Goal: Task Accomplishment & Management: Complete application form

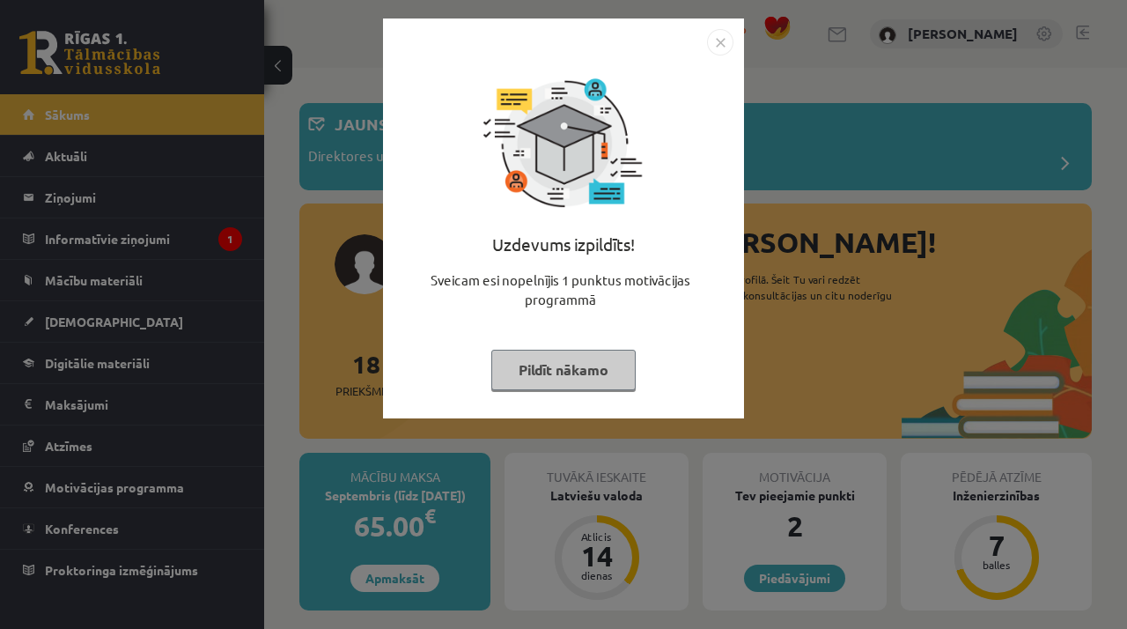
click at [719, 47] on img "Close" at bounding box center [720, 42] width 26 height 26
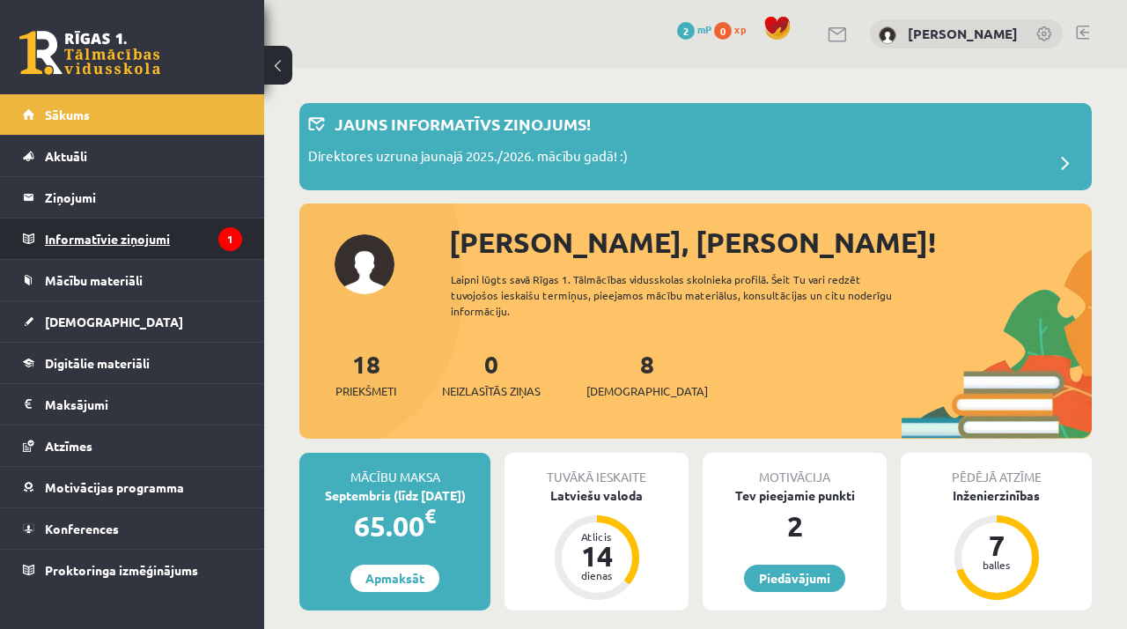
click at [192, 241] on legend "Informatīvie ziņojumi 1" at bounding box center [143, 238] width 197 height 40
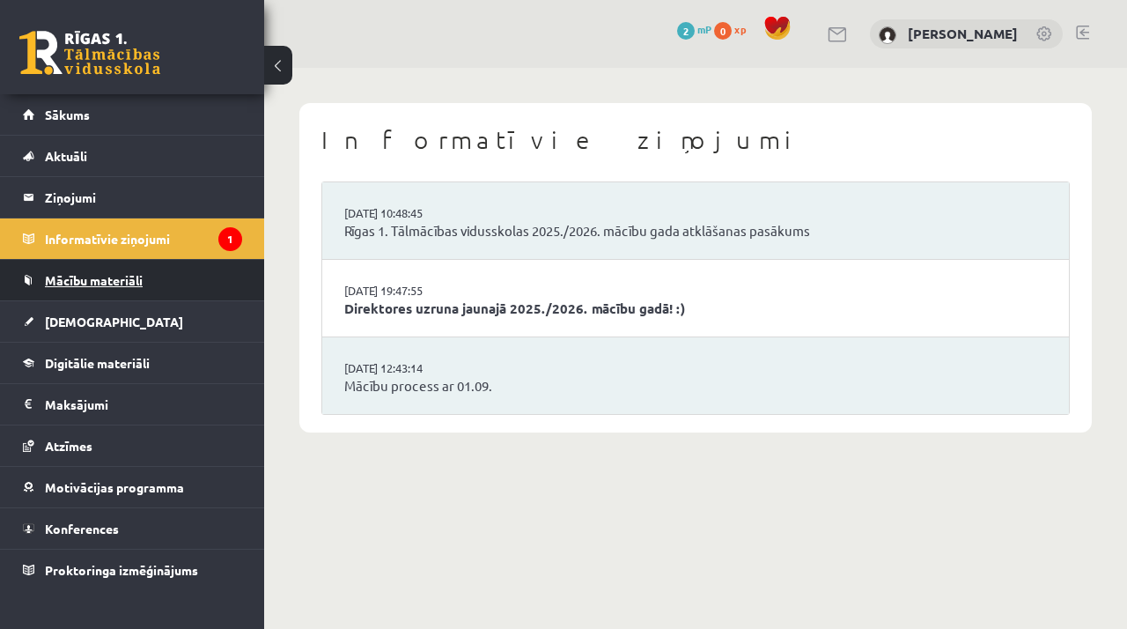
click at [151, 263] on link "Mācību materiāli" at bounding box center [132, 280] width 219 height 40
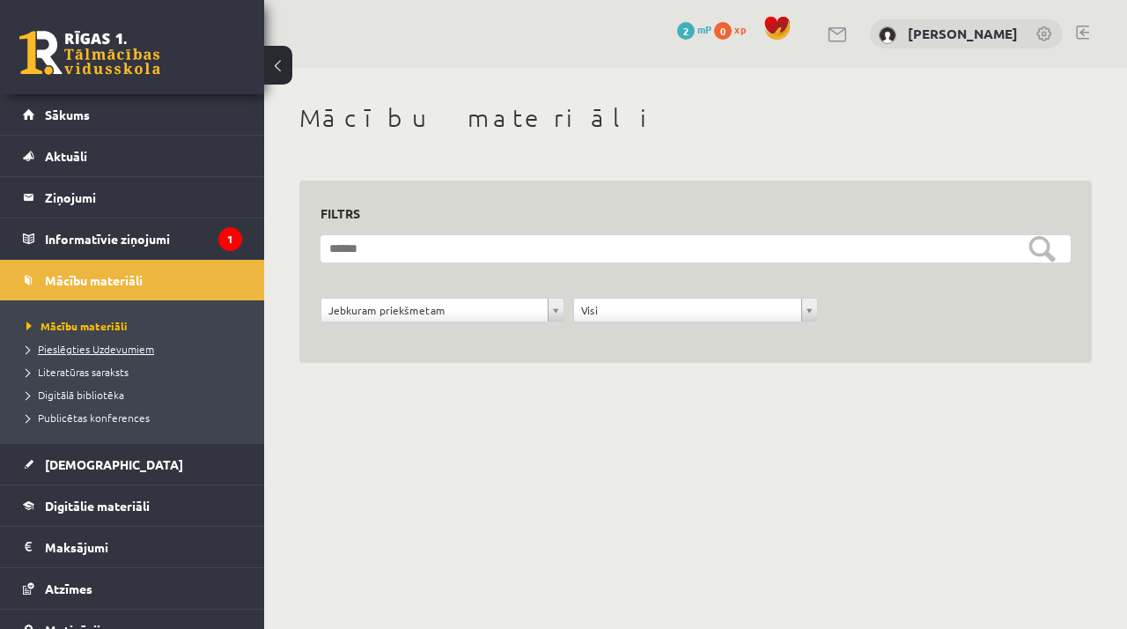
click at [147, 349] on span "Pieslēgties Uzdevumiem" at bounding box center [90, 349] width 128 height 14
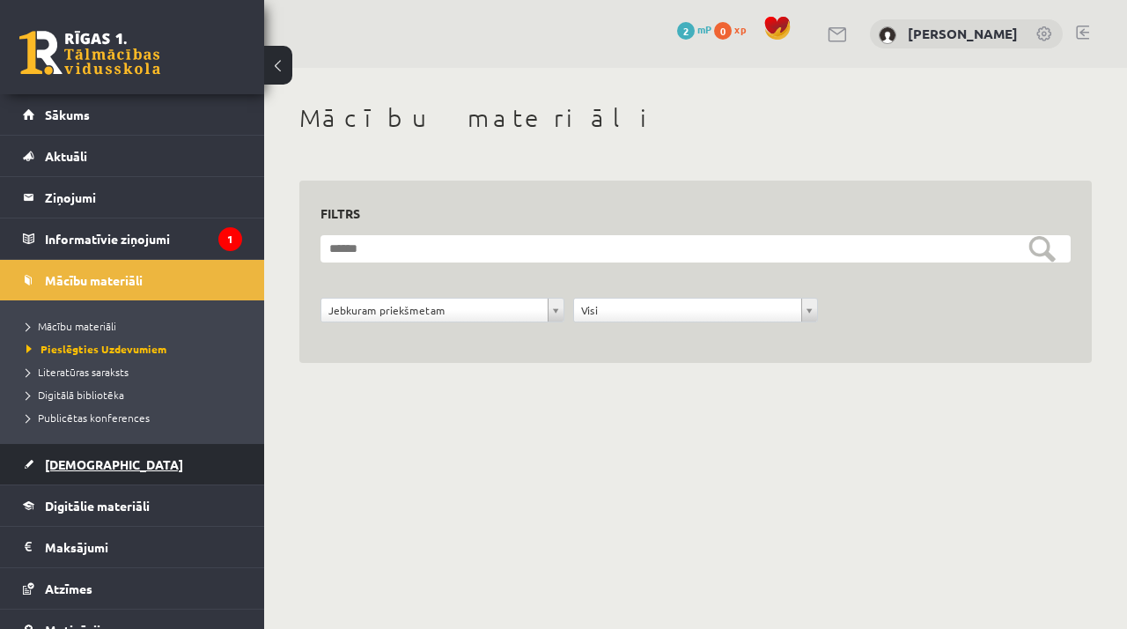
click at [128, 448] on link "[DEMOGRAPHIC_DATA]" at bounding box center [132, 464] width 219 height 40
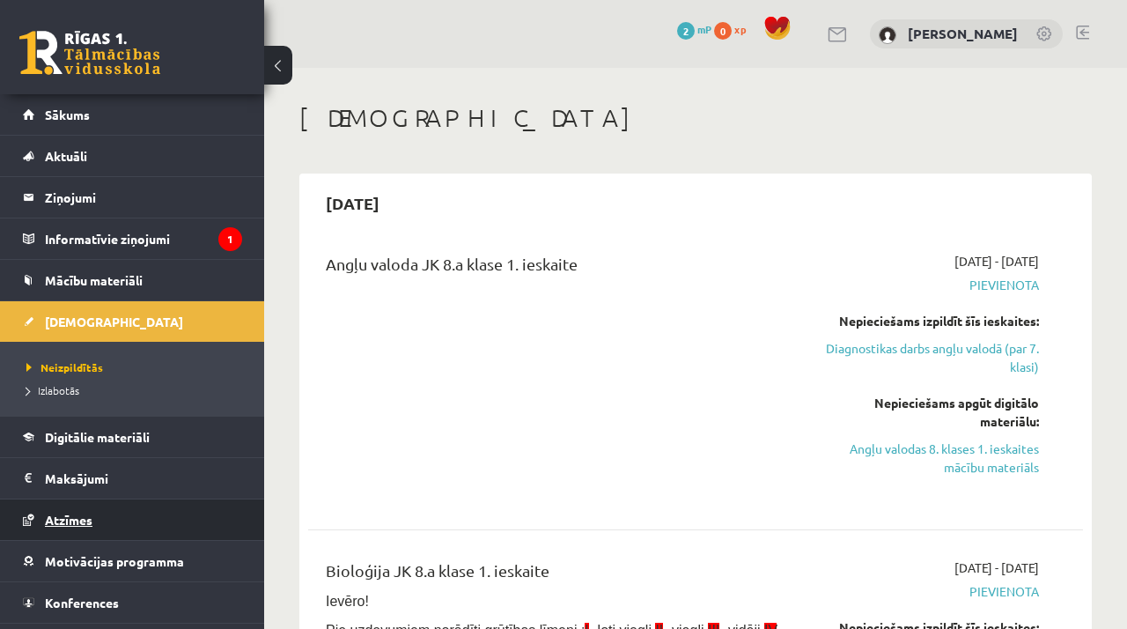
scroll to position [35, 0]
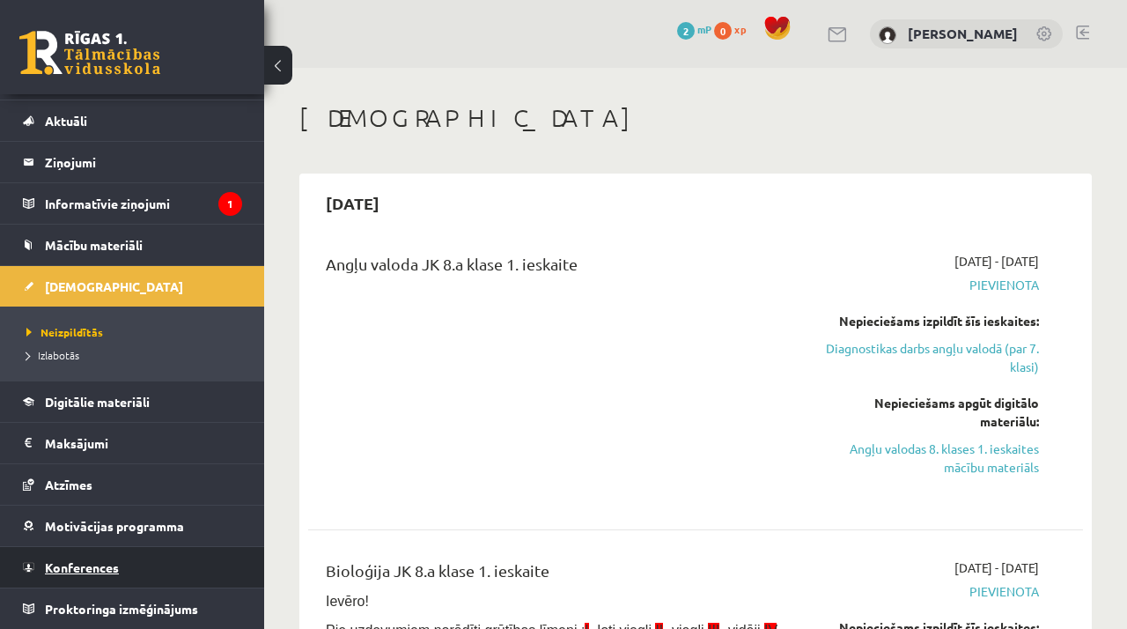
click at [95, 564] on span "Konferences" at bounding box center [82, 567] width 74 height 16
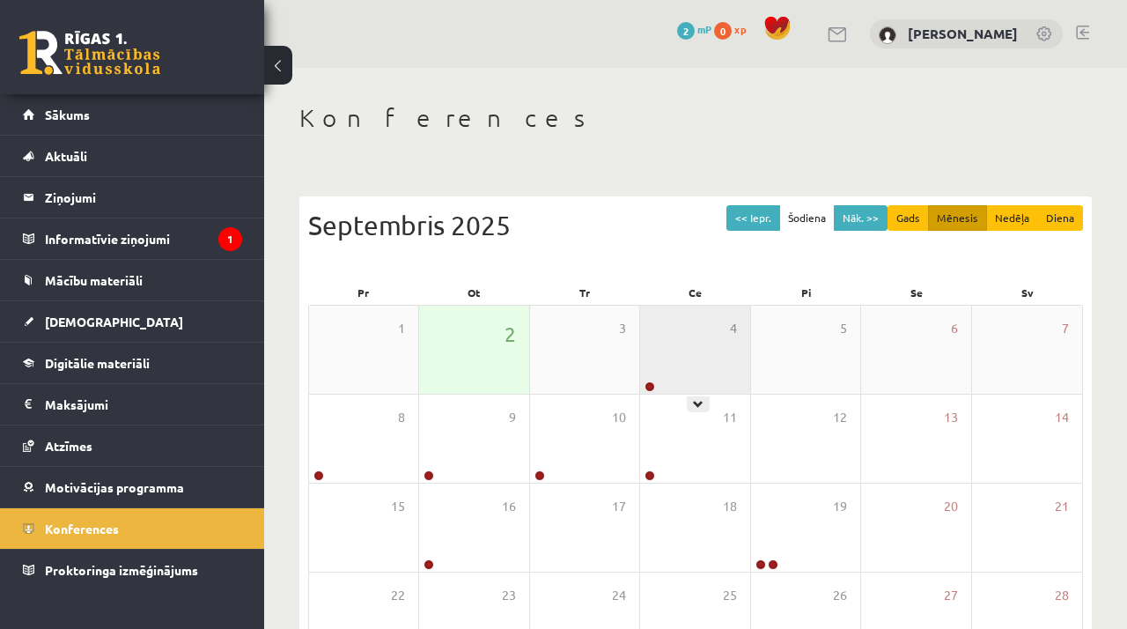
click at [656, 381] on div at bounding box center [648, 387] width 17 height 12
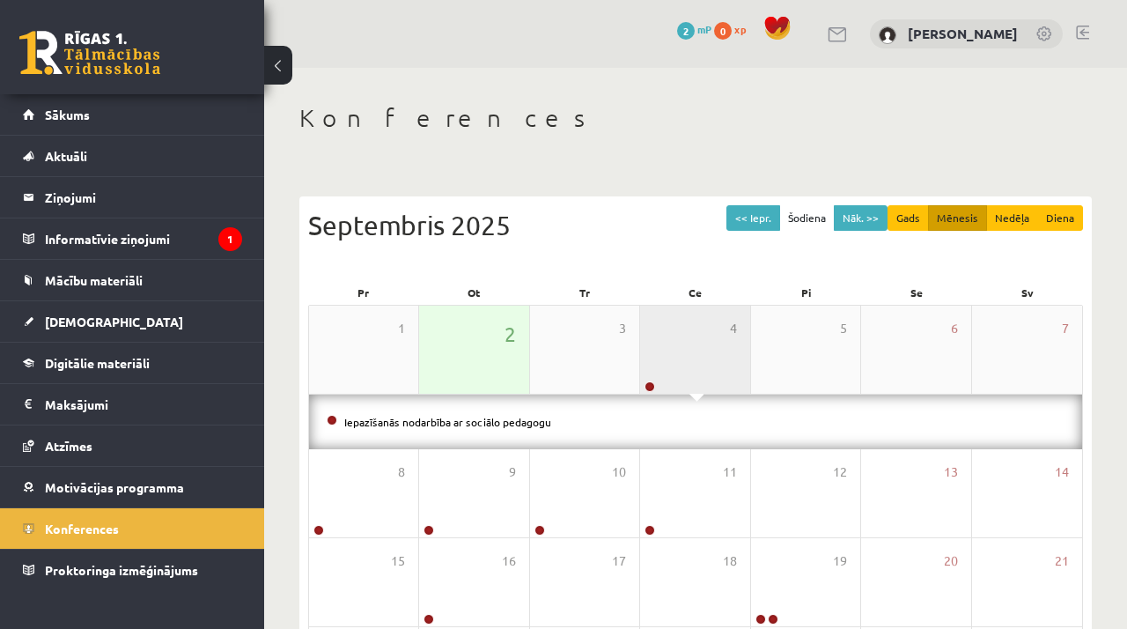
click at [656, 381] on div at bounding box center [648, 387] width 17 height 12
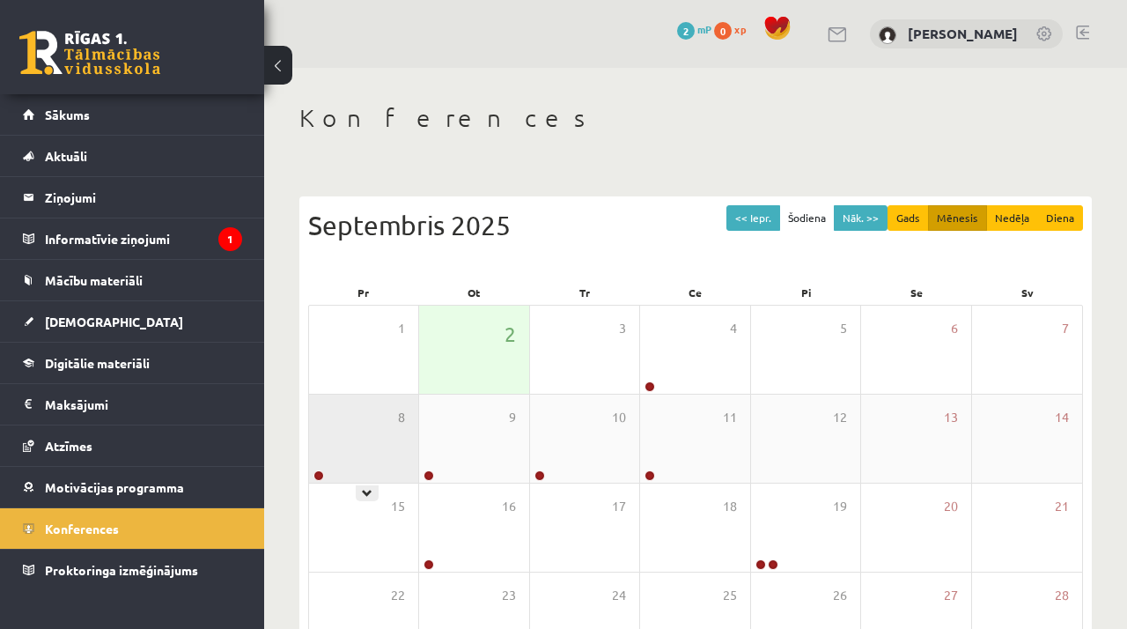
click at [353, 456] on div "8" at bounding box center [363, 438] width 109 height 88
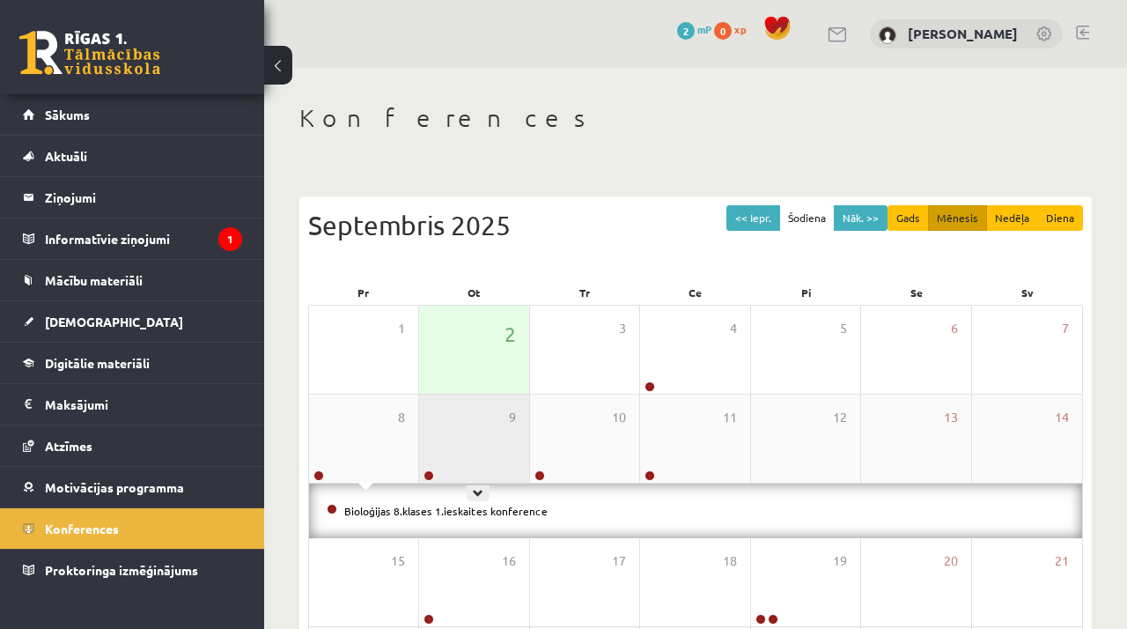
click at [465, 449] on div "9" at bounding box center [473, 438] width 109 height 88
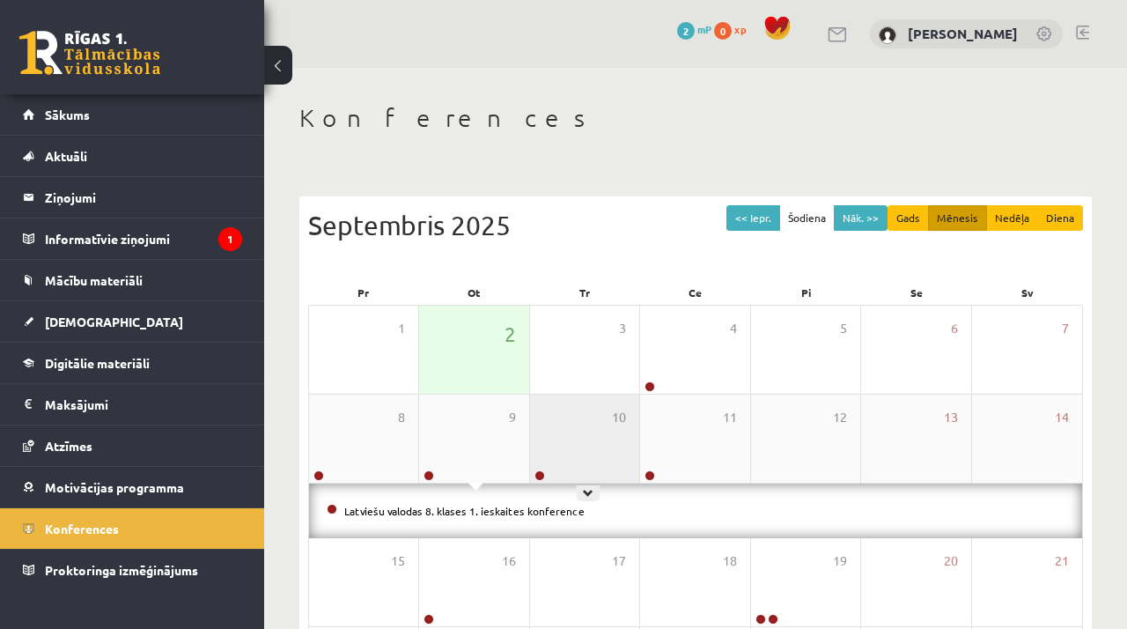
click at [615, 445] on div "10" at bounding box center [584, 438] width 109 height 88
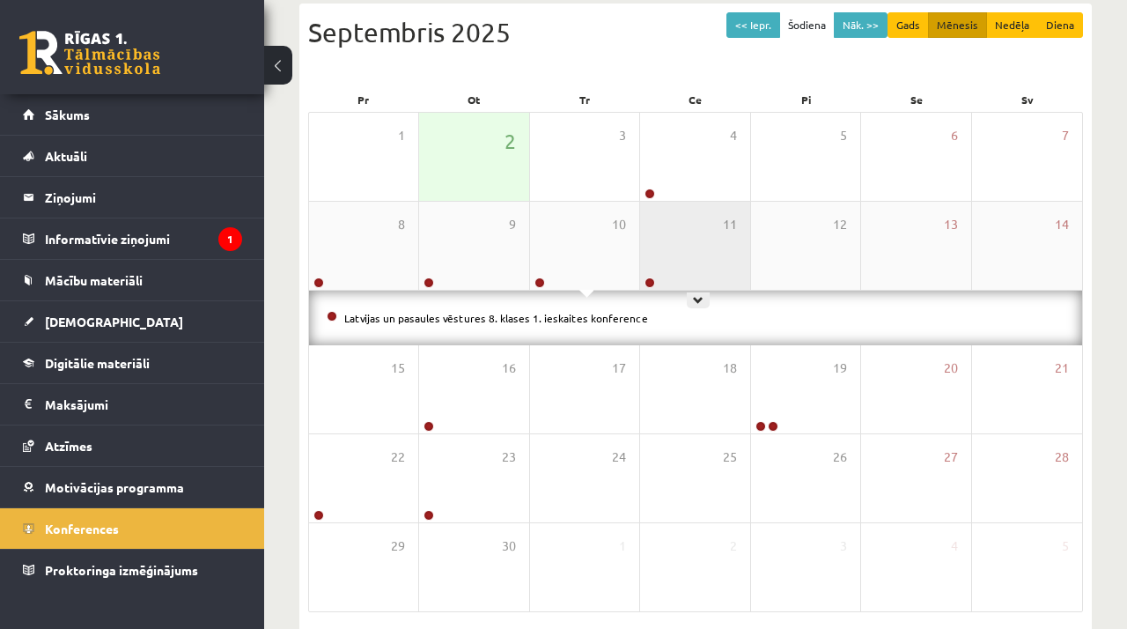
scroll to position [197, 0]
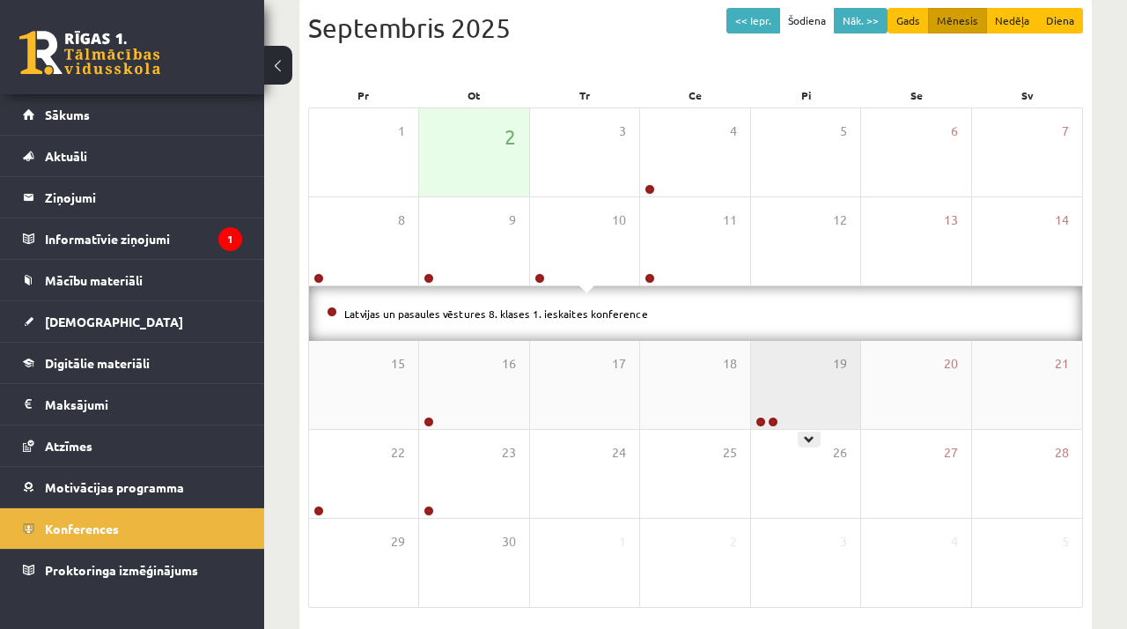
click at [783, 402] on div "19" at bounding box center [805, 385] width 109 height 88
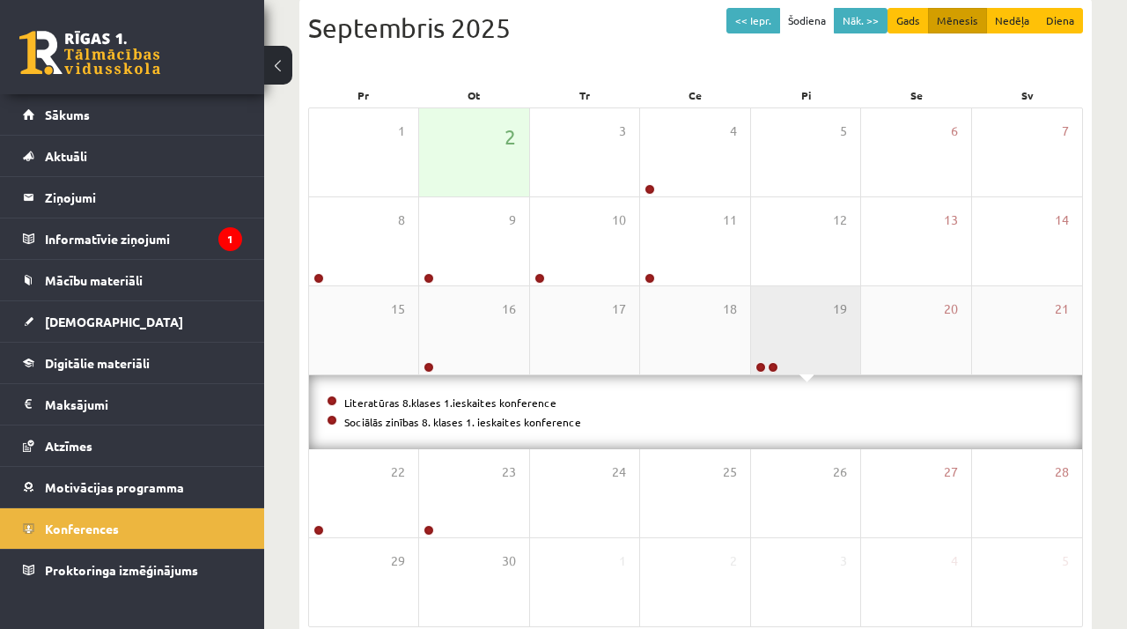
scroll to position [286, 0]
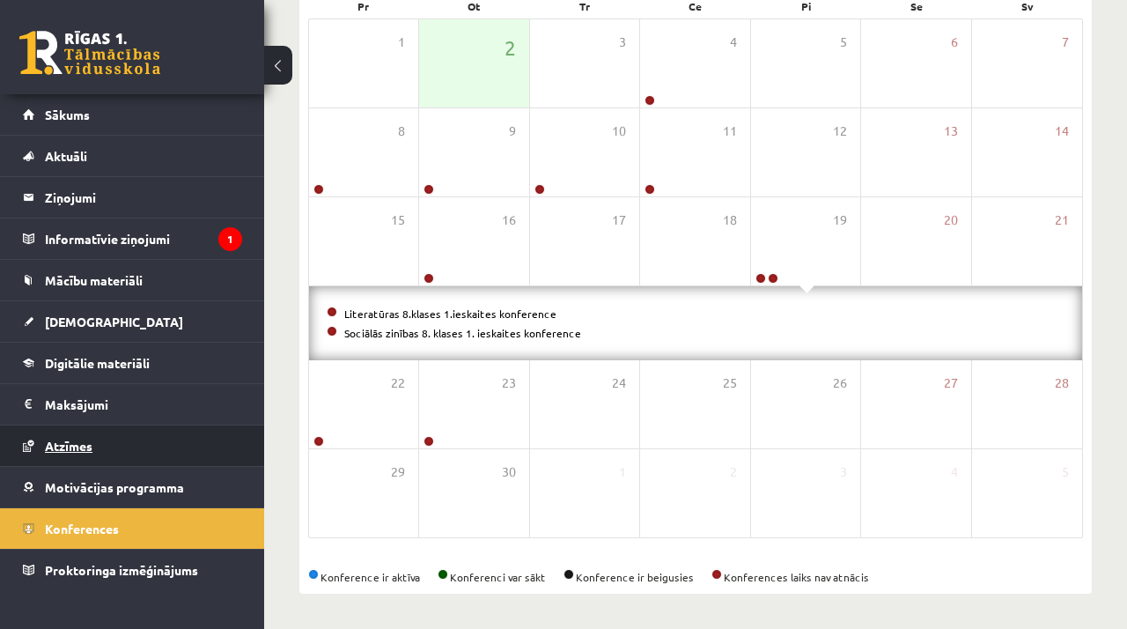
click at [152, 441] on link "Atzīmes" at bounding box center [132, 445] width 219 height 40
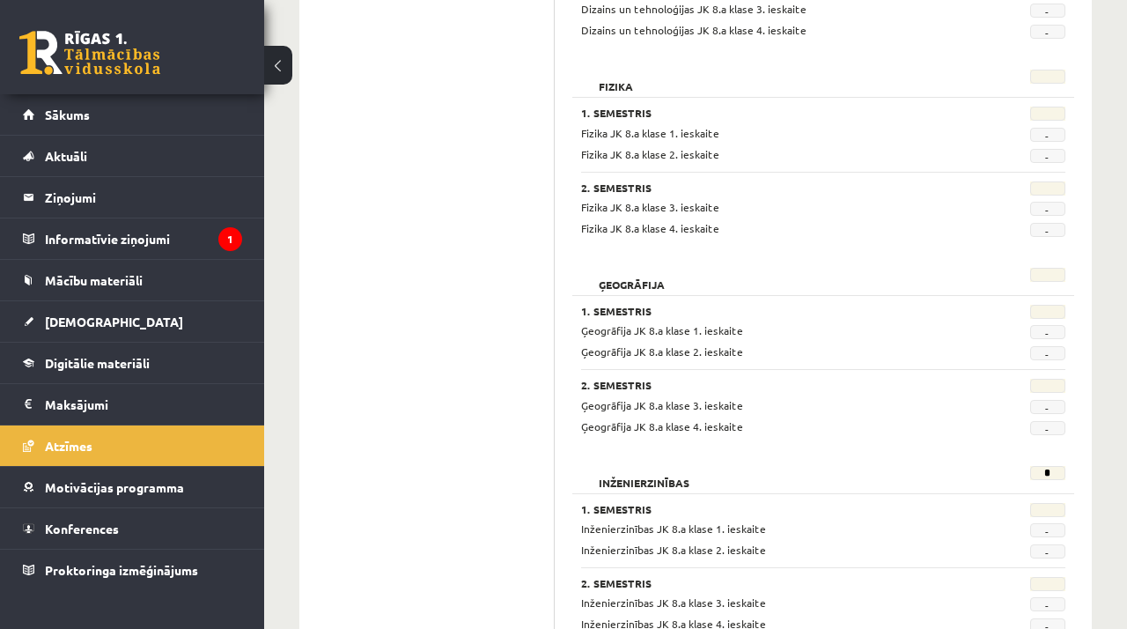
scroll to position [1018, 0]
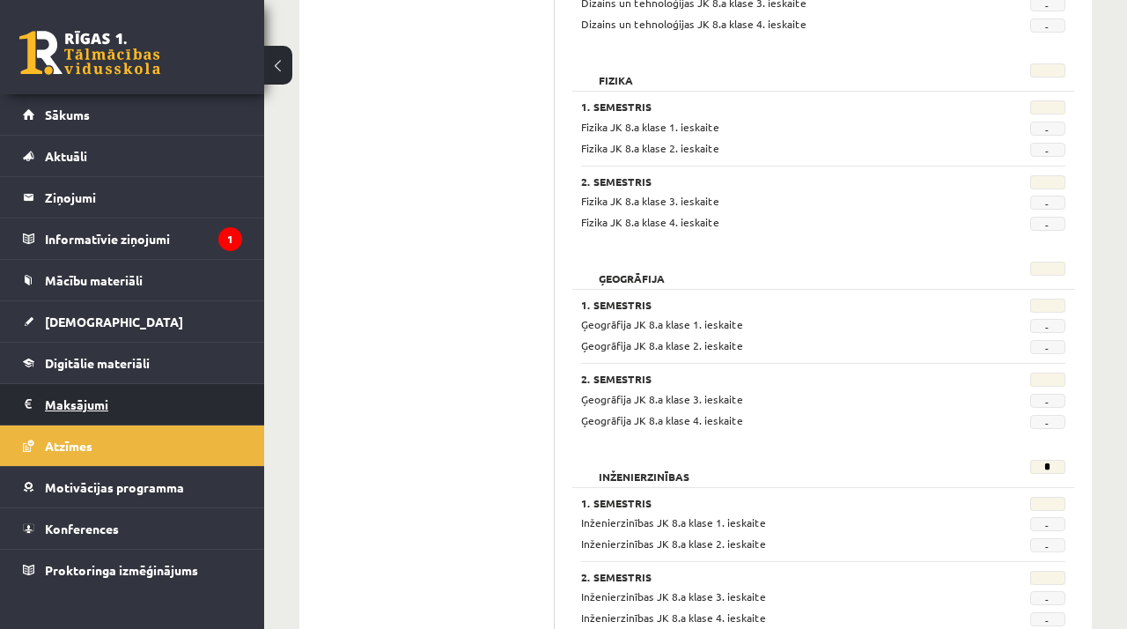
click at [122, 405] on legend "Maksājumi 0" at bounding box center [143, 404] width 197 height 40
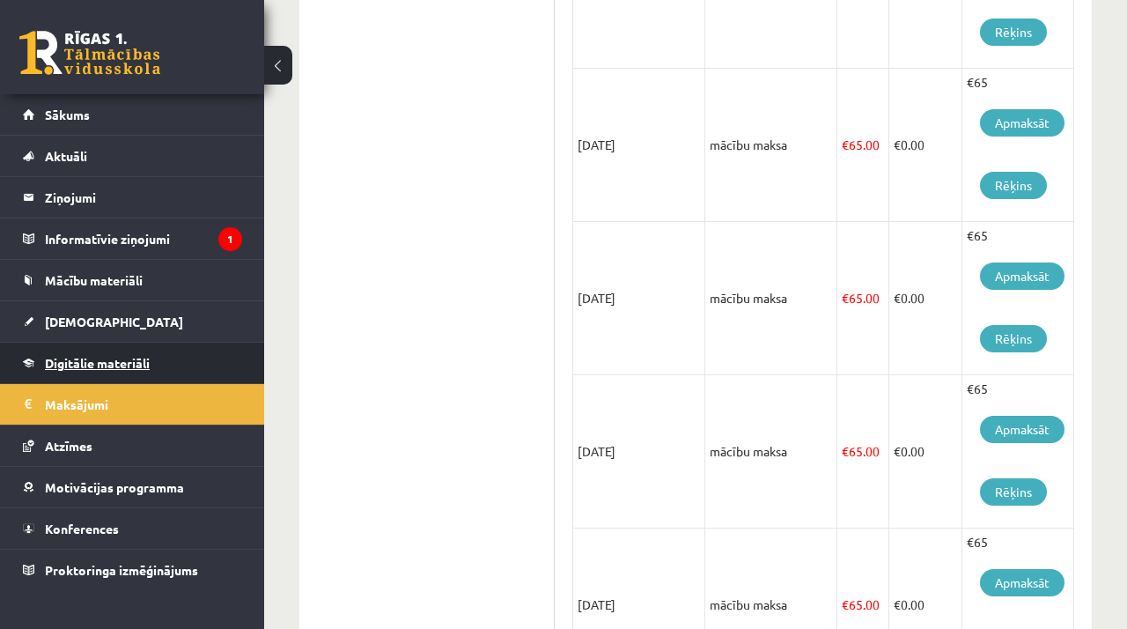
click at [151, 355] on link "Digitālie materiāli" at bounding box center [132, 362] width 219 height 40
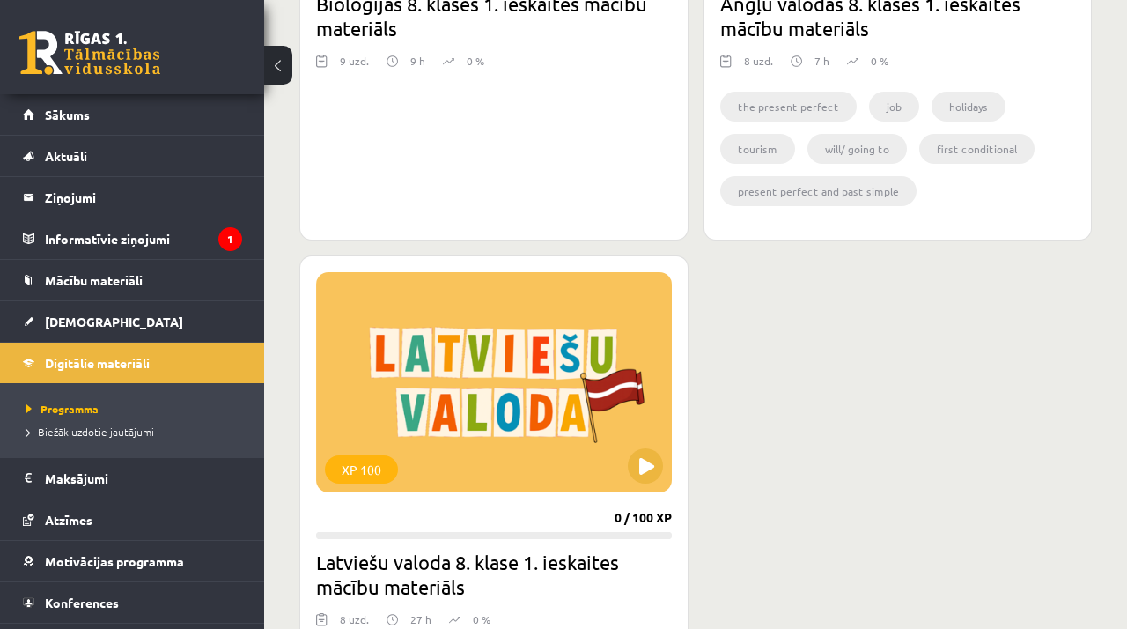
scroll to position [1317, 0]
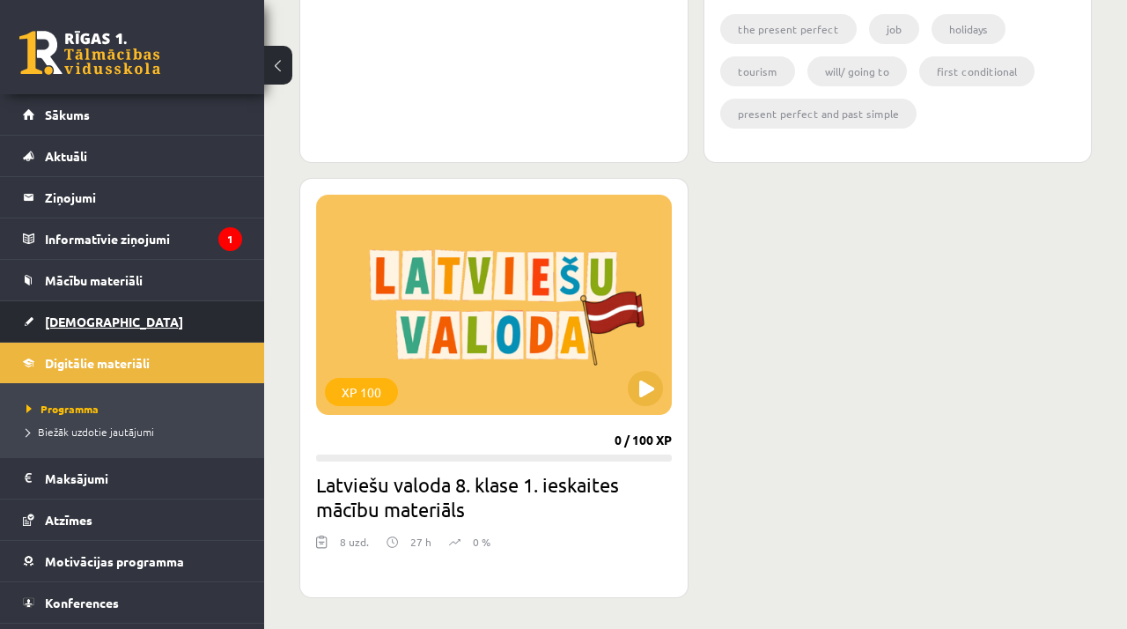
click at [149, 317] on link "[DEMOGRAPHIC_DATA]" at bounding box center [132, 321] width 219 height 40
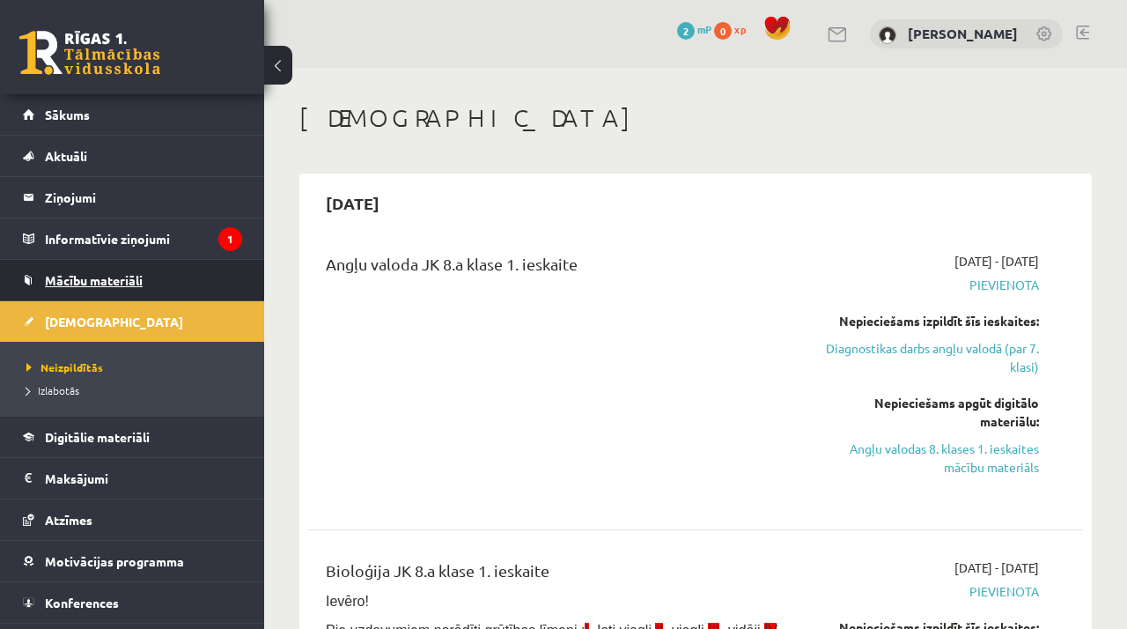
click at [181, 272] on link "Mācību materiāli" at bounding box center [132, 280] width 219 height 40
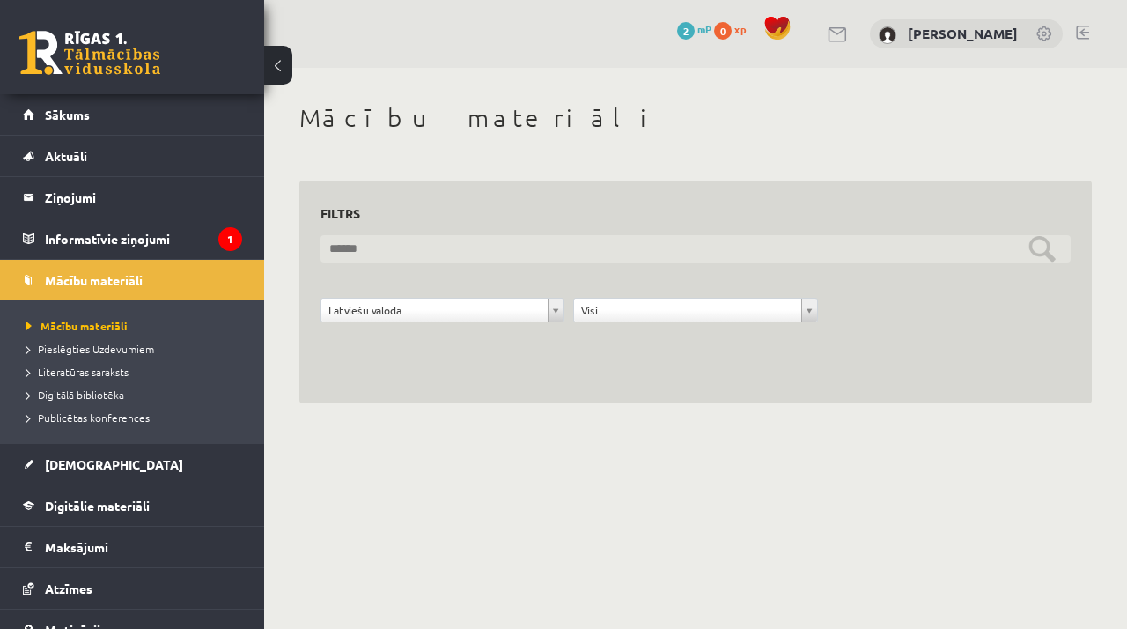
click at [1042, 247] on input "text" at bounding box center [695, 248] width 750 height 27
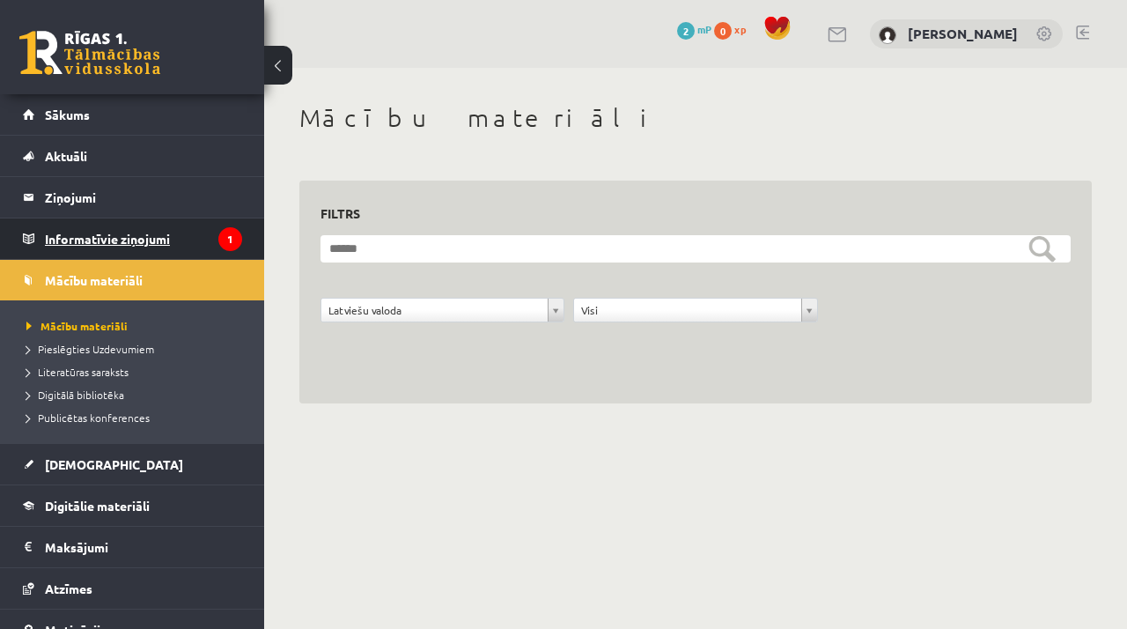
click at [157, 241] on legend "Informatīvie ziņojumi 1" at bounding box center [143, 238] width 197 height 40
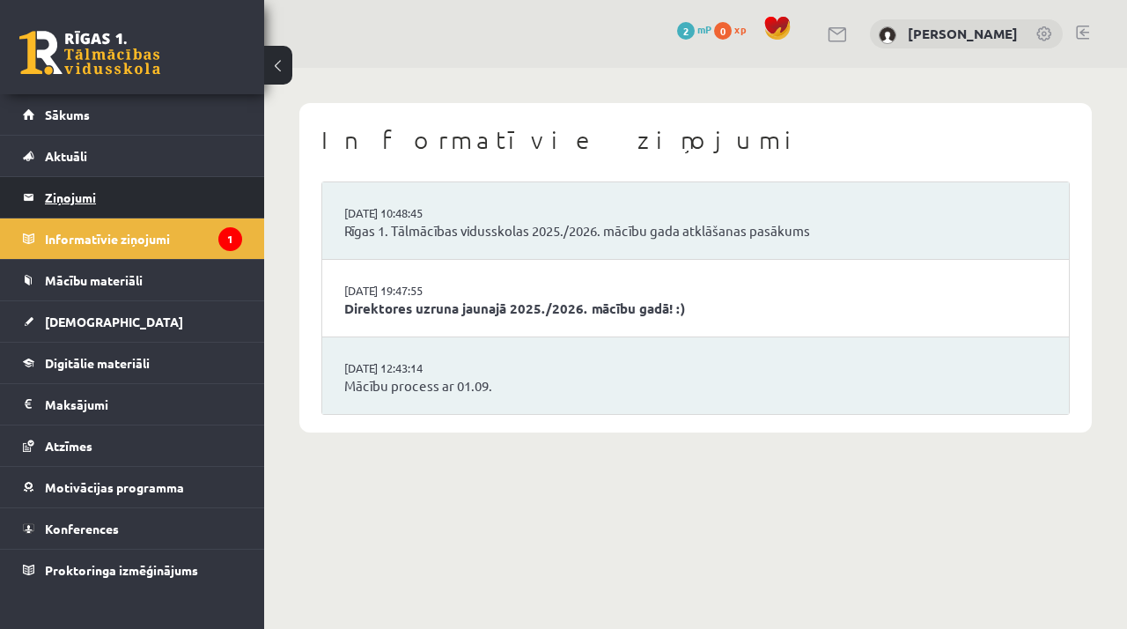
click at [195, 180] on legend "Ziņojumi 0" at bounding box center [143, 197] width 197 height 40
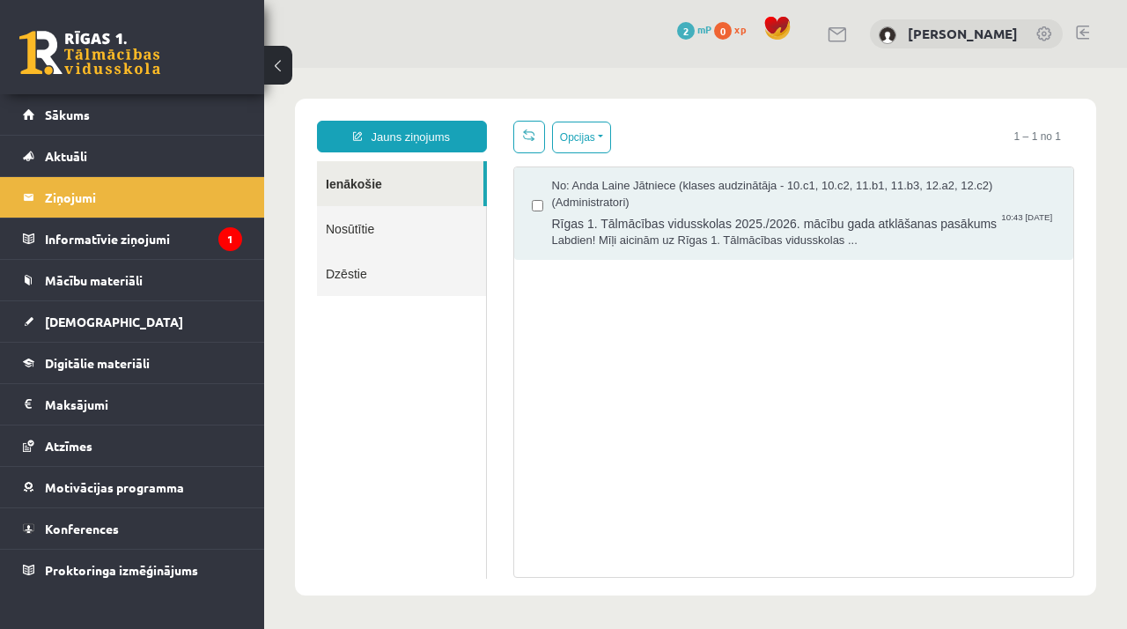
click at [395, 213] on link "Nosūtītie" at bounding box center [401, 228] width 169 height 45
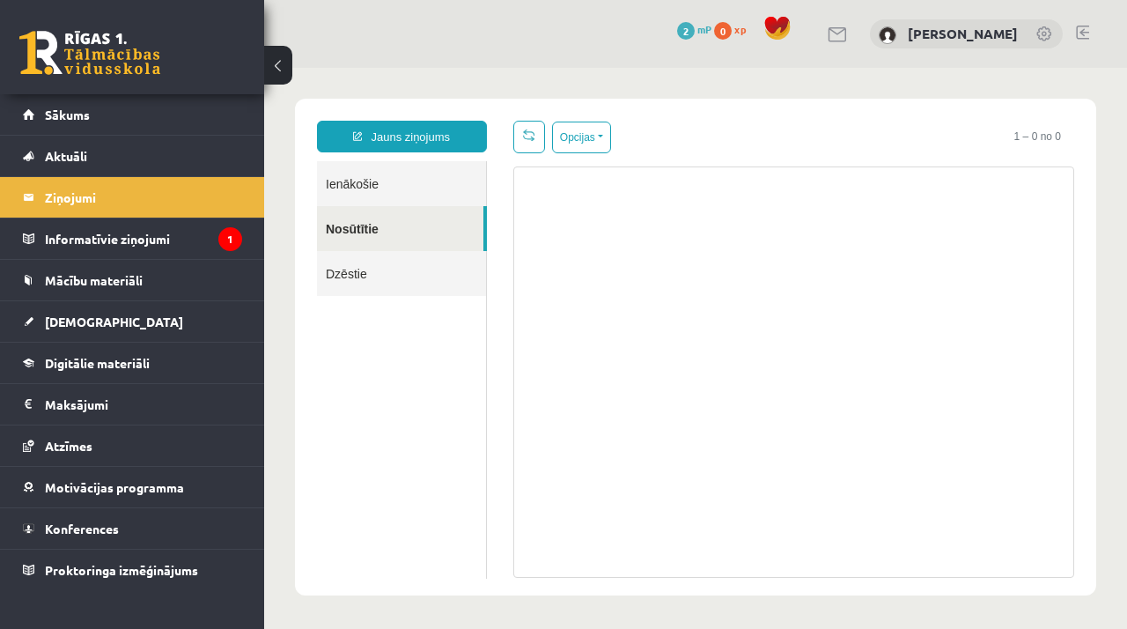
click at [377, 229] on link "Nosūtītie" at bounding box center [400, 228] width 166 height 45
click at [115, 151] on link "Aktuāli" at bounding box center [132, 156] width 219 height 40
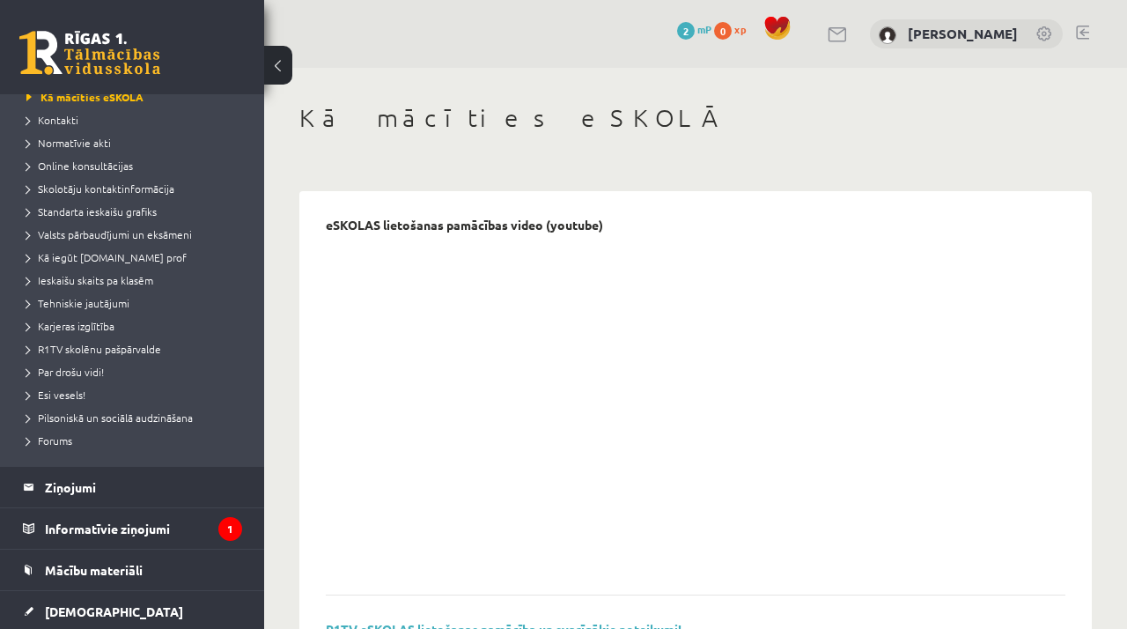
scroll to position [107, 0]
click at [130, 209] on span "Standarta ieskaišu grafiks" at bounding box center [91, 209] width 130 height 14
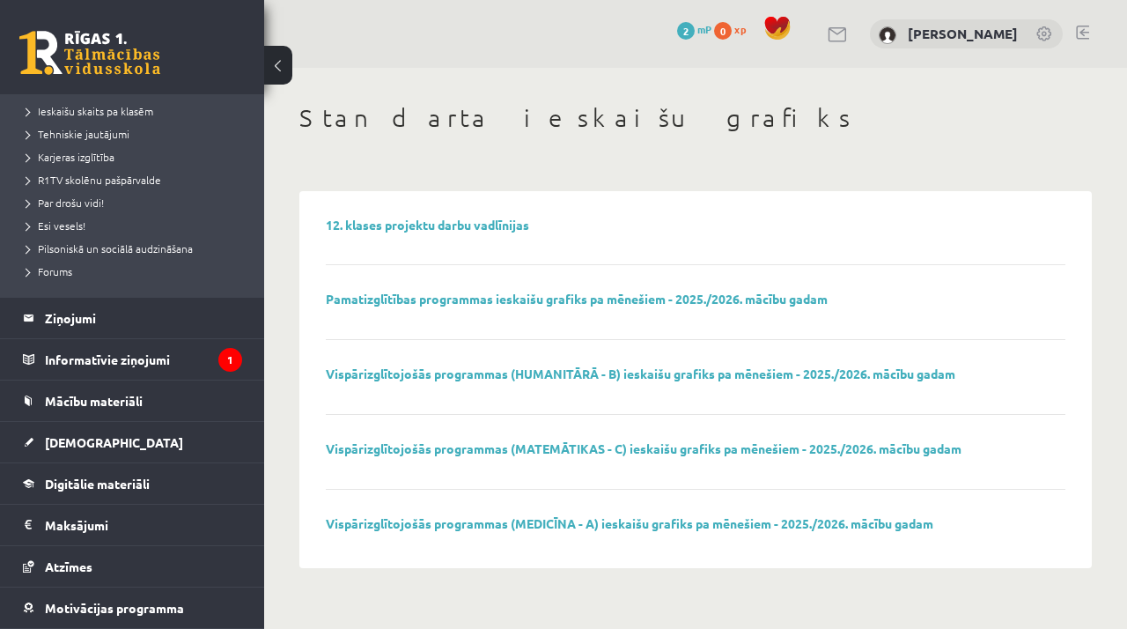
scroll to position [276, 0]
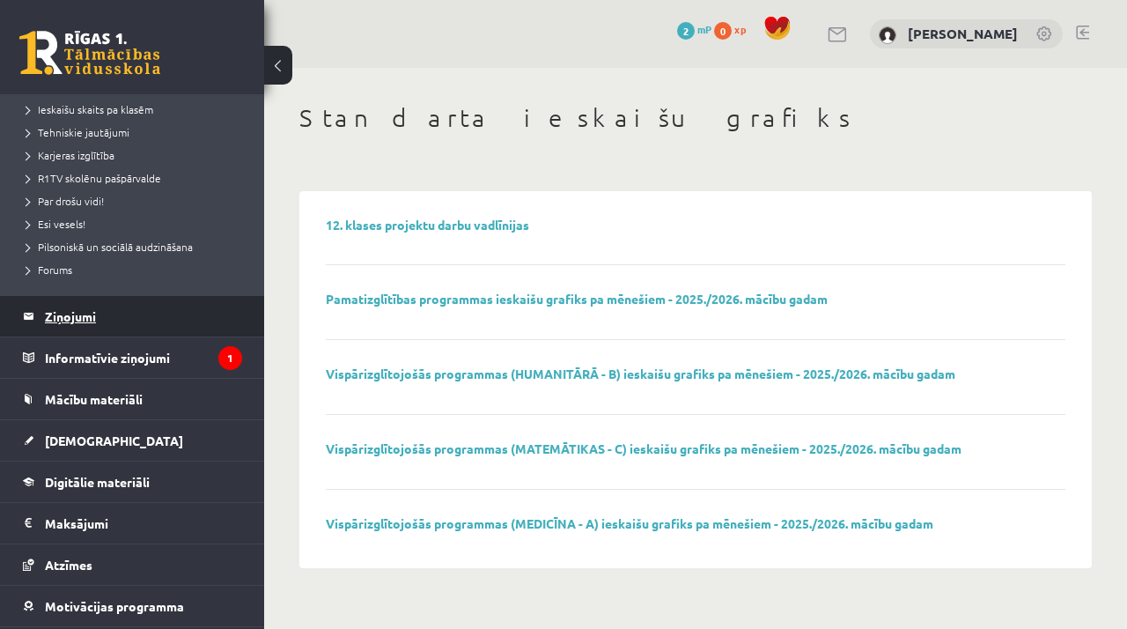
click at [147, 314] on legend "Ziņojumi 0" at bounding box center [143, 316] width 197 height 40
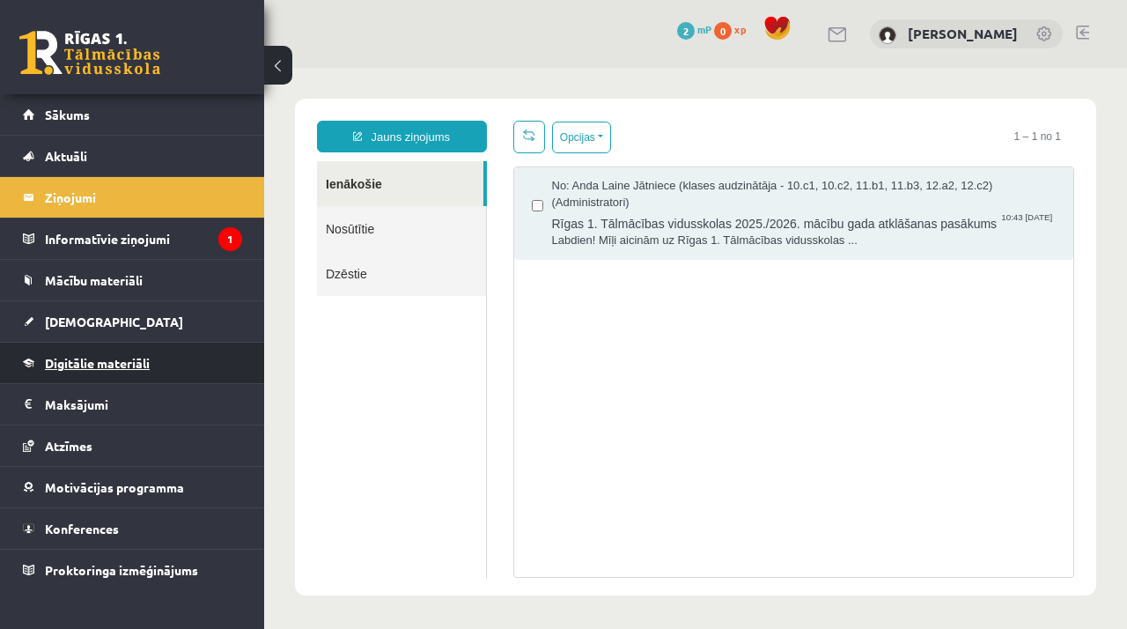
click at [202, 351] on link "Digitālie materiāli" at bounding box center [132, 362] width 219 height 40
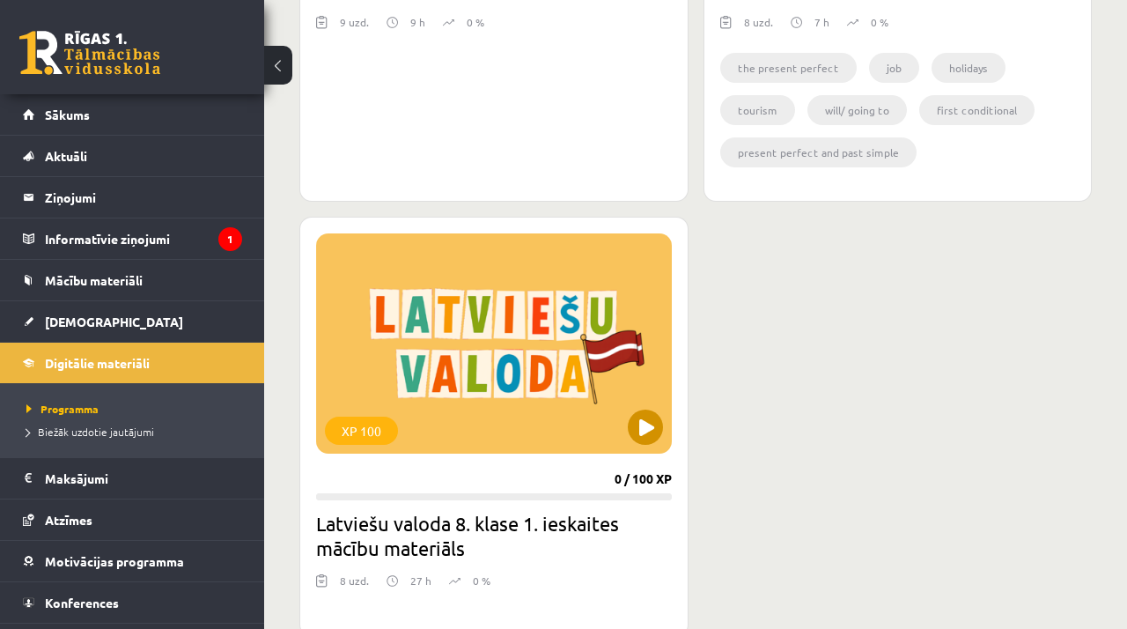
scroll to position [1280, 0]
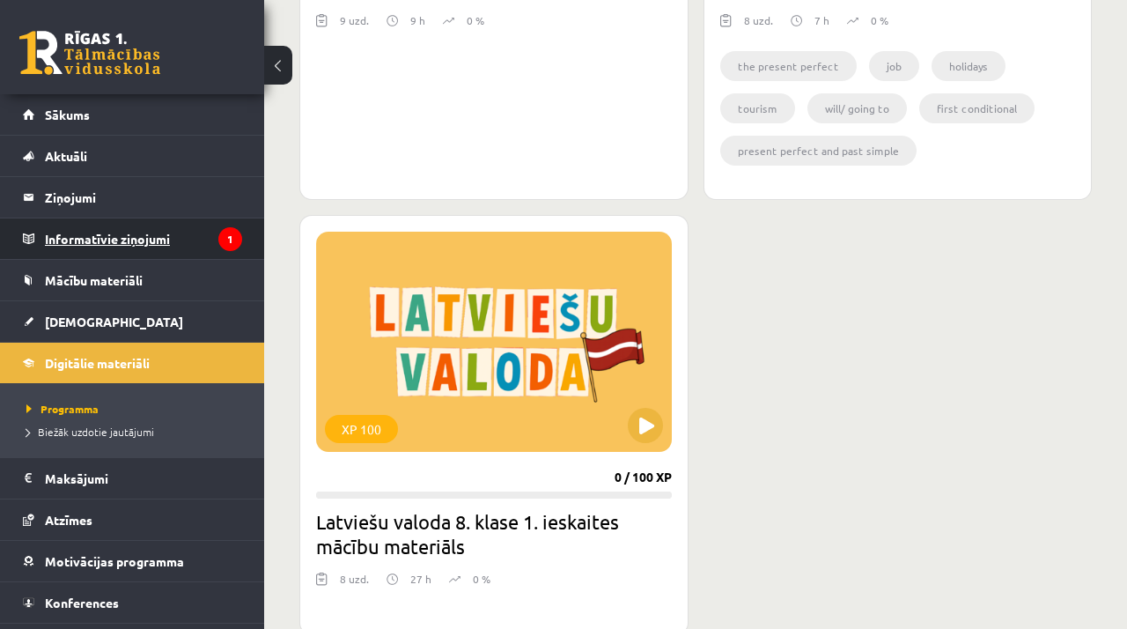
click at [170, 247] on legend "Informatīvie ziņojumi 1" at bounding box center [143, 238] width 197 height 40
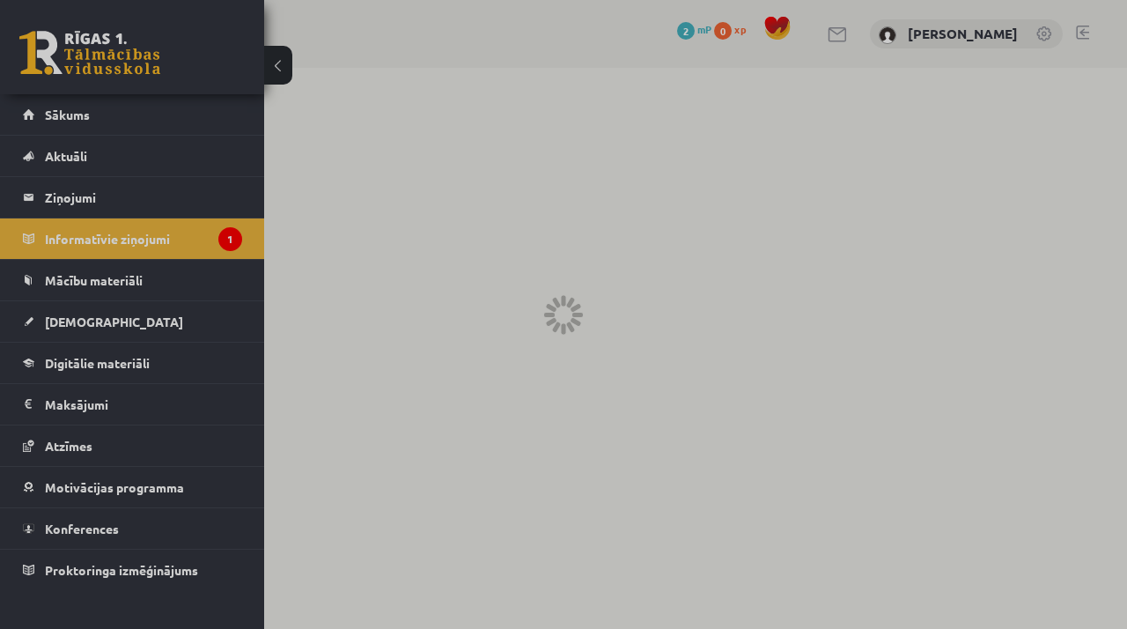
click at [198, 278] on div at bounding box center [563, 314] width 1127 height 629
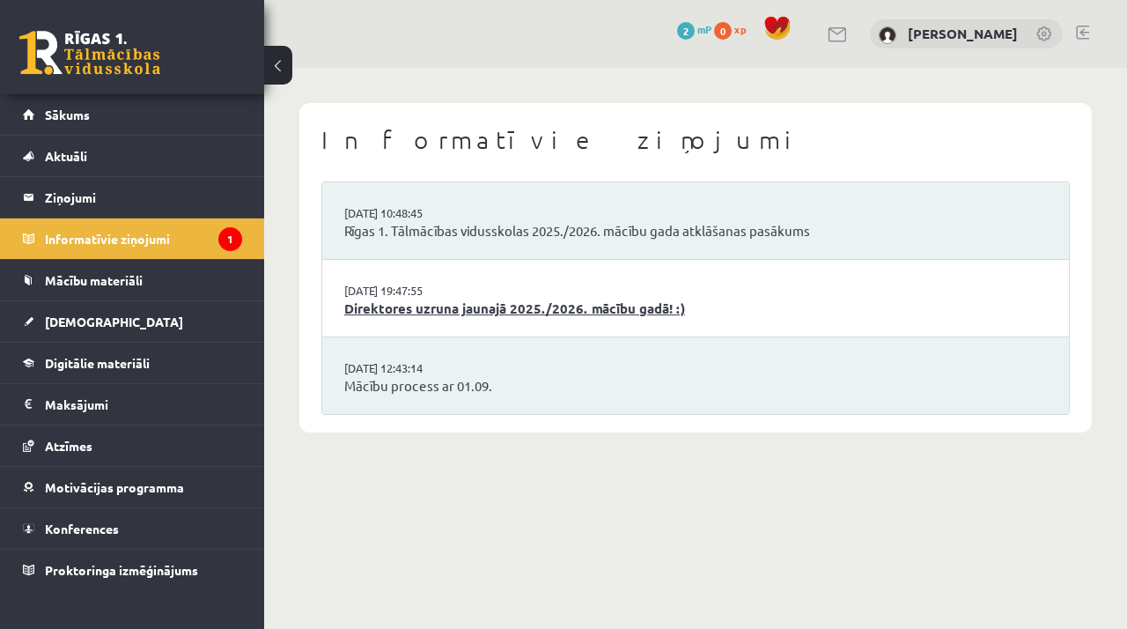
click at [657, 307] on link "Direktores uzruna jaunajā 2025./2026. mācību gadā! :)" at bounding box center [695, 308] width 703 height 20
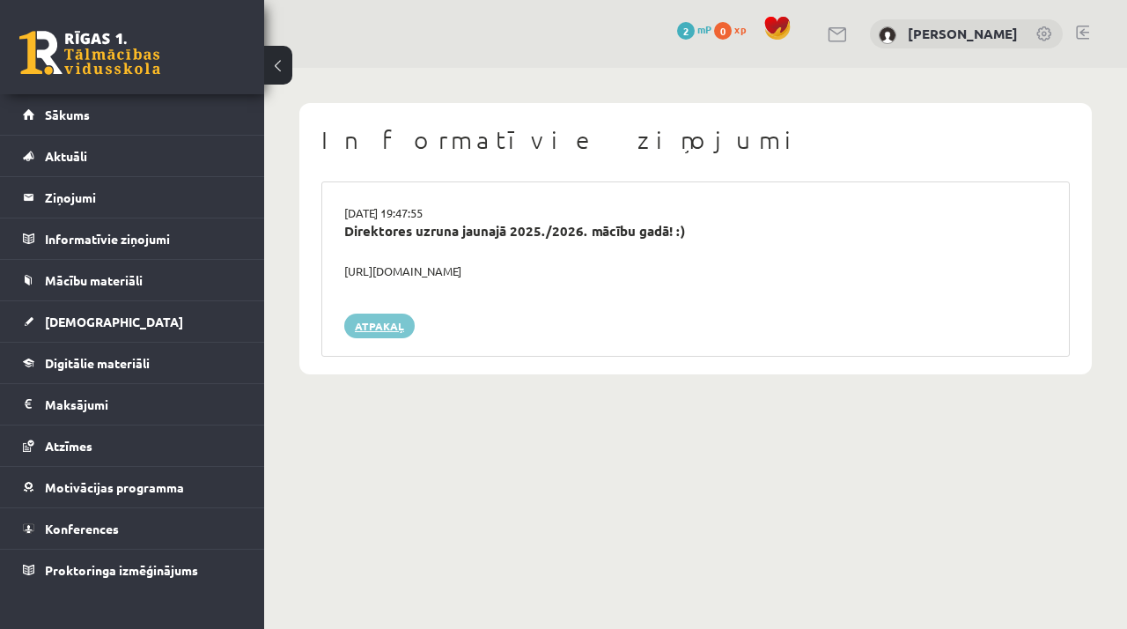
click at [368, 322] on link "Atpakaļ" at bounding box center [379, 325] width 70 height 25
click at [107, 473] on link "Motivācijas programma" at bounding box center [132, 487] width 219 height 40
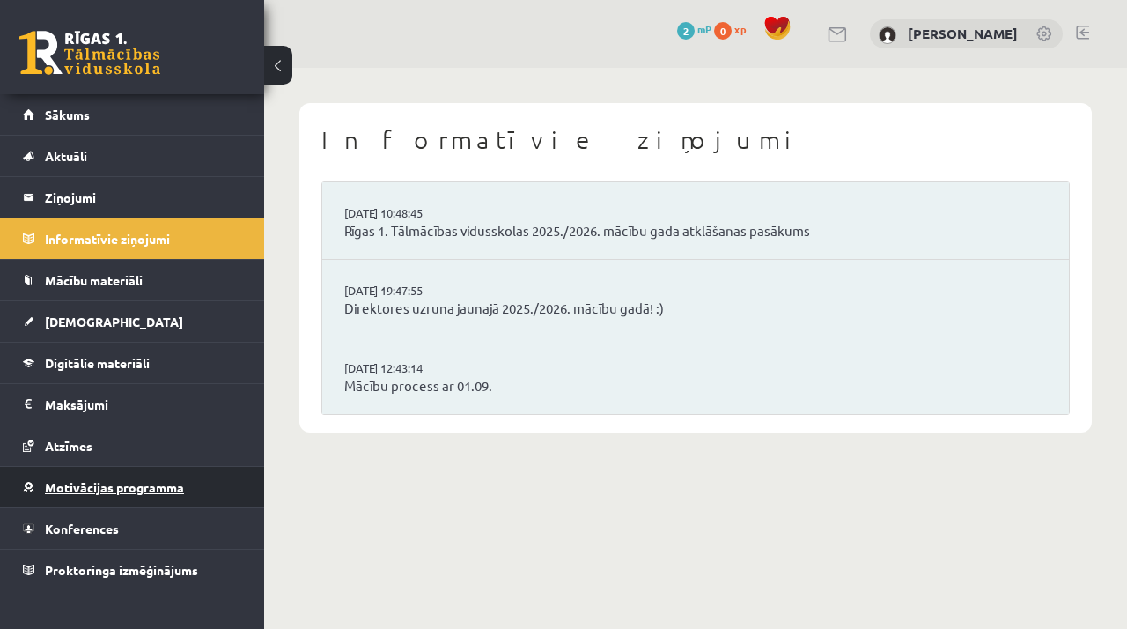
click at [109, 476] on link "Motivācijas programma" at bounding box center [132, 487] width 219 height 40
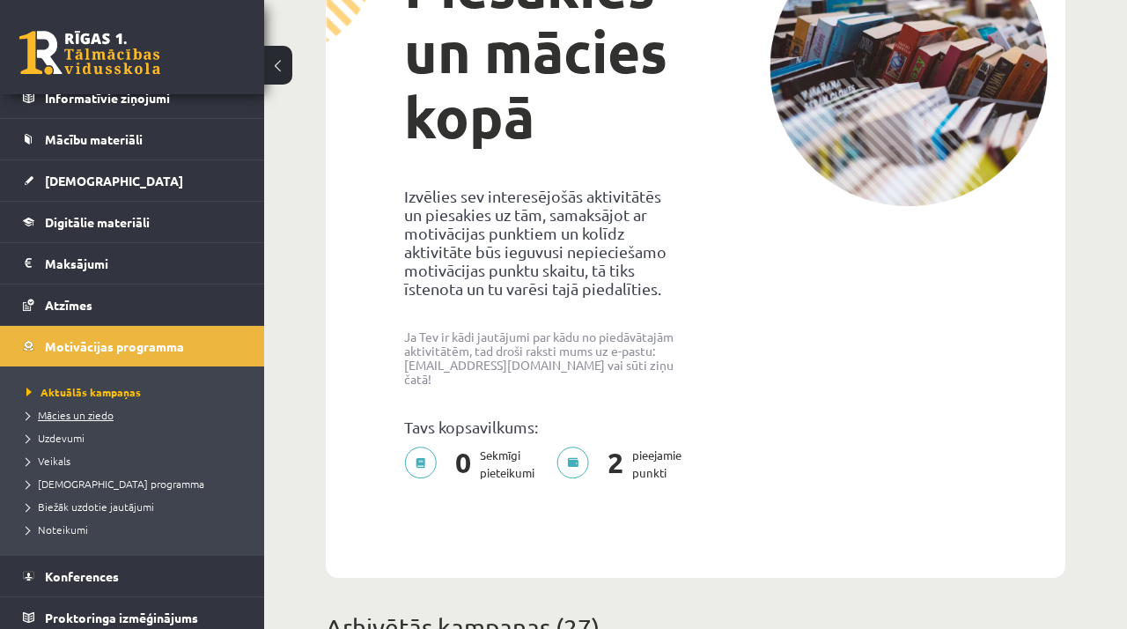
scroll to position [144, 0]
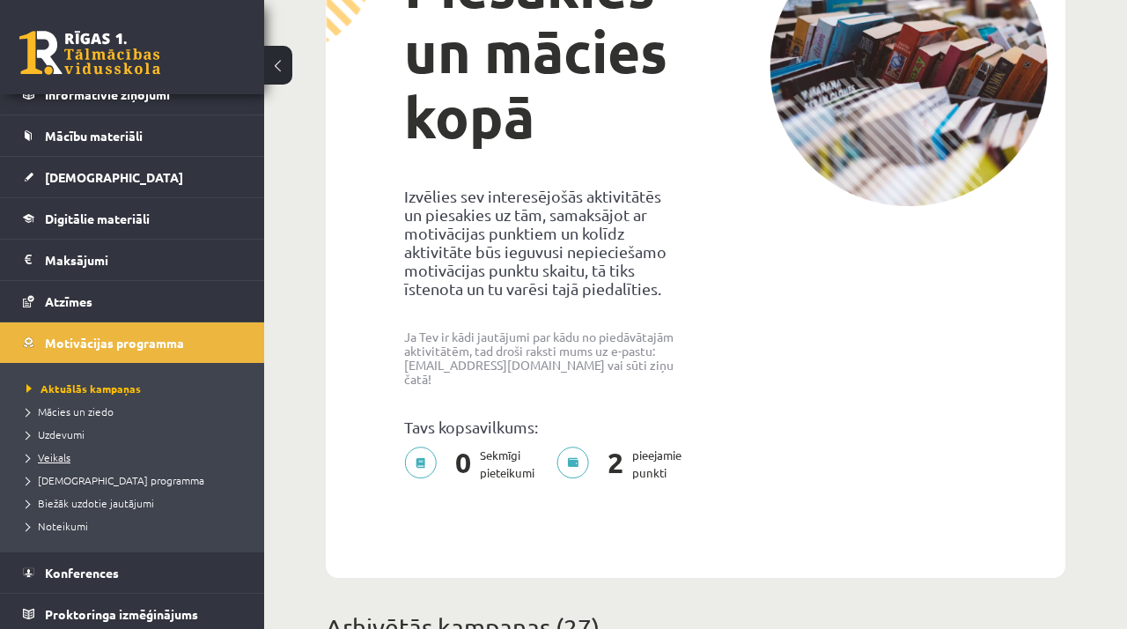
click at [55, 459] on span "Veikals" at bounding box center [48, 457] width 44 height 14
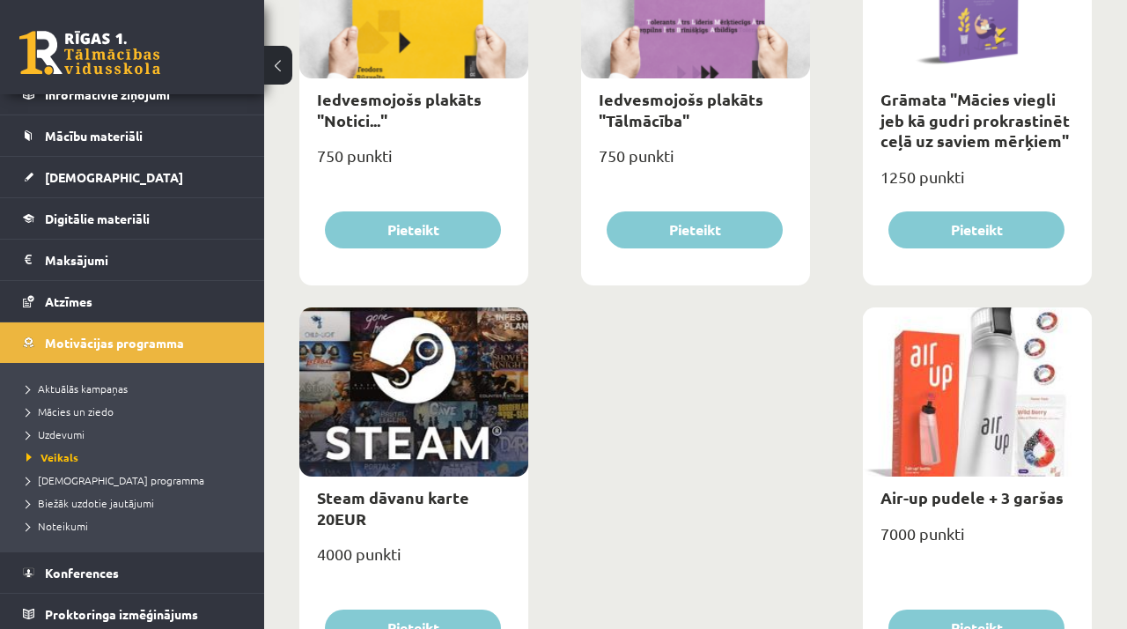
scroll to position [2770, 0]
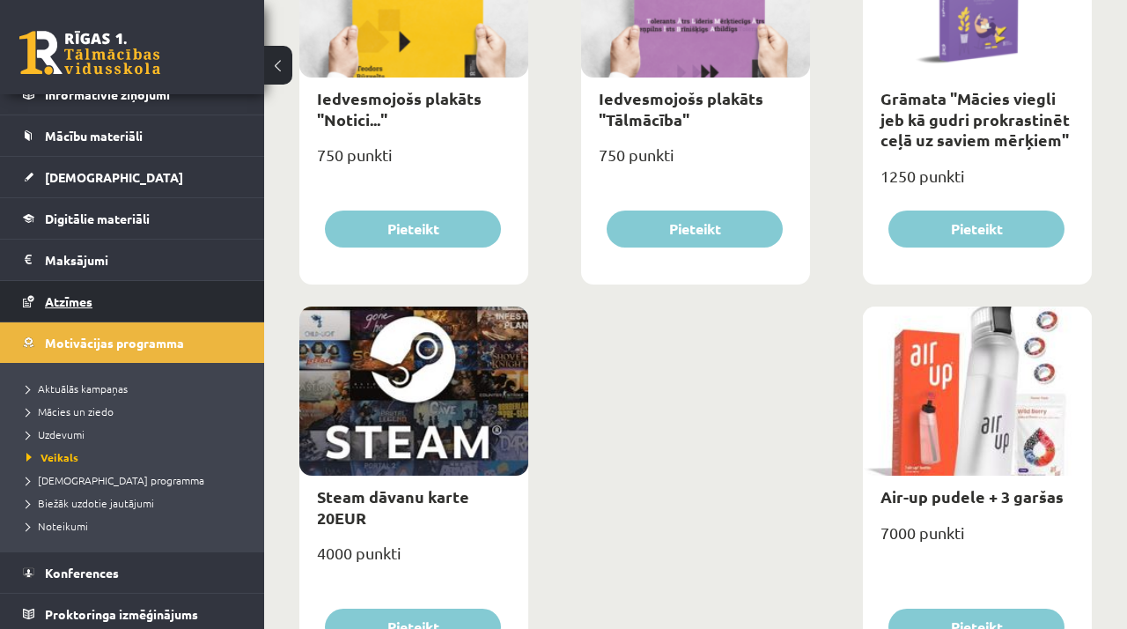
click at [131, 289] on link "Atzīmes" at bounding box center [132, 301] width 219 height 40
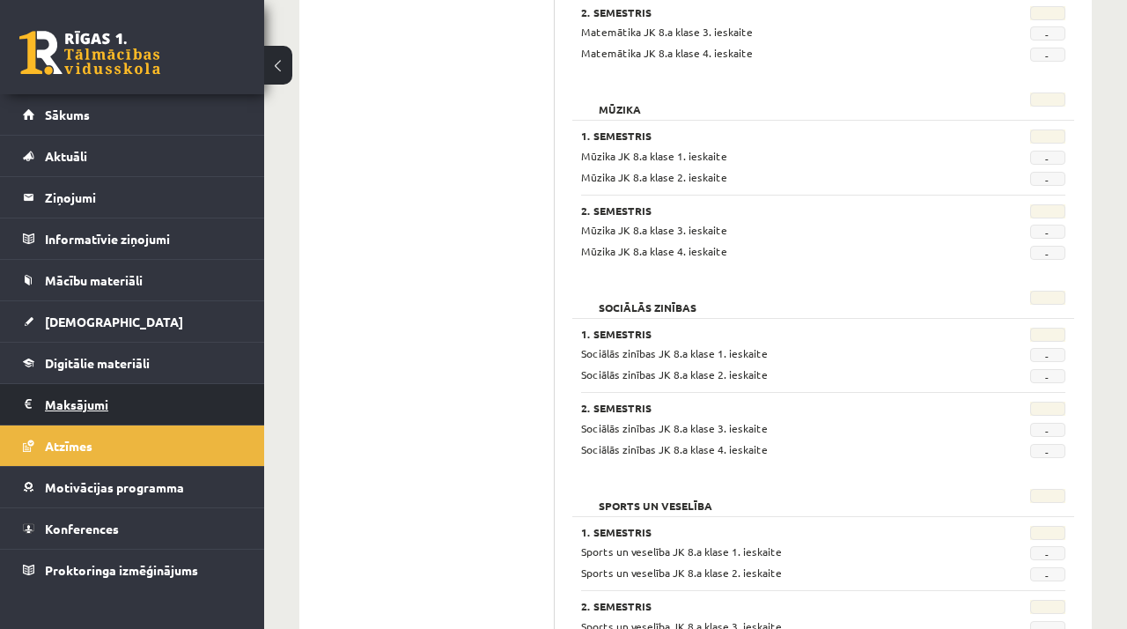
click at [154, 393] on legend "Maksājumi 0" at bounding box center [143, 404] width 197 height 40
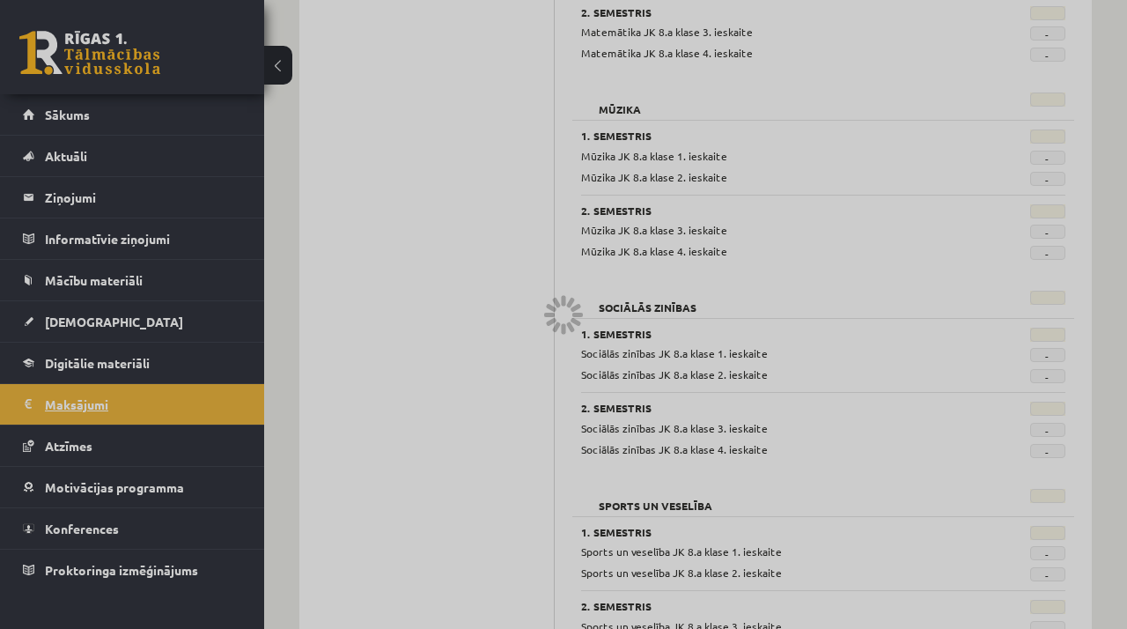
scroll to position [1349, 0]
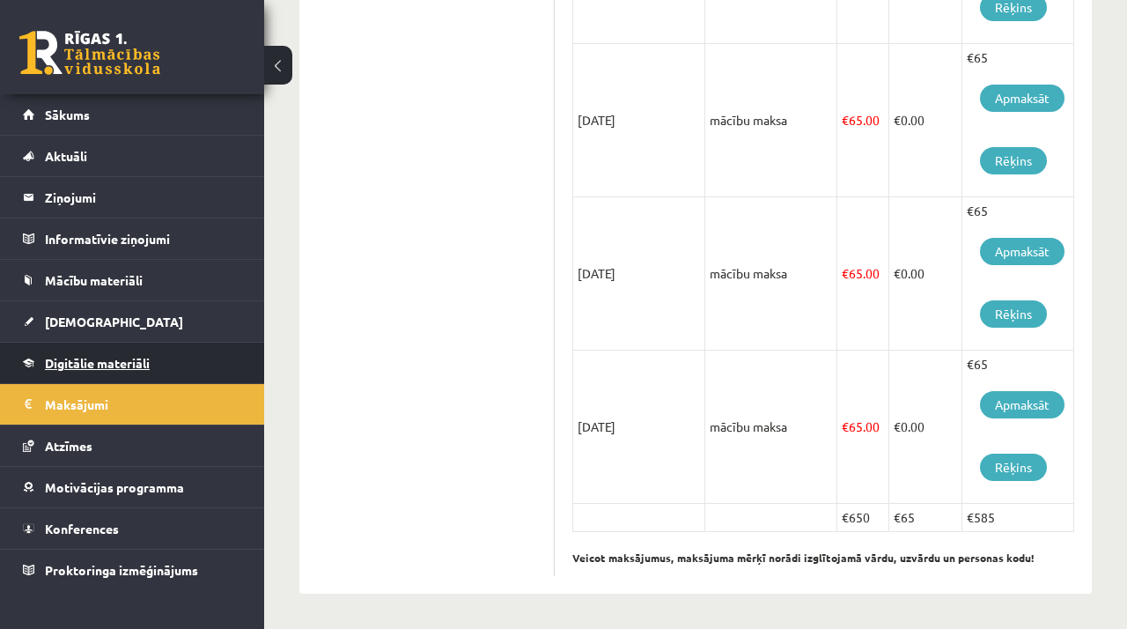
click at [147, 357] on span "Digitālie materiāli" at bounding box center [97, 363] width 105 height 16
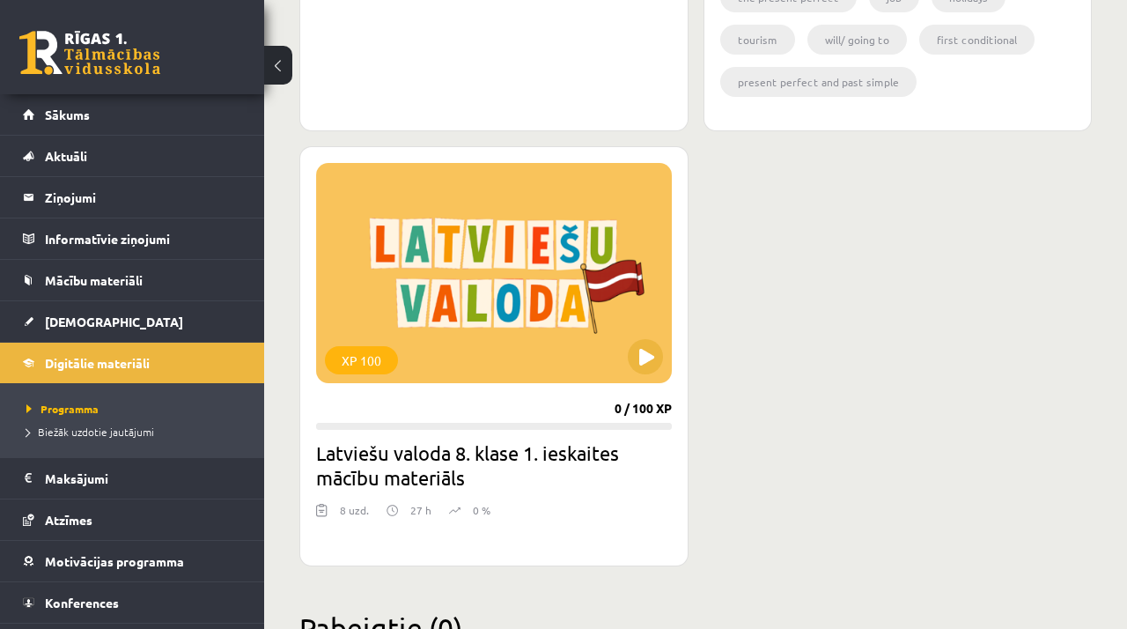
scroll to position [1421, 0]
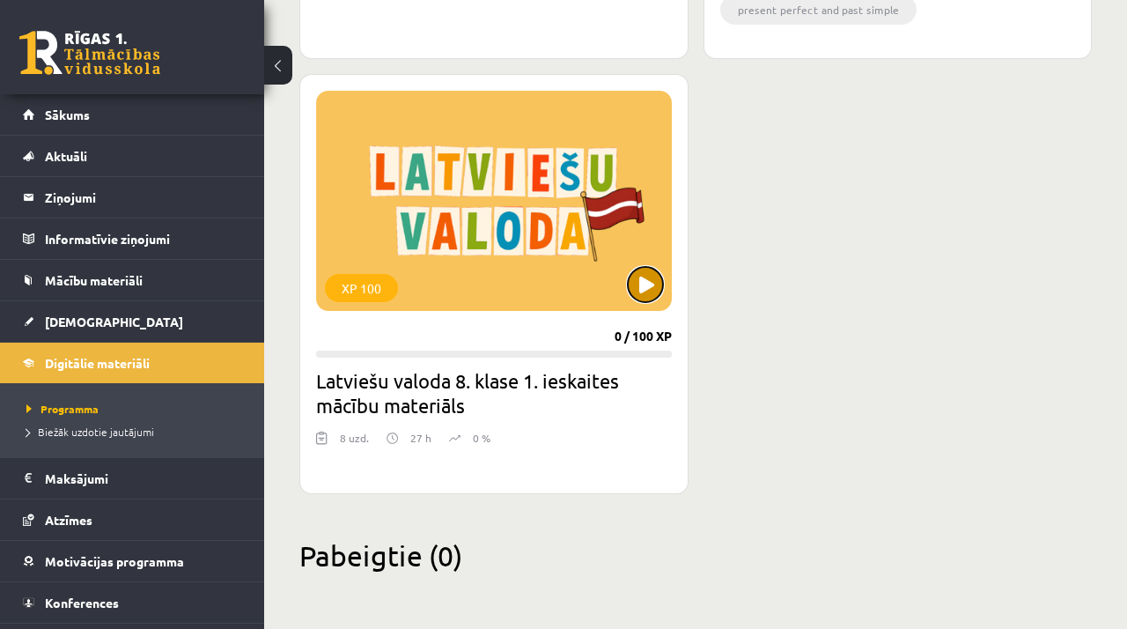
click at [639, 280] on button at bounding box center [645, 284] width 35 height 35
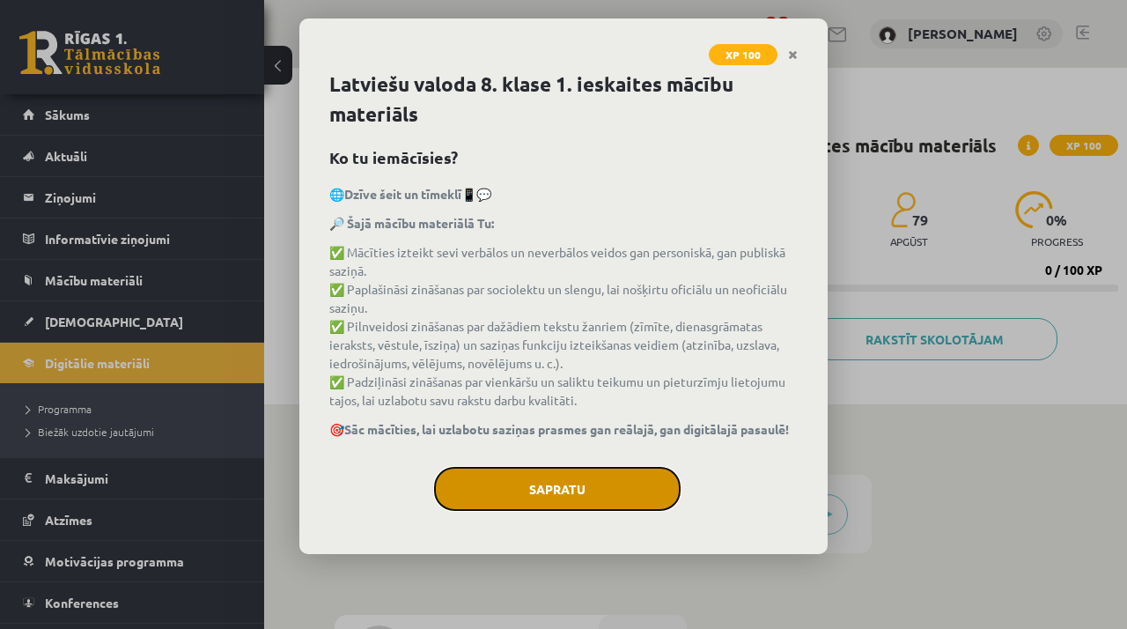
click at [613, 489] on button "Sapratu" at bounding box center [557, 489] width 247 height 44
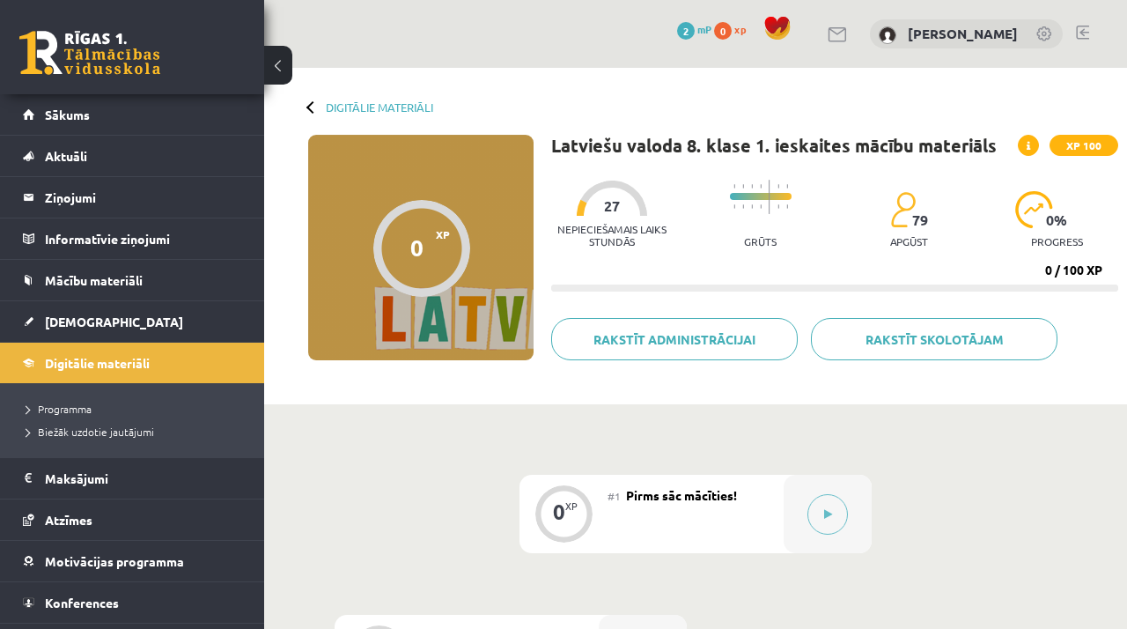
click at [312, 102] on div at bounding box center [312, 106] width 12 height 12
click at [114, 411] on link "Programma" at bounding box center [136, 409] width 220 height 16
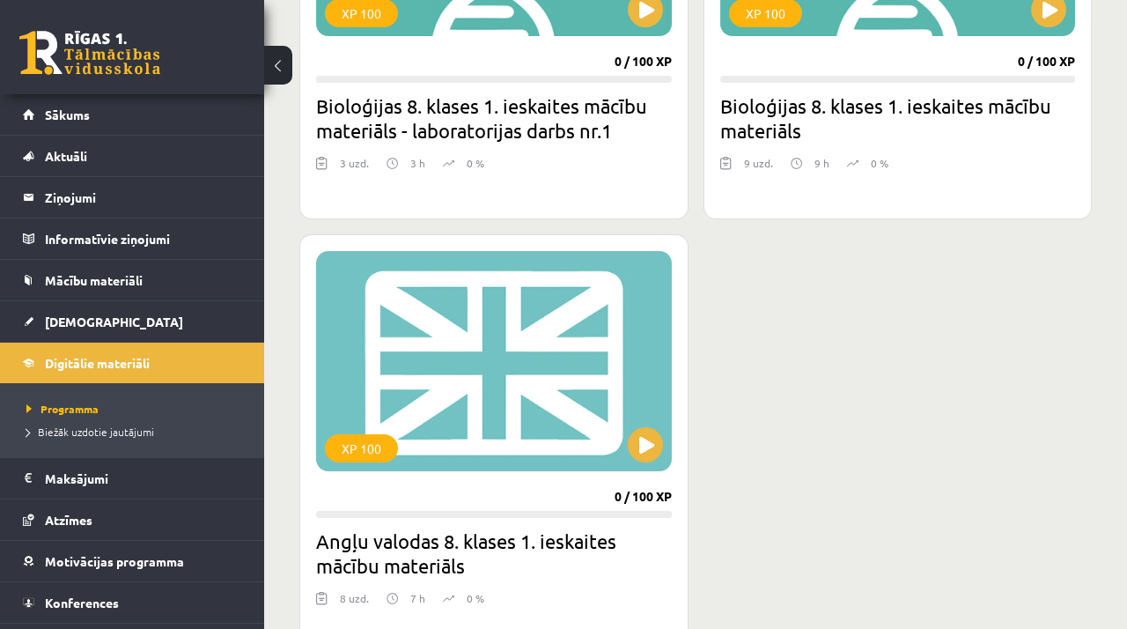
scroll to position [1138, 0]
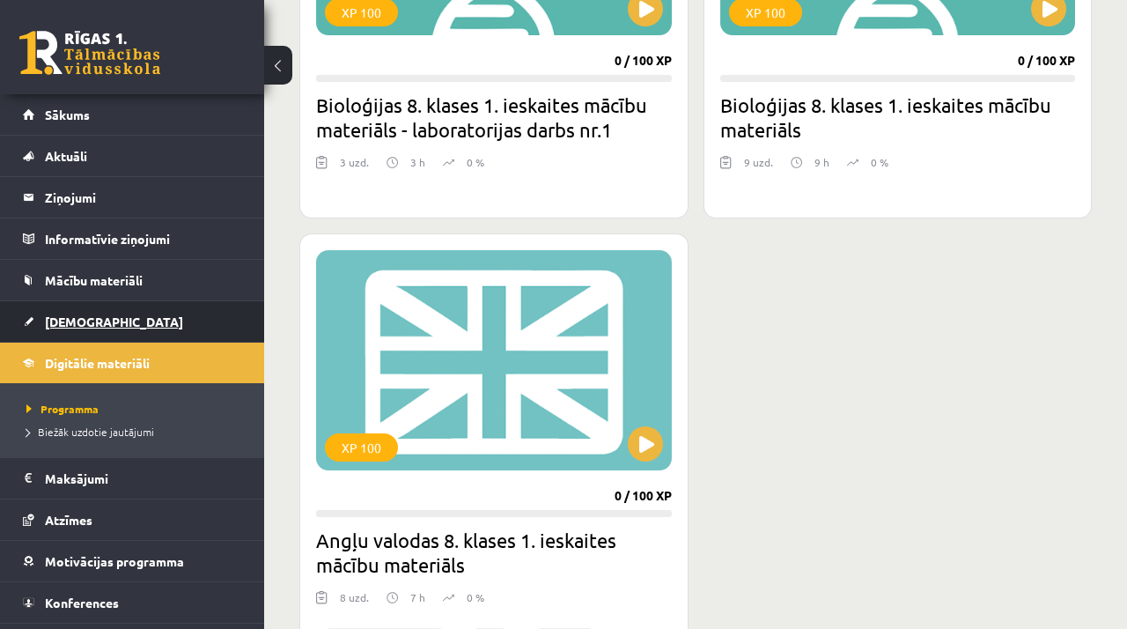
click at [233, 322] on link "[DEMOGRAPHIC_DATA]" at bounding box center [132, 321] width 219 height 40
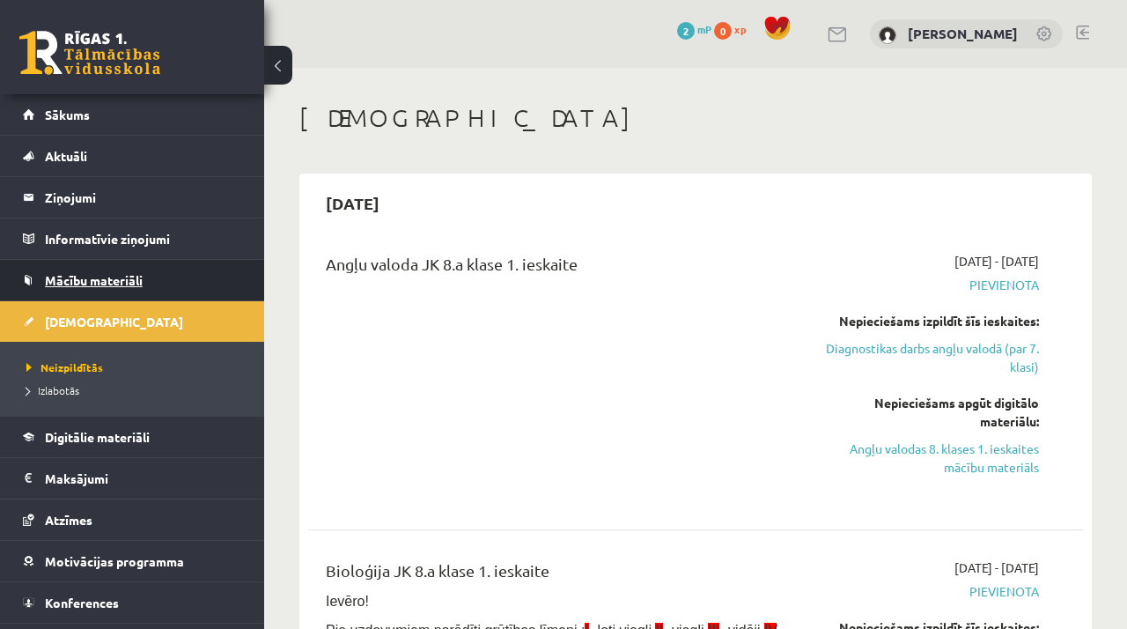
click at [101, 283] on span "Mācību materiāli" at bounding box center [94, 280] width 98 height 16
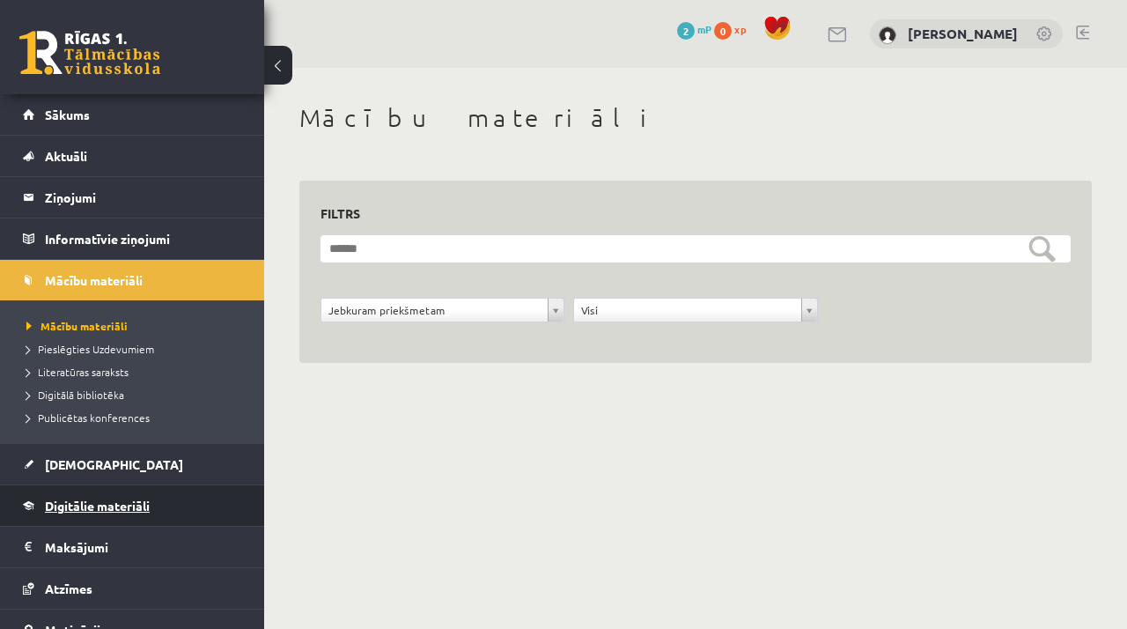
click at [108, 512] on link "Digitālie materiāli" at bounding box center [132, 505] width 219 height 40
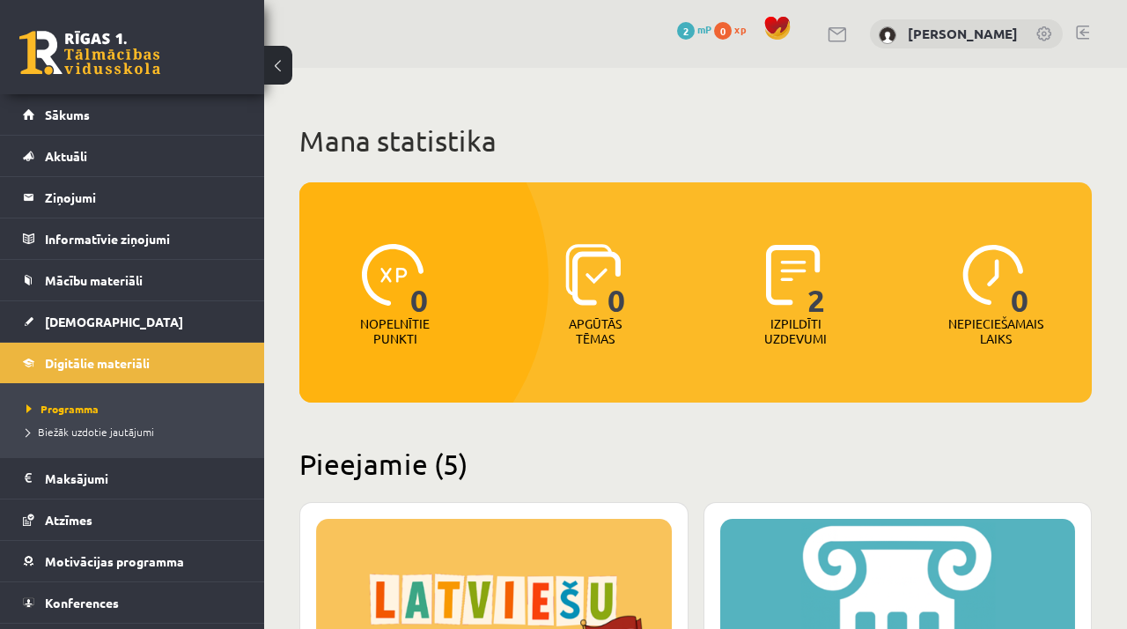
click at [818, 291] on span "2" at bounding box center [816, 280] width 18 height 72
click at [818, 255] on span "2" at bounding box center [816, 280] width 18 height 72
click at [120, 160] on link "Aktuāli" at bounding box center [132, 156] width 219 height 40
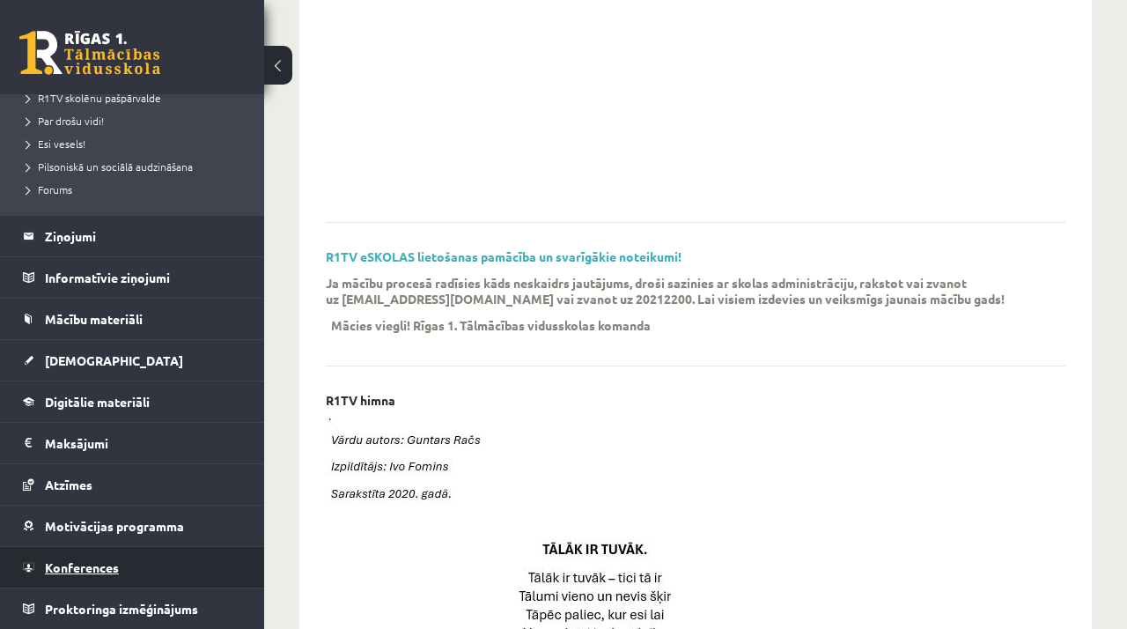
scroll to position [383, 0]
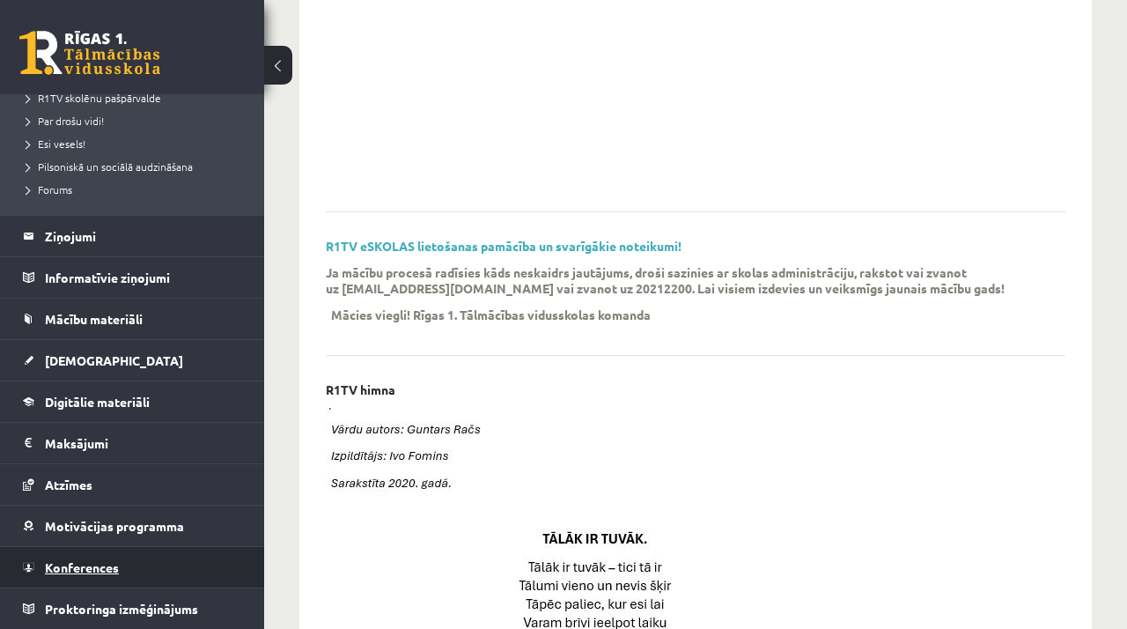
click at [138, 578] on link "Konferences" at bounding box center [132, 567] width 219 height 40
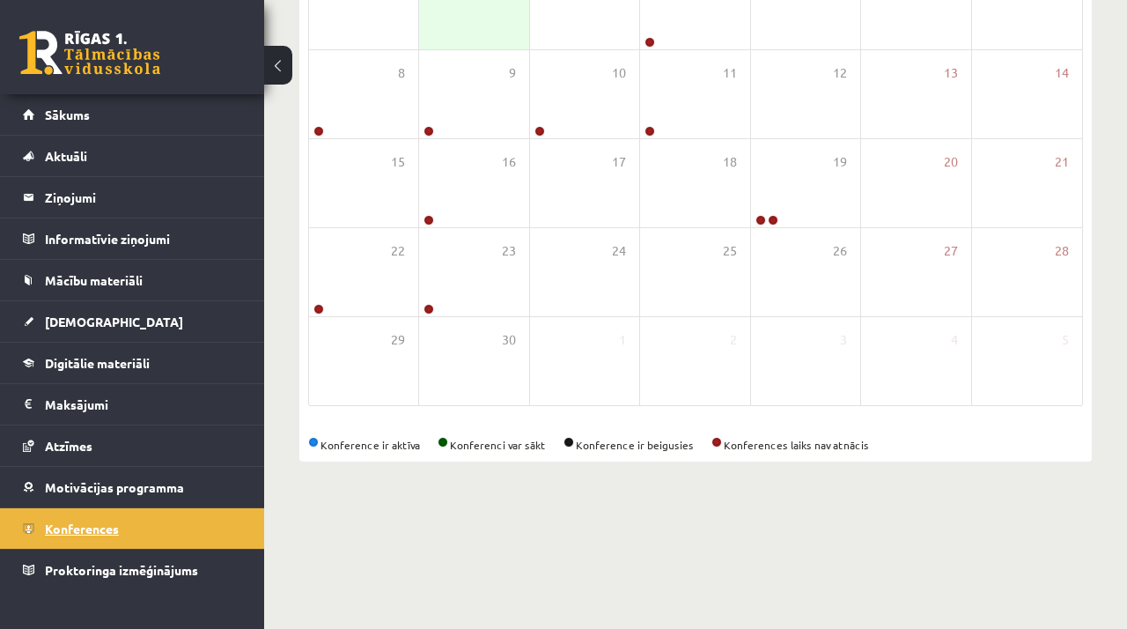
scroll to position [212, 0]
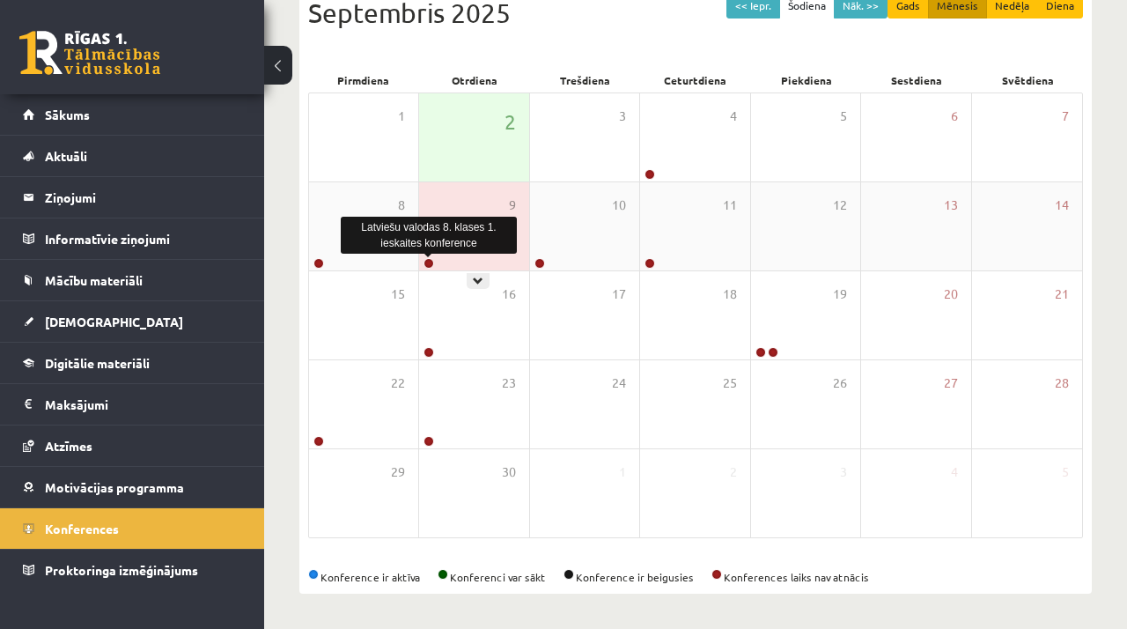
click at [429, 262] on link at bounding box center [428, 263] width 11 height 11
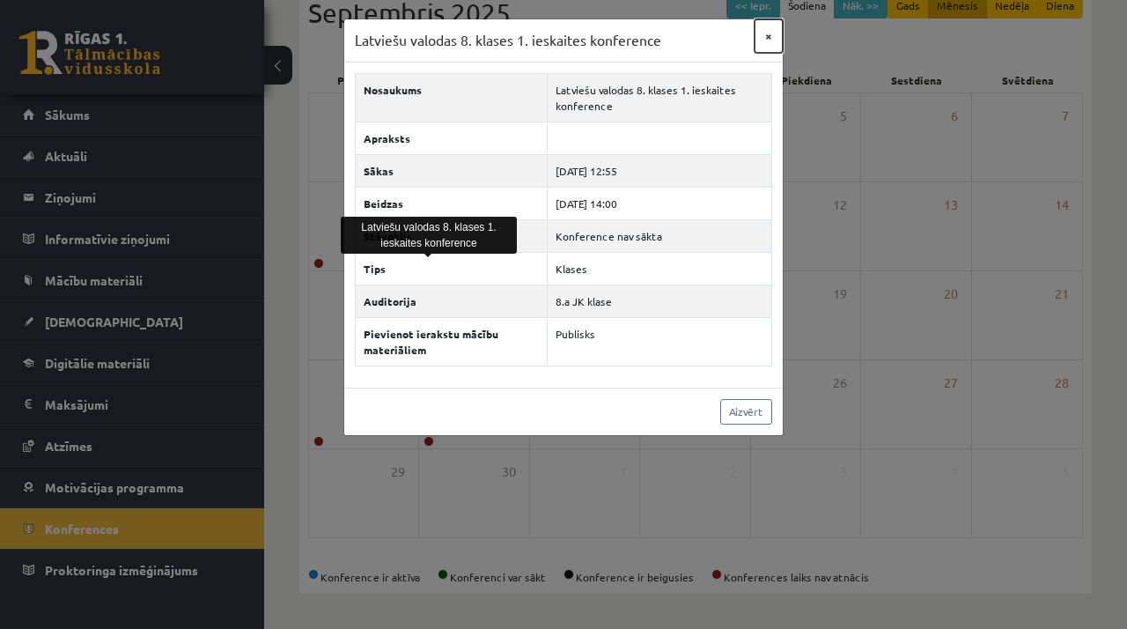
click at [768, 37] on button "×" at bounding box center [769, 35] width 28 height 33
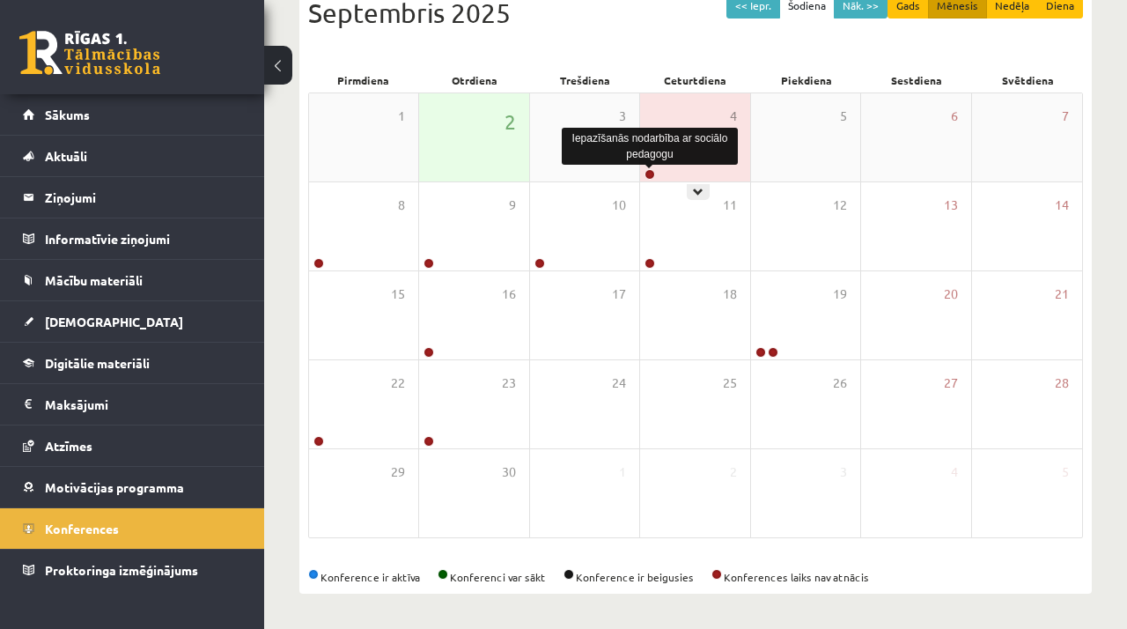
click at [649, 171] on link at bounding box center [649, 174] width 11 height 11
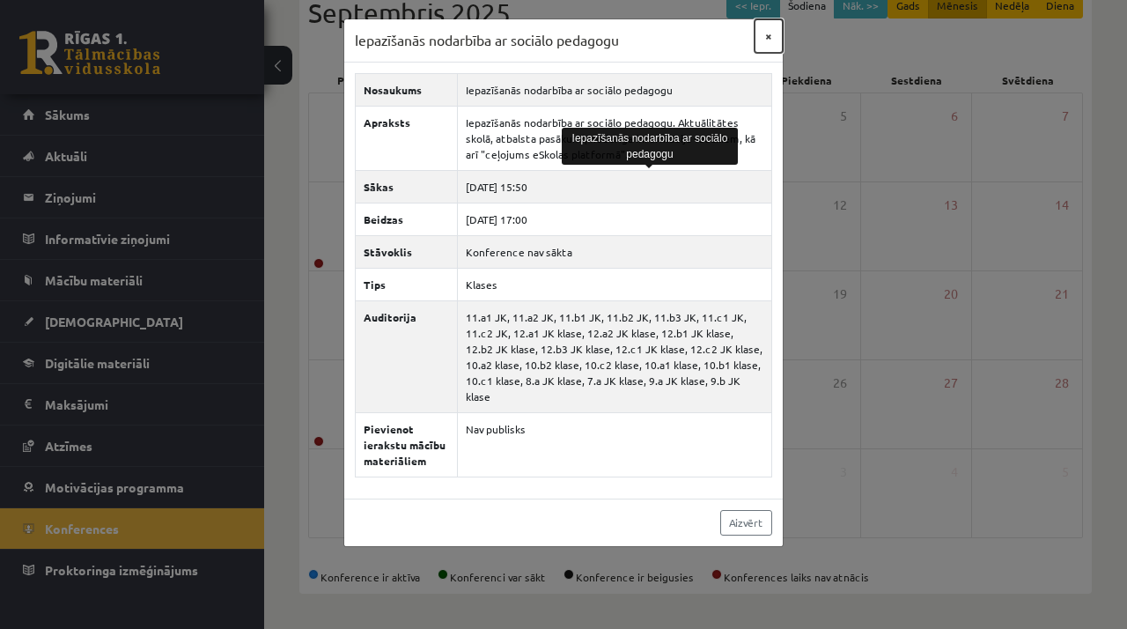
click at [766, 33] on button "×" at bounding box center [769, 35] width 28 height 33
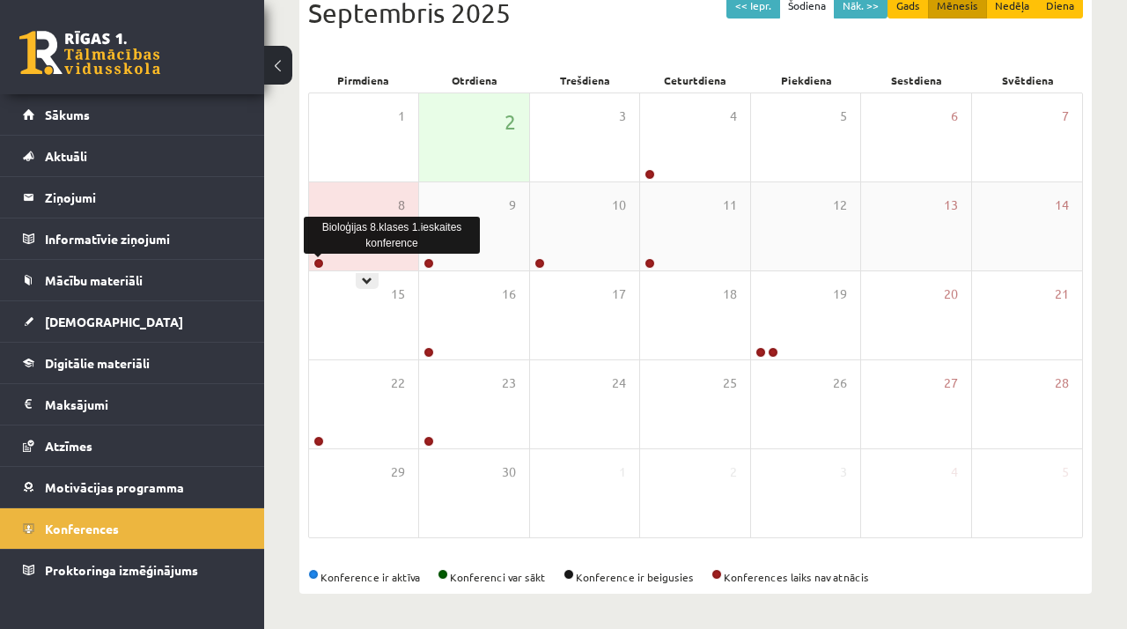
click at [317, 259] on link at bounding box center [318, 263] width 11 height 11
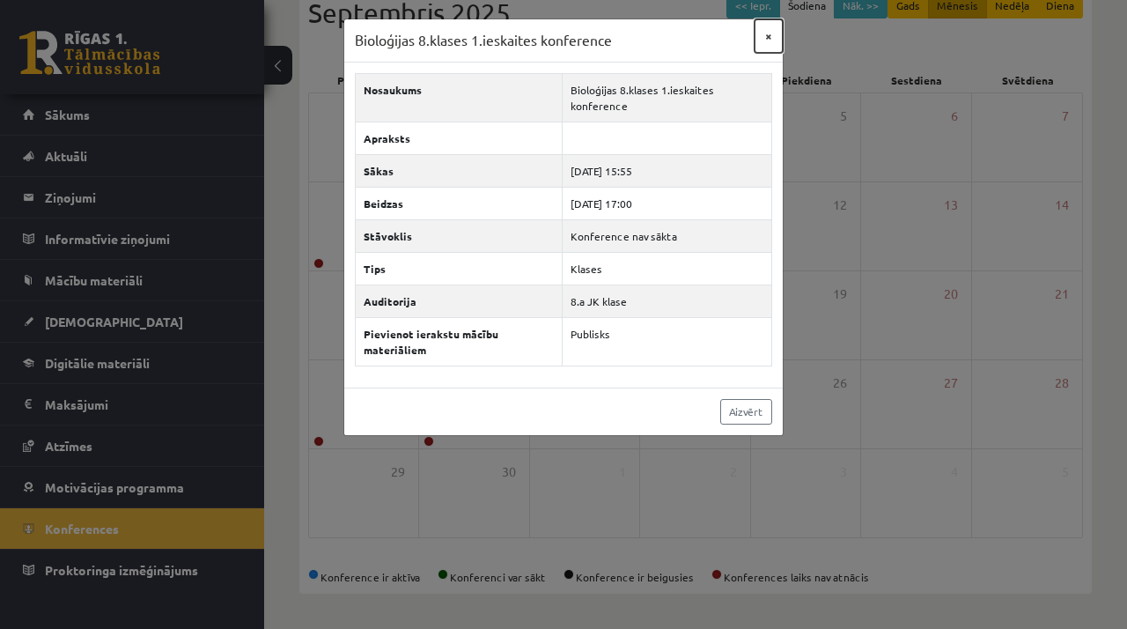
click at [765, 36] on button "×" at bounding box center [769, 35] width 28 height 33
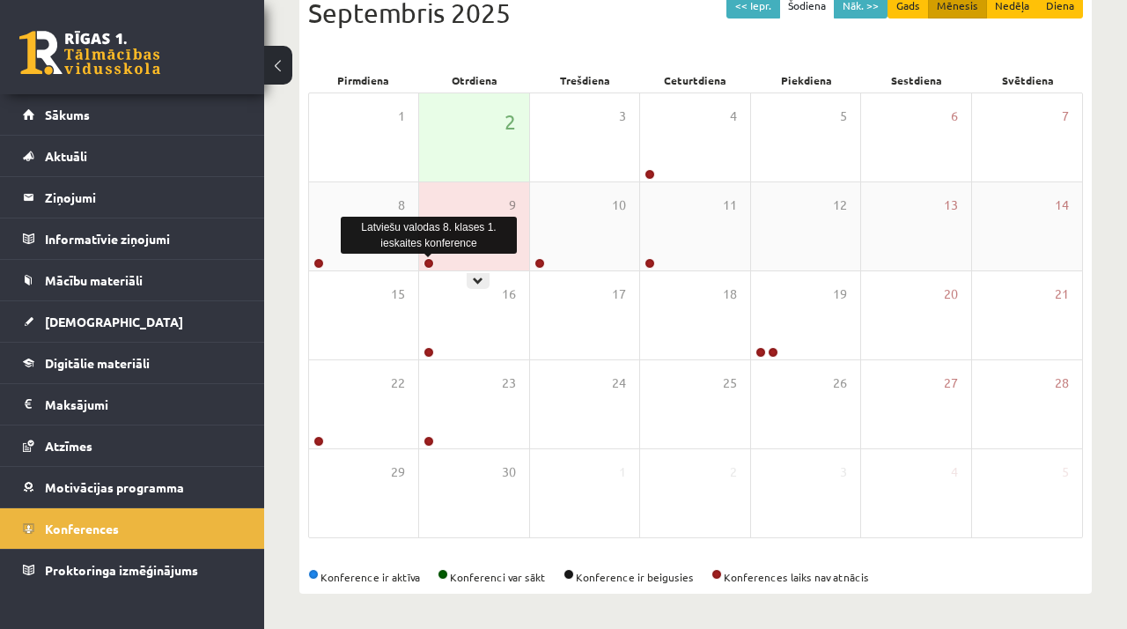
click at [429, 261] on link at bounding box center [428, 263] width 11 height 11
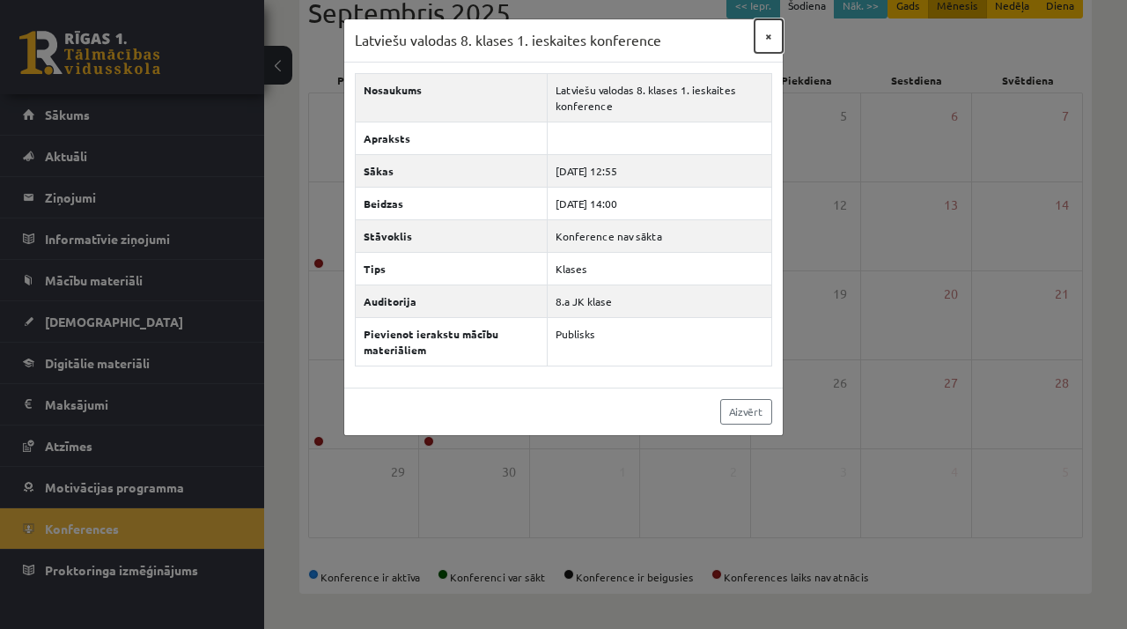
click at [769, 27] on button "×" at bounding box center [769, 35] width 28 height 33
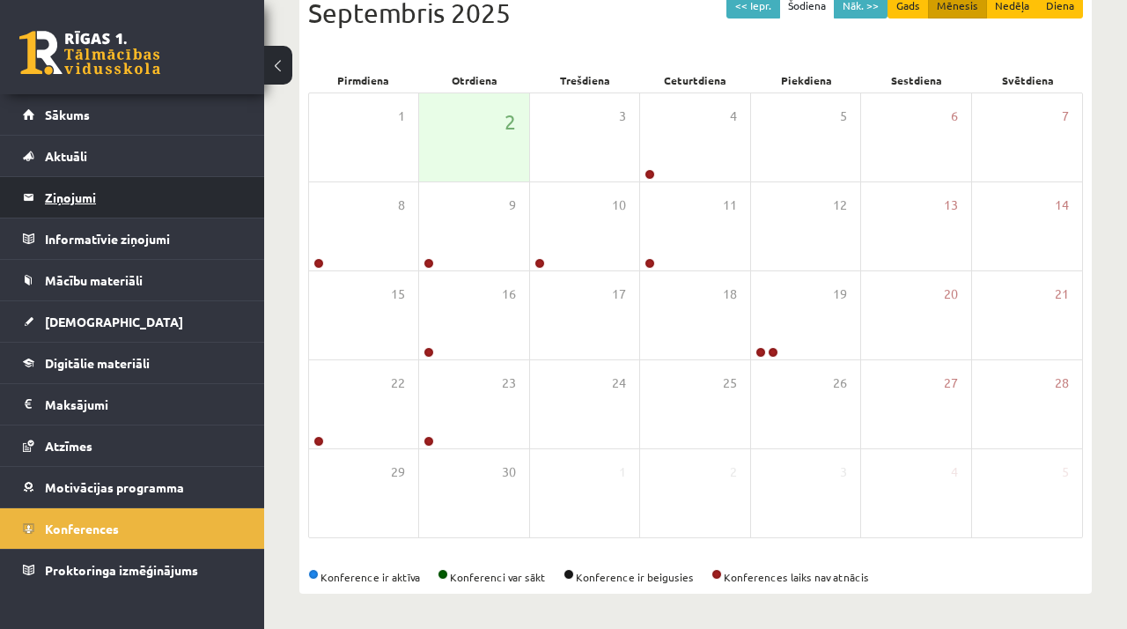
click at [127, 185] on legend "Ziņojumi 0" at bounding box center [143, 197] width 197 height 40
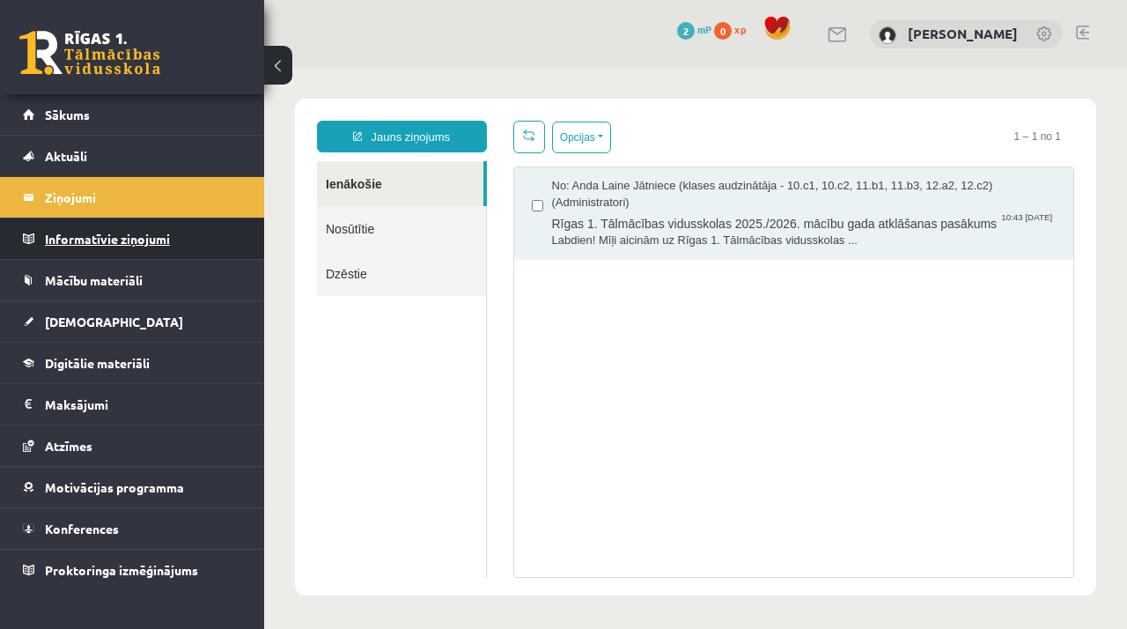
click at [129, 232] on legend "Informatīvie ziņojumi 0" at bounding box center [143, 238] width 197 height 40
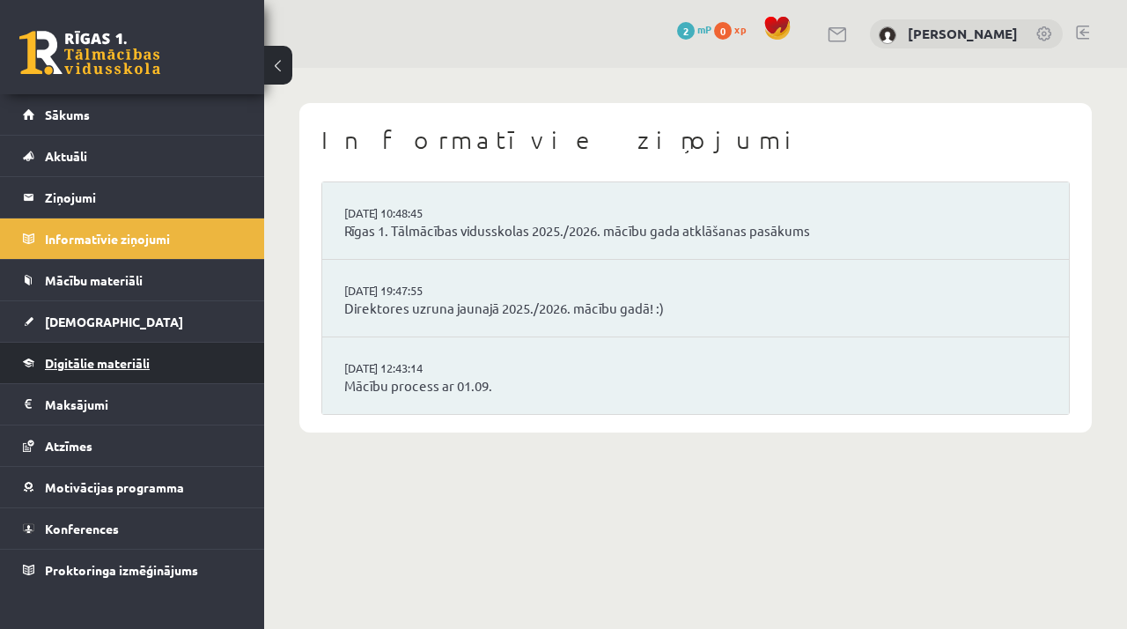
click at [153, 349] on link "Digitālie materiāli" at bounding box center [132, 362] width 219 height 40
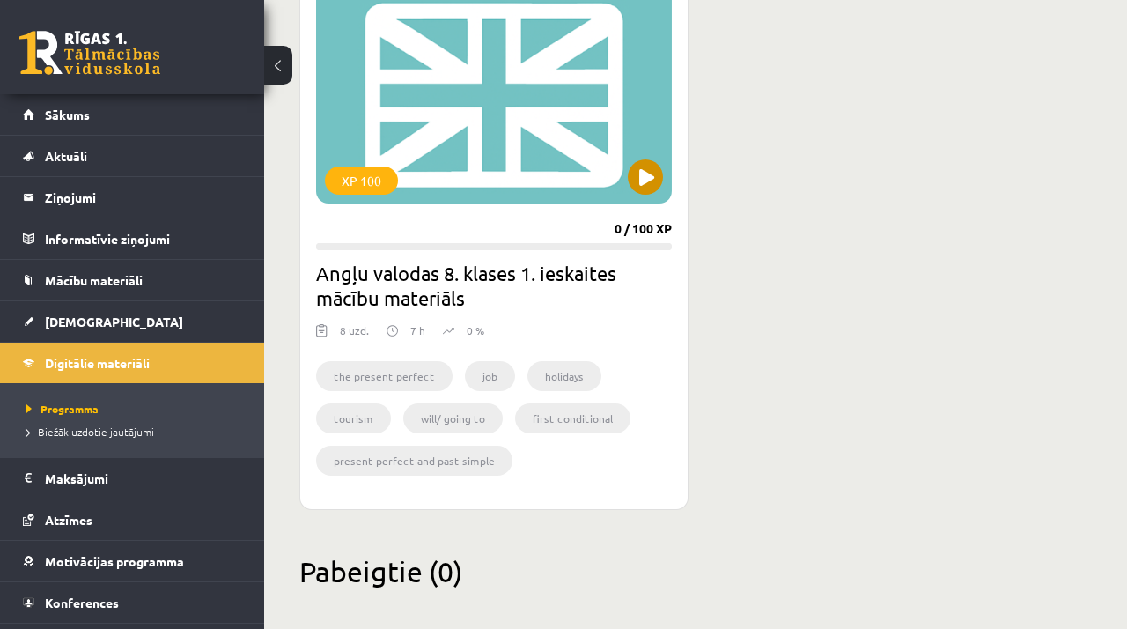
scroll to position [1421, 0]
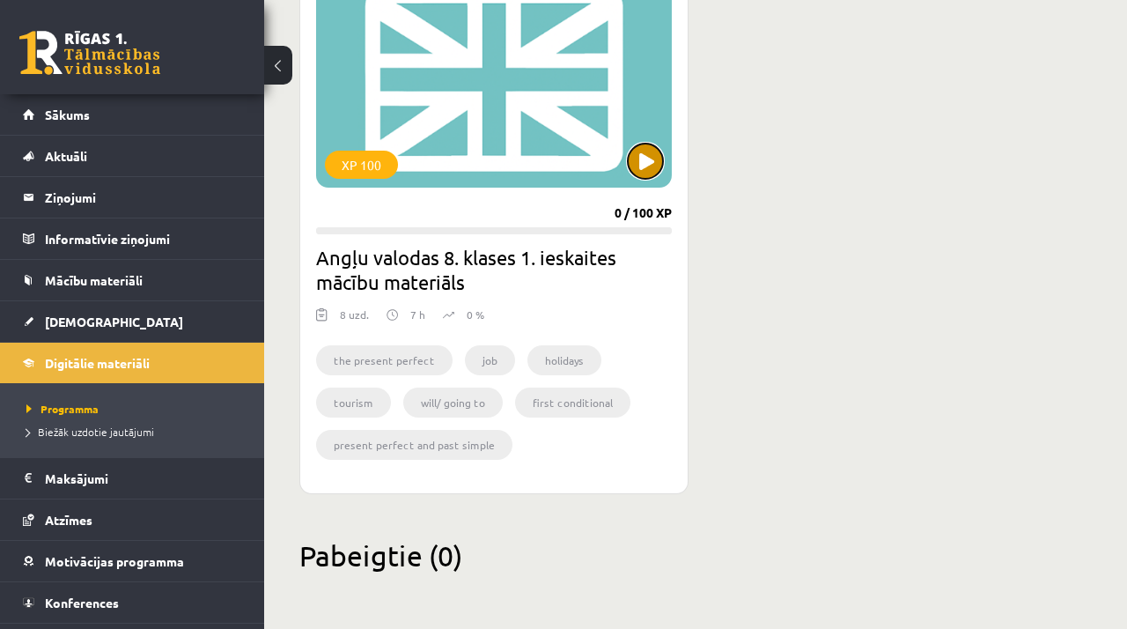
click at [636, 169] on button at bounding box center [645, 161] width 35 height 35
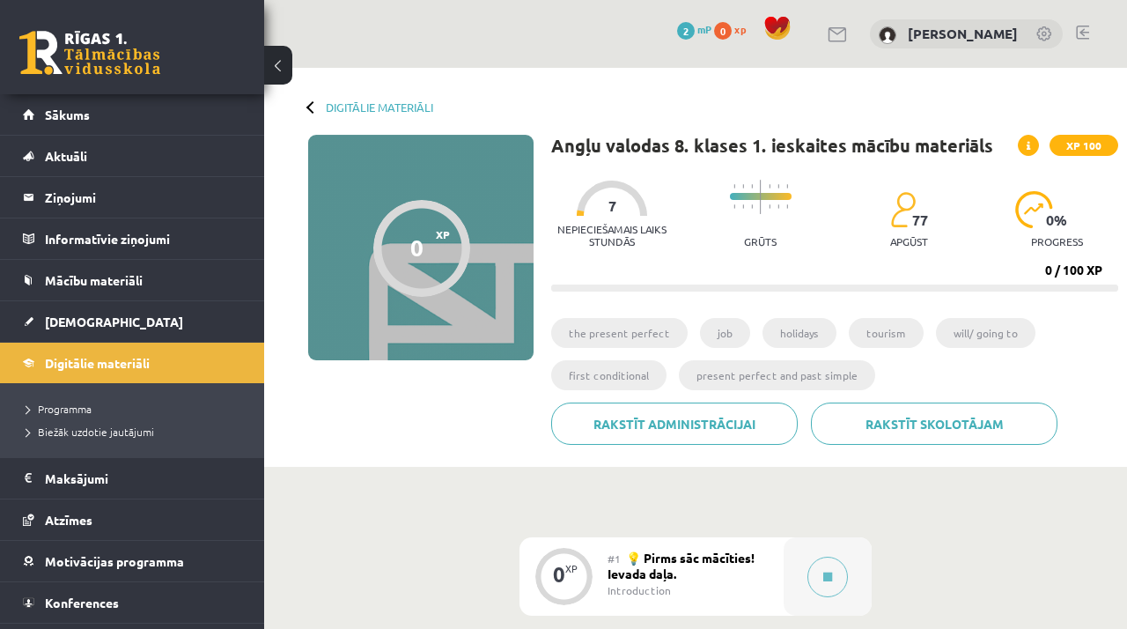
click at [310, 104] on div at bounding box center [312, 106] width 12 height 12
click at [308, 103] on div "Digitālie materiāli" at bounding box center [370, 106] width 125 height 13
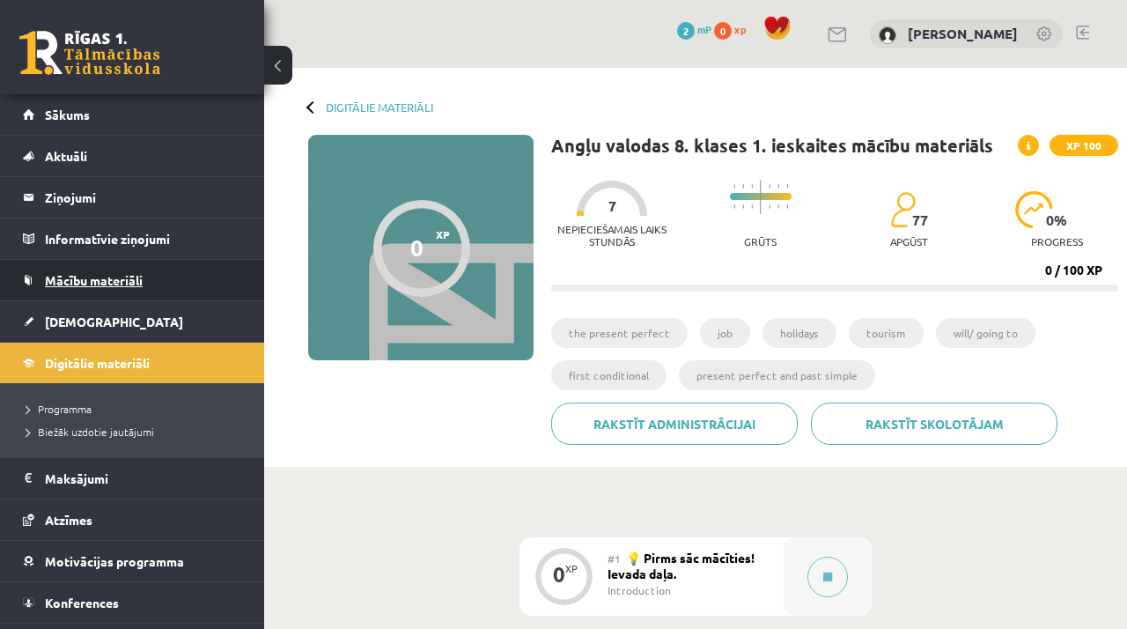
click at [164, 288] on link "Mācību materiāli" at bounding box center [132, 280] width 219 height 40
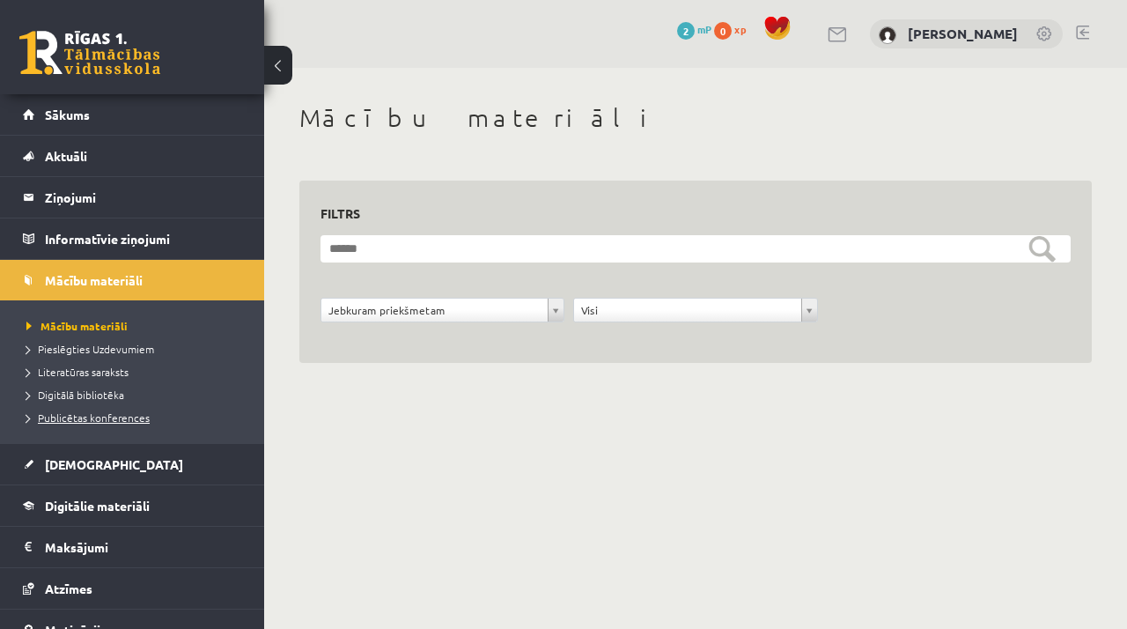
click at [116, 417] on span "Publicētas konferences" at bounding box center [87, 417] width 123 height 14
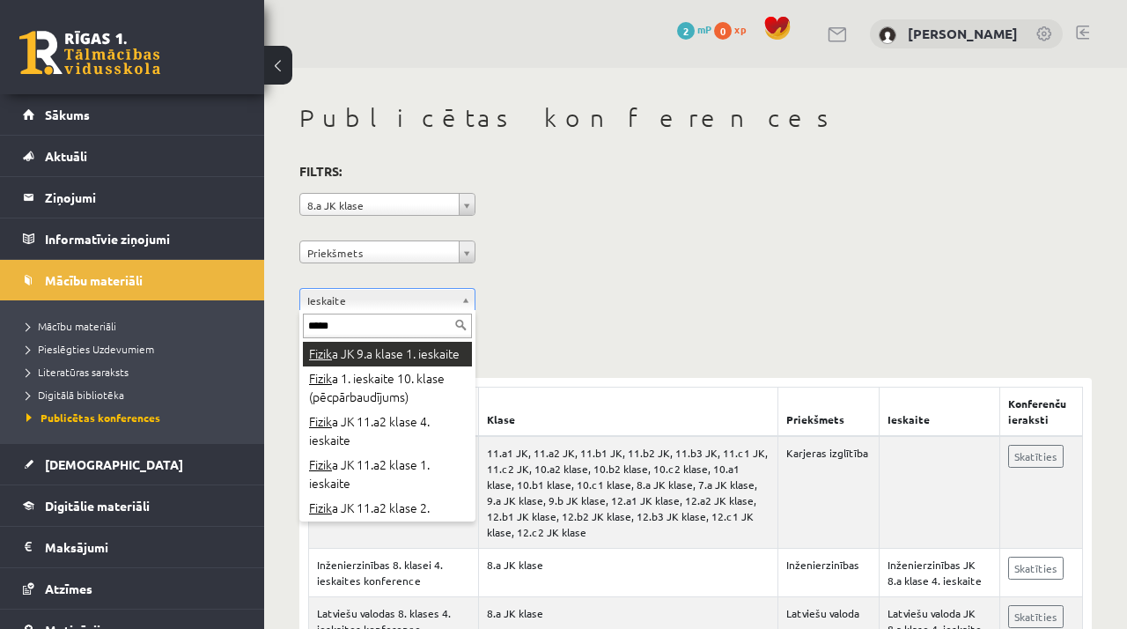
type input "******"
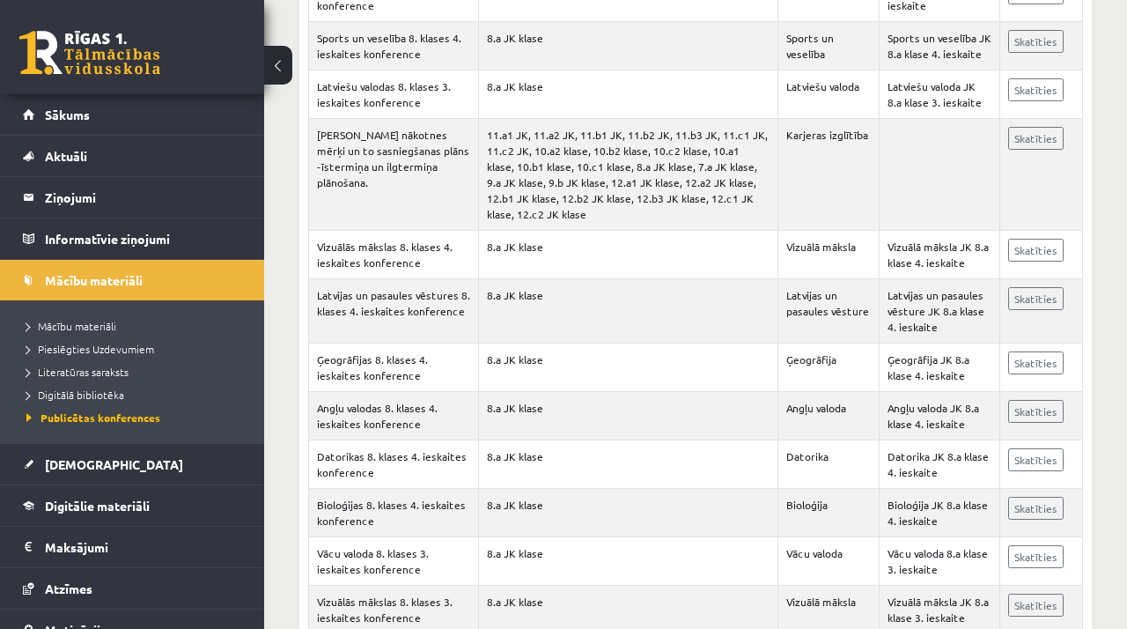
scroll to position [1136, 0]
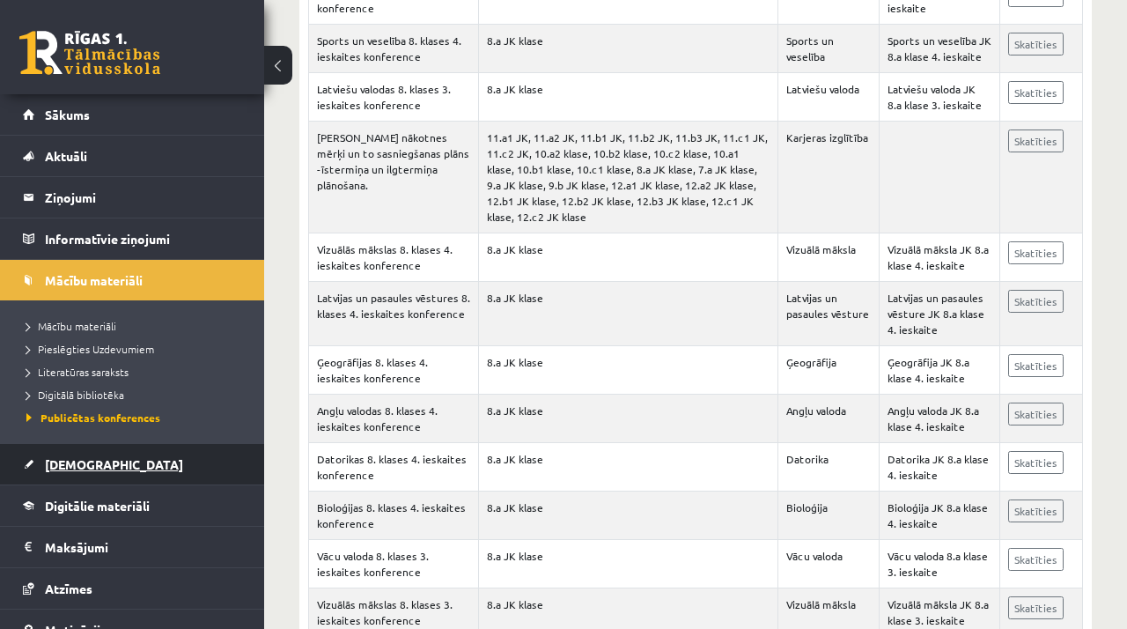
click at [70, 461] on span "[DEMOGRAPHIC_DATA]" at bounding box center [114, 464] width 138 height 16
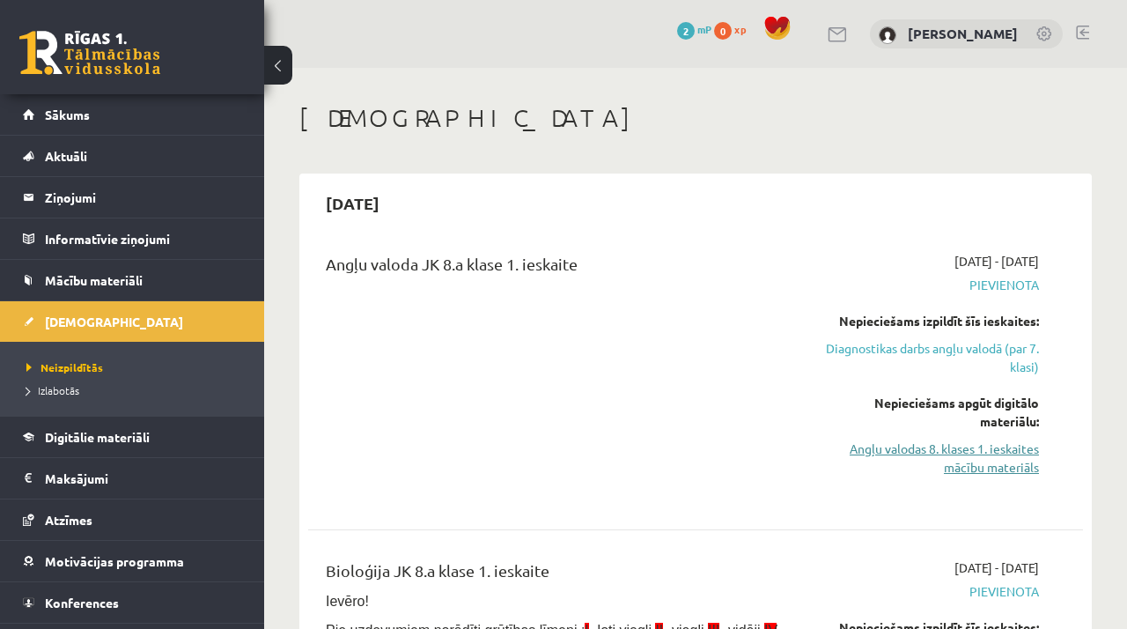
click at [872, 453] on link "Angļu valodas 8. klases 1. ieskaites mācību materiāls" at bounding box center [929, 457] width 220 height 37
click at [166, 440] on link "Digitālie materiāli" at bounding box center [132, 436] width 219 height 40
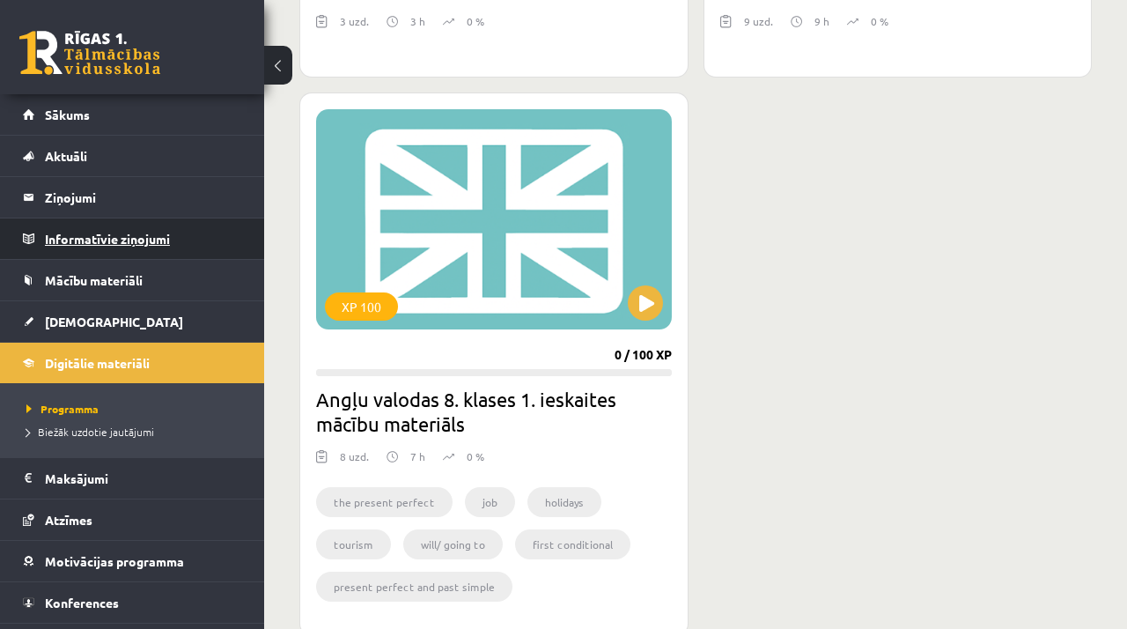
click at [195, 228] on legend "Informatīvie ziņojumi 0" at bounding box center [143, 238] width 197 height 40
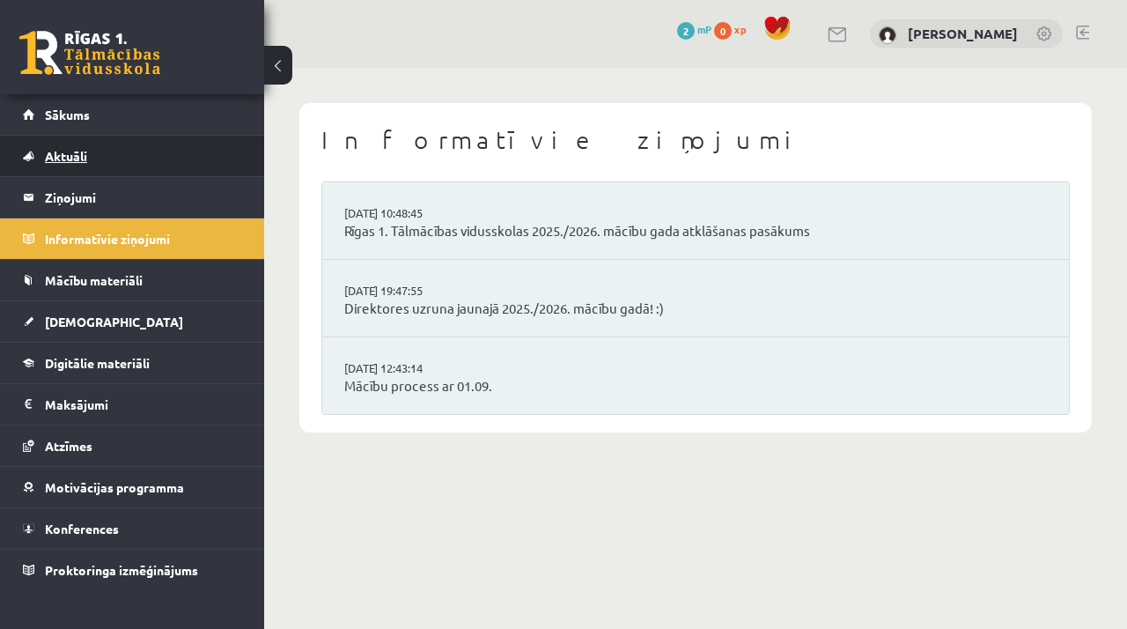
click at [90, 163] on link "Aktuāli" at bounding box center [132, 156] width 219 height 40
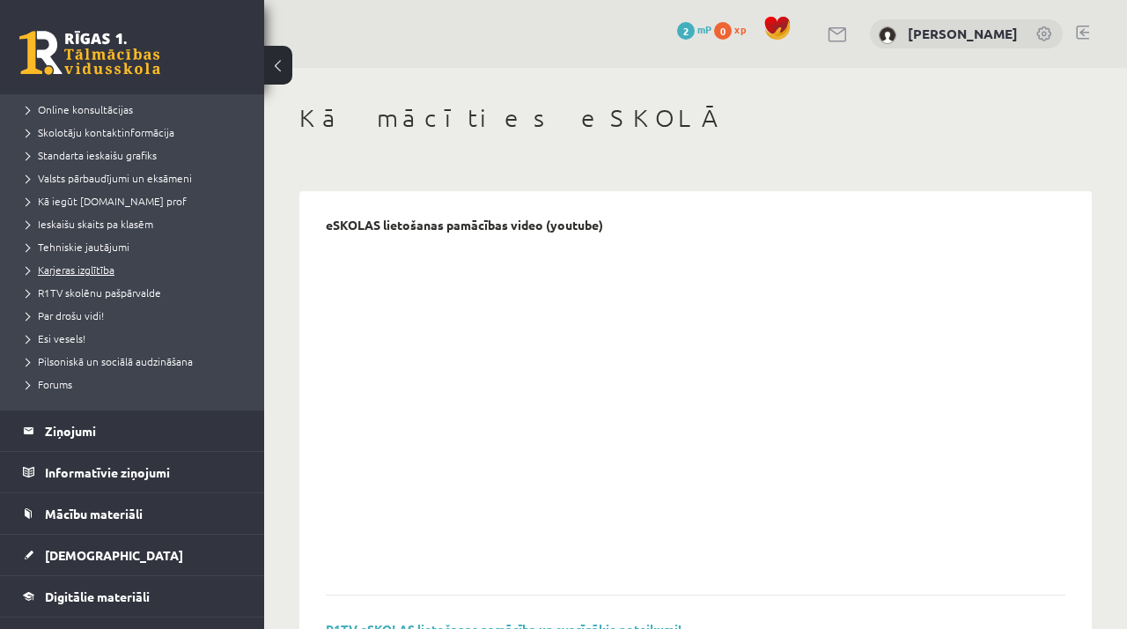
scroll to position [174, 0]
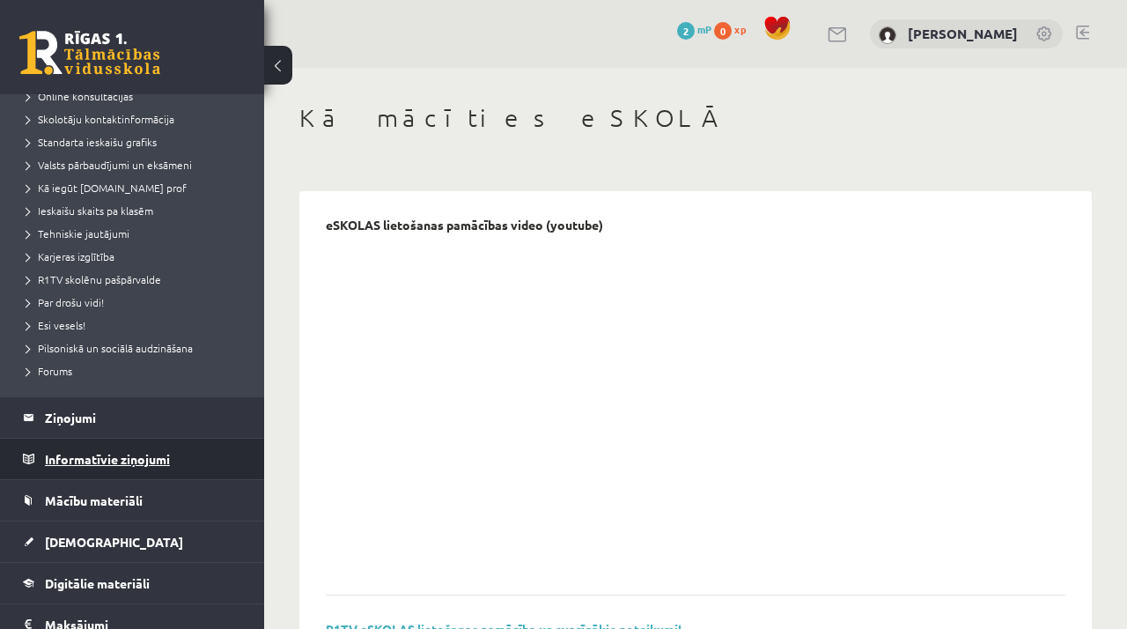
click at [150, 466] on legend "Informatīvie ziņojumi 0" at bounding box center [143, 458] width 197 height 40
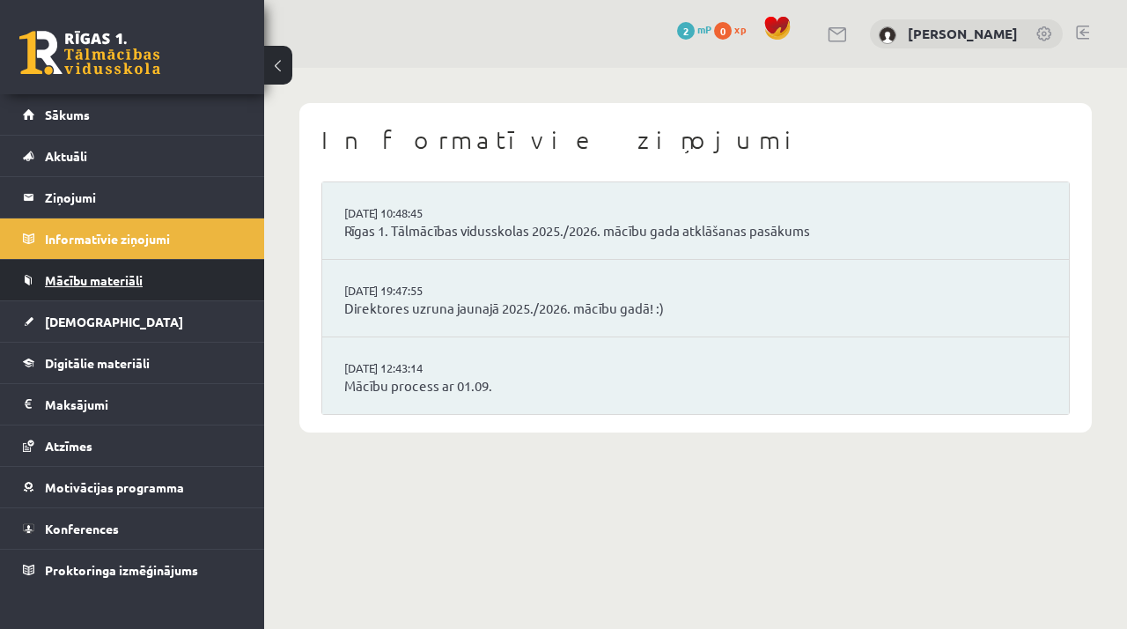
click at [132, 278] on span "Mācību materiāli" at bounding box center [94, 280] width 98 height 16
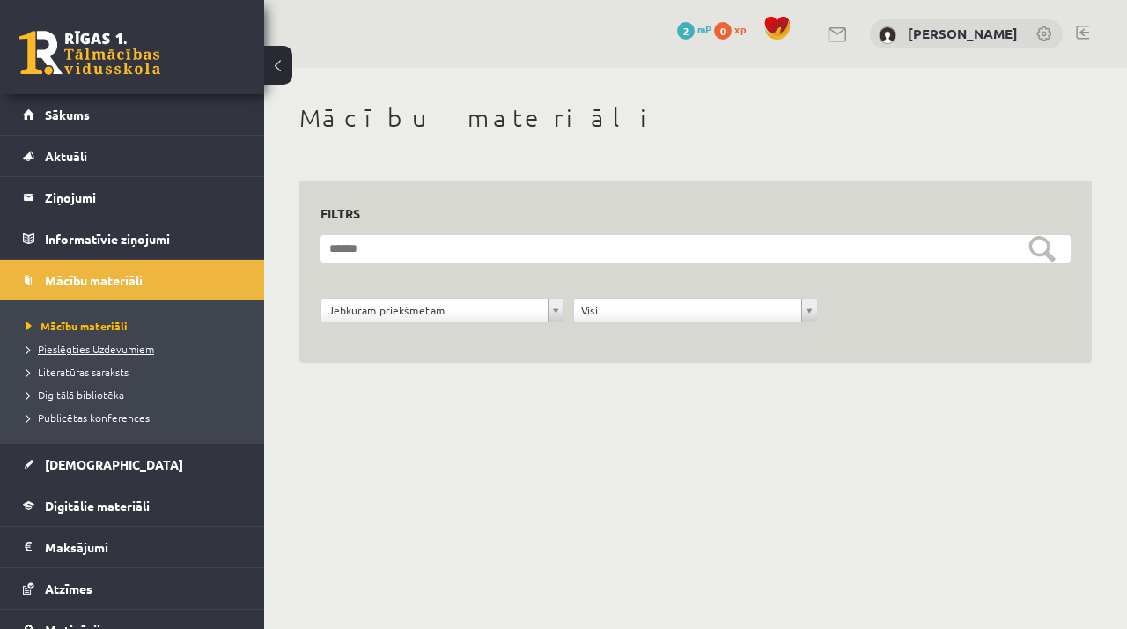
click at [136, 348] on span "Pieslēgties Uzdevumiem" at bounding box center [90, 349] width 128 height 14
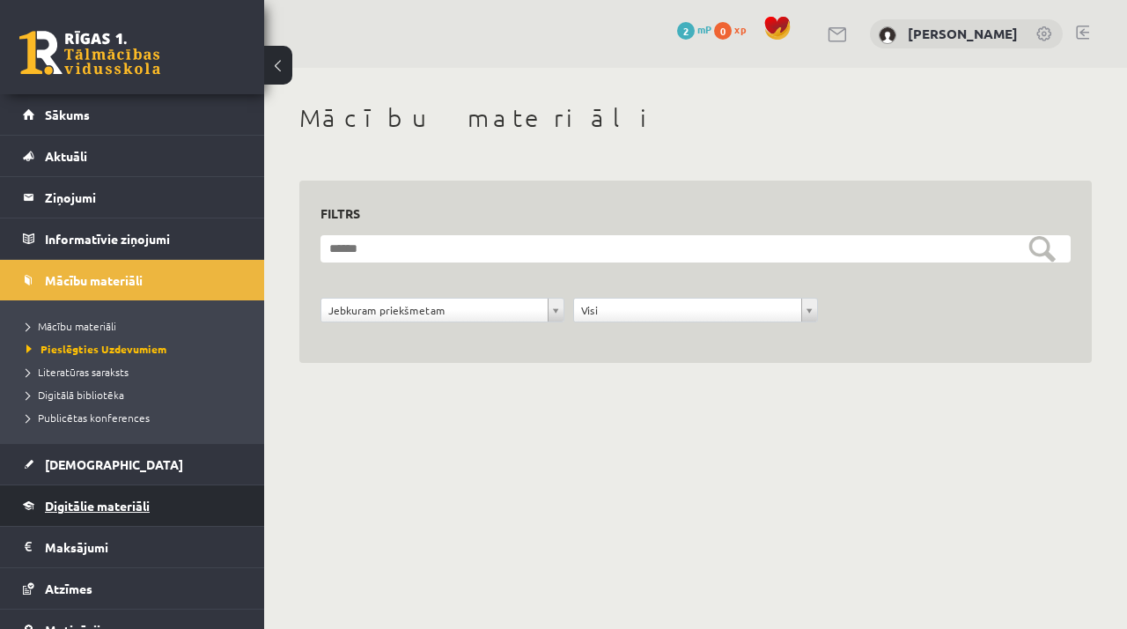
click at [187, 503] on link "Digitālie materiāli" at bounding box center [132, 505] width 219 height 40
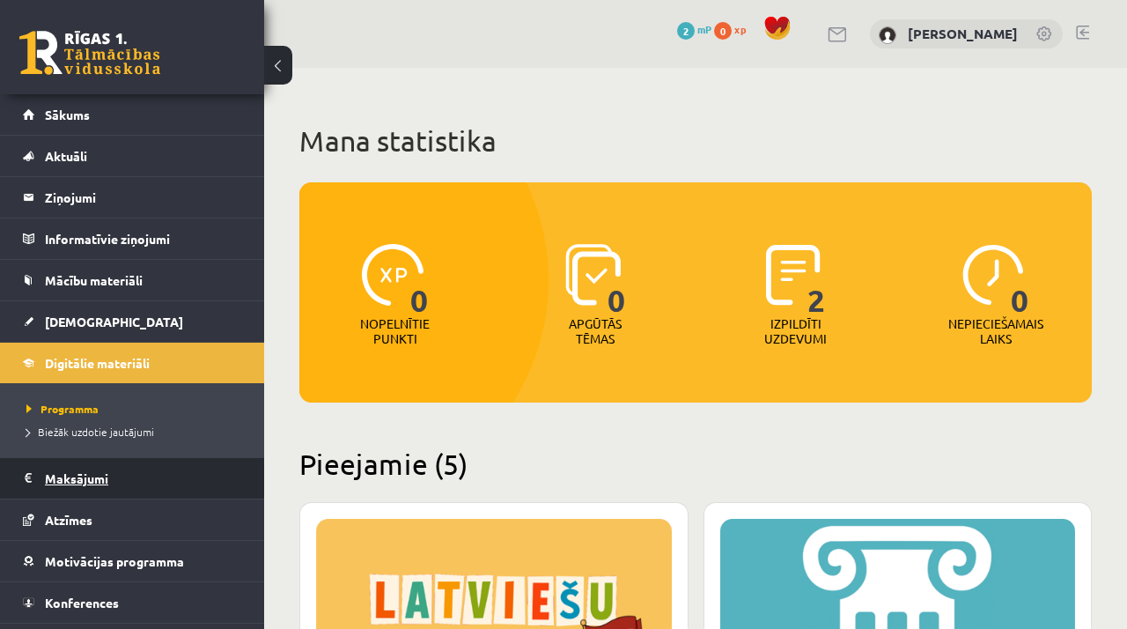
scroll to position [35, 0]
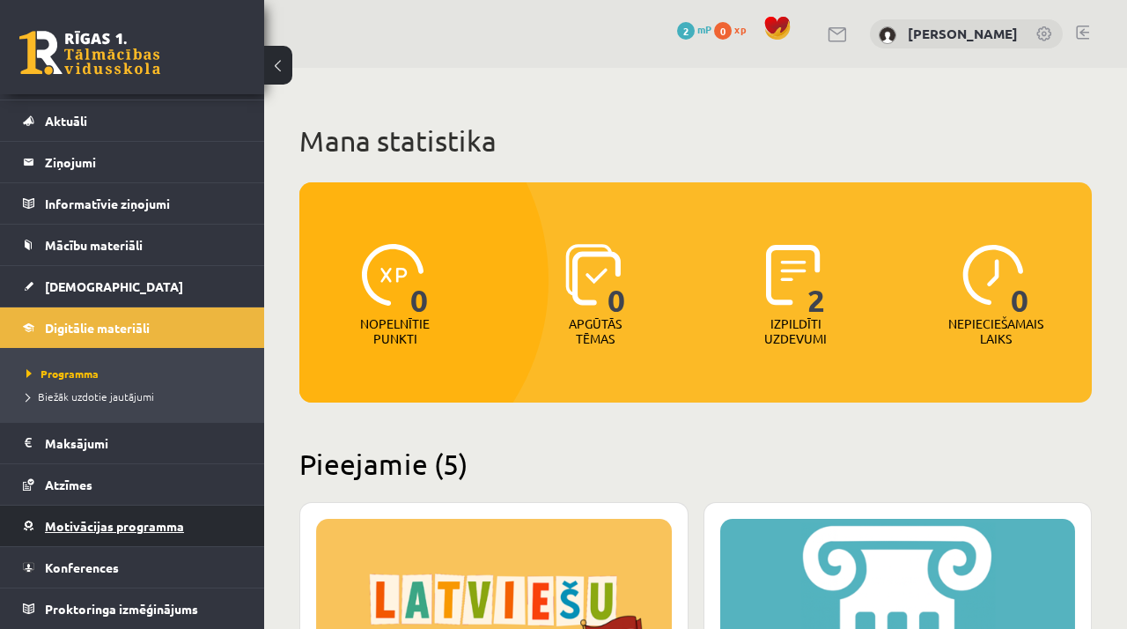
click at [184, 513] on link "Motivācijas programma" at bounding box center [132, 525] width 219 height 40
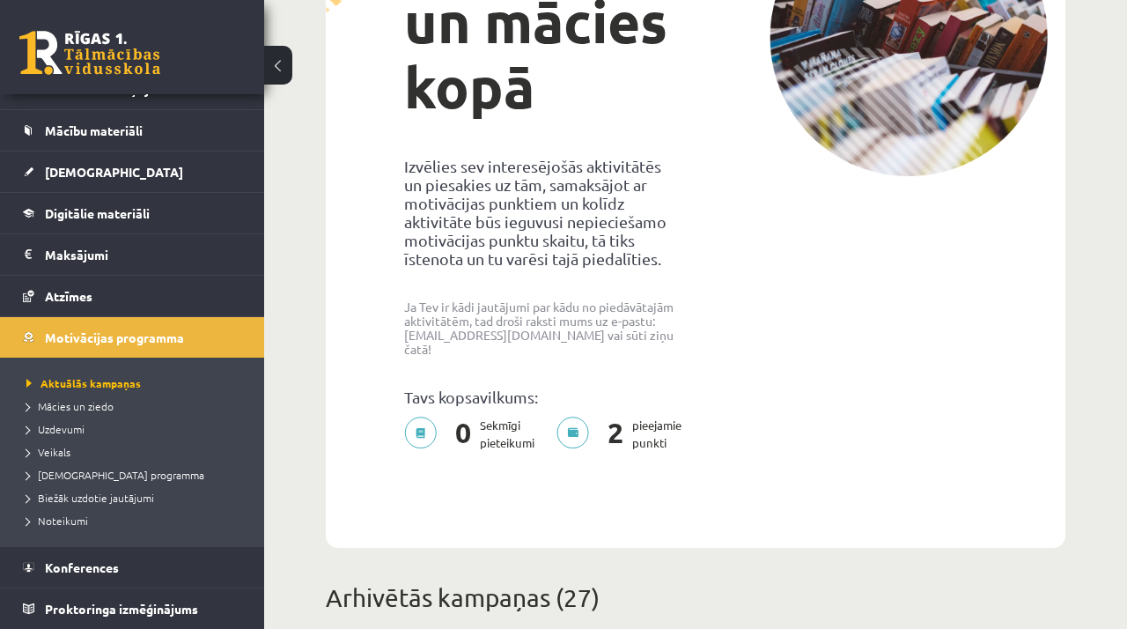
scroll to position [252, 0]
click at [80, 426] on span "Uzdevumi" at bounding box center [55, 429] width 58 height 14
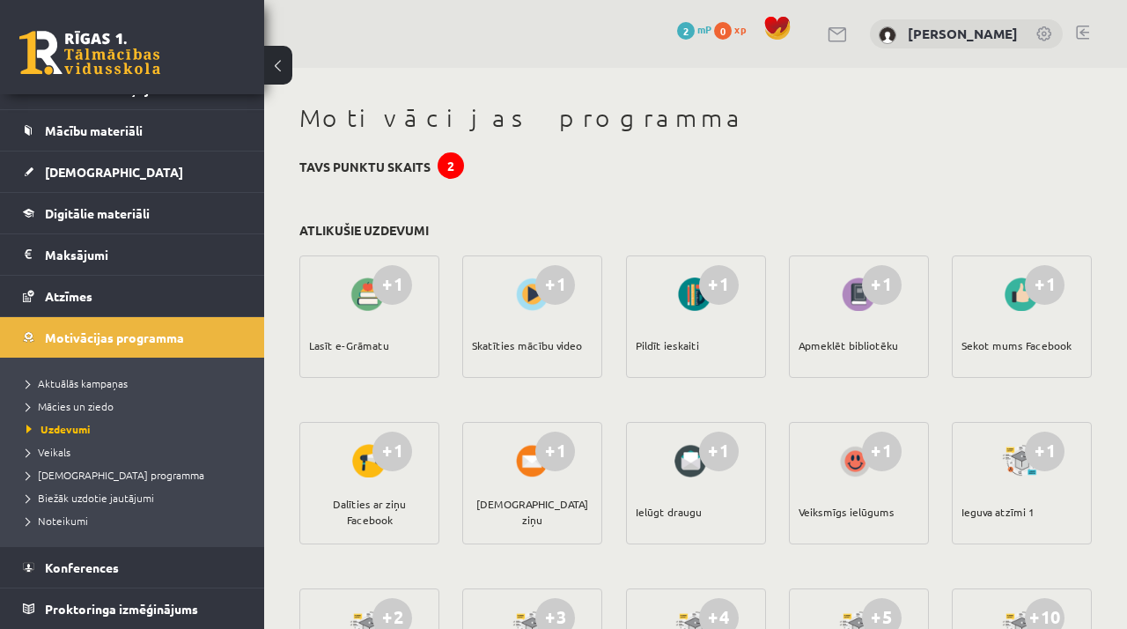
click at [447, 161] on div "2" at bounding box center [451, 165] width 26 height 26
click at [364, 497] on div "Dalīties ar ziņu Facebook" at bounding box center [369, 512] width 121 height 62
click at [85, 402] on span "Mācies un ziedo" at bounding box center [69, 406] width 87 height 14
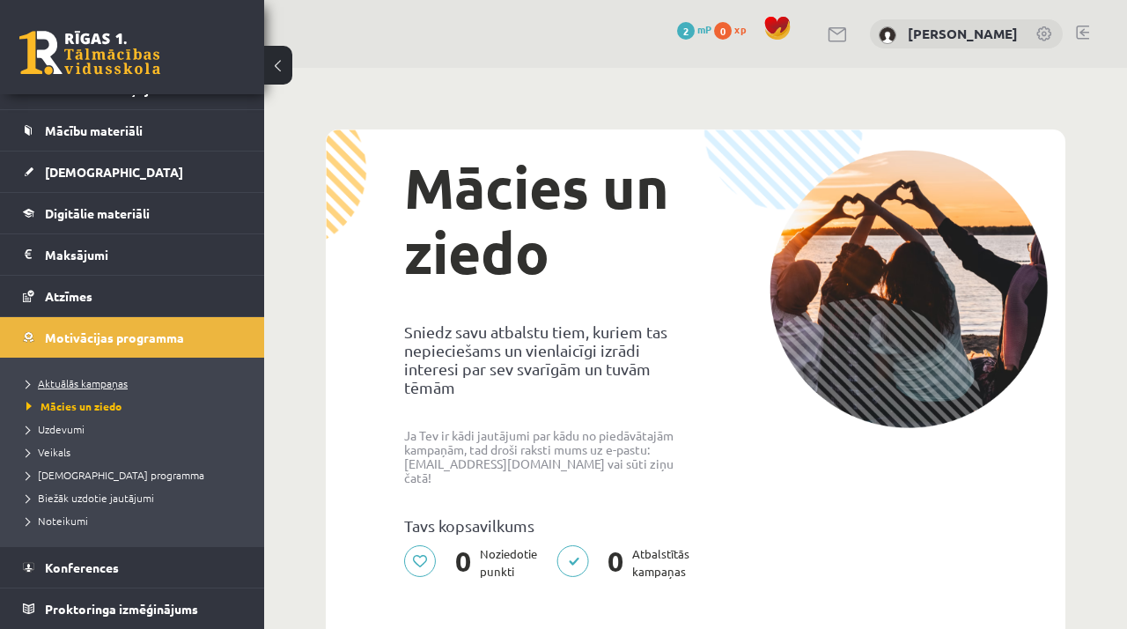
click at [113, 375] on link "Aktuālās kampaņas" at bounding box center [136, 383] width 220 height 16
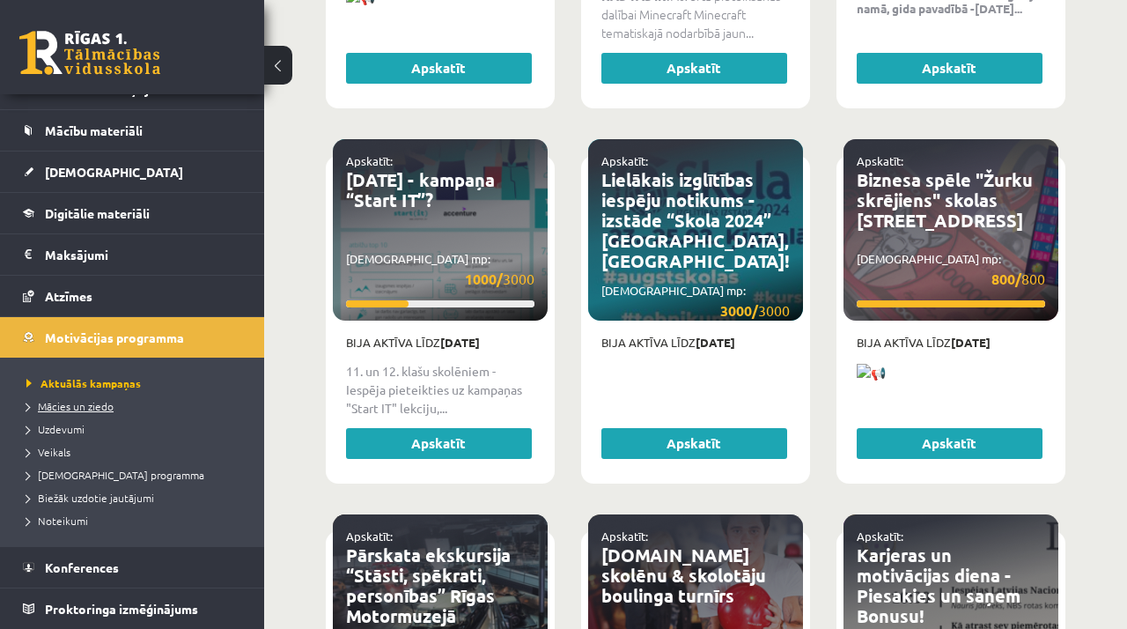
scroll to position [3030, 0]
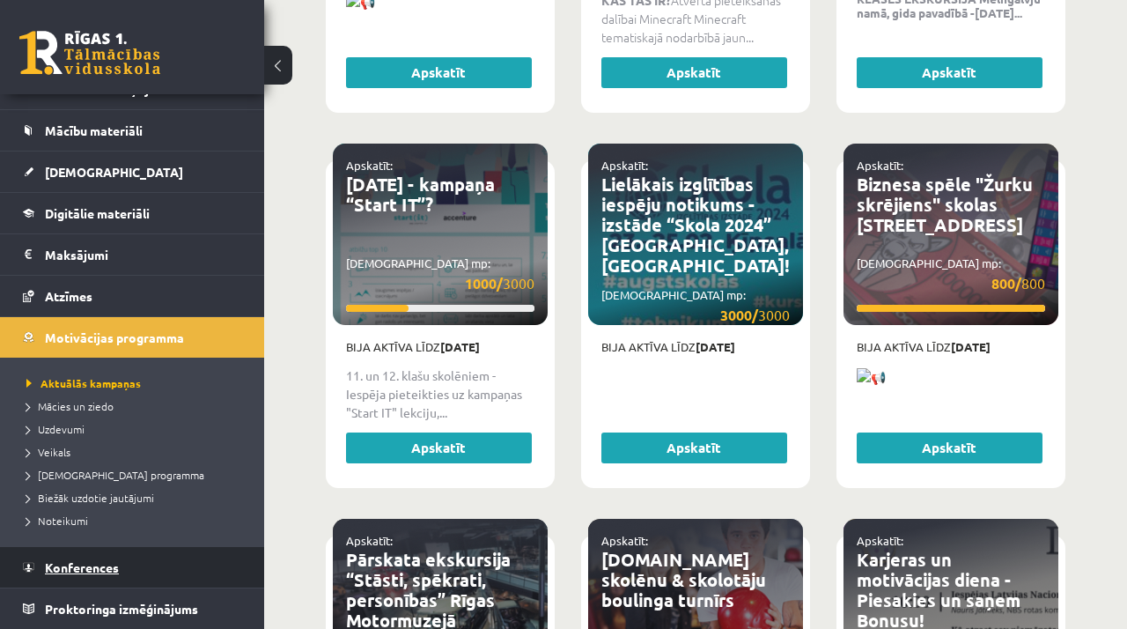
click at [112, 570] on span "Konferences" at bounding box center [82, 567] width 74 height 16
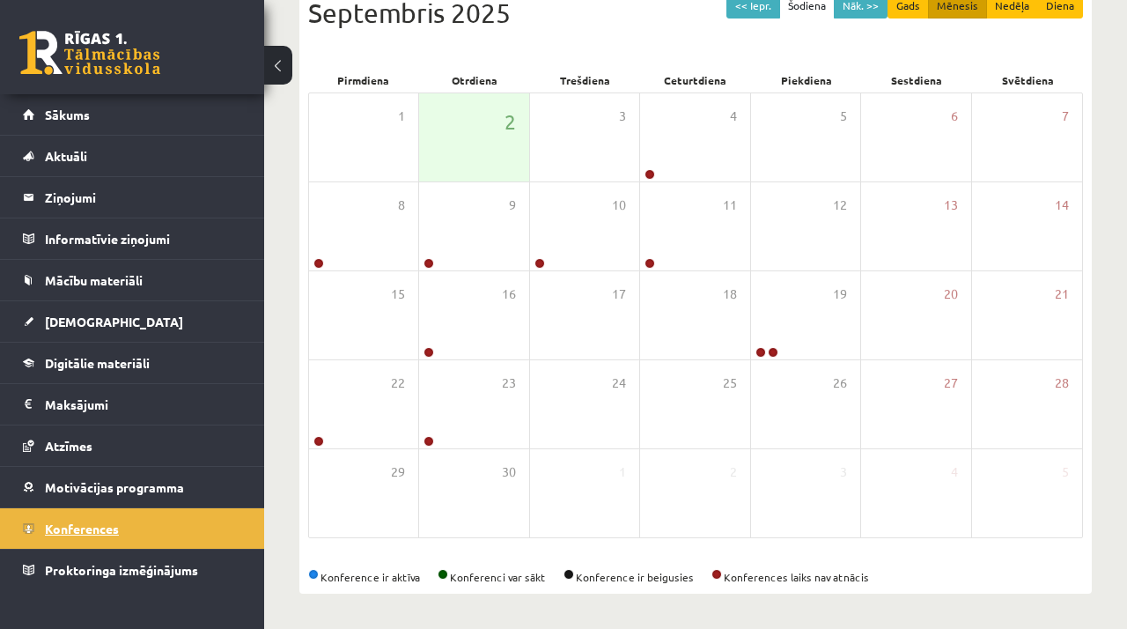
scroll to position [212, 0]
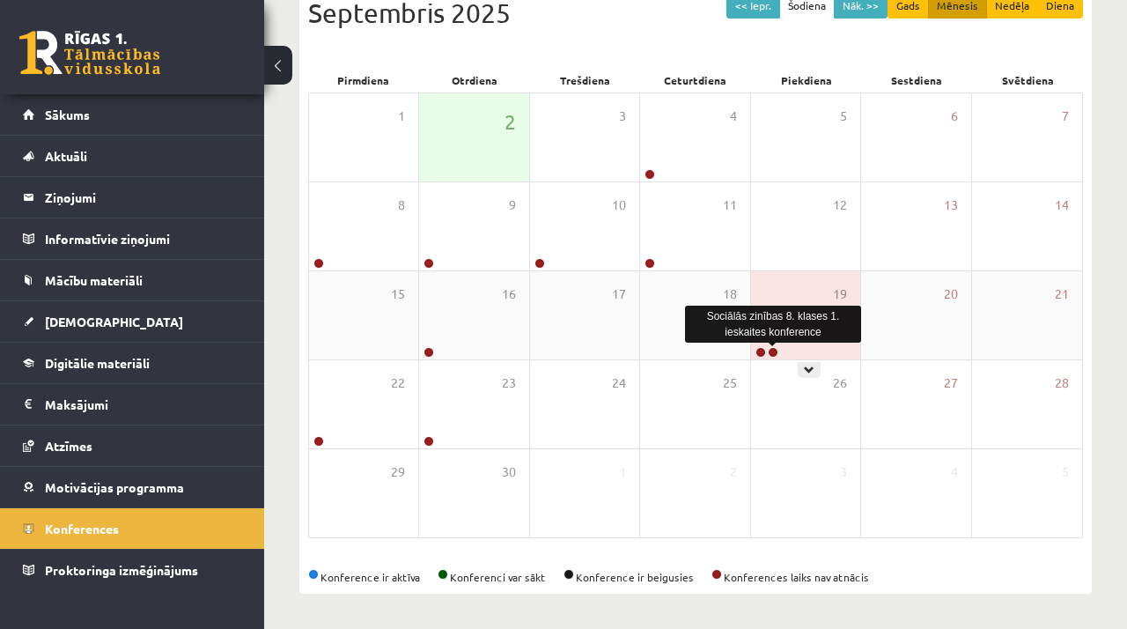
click at [771, 352] on link at bounding box center [773, 352] width 11 height 11
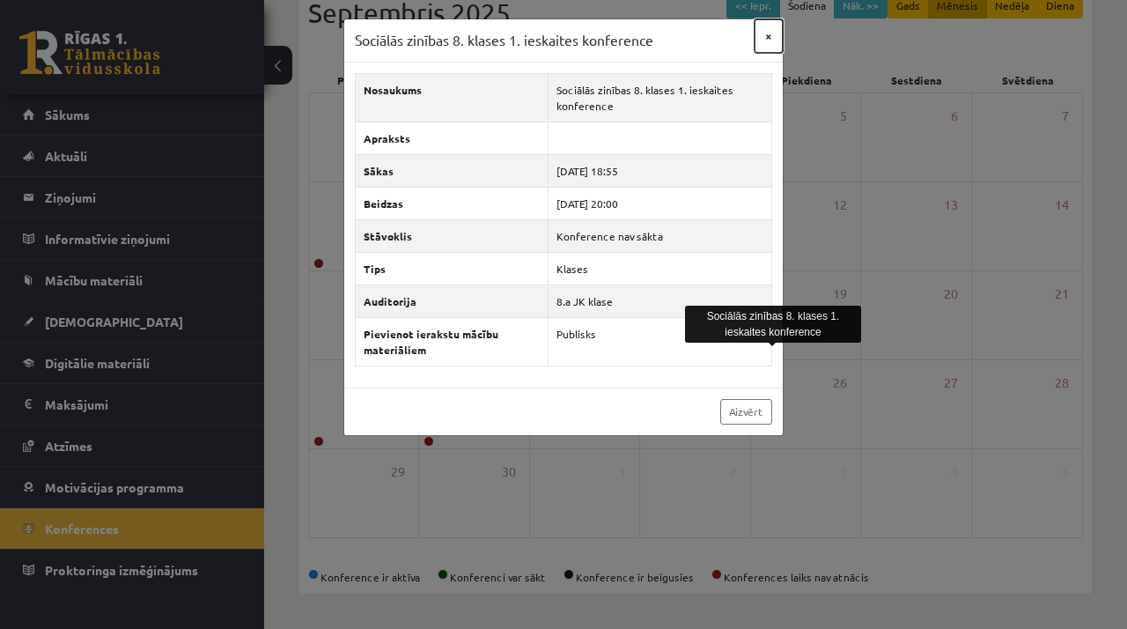
click at [771, 34] on button "×" at bounding box center [769, 35] width 28 height 33
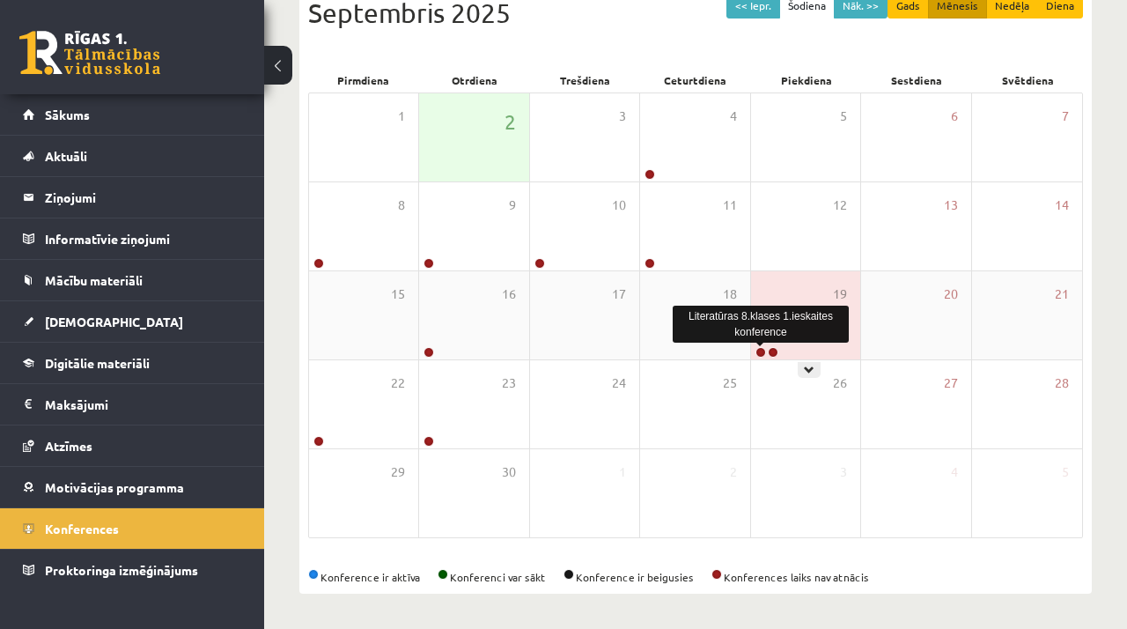
click at [758, 353] on link at bounding box center [760, 352] width 11 height 11
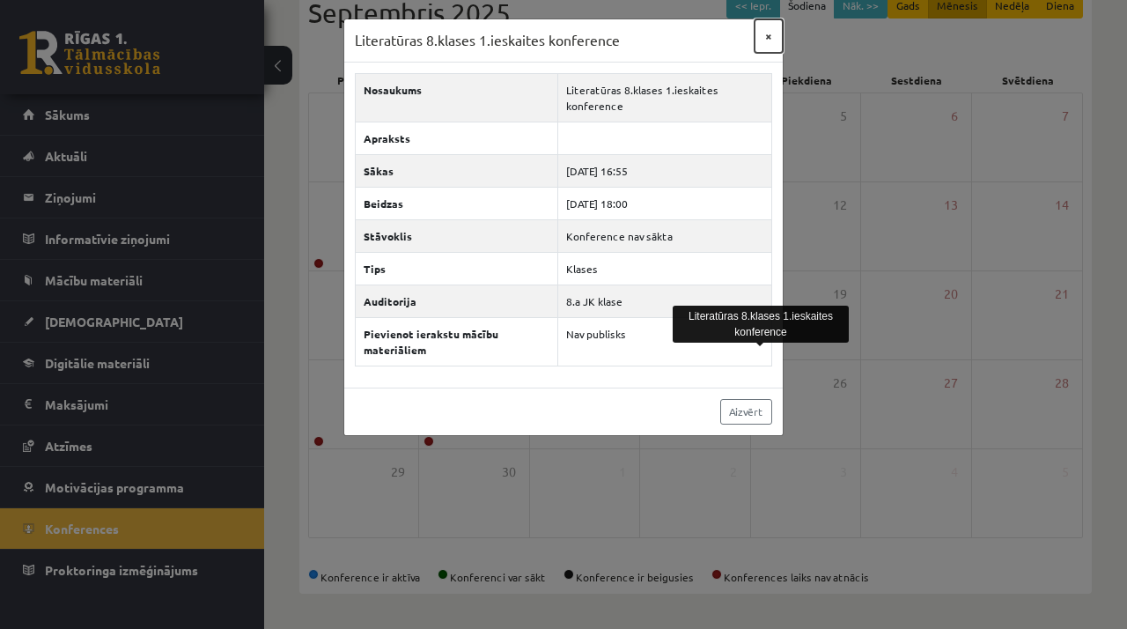
click at [765, 35] on button "×" at bounding box center [769, 35] width 28 height 33
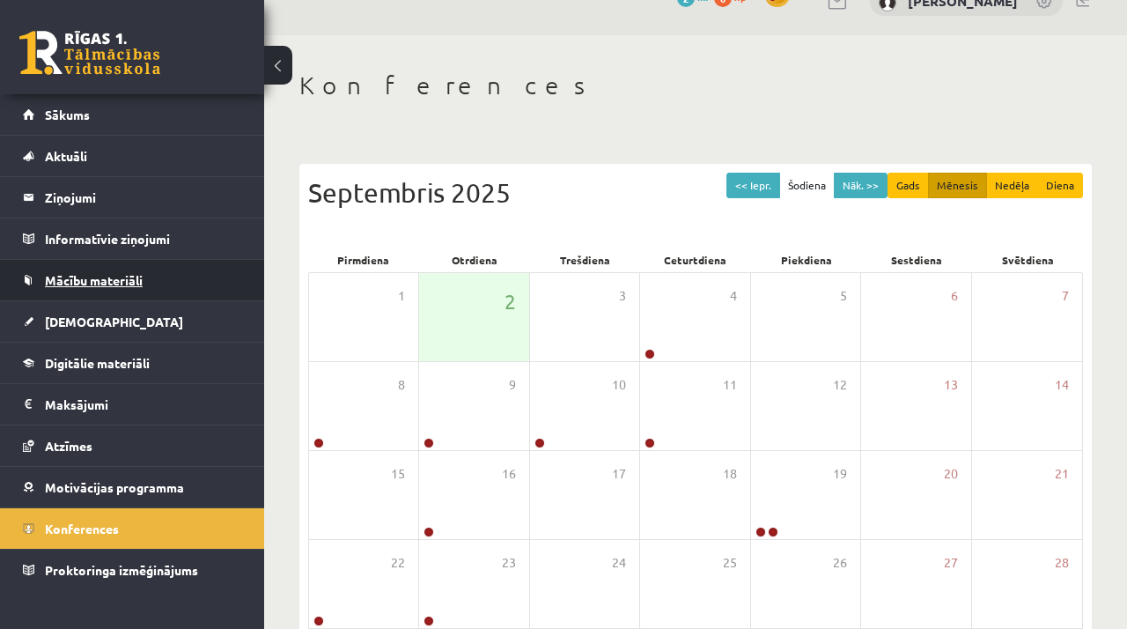
scroll to position [37, 0]
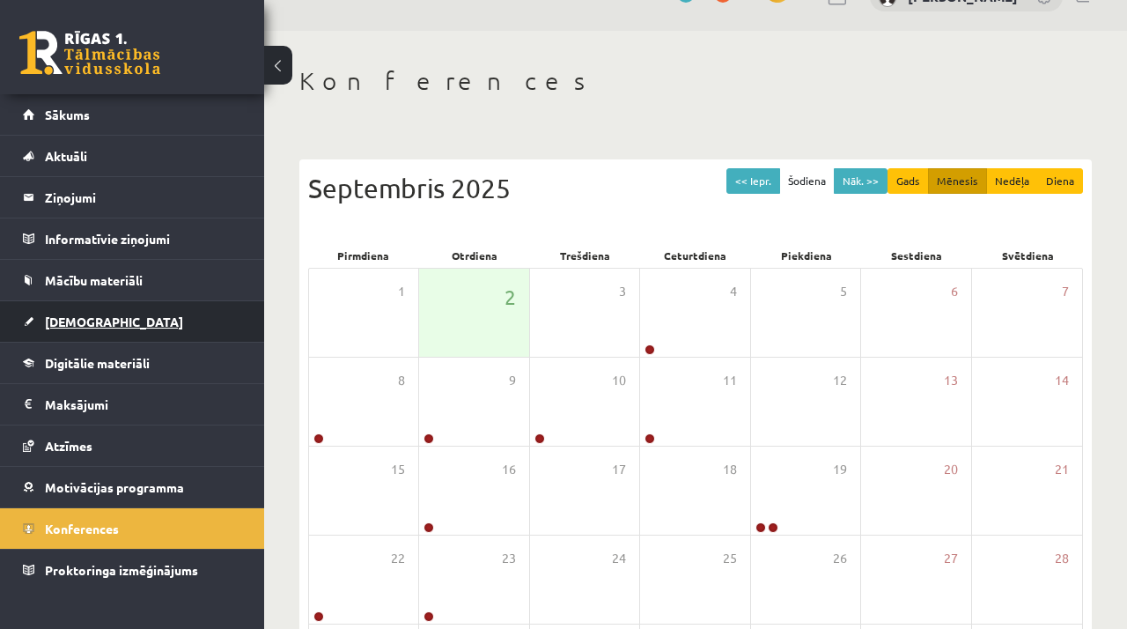
click at [141, 328] on link "[DEMOGRAPHIC_DATA]" at bounding box center [132, 321] width 219 height 40
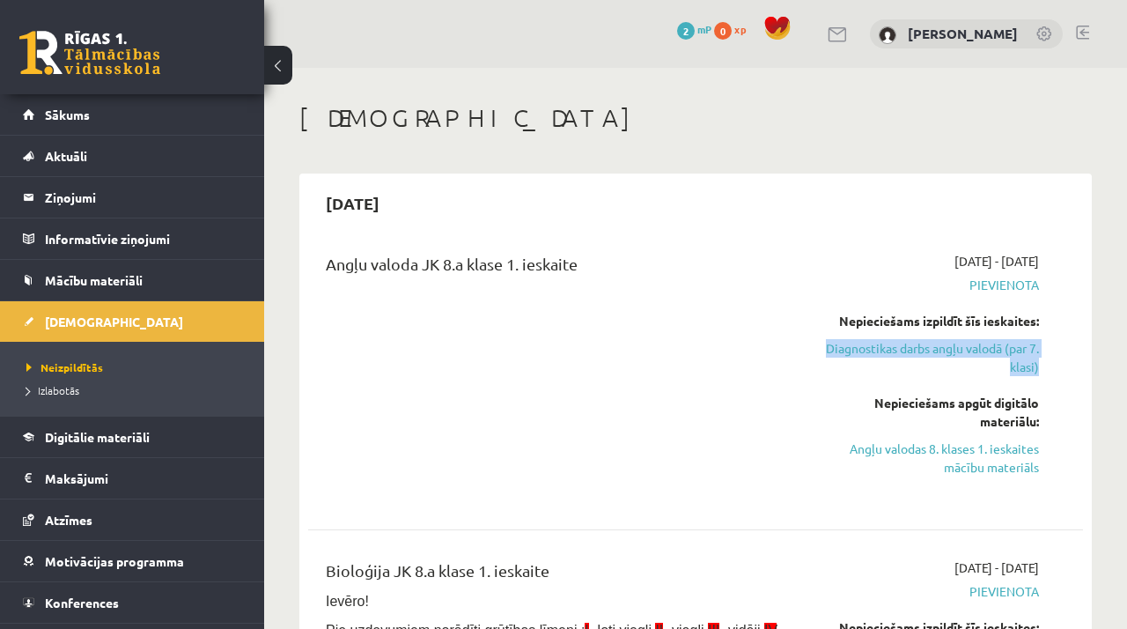
click at [761, 295] on div "Angļu valoda JK 8.a klase 1. ieskaite" at bounding box center [559, 376] width 493 height 249
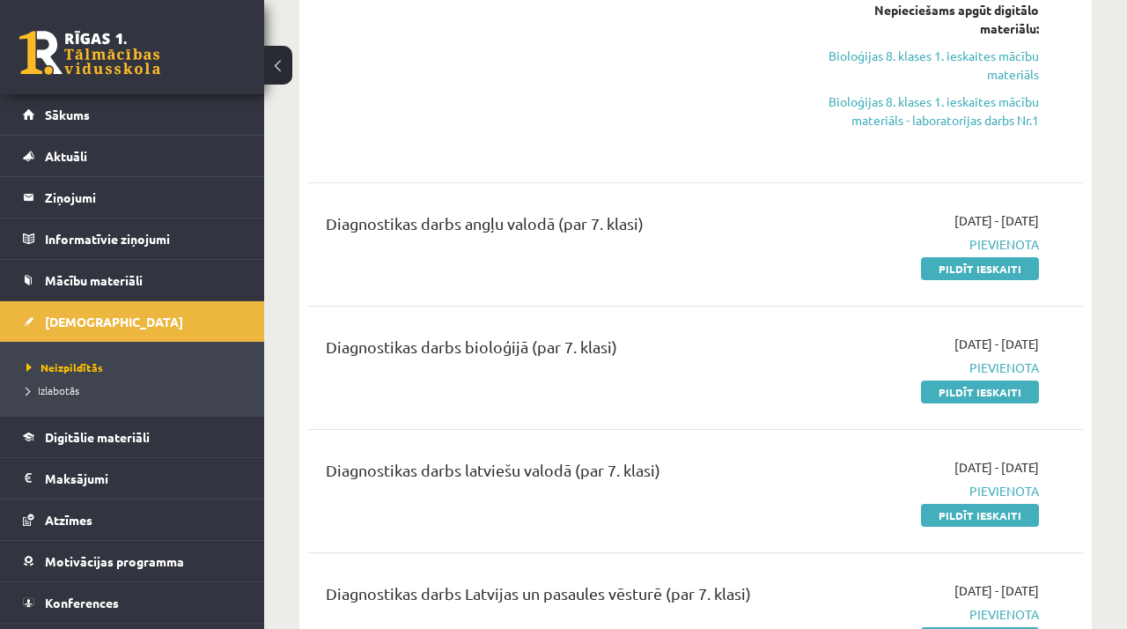
scroll to position [701, 0]
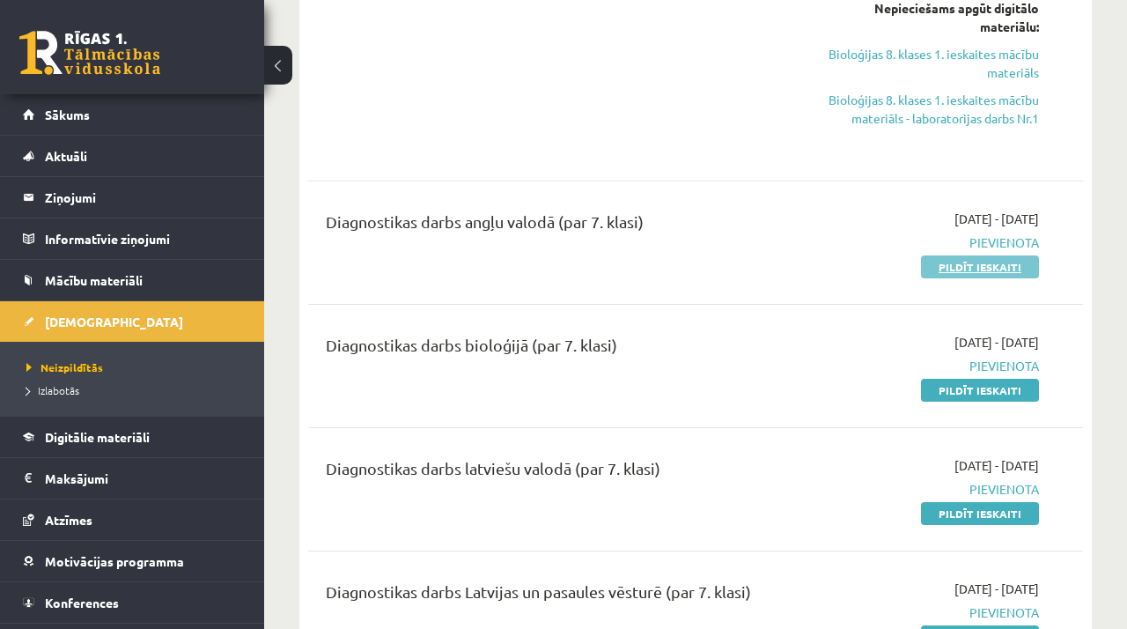
click at [973, 269] on link "Pildīt ieskaiti" at bounding box center [980, 266] width 118 height 23
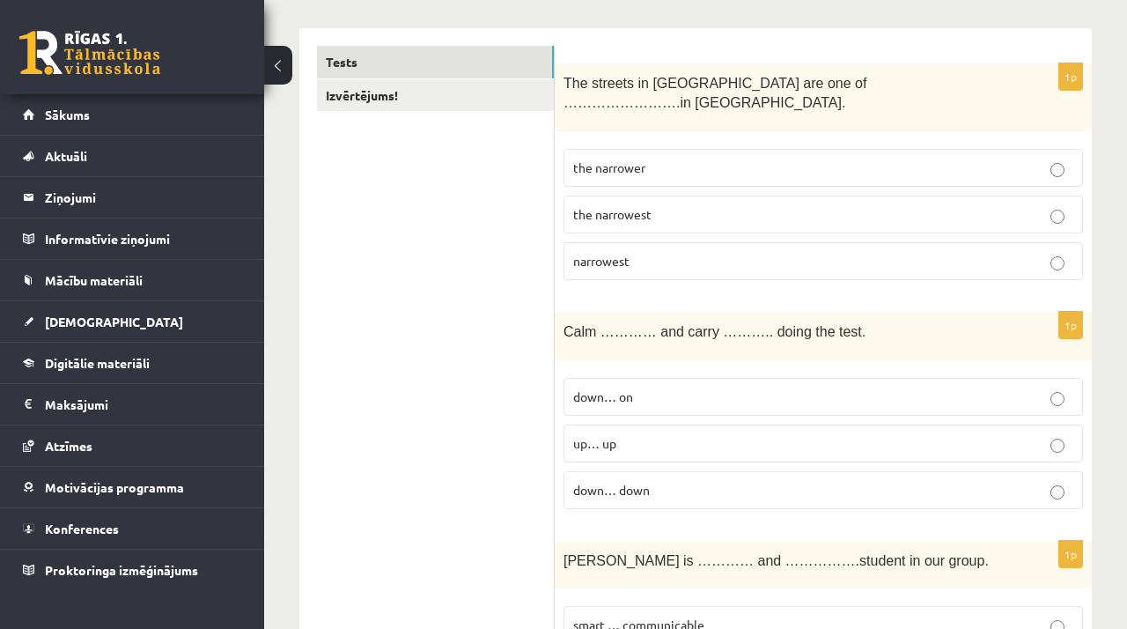
scroll to position [280, 0]
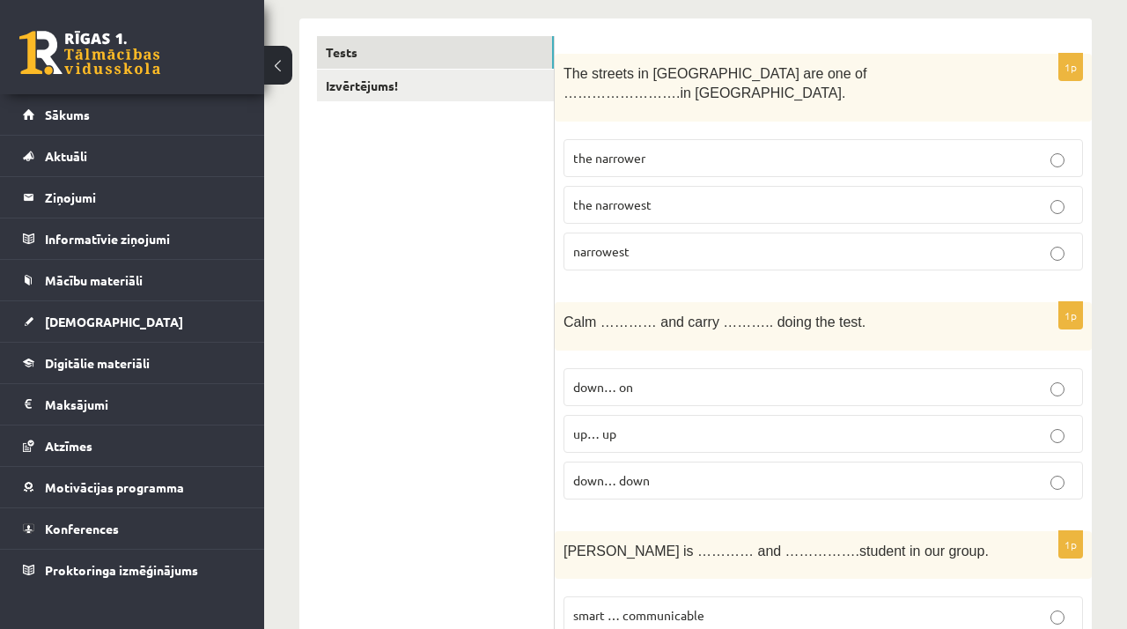
click at [1014, 378] on p "down… on" at bounding box center [823, 387] width 500 height 18
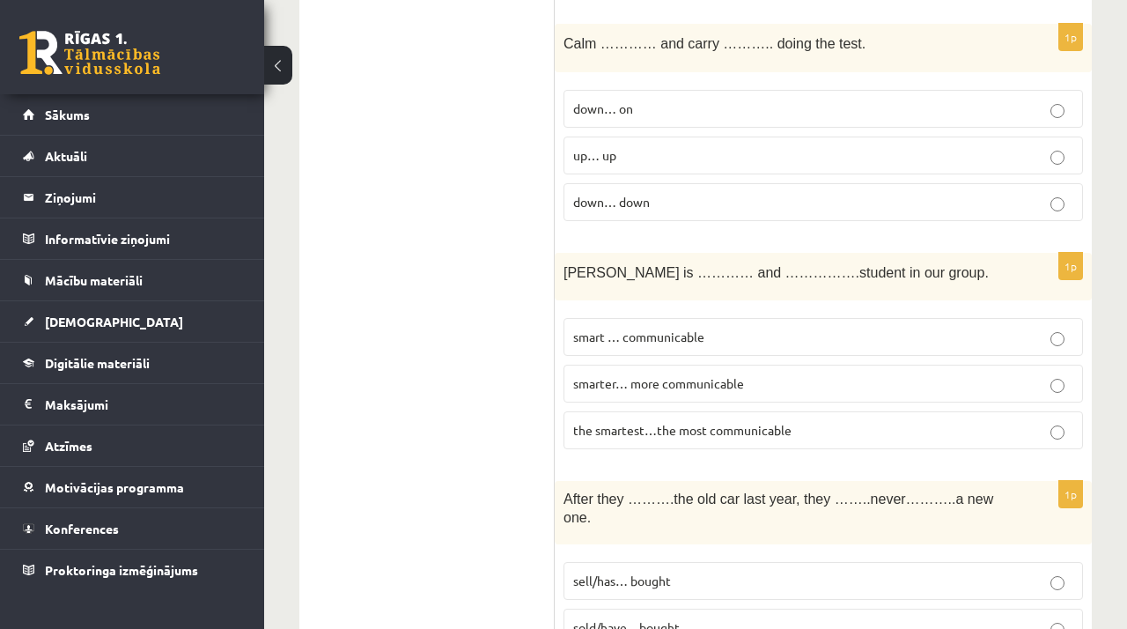
scroll to position [560, 0]
click at [939, 419] on p "the smartest…the most communicable" at bounding box center [823, 428] width 500 height 18
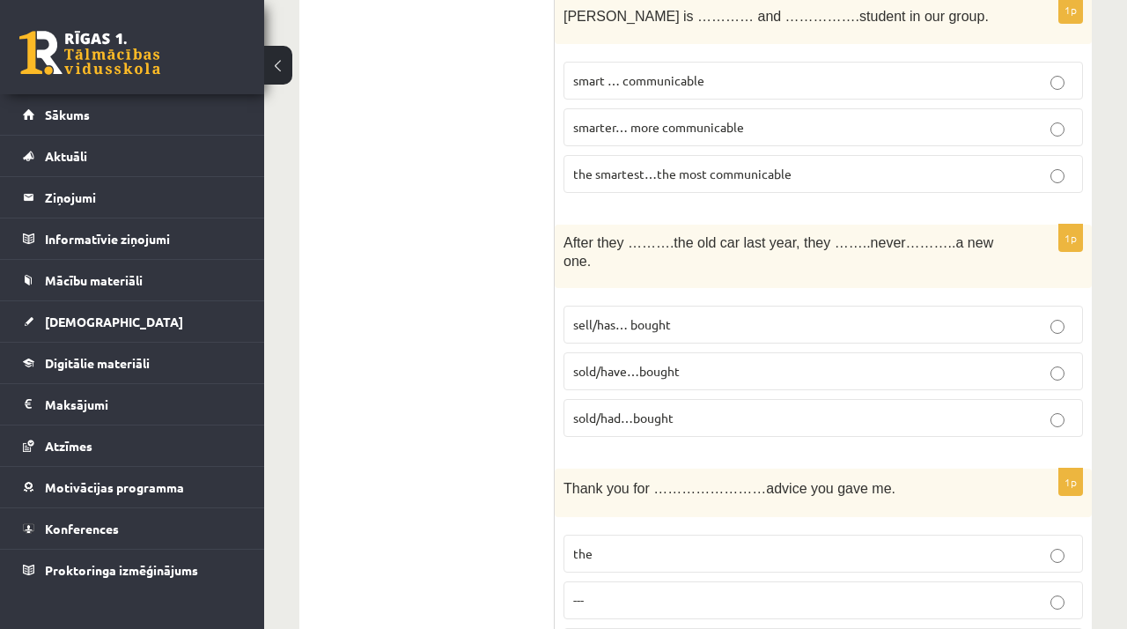
scroll to position [825, 0]
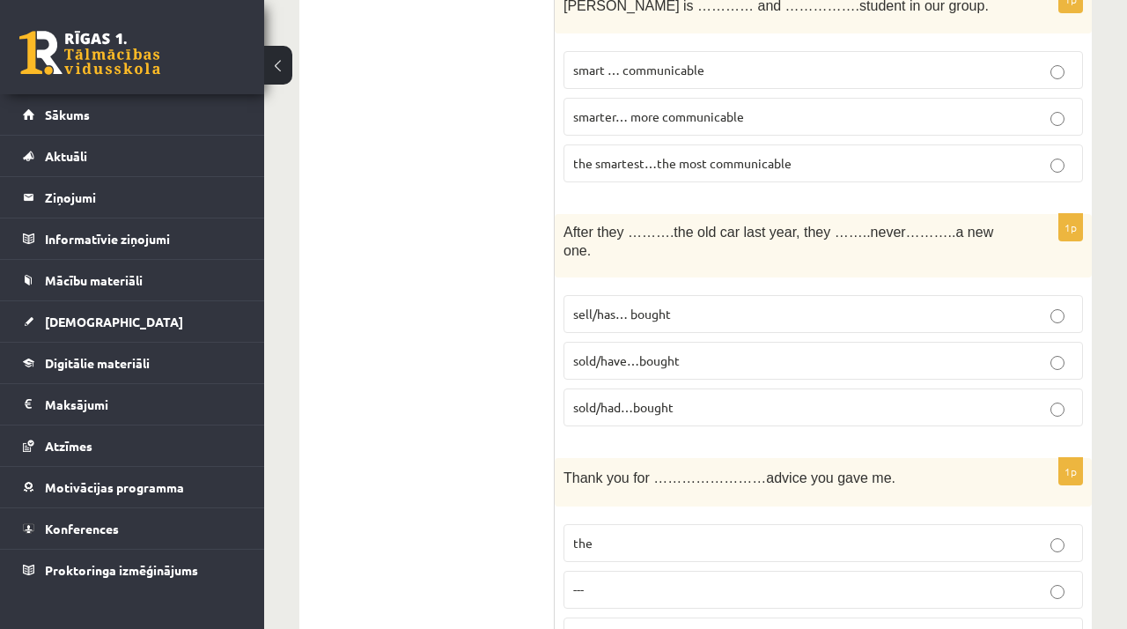
click at [675, 397] on label "sold/had…bought" at bounding box center [822, 407] width 519 height 38
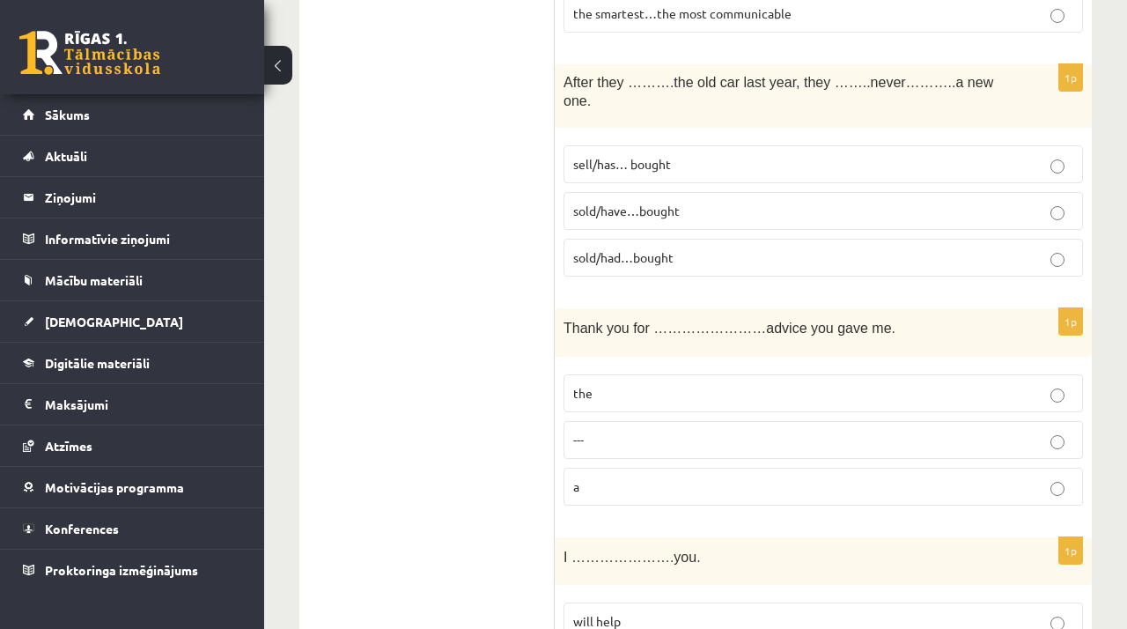
scroll to position [991, 0]
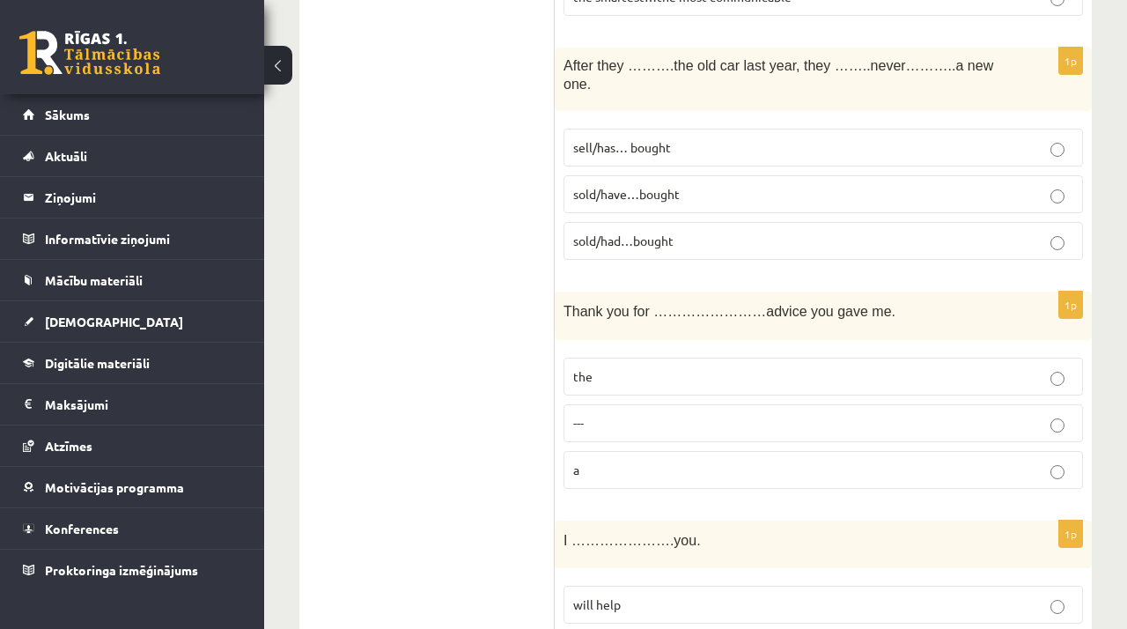
click at [675, 414] on p "---" at bounding box center [823, 423] width 500 height 18
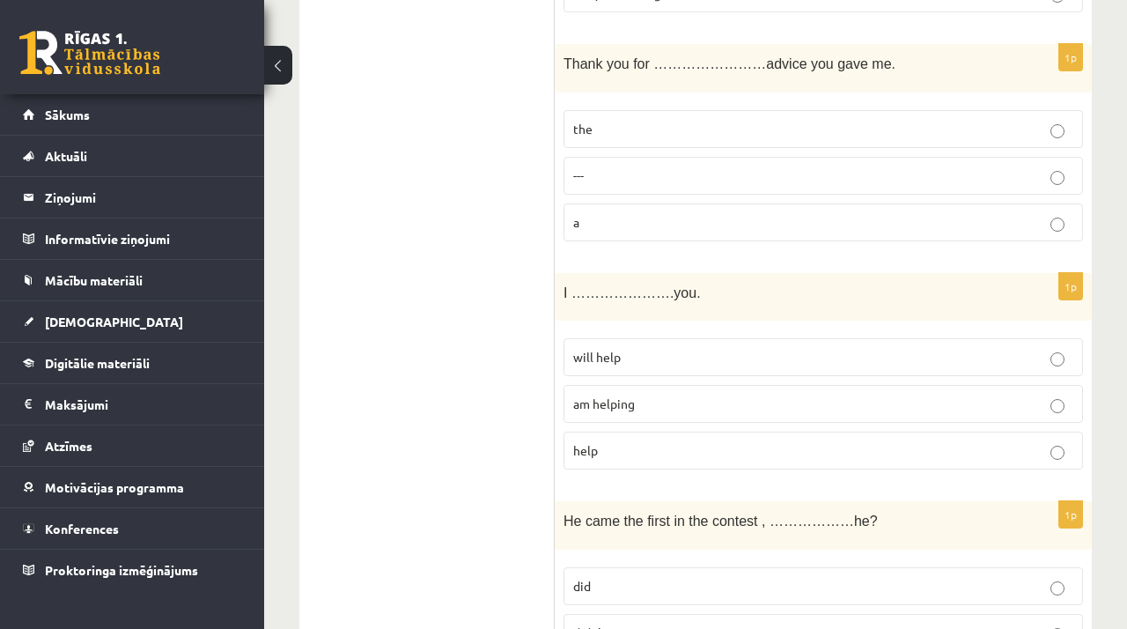
scroll to position [1237, 0]
click at [679, 350] on p "will help" at bounding box center [823, 359] width 500 height 18
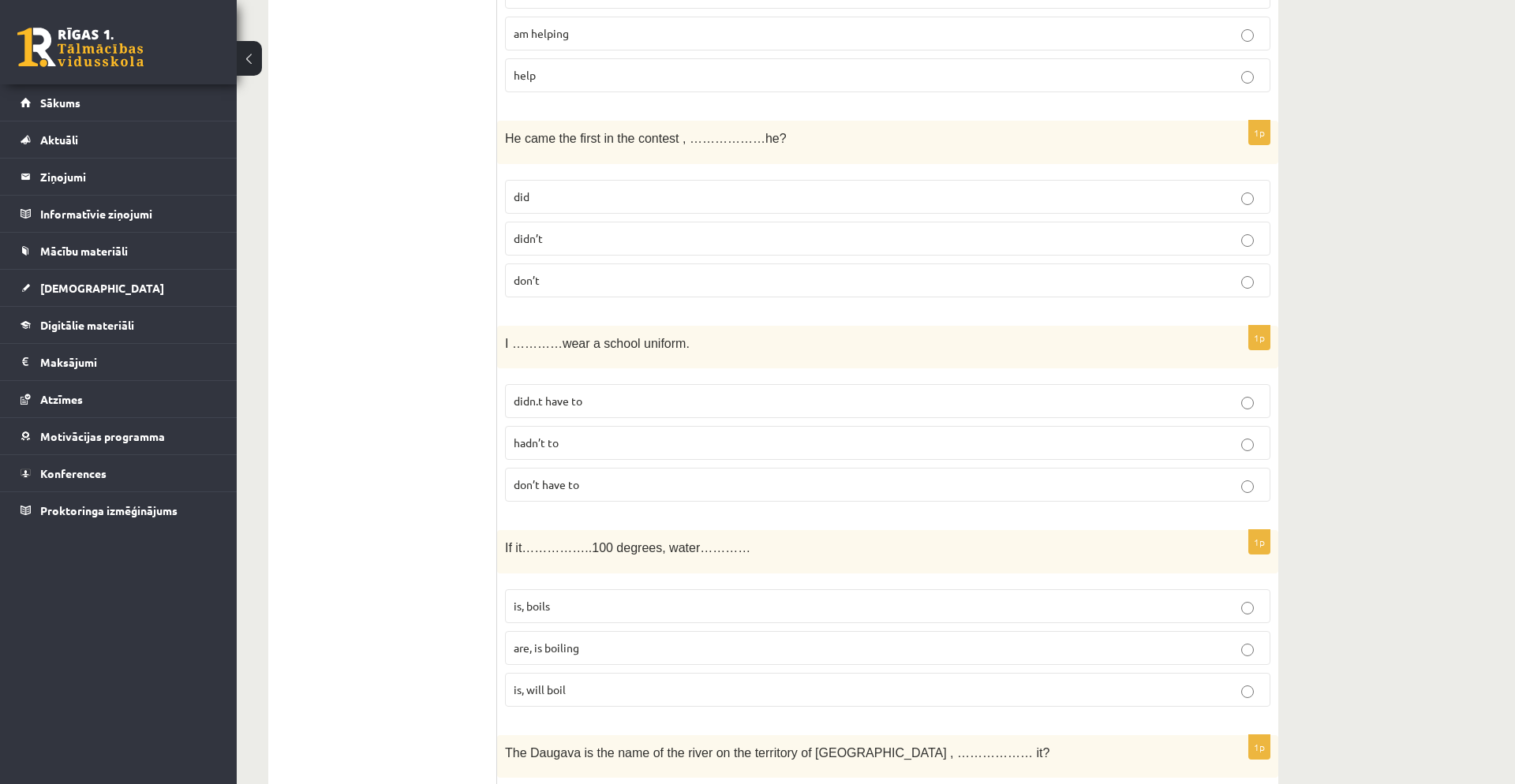
scroll to position [1406, 0]
click at [996, 492] on p "don’t have to" at bounding box center [887, 483] width 749 height 16
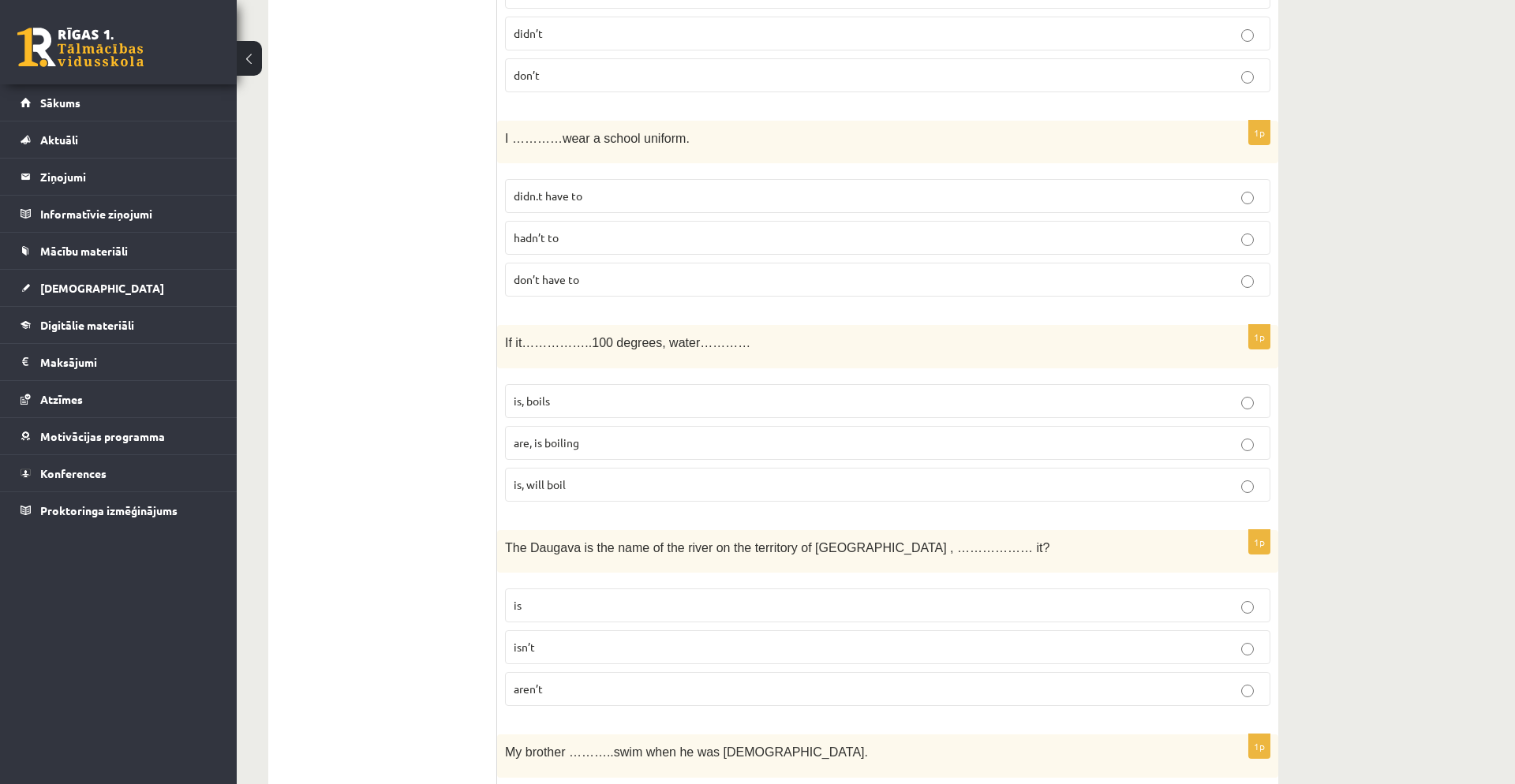
scroll to position [1624, 0]
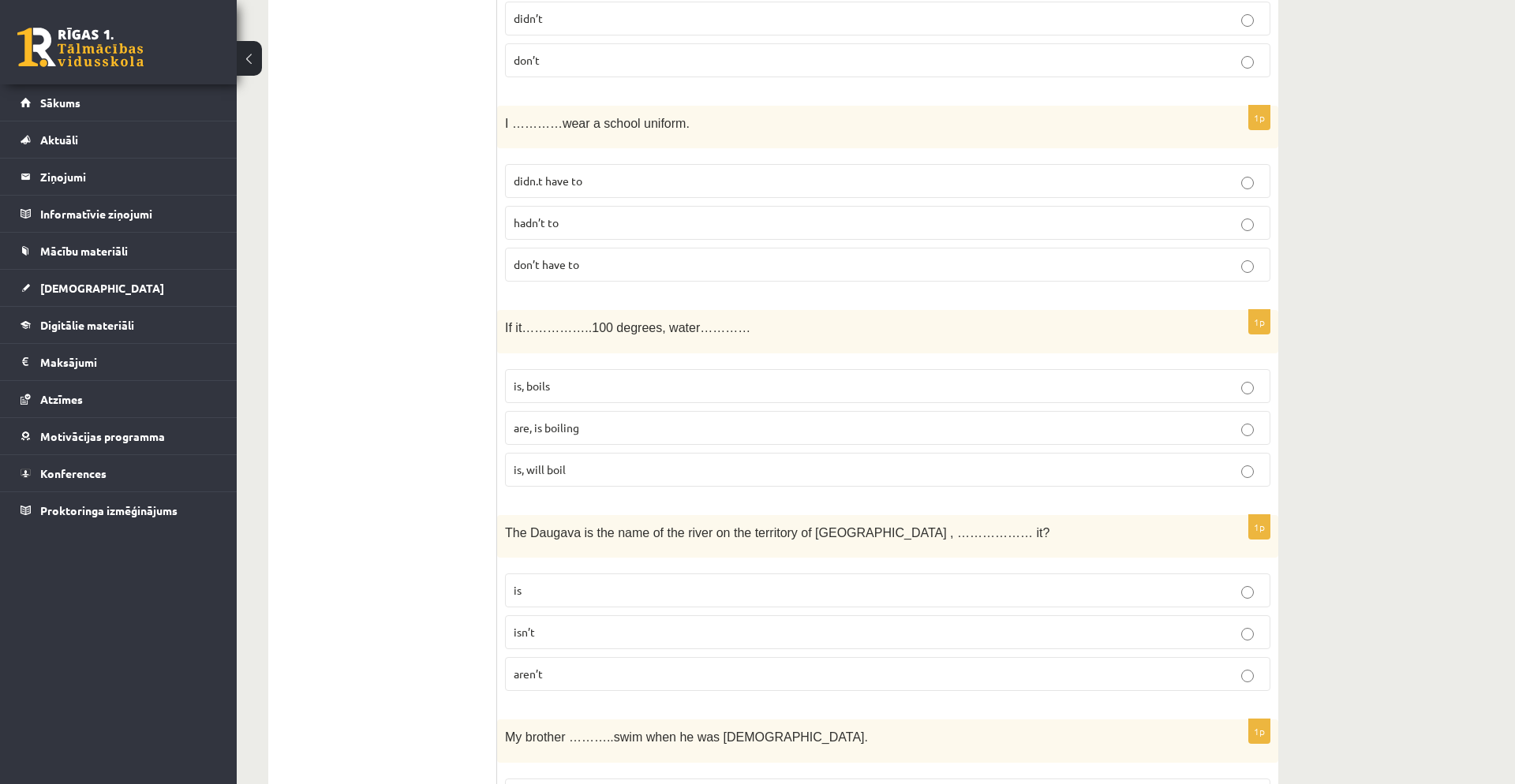
click at [541, 390] on span "is, boils" at bounding box center [532, 386] width 36 height 14
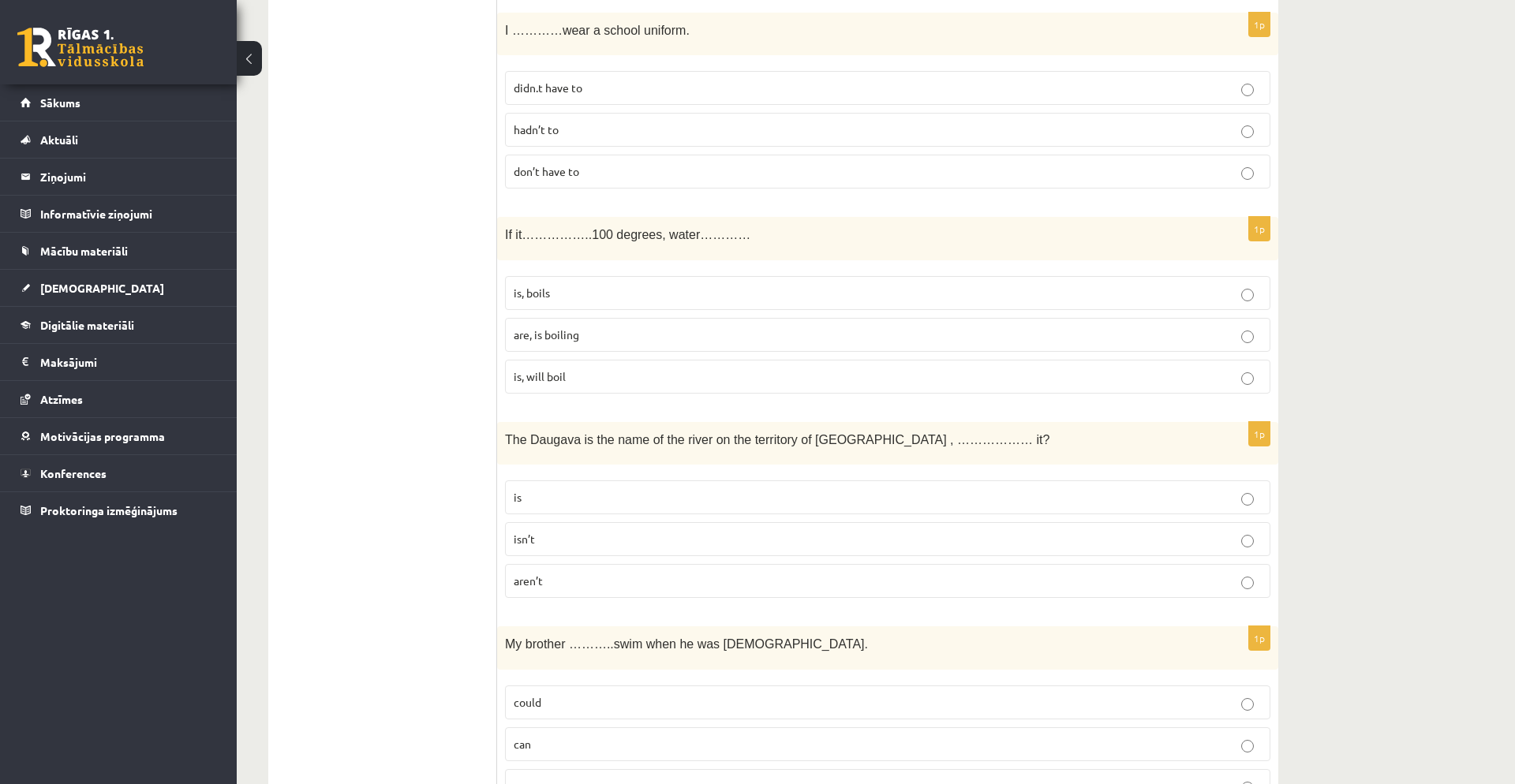
scroll to position [1713, 0]
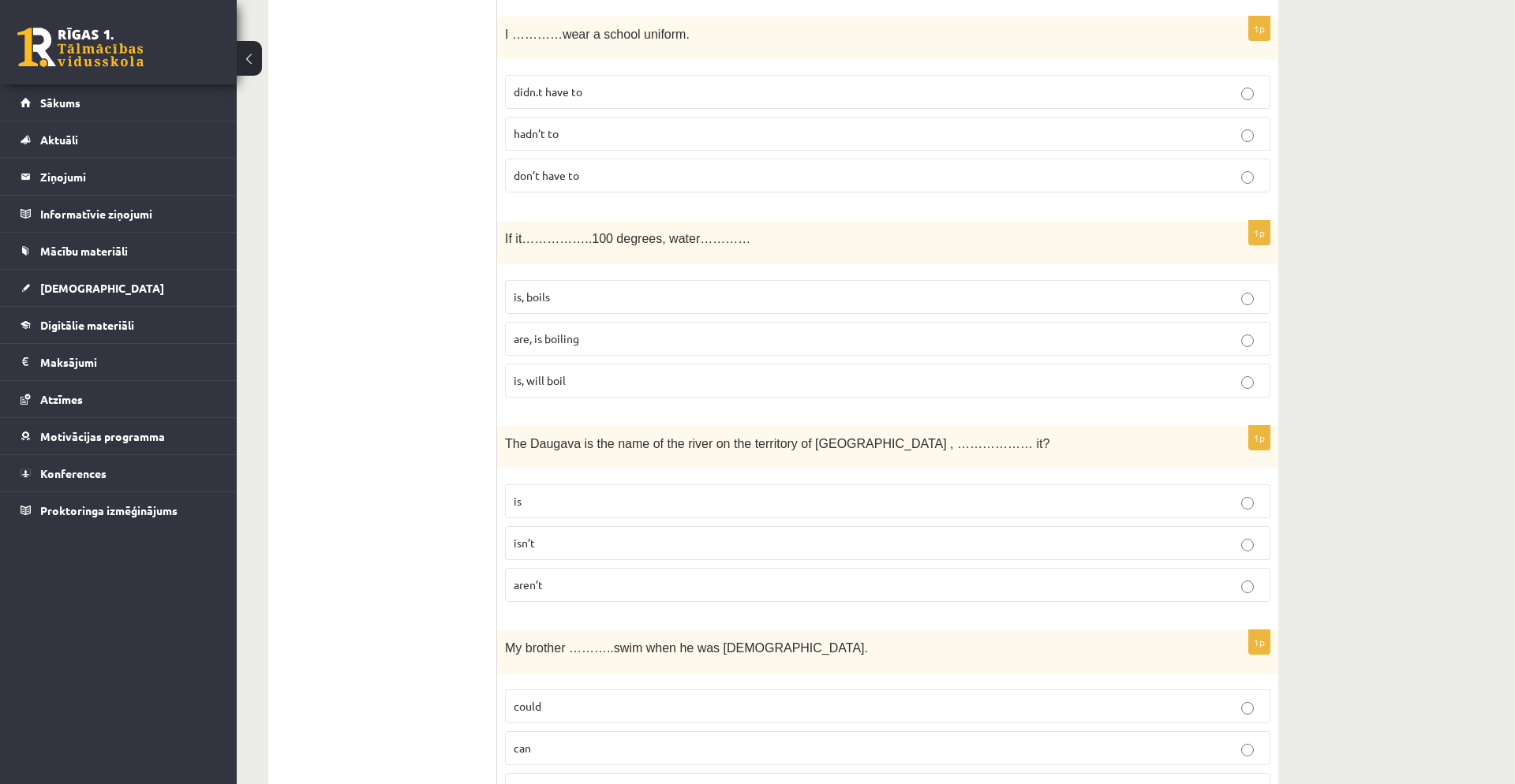
click at [630, 492] on label "is" at bounding box center [887, 502] width 766 height 34
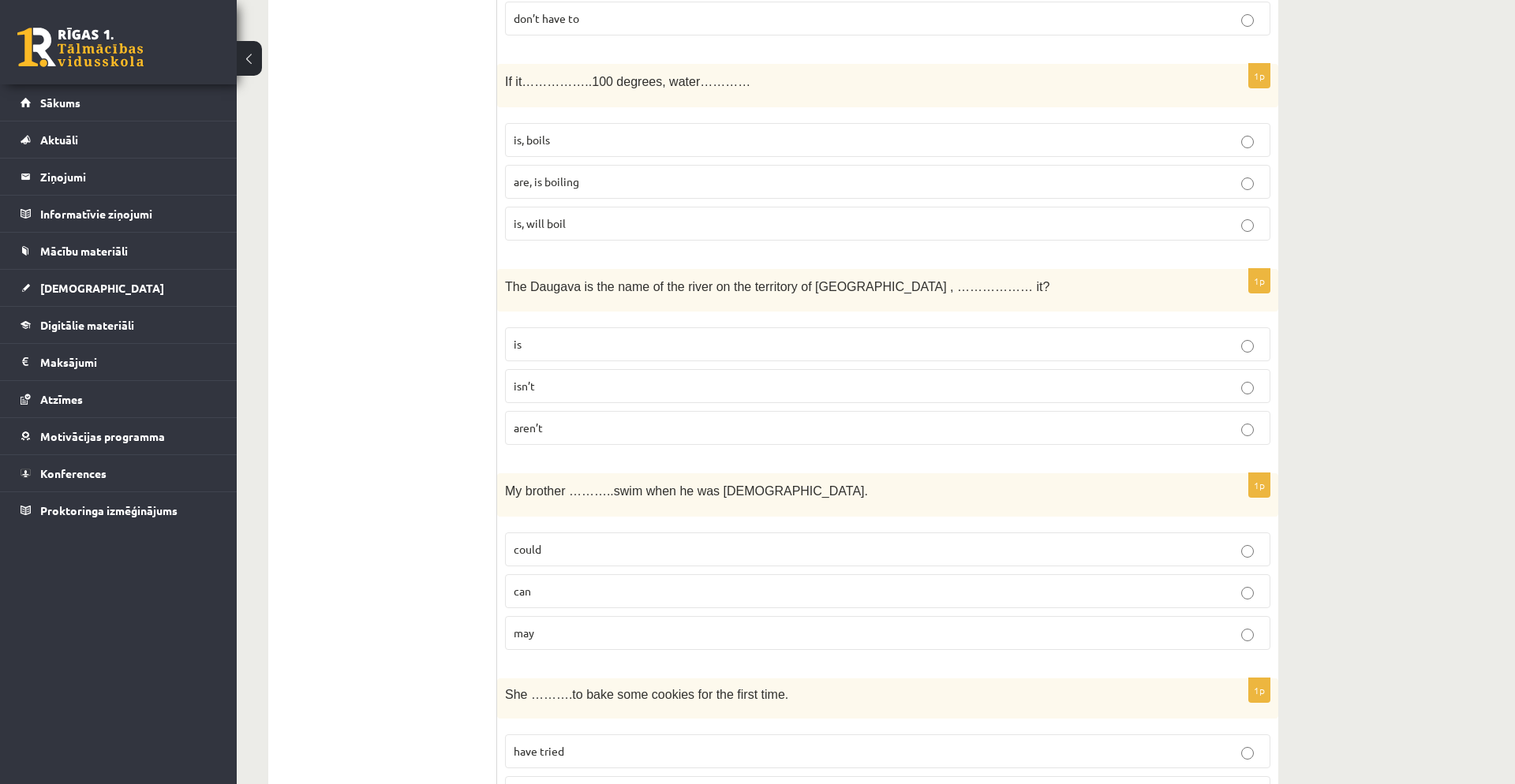
scroll to position [1922, 0]
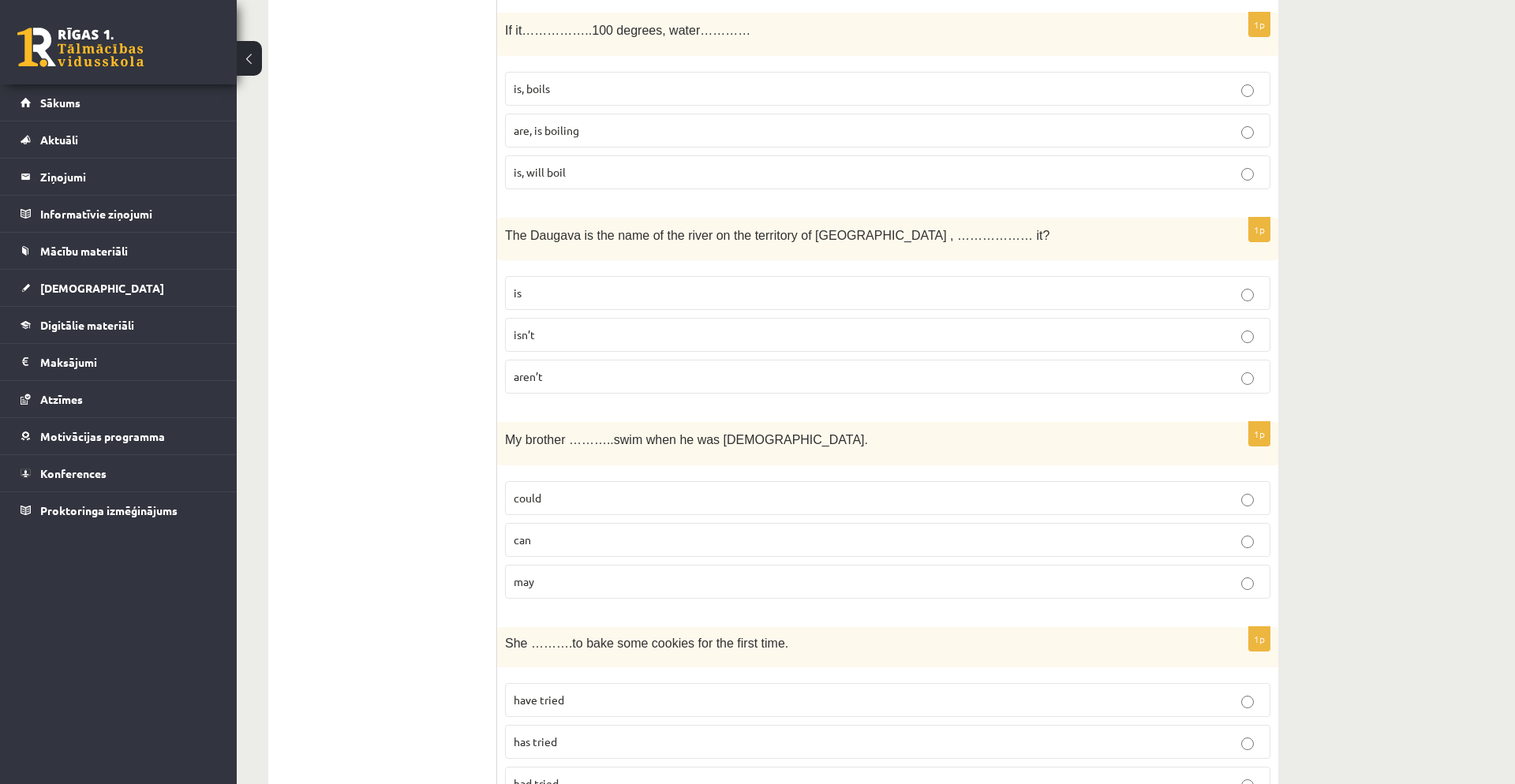
click at [631, 491] on p "could" at bounding box center [887, 498] width 749 height 16
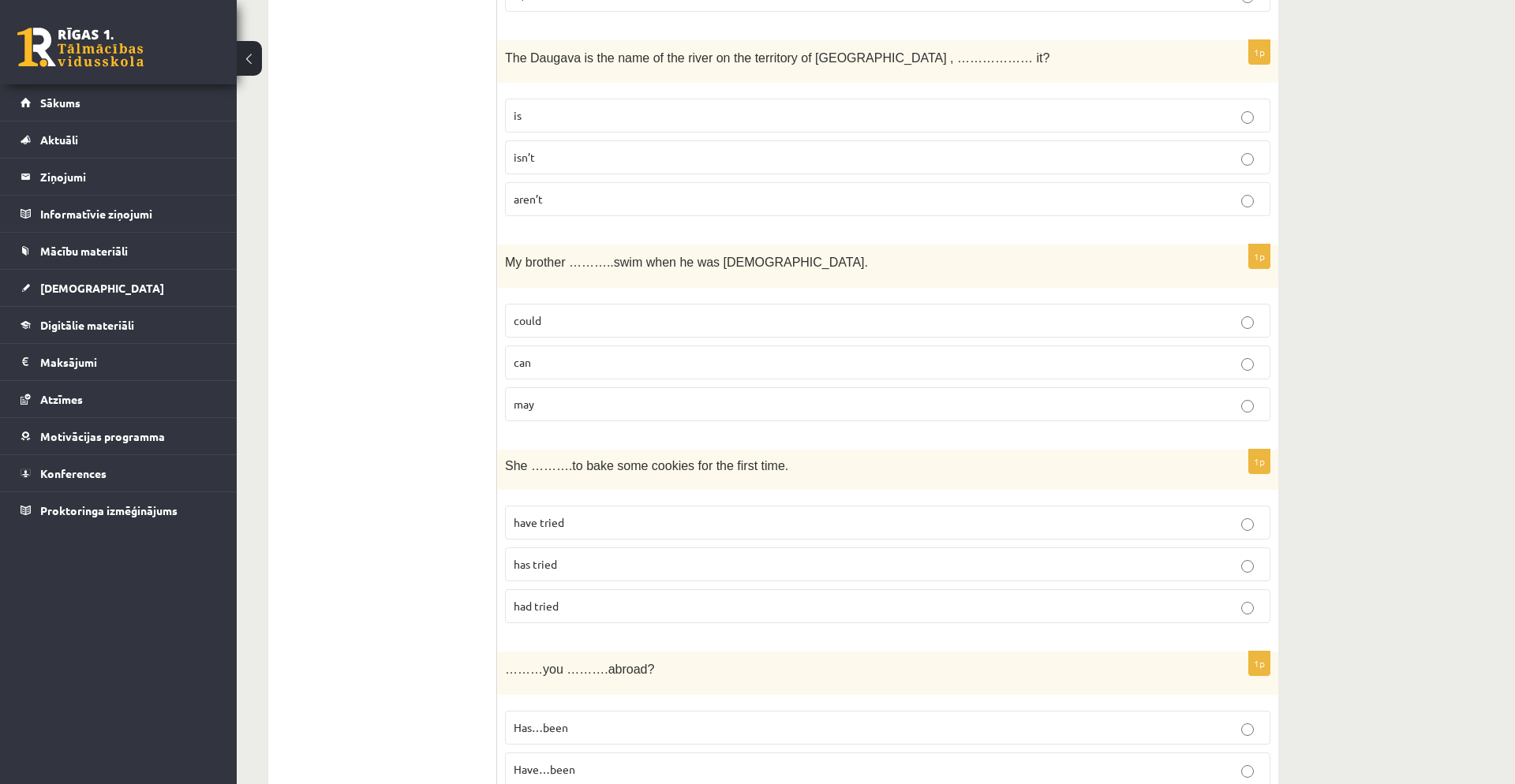
scroll to position [2113, 0]
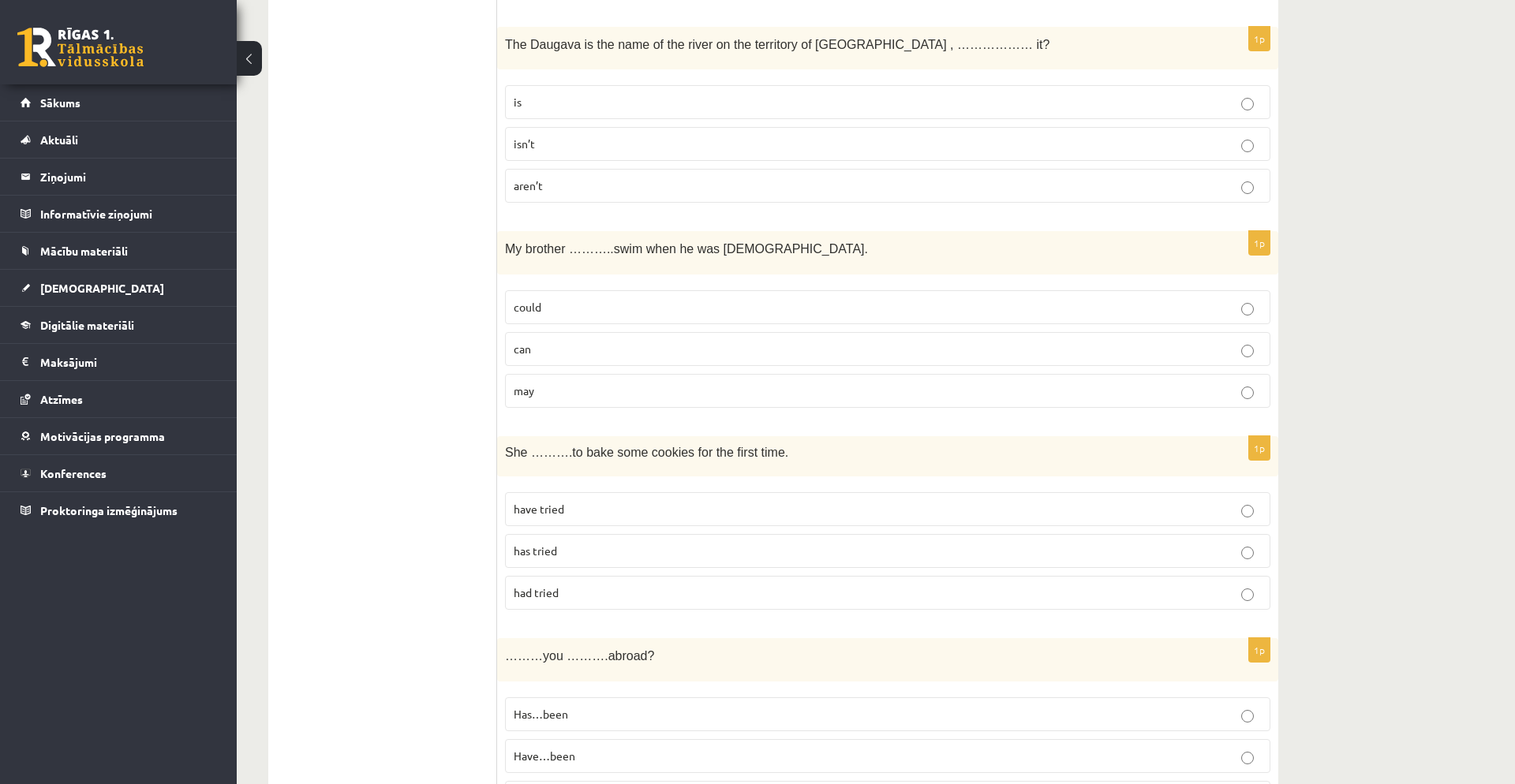
click at [624, 552] on p "has tried" at bounding box center [887, 551] width 749 height 16
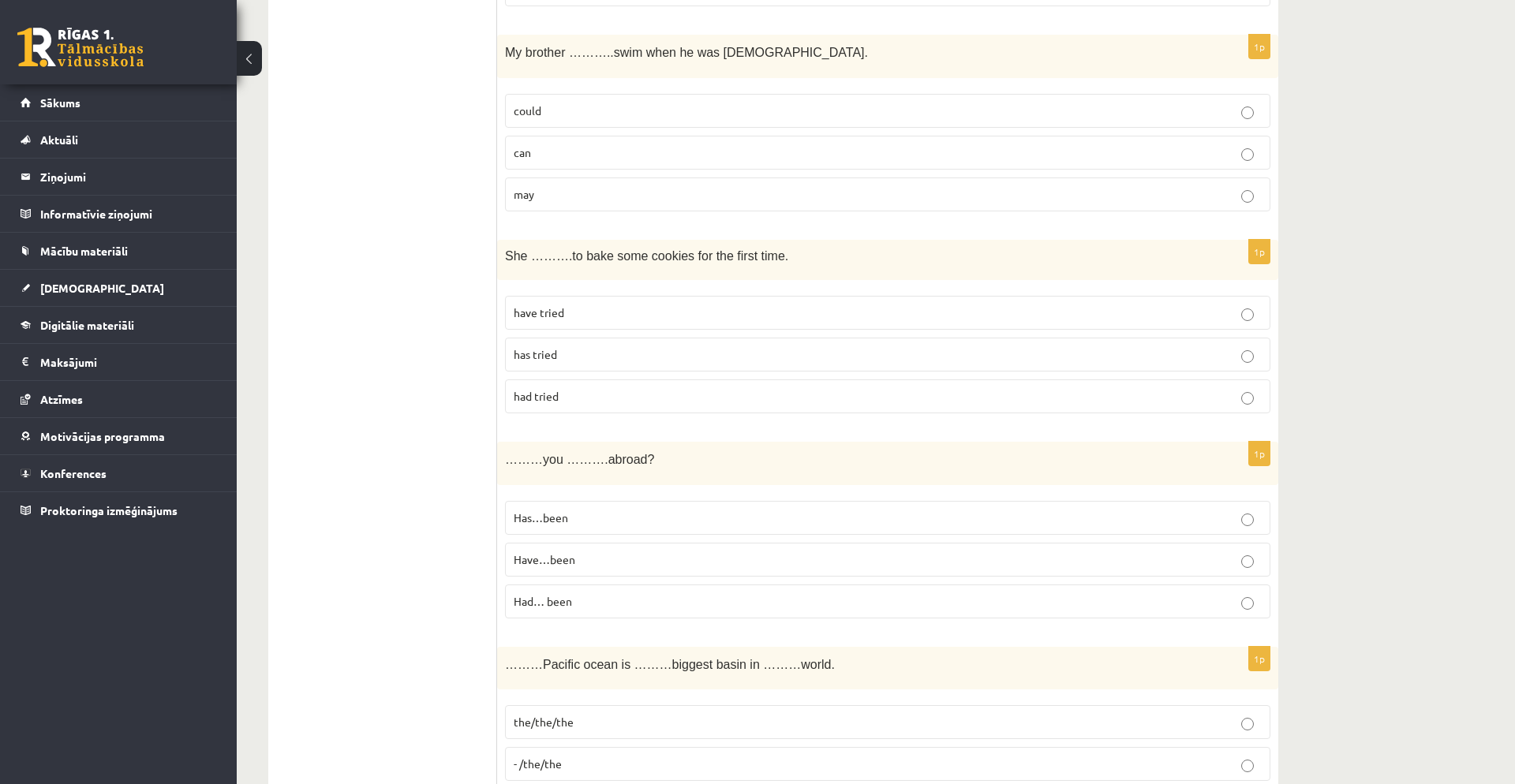
scroll to position [2313, 0]
click at [604, 563] on p "Had… been" at bounding box center [887, 599] width 749 height 16
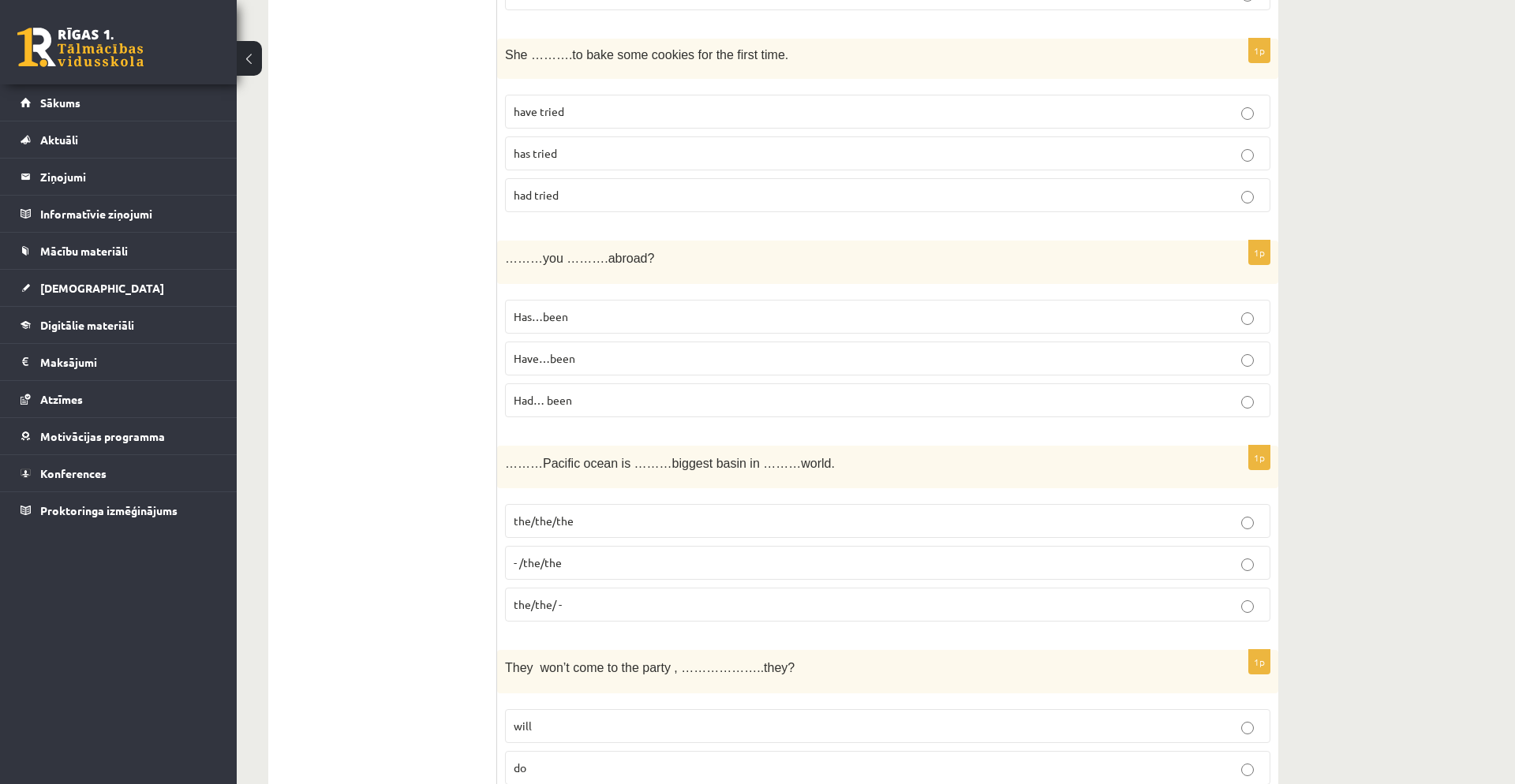
scroll to position [2511, 0]
click at [599, 557] on p "- /the/the" at bounding box center [887, 562] width 749 height 16
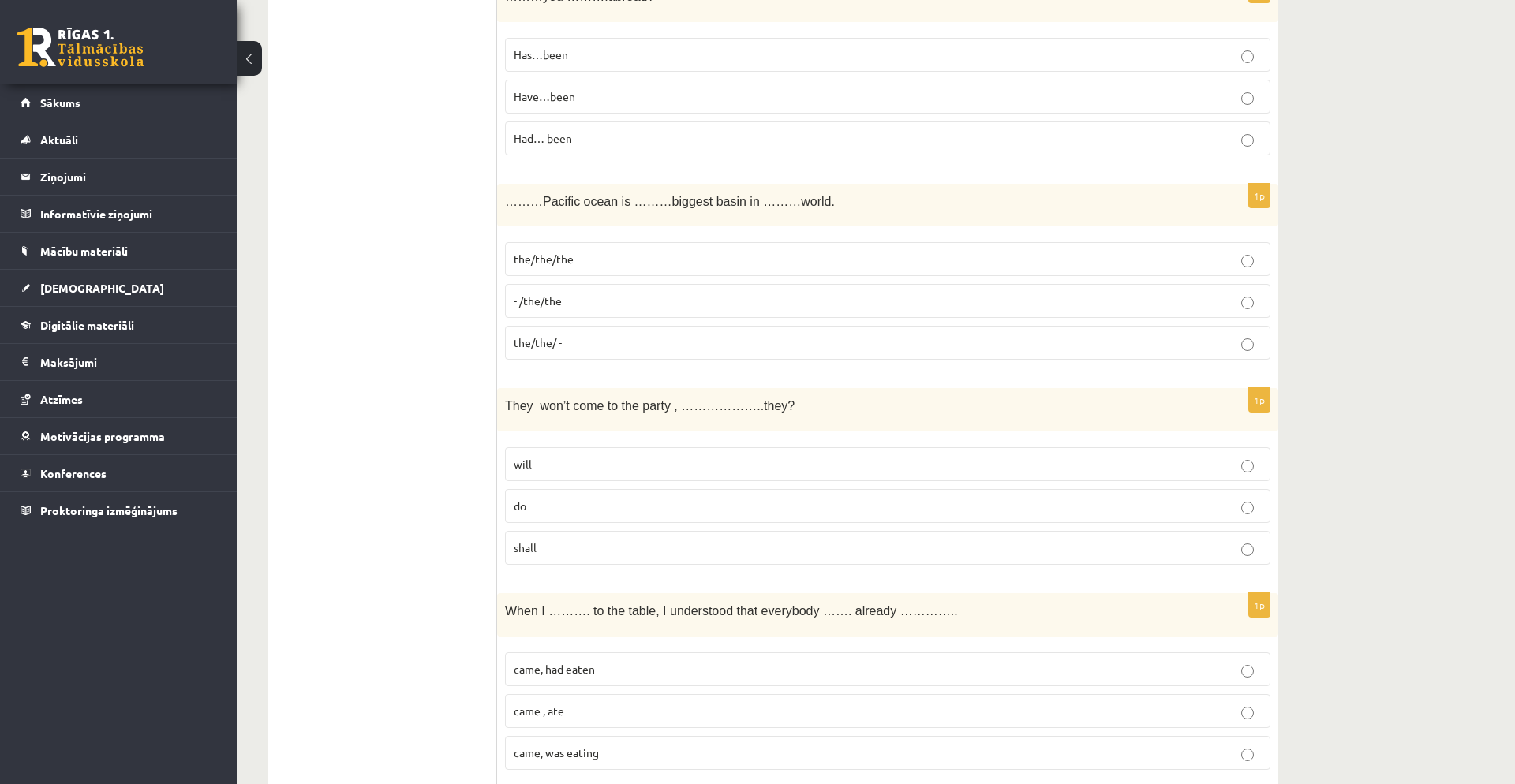
scroll to position [2778, 0]
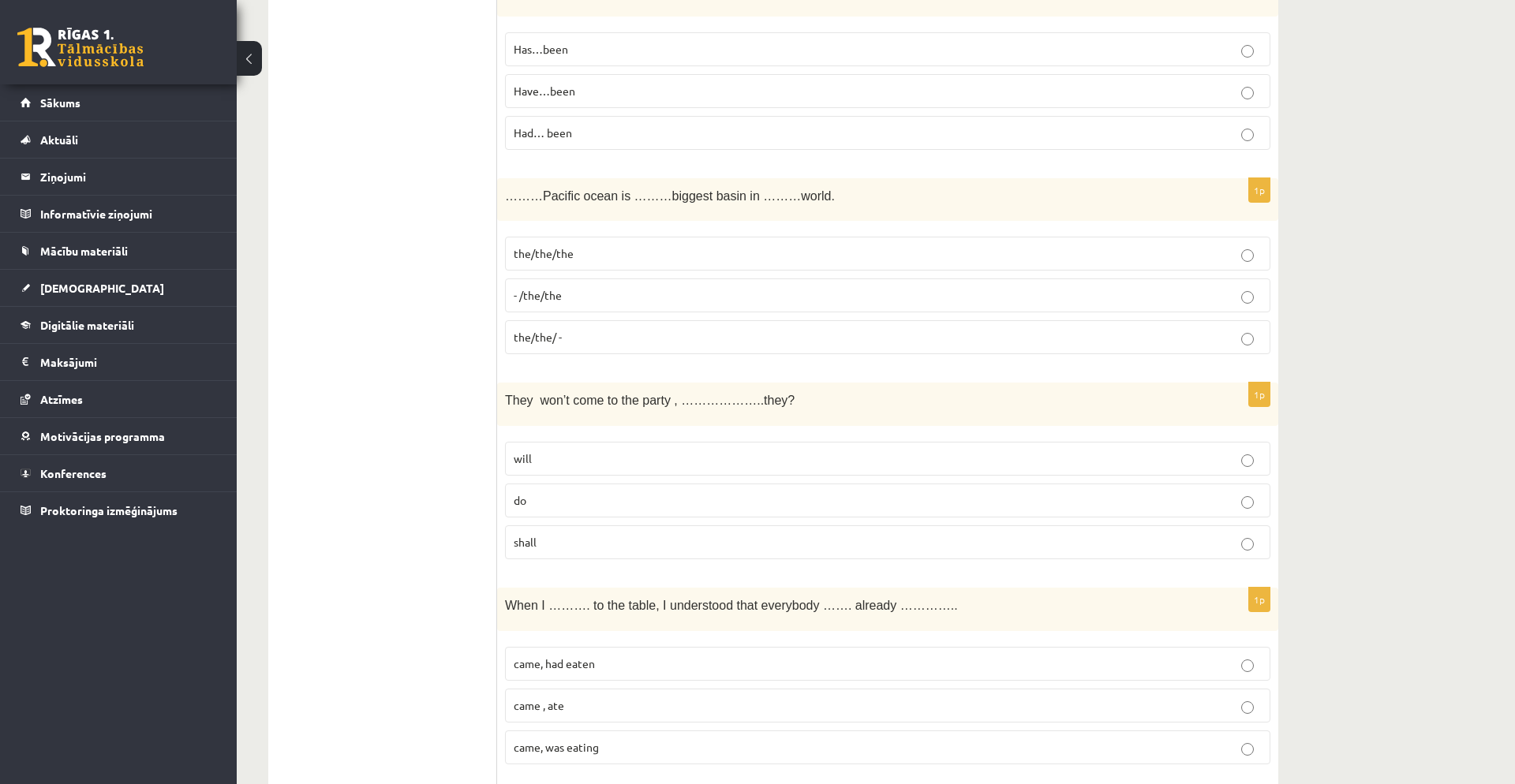
click at [571, 459] on p "will" at bounding box center [887, 459] width 749 height 16
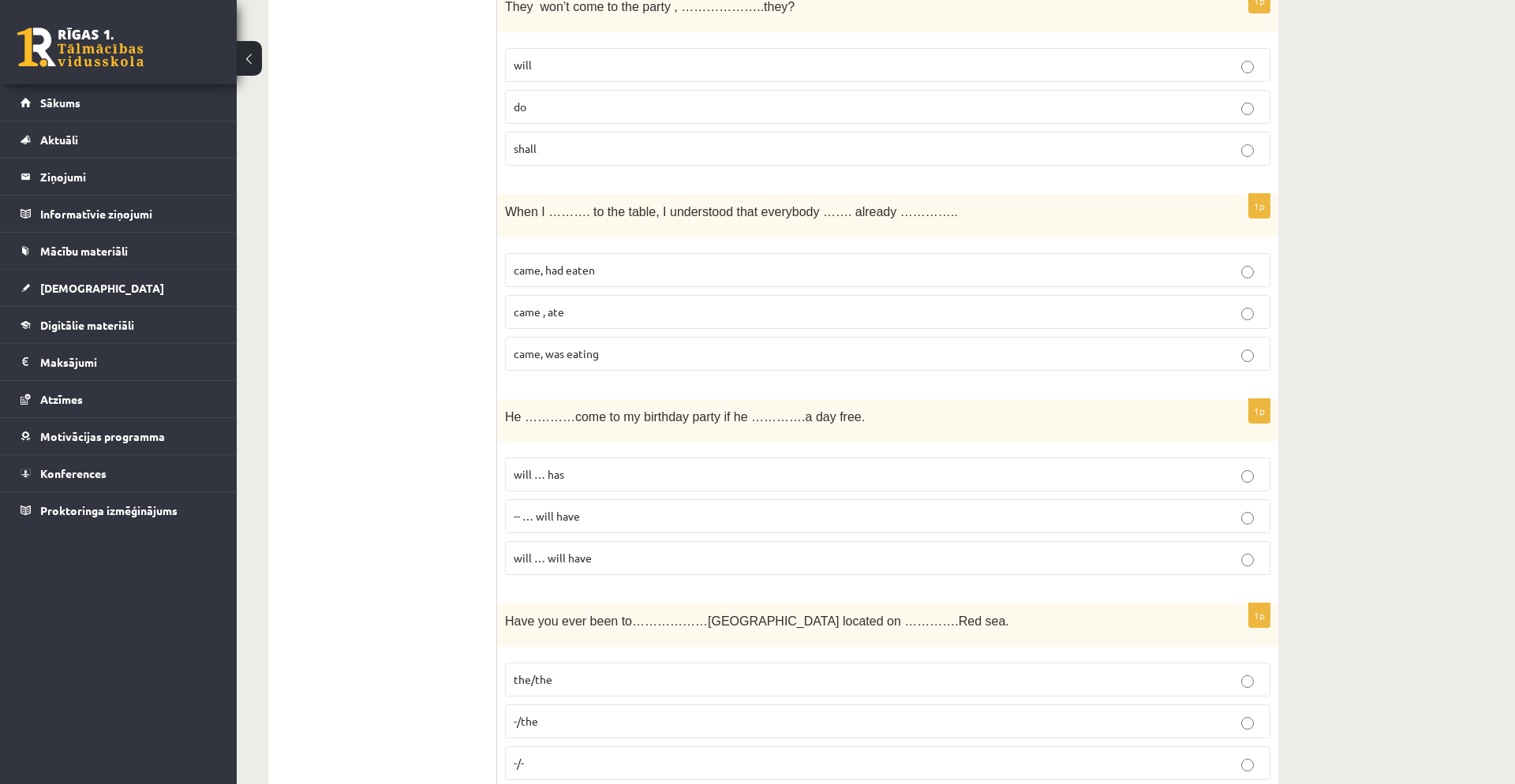
scroll to position [3176, 0]
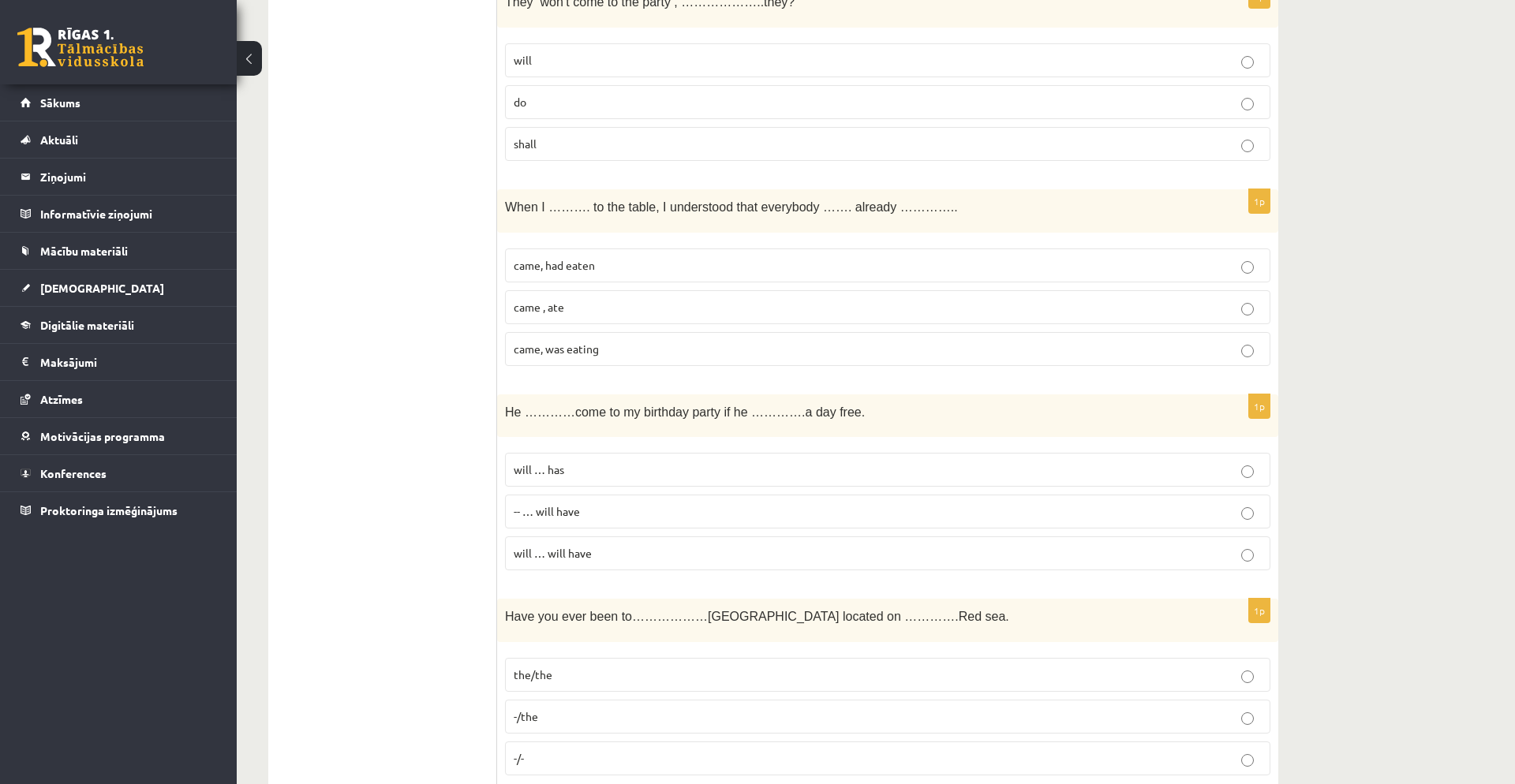
click at [1009, 556] on p "will … will have" at bounding box center [887, 553] width 749 height 16
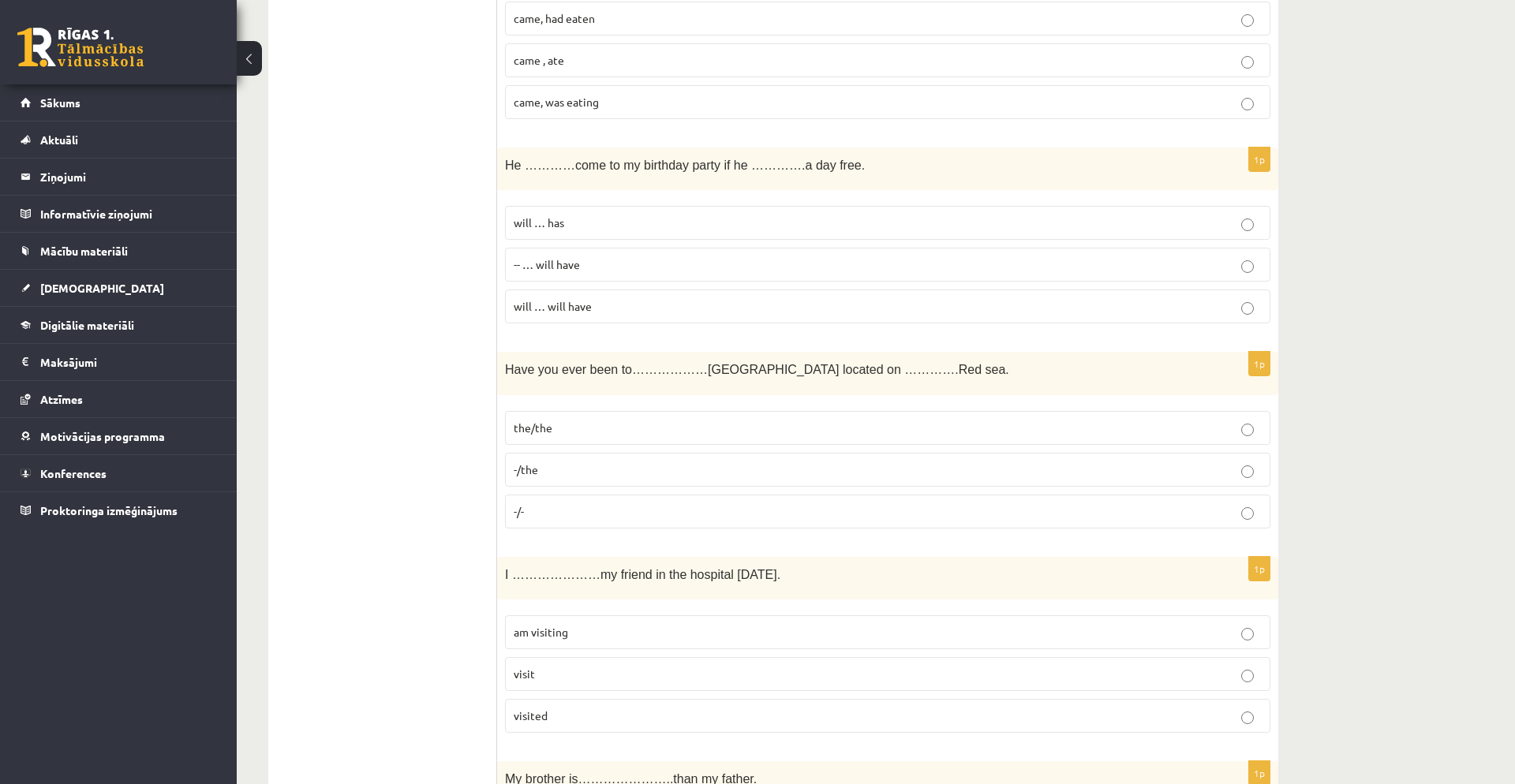
scroll to position [3424, 0]
click at [1009, 461] on p "-/the" at bounding box center [887, 469] width 749 height 16
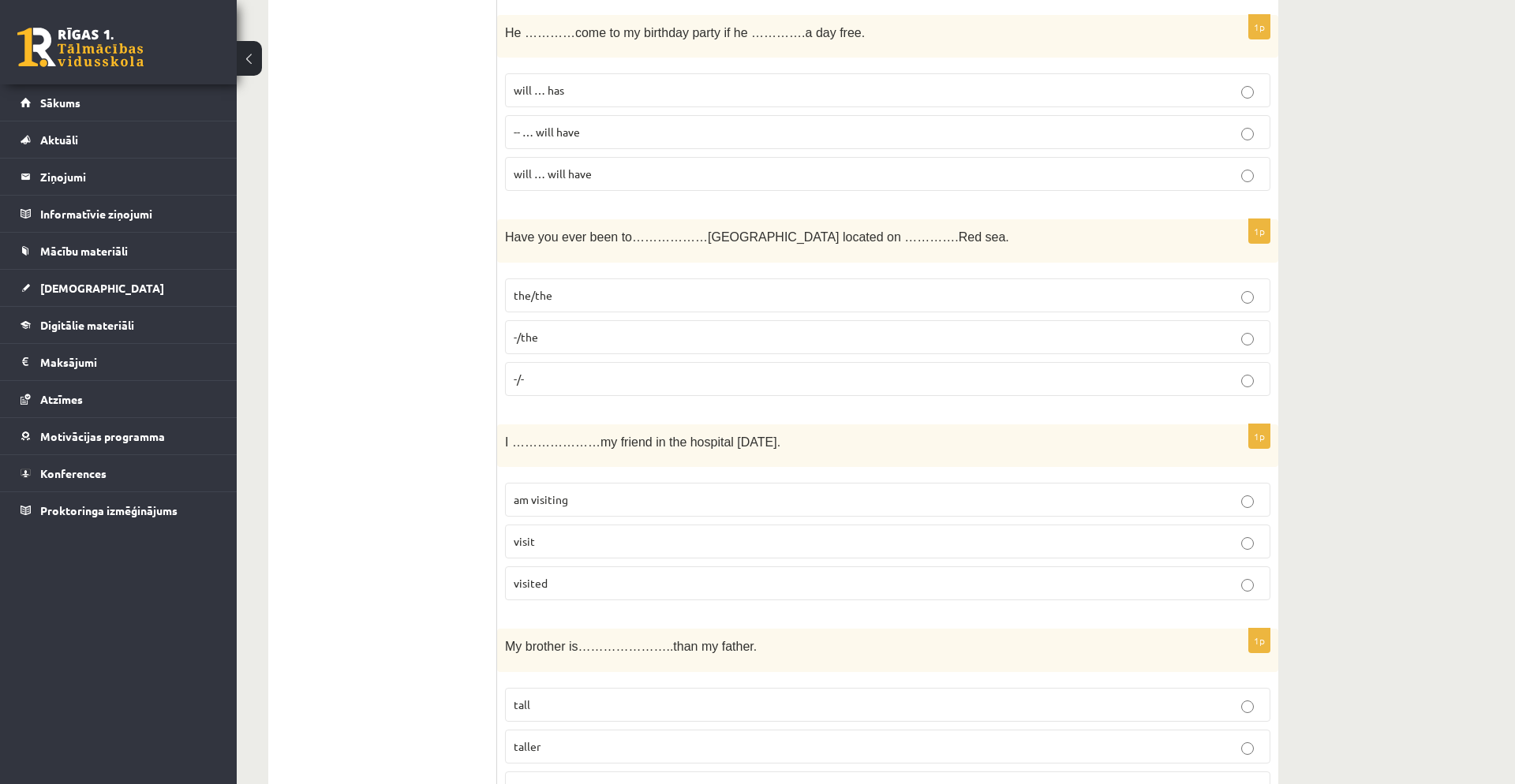
scroll to position [3558, 0]
click at [949, 563] on p "visited" at bounding box center [887, 581] width 749 height 16
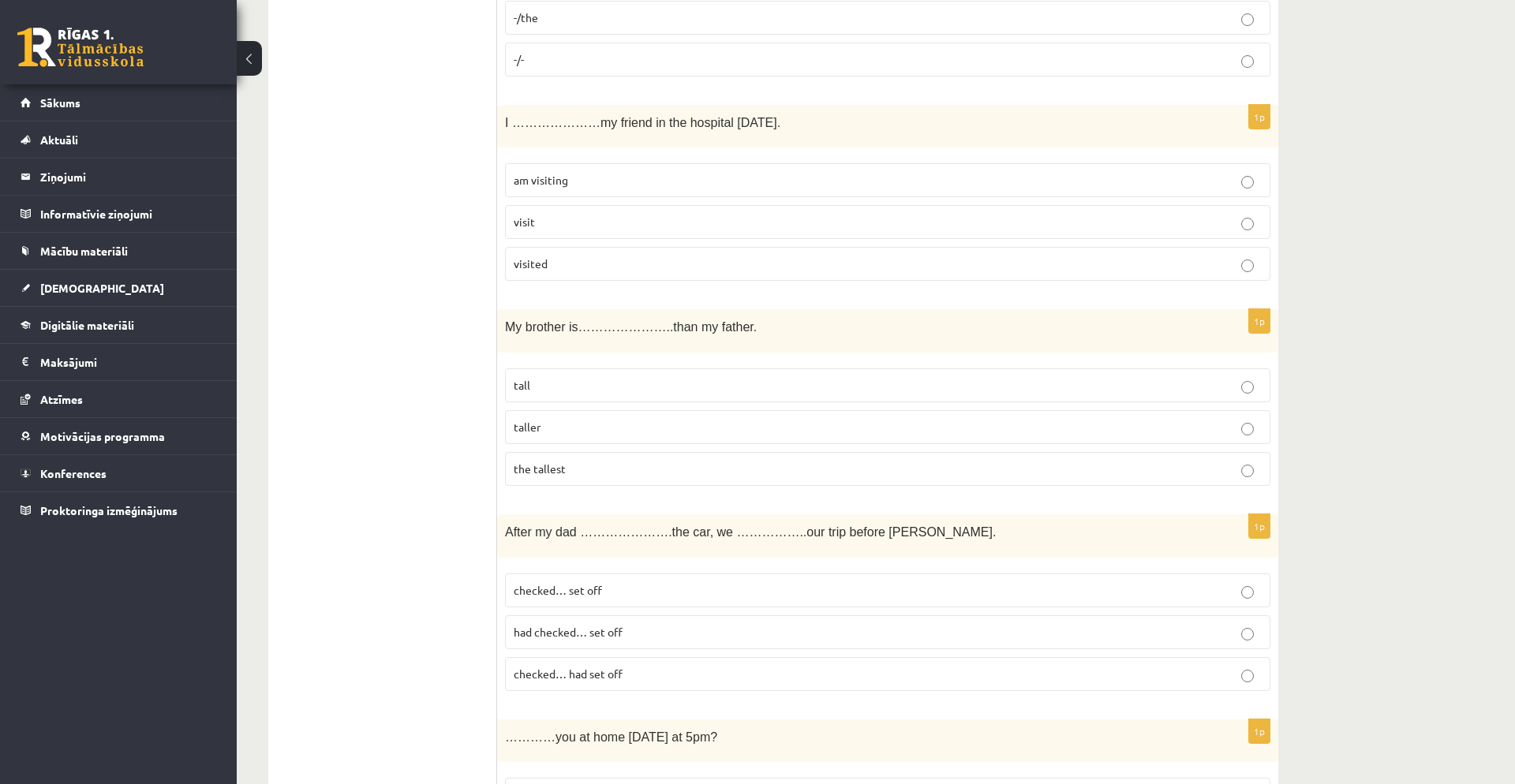
scroll to position [3877, 0]
click at [870, 420] on p "taller" at bounding box center [887, 425] width 749 height 16
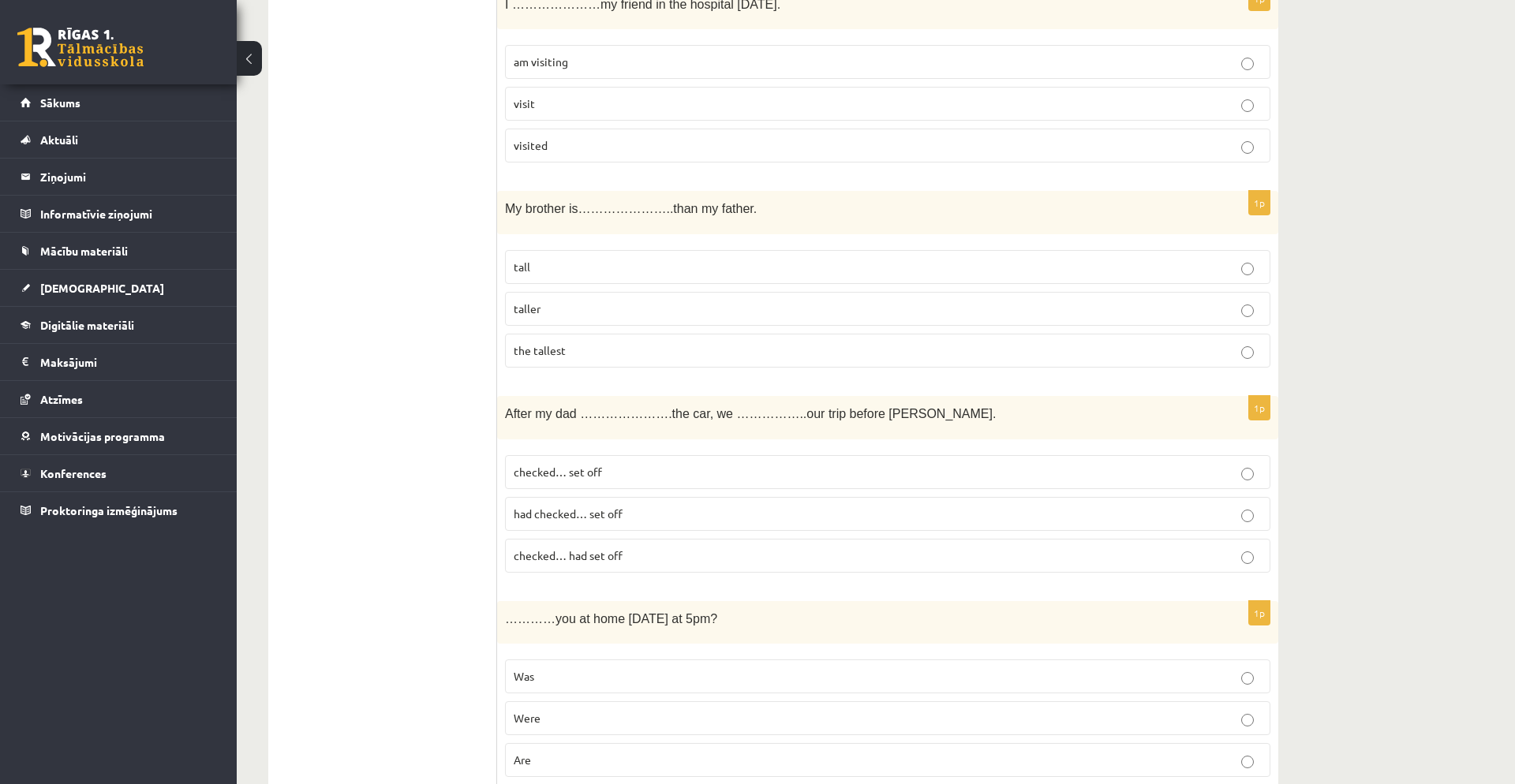
scroll to position [3994, 0]
click at [750, 467] on p "checked… set off" at bounding box center [887, 471] width 749 height 16
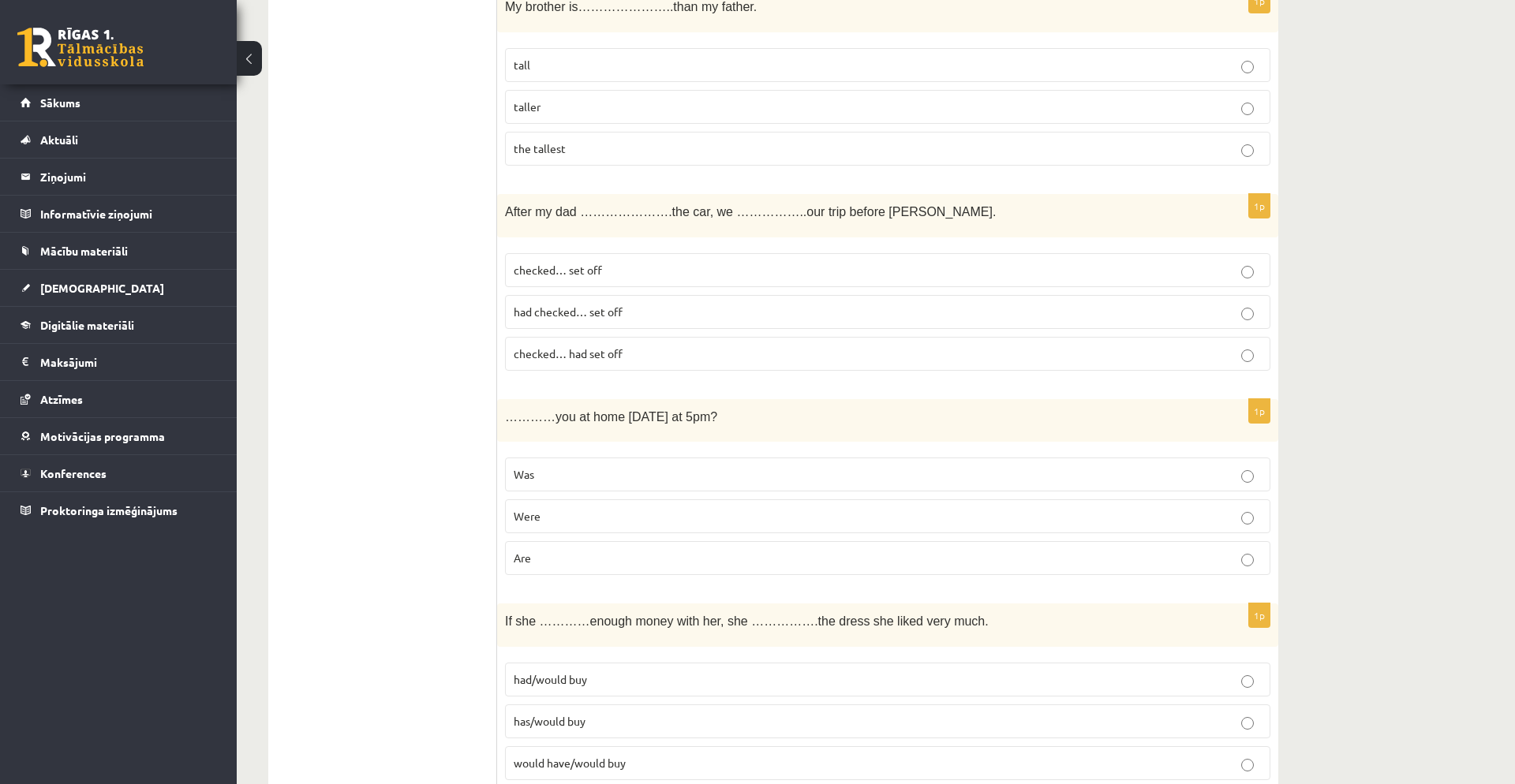
scroll to position [4206, 0]
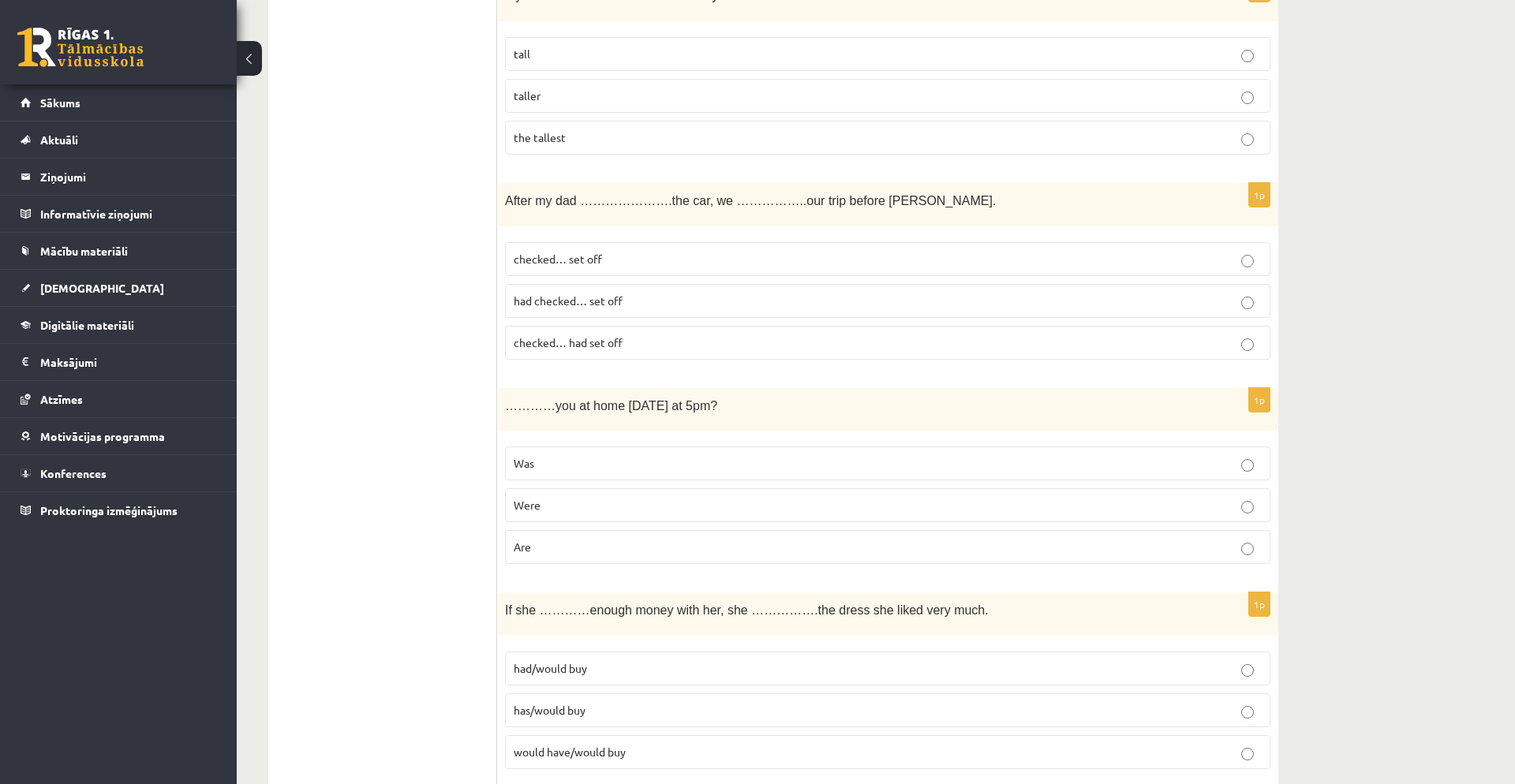
click at [692, 540] on p "Are" at bounding box center [887, 547] width 749 height 16
click at [710, 469] on p "Was" at bounding box center [887, 463] width 749 height 16
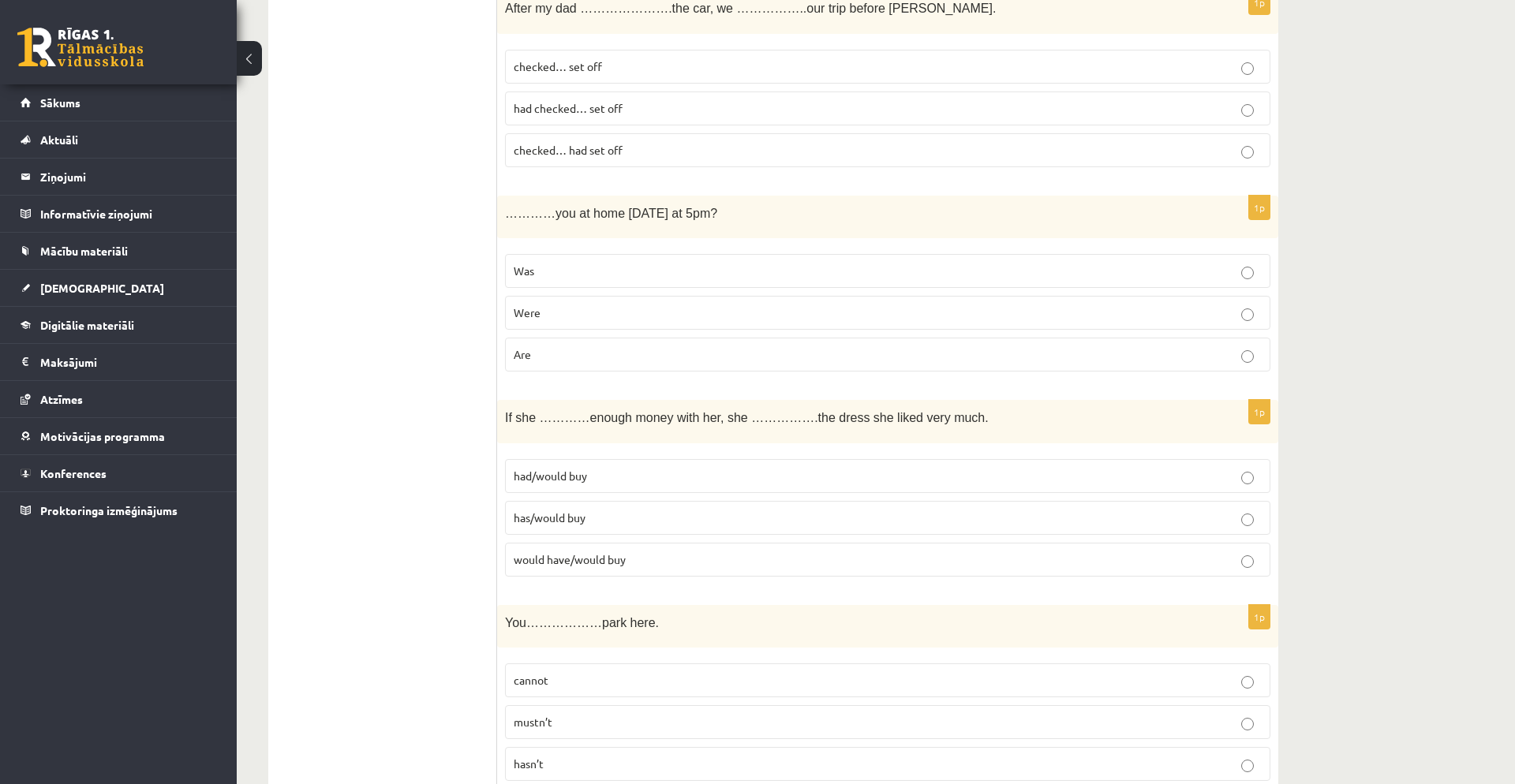
scroll to position [4425, 0]
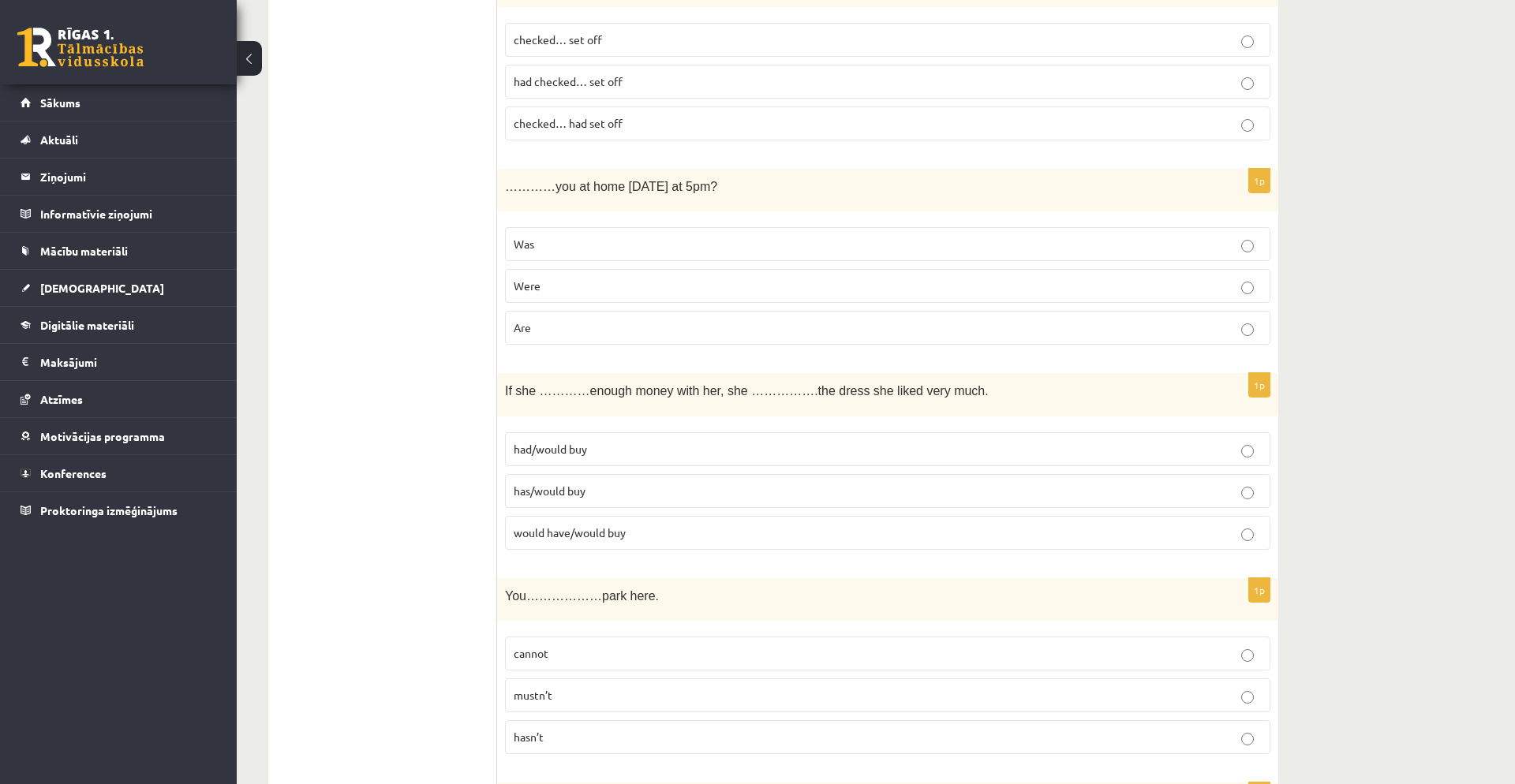
click at [694, 537] on p "would have/would buy" at bounding box center [887, 532] width 749 height 16
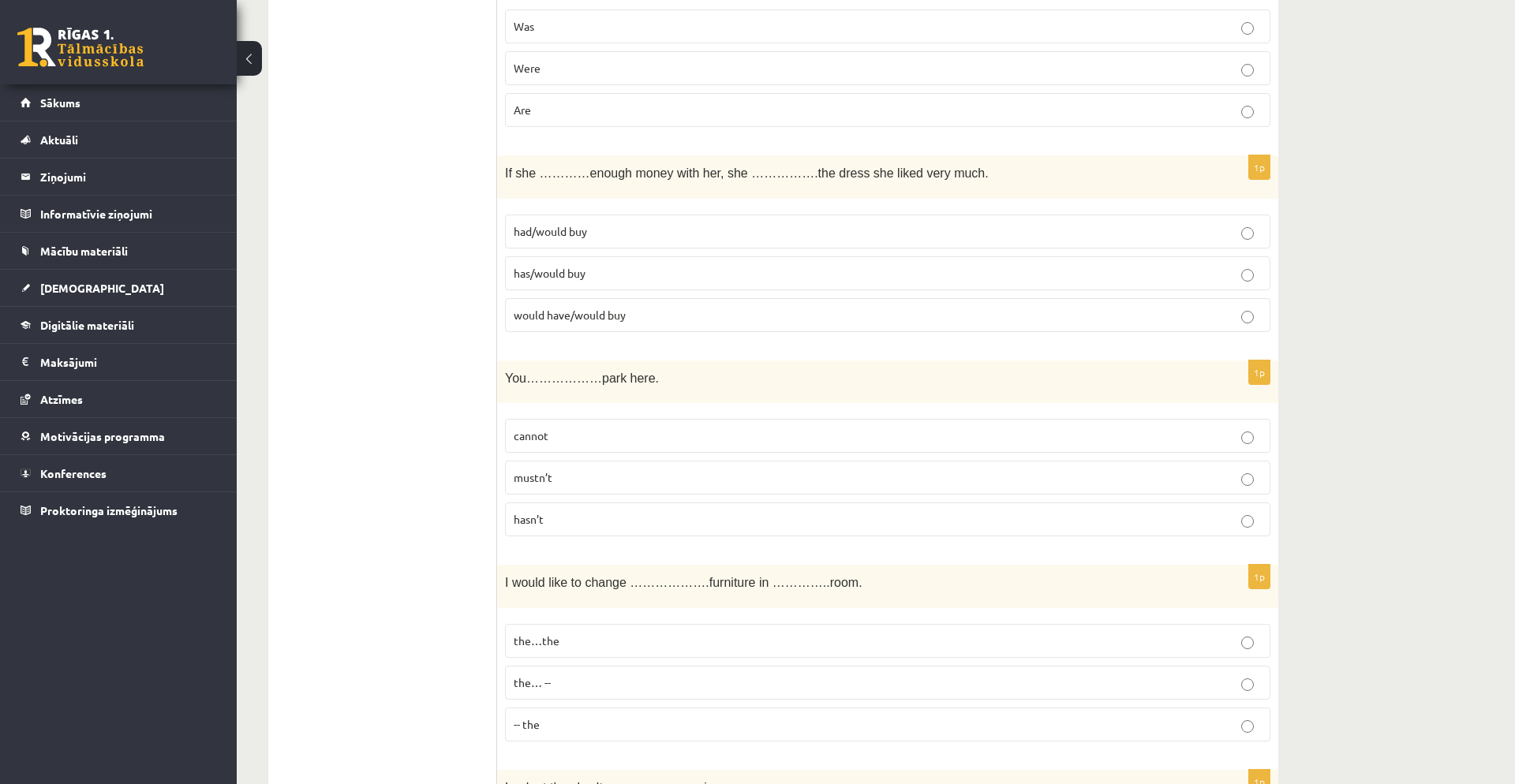
scroll to position [4648, 0]
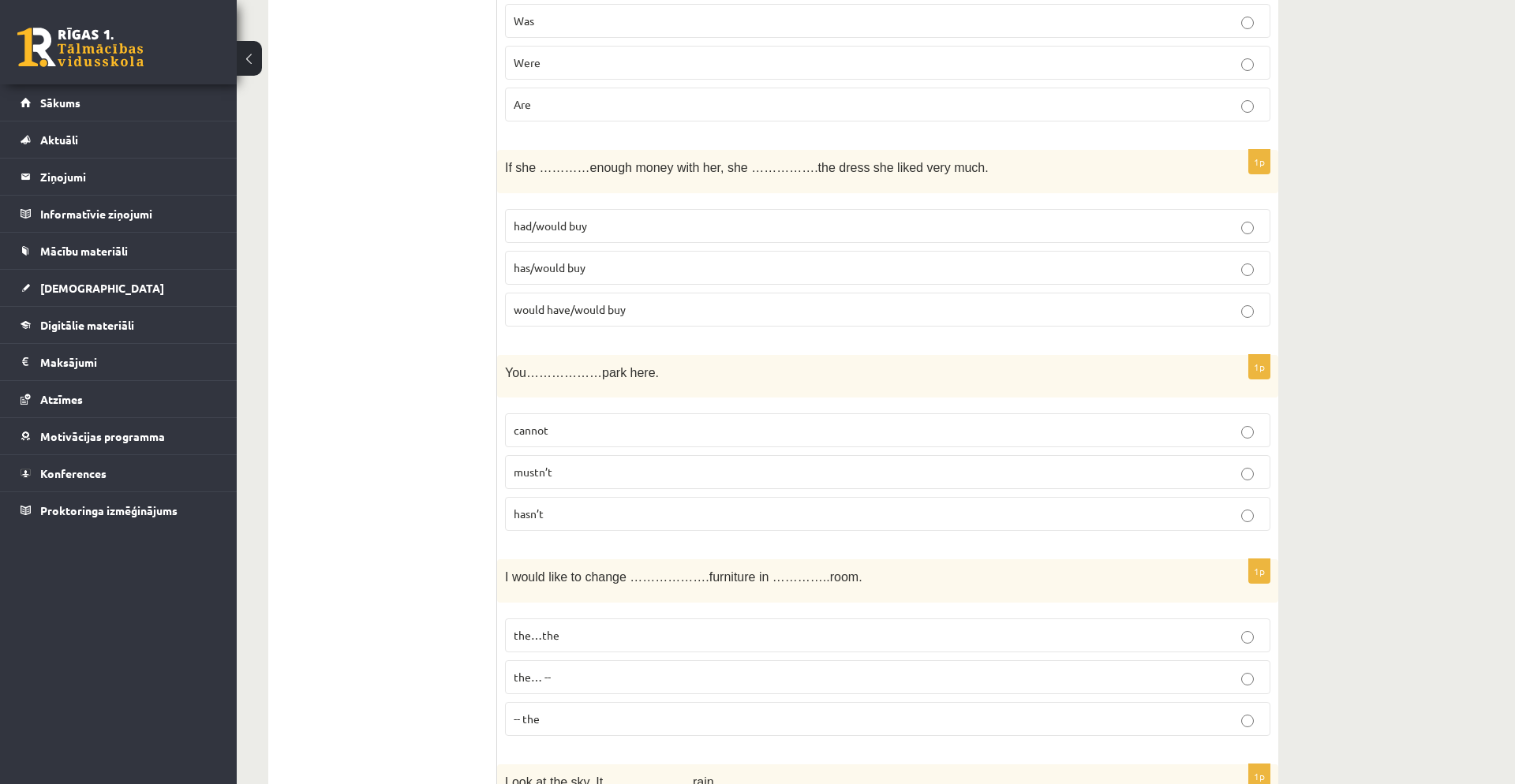
click at [703, 431] on p "cannot" at bounding box center [887, 430] width 749 height 16
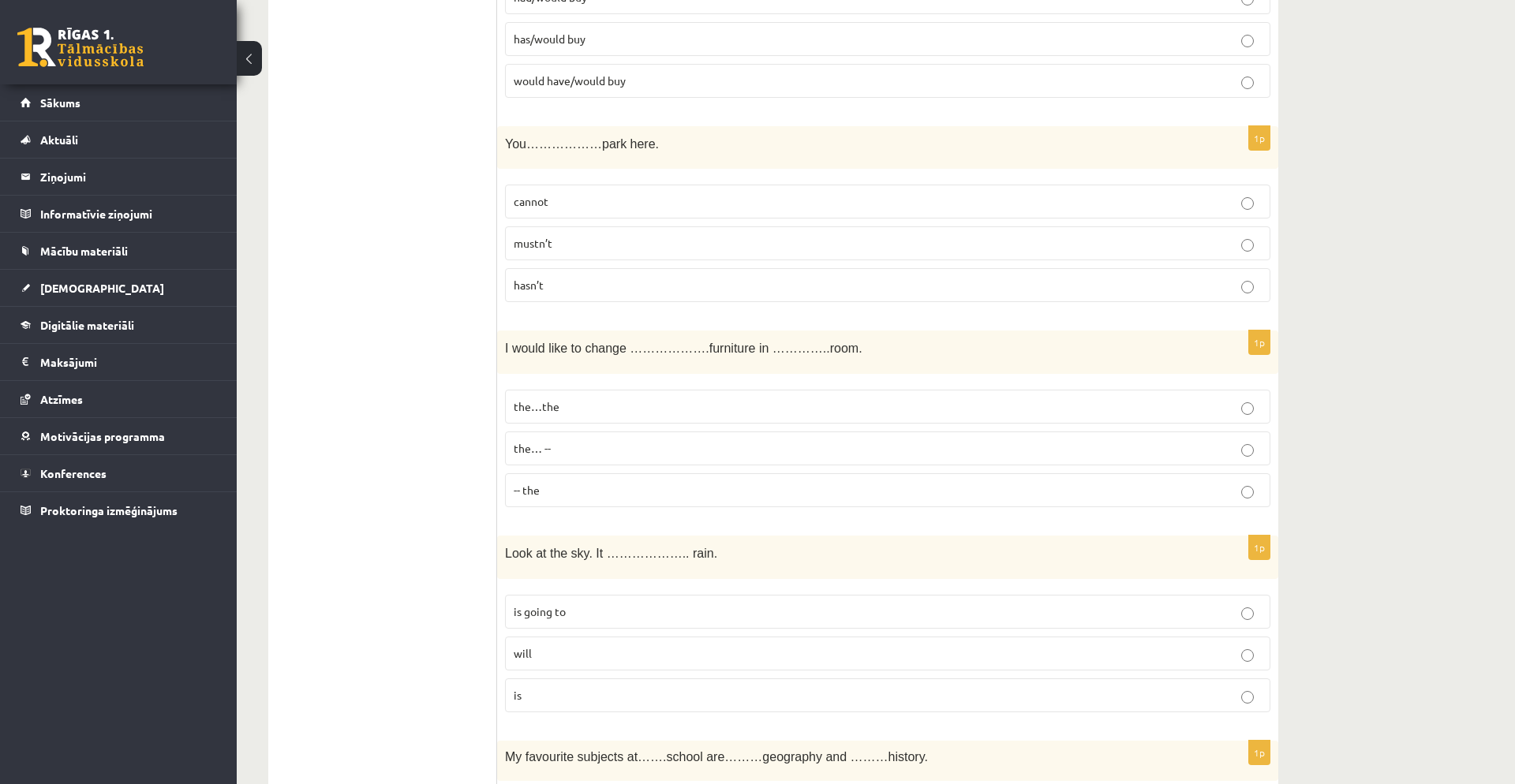
scroll to position [4880, 0]
click at [627, 492] on p "-- the" at bounding box center [887, 487] width 749 height 16
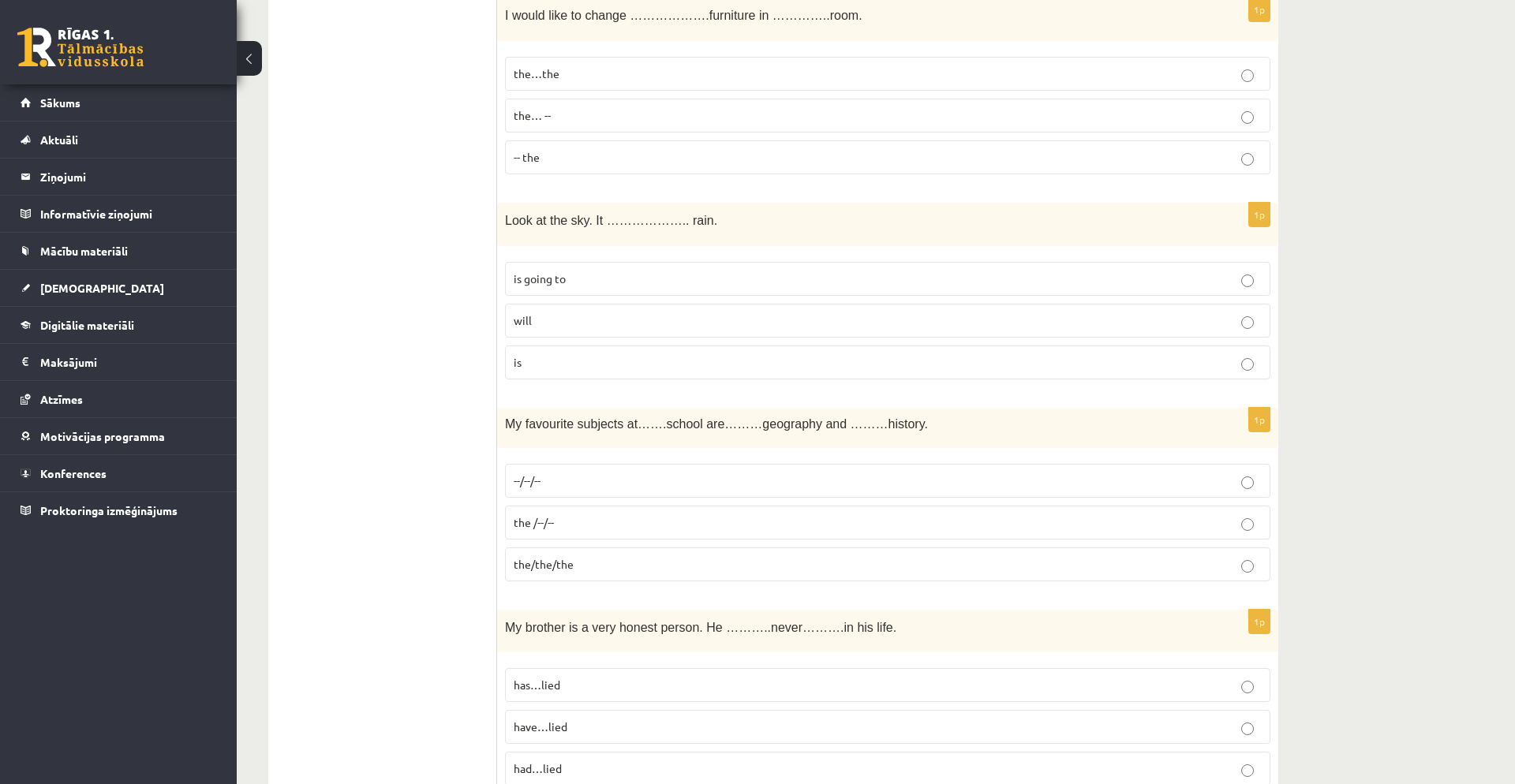
scroll to position [5209, 0]
click at [628, 289] on label "is going to" at bounding box center [887, 280] width 766 height 34
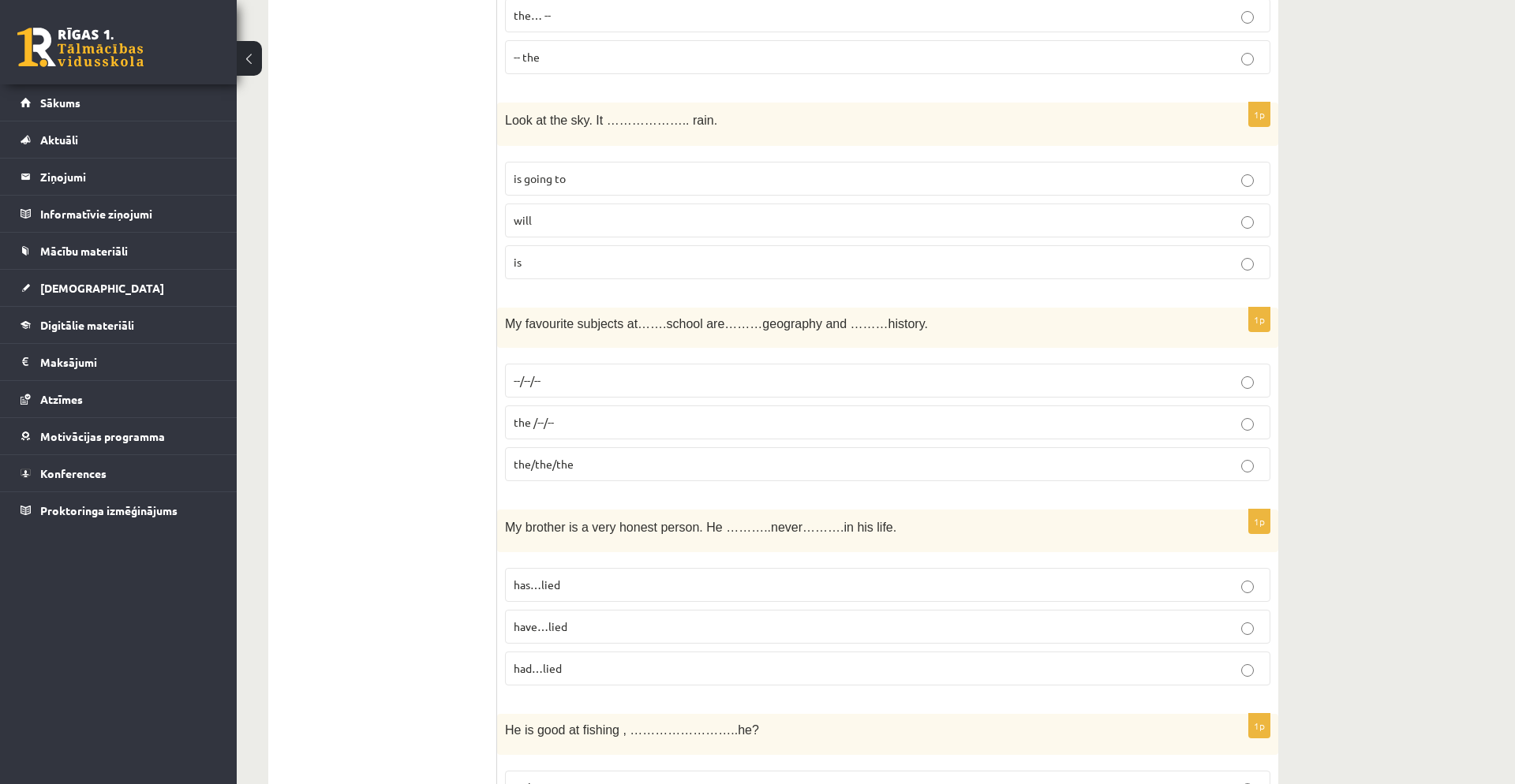
scroll to position [5310, 0]
click at [656, 383] on p "--/--/--" at bounding box center [887, 381] width 749 height 16
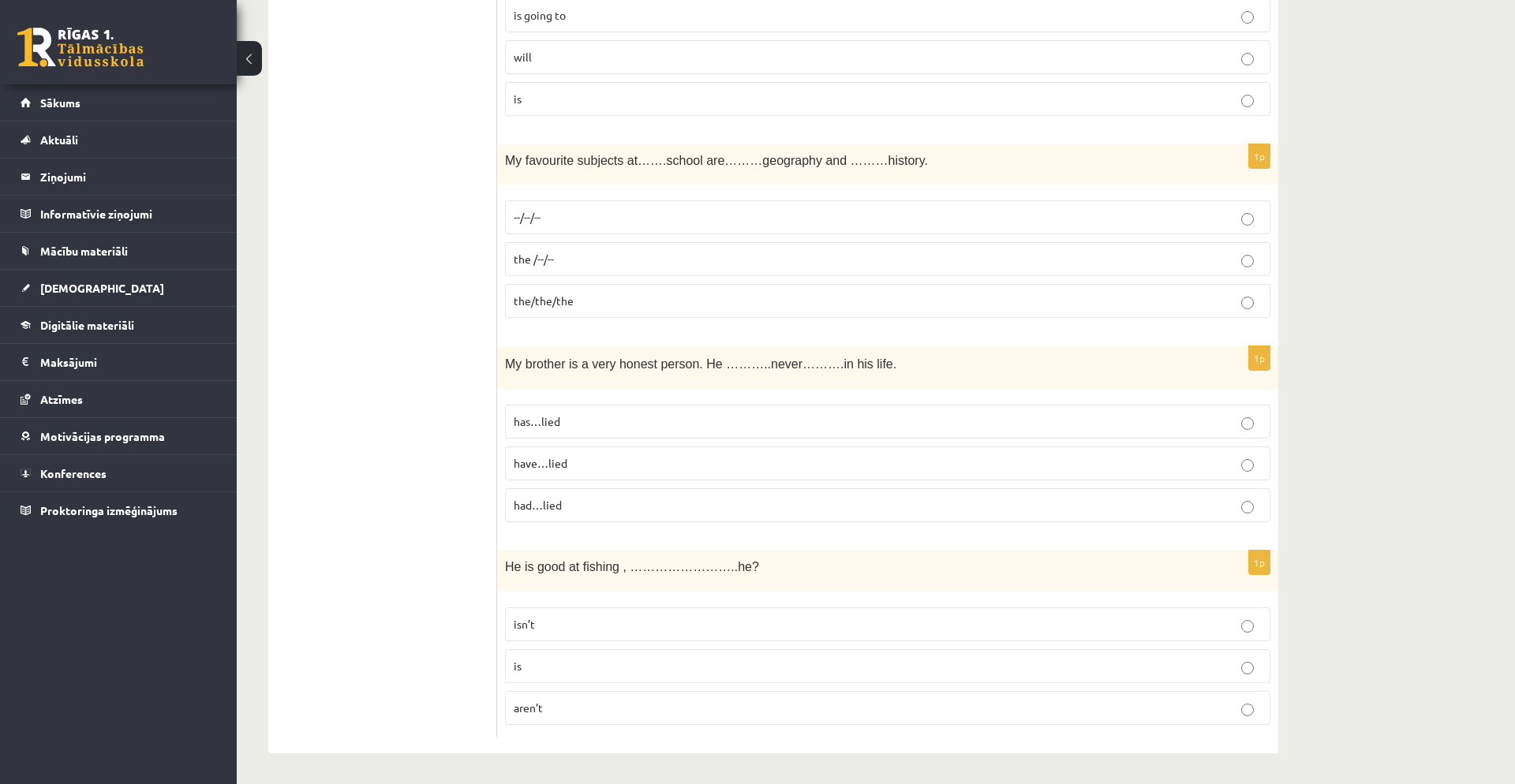
scroll to position [5475, 0]
click at [670, 527] on div "1p My brother is a very honest person. He ………..never……….in his life. has…lied h…" at bounding box center [888, 440] width 782 height 189
click at [670, 513] on label "had…lied" at bounding box center [887, 504] width 766 height 34
click at [634, 563] on p "isn’t" at bounding box center [887, 624] width 749 height 16
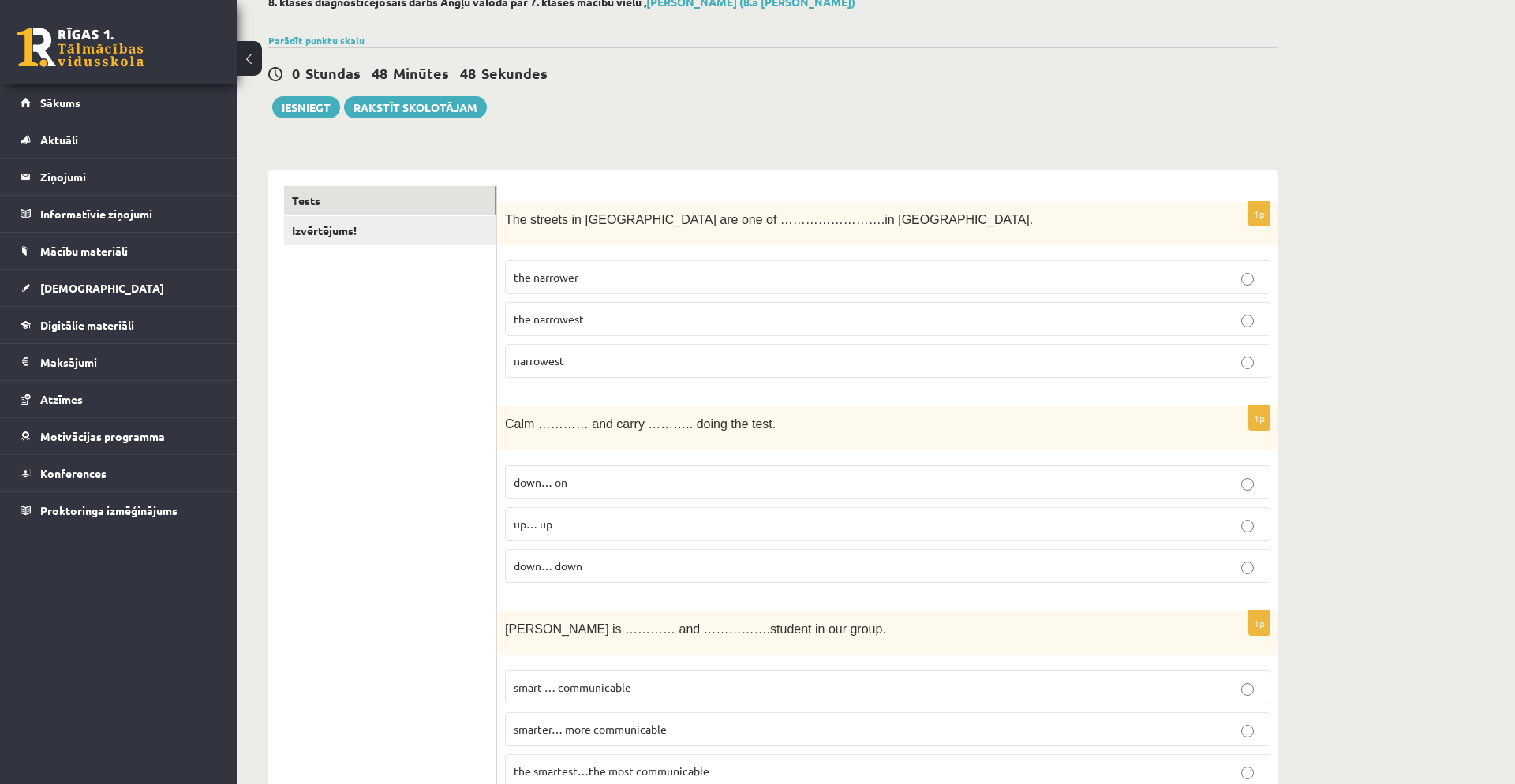
scroll to position [0, 0]
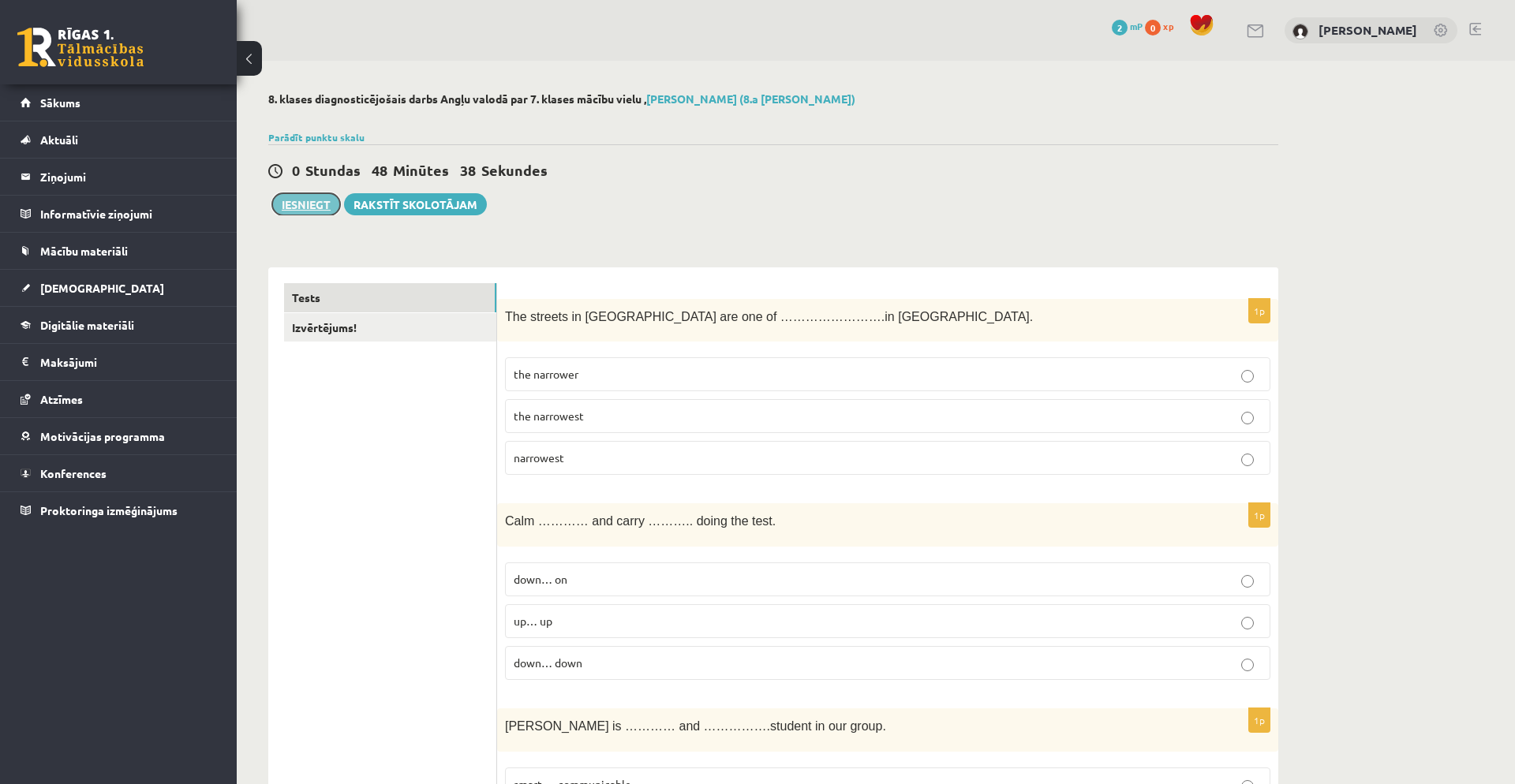
click at [312, 209] on button "Iesniegt" at bounding box center [307, 204] width 68 height 22
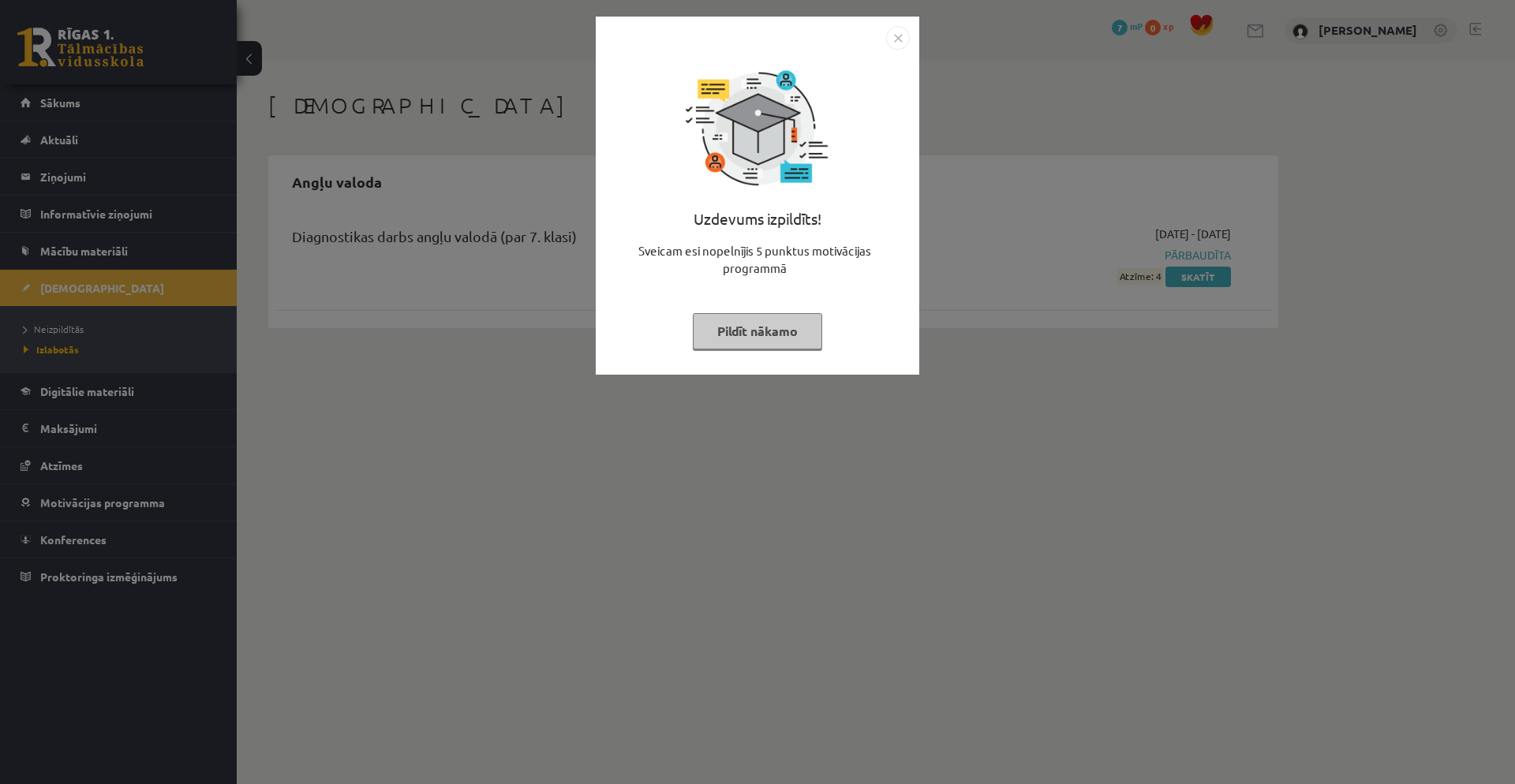
click at [898, 41] on img "Close" at bounding box center [898, 38] width 23 height 23
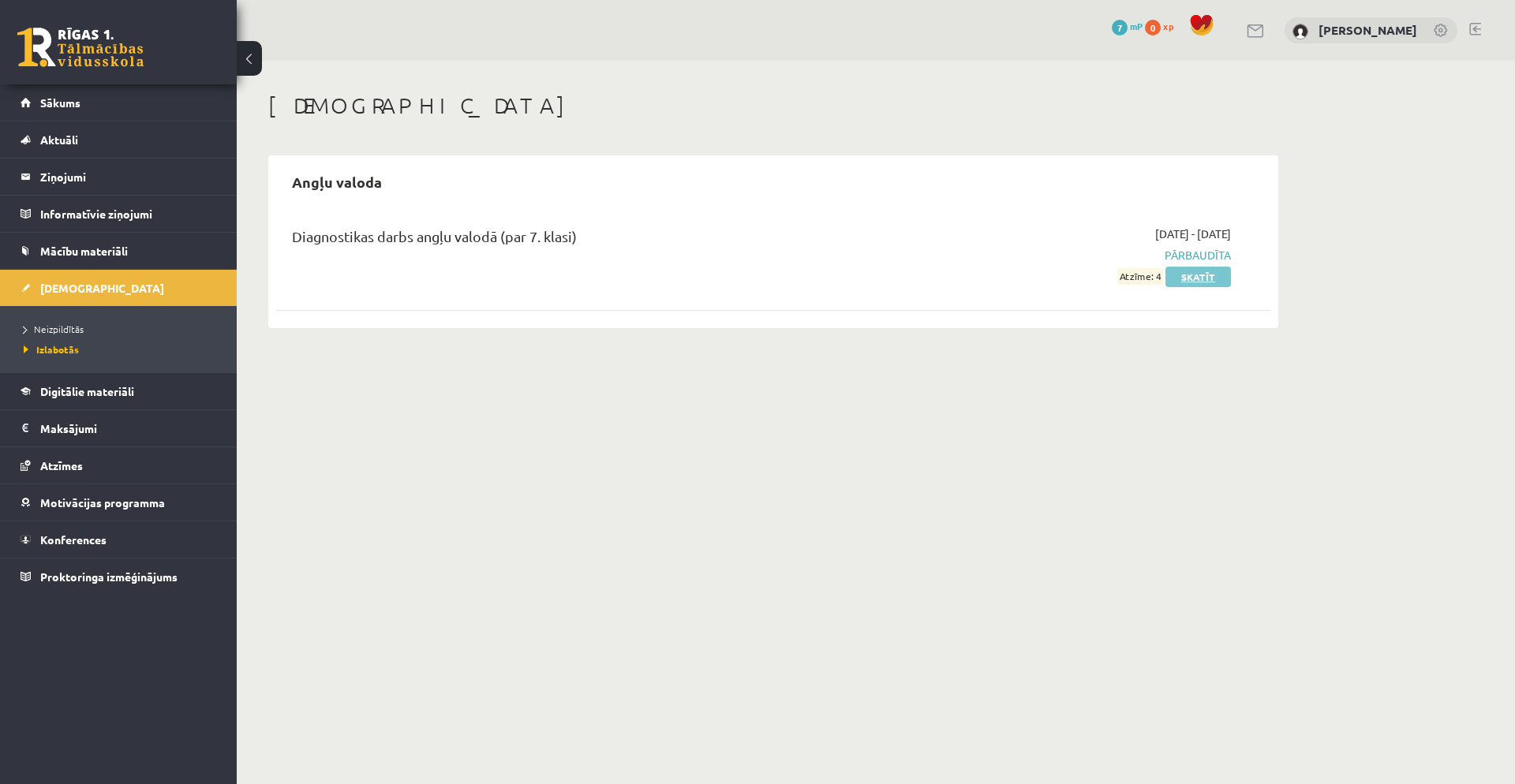
click at [1197, 279] on link "Skatīt" at bounding box center [1198, 277] width 65 height 21
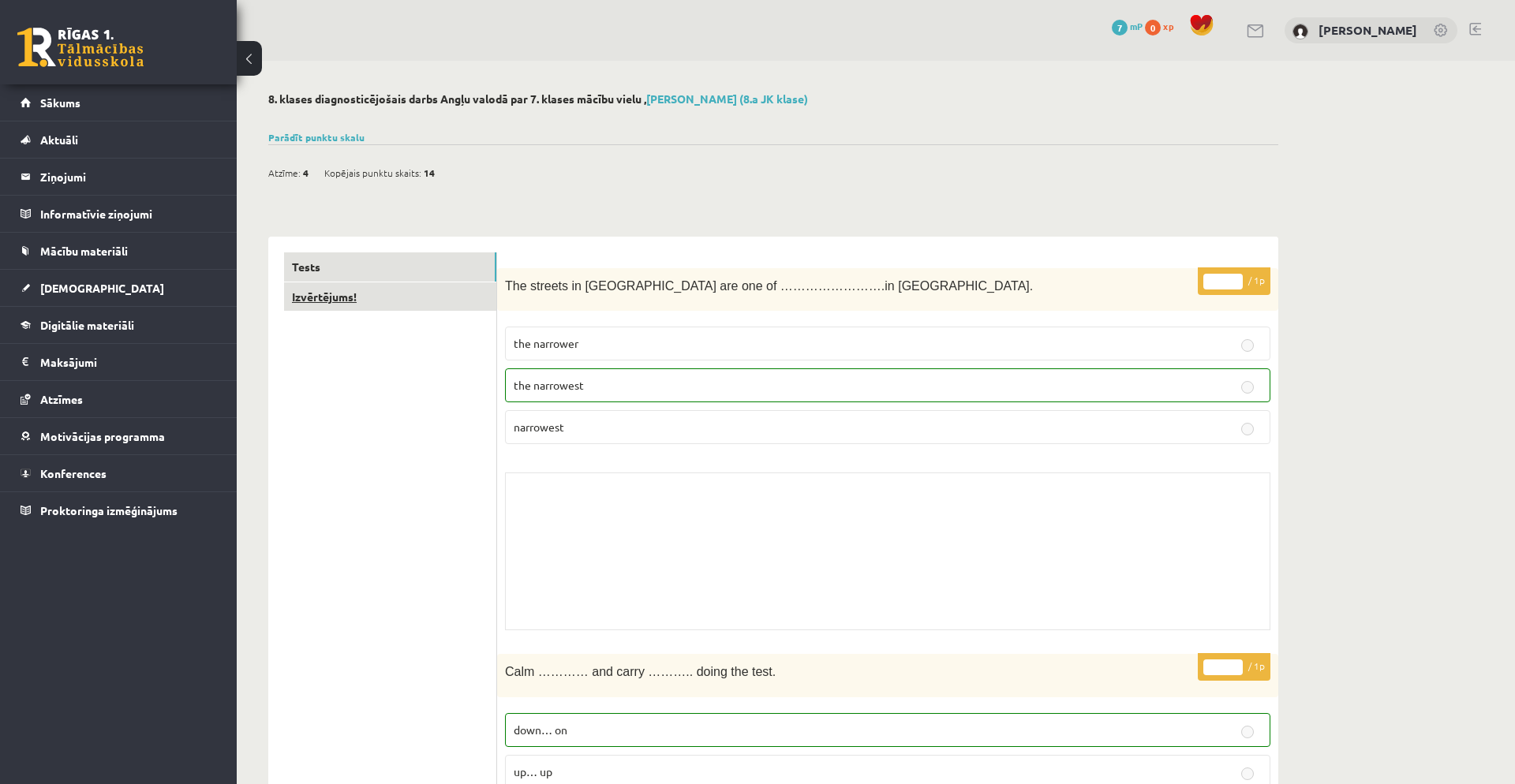
click at [452, 295] on link "Izvērtējums!" at bounding box center [390, 297] width 212 height 30
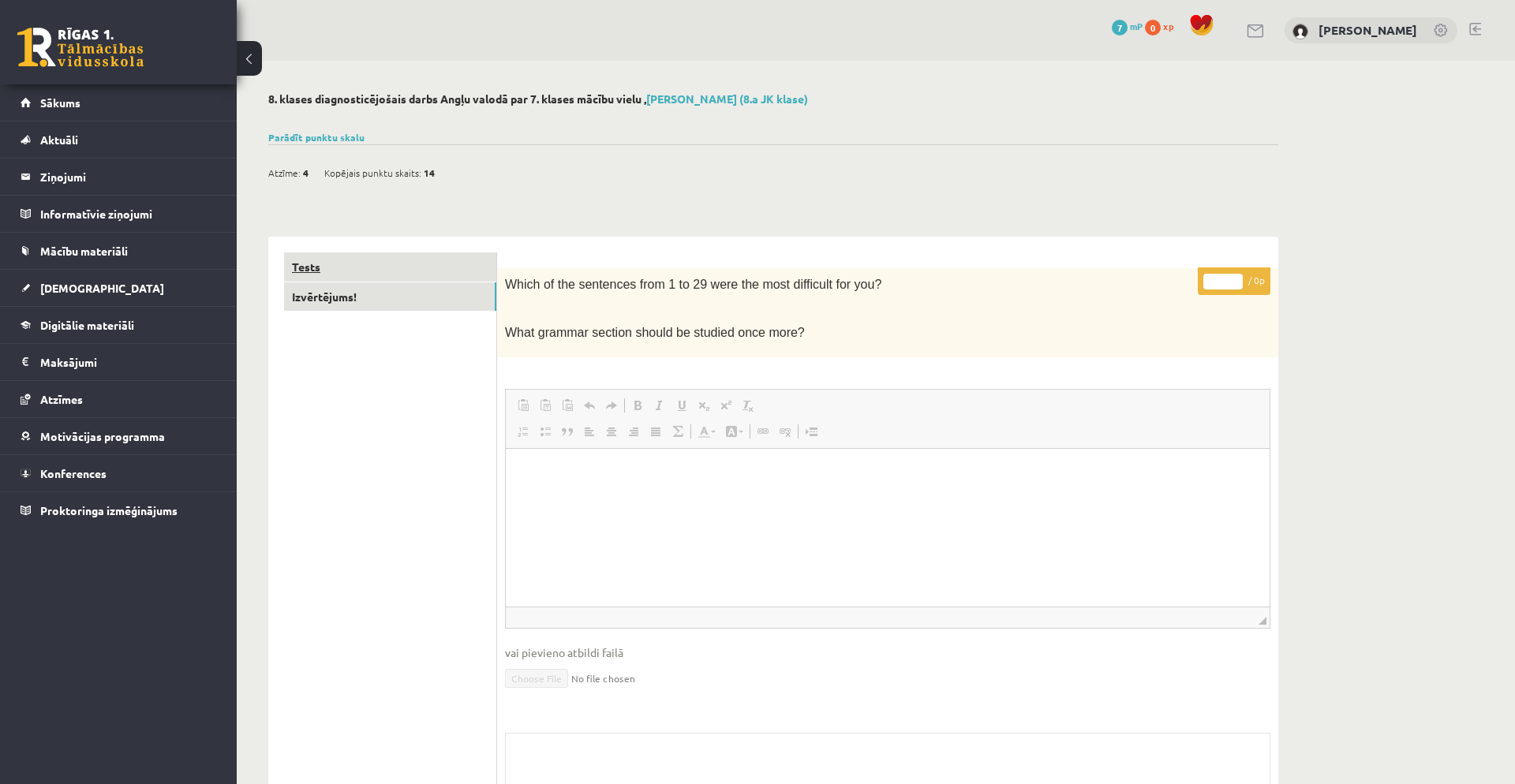
click at [436, 263] on link "Tests" at bounding box center [390, 267] width 212 height 30
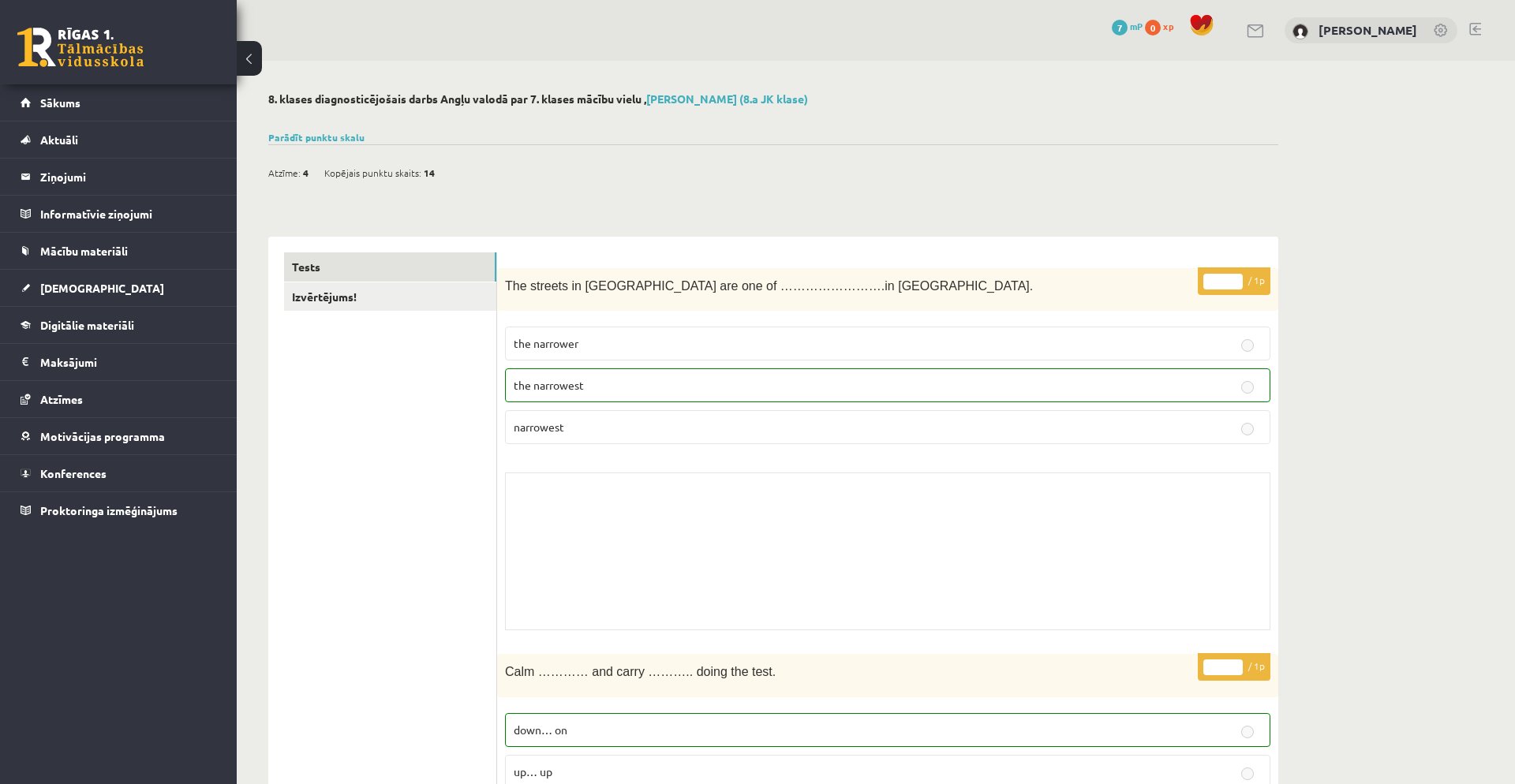
click at [247, 56] on button at bounding box center [249, 58] width 25 height 35
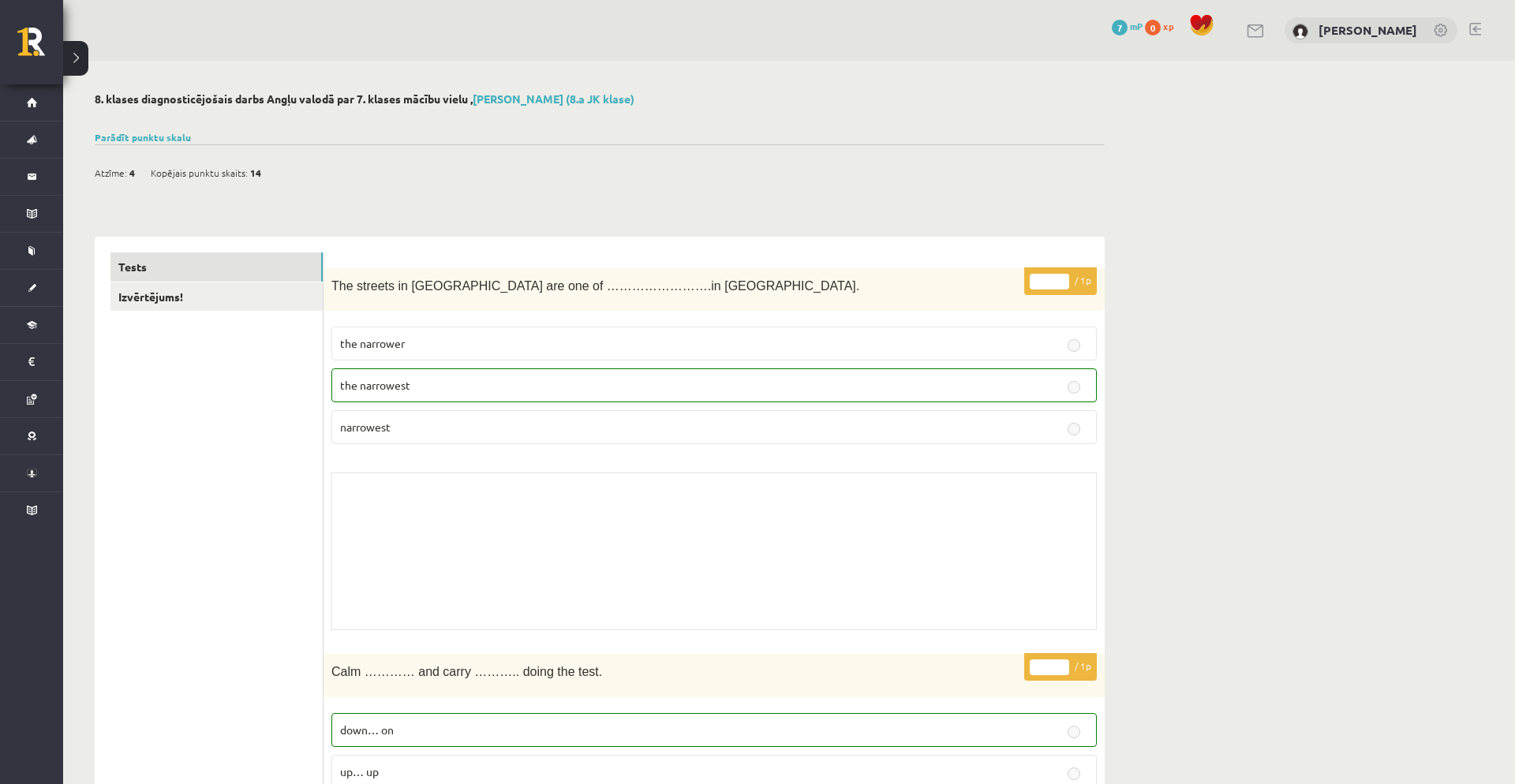
click at [71, 56] on button at bounding box center [75, 58] width 25 height 35
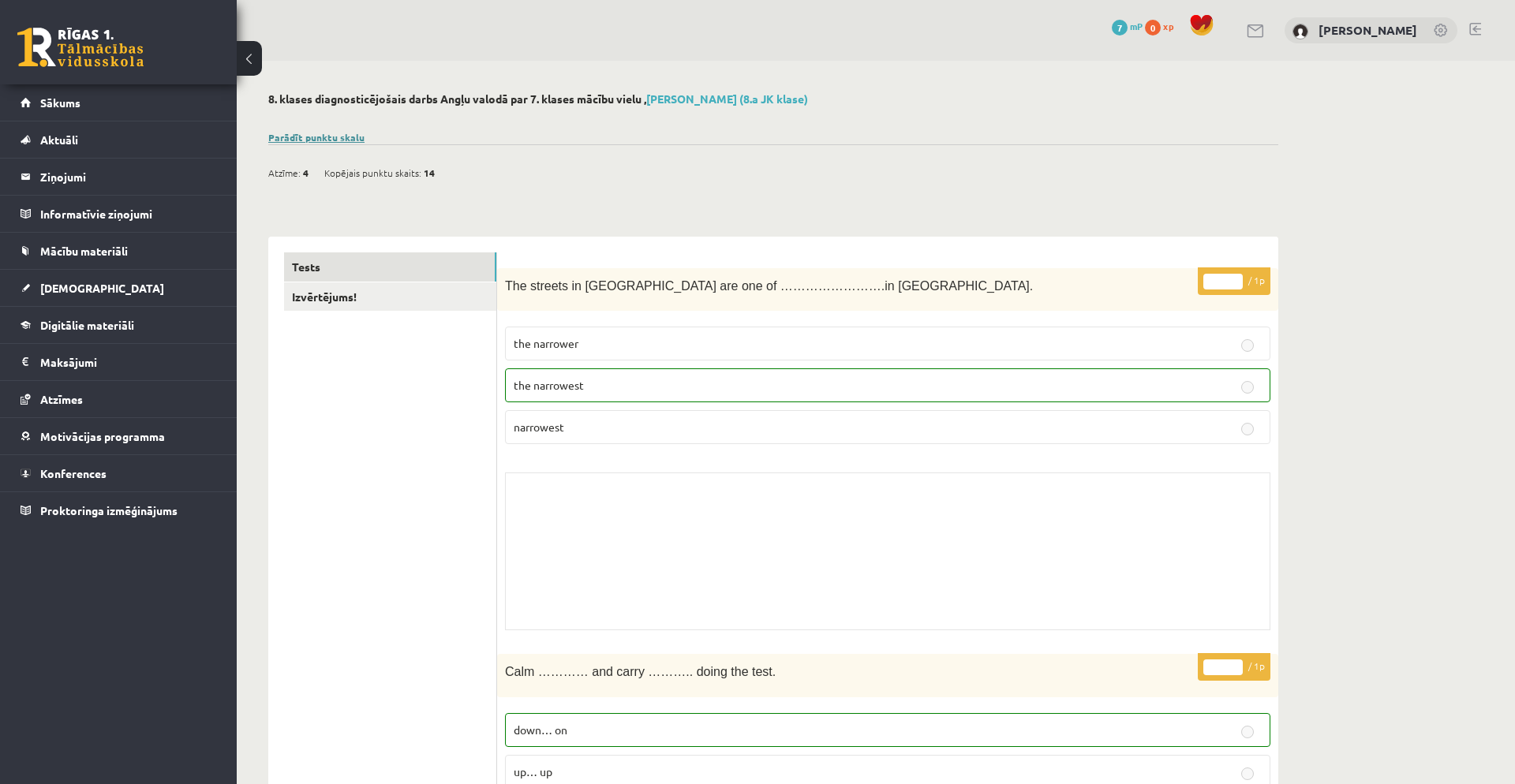
click at [336, 140] on link "Parādīt punktu skalu" at bounding box center [316, 137] width 96 height 13
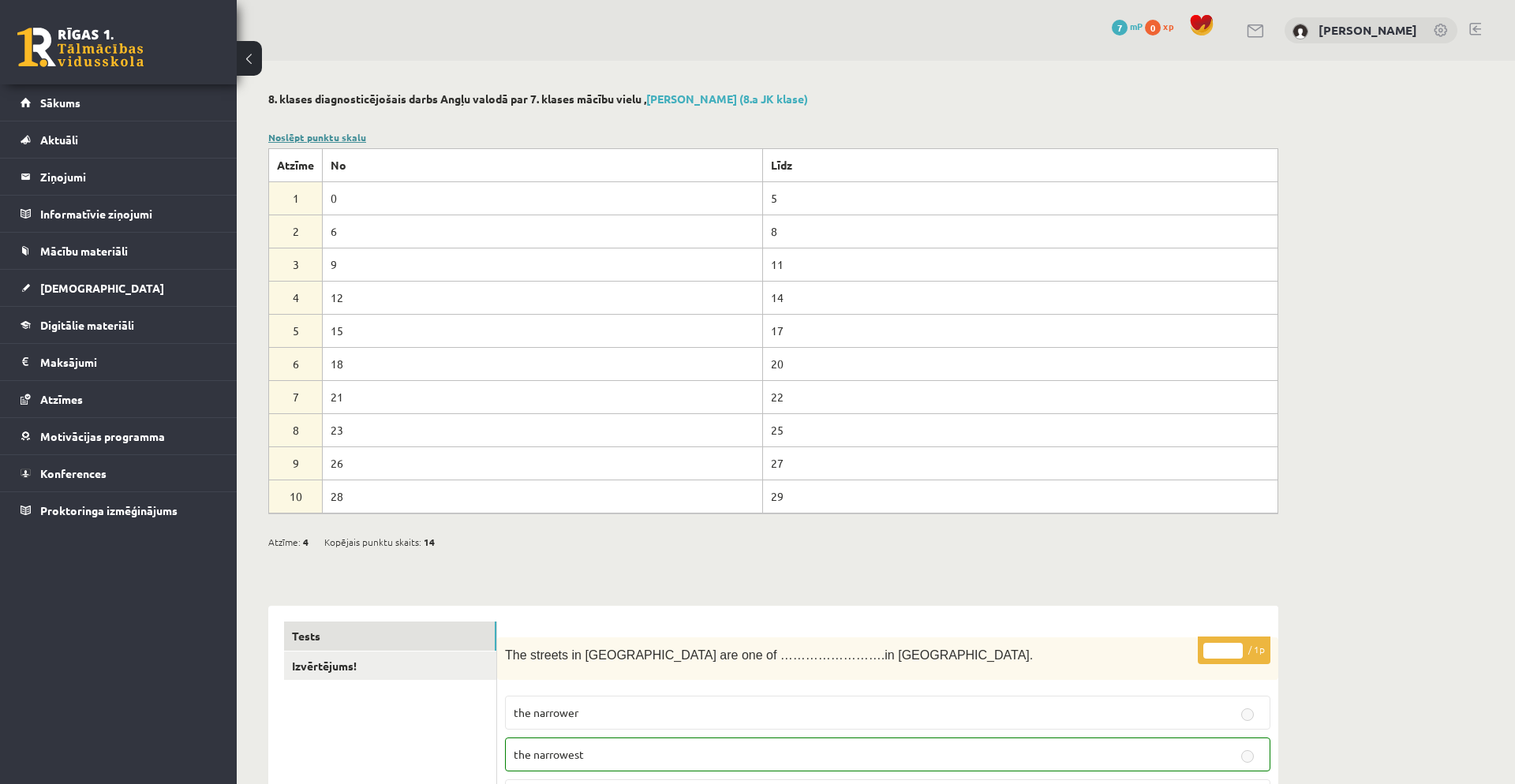
click at [300, 133] on link "Noslēpt punktu skalu" at bounding box center [316, 137] width 98 height 13
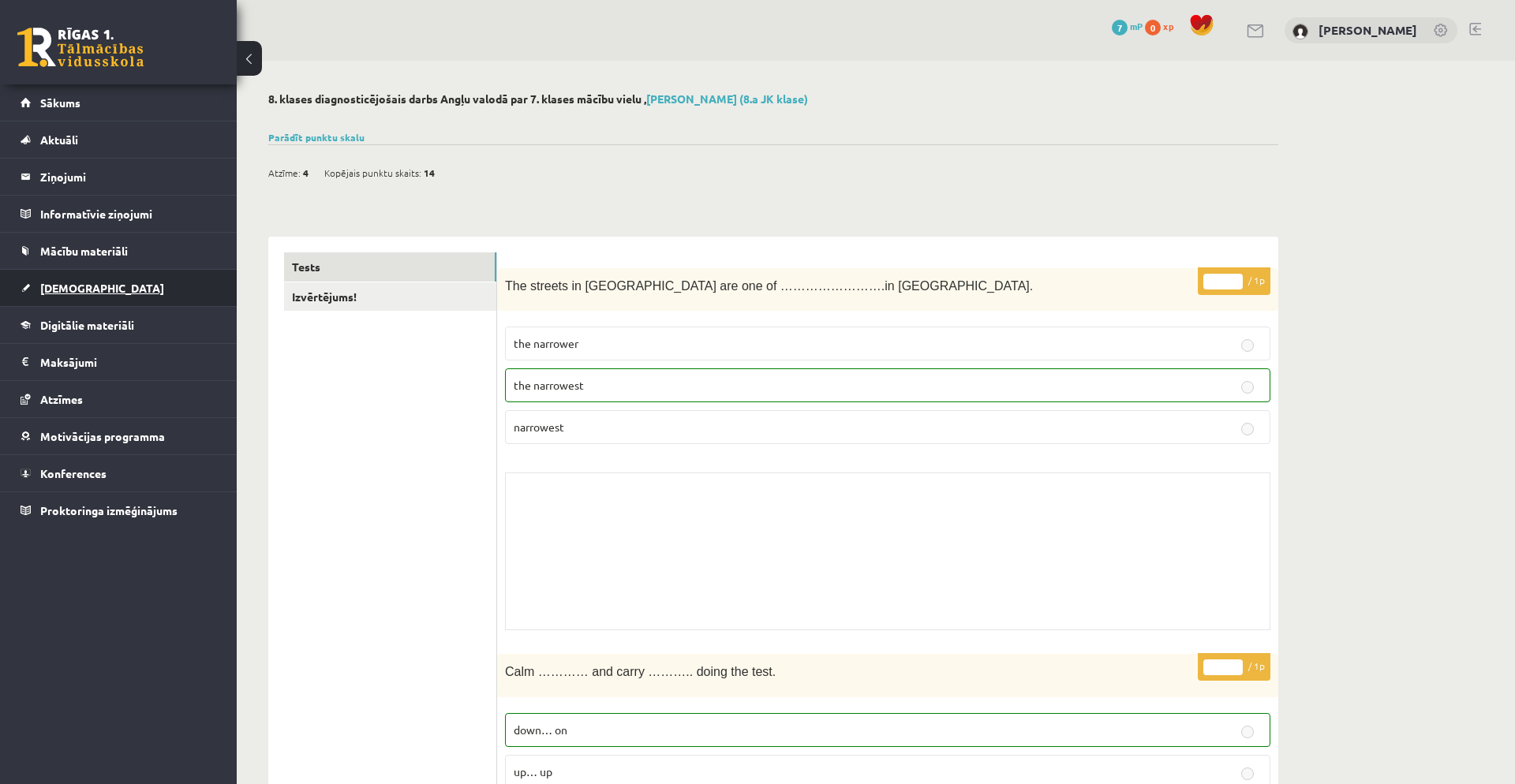
click at [100, 283] on link "[DEMOGRAPHIC_DATA]" at bounding box center [118, 288] width 196 height 36
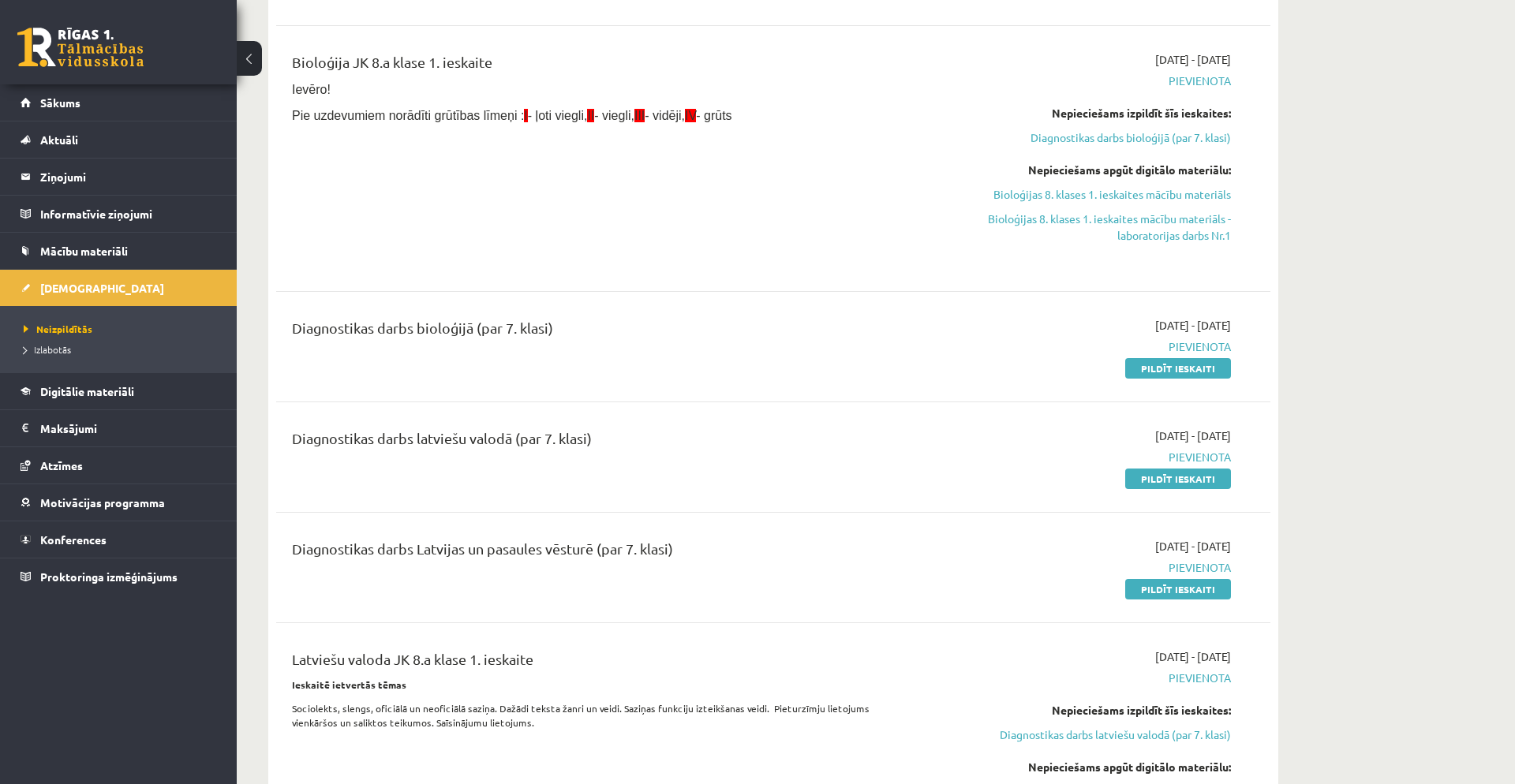
scroll to position [343, 0]
click at [74, 352] on link "Izlabotās" at bounding box center [122, 349] width 197 height 14
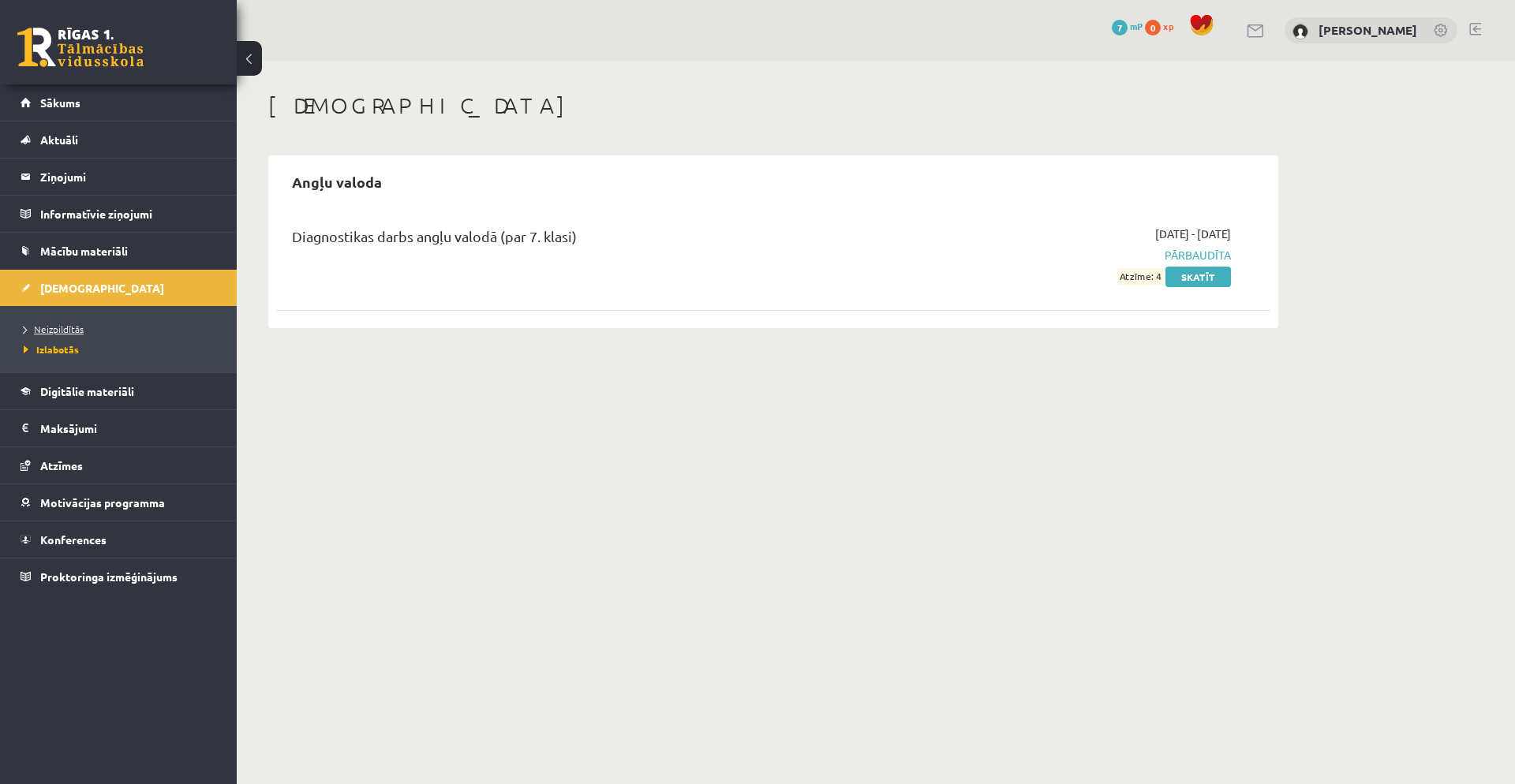
click at [69, 331] on span "Neizpildītās" at bounding box center [53, 329] width 60 height 13
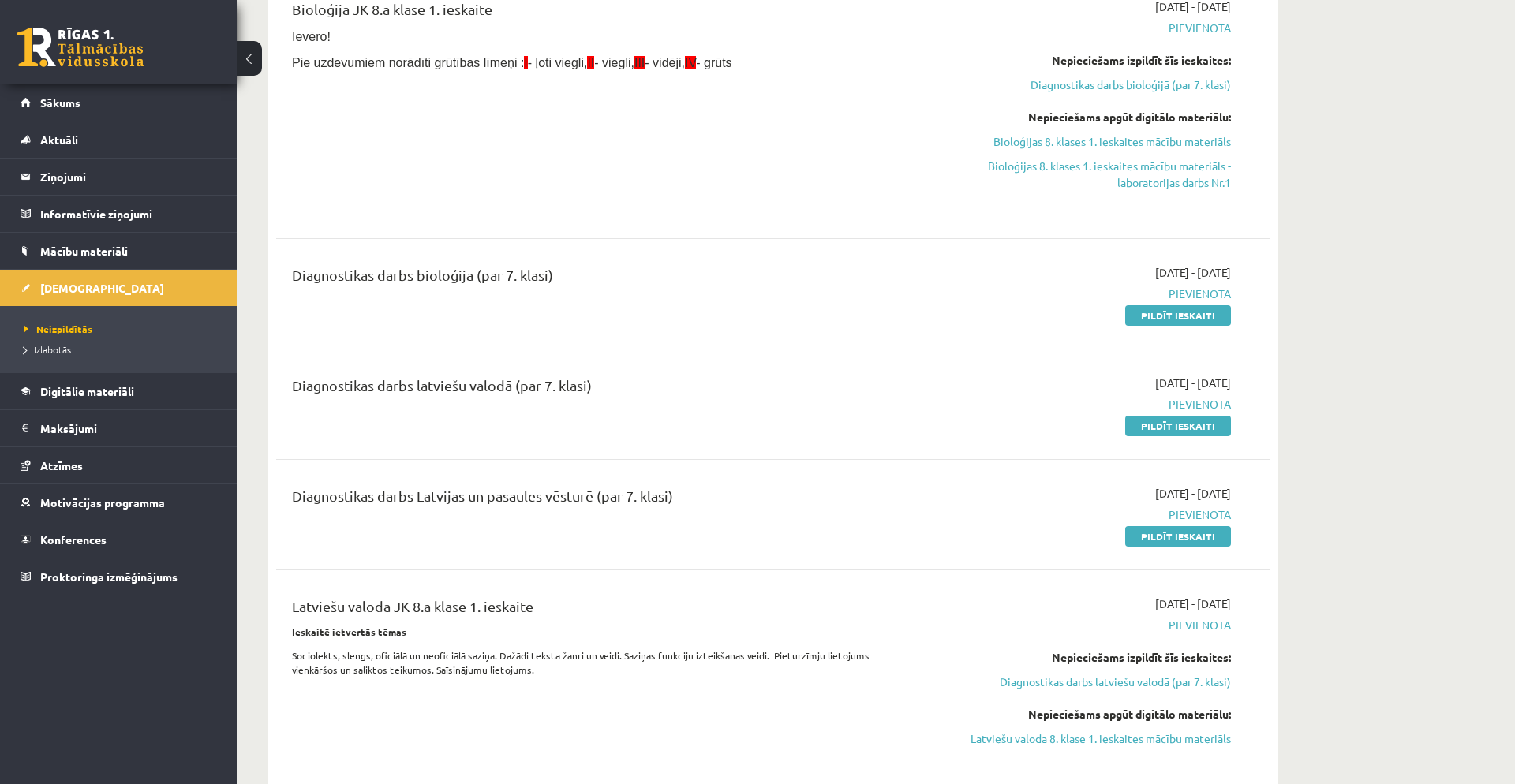
scroll to position [392, 0]
click at [1164, 326] on link "Pildīt ieskaiti" at bounding box center [1178, 317] width 106 height 21
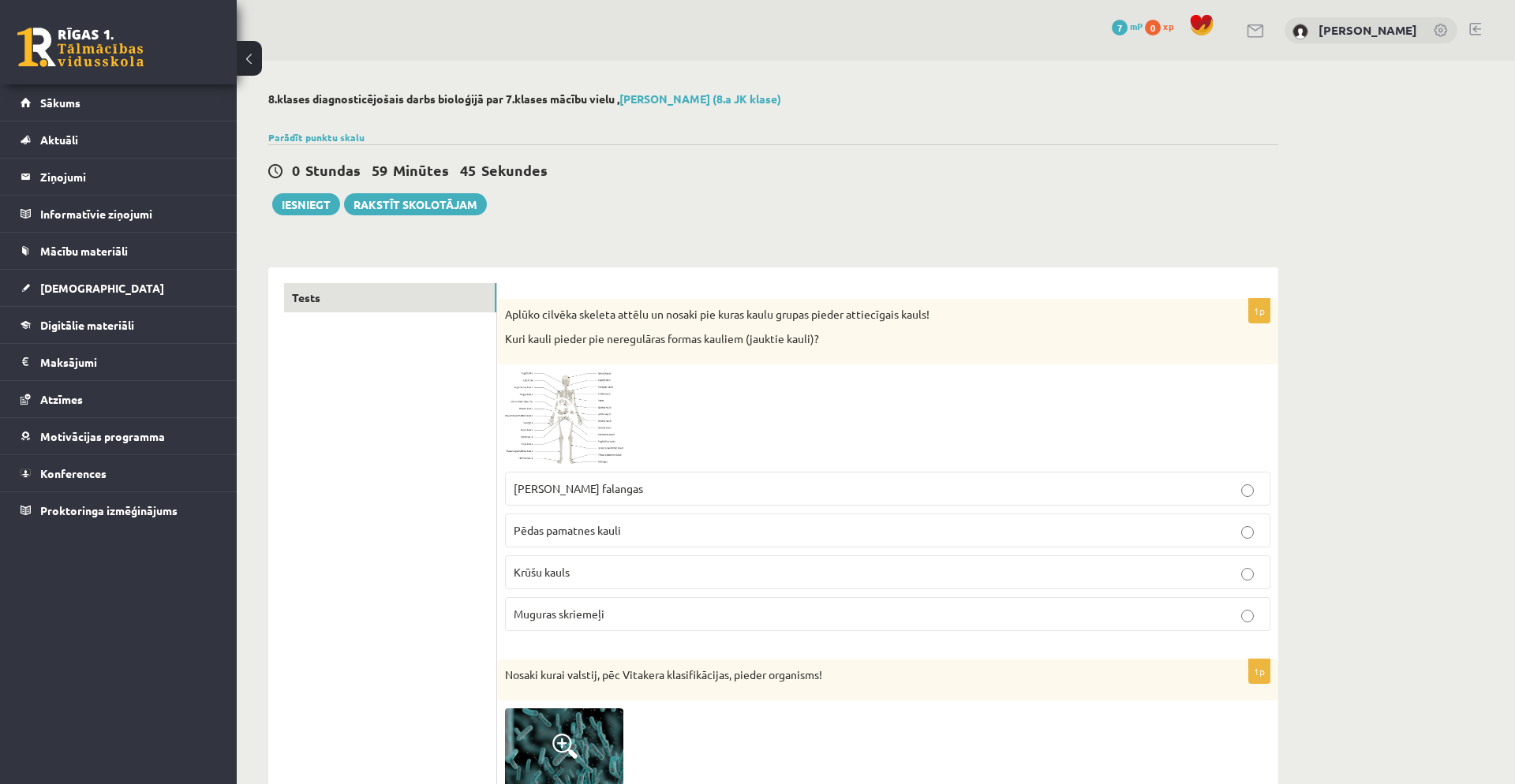
click at [563, 427] on img at bounding box center [564, 418] width 118 height 91
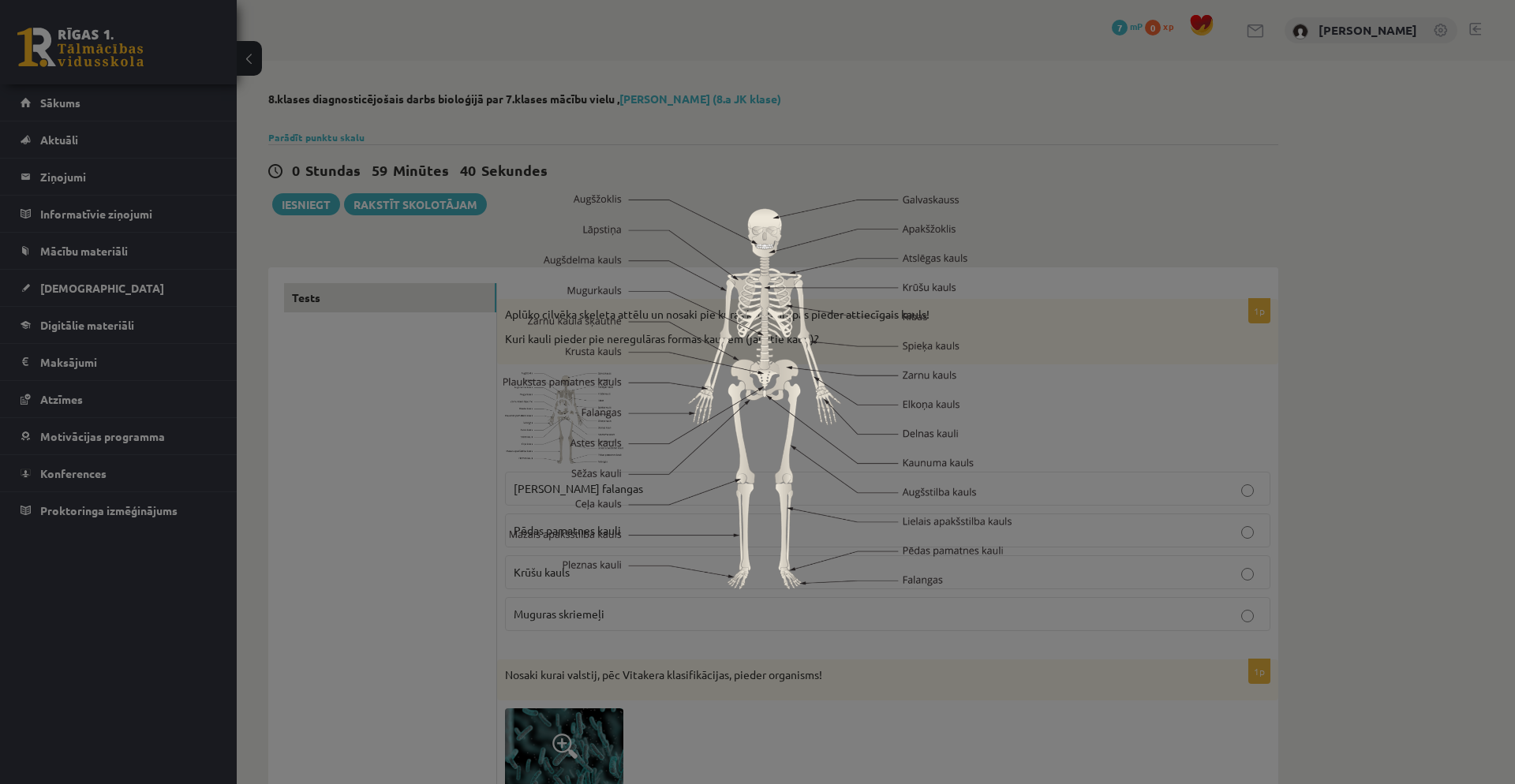
click at [1106, 114] on div at bounding box center [758, 392] width 1515 height 784
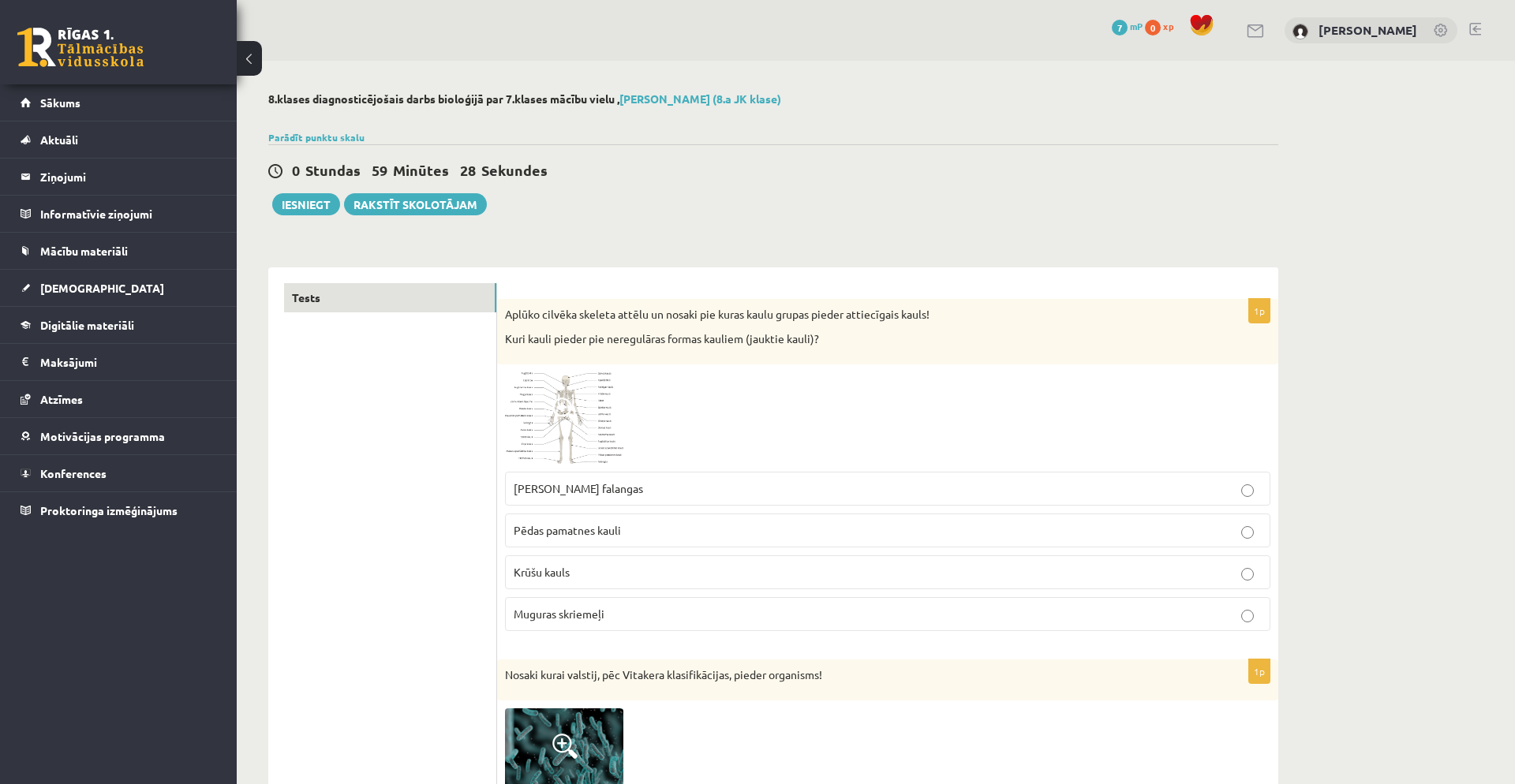
click at [753, 488] on p "[PERSON_NAME] falangas" at bounding box center [887, 488] width 749 height 16
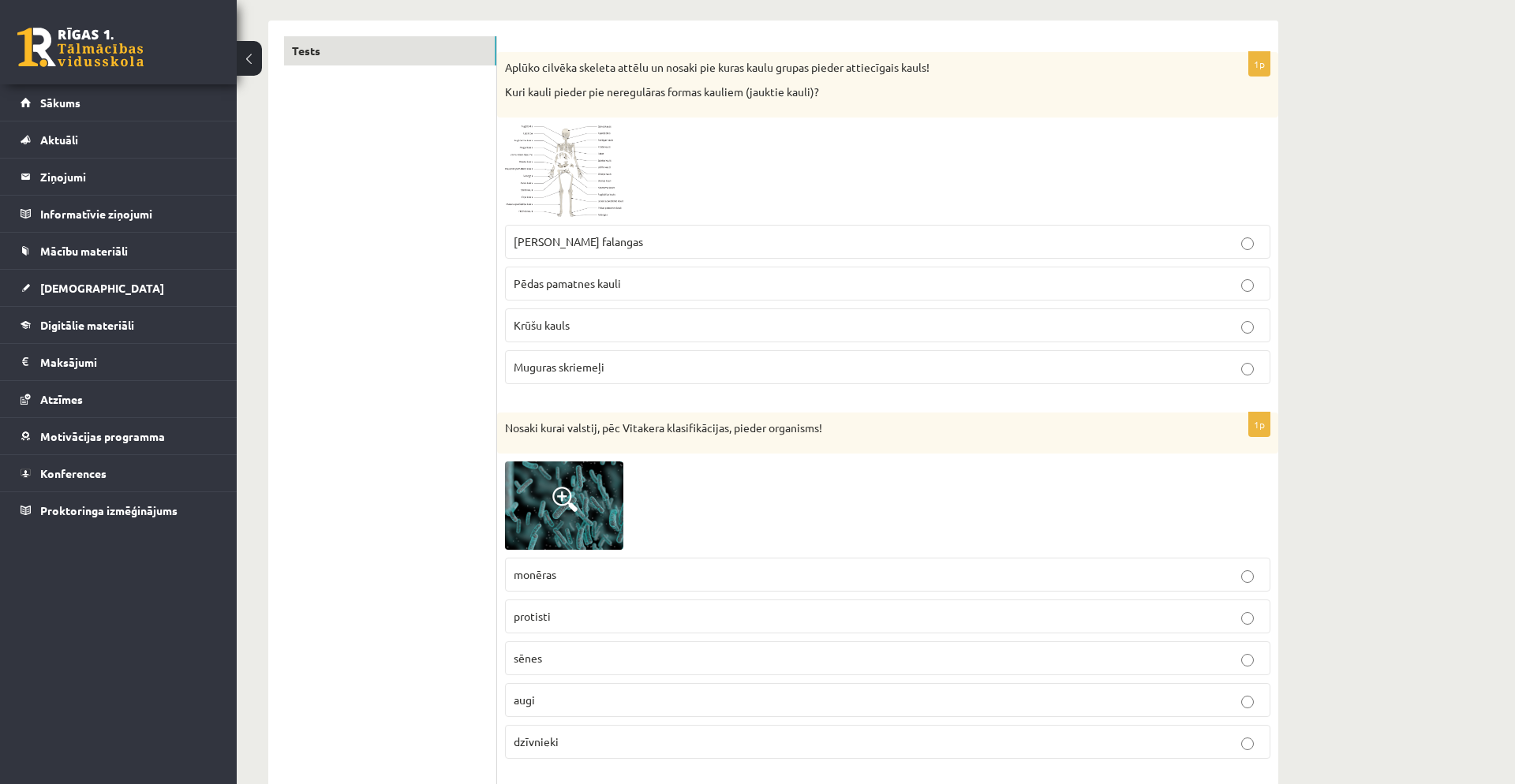
scroll to position [254, 0]
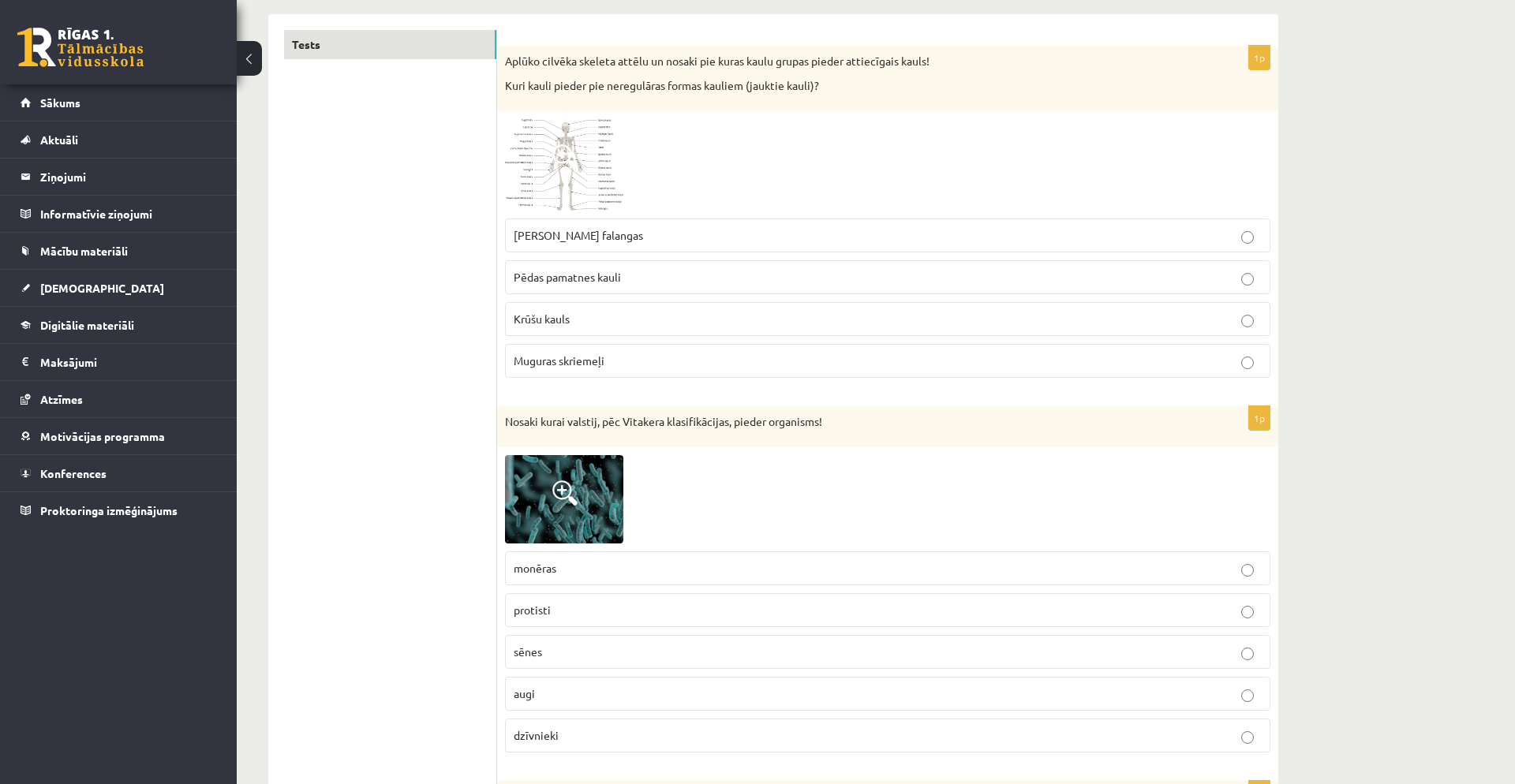
click at [254, 56] on button at bounding box center [249, 58] width 25 height 35
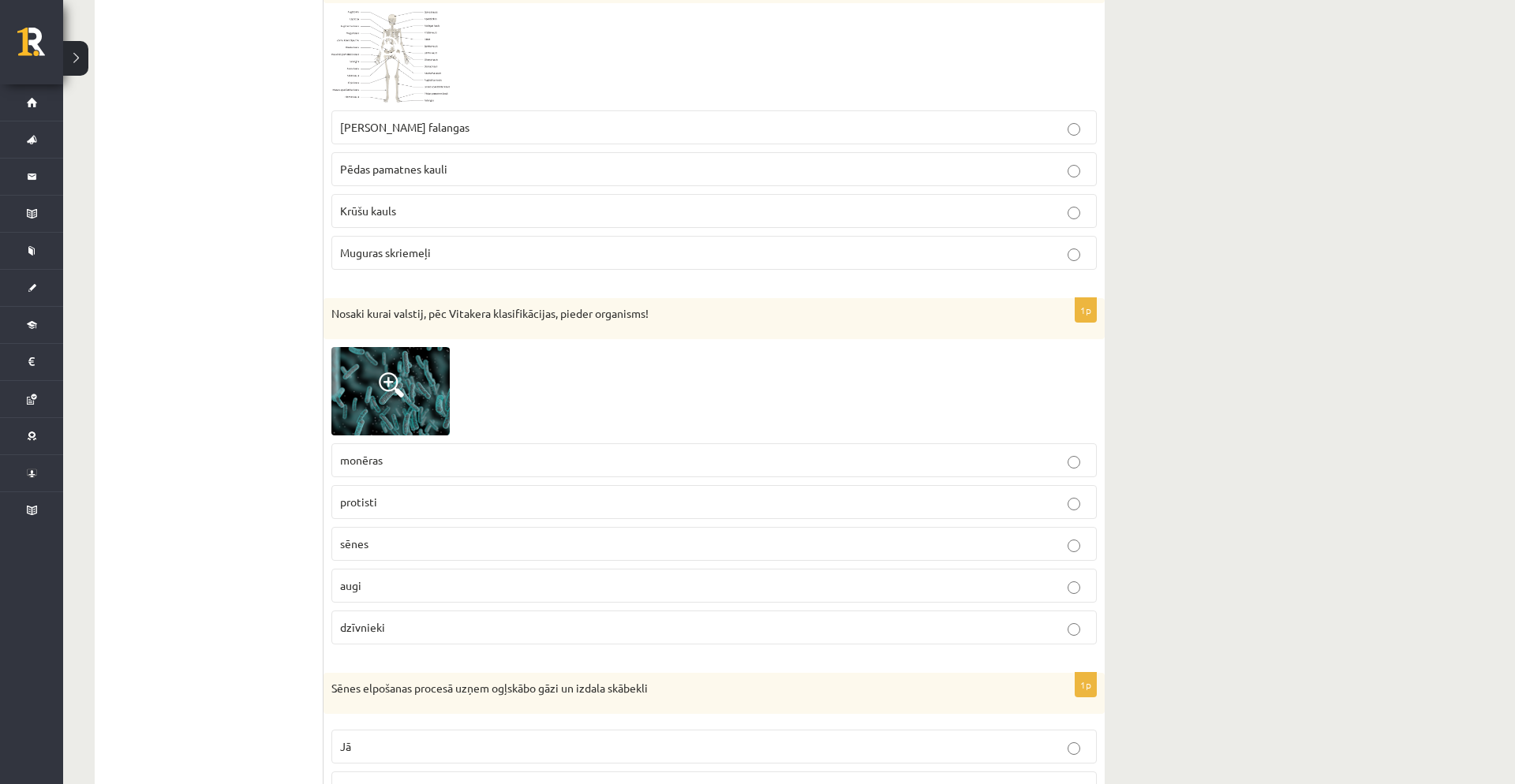
scroll to position [367, 0]
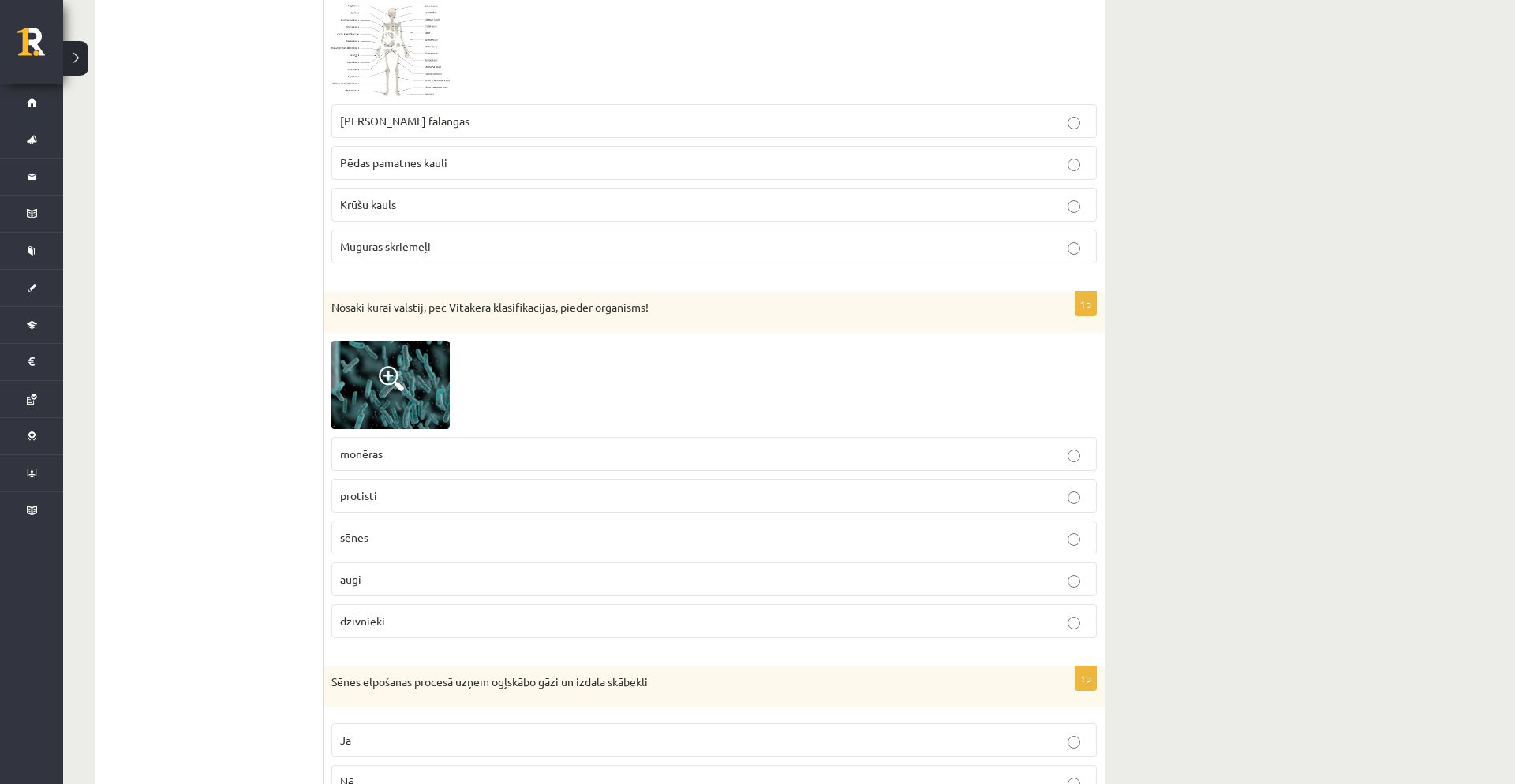
click at [538, 445] on p "monēras" at bounding box center [714, 453] width 749 height 16
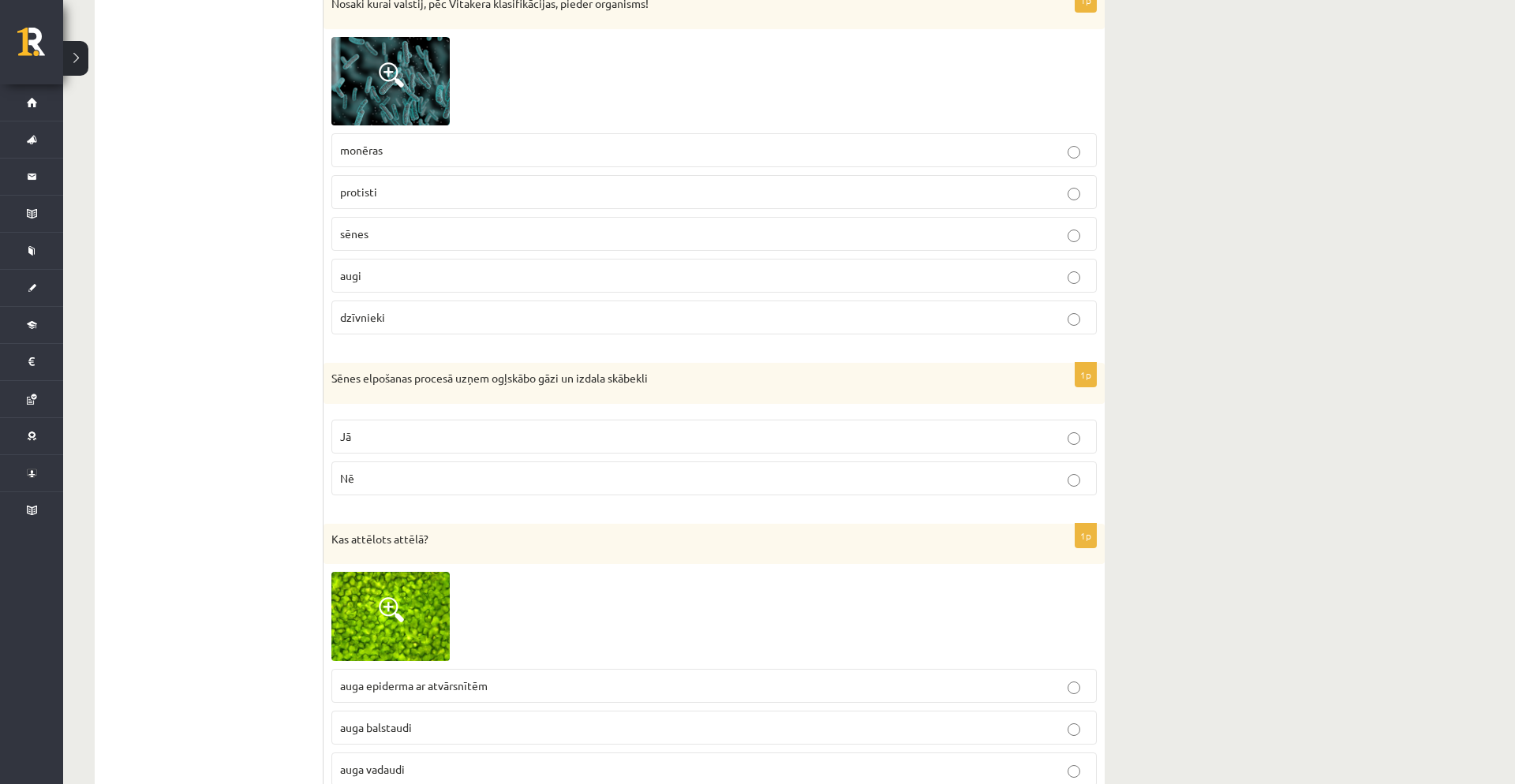
scroll to position [672, 0]
click at [541, 478] on p "Nē" at bounding box center [714, 478] width 749 height 16
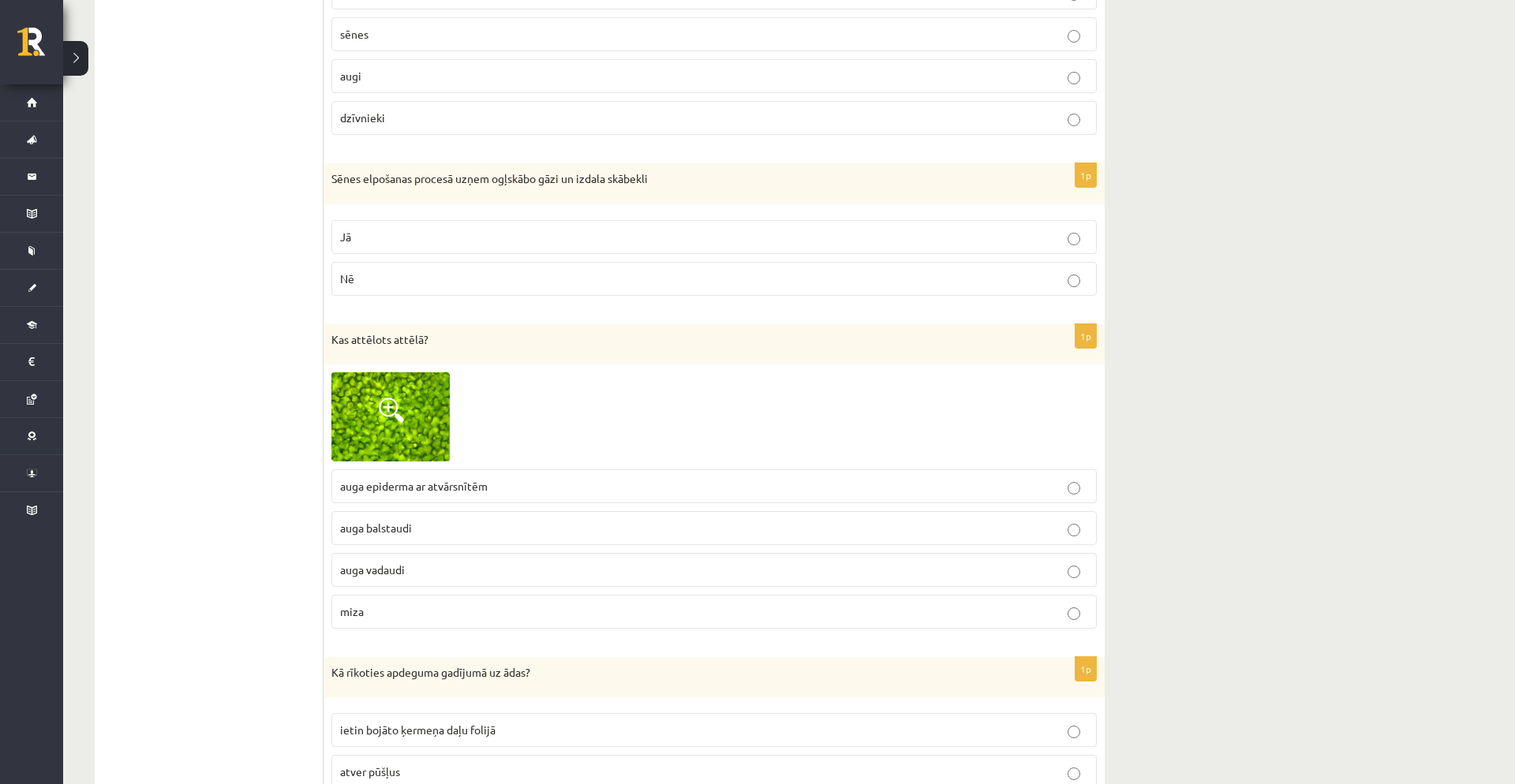
scroll to position [874, 0]
click at [426, 410] on img at bounding box center [391, 413] width 118 height 89
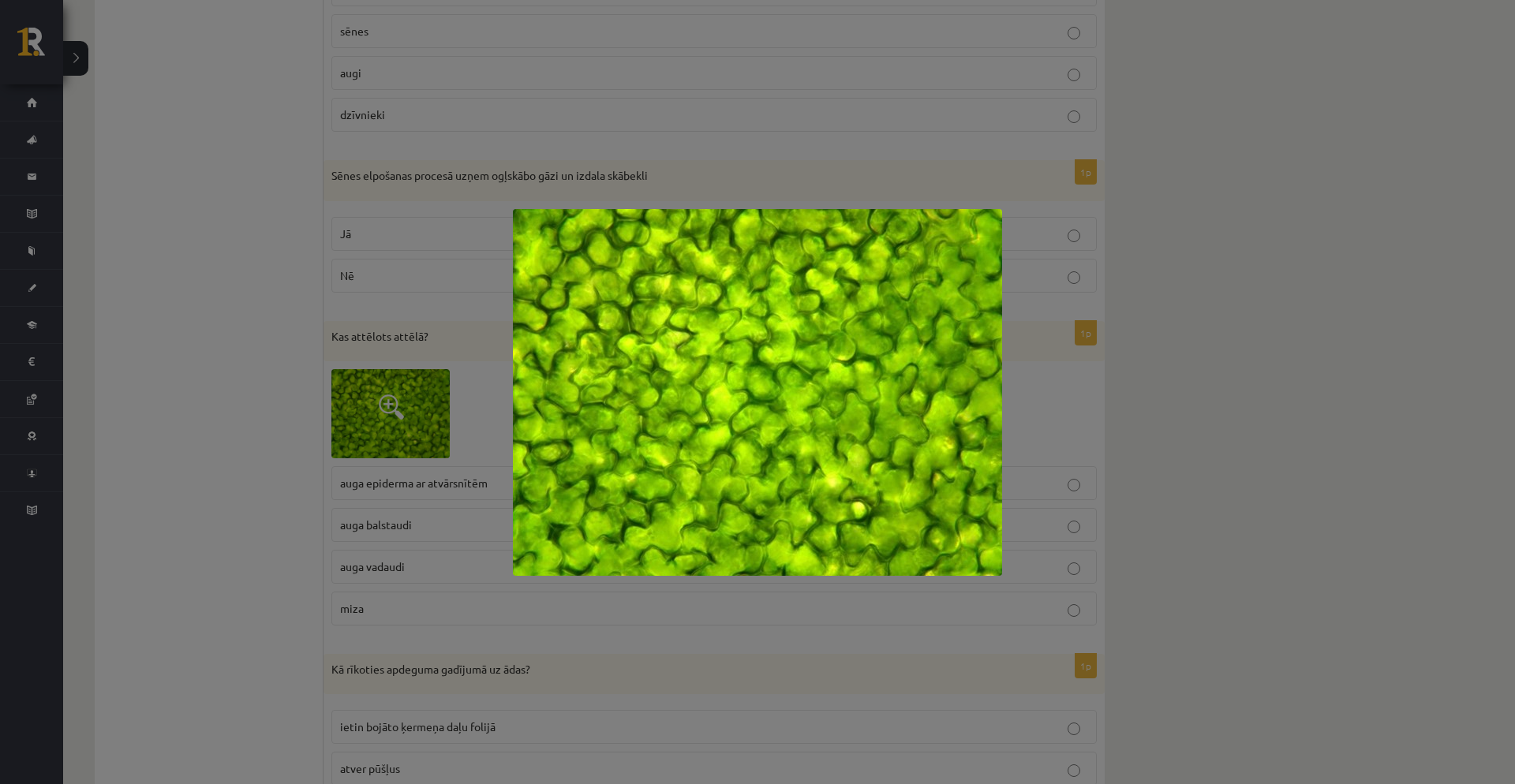
click at [877, 83] on div at bounding box center [758, 392] width 1515 height 784
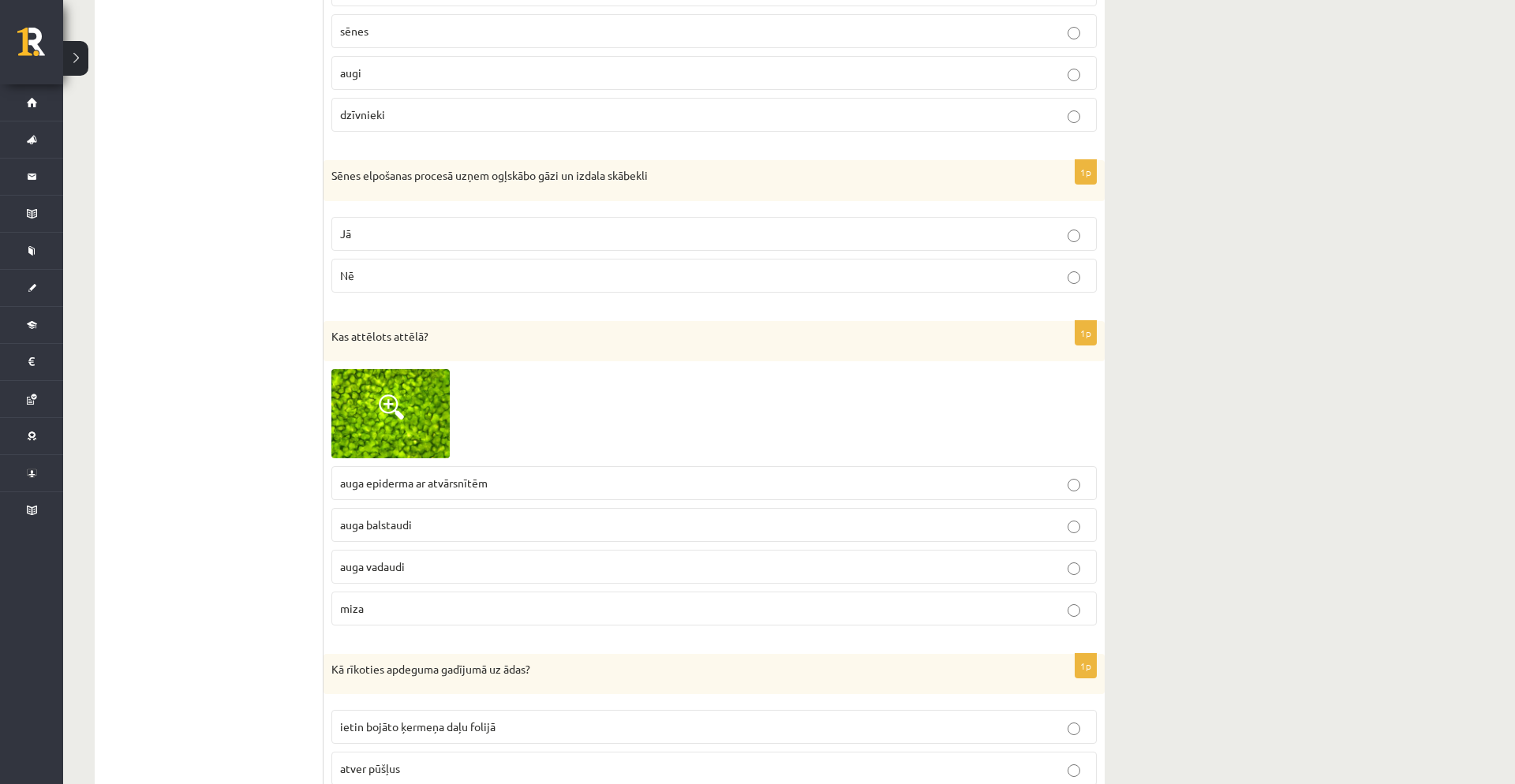
click at [553, 559] on p "auga vadaudi" at bounding box center [714, 566] width 749 height 16
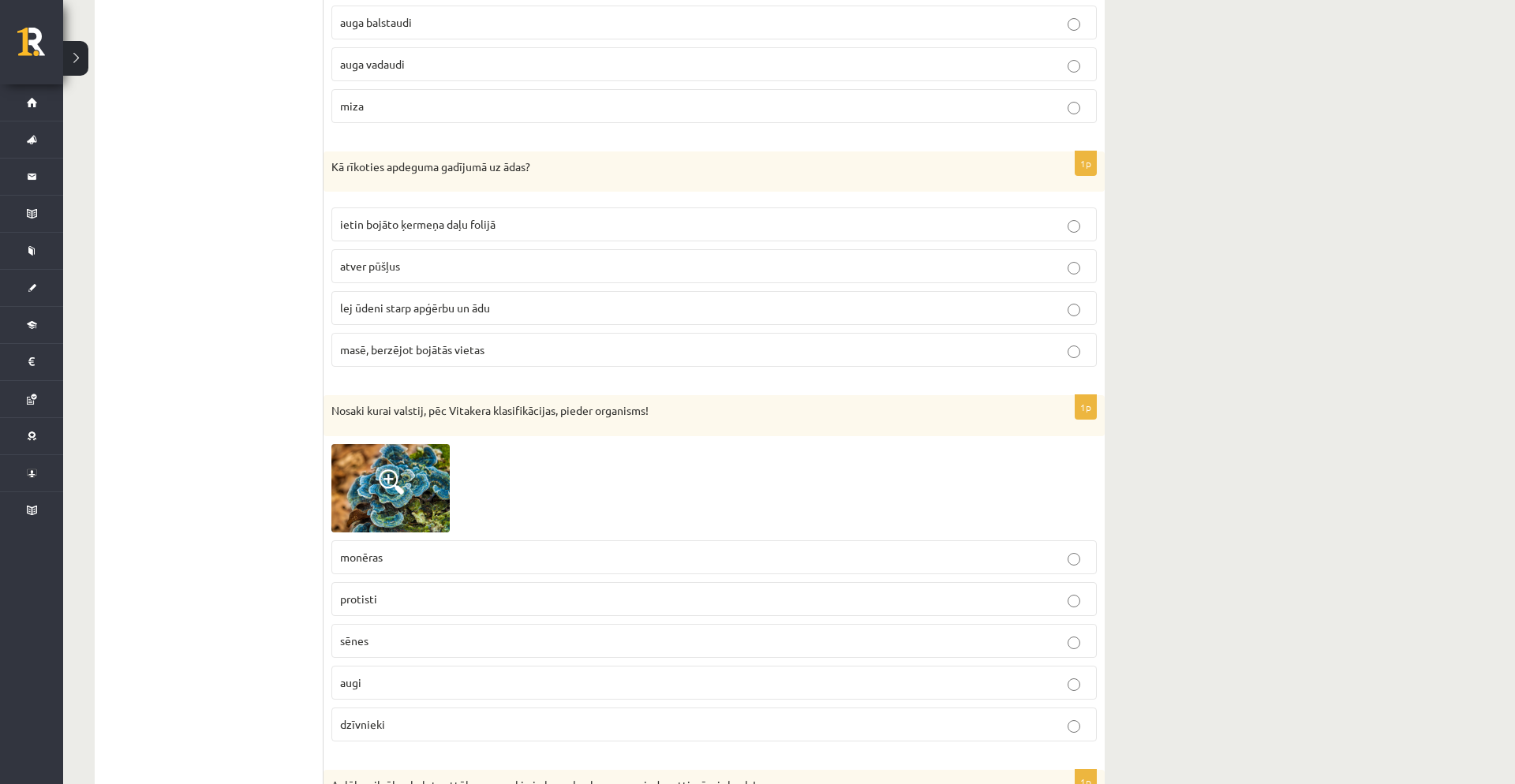
scroll to position [1377, 0]
click at [414, 495] on img at bounding box center [391, 487] width 118 height 89
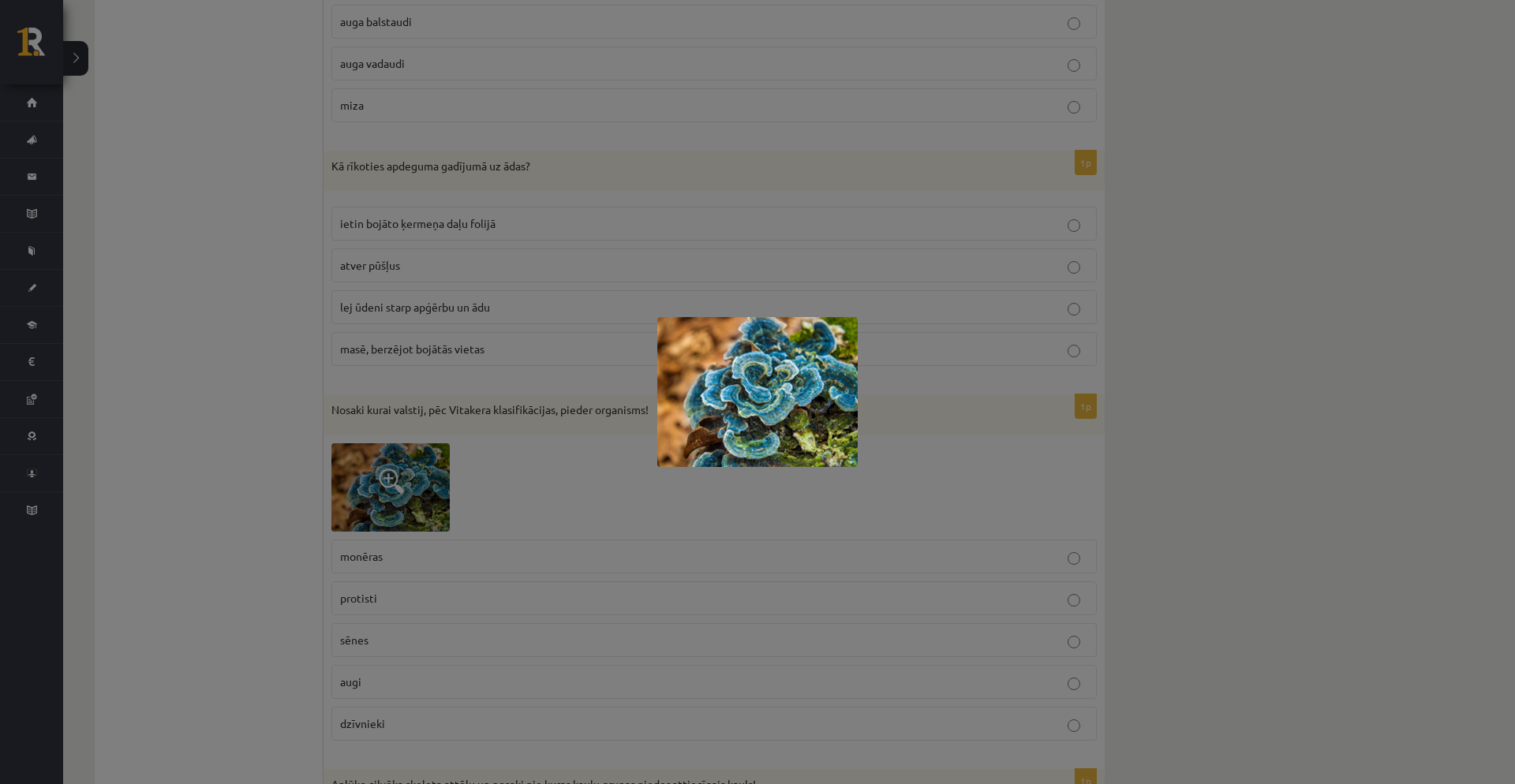
click at [560, 479] on div at bounding box center [758, 392] width 1515 height 784
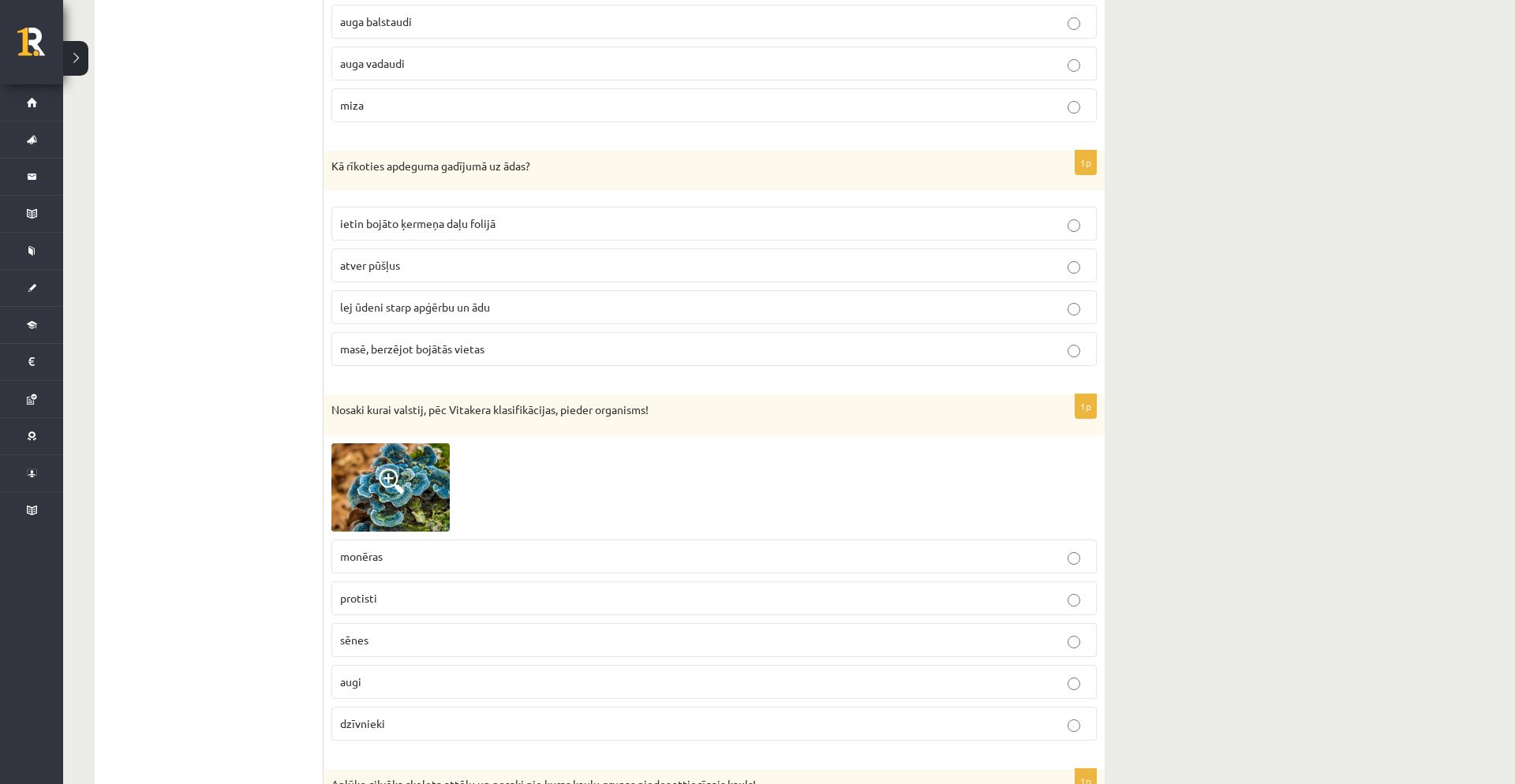
click at [508, 642] on p "sēnes" at bounding box center [714, 640] width 749 height 16
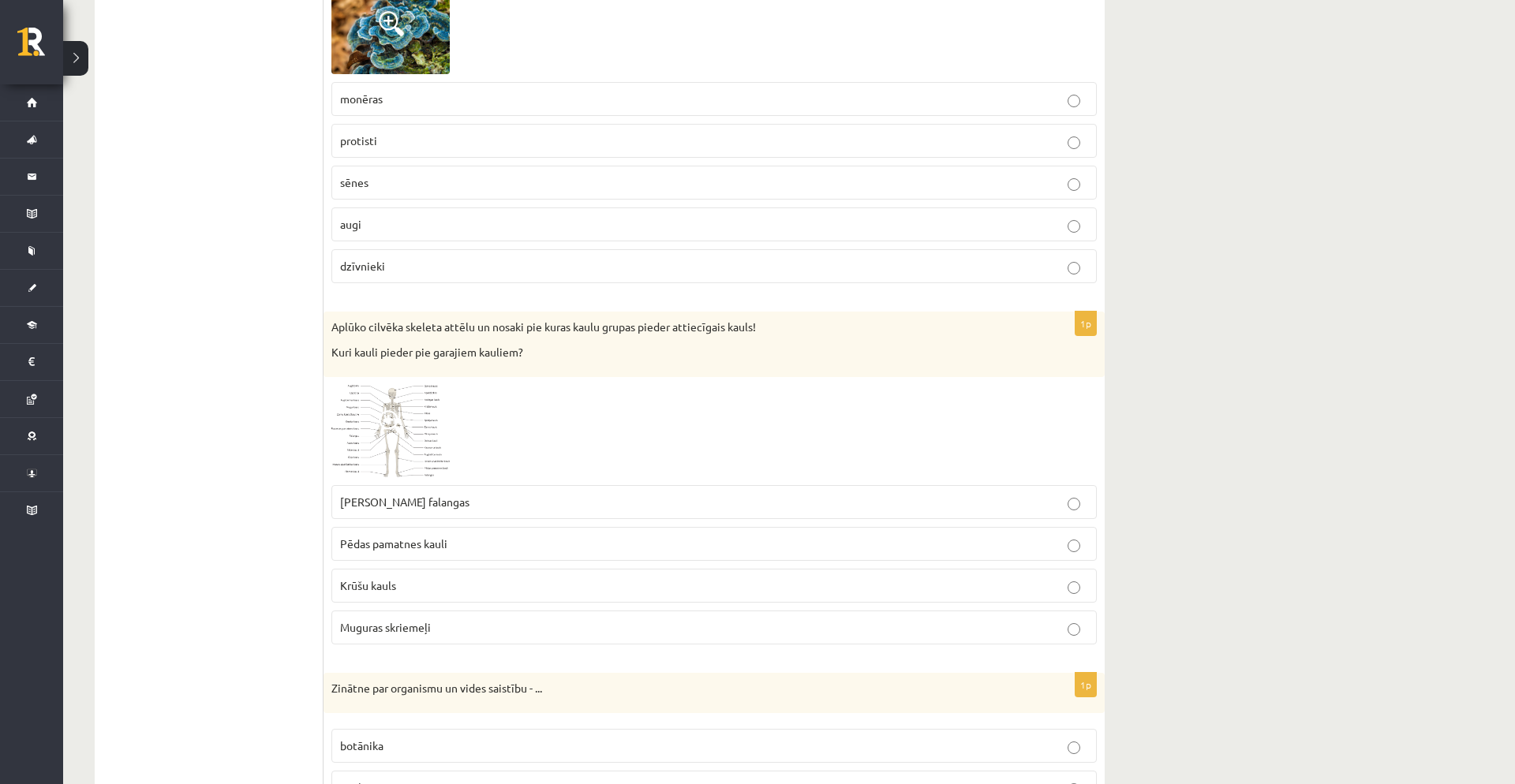
scroll to position [1836, 0]
click at [394, 444] on img at bounding box center [391, 430] width 118 height 91
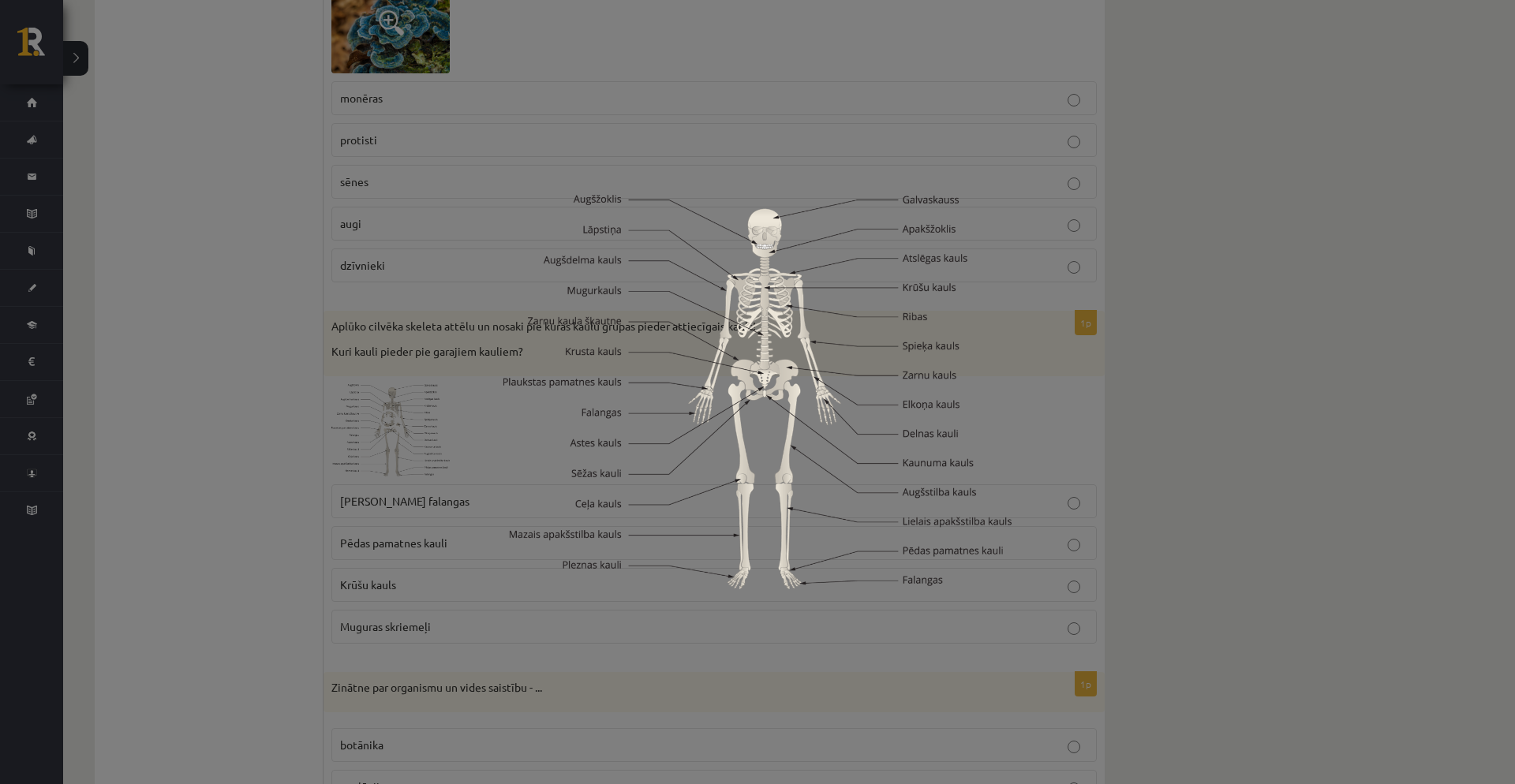
click at [1164, 504] on div at bounding box center [758, 392] width 1515 height 784
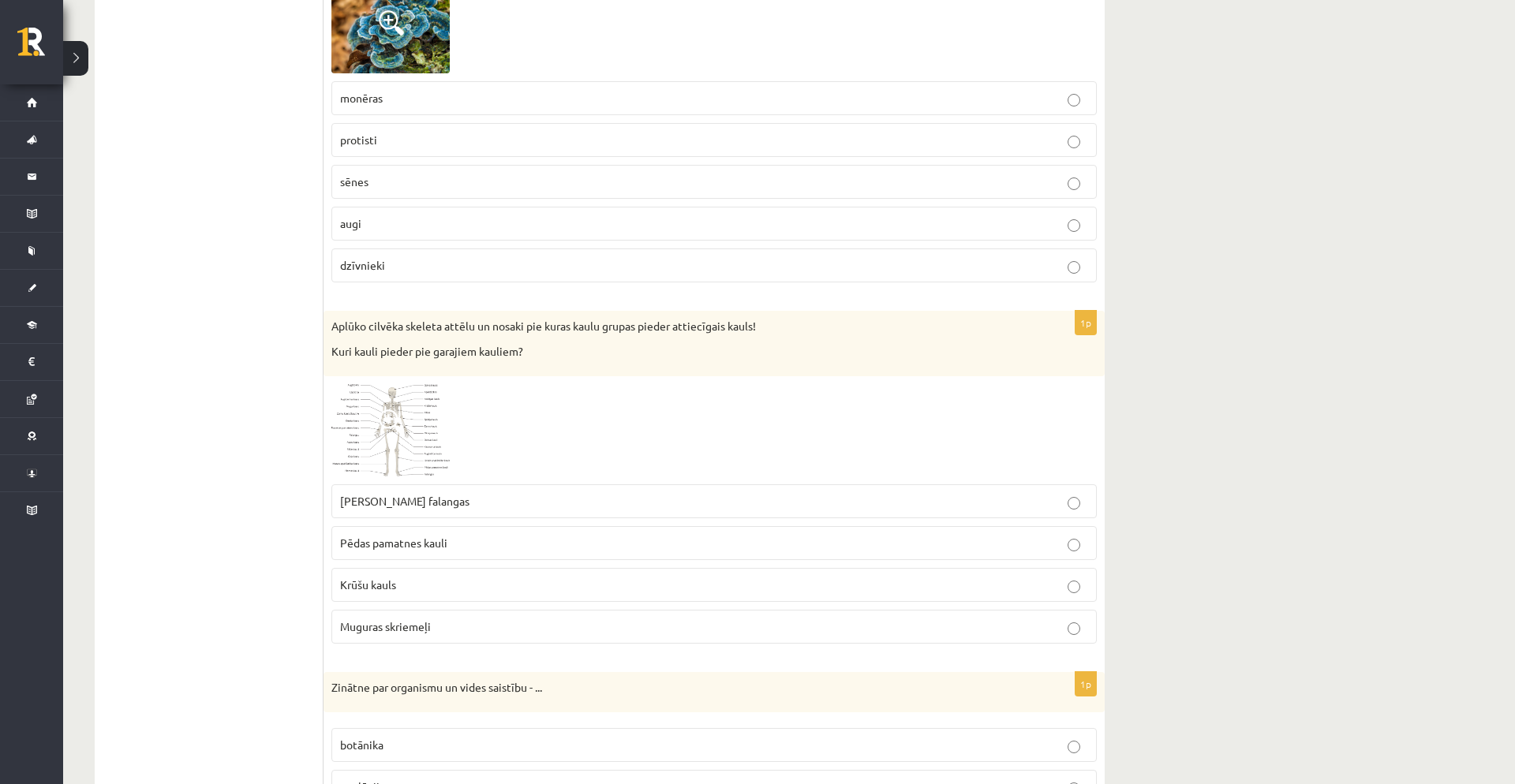
click at [890, 621] on p "Muguras skriemeļi" at bounding box center [714, 626] width 749 height 16
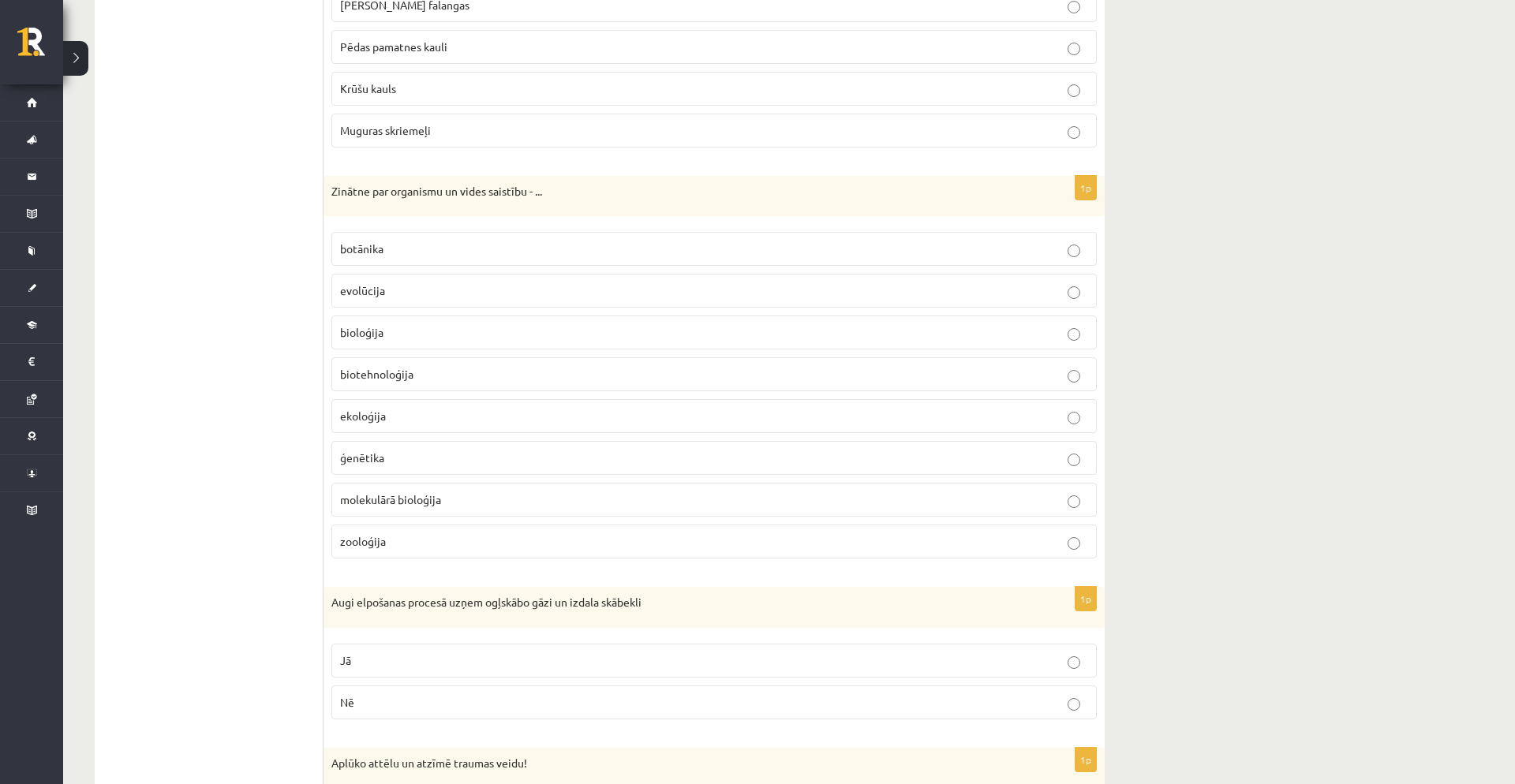
scroll to position [2339, 0]
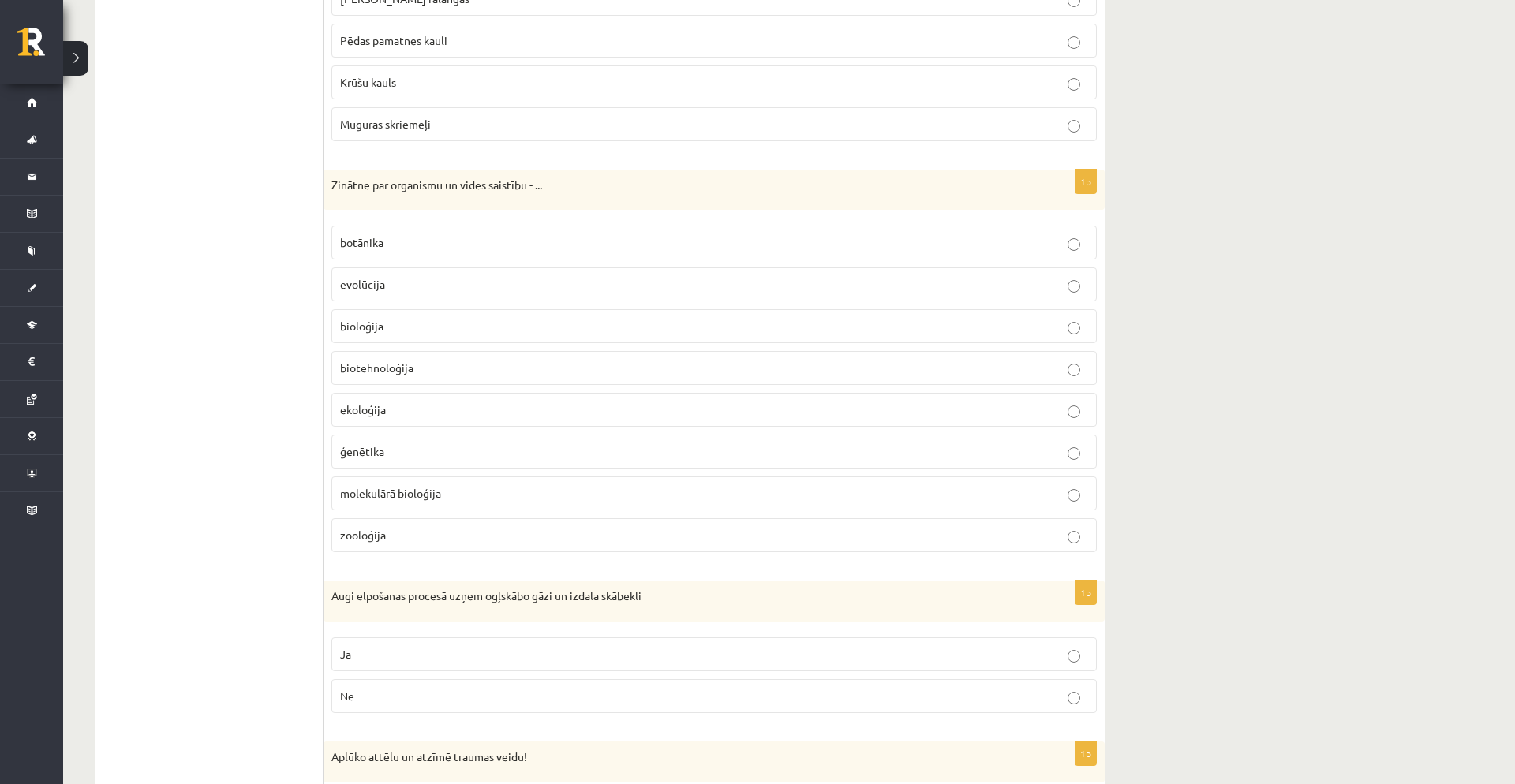
click at [527, 644] on label "Jā" at bounding box center [714, 654] width 766 height 34
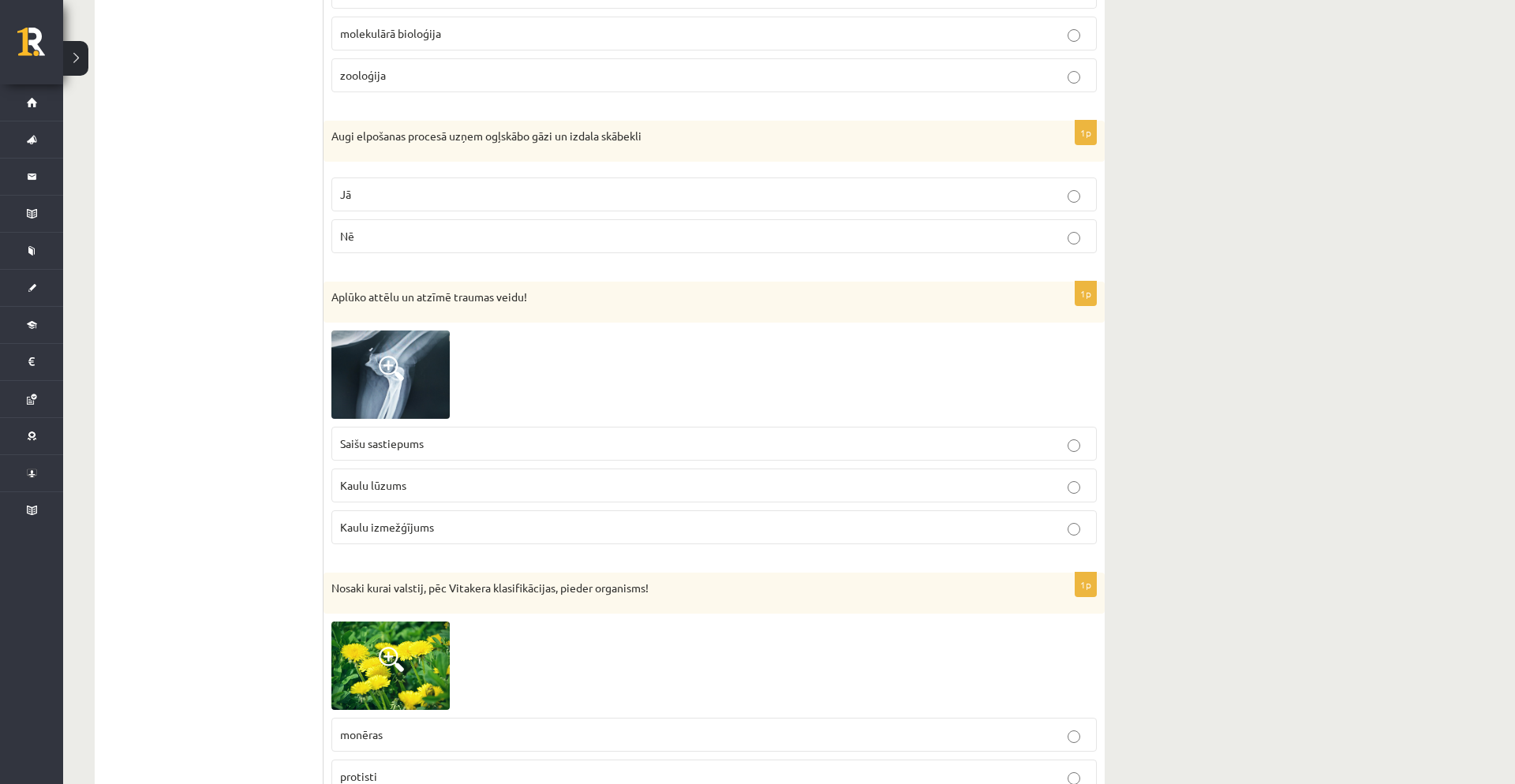
scroll to position [2800, 0]
click at [406, 375] on img at bounding box center [391, 373] width 118 height 89
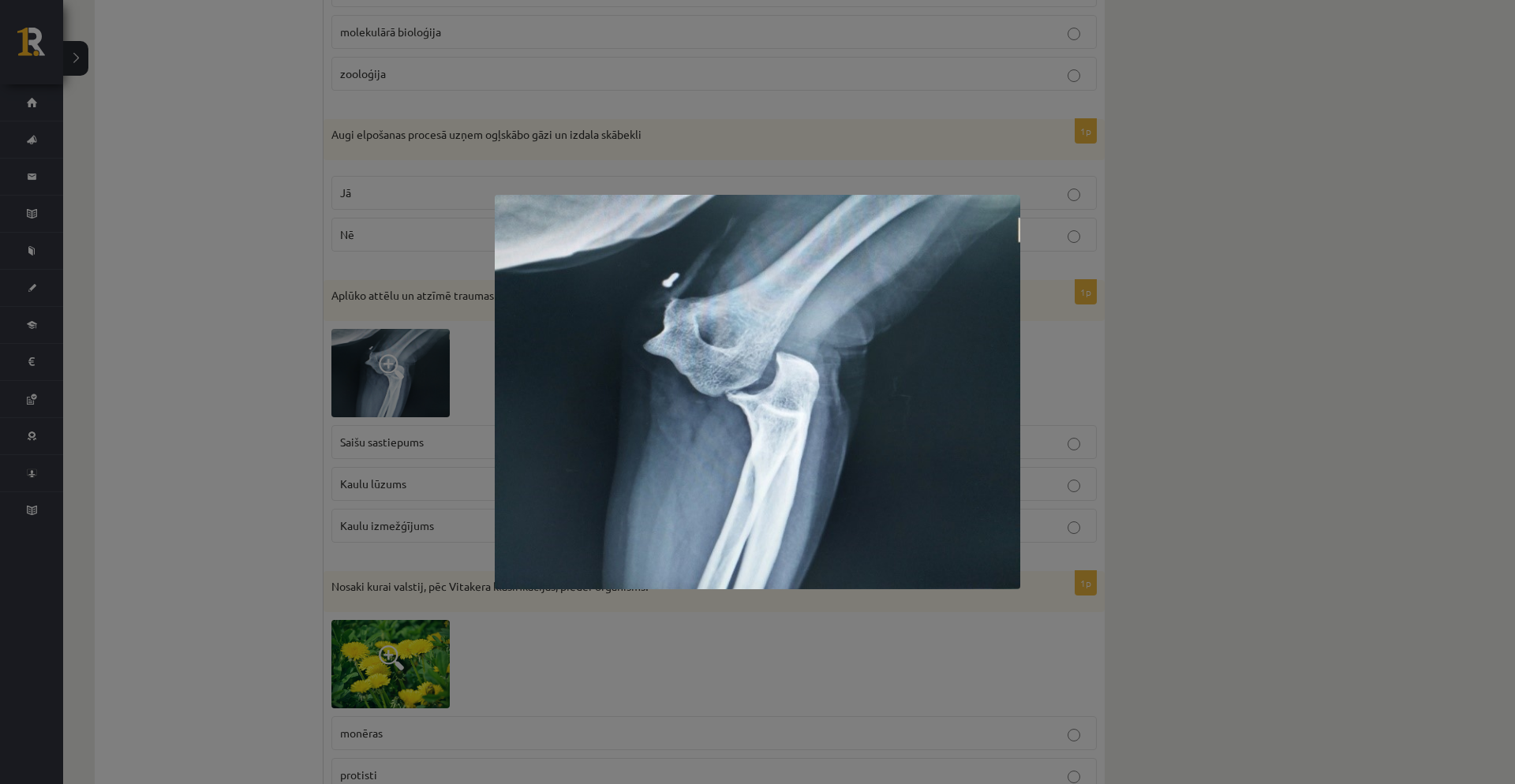
click at [653, 136] on div at bounding box center [758, 392] width 1515 height 784
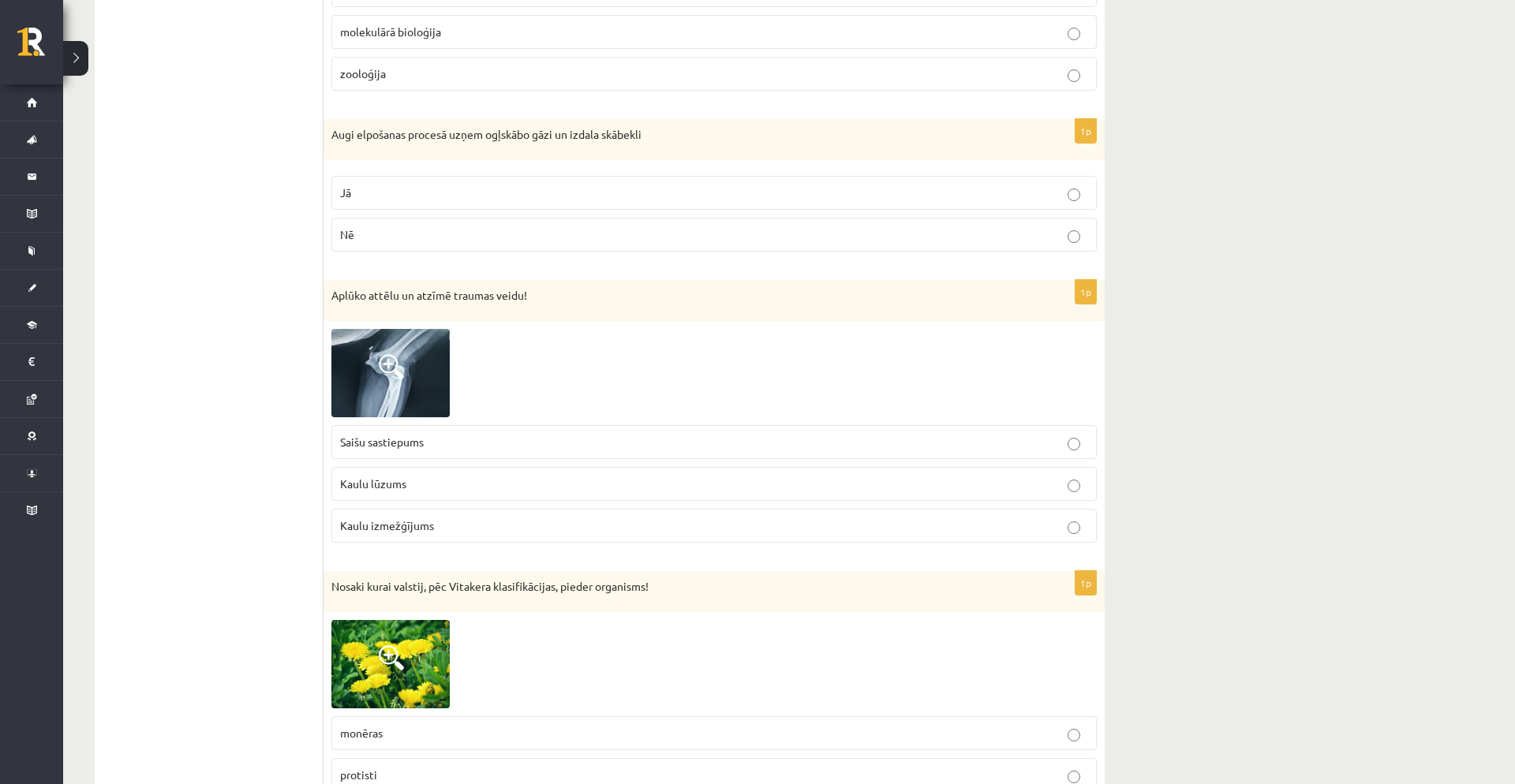
click at [716, 527] on p "Kaulu izmežģījums" at bounding box center [714, 526] width 749 height 16
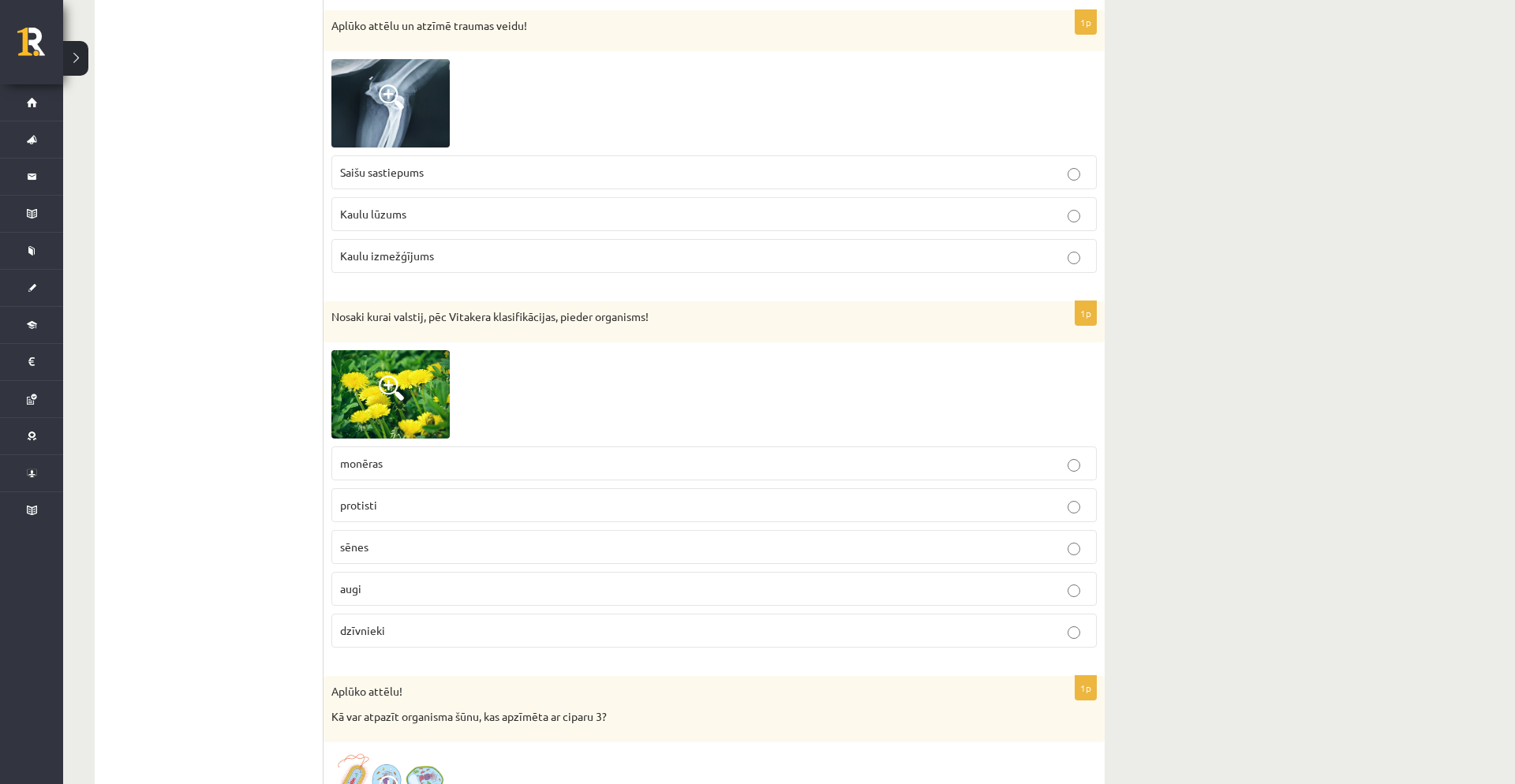
scroll to position [3073, 0]
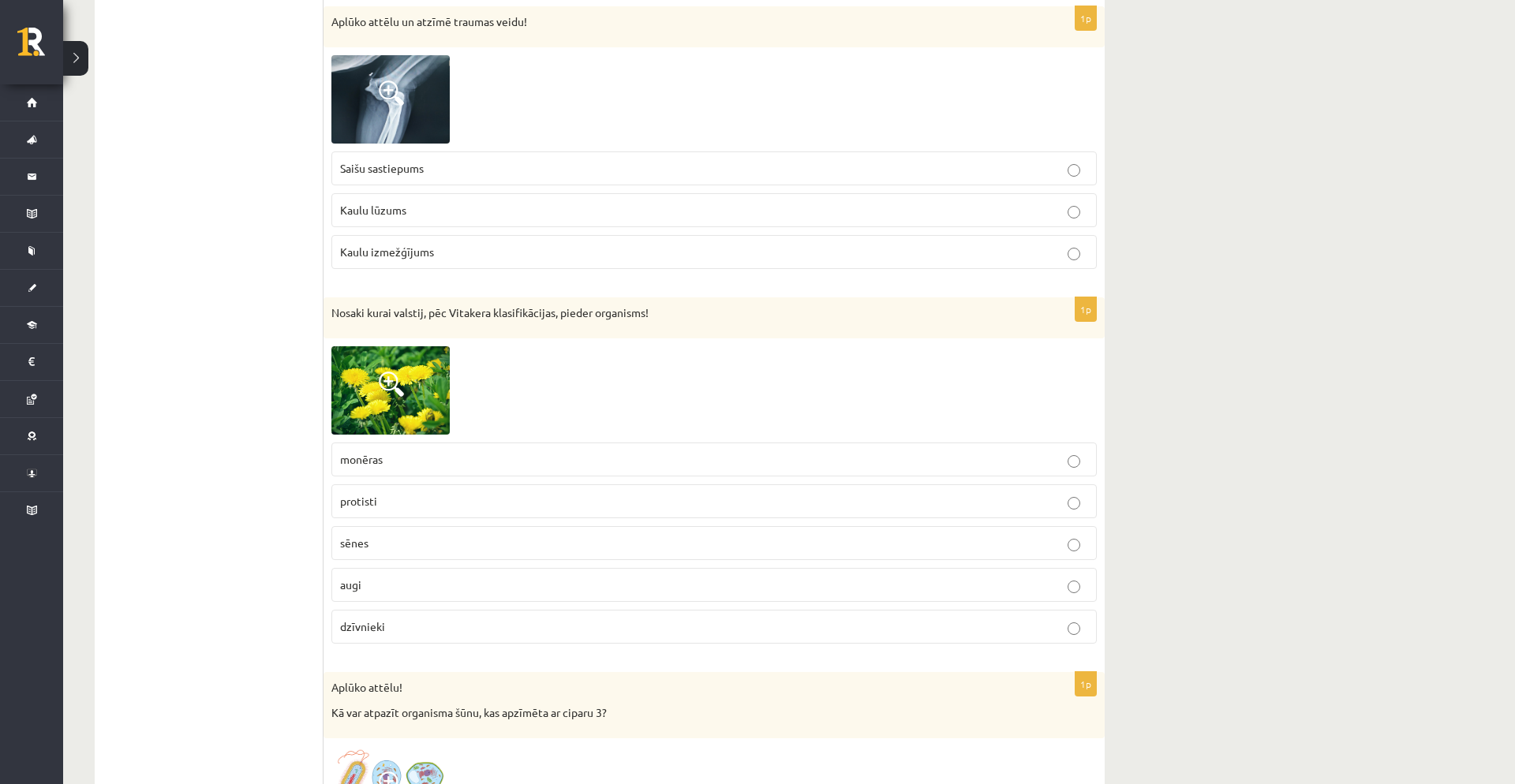
click at [683, 593] on p "augi" at bounding box center [714, 585] width 749 height 16
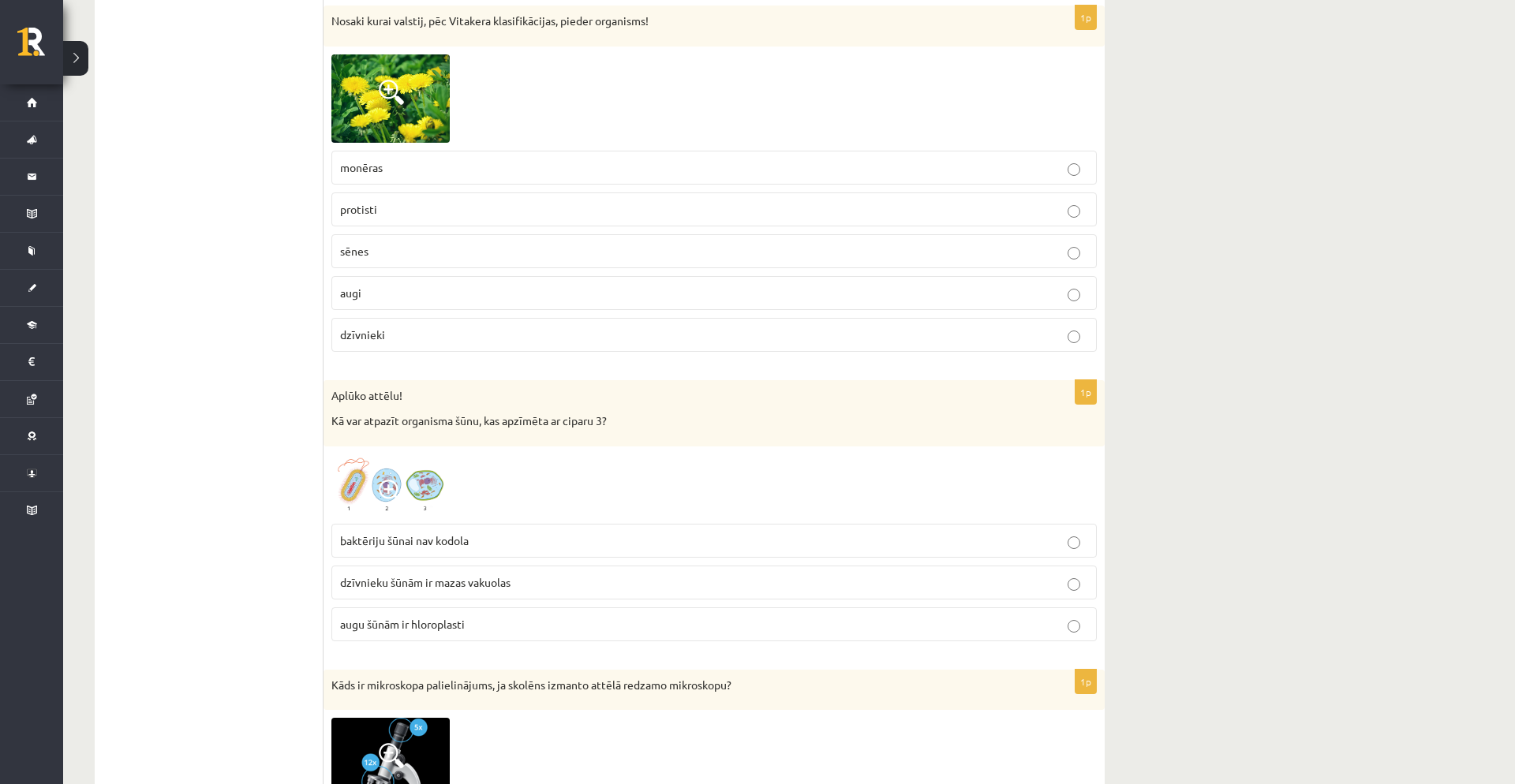
scroll to position [3370, 0]
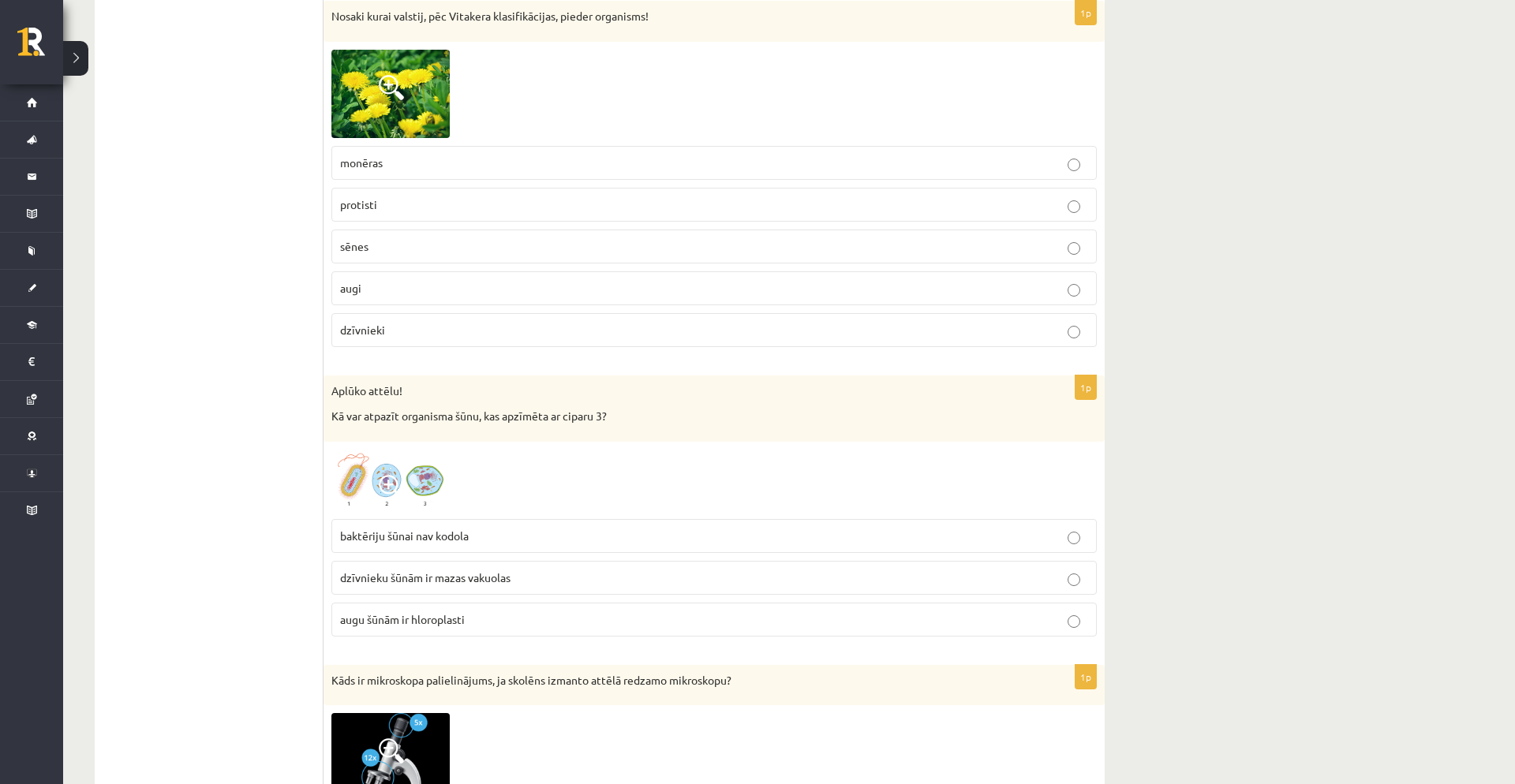
click at [431, 491] on img at bounding box center [391, 480] width 118 height 62
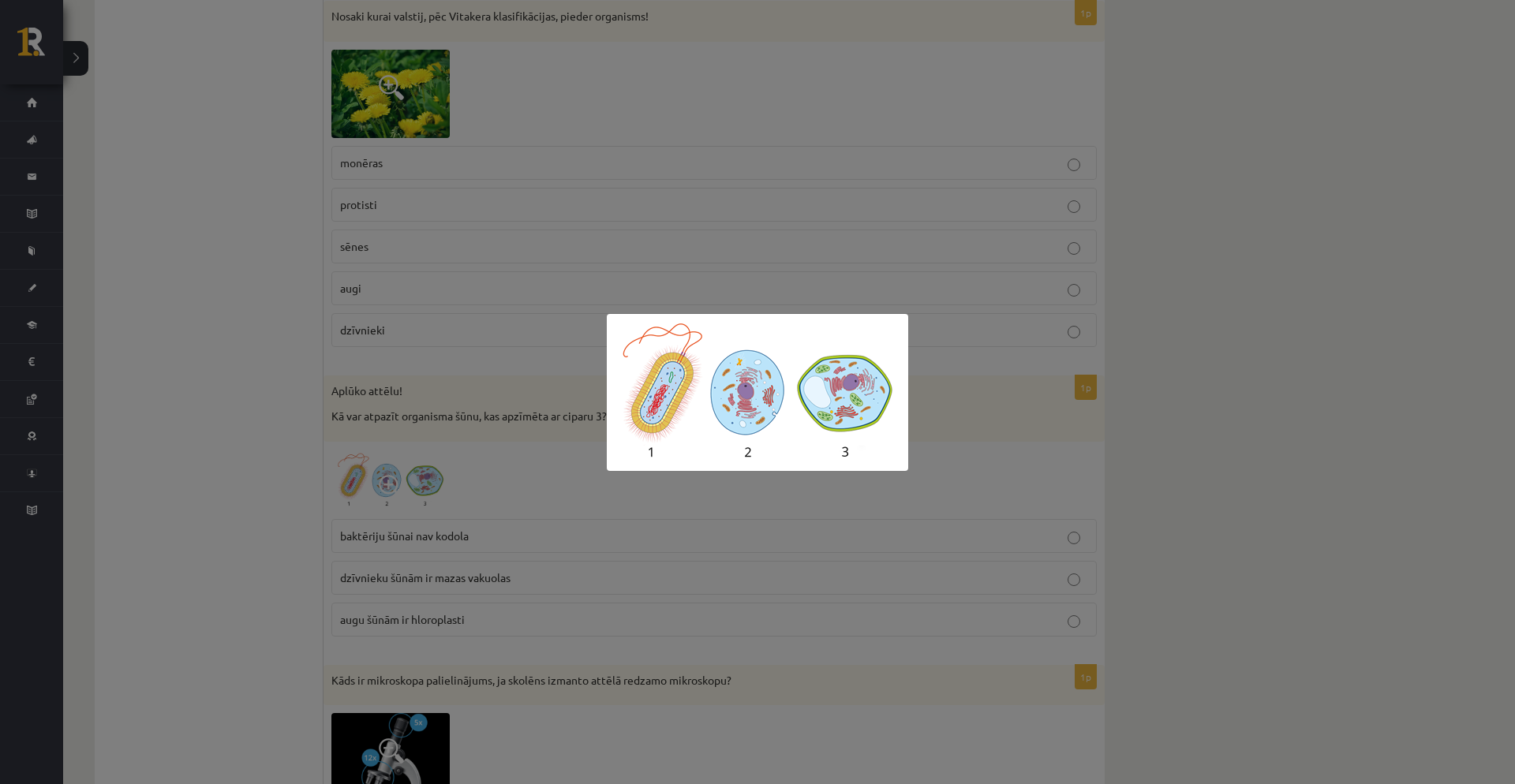
click at [551, 495] on div at bounding box center [758, 392] width 1515 height 784
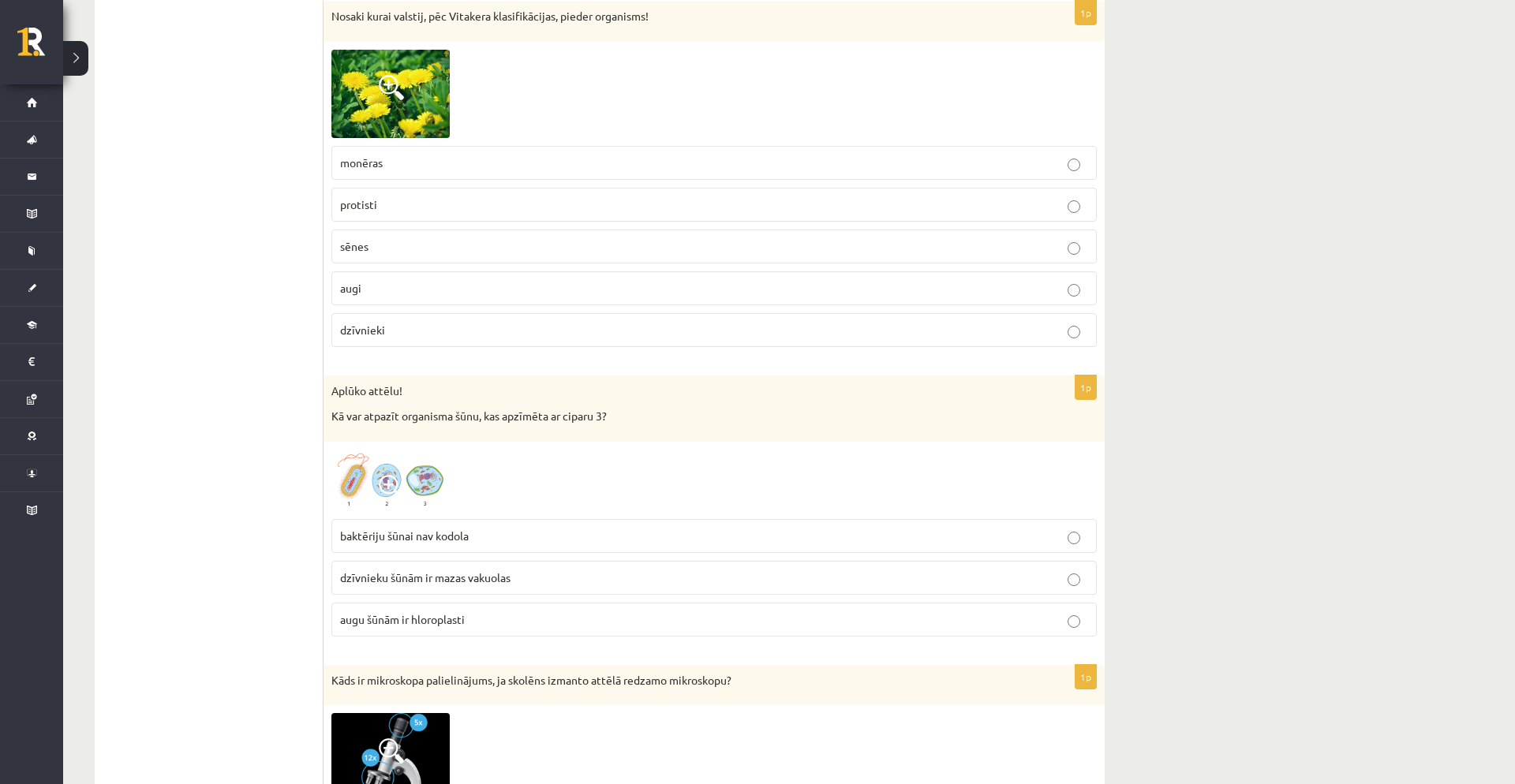
click at [427, 470] on img at bounding box center [391, 480] width 118 height 62
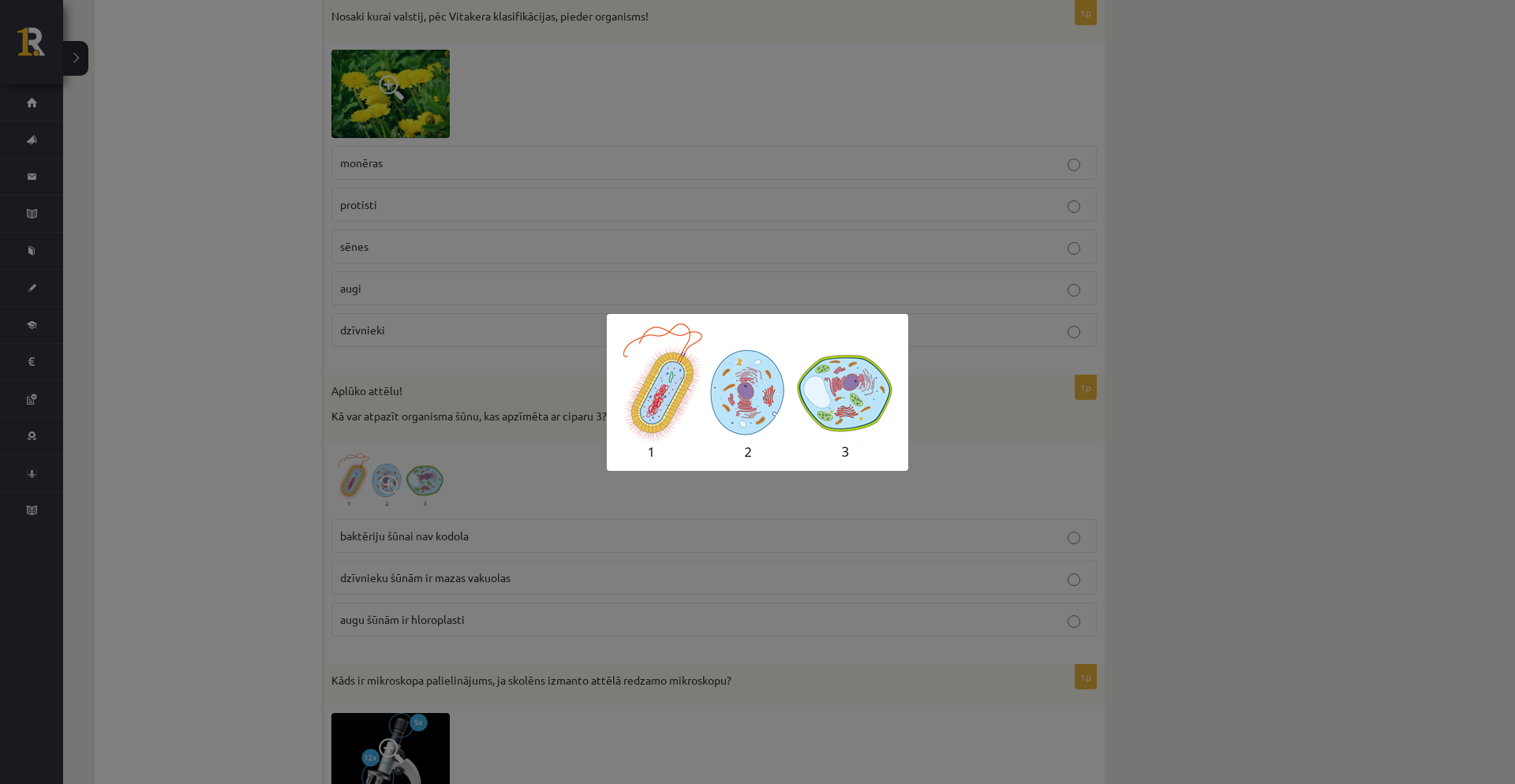
click at [490, 442] on div at bounding box center [758, 392] width 1515 height 784
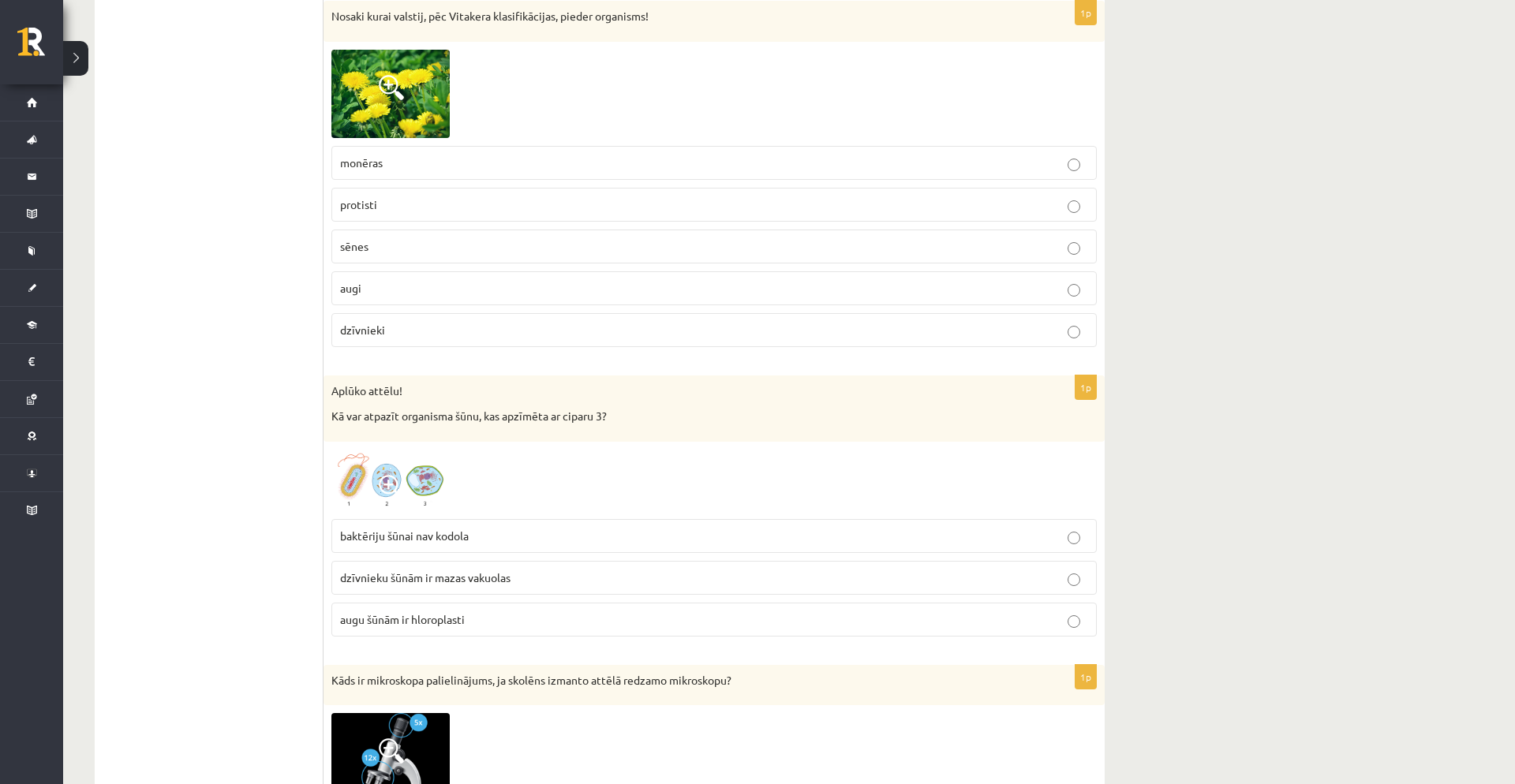
click at [526, 621] on p "augu šūnām ir hloroplasti" at bounding box center [714, 619] width 749 height 16
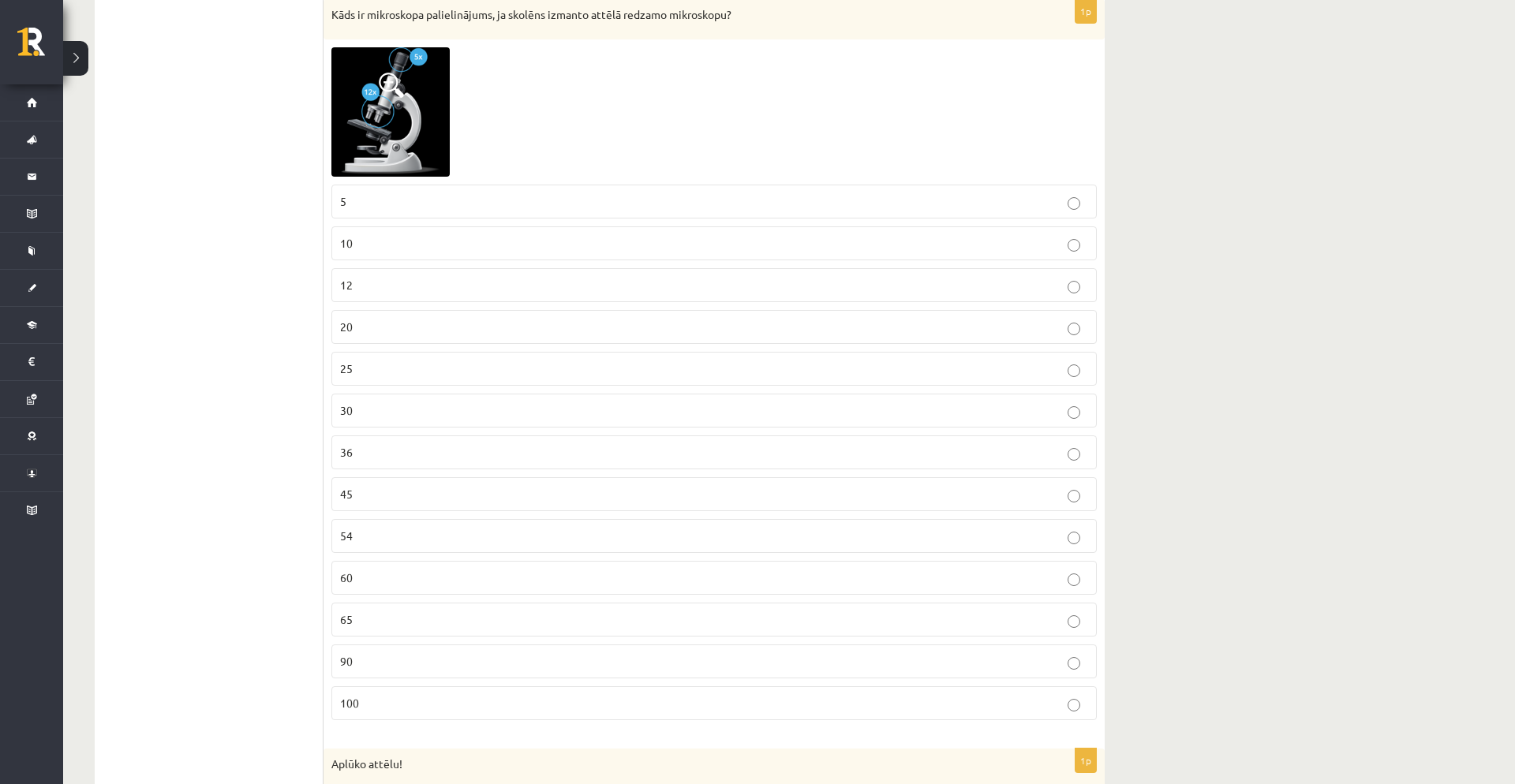
scroll to position [4036, 0]
click at [360, 578] on p "60" at bounding box center [714, 577] width 749 height 16
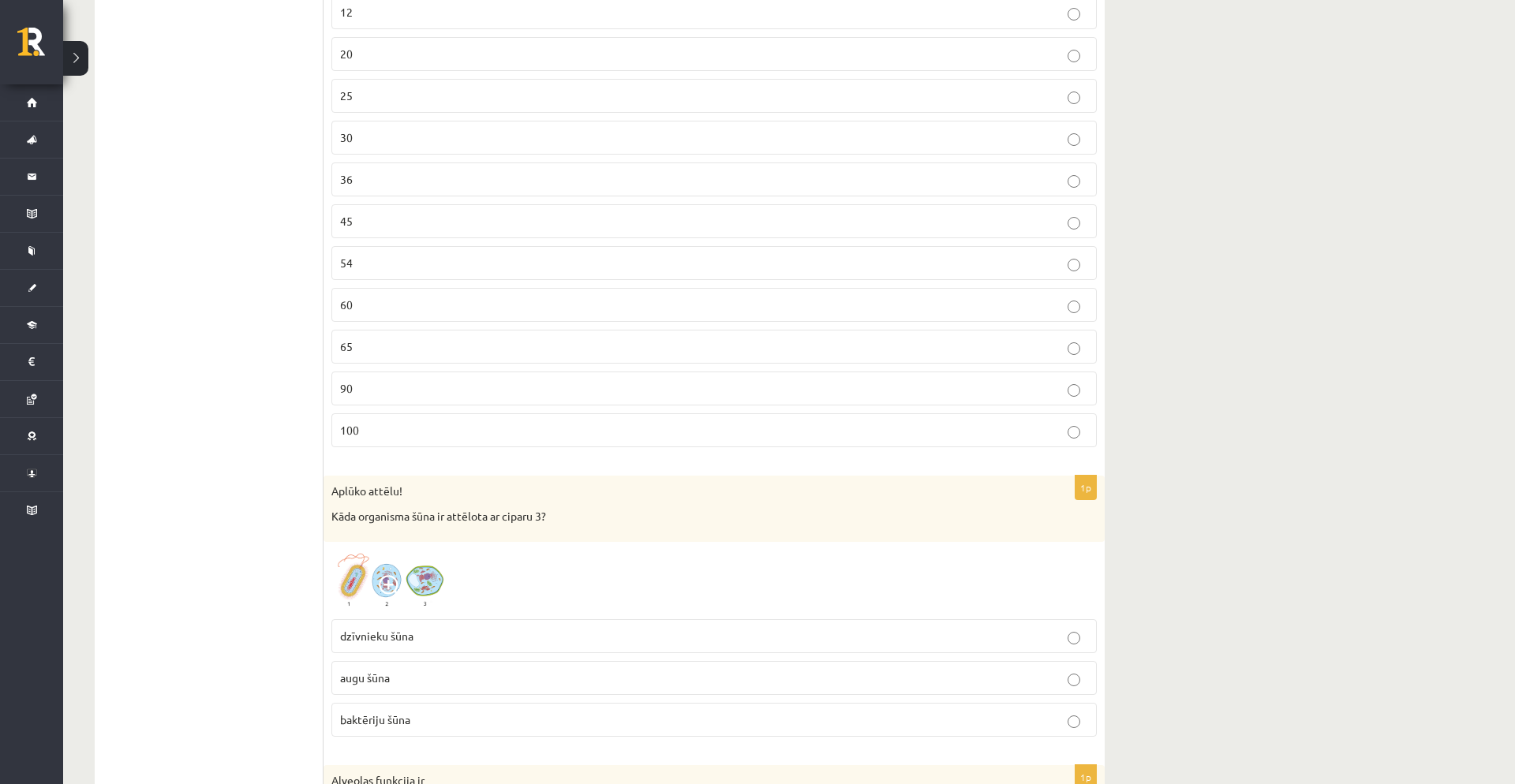
scroll to position [4318, 0]
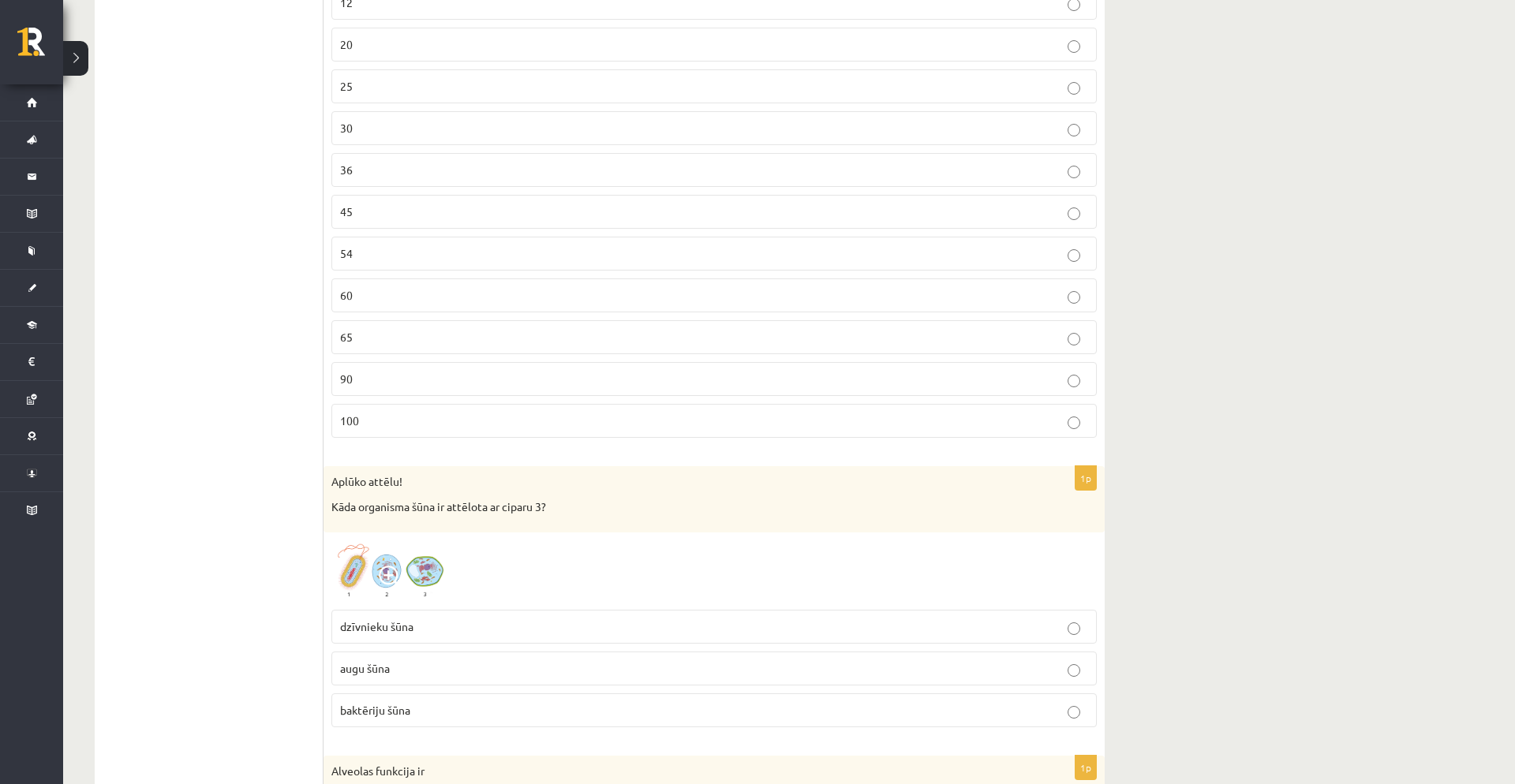
click at [424, 659] on label "augu šūna" at bounding box center [714, 668] width 766 height 34
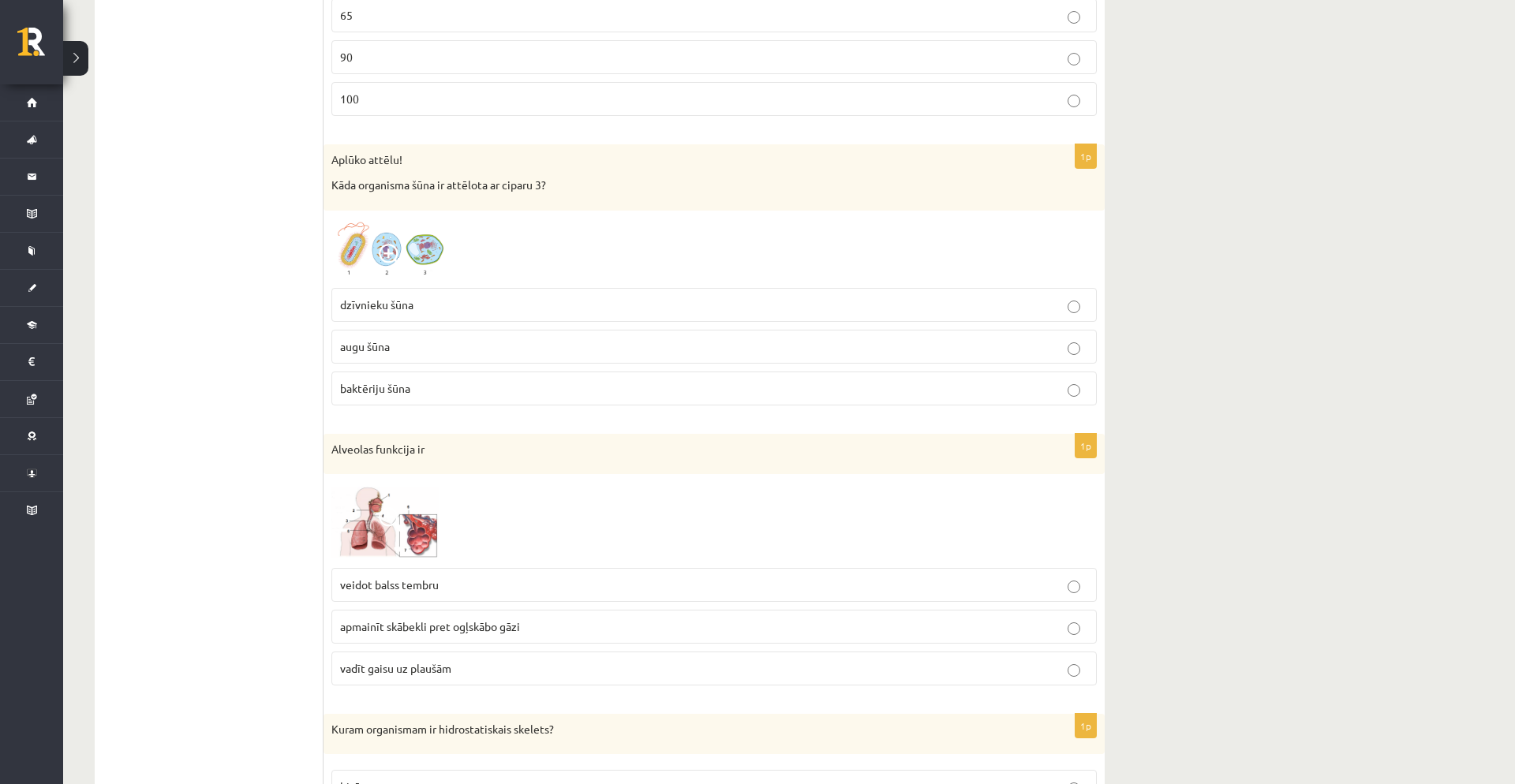
scroll to position [4642, 0]
click at [352, 502] on img at bounding box center [391, 518] width 118 height 77
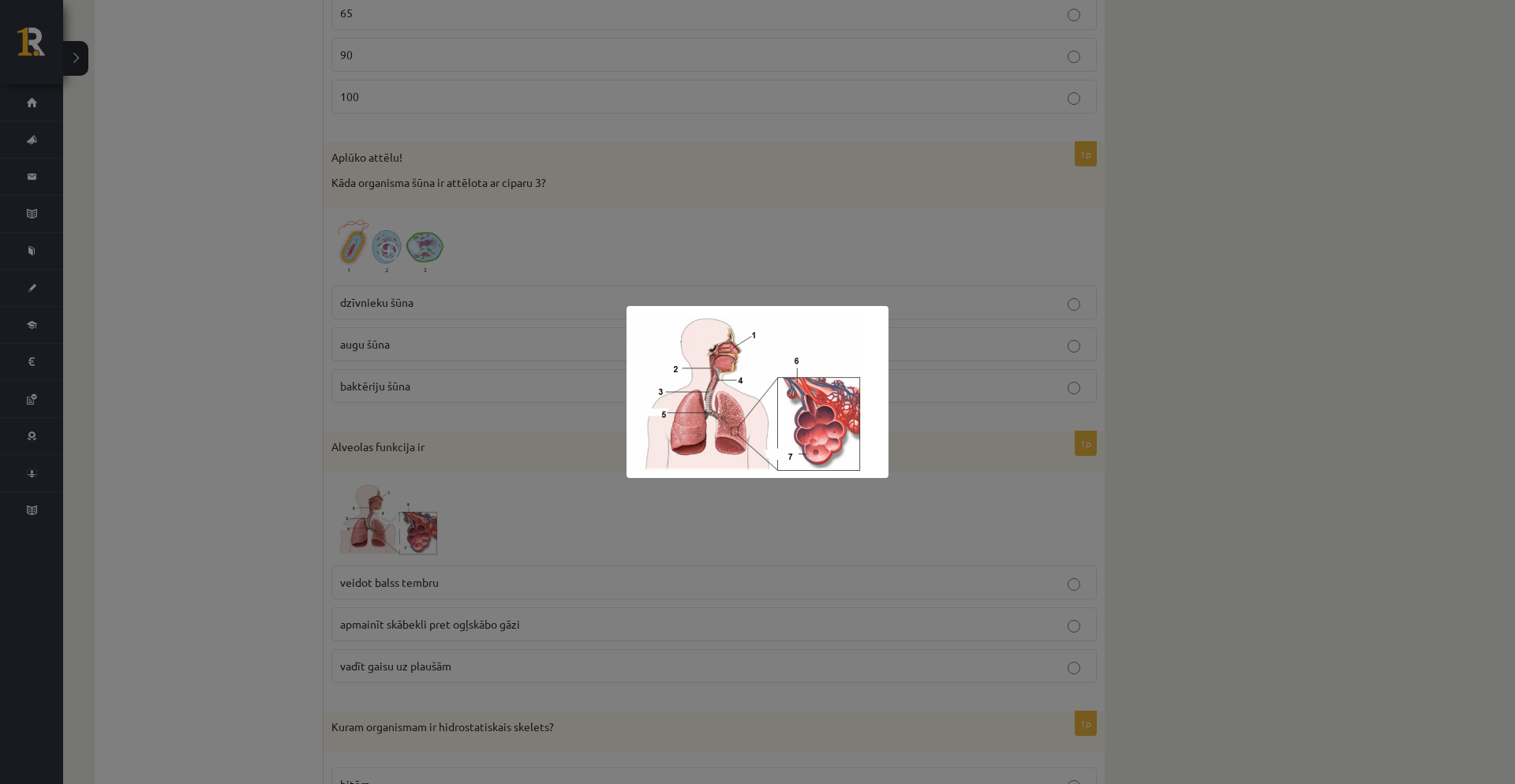
click at [784, 513] on div at bounding box center [758, 392] width 1515 height 784
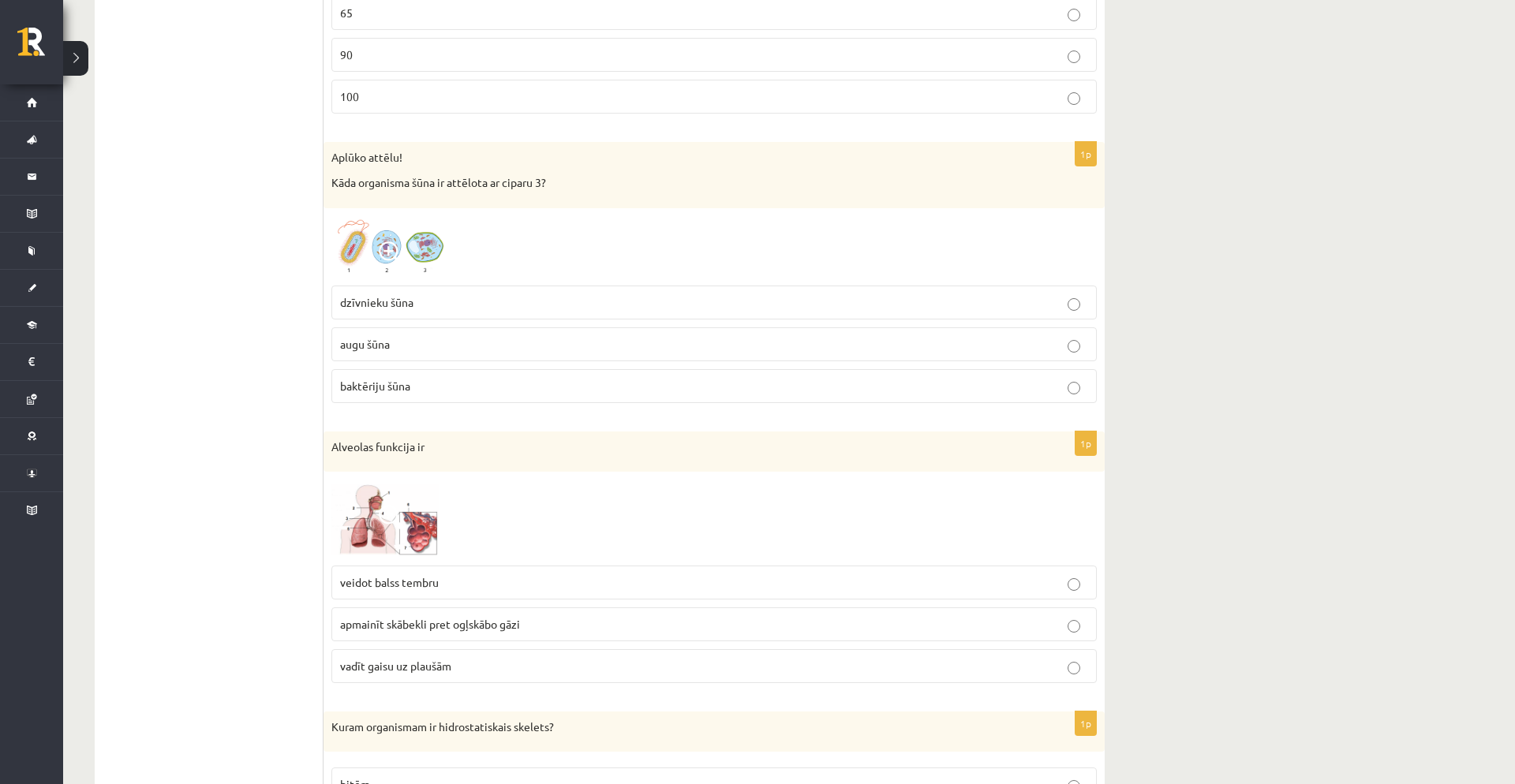
click at [673, 615] on label "apmainīt skābekli pret ogļskābo gāzi" at bounding box center [714, 625] width 766 height 34
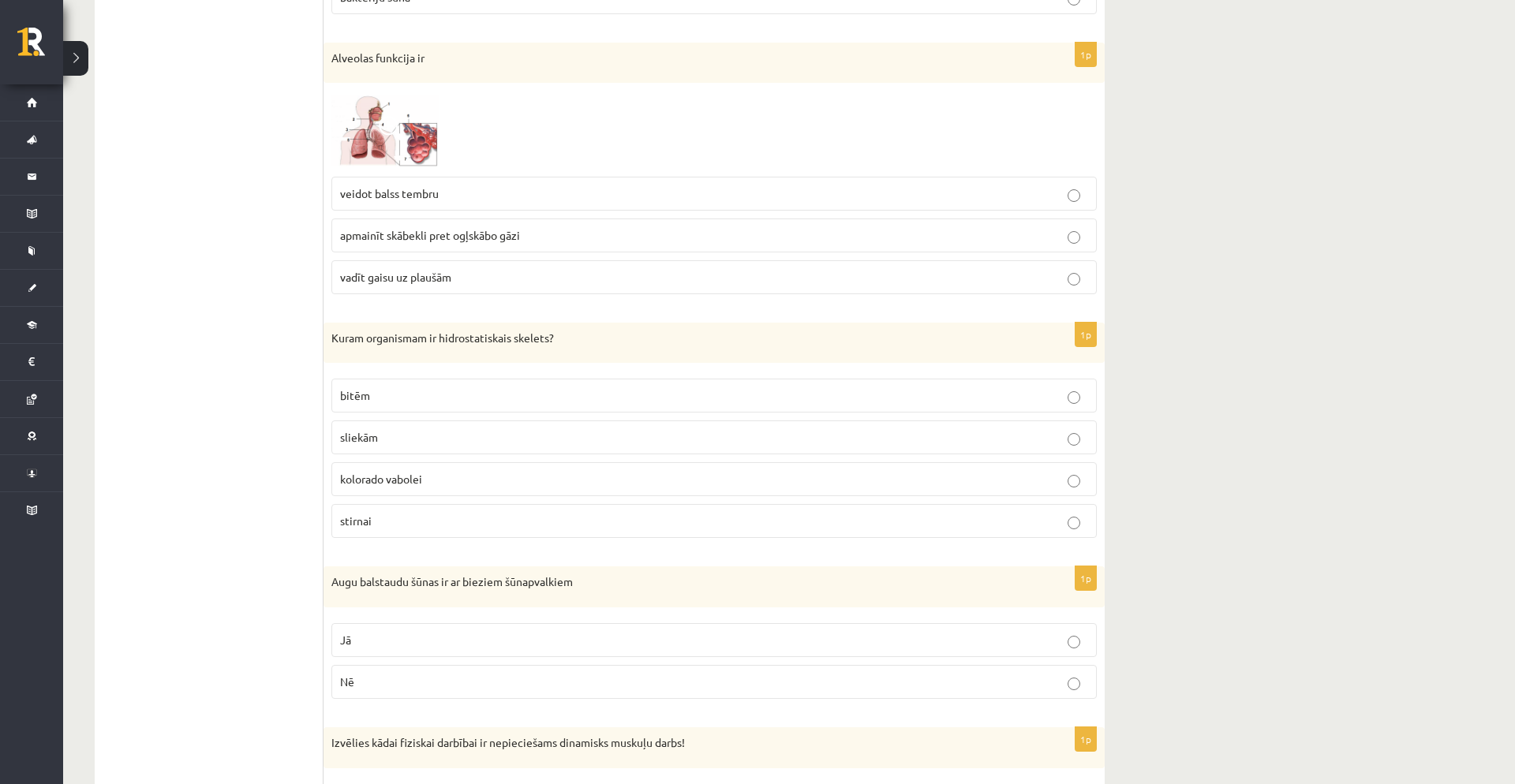
scroll to position [5032, 0]
click at [415, 422] on label "sliekām" at bounding box center [714, 436] width 766 height 34
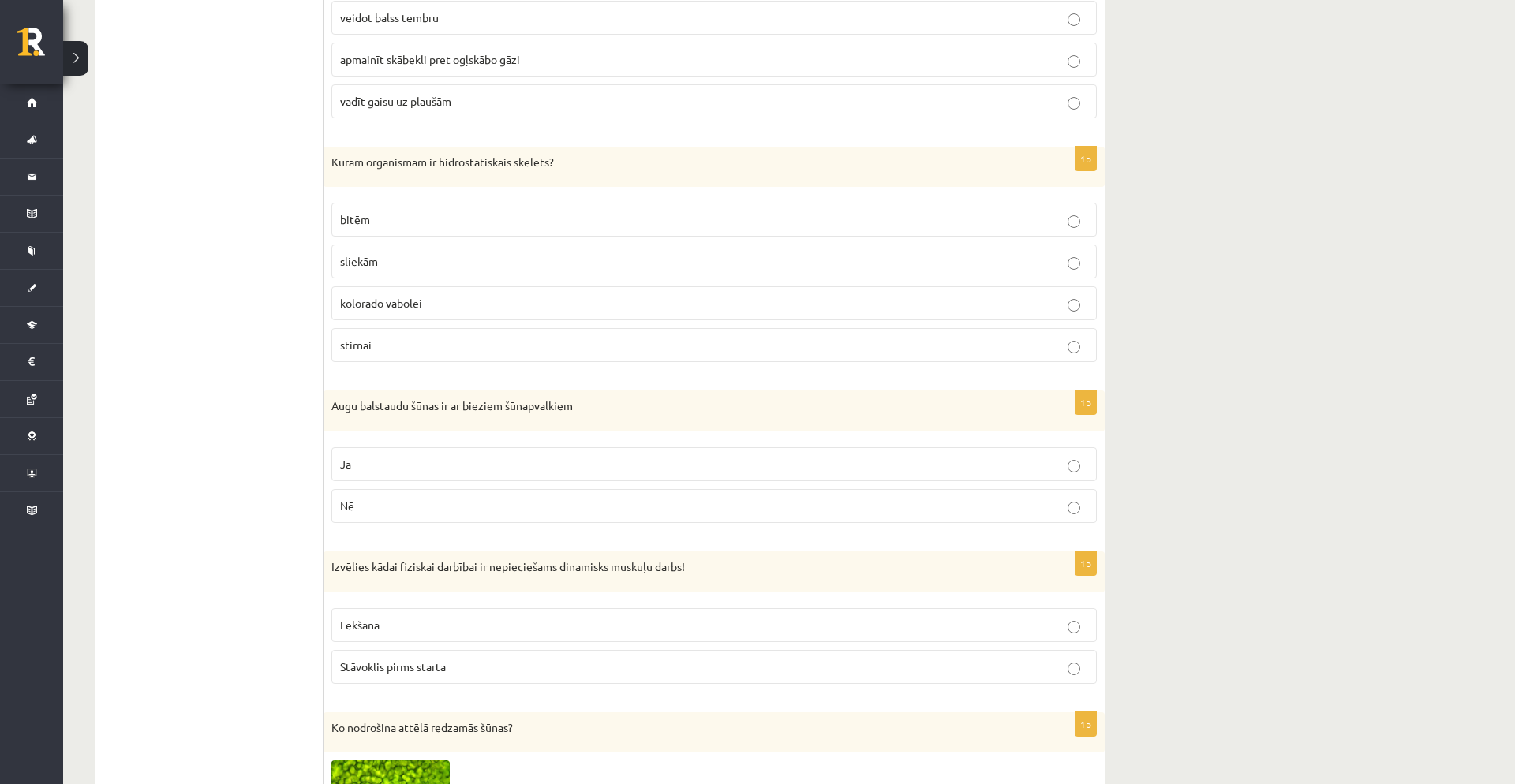
scroll to position [5216, 0]
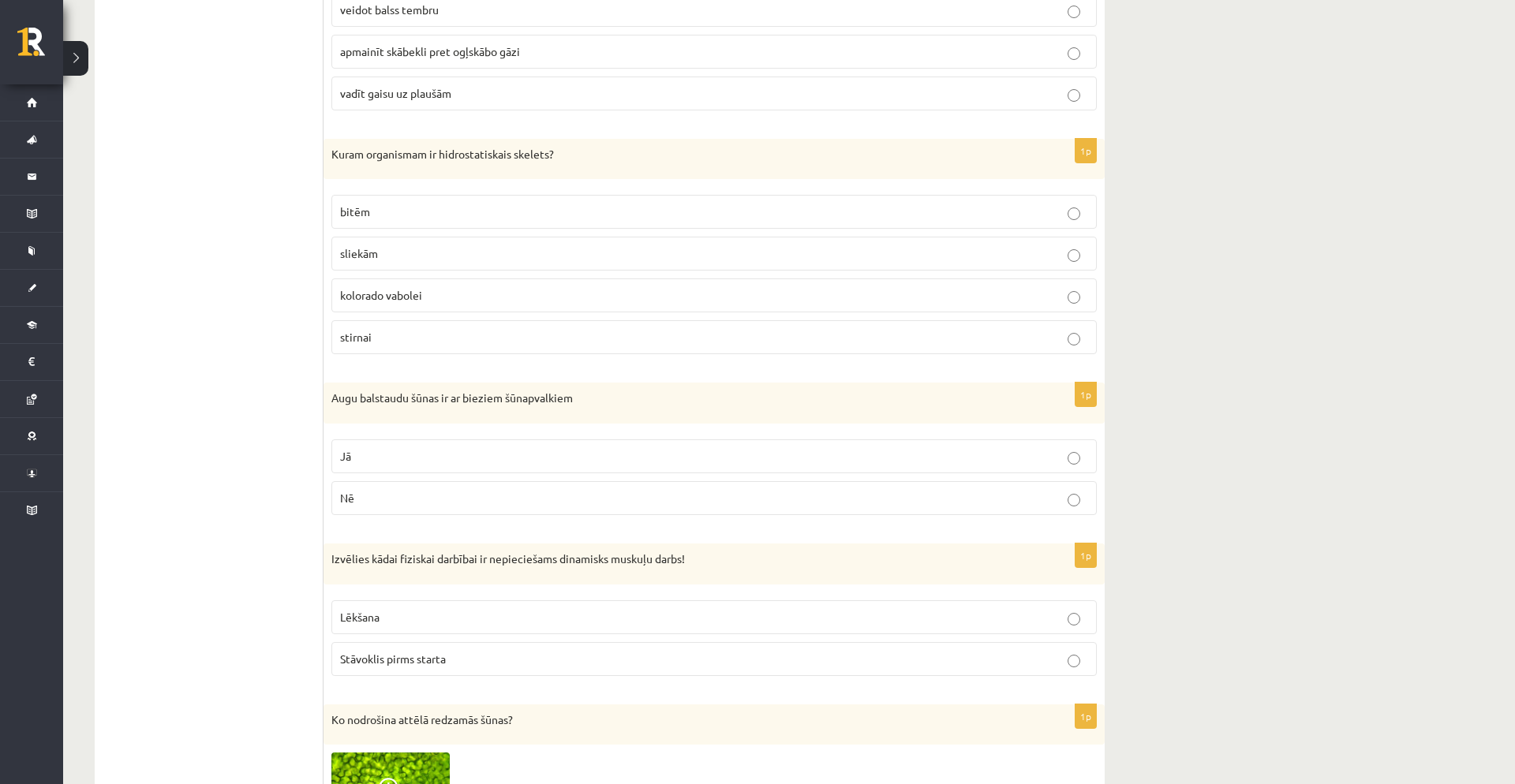
click at [445, 456] on p "Jā" at bounding box center [714, 456] width 749 height 16
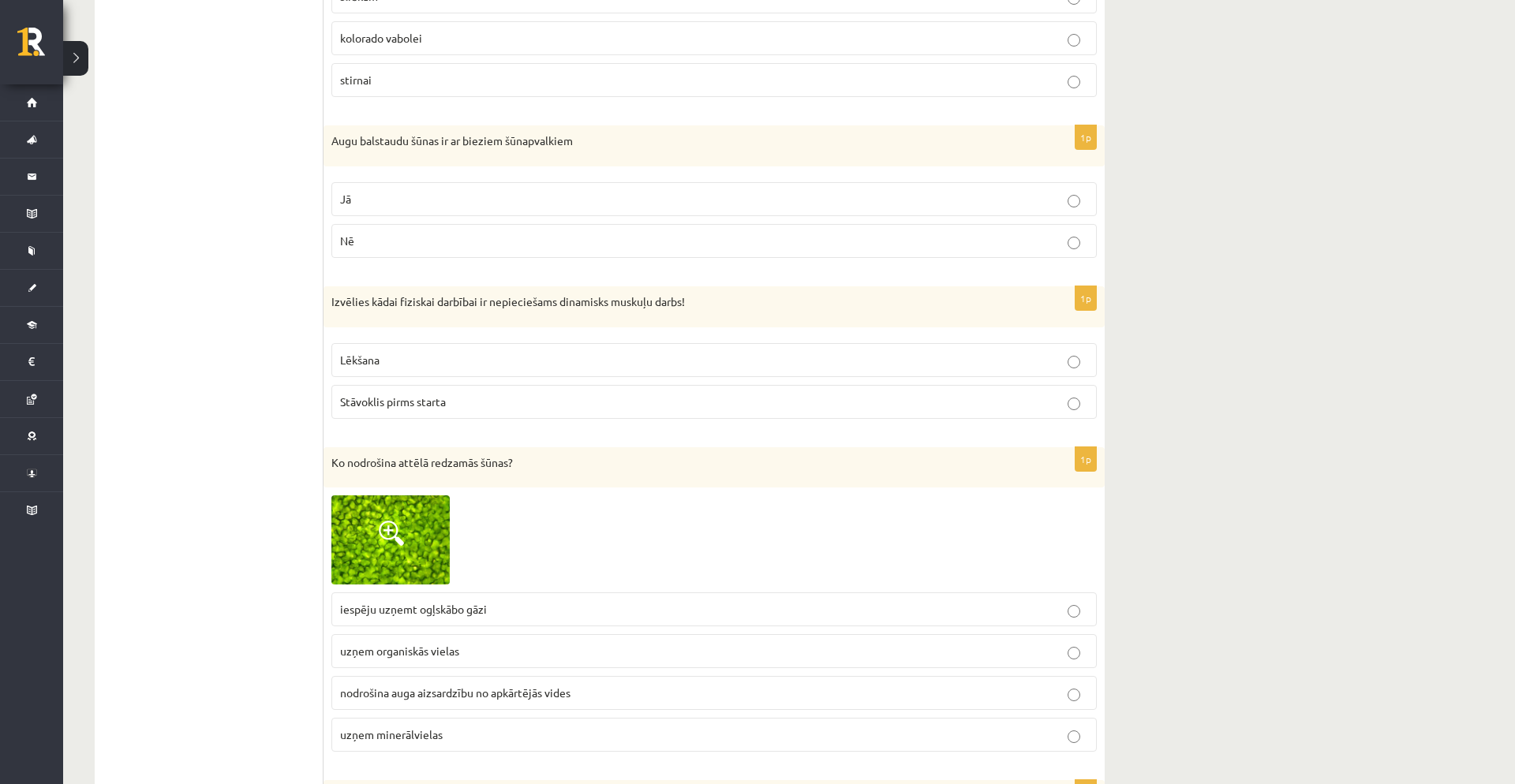
scroll to position [5472, 0]
click at [449, 348] on label "Lēkšana" at bounding box center [714, 361] width 766 height 34
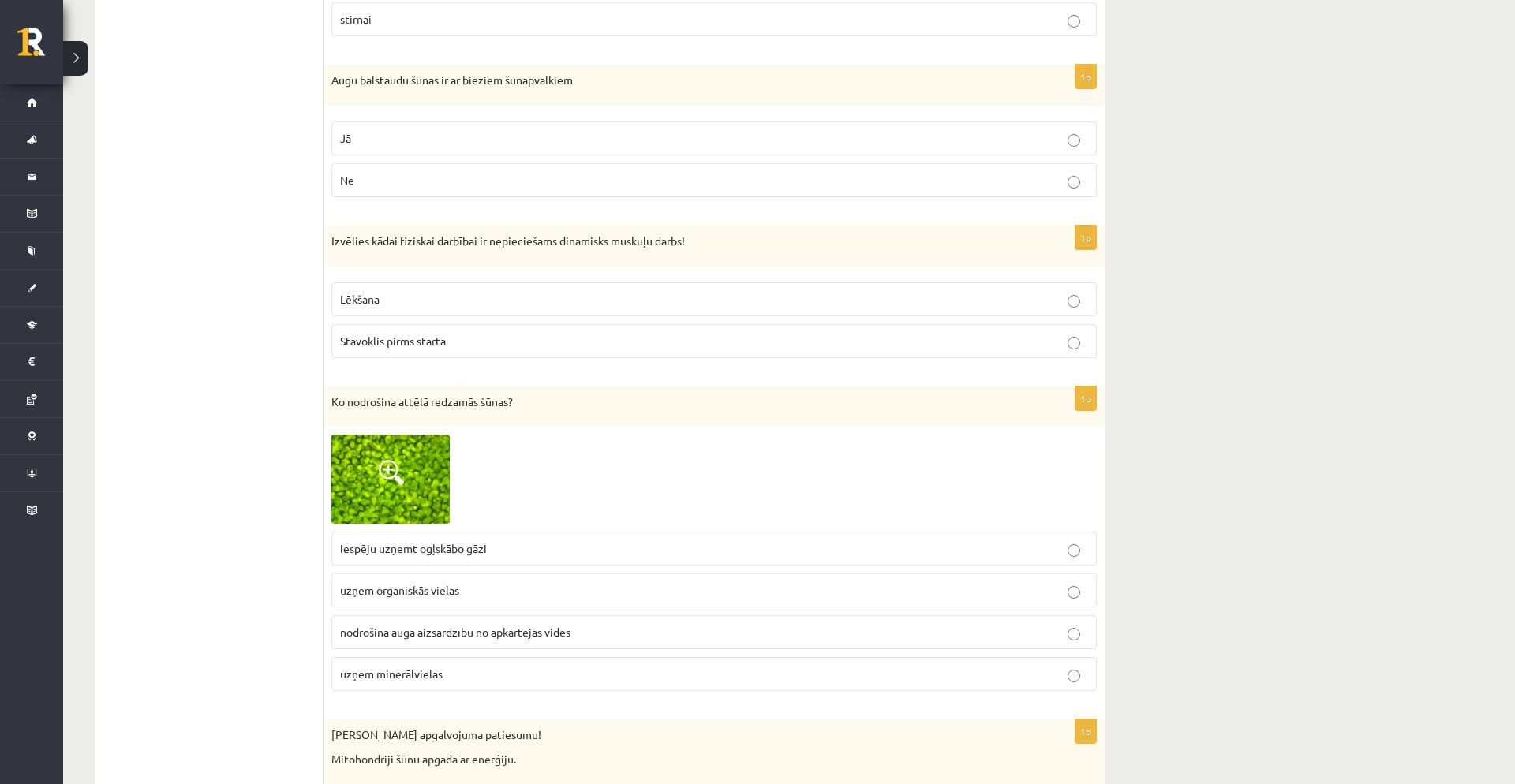
scroll to position [5534, 0]
click at [411, 457] on img at bounding box center [391, 478] width 118 height 89
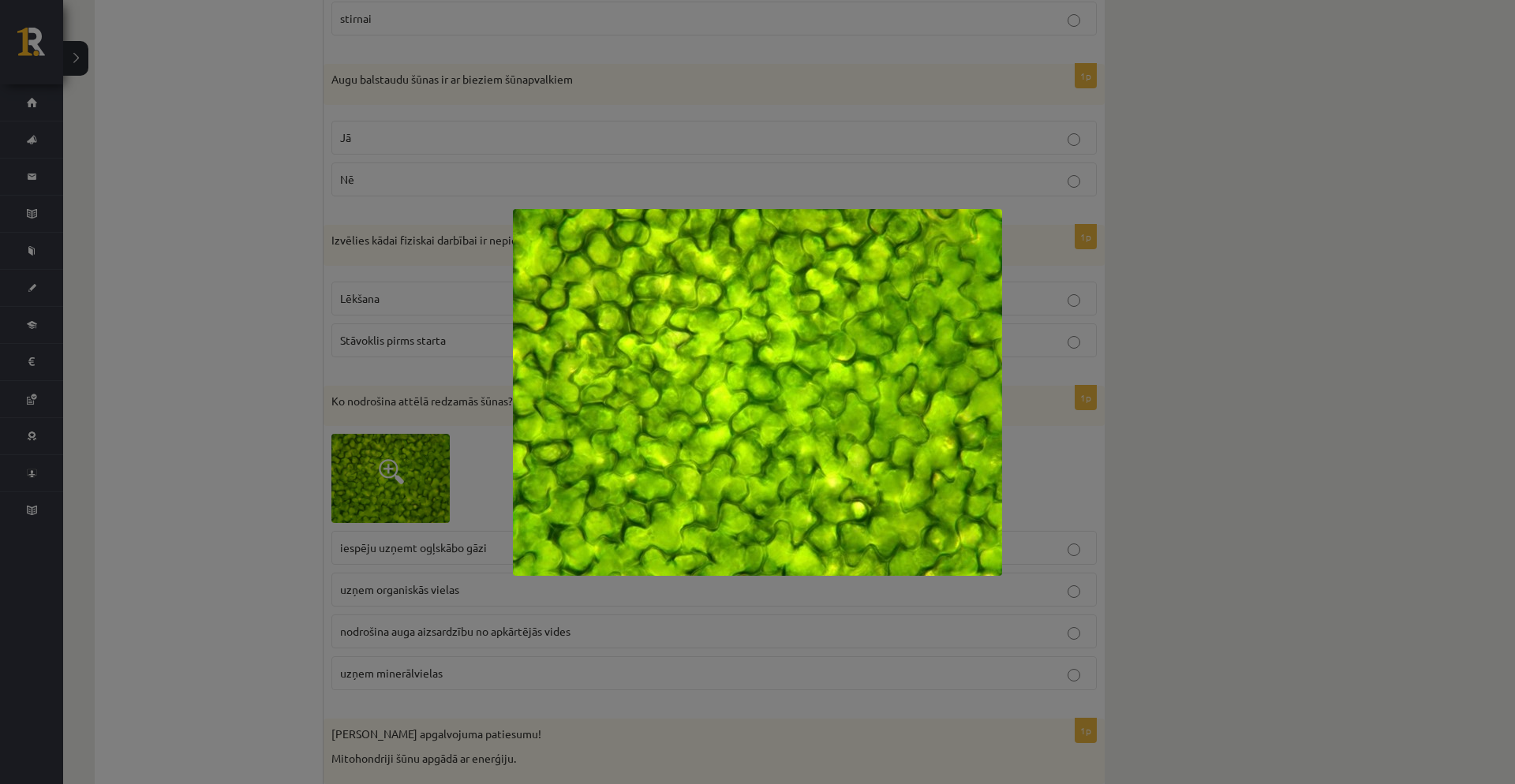
click at [652, 131] on div at bounding box center [758, 392] width 1515 height 784
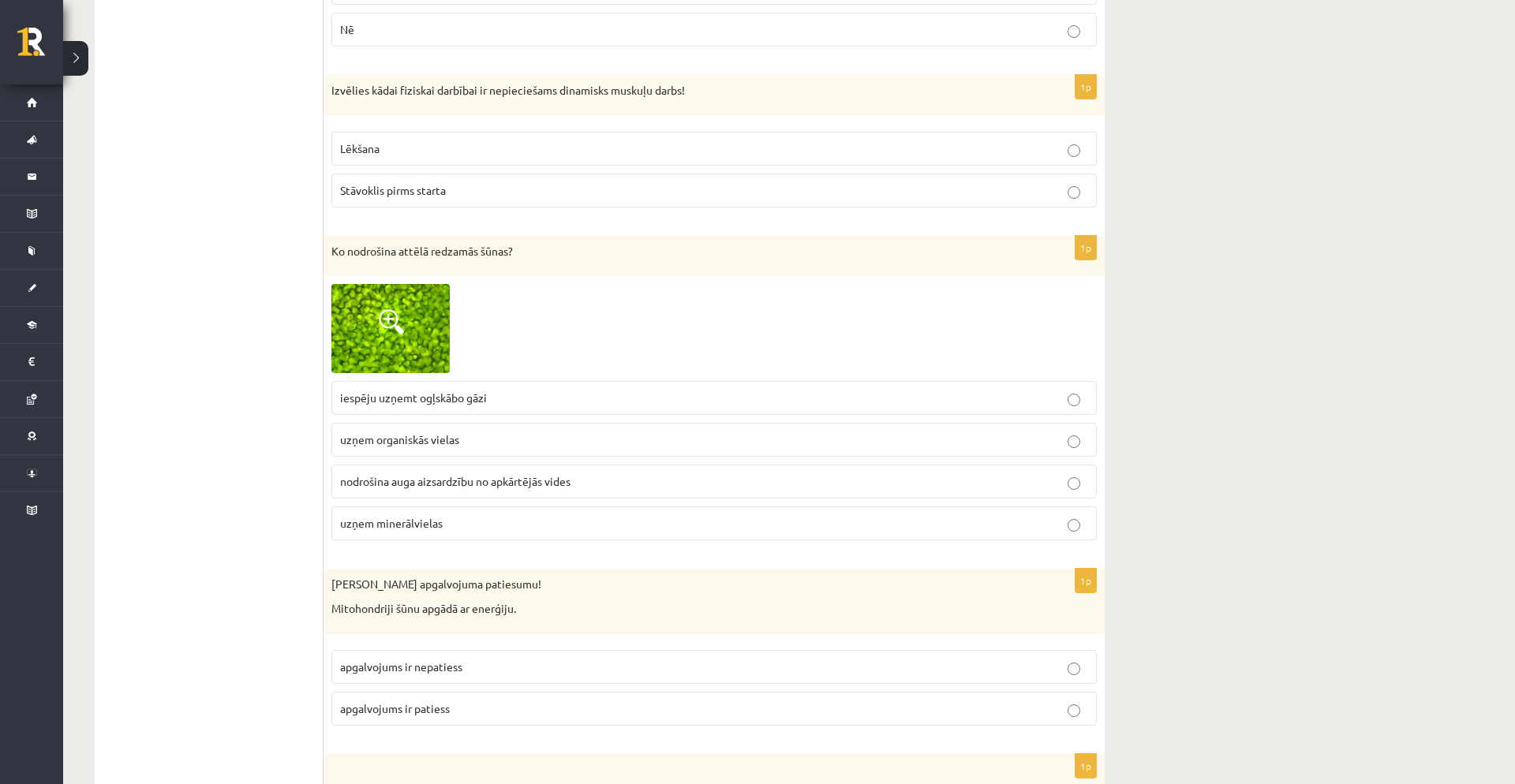
scroll to position [5689, 0]
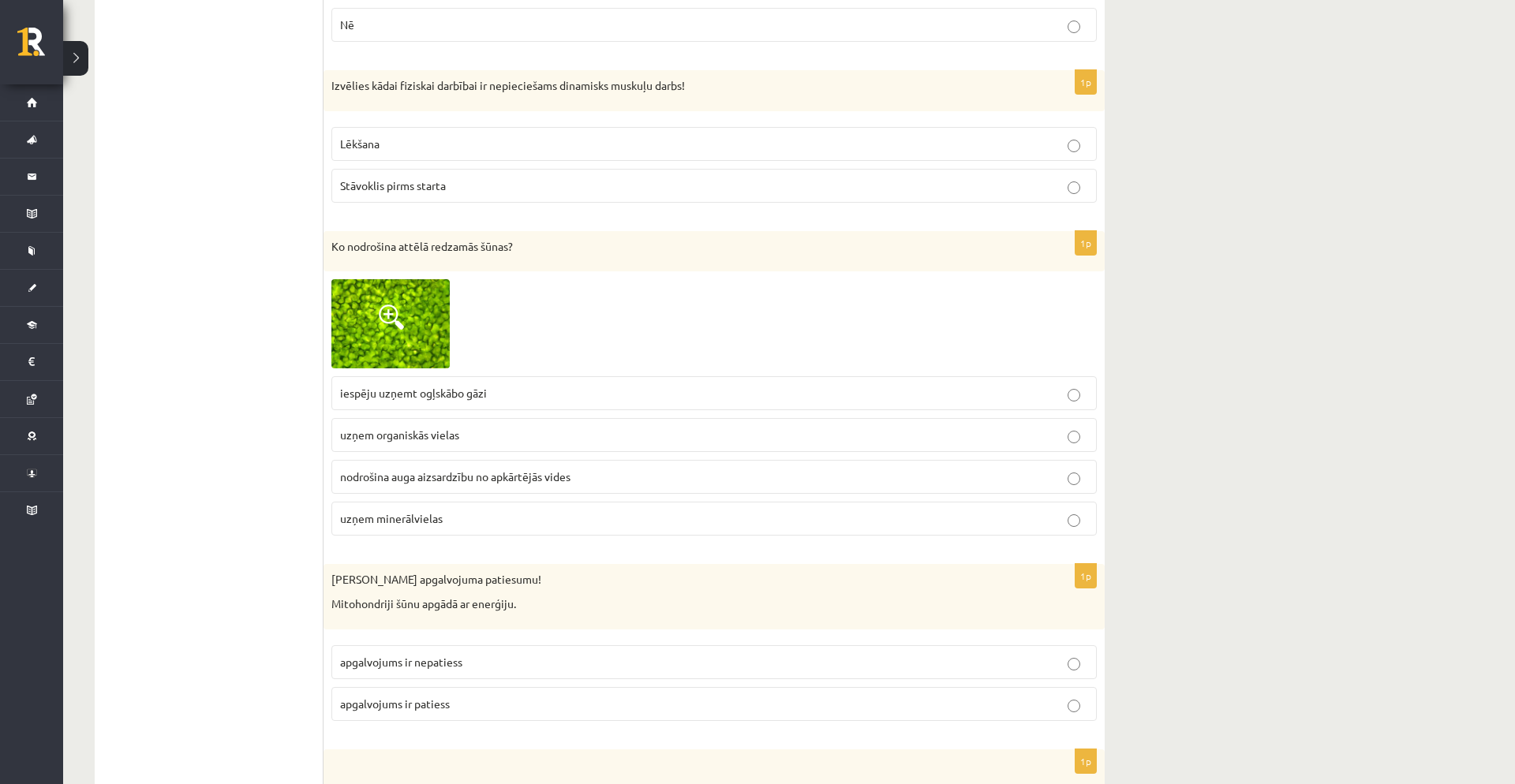
click at [457, 651] on label "apgalvojums ir nepatiess" at bounding box center [714, 662] width 766 height 34
click at [463, 518] on p "uzņem minerālvielas" at bounding box center [714, 519] width 749 height 16
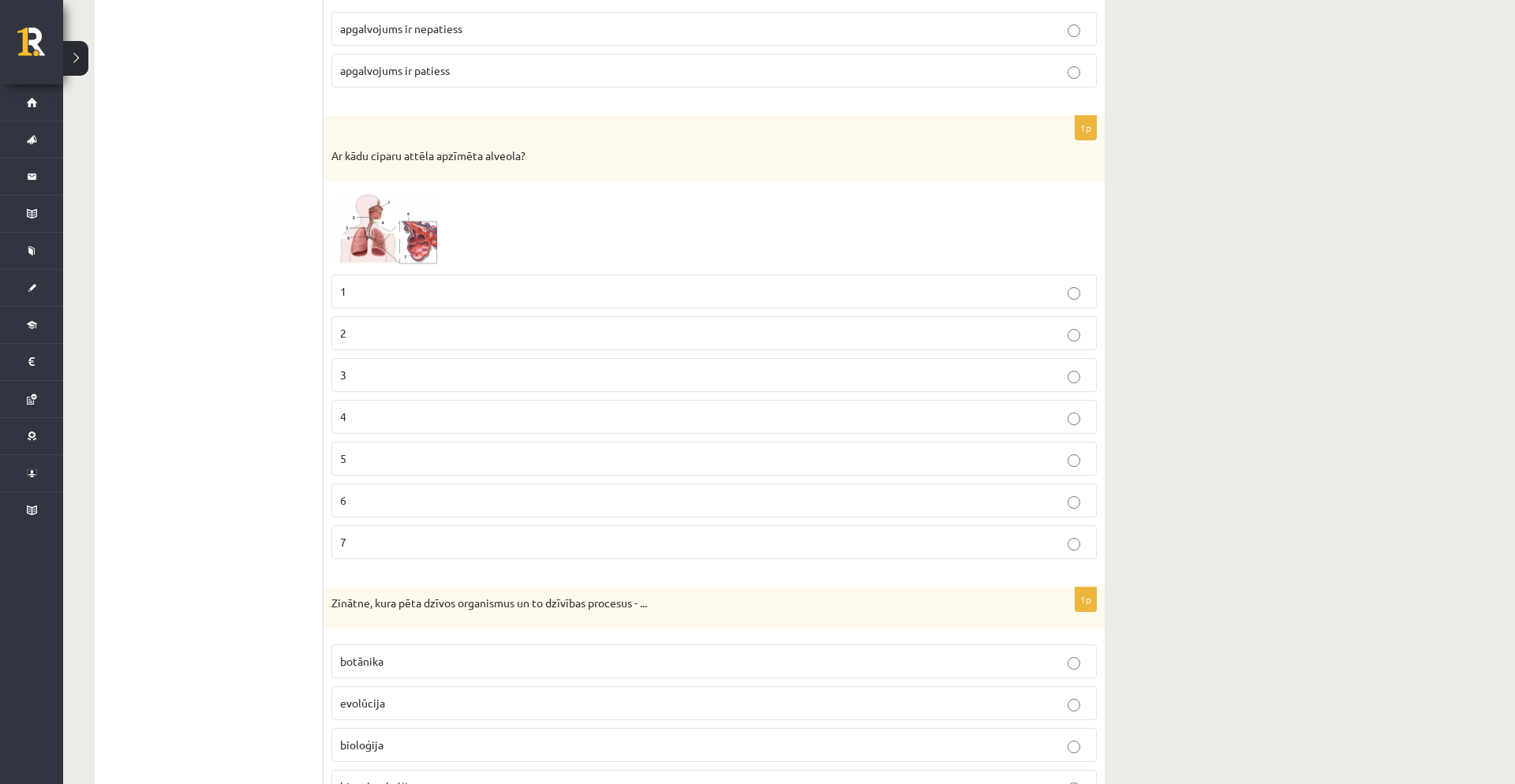
scroll to position [6305, 0]
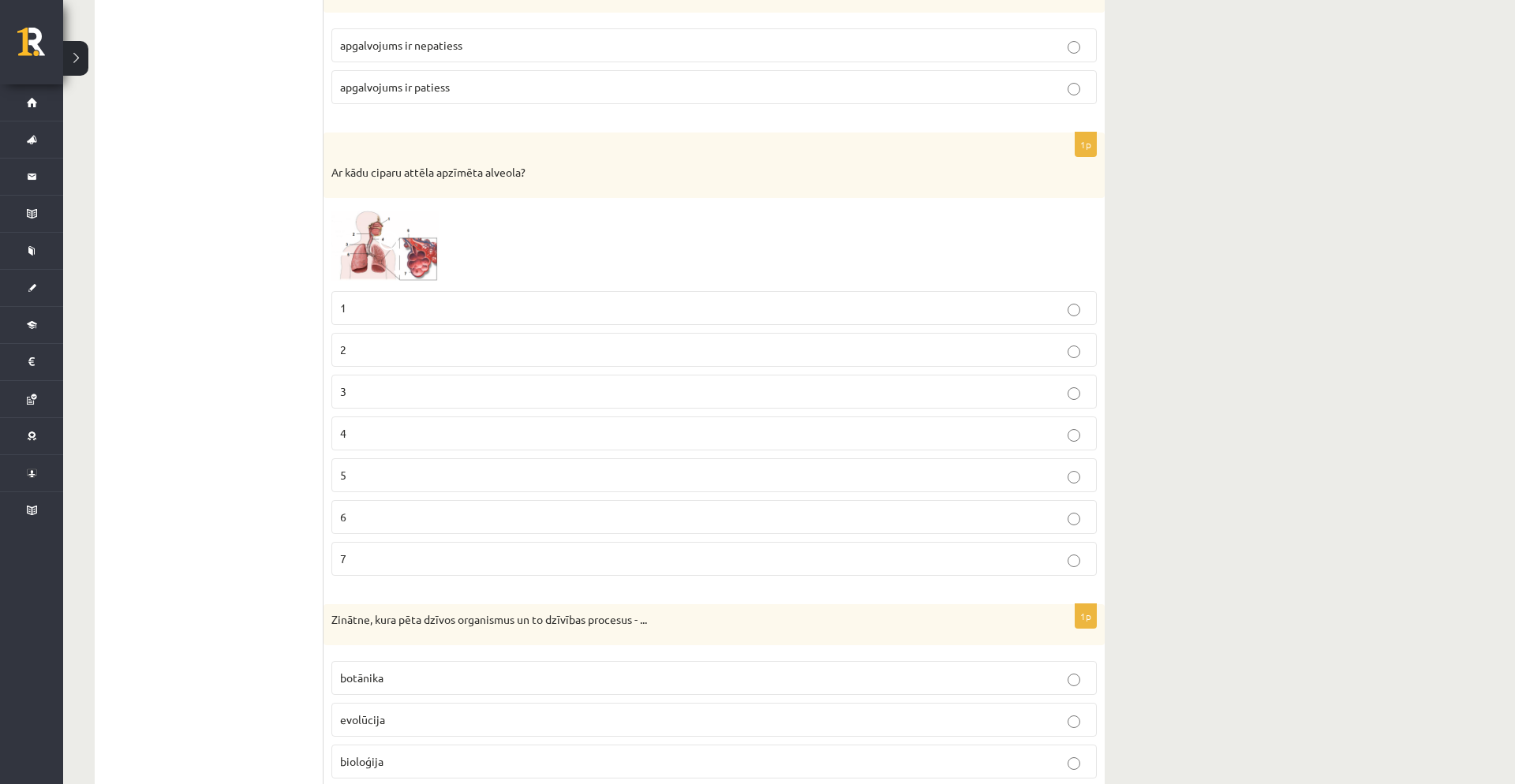
click at [386, 264] on img at bounding box center [391, 245] width 118 height 77
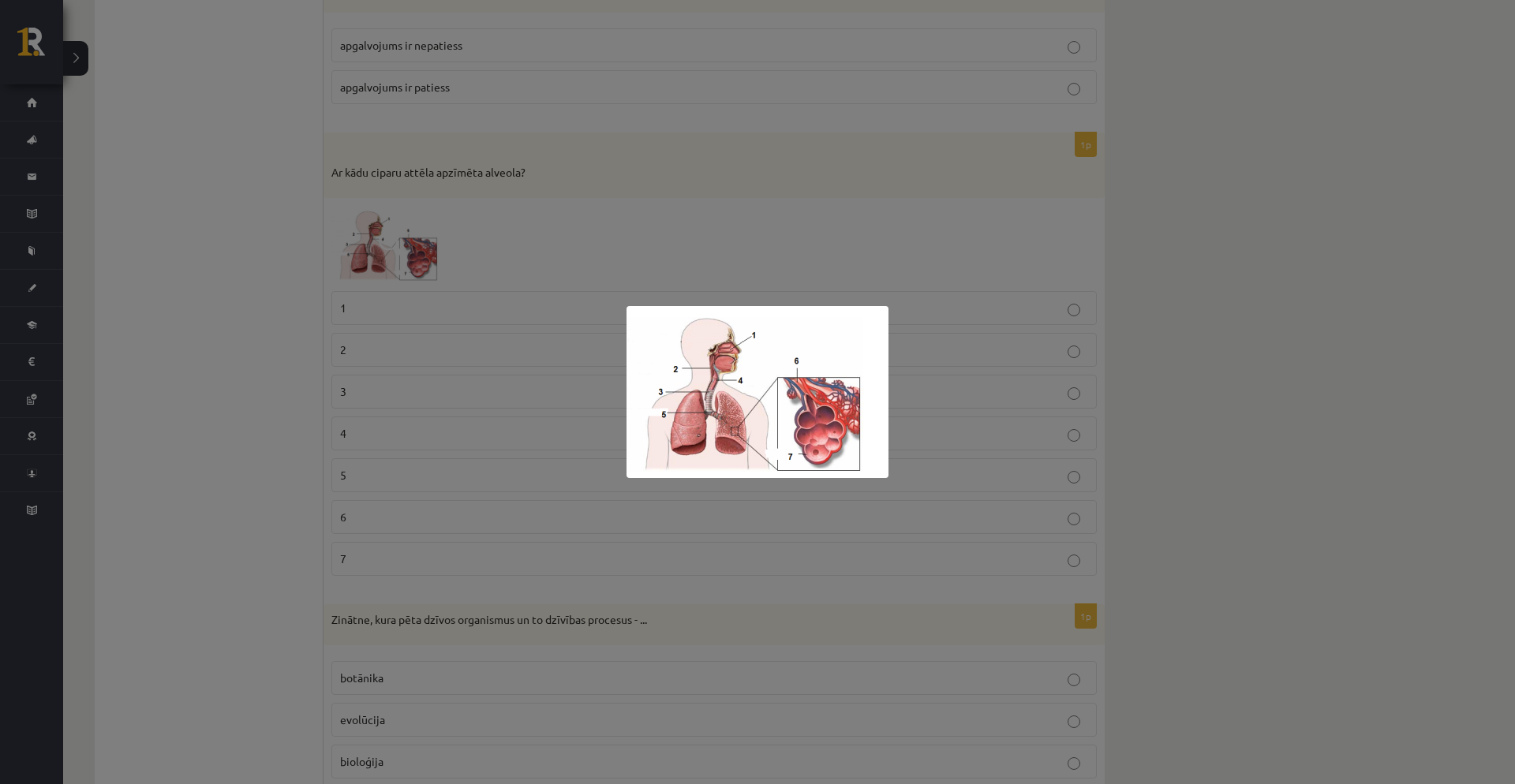
click at [594, 244] on div at bounding box center [758, 392] width 1515 height 784
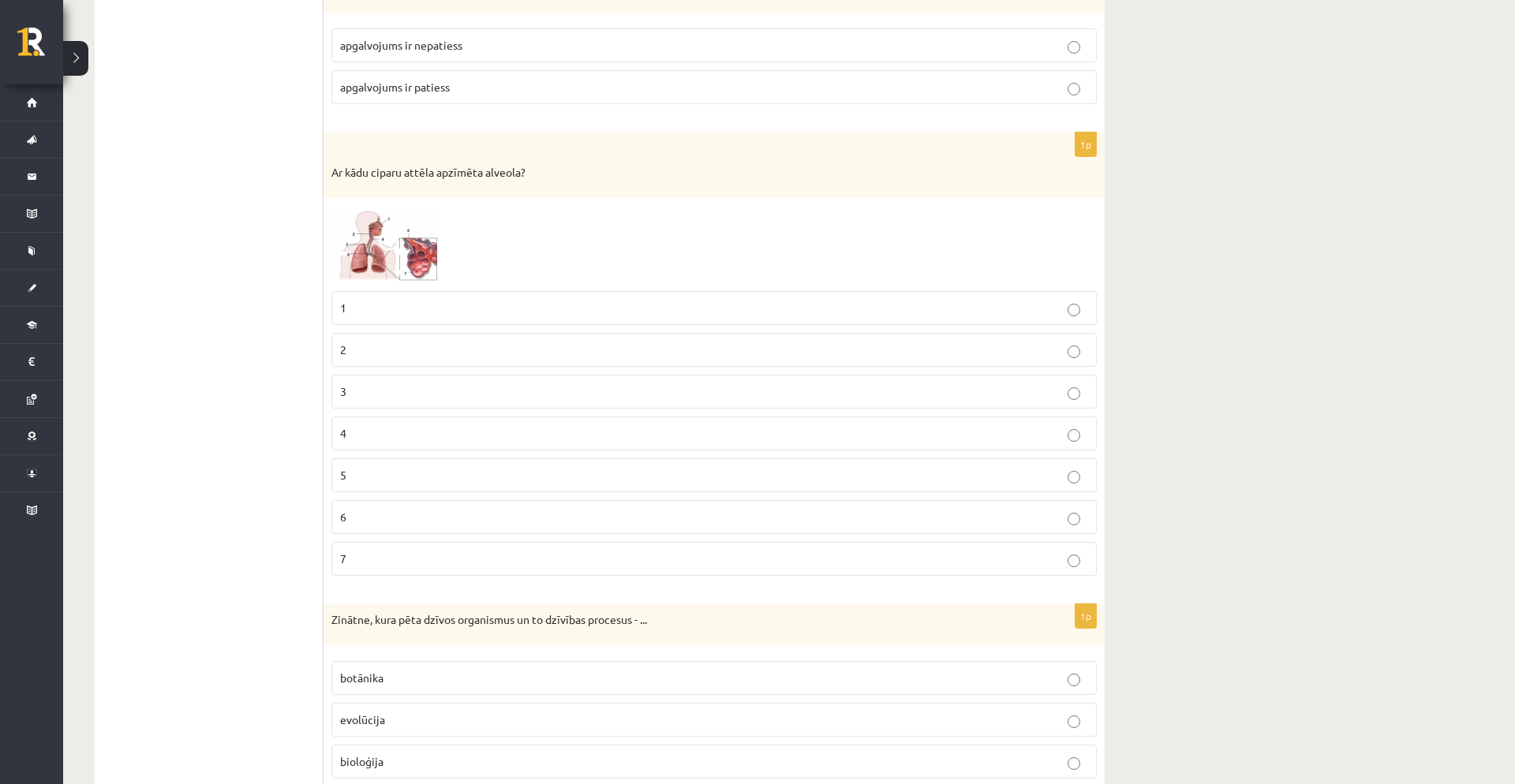
click at [492, 547] on label "7" at bounding box center [714, 559] width 766 height 34
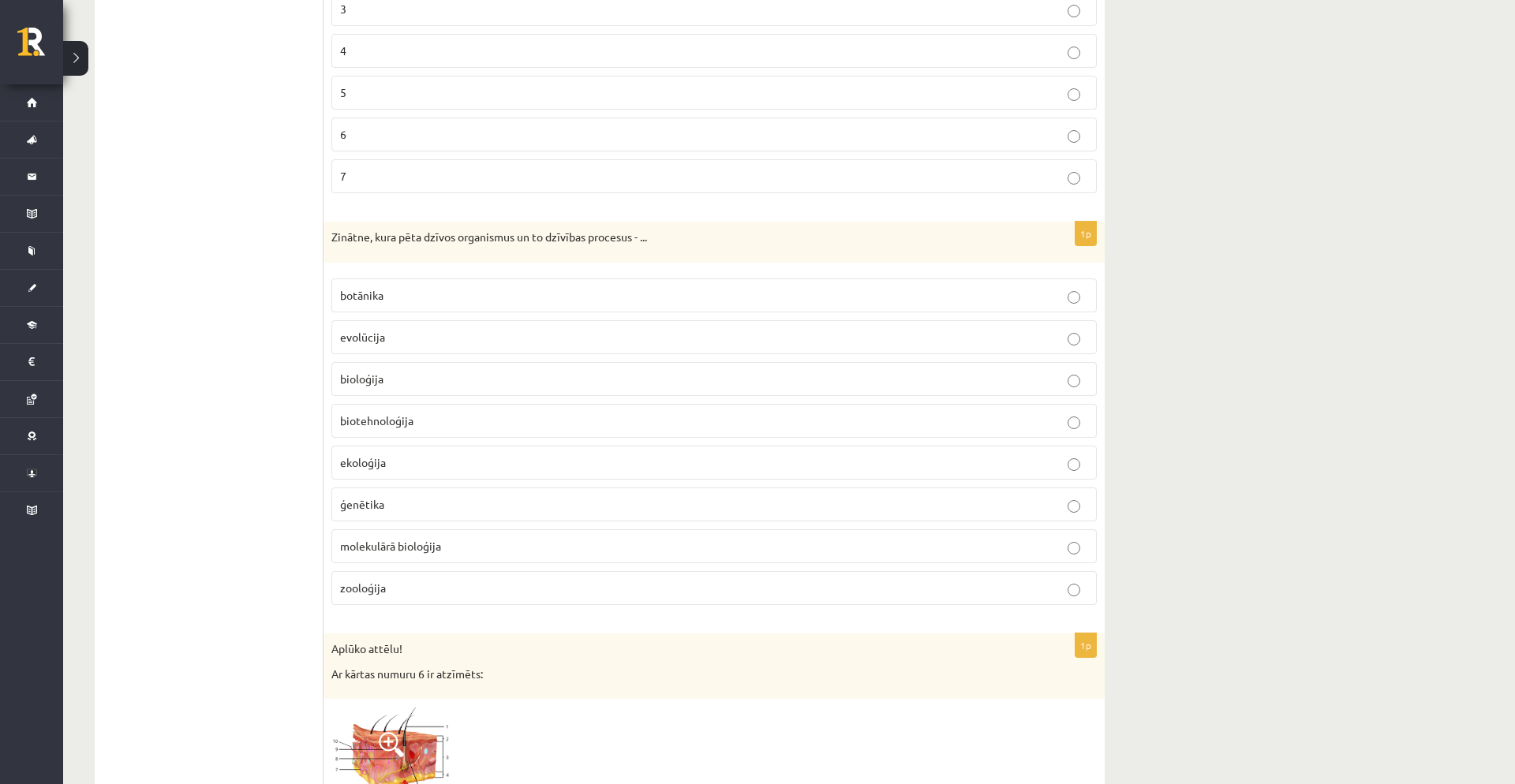
scroll to position [6689, 0]
click at [446, 381] on p "bioloģija" at bounding box center [714, 378] width 749 height 16
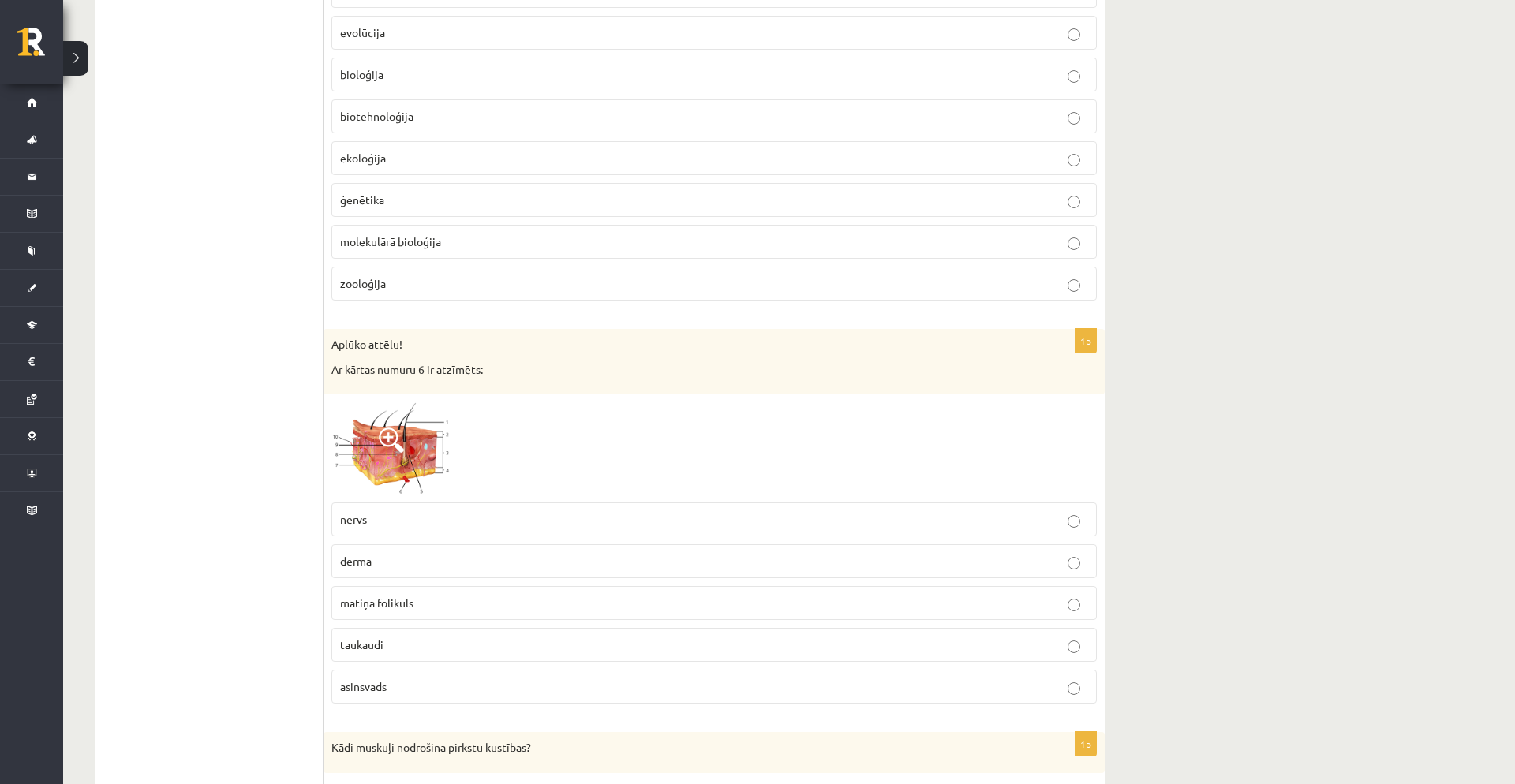
scroll to position [6995, 0]
click at [427, 445] on img at bounding box center [391, 445] width 118 height 92
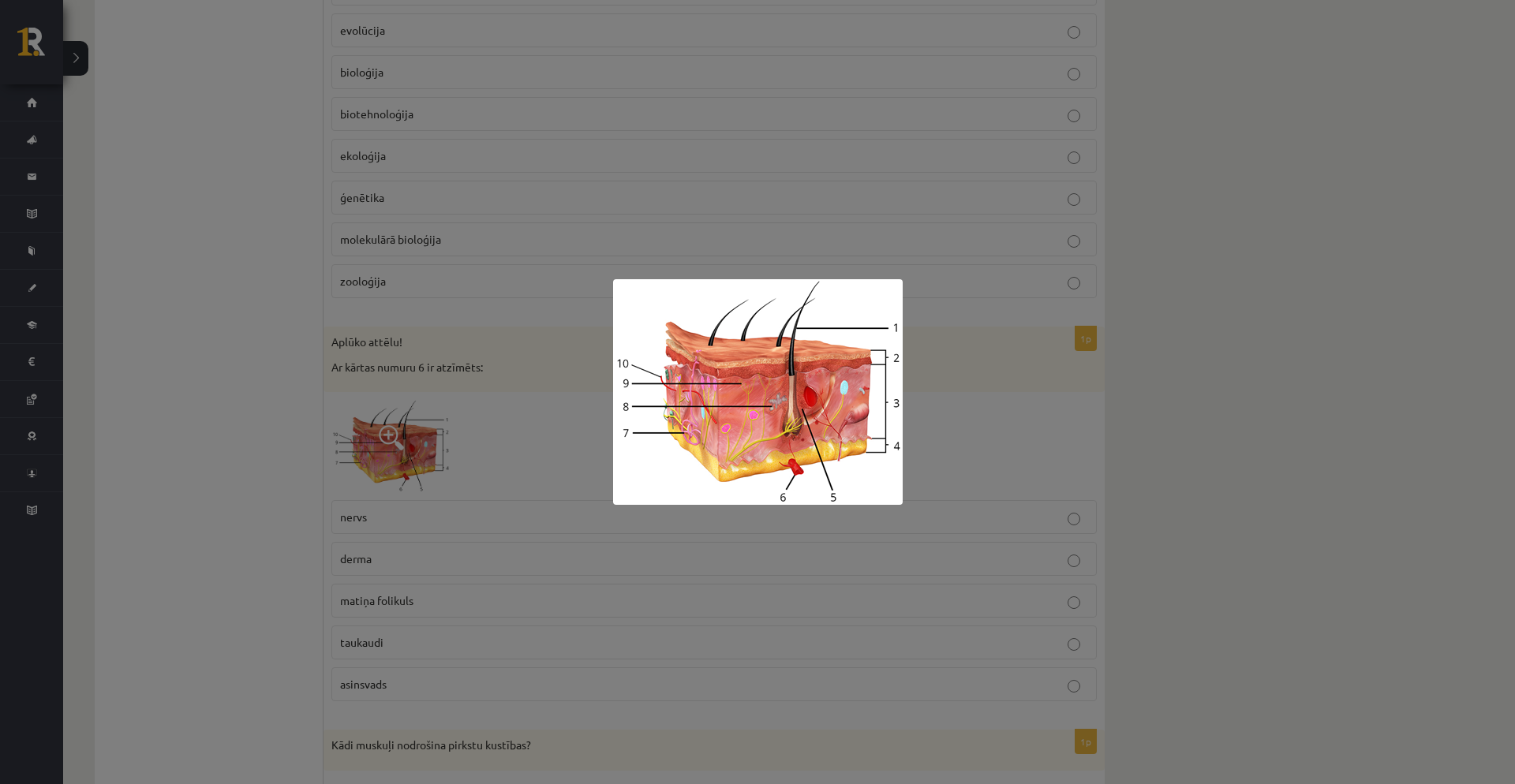
click at [498, 452] on div at bounding box center [758, 392] width 1515 height 784
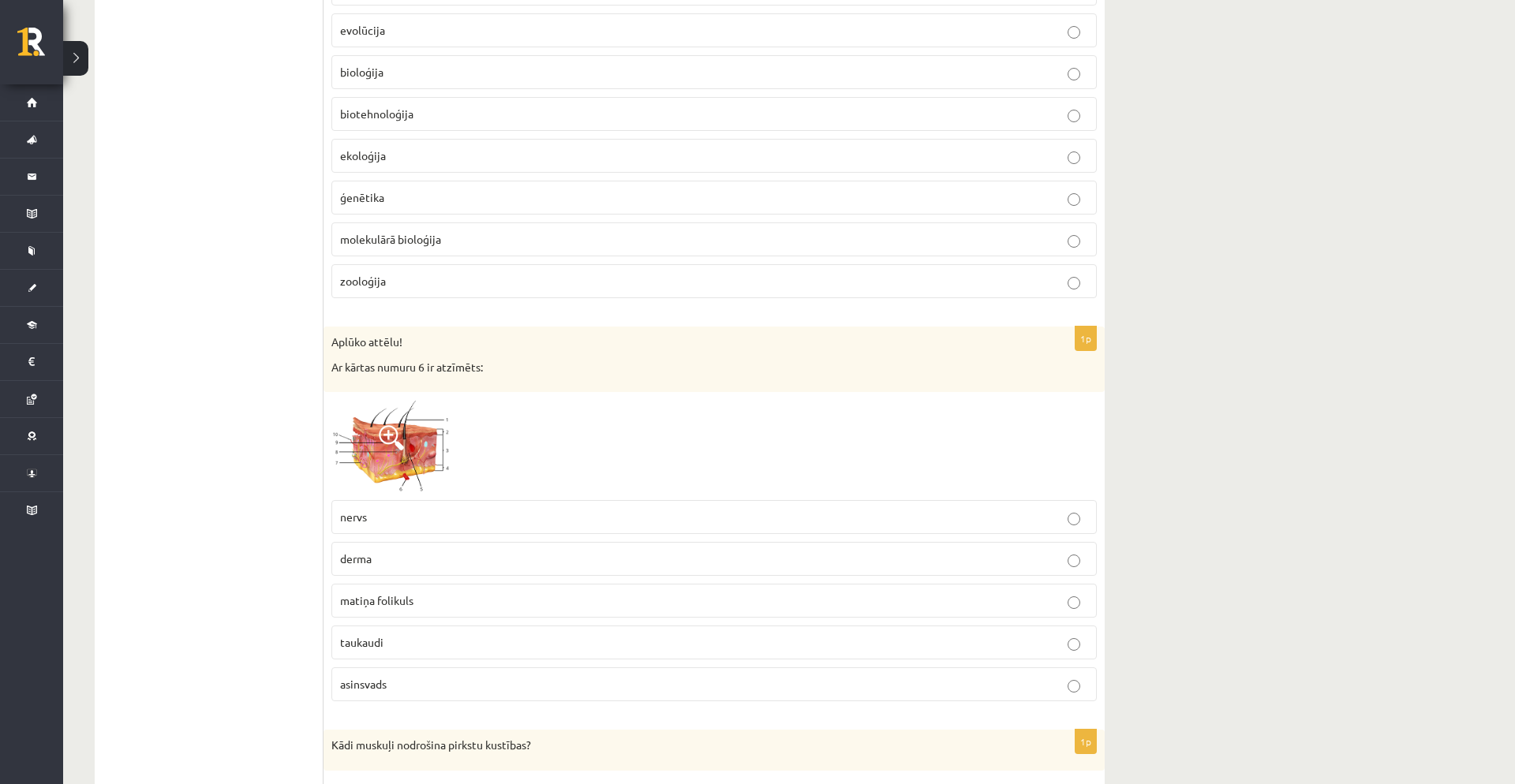
click at [463, 518] on p "nervs" at bounding box center [714, 517] width 749 height 16
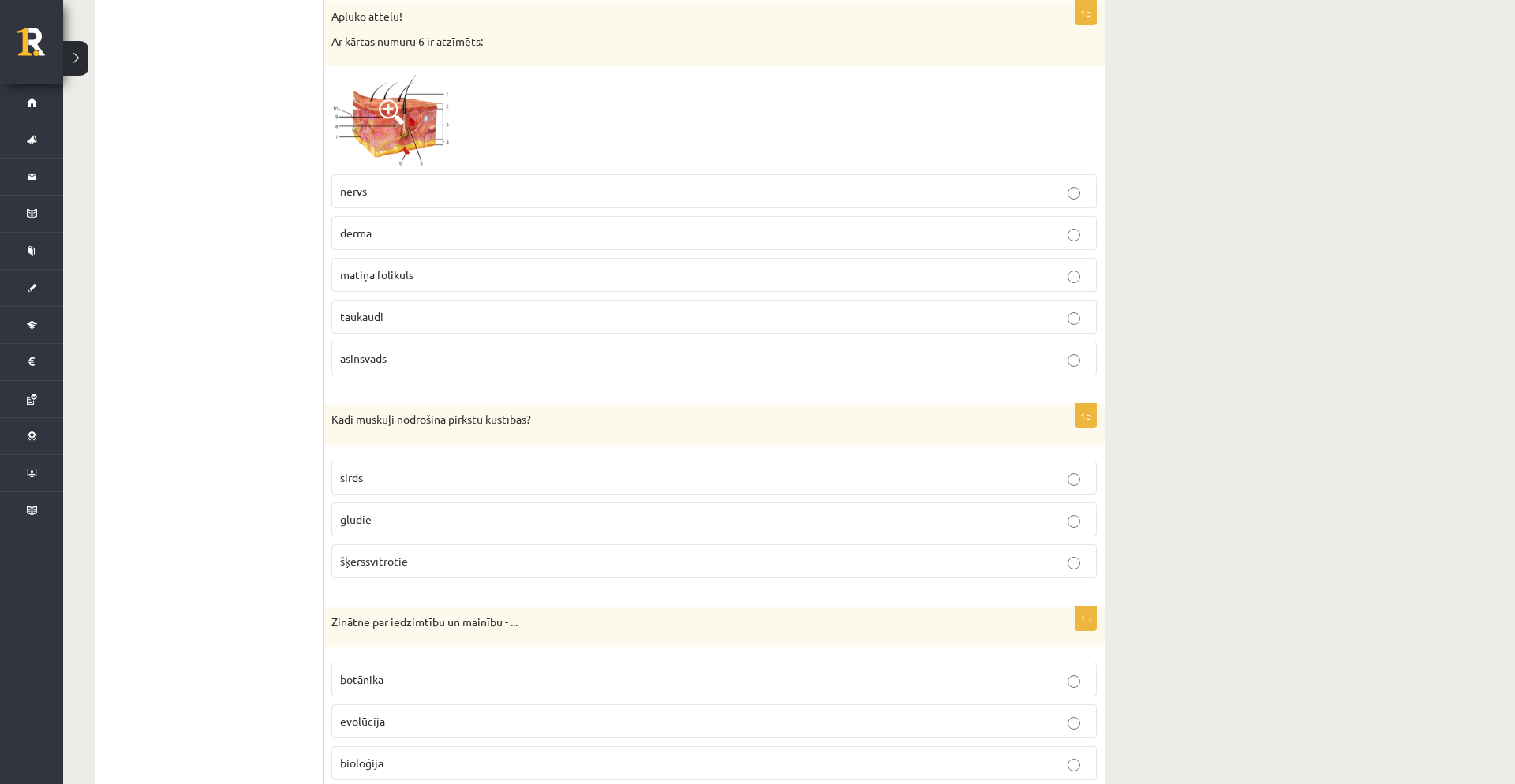
scroll to position [7329, 0]
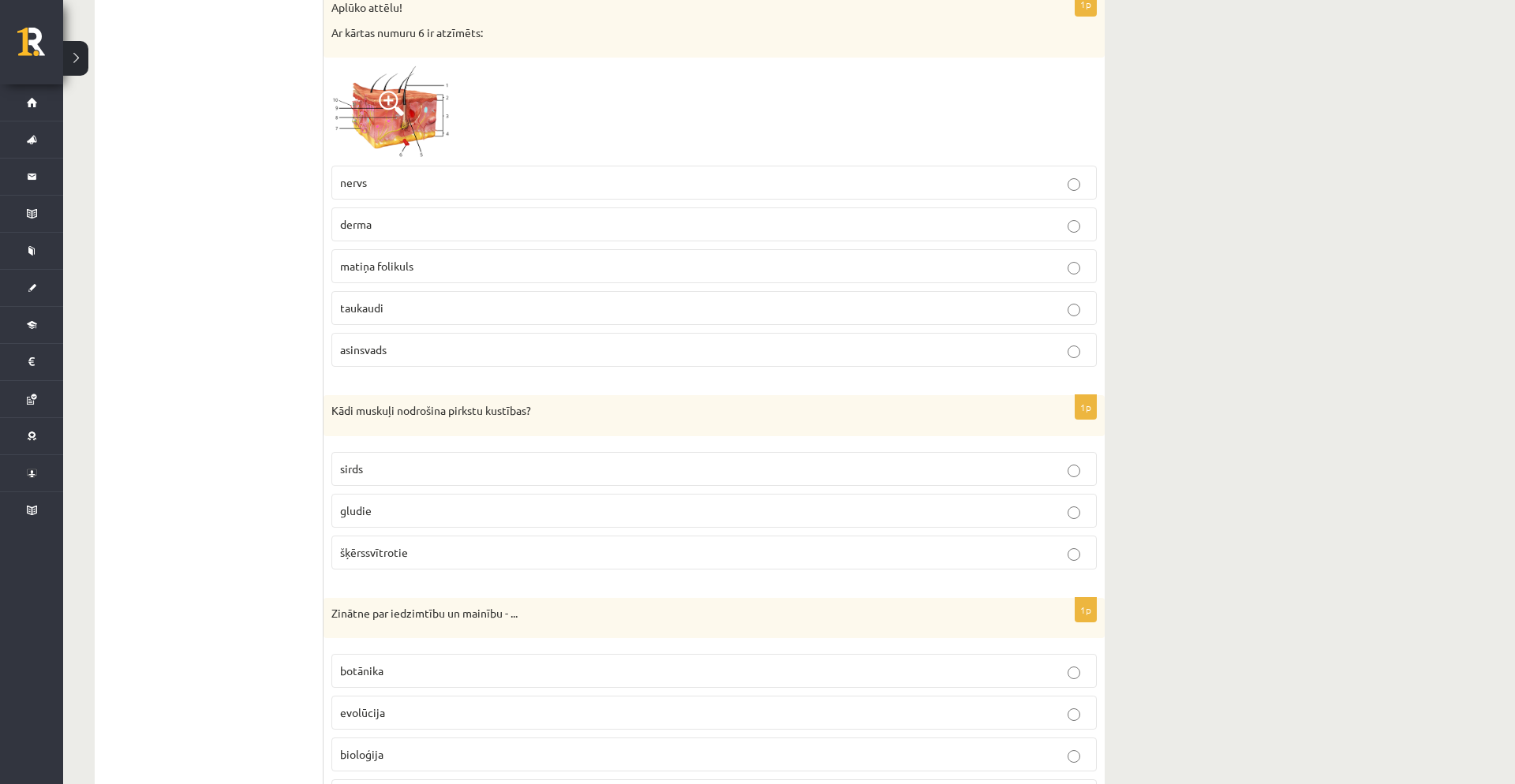
click at [452, 546] on p "šķērssvītrotie" at bounding box center [714, 552] width 749 height 16
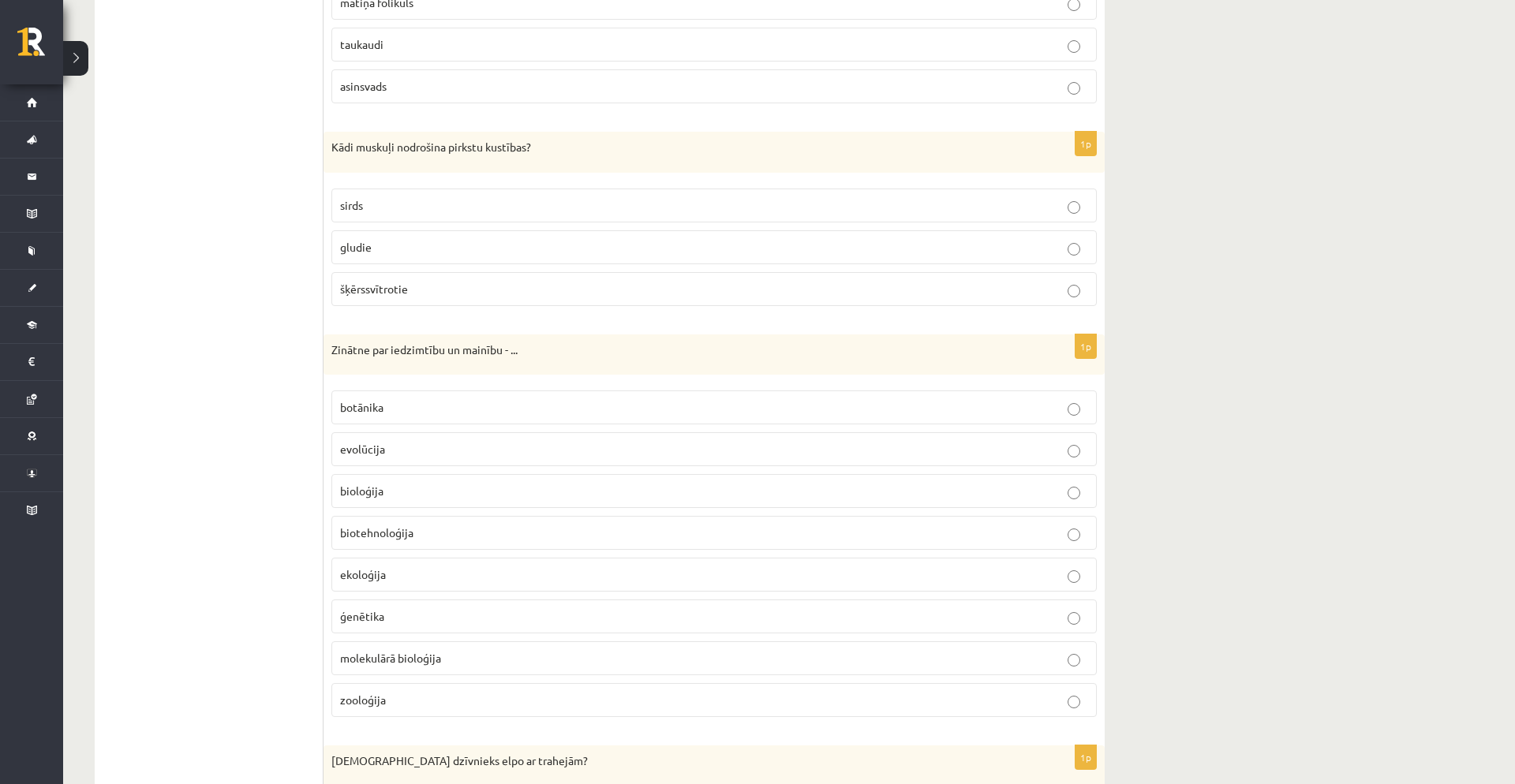
scroll to position [7594, 0]
click at [436, 615] on p "ģenētika" at bounding box center [714, 616] width 749 height 16
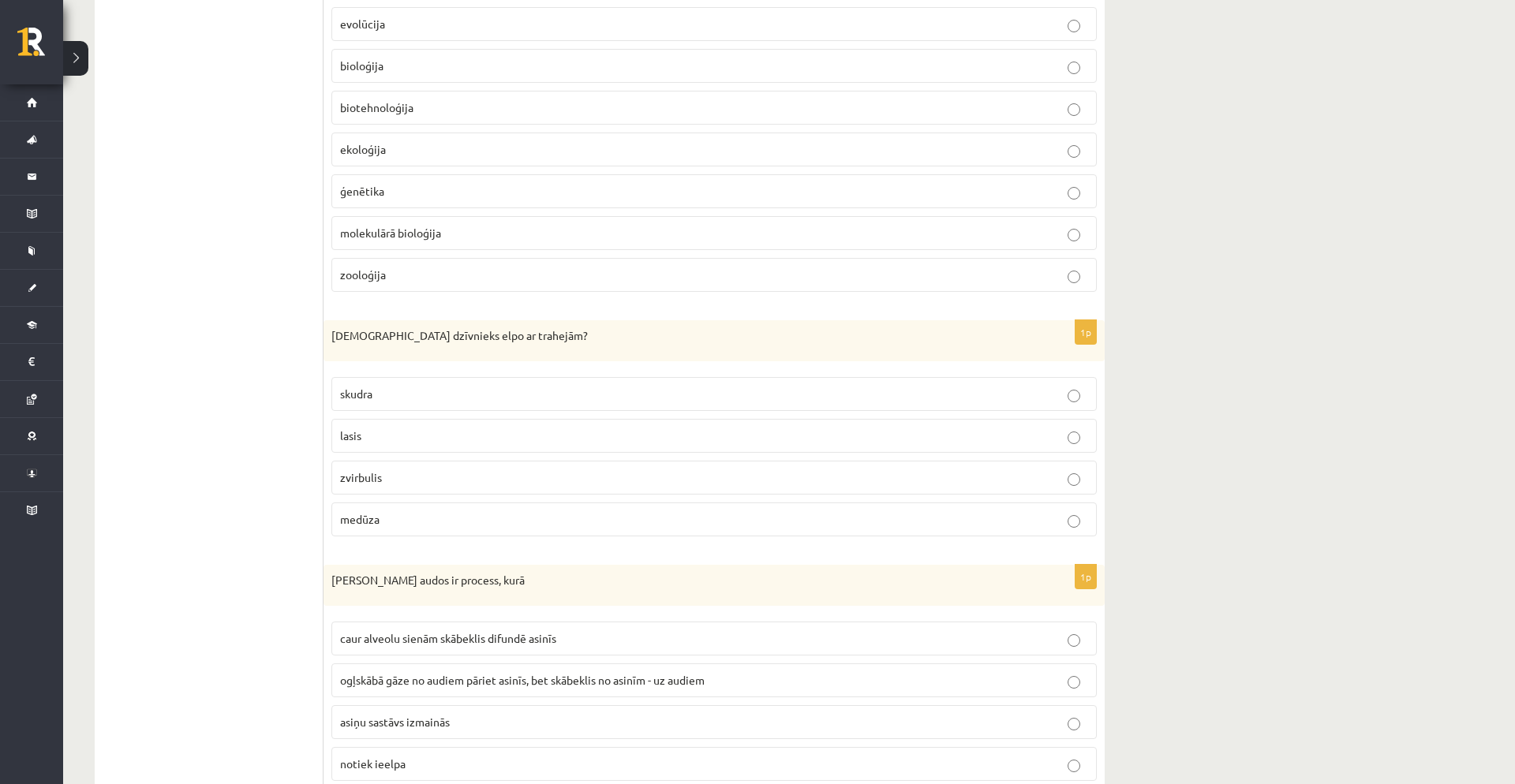
scroll to position [8015, 0]
click at [437, 491] on label "zvirbulis" at bounding box center [714, 481] width 766 height 34
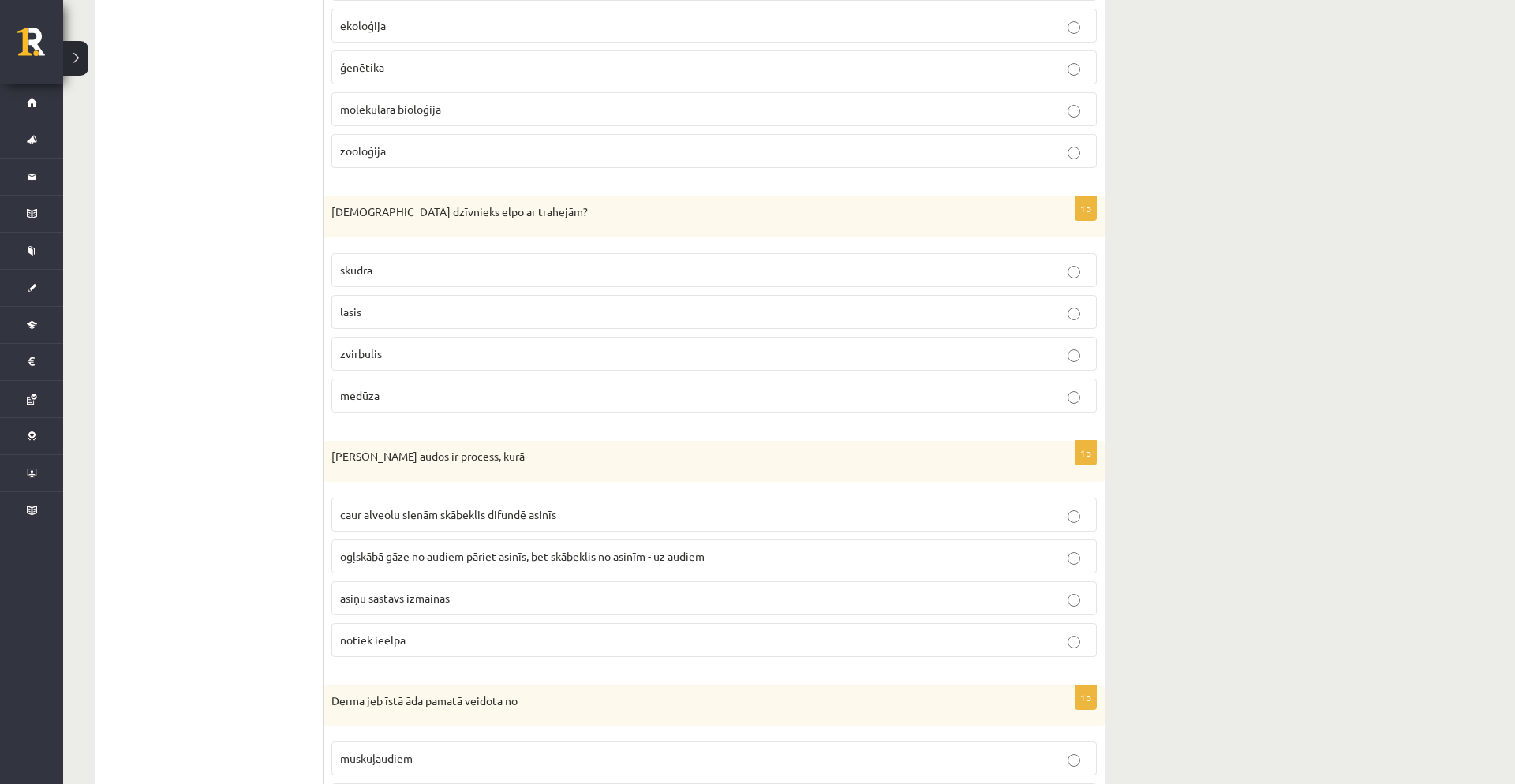
scroll to position [8148, 0]
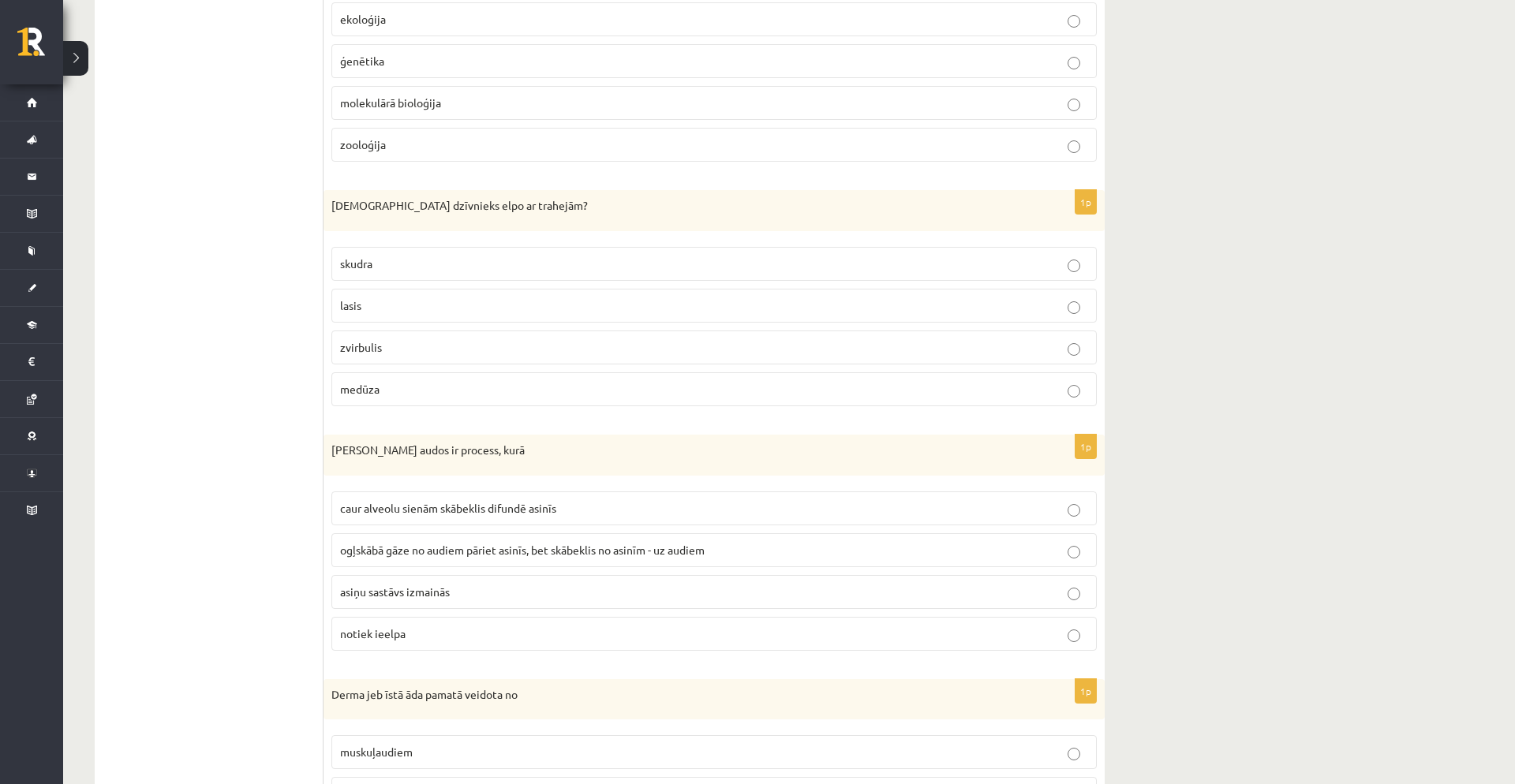
click at [476, 509] on span "caur alveolu sienām skābeklis difundē asinīs" at bounding box center [447, 508] width 216 height 14
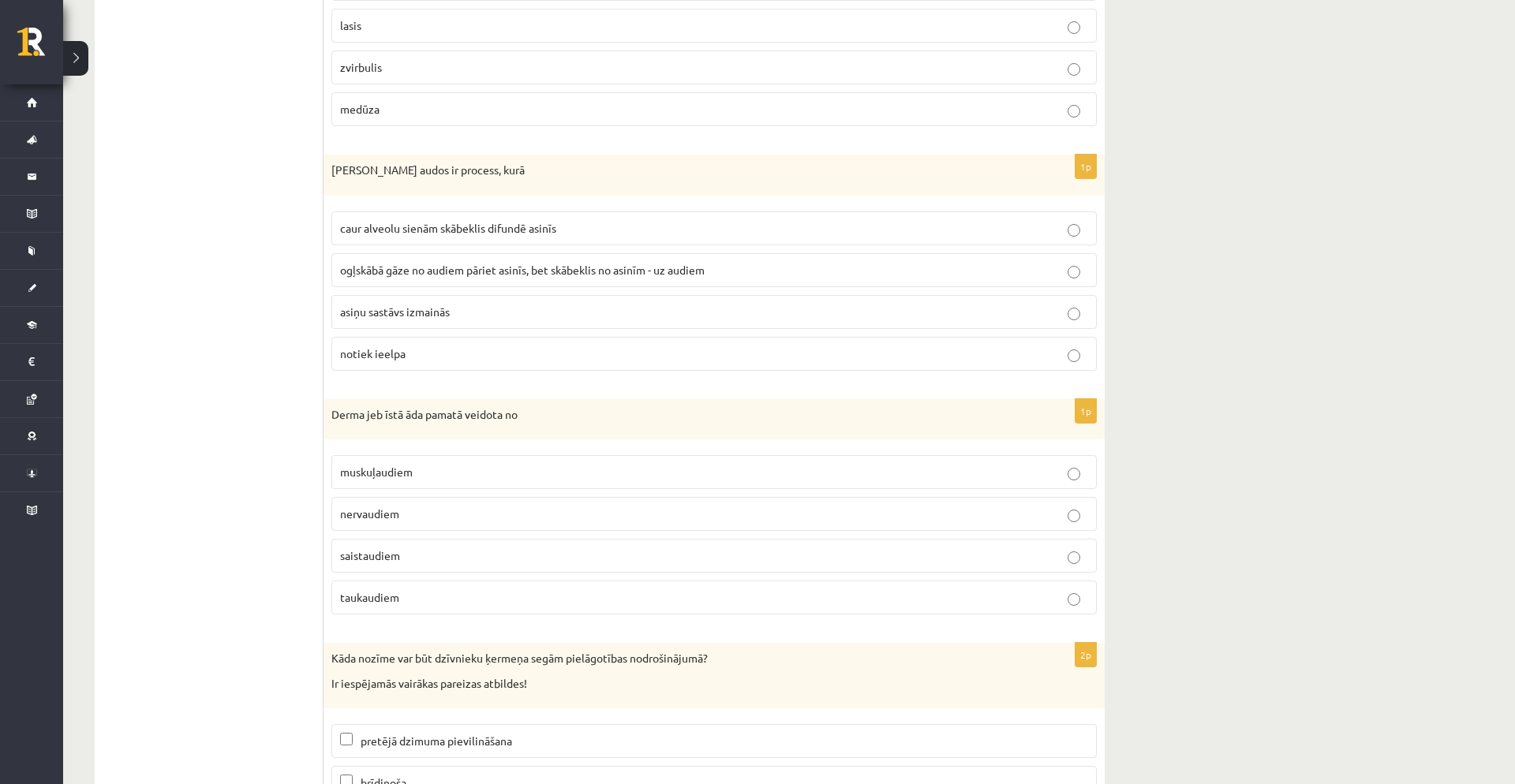
scroll to position [8440, 0]
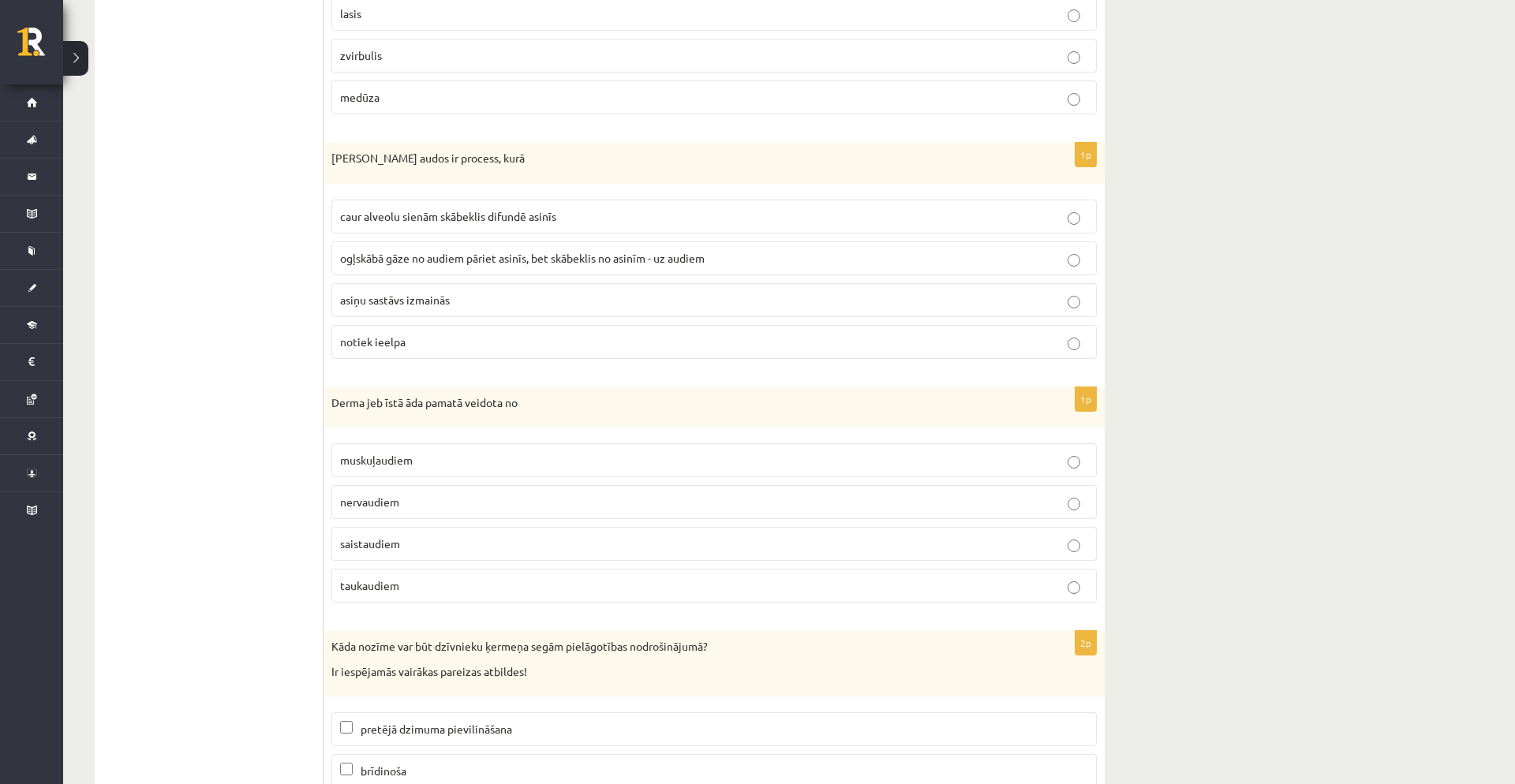
click at [469, 464] on p "muskuļaudiem" at bounding box center [714, 460] width 749 height 16
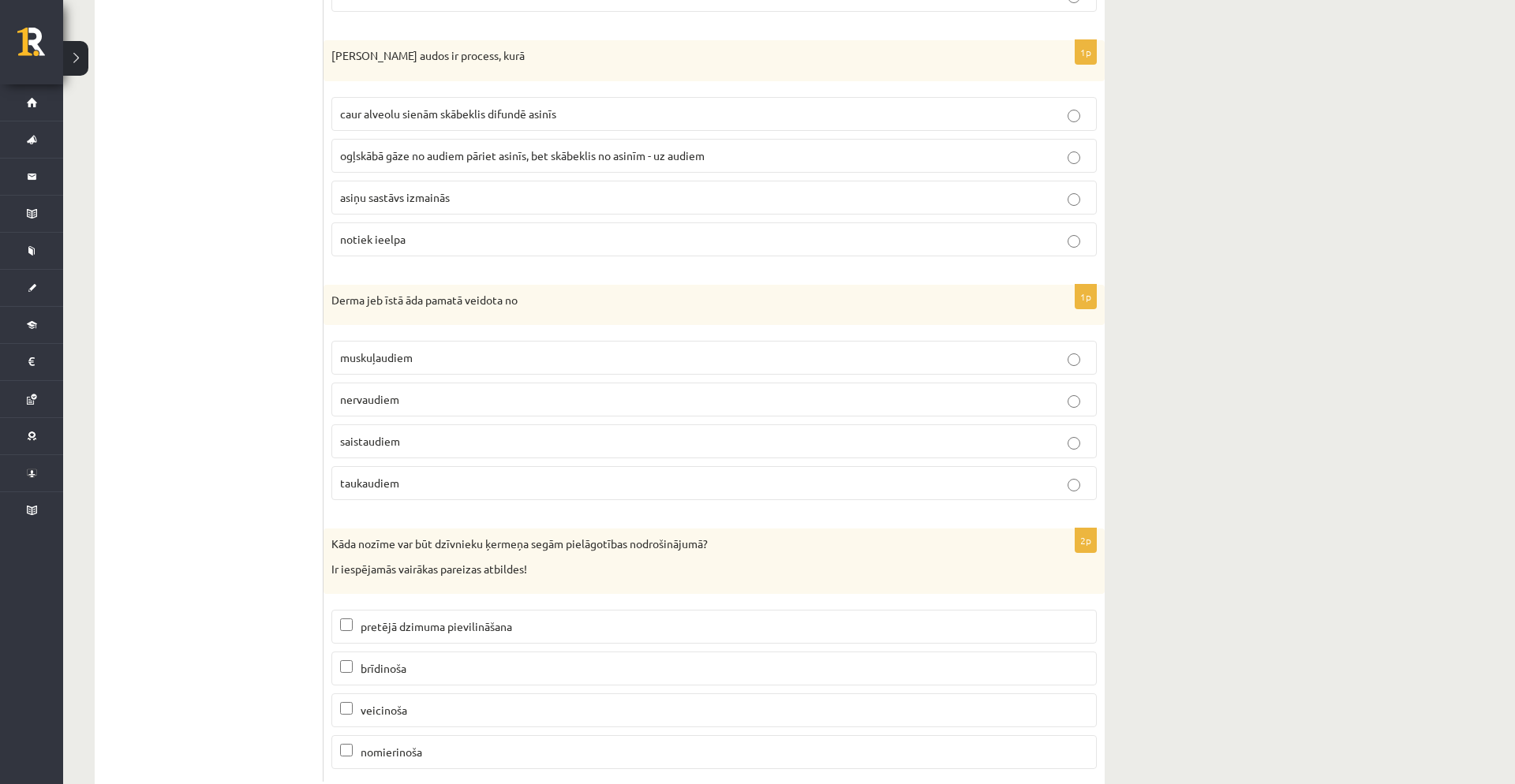
scroll to position [8588, 0]
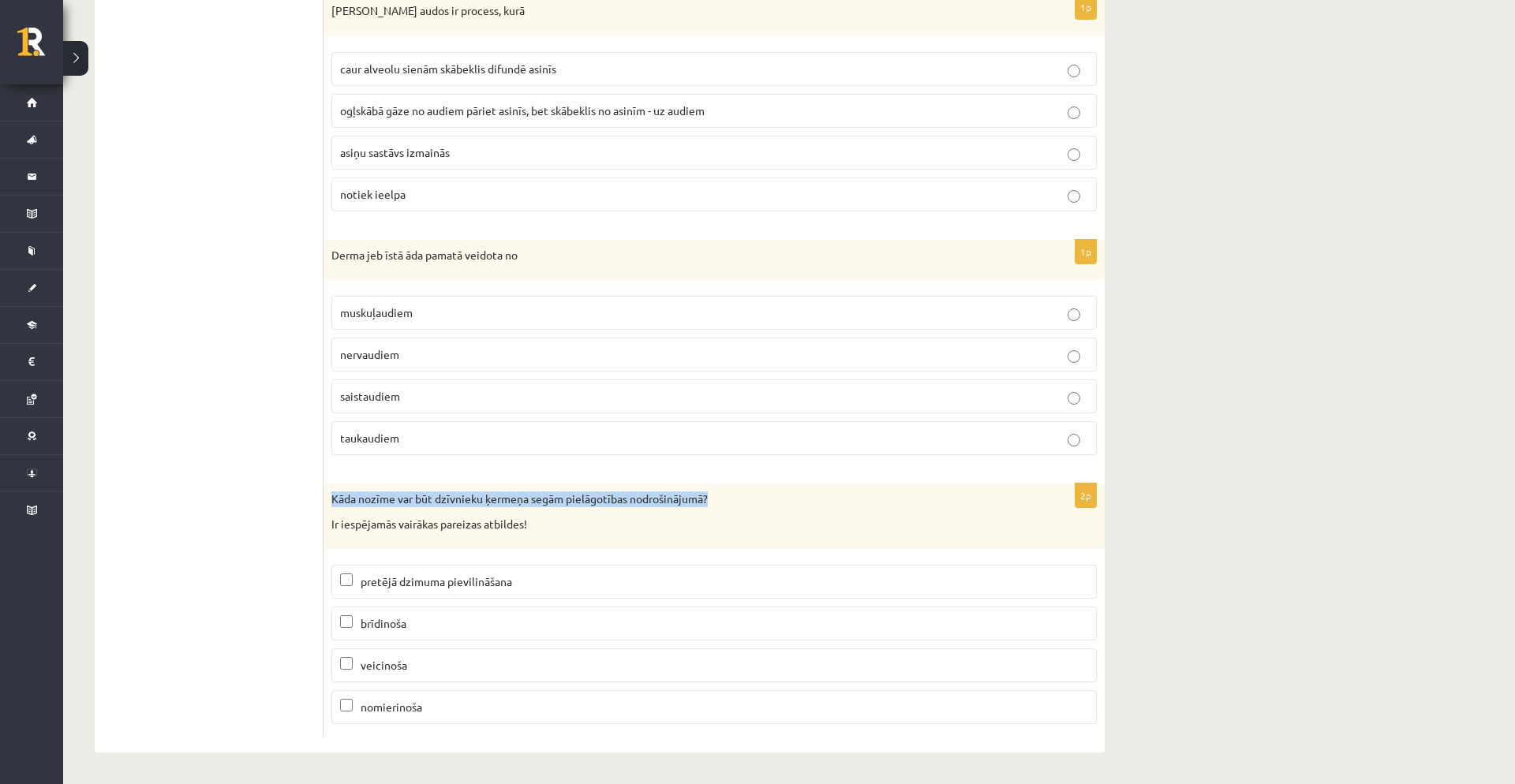
drag, startPoint x: 332, startPoint y: 496, endPoint x: 735, endPoint y: 500, distance: 403.0
click at [735, 500] on p "Kāda nozīme var būt dzīvnieku ķermeņa segām pielāgotības nodrošinājumā?" at bounding box center [675, 500] width 687 height 16
copy p "Kāda nozīme var būt dzīvnieku ķermeņa segām pielāgotības nodrošinājumā?"
click at [498, 675] on label "veicinoša" at bounding box center [714, 666] width 766 height 34
click at [487, 625] on p "brīdinoša" at bounding box center [714, 624] width 749 height 16
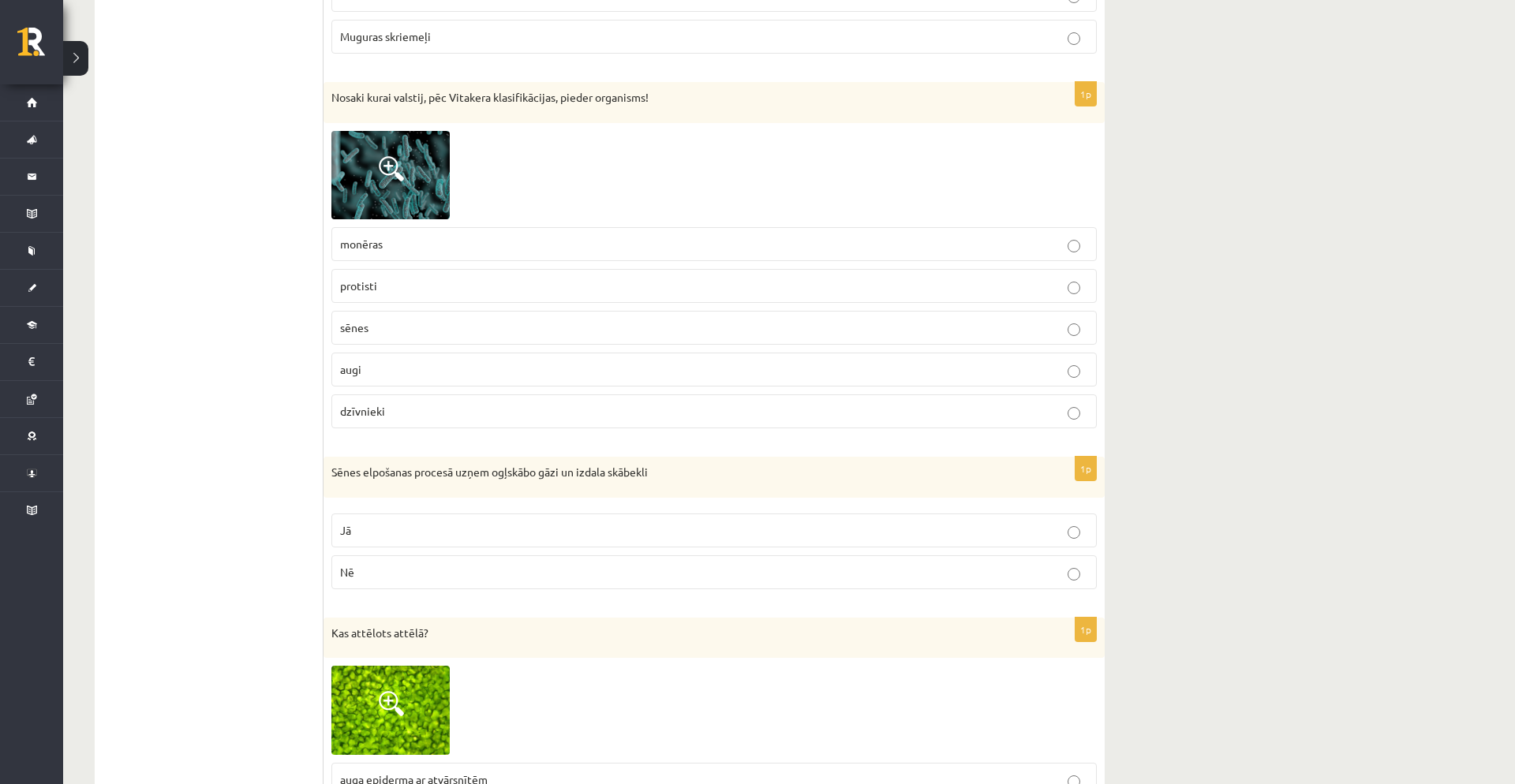
scroll to position [0, 0]
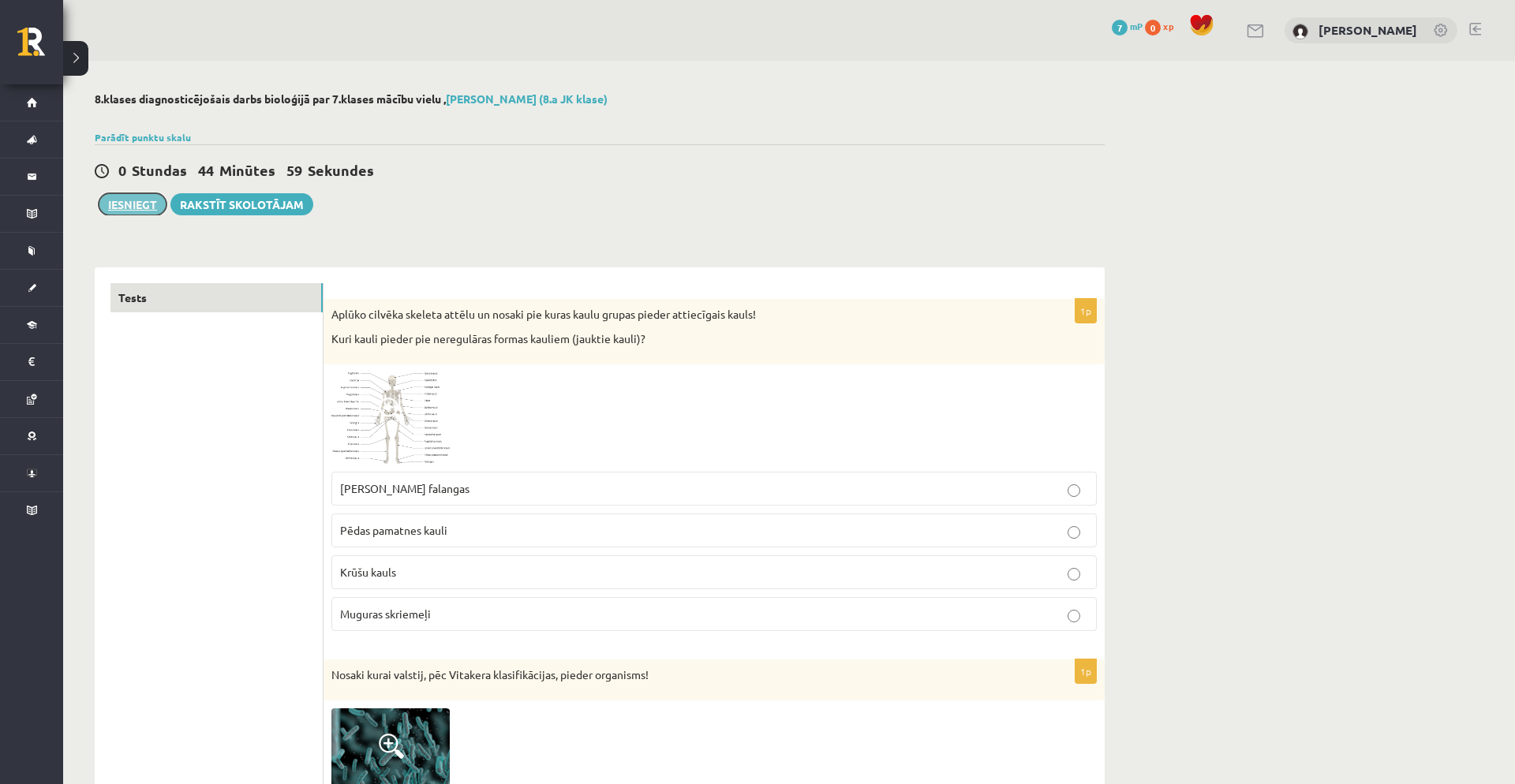
click at [126, 209] on button "Iesniegt" at bounding box center [133, 204] width 68 height 22
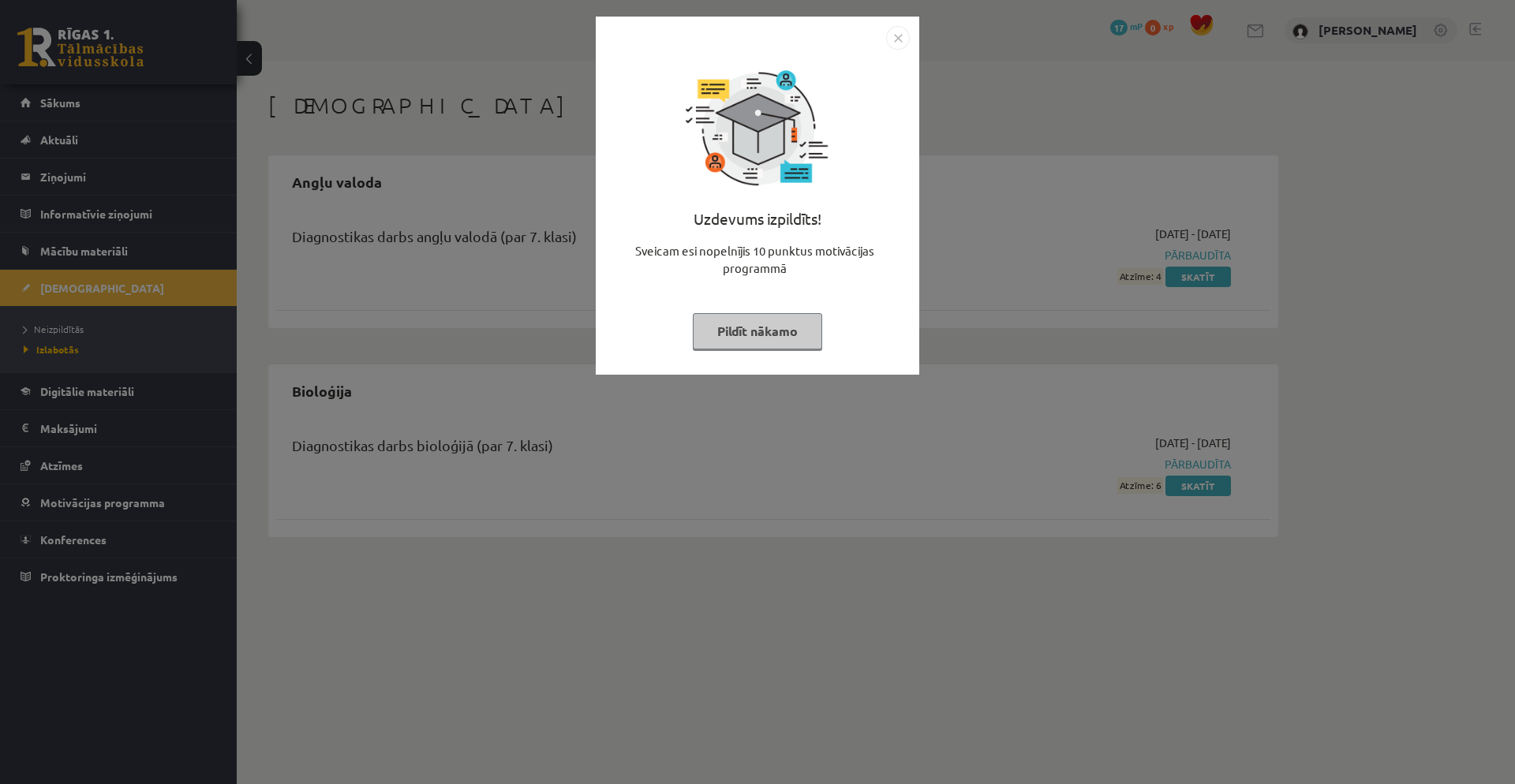
click at [893, 33] on img "Close" at bounding box center [898, 38] width 23 height 23
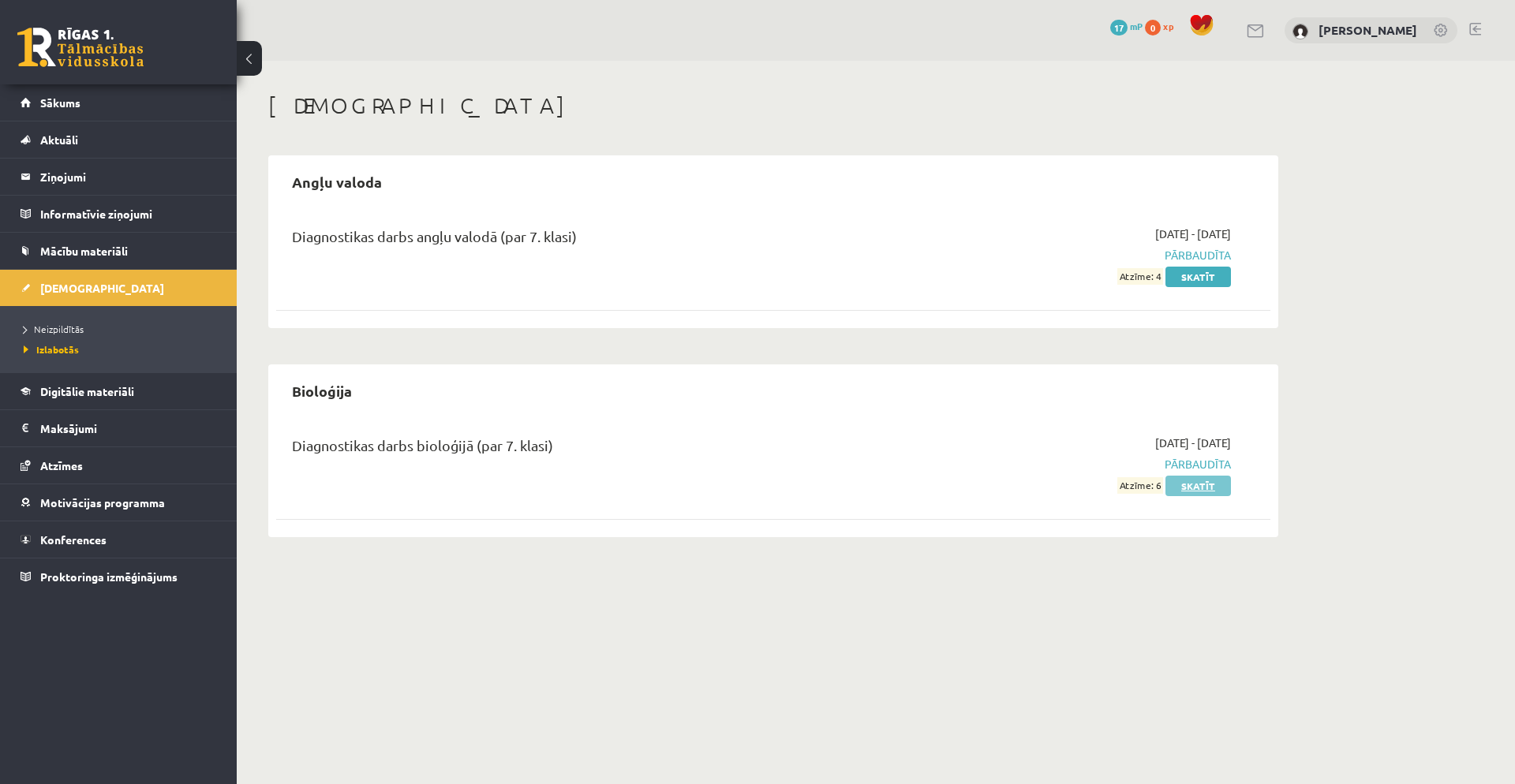
click at [1212, 484] on link "Skatīt" at bounding box center [1198, 486] width 65 height 21
click at [1208, 484] on link "Skatīt" at bounding box center [1198, 486] width 65 height 21
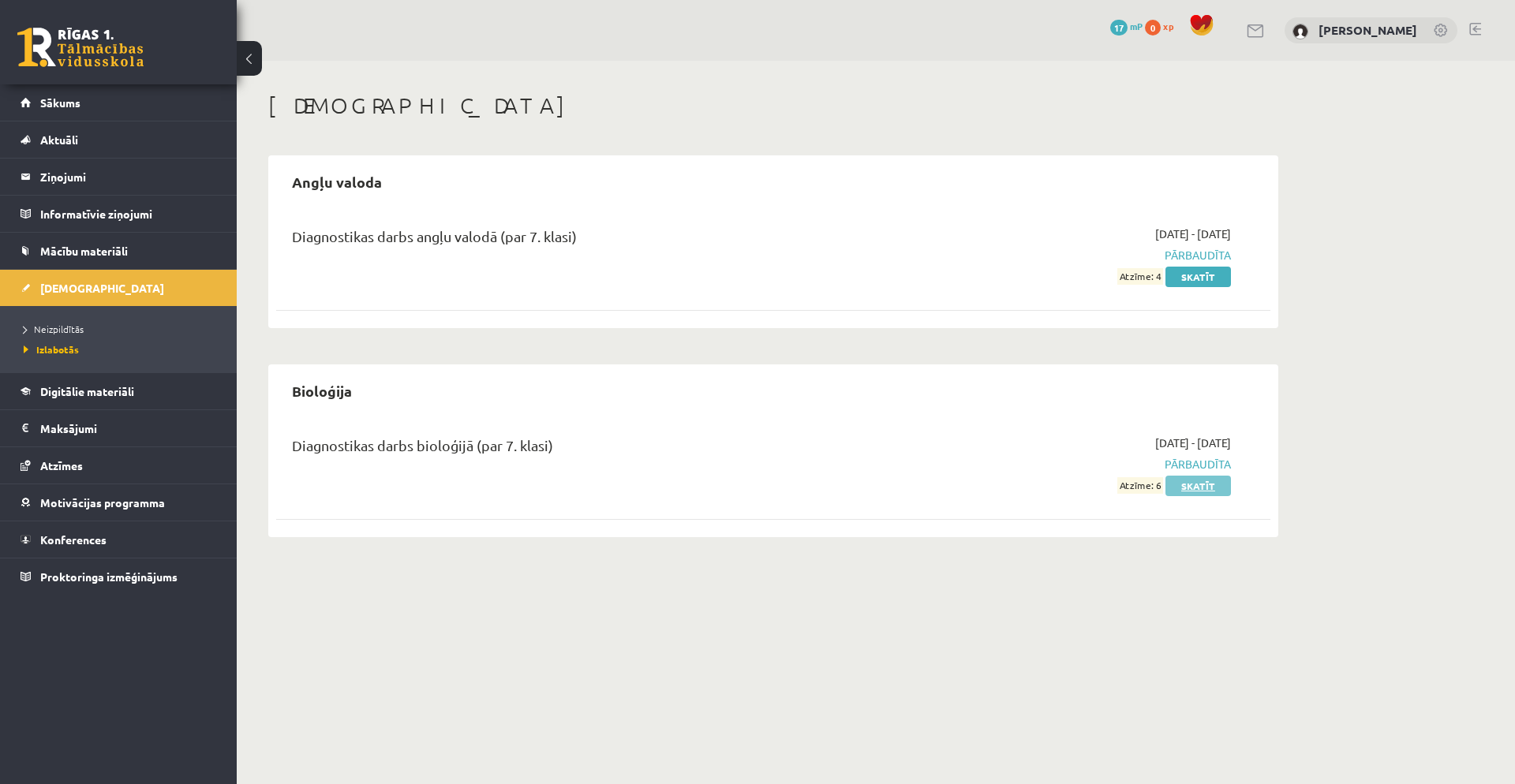
click at [1199, 490] on link "Skatīt" at bounding box center [1198, 486] width 65 height 21
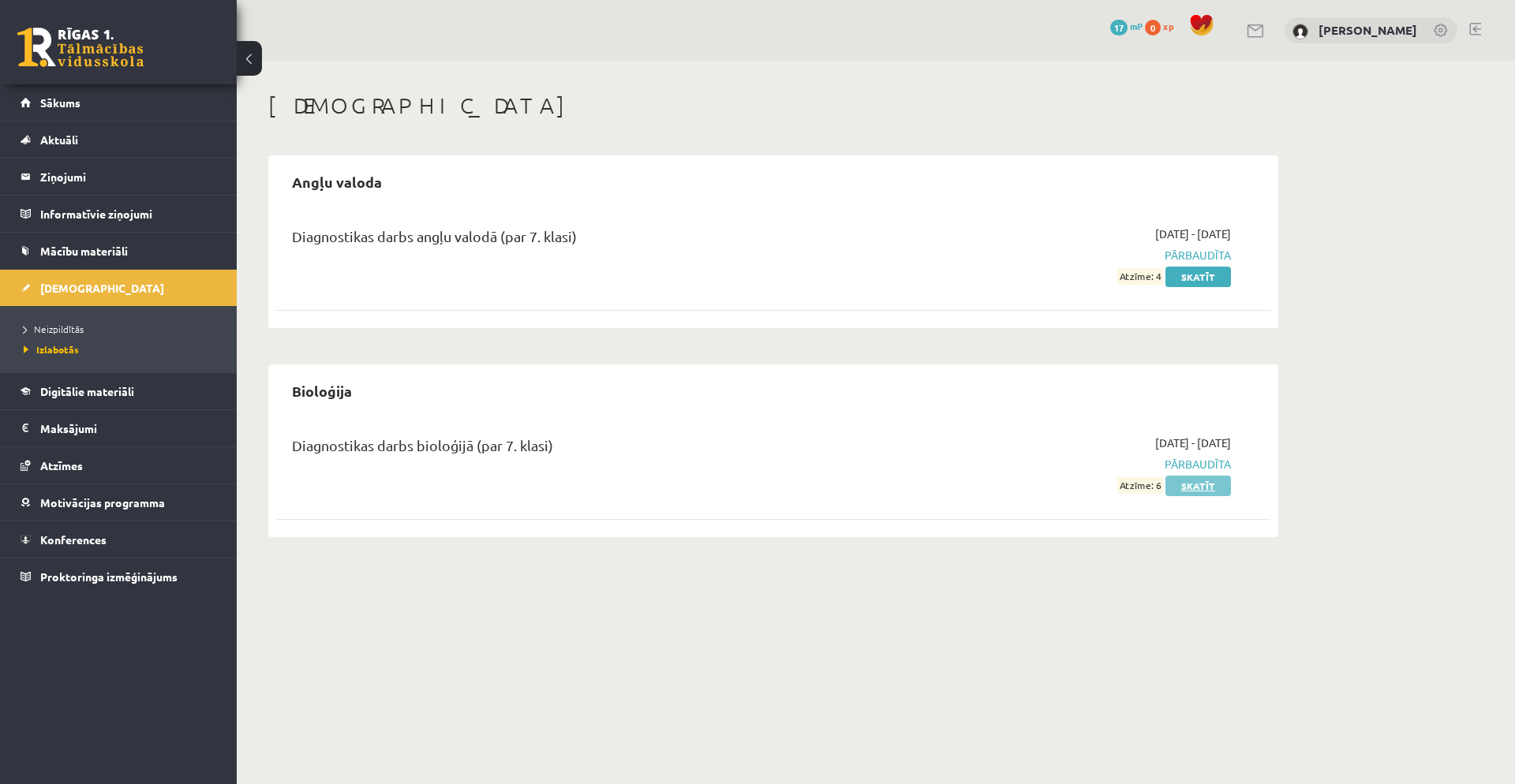
click at [1199, 490] on link "Skatīt" at bounding box center [1198, 486] width 65 height 21
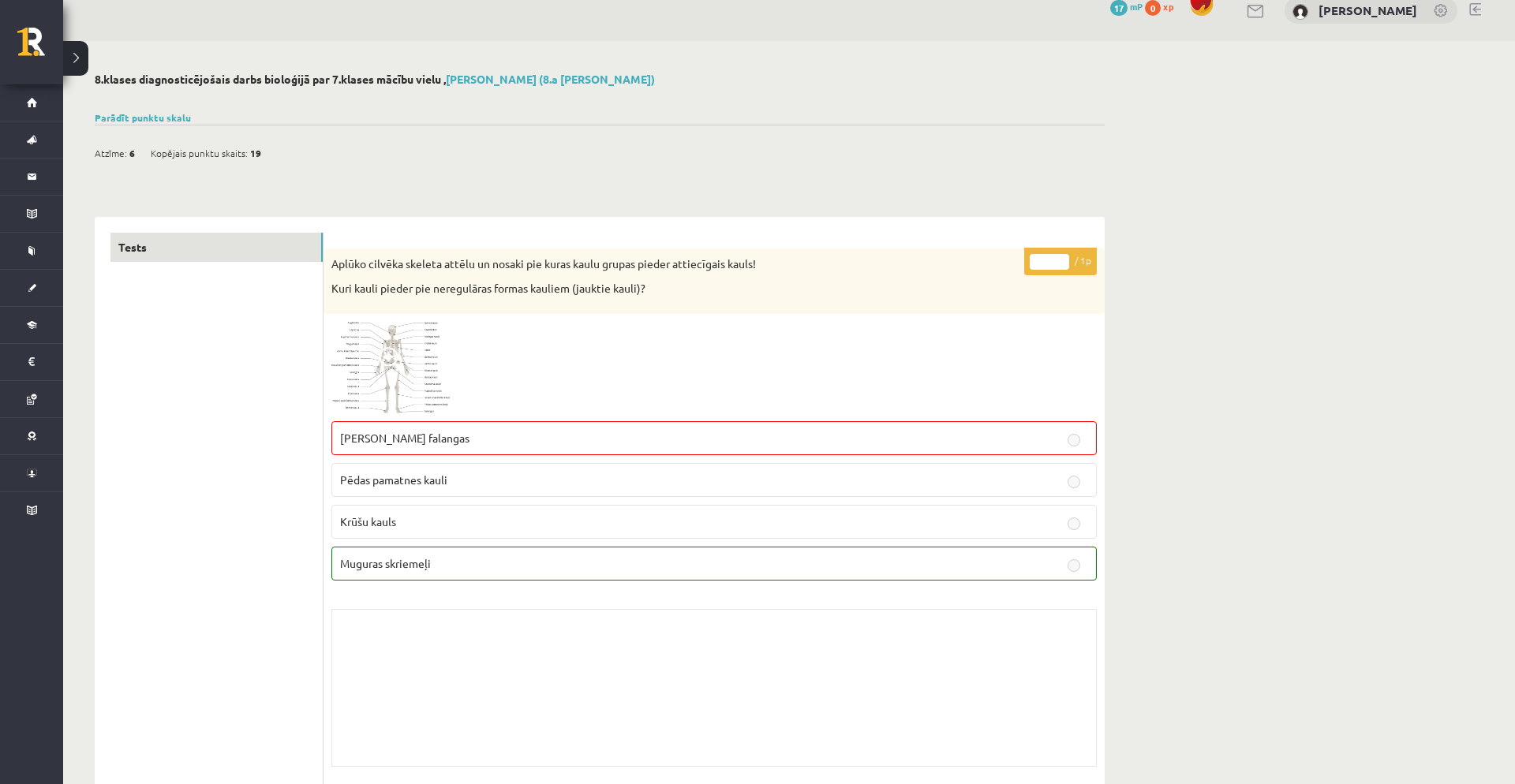
scroll to position [17, 0]
click at [129, 117] on link "Parādīt punktu skalu" at bounding box center [143, 120] width 96 height 13
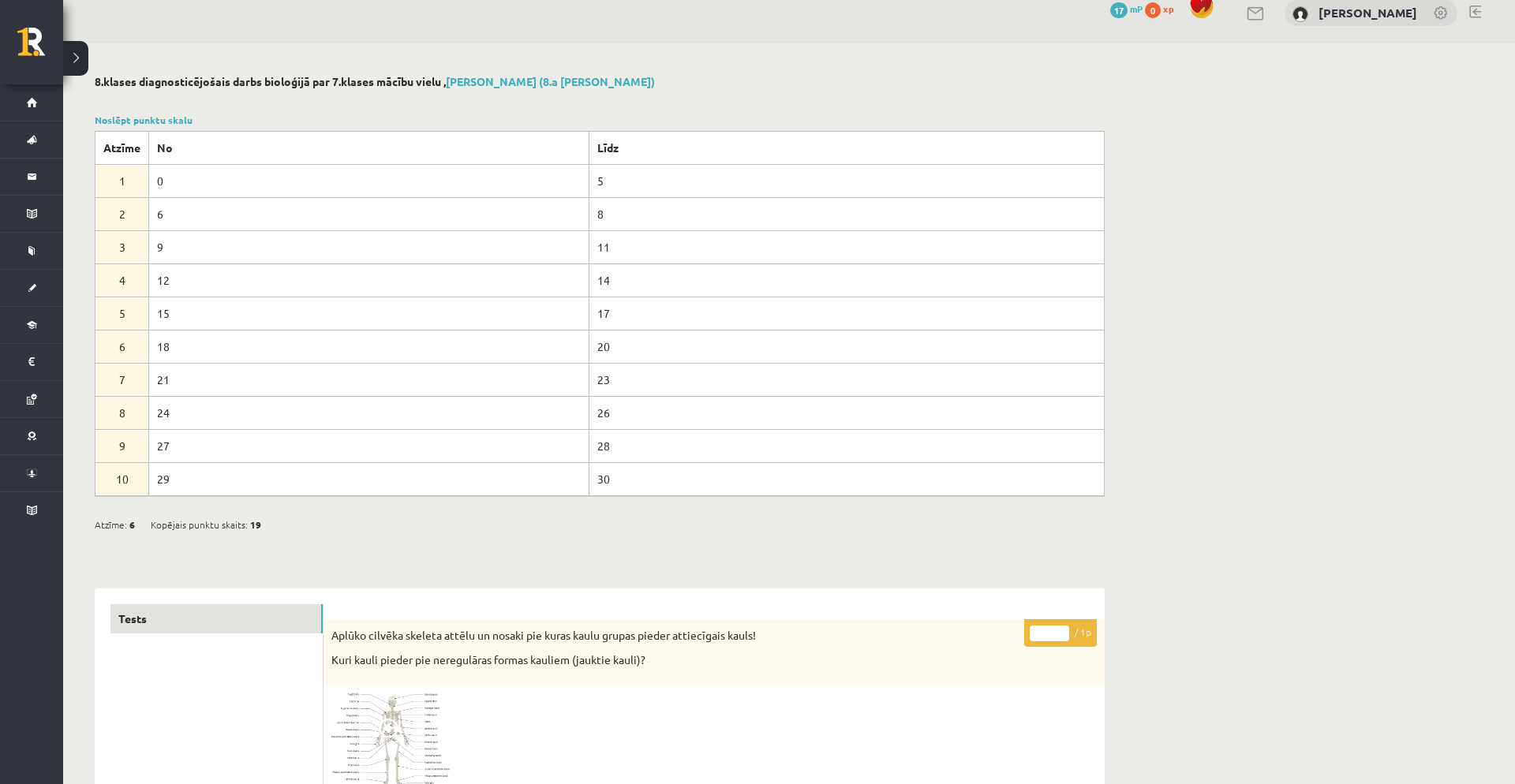
click at [728, 95] on div at bounding box center [600, 101] width 1010 height 16
click at [173, 121] on link "Noslēpt punktu skalu" at bounding box center [143, 120] width 98 height 13
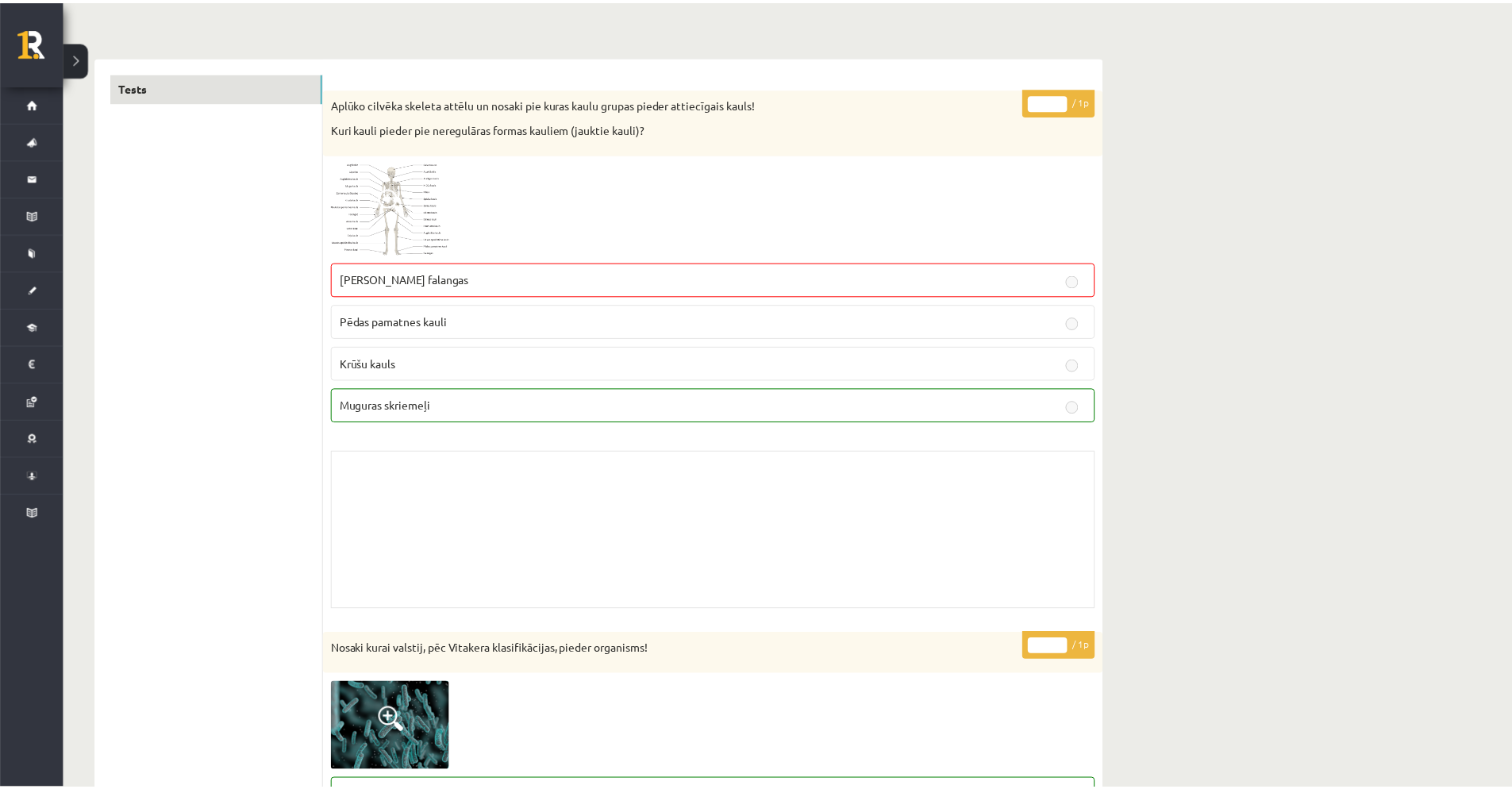
scroll to position [0, 0]
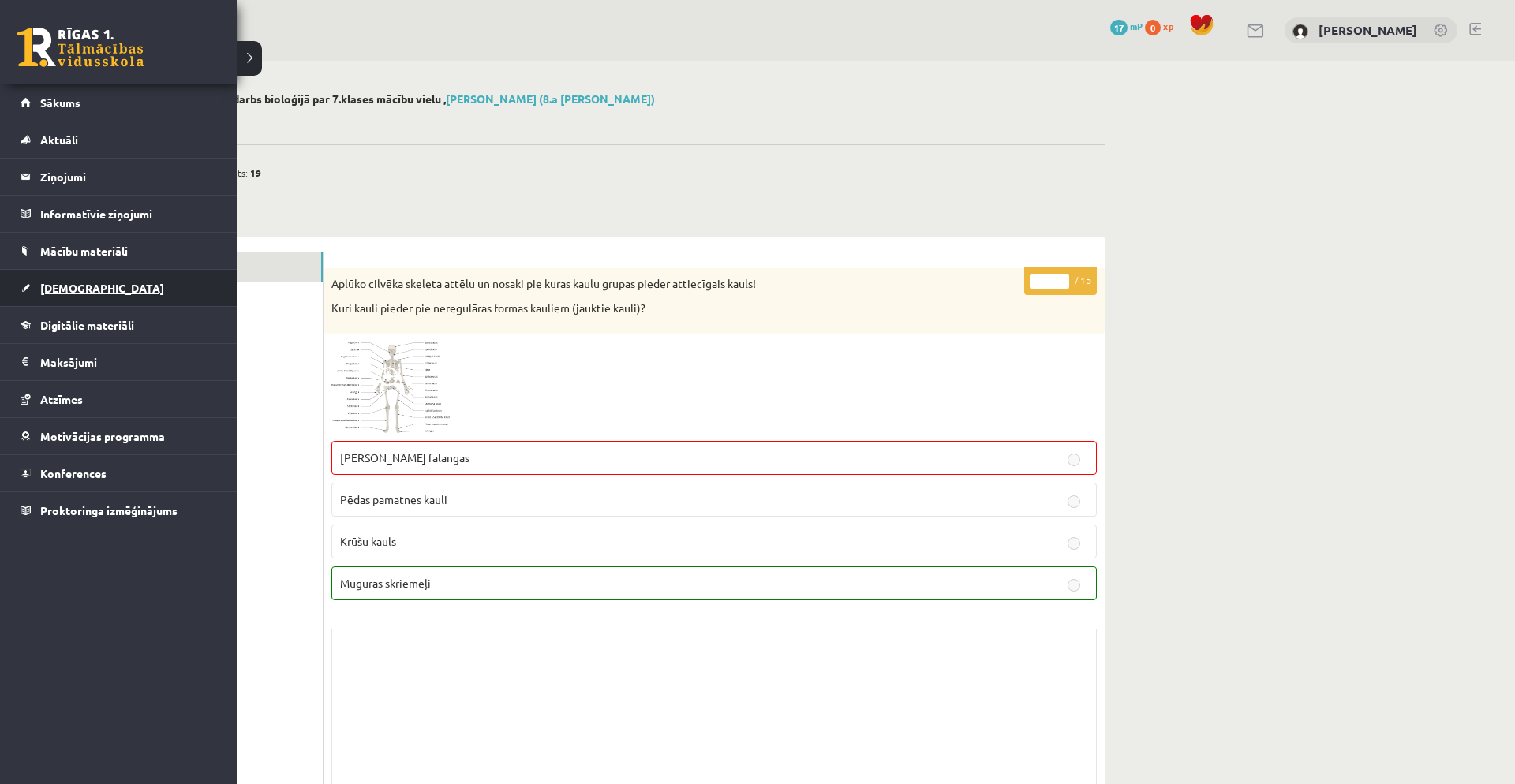
click at [102, 286] on link "[DEMOGRAPHIC_DATA]" at bounding box center [118, 288] width 196 height 36
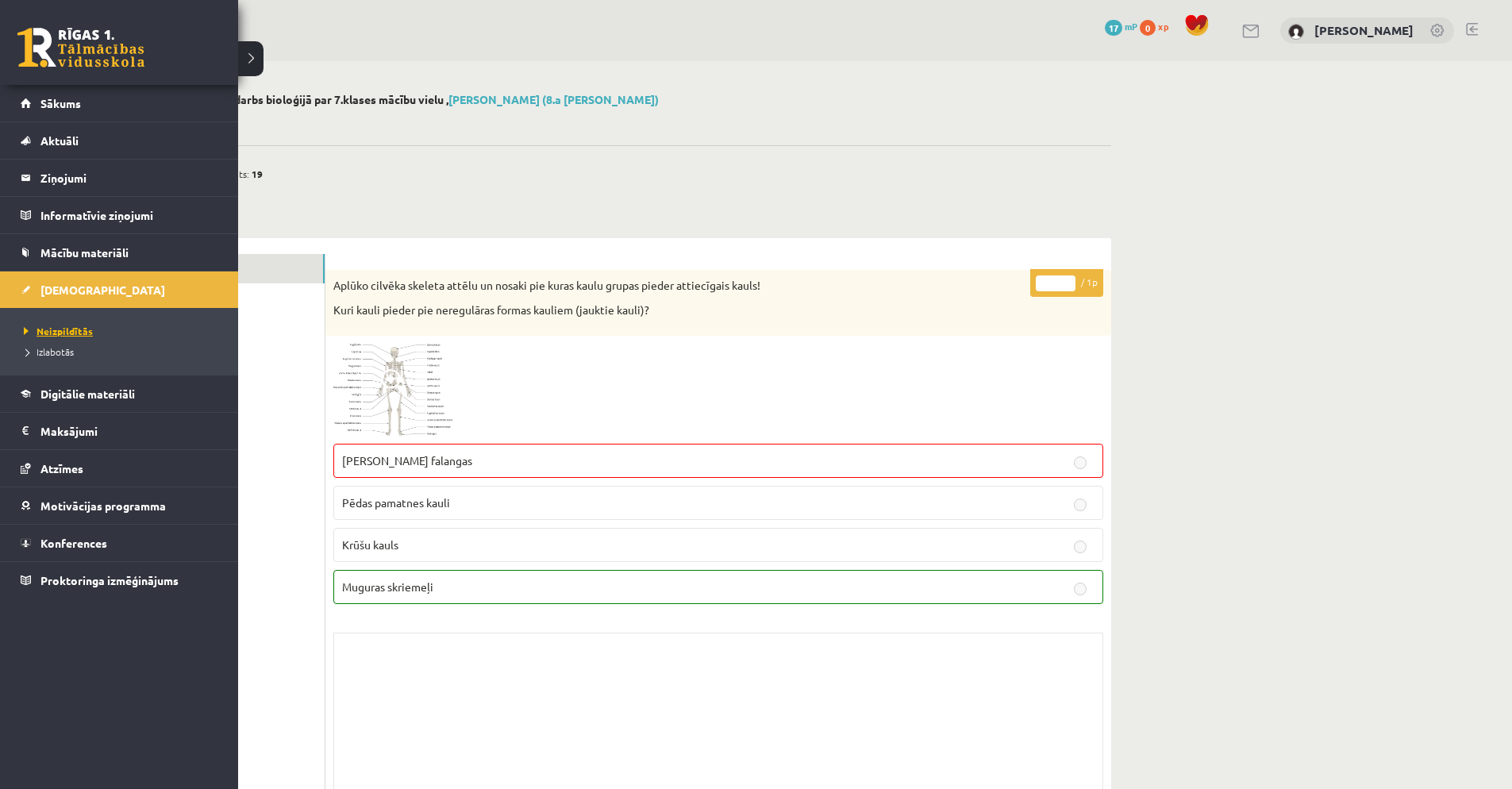
click at [86, 326] on span "Neizpildītās" at bounding box center [56, 331] width 73 height 13
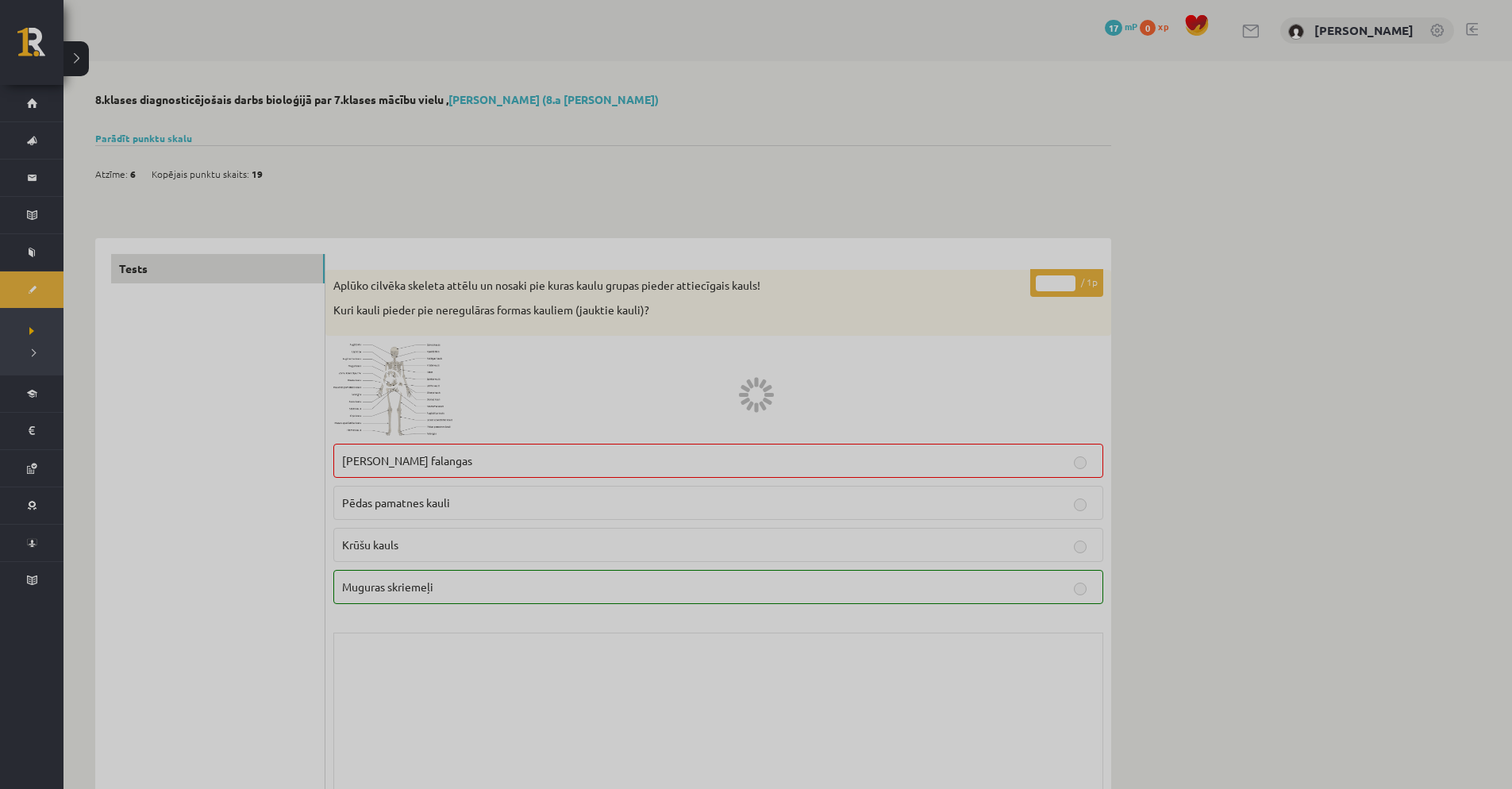
click at [87, 328] on div at bounding box center [756, 394] width 1512 height 789
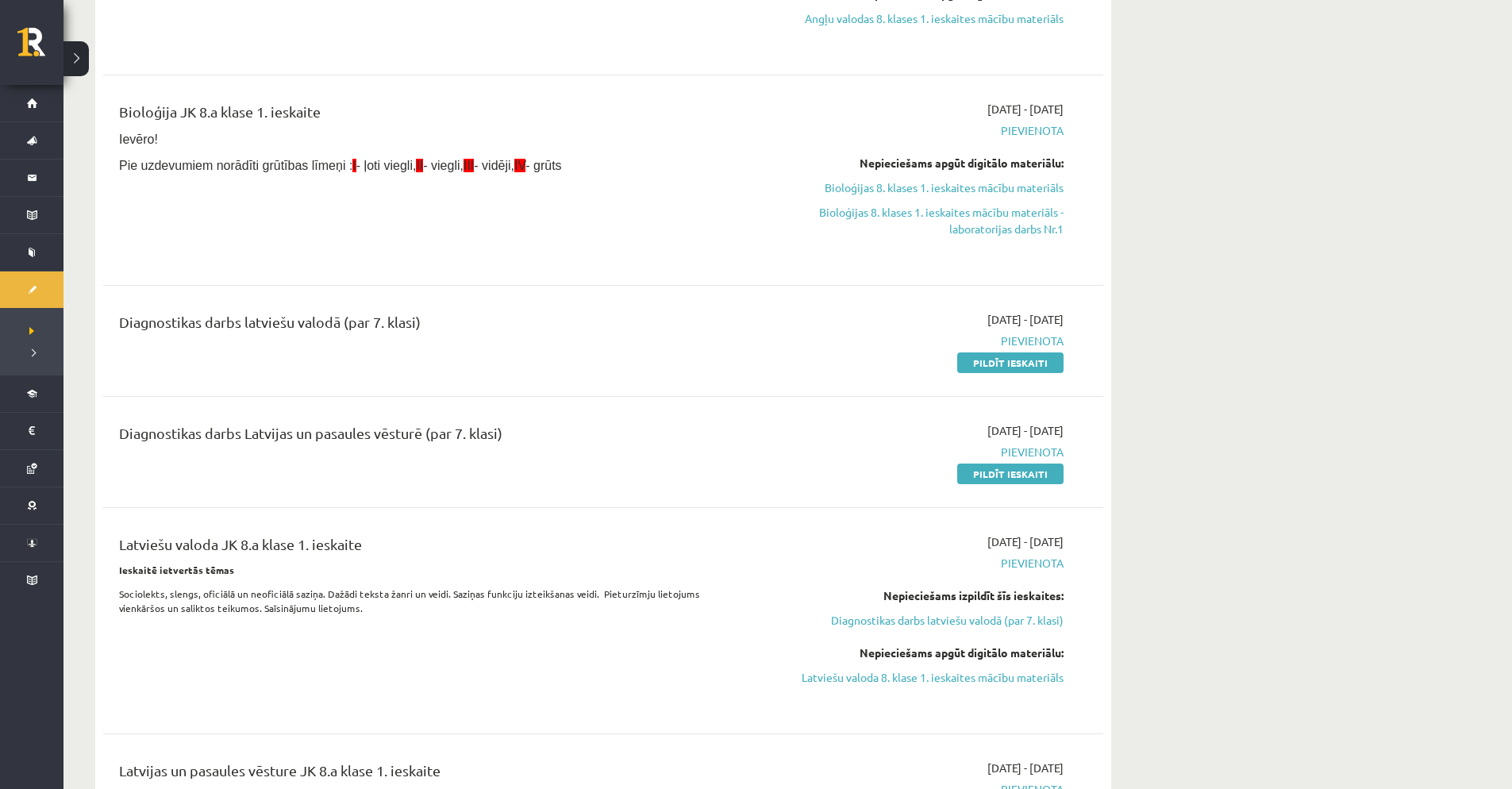
scroll to position [292, 0]
click at [993, 360] on link "Pildīt ieskaiti" at bounding box center [1011, 365] width 106 height 21
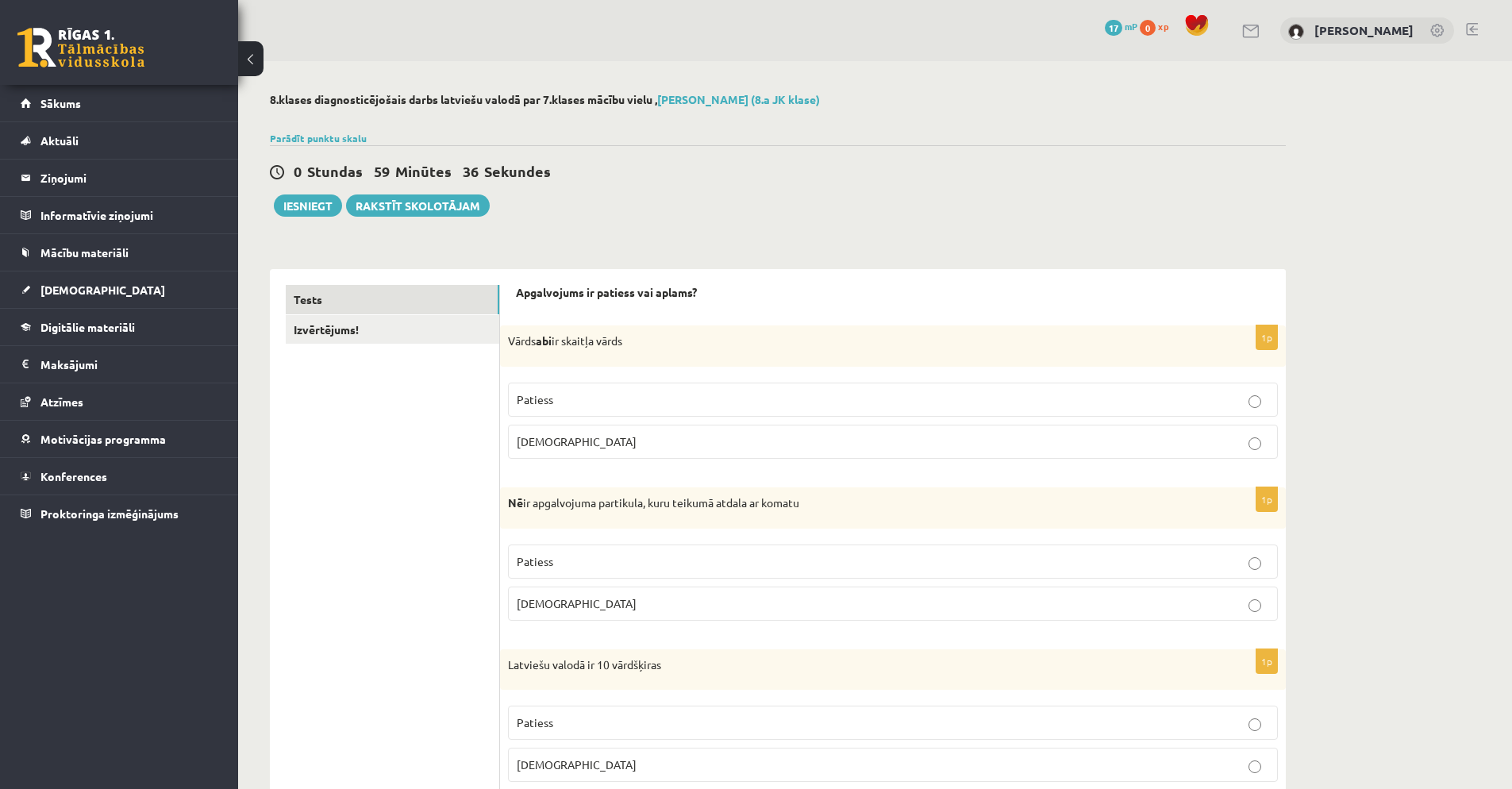
drag, startPoint x: 649, startPoint y: 402, endPoint x: 646, endPoint y: 422, distance: 20.2
click at [648, 407] on p "Patiess" at bounding box center [893, 399] width 753 height 16
click at [646, 436] on p "Aplams" at bounding box center [893, 442] width 753 height 16
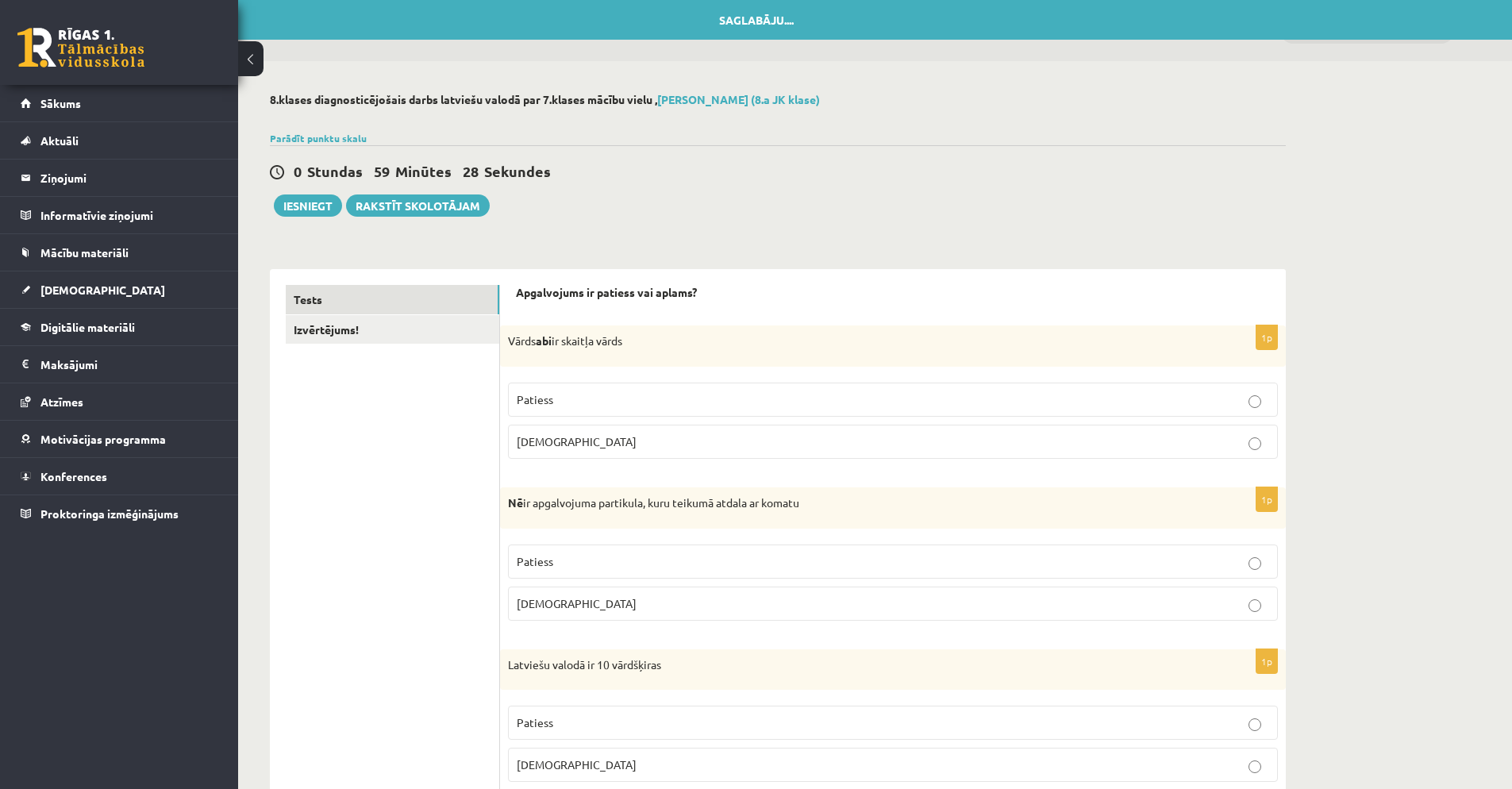
click at [564, 600] on p "Aplams" at bounding box center [893, 603] width 753 height 16
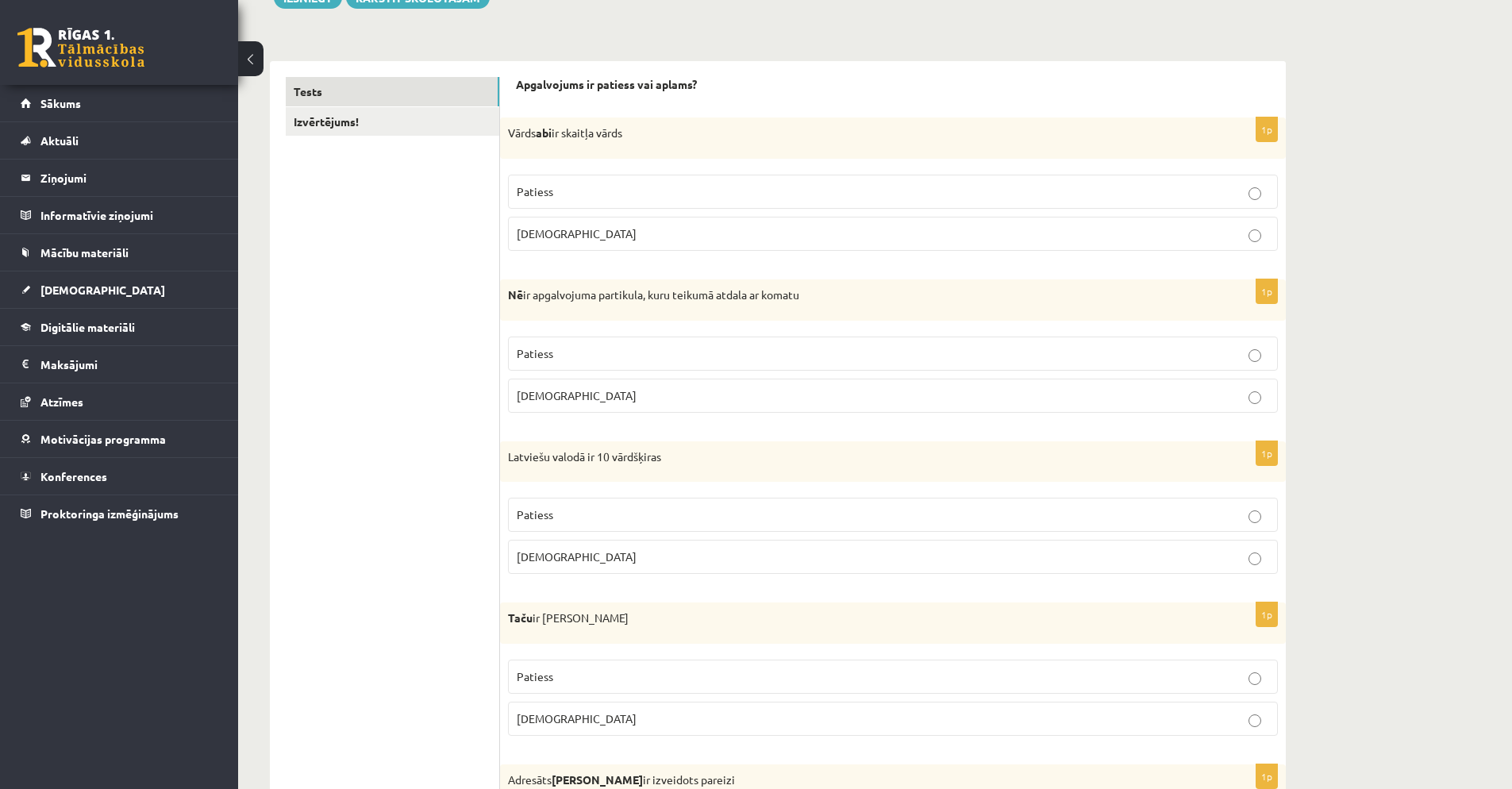
scroll to position [229, 0]
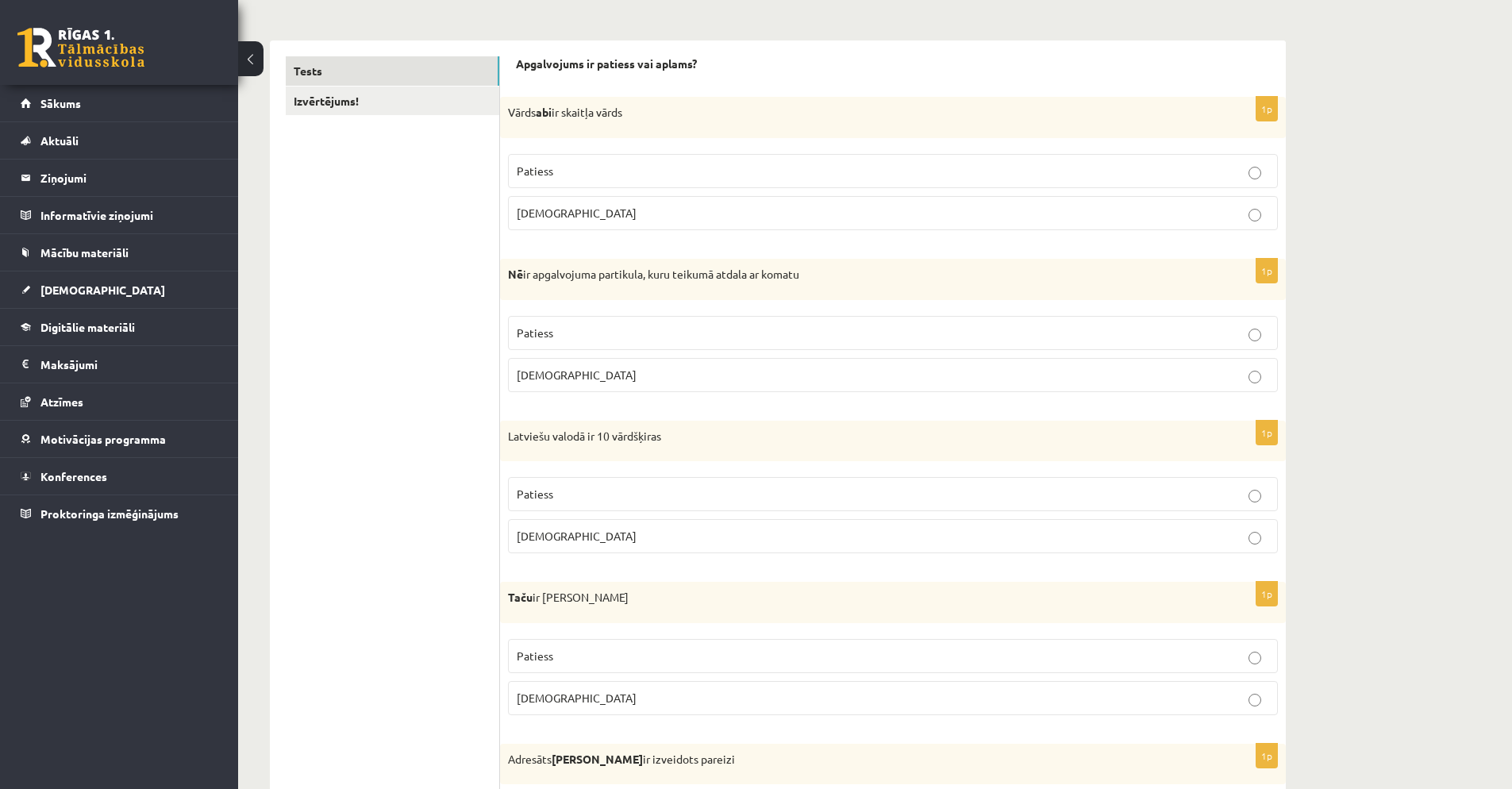
click at [611, 537] on p "Aplams" at bounding box center [893, 536] width 753 height 16
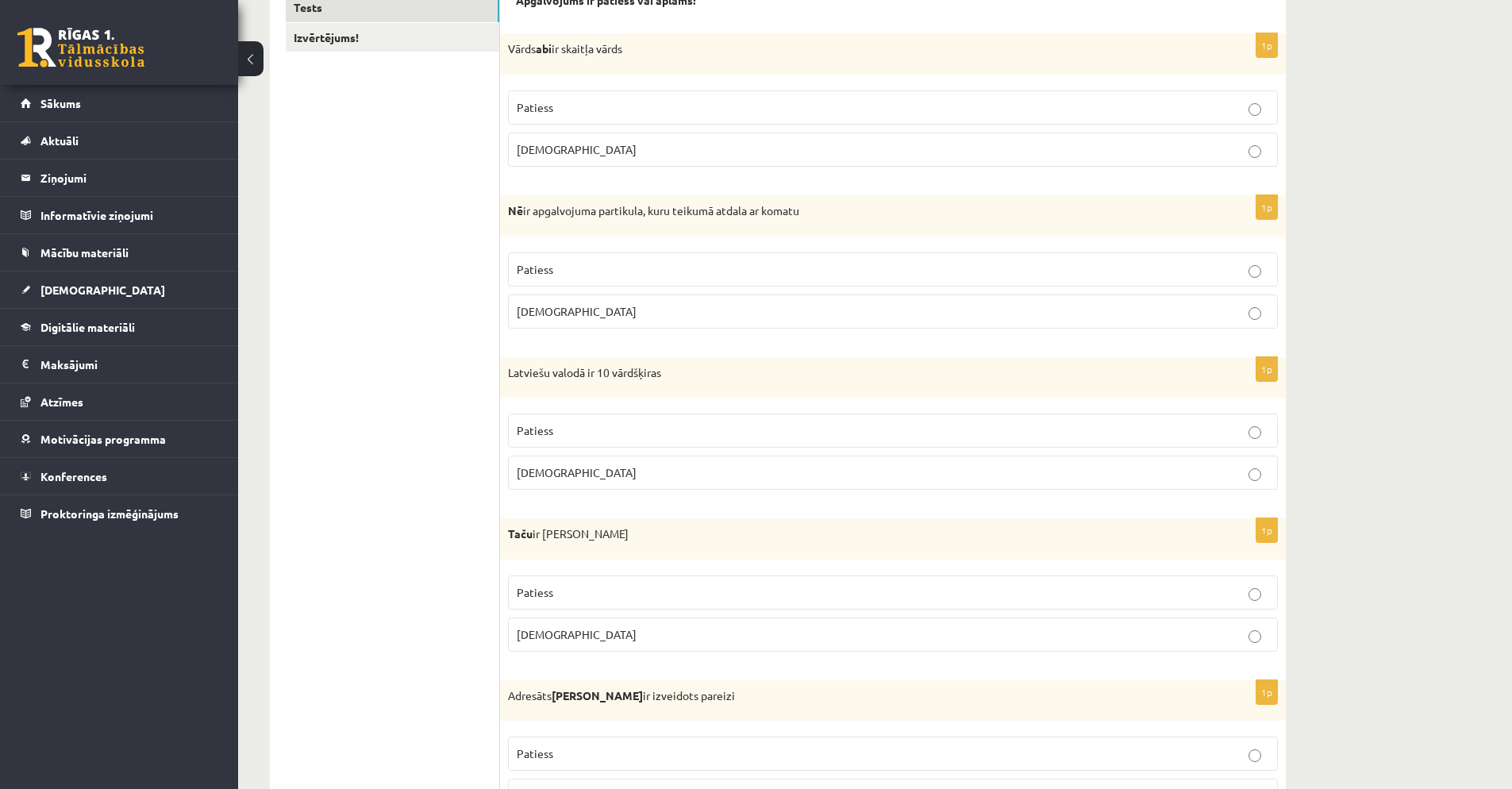
scroll to position [294, 0]
click at [600, 582] on label "Patiess" at bounding box center [893, 592] width 770 height 34
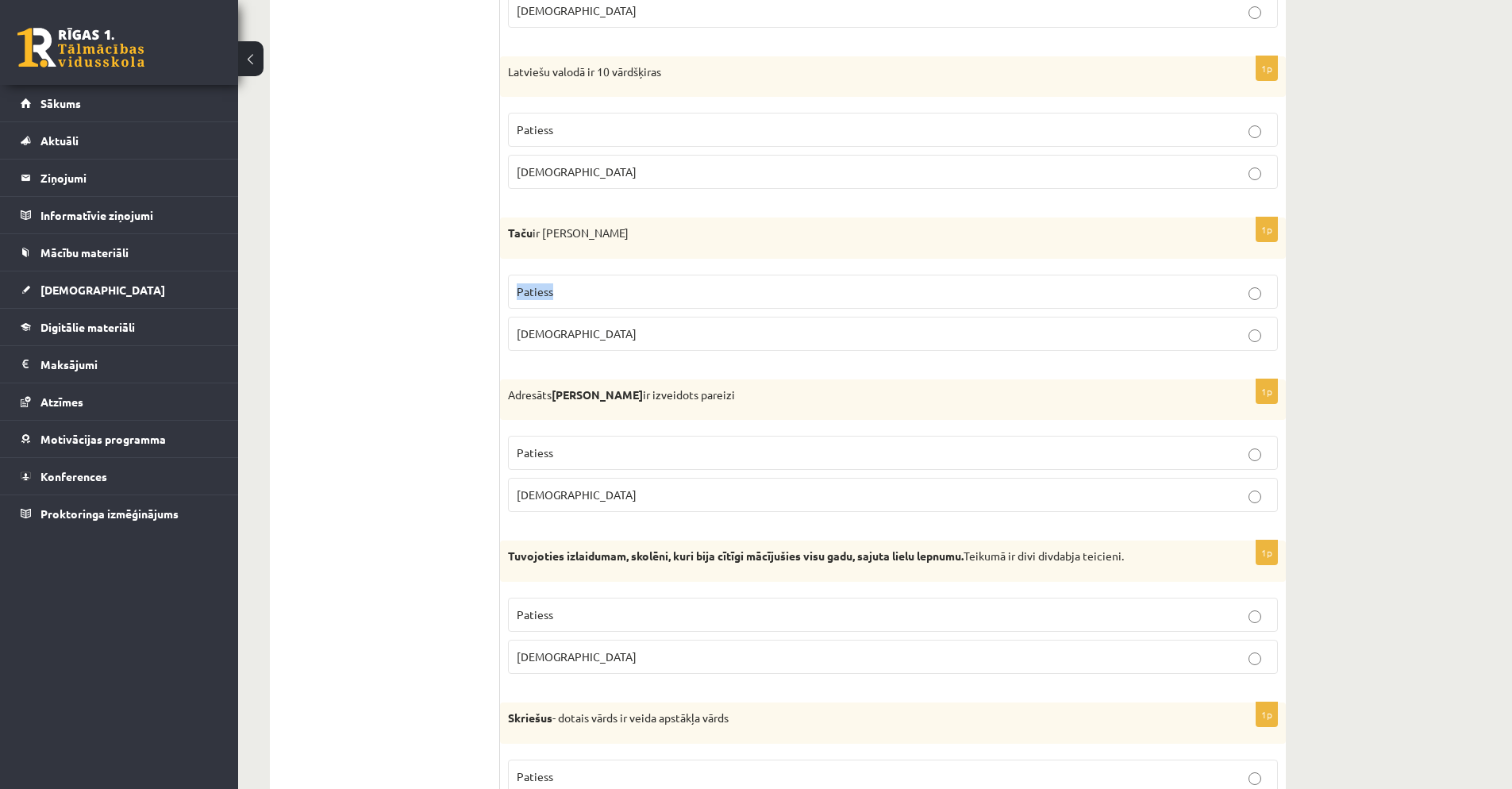
scroll to position [604, 0]
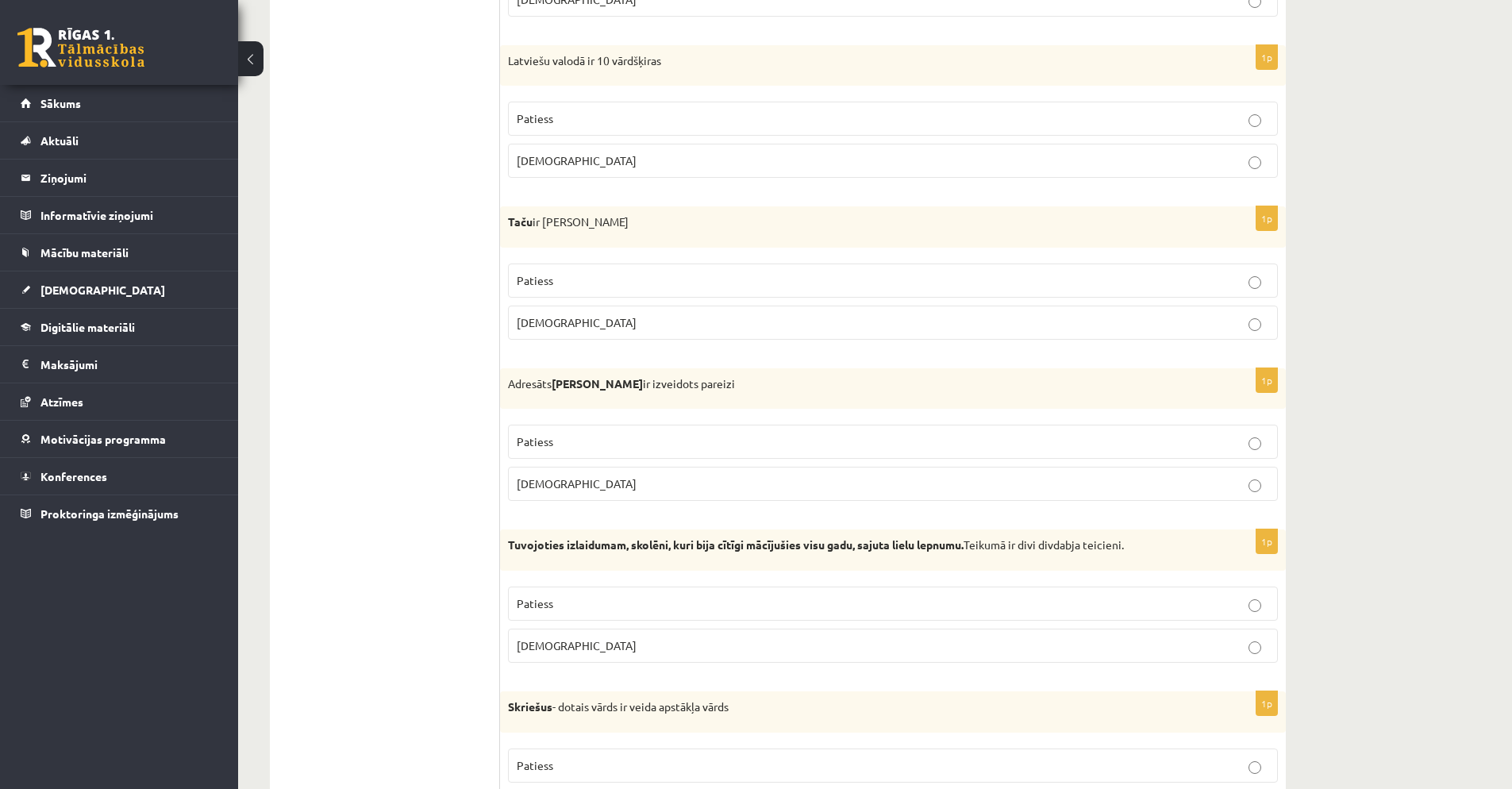
click at [620, 483] on p "Aplams" at bounding box center [893, 483] width 753 height 16
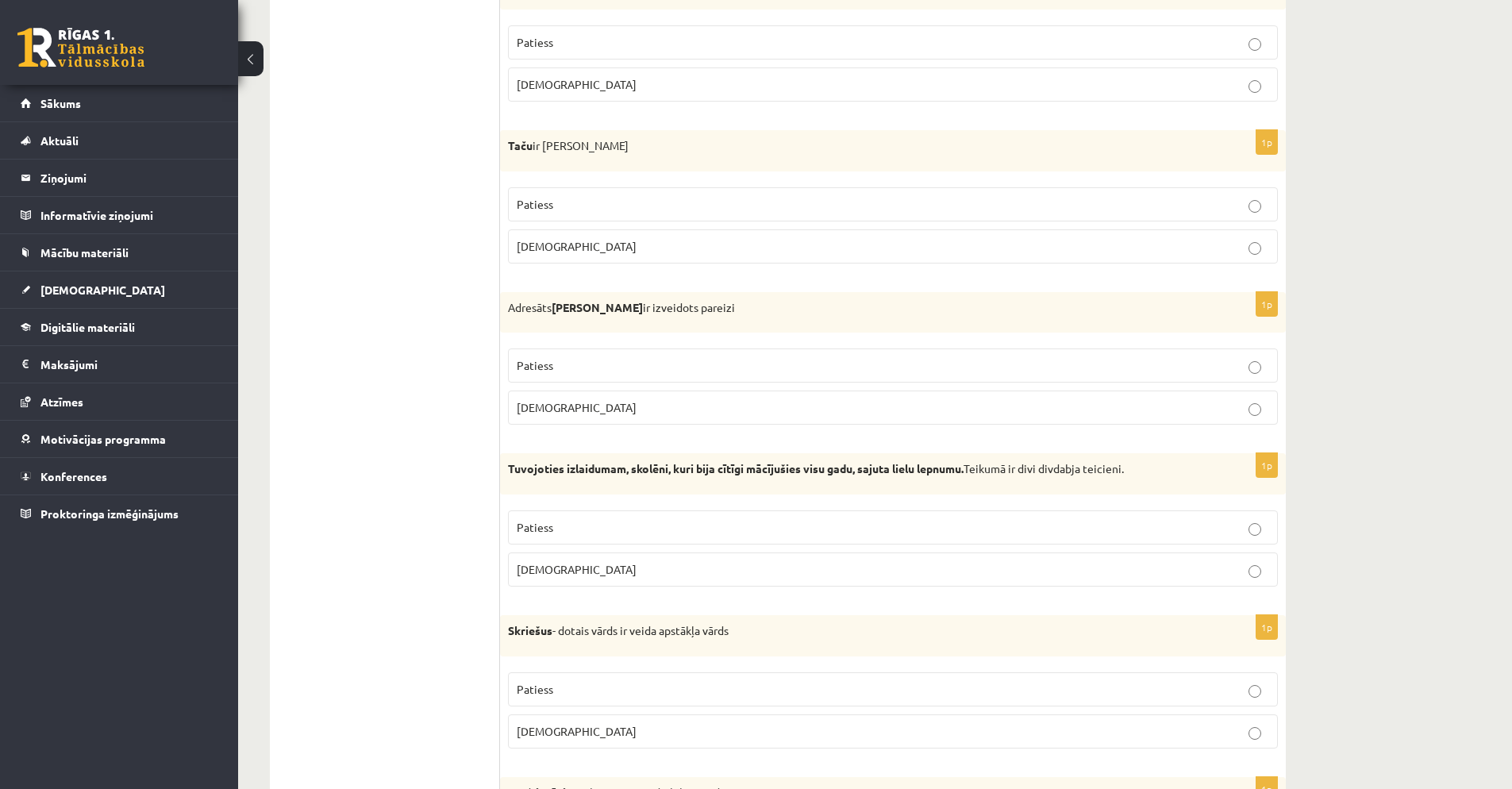
scroll to position [681, 0]
click at [621, 565] on p "Aplams" at bounding box center [893, 569] width 753 height 16
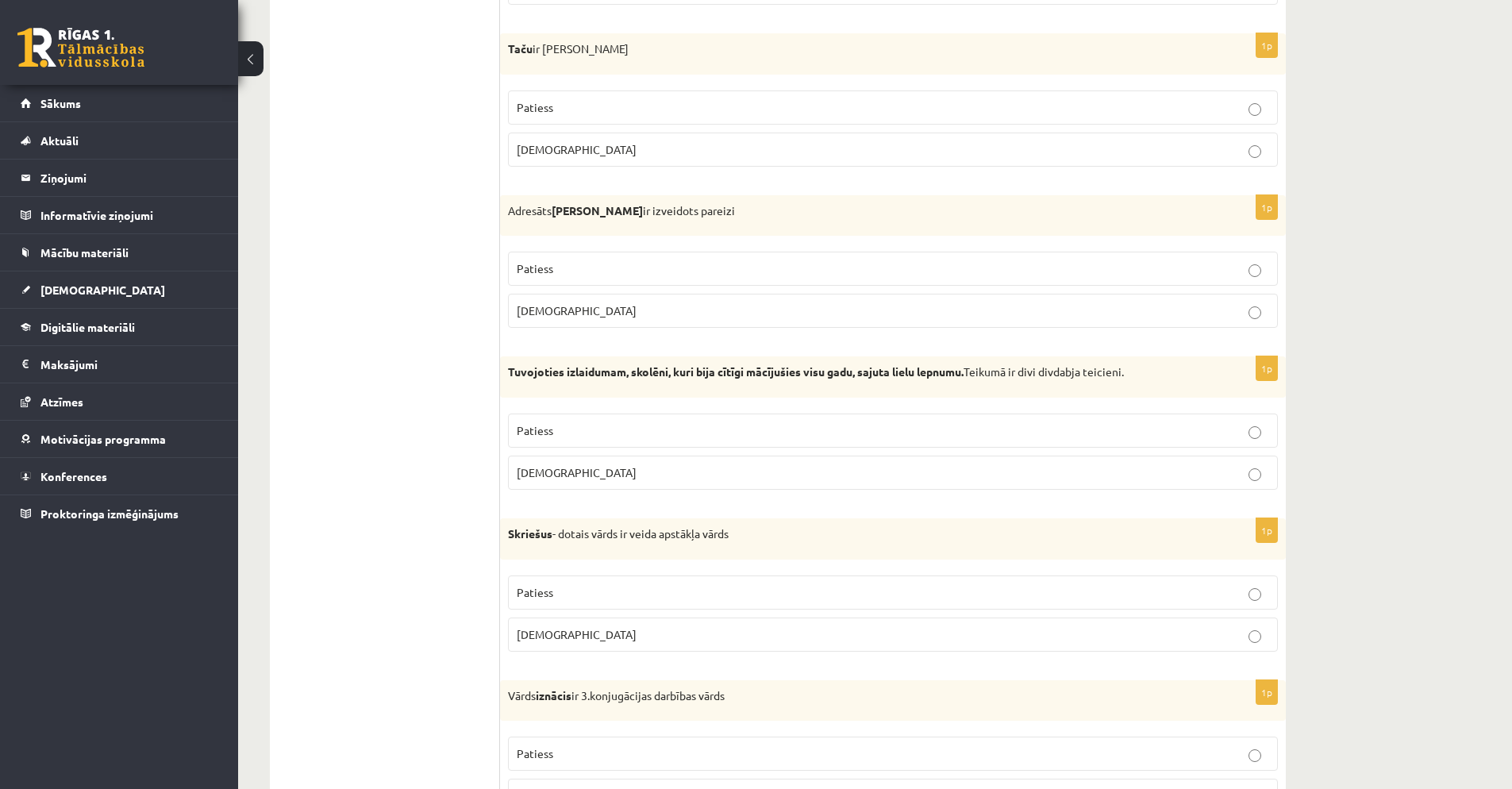
scroll to position [860, 0]
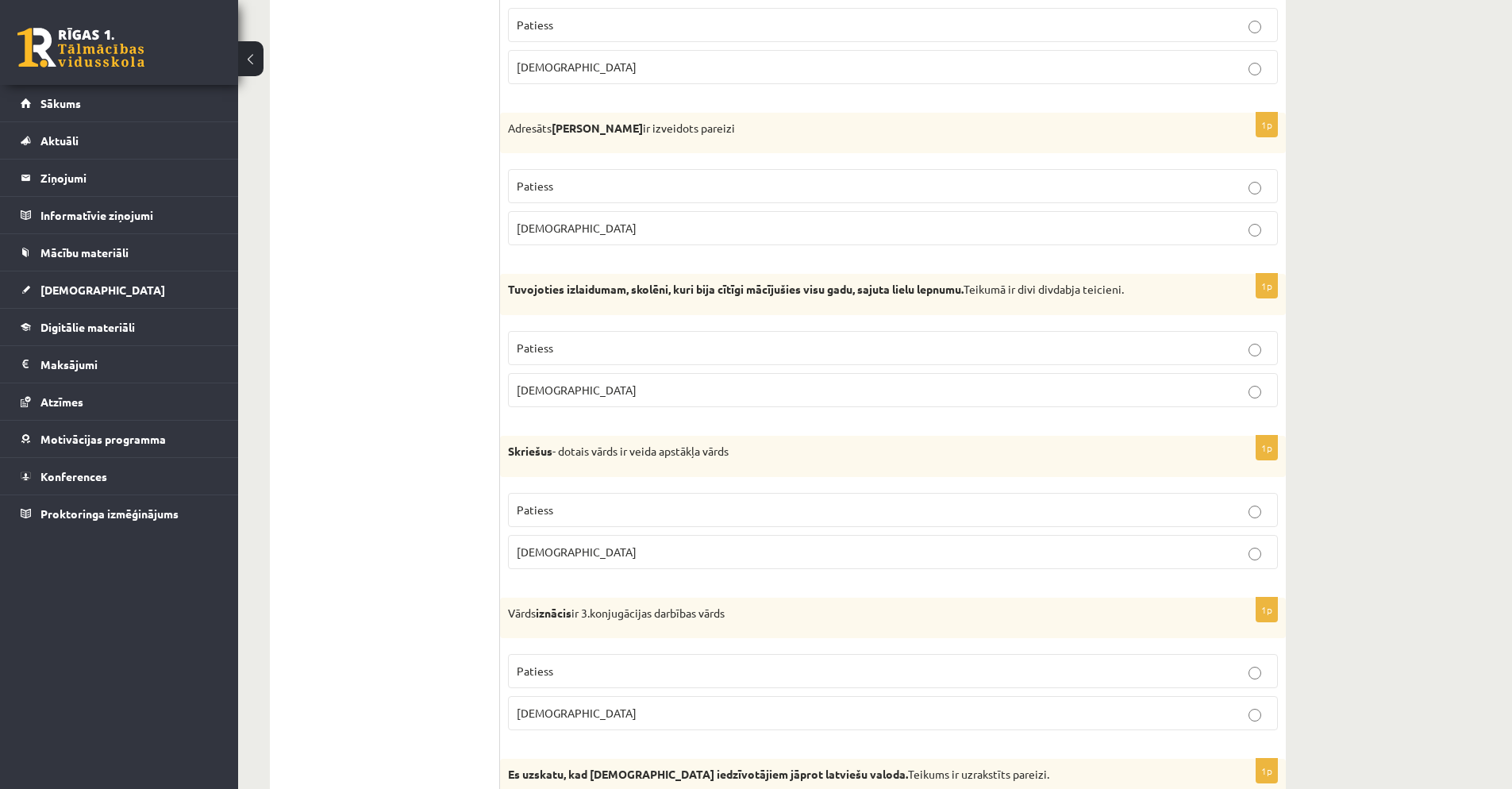
click at [609, 500] on label "Patiess" at bounding box center [893, 510] width 770 height 34
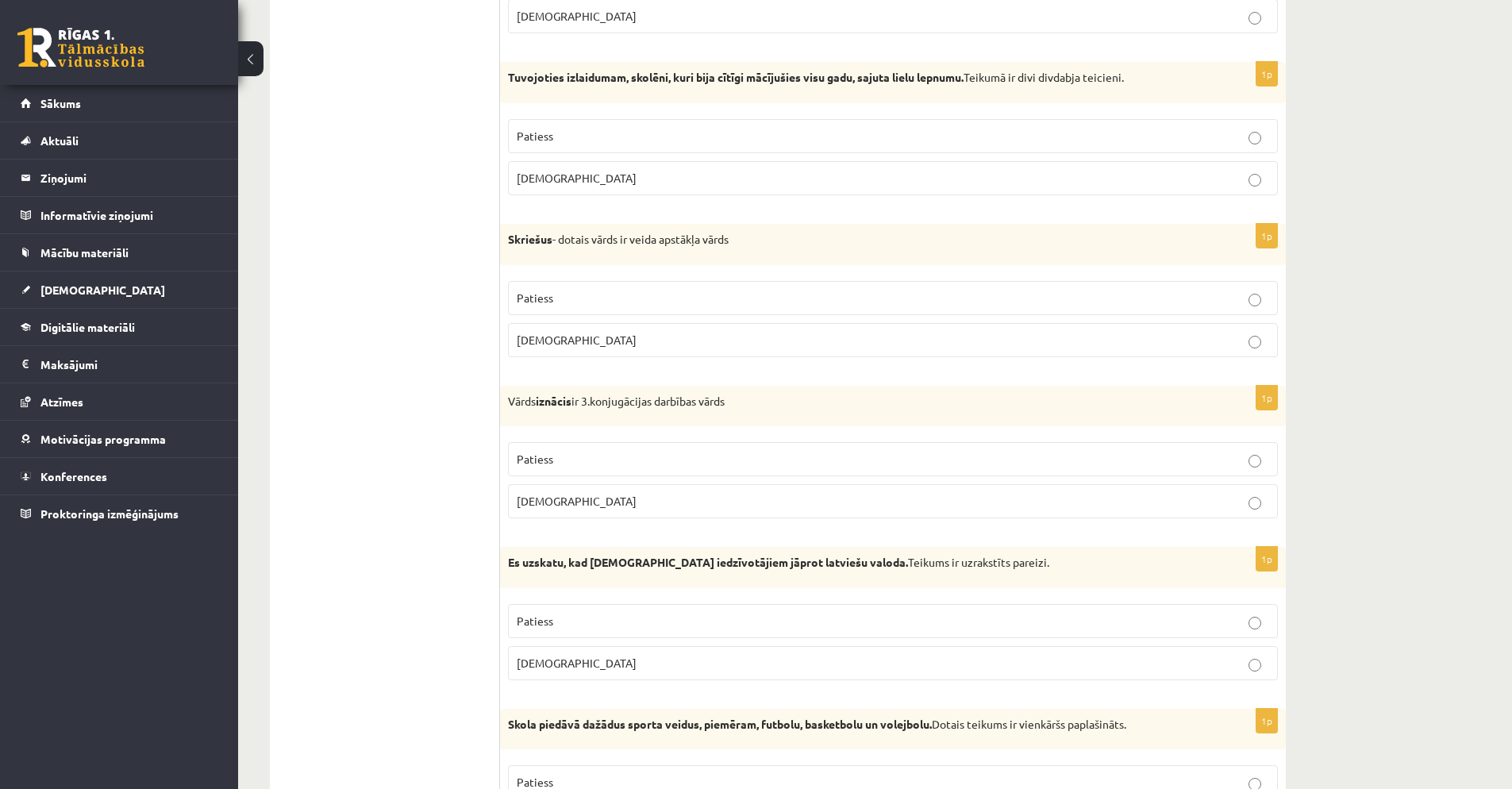
scroll to position [1075, 0]
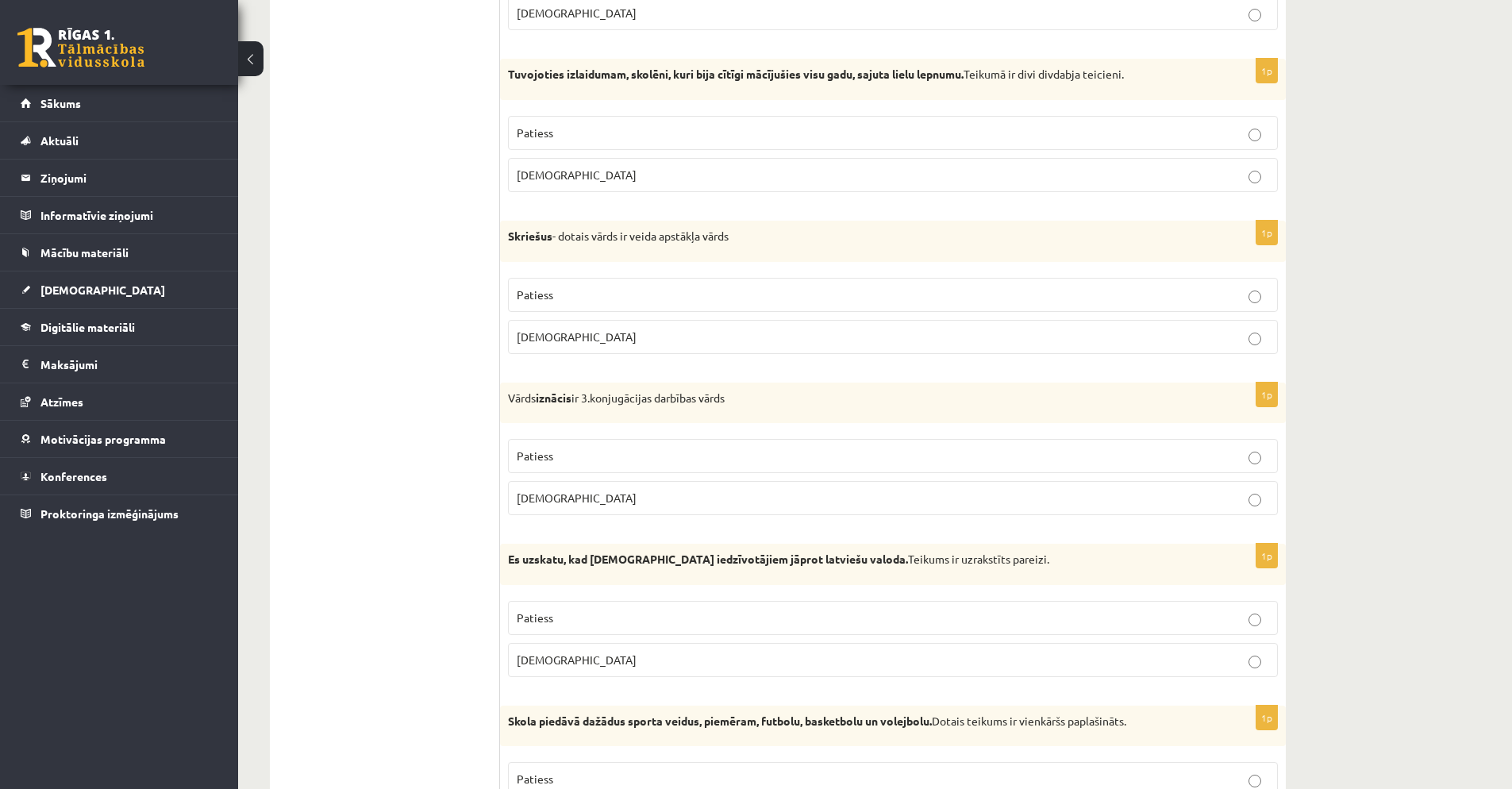
click at [632, 496] on p "Aplams" at bounding box center [893, 498] width 753 height 16
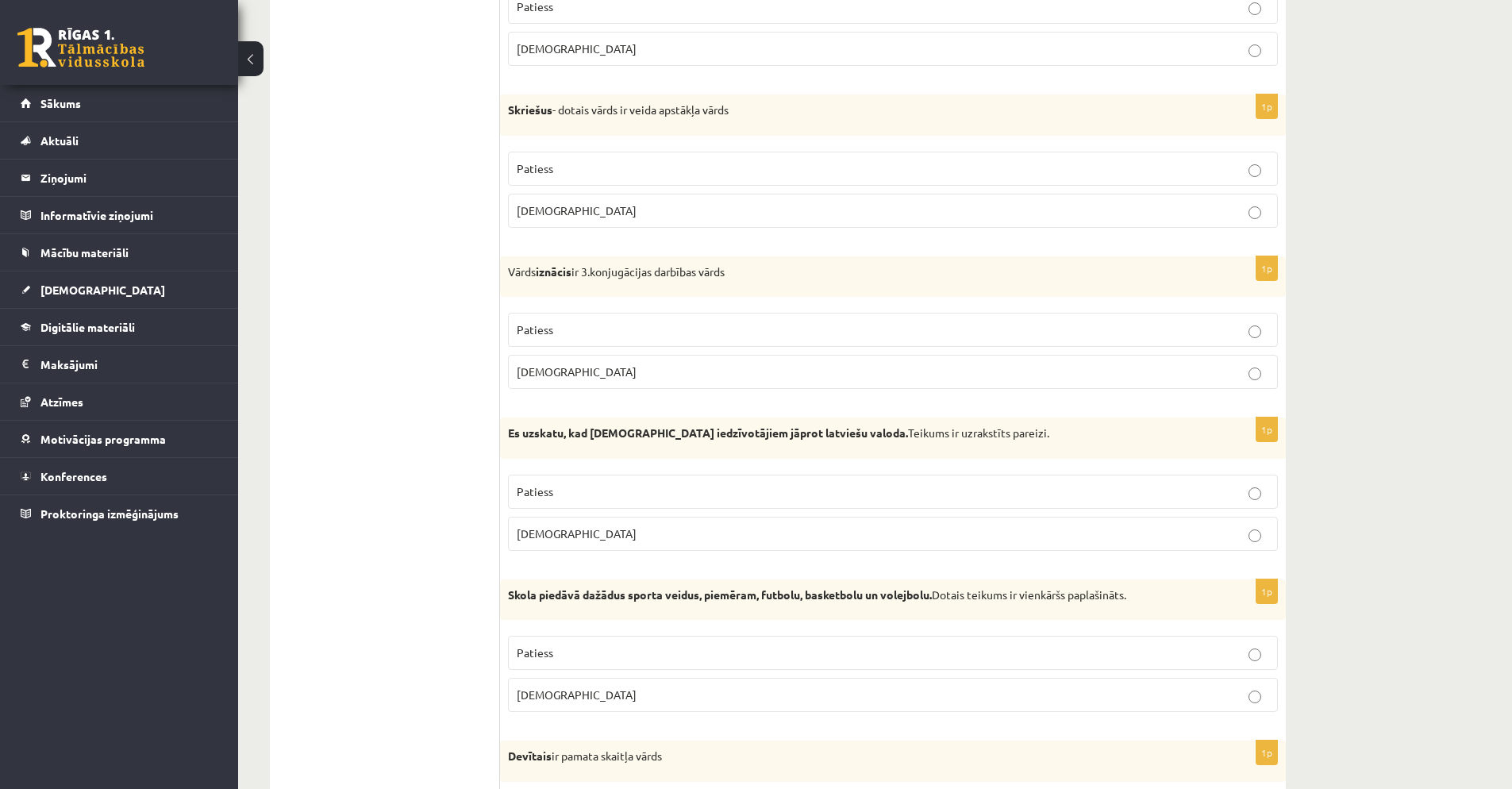
scroll to position [1205, 0]
click at [617, 529] on p "Aplams" at bounding box center [893, 530] width 753 height 16
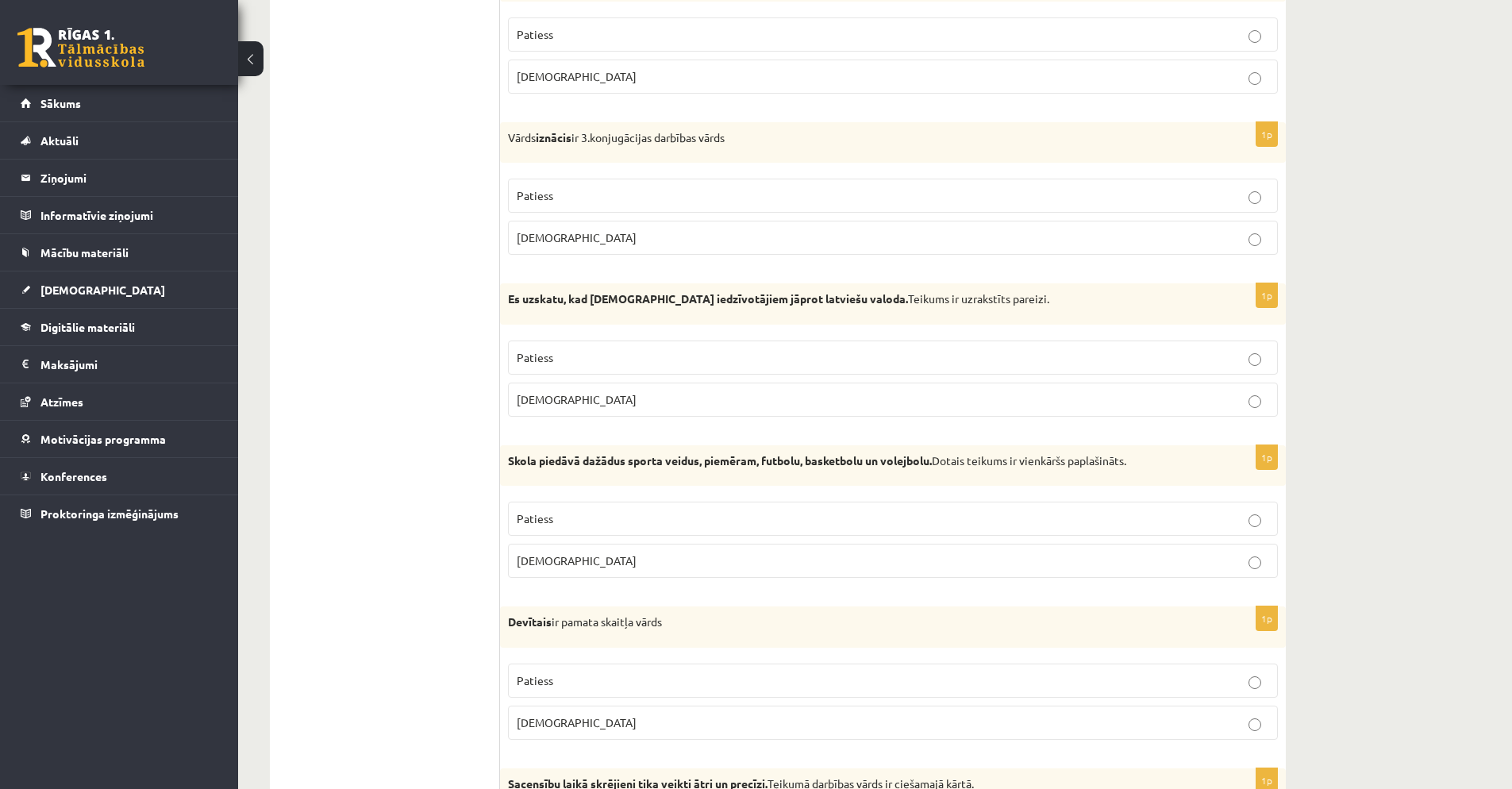
scroll to position [1397, 0]
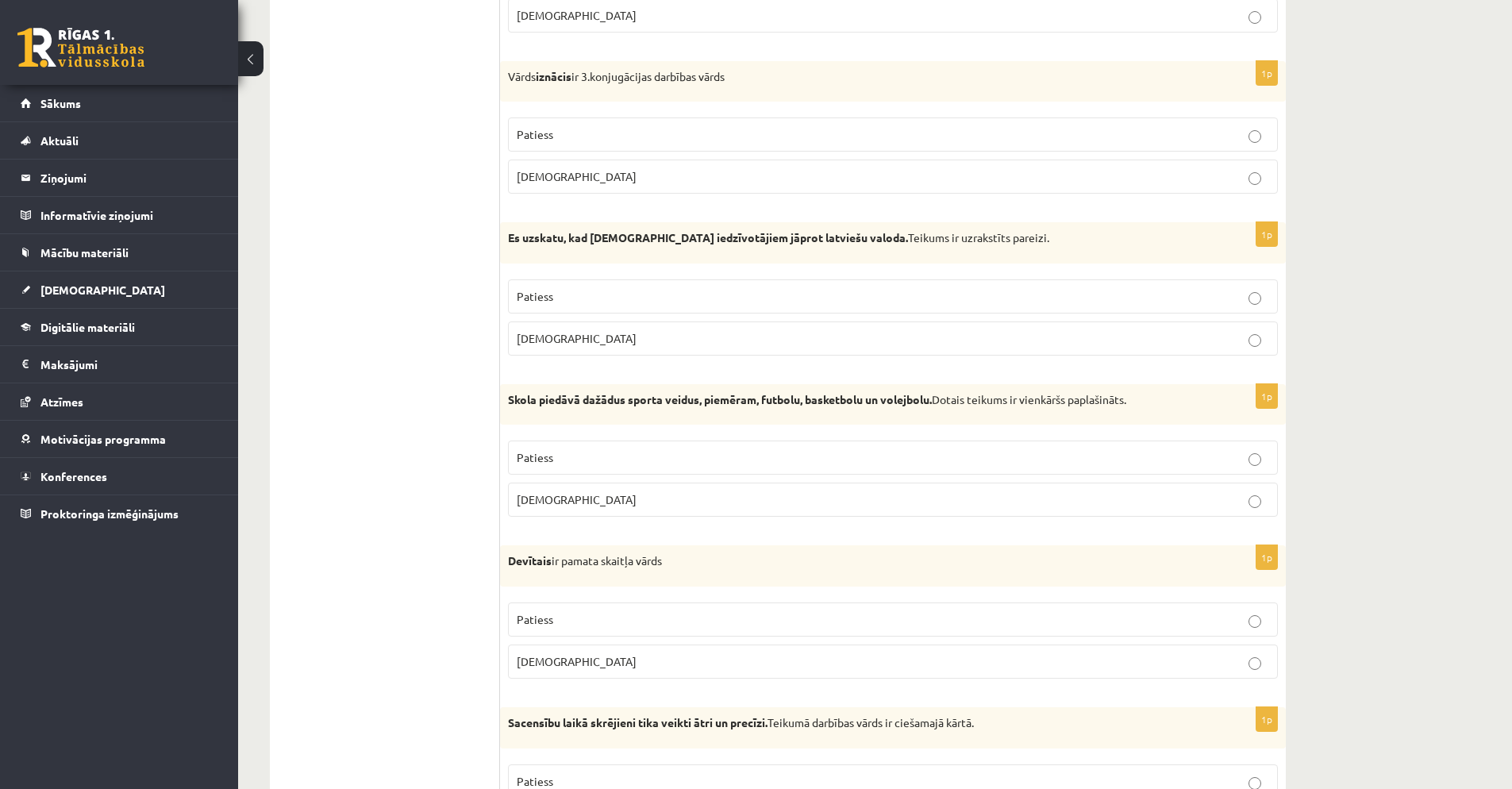
click at [658, 454] on p "Patiess" at bounding box center [893, 457] width 753 height 16
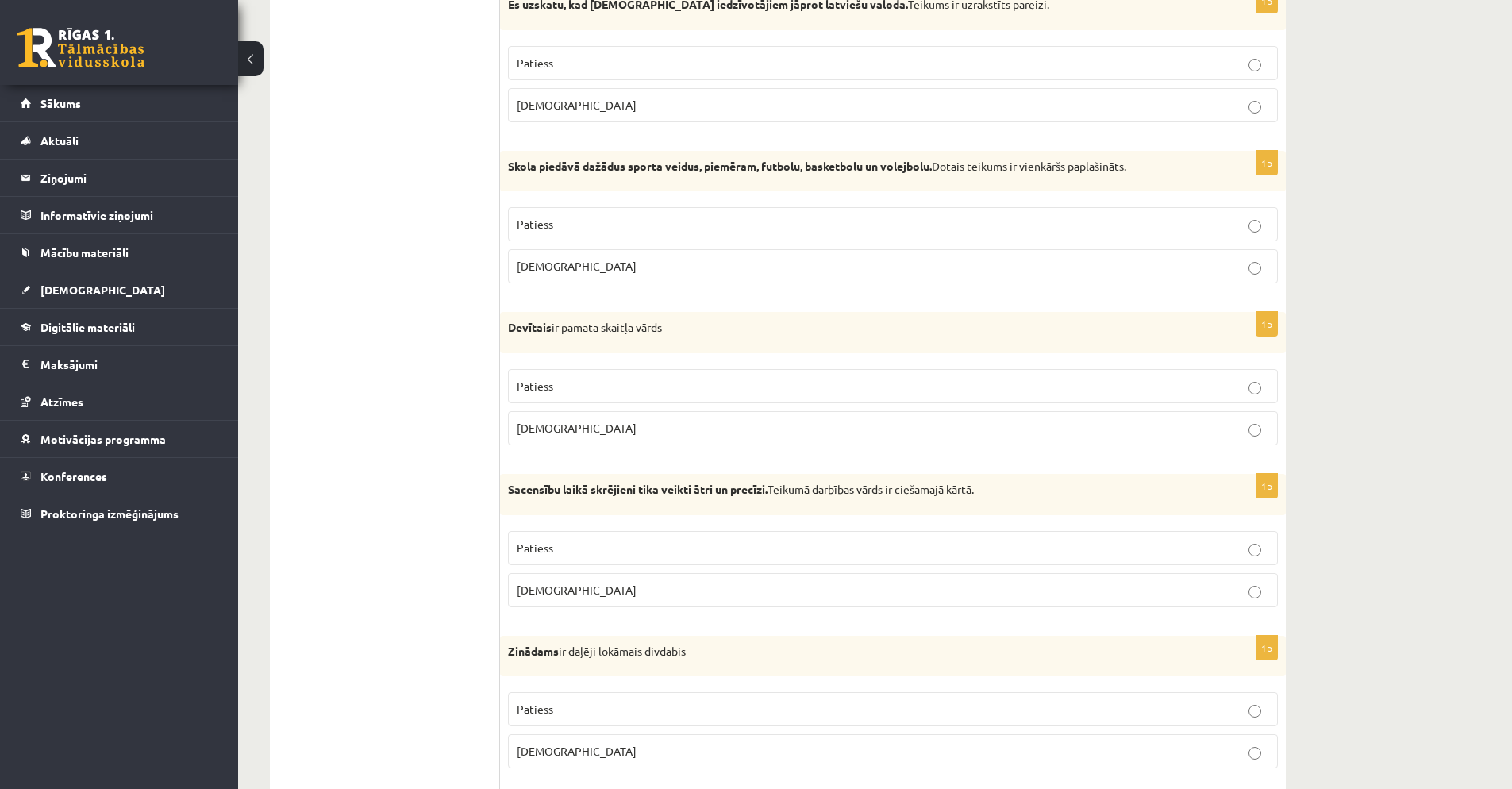
scroll to position [1652, 0]
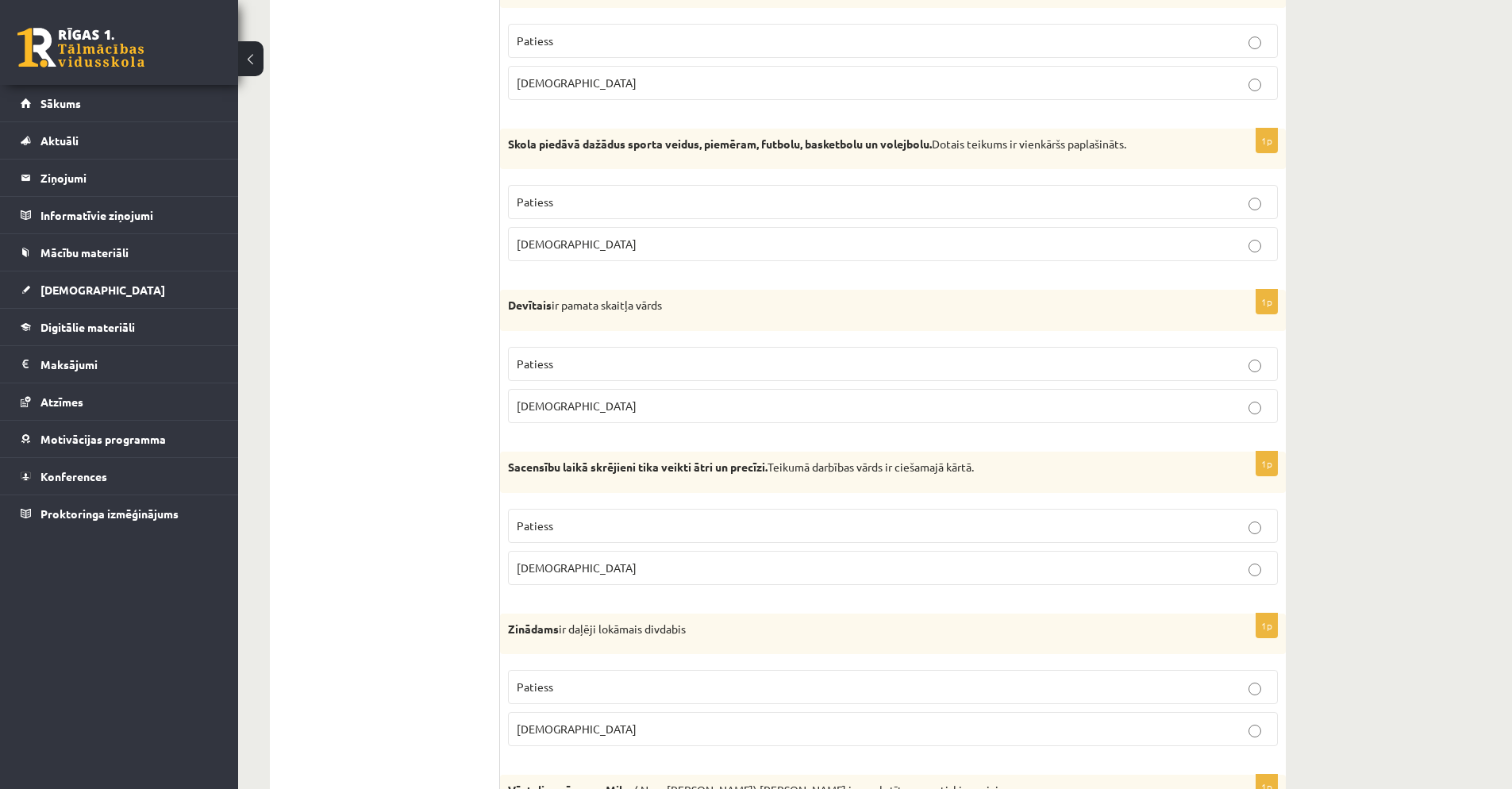
click at [650, 355] on label "Patiess" at bounding box center [893, 364] width 770 height 34
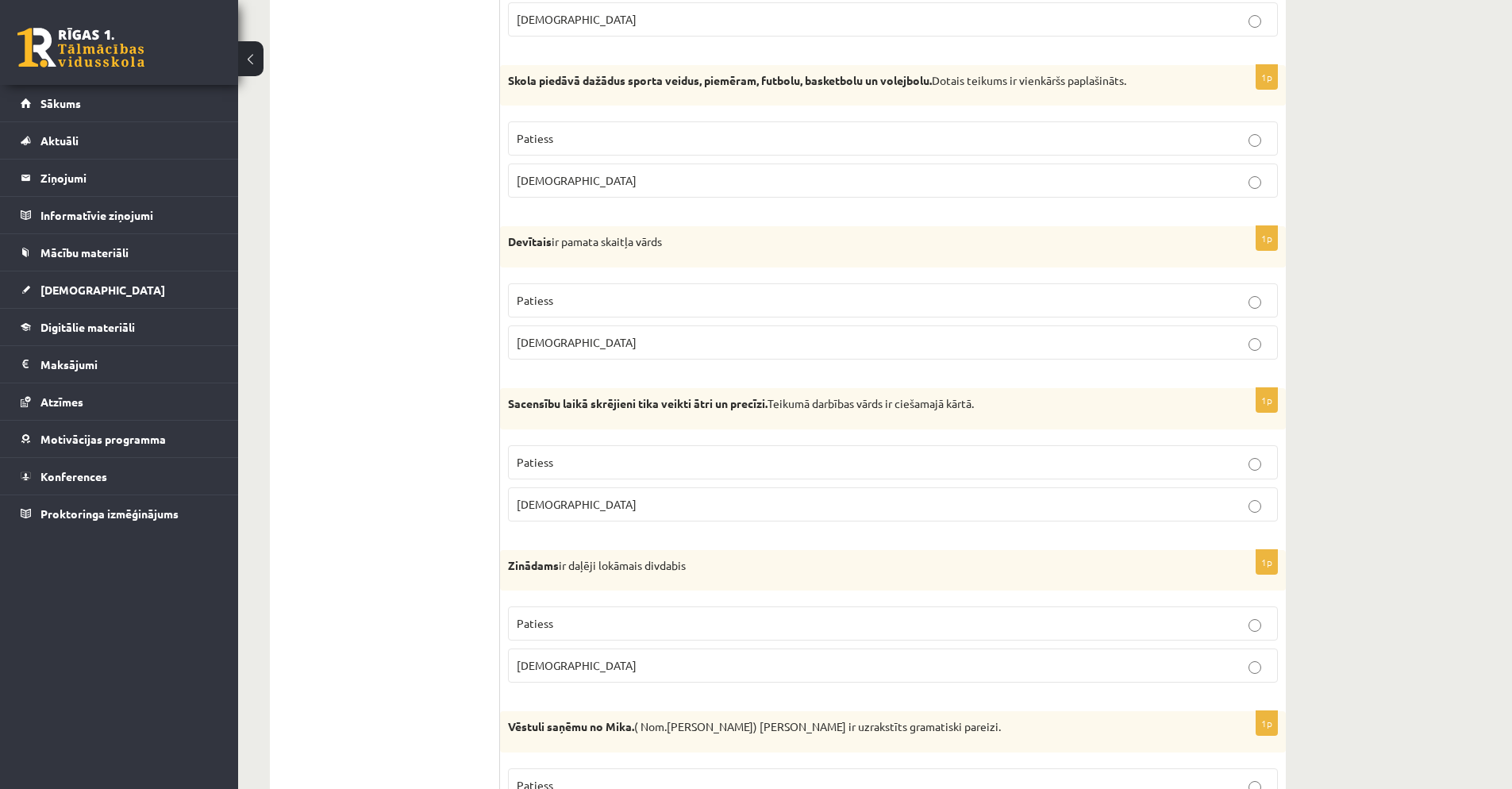
scroll to position [1719, 0]
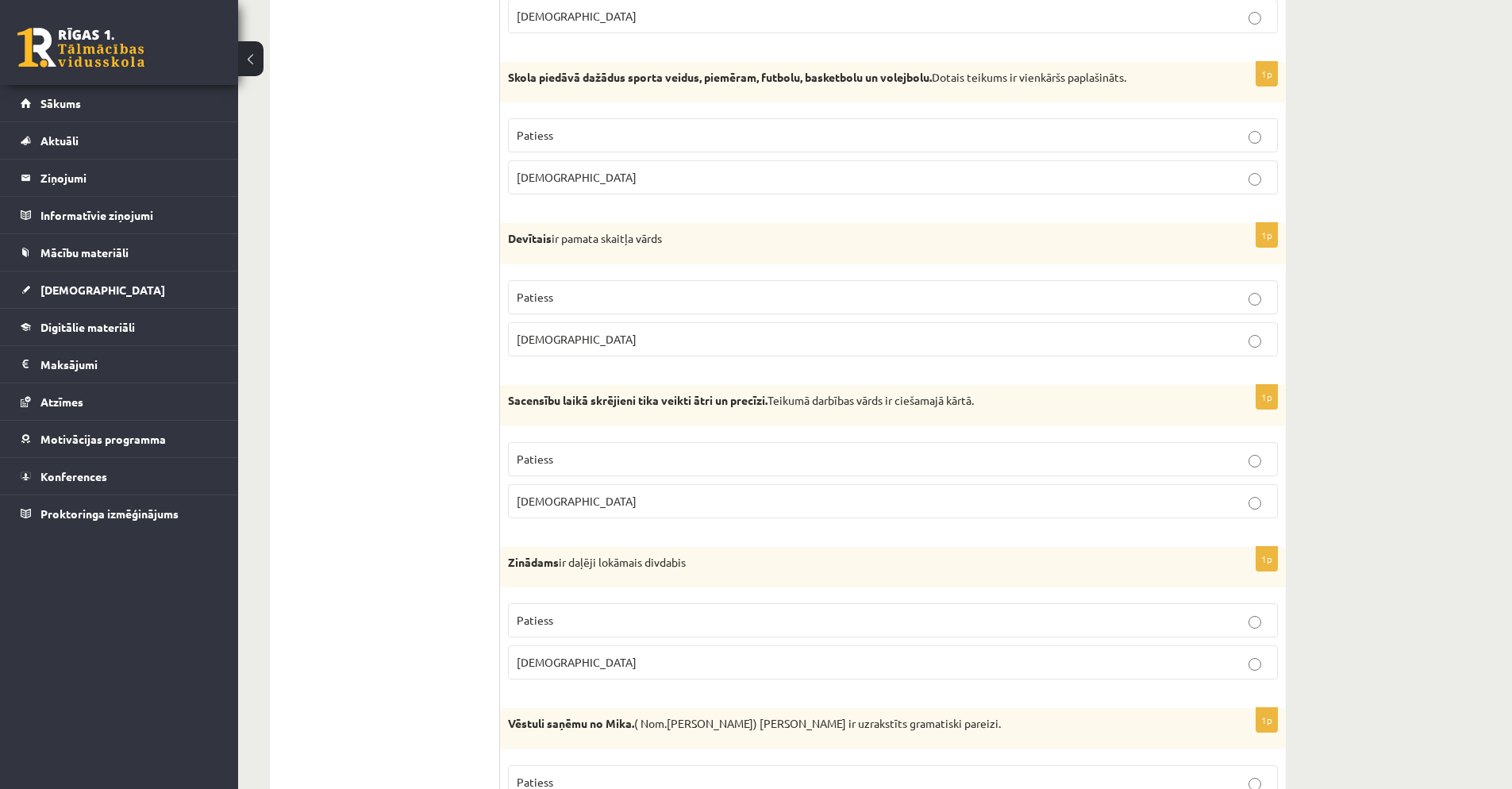
click at [683, 506] on p "[DEMOGRAPHIC_DATA]" at bounding box center [893, 501] width 753 height 16
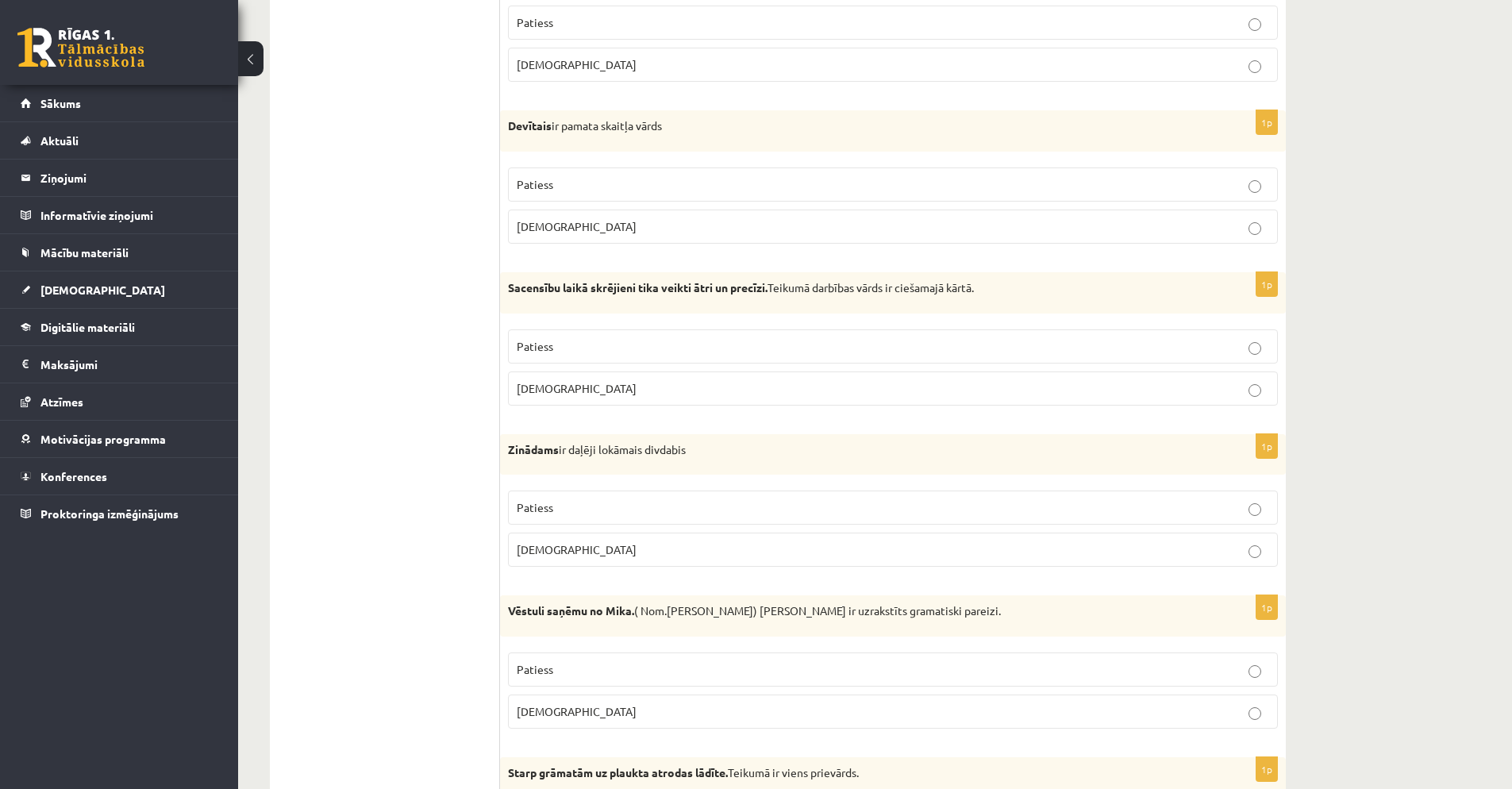
scroll to position [1835, 0]
click at [681, 505] on p "Patiess" at bounding box center [893, 504] width 753 height 16
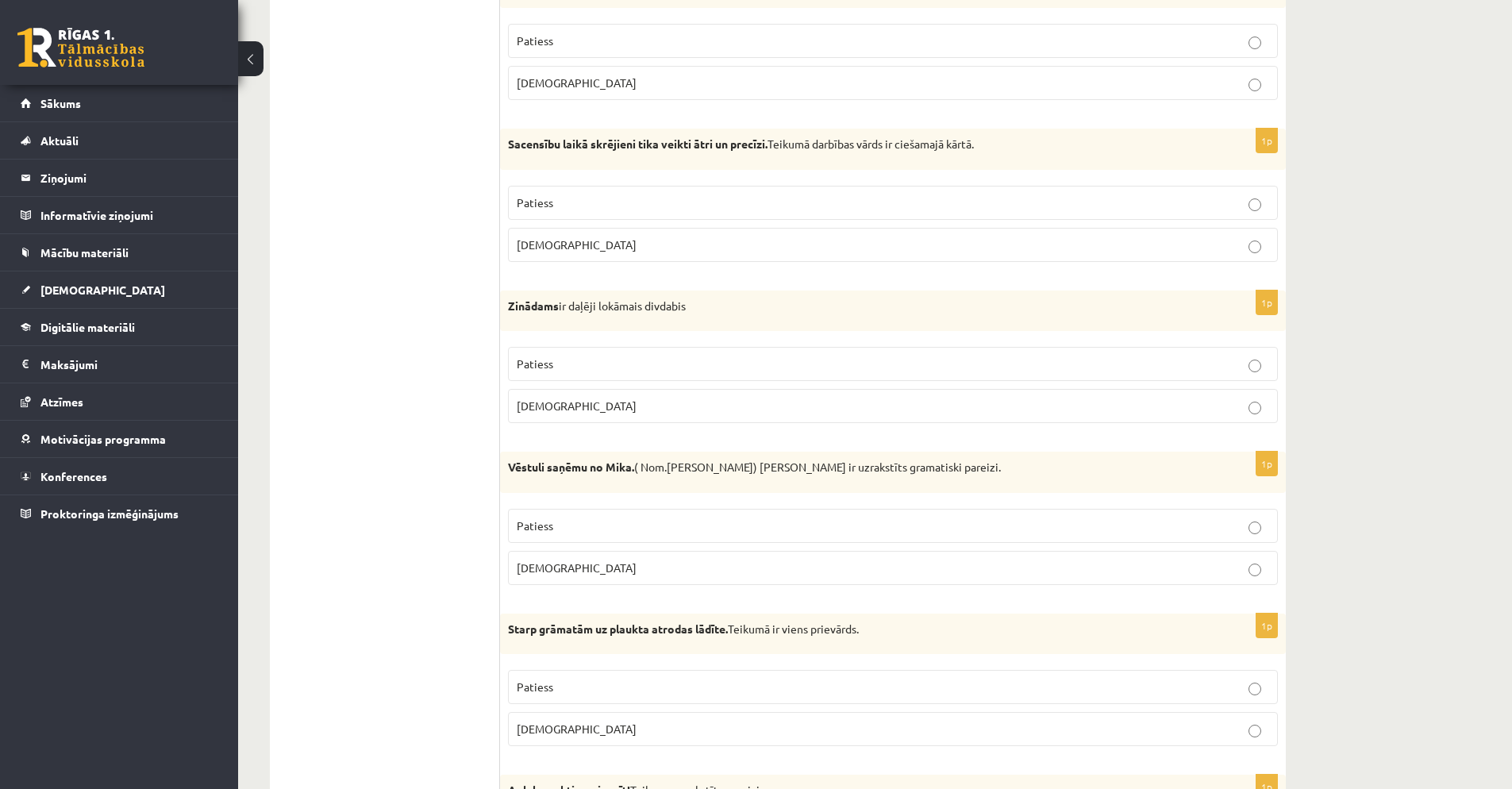
scroll to position [1978, 0]
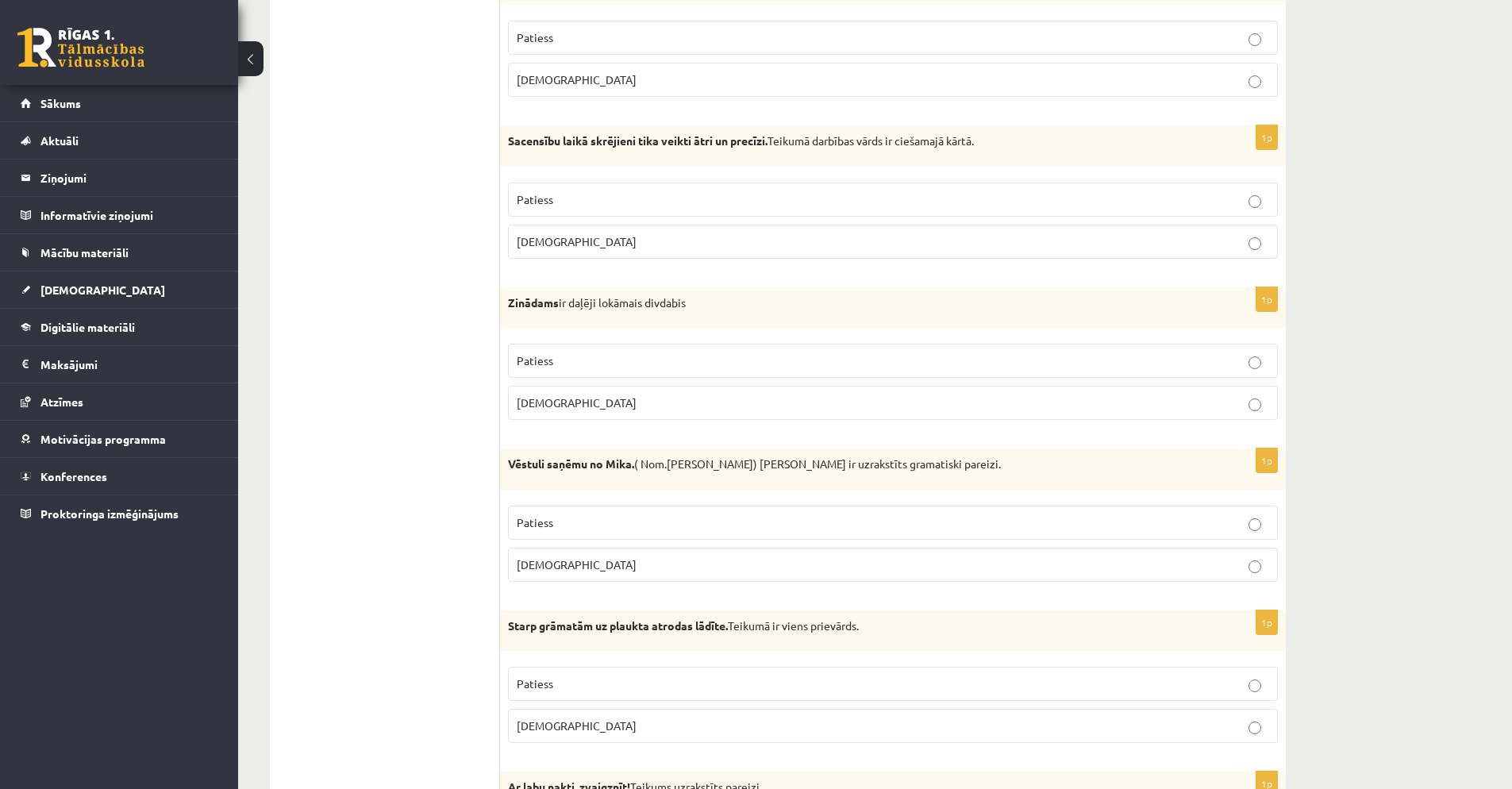
click at [664, 561] on p "Aplams" at bounding box center [893, 564] width 753 height 16
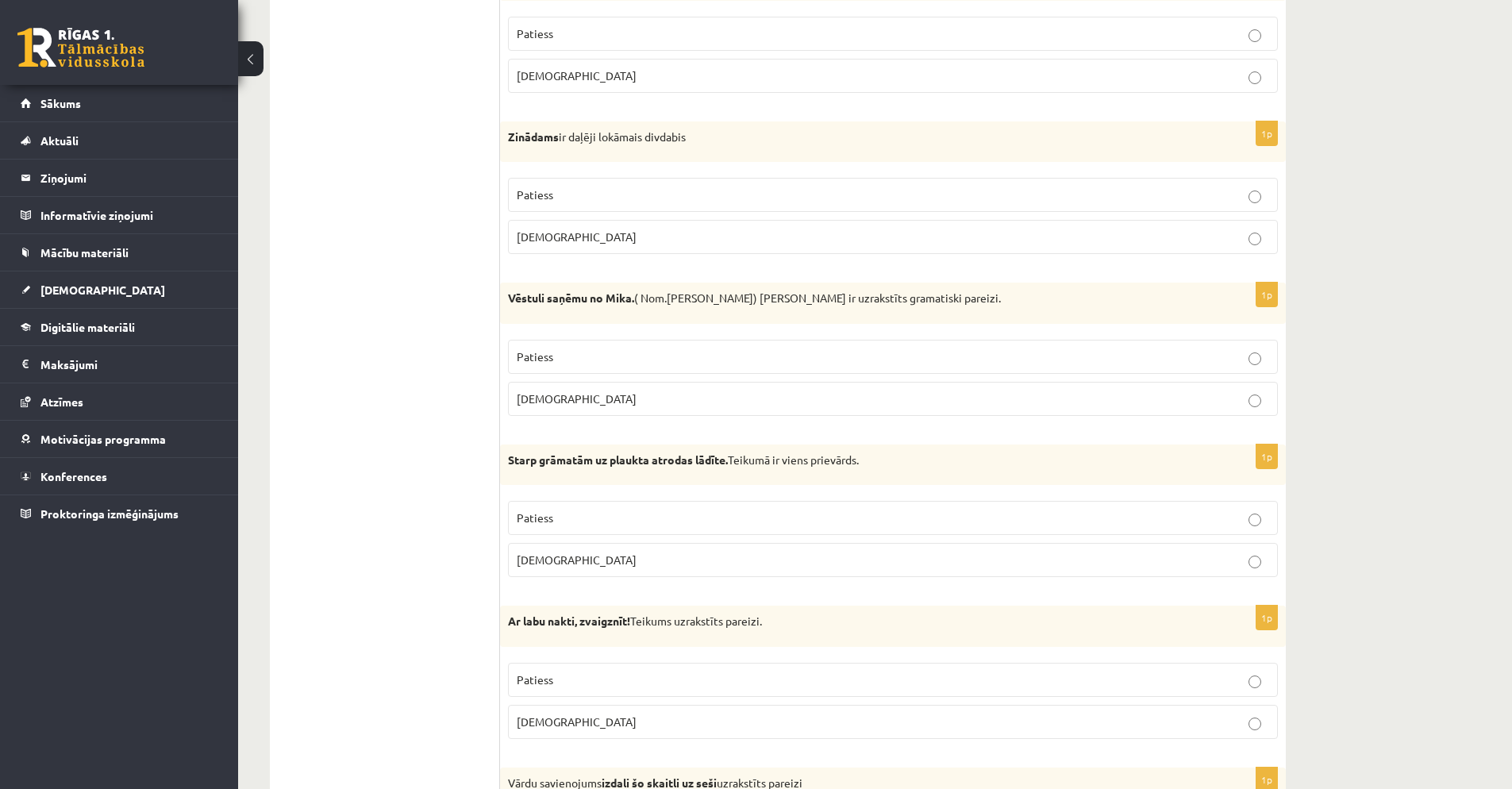
scroll to position [2166, 0]
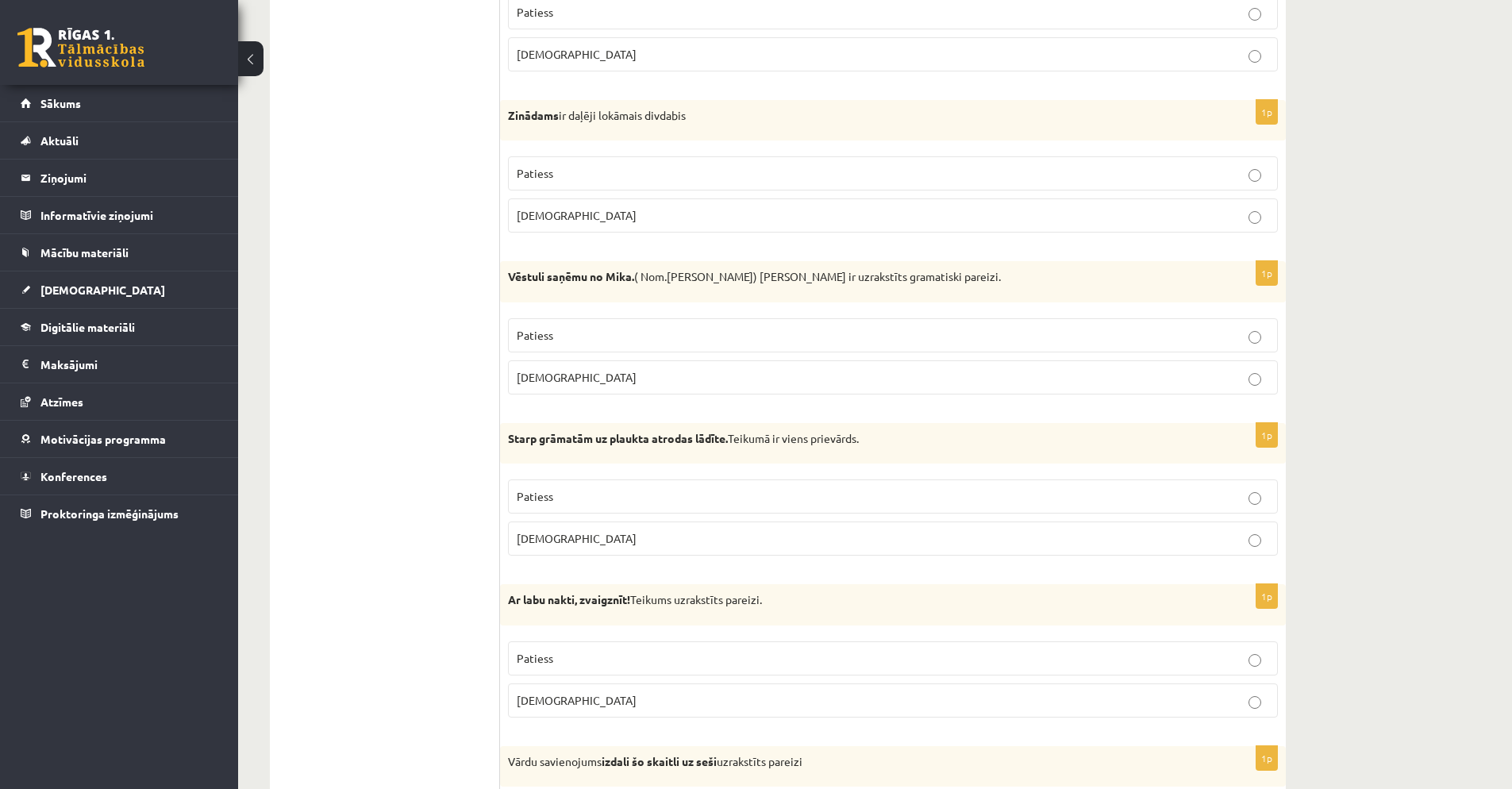
click at [650, 500] on p "Patiess" at bounding box center [893, 496] width 753 height 16
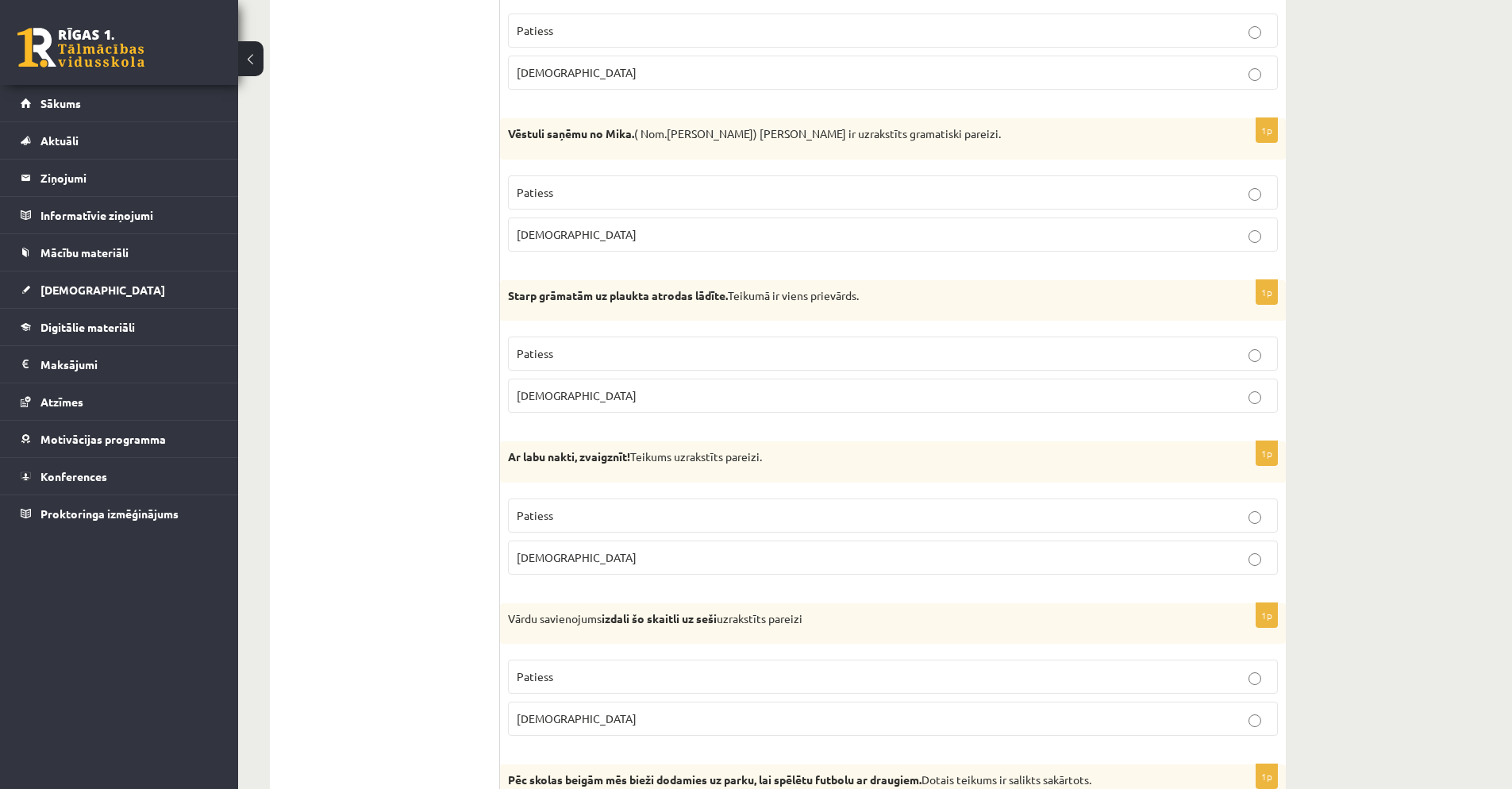
scroll to position [2310, 0]
click at [650, 501] on label "Patiess" at bounding box center [893, 514] width 770 height 34
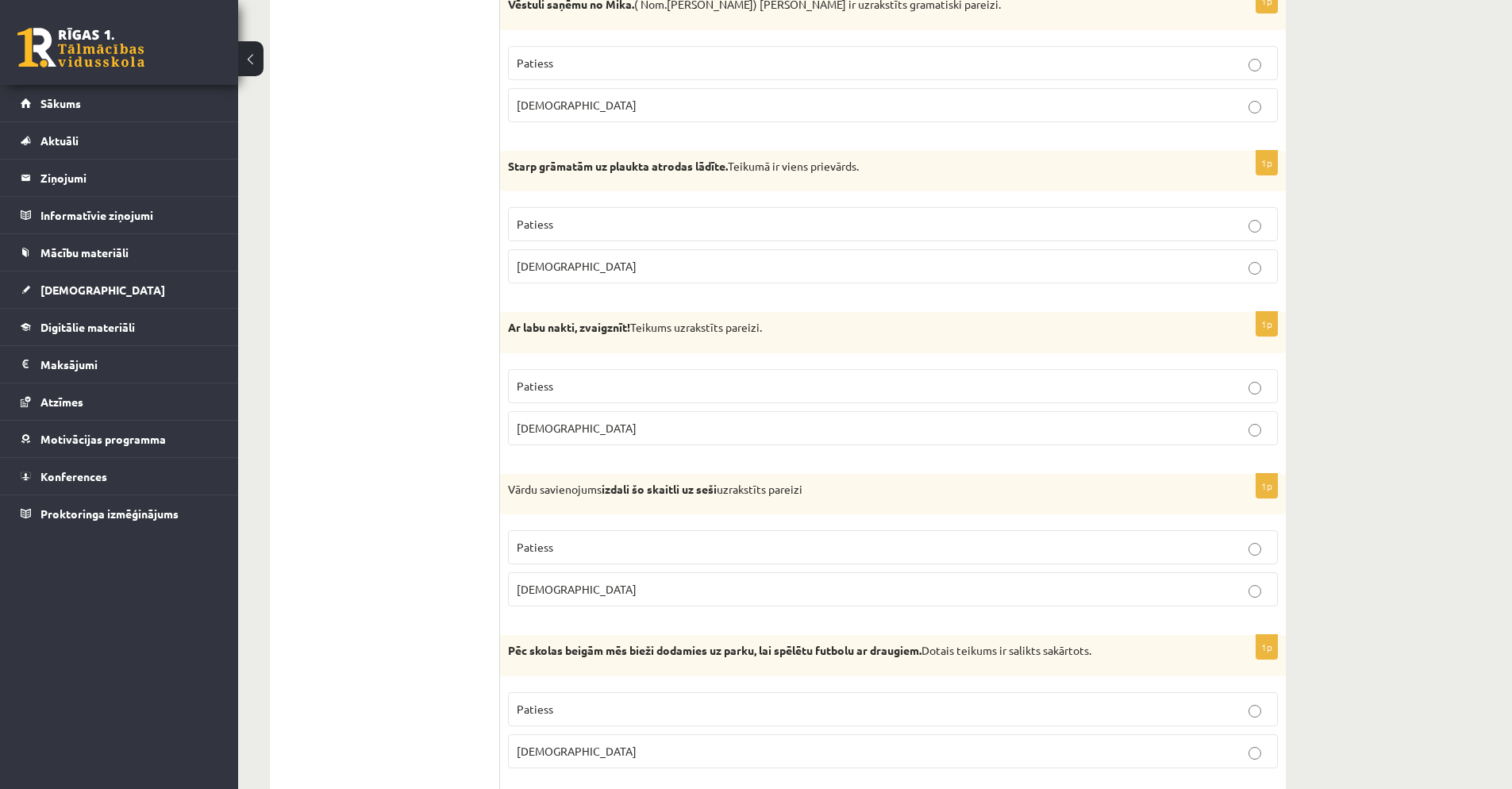
scroll to position [2511, 0]
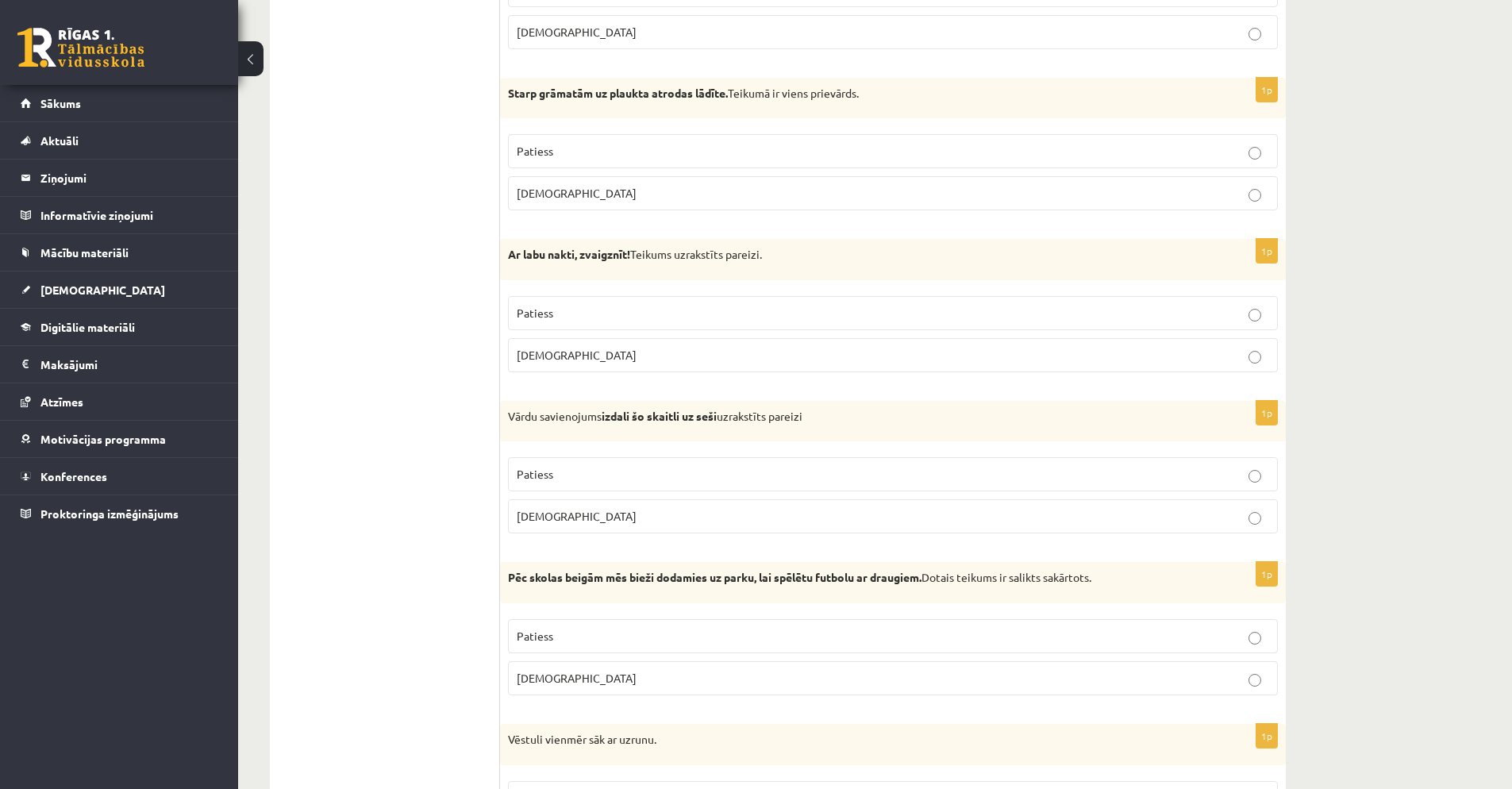
click at [599, 678] on p "Aplams" at bounding box center [893, 678] width 753 height 16
click at [727, 462] on label "Patiess" at bounding box center [893, 474] width 770 height 34
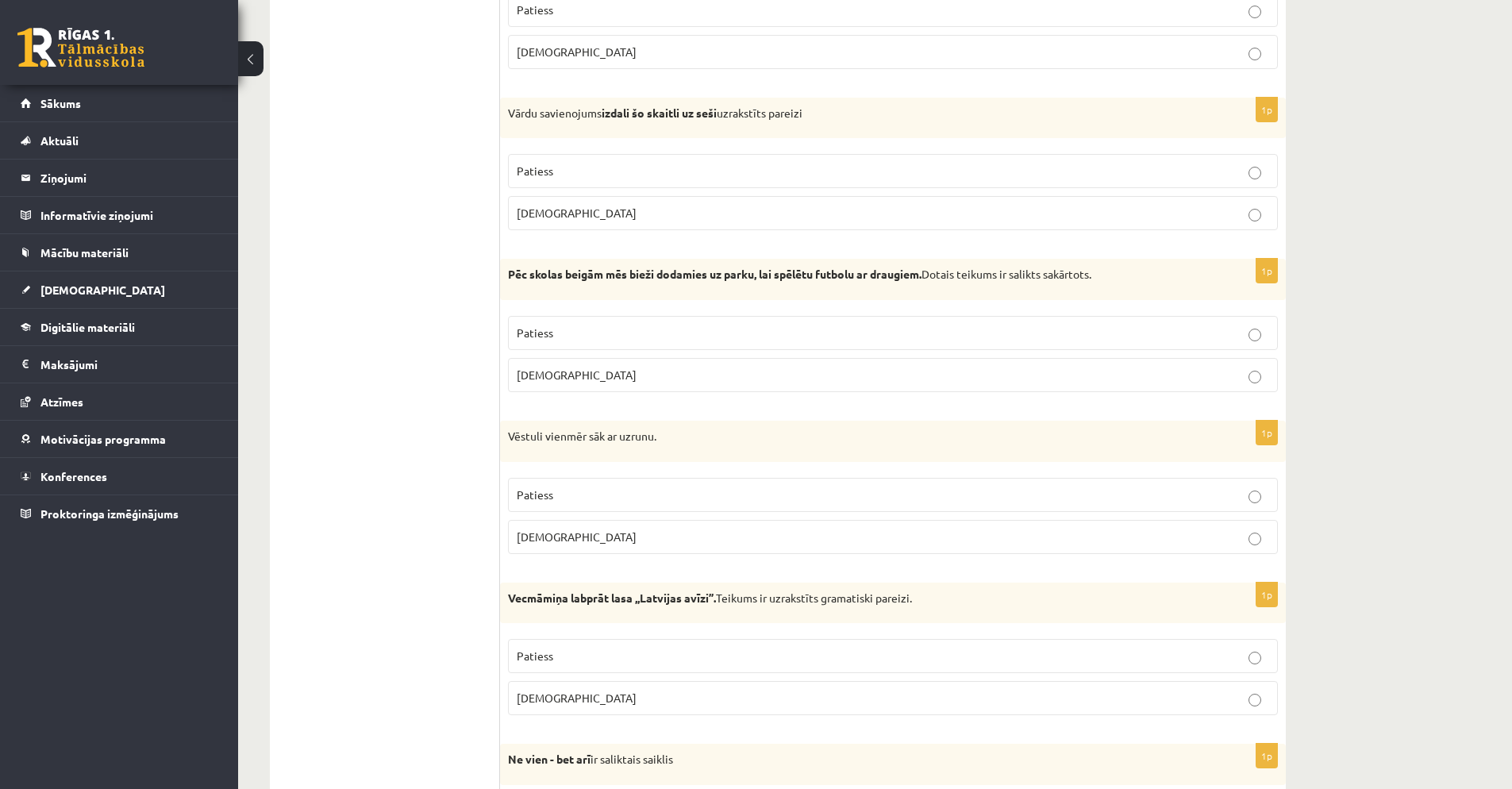
scroll to position [2817, 0]
click at [713, 484] on p "Patiess" at bounding box center [893, 492] width 753 height 16
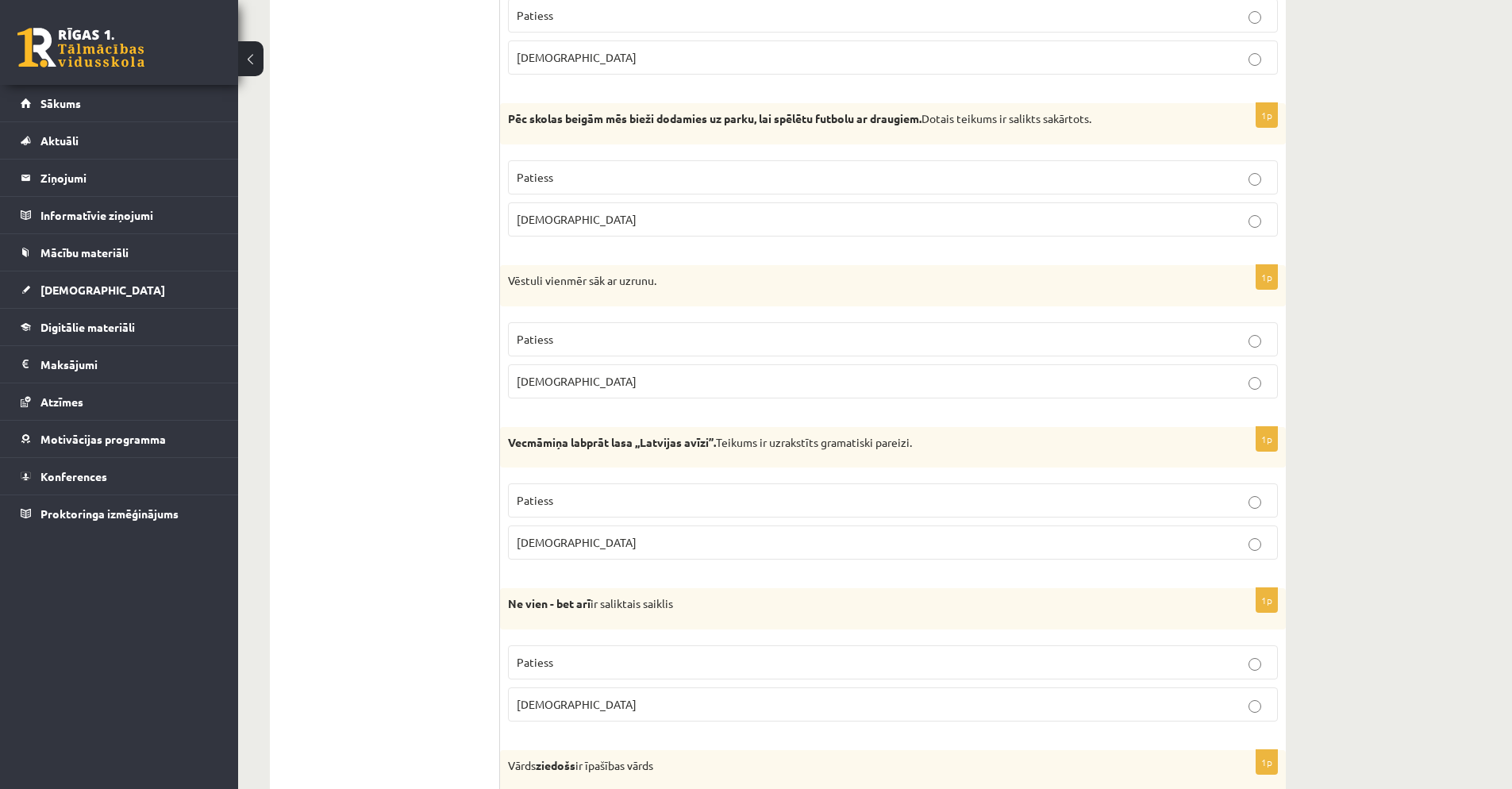
scroll to position [2985, 0]
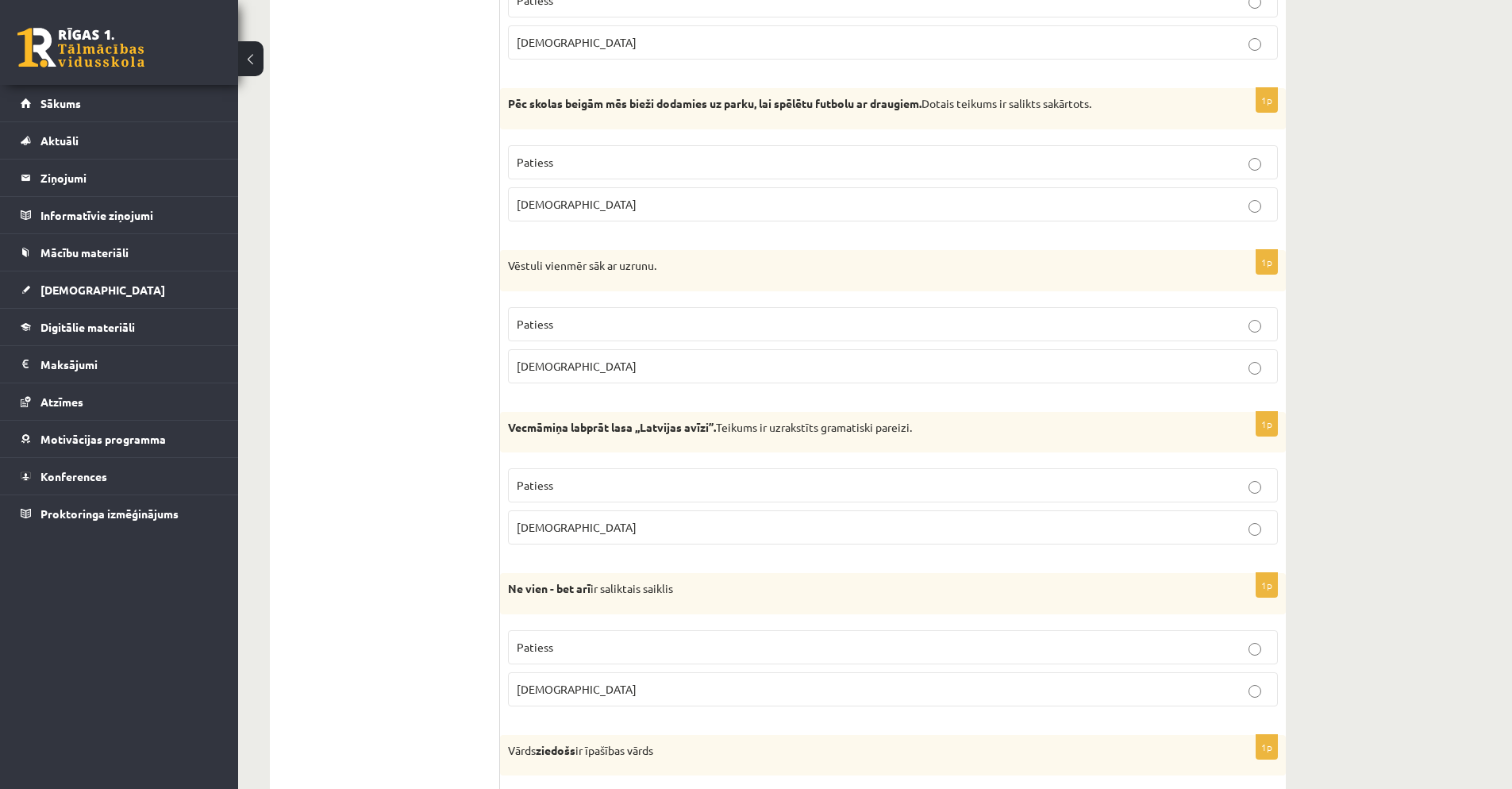
click at [717, 488] on p "Patiess" at bounding box center [893, 485] width 753 height 16
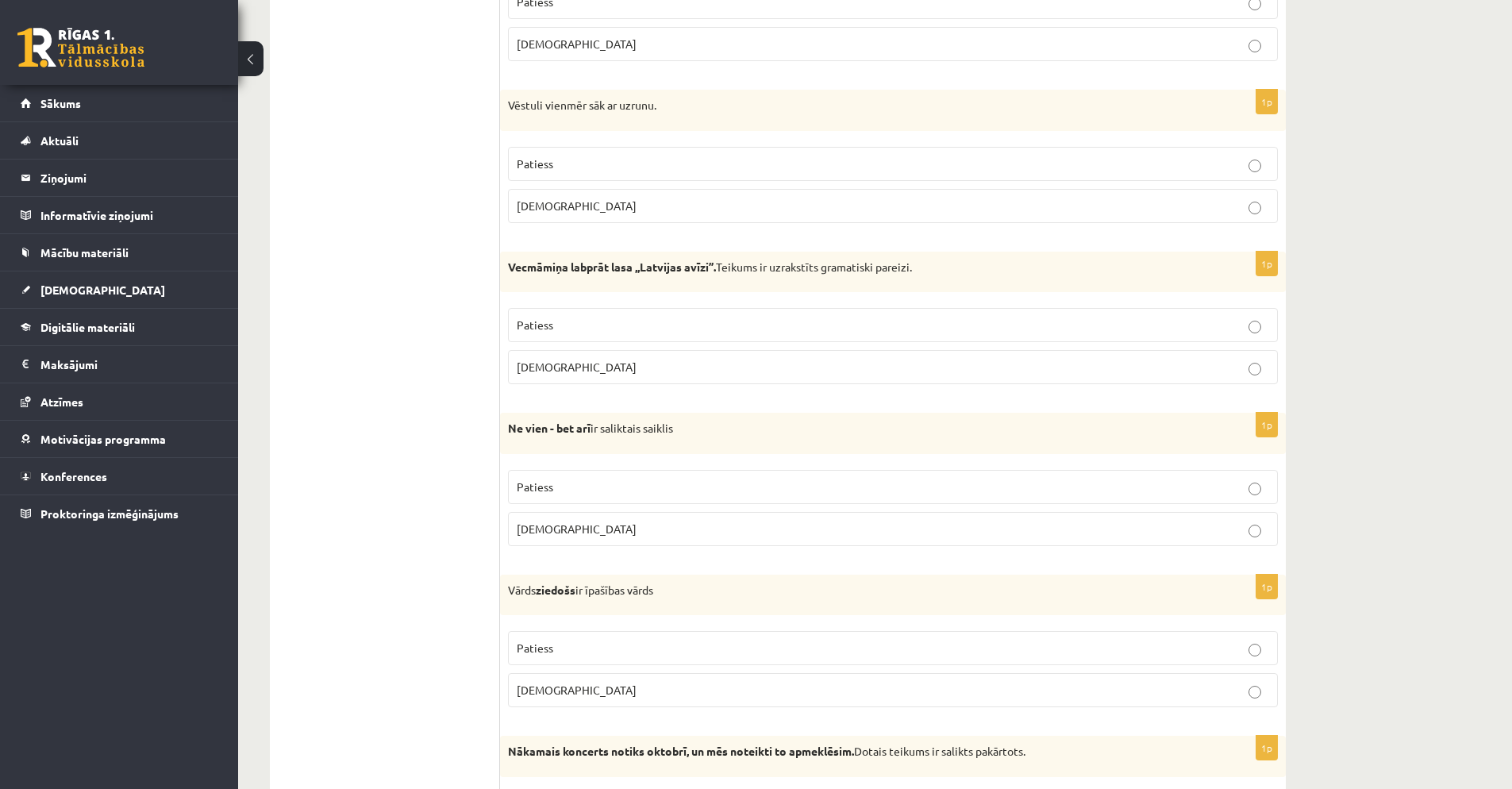
scroll to position [3221, 0]
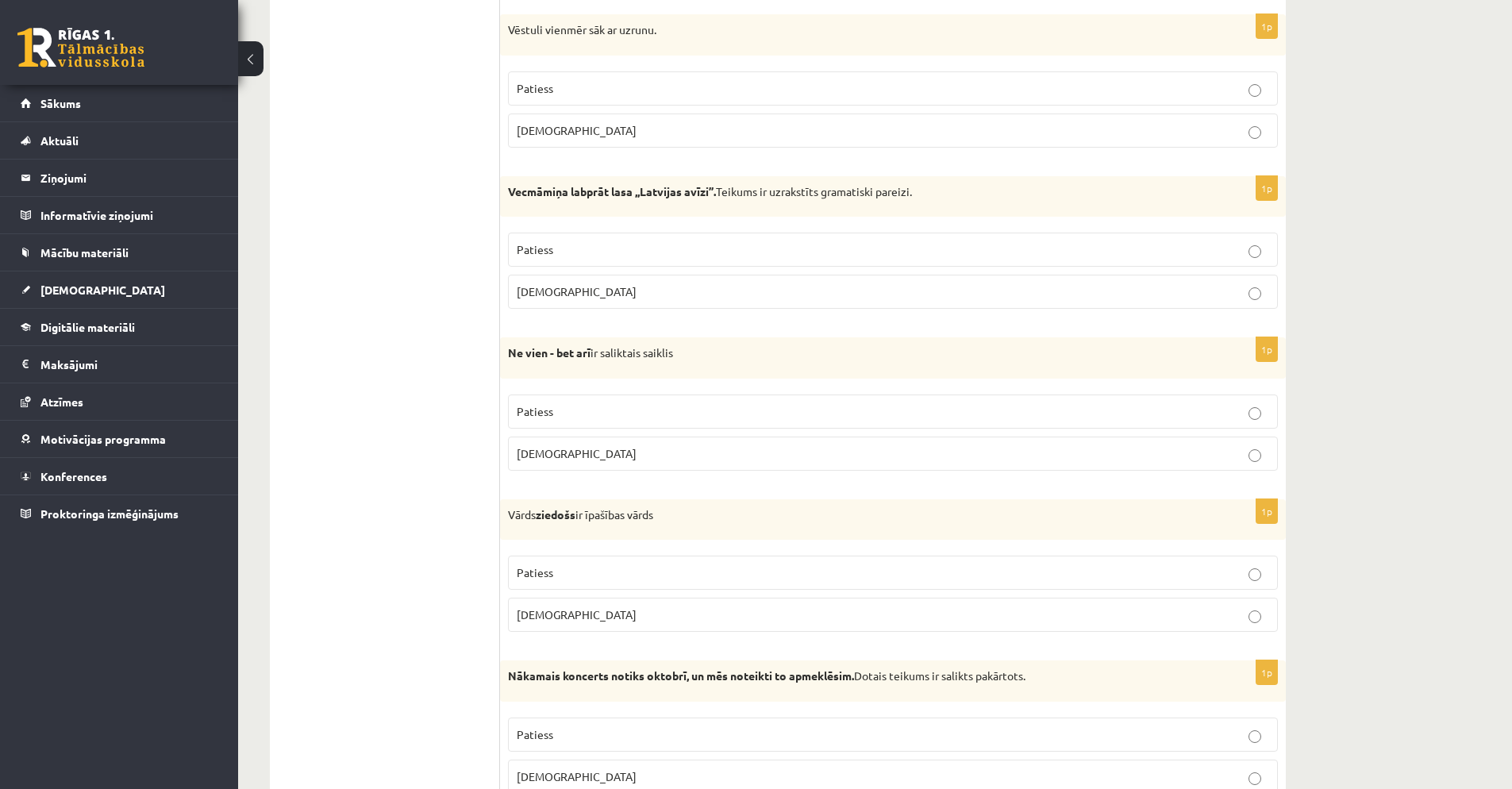
click at [593, 414] on p "Patiess" at bounding box center [893, 411] width 753 height 16
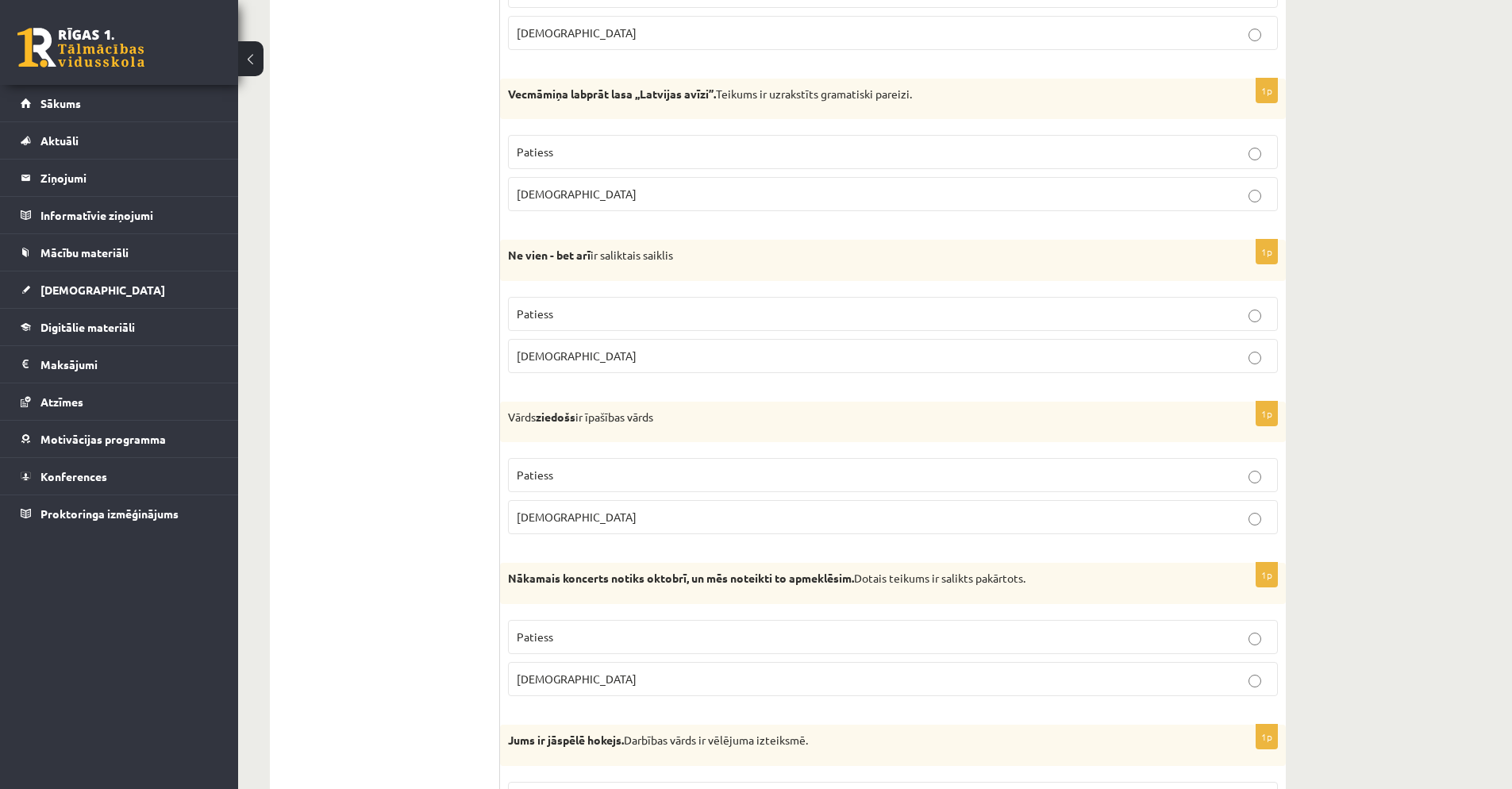
scroll to position [3322, 0]
click at [635, 507] on p "Aplams" at bounding box center [893, 514] width 753 height 16
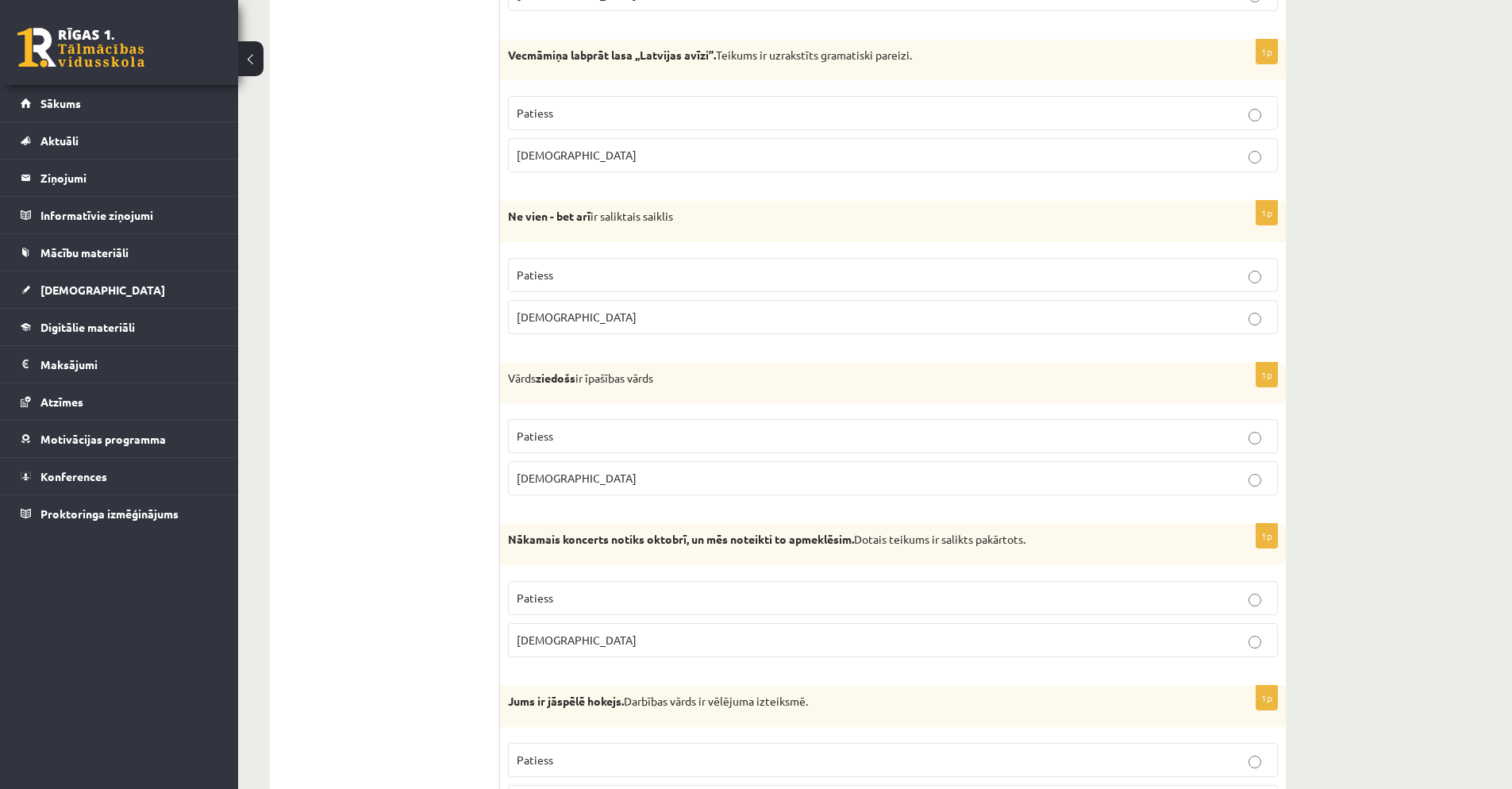
scroll to position [3363, 0]
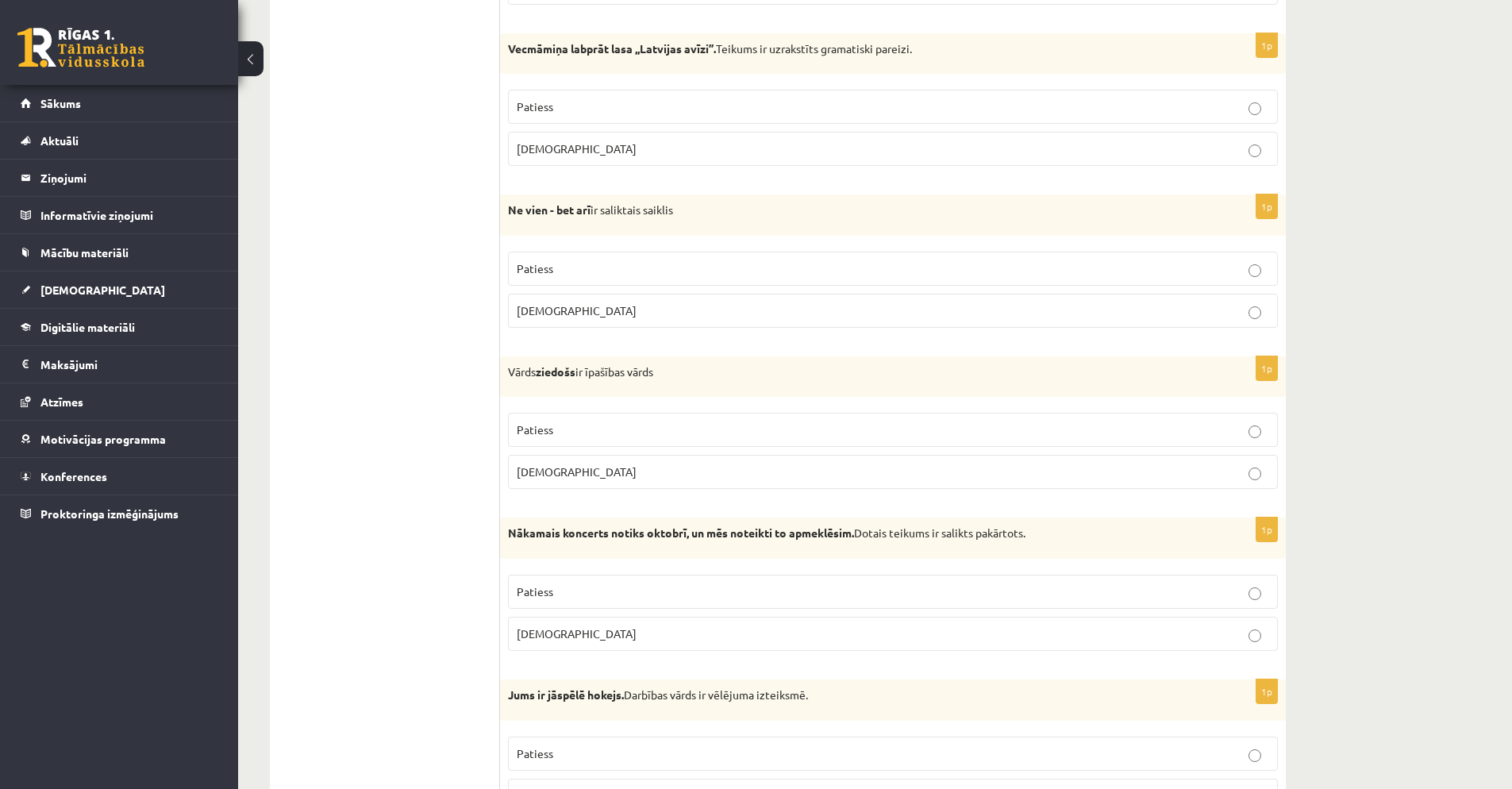
click at [629, 590] on p "Patiess" at bounding box center [893, 592] width 753 height 16
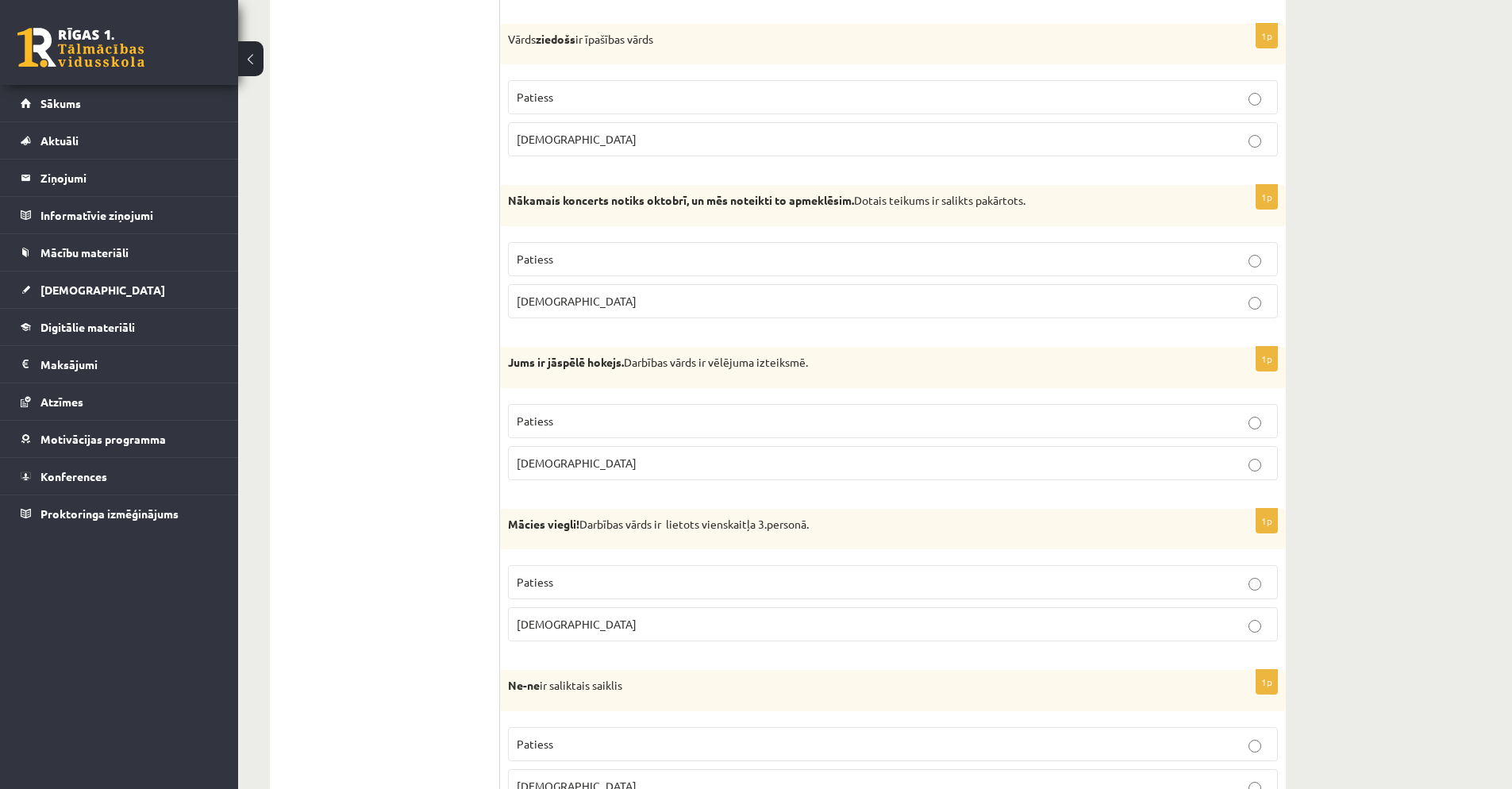
scroll to position [3882, 0]
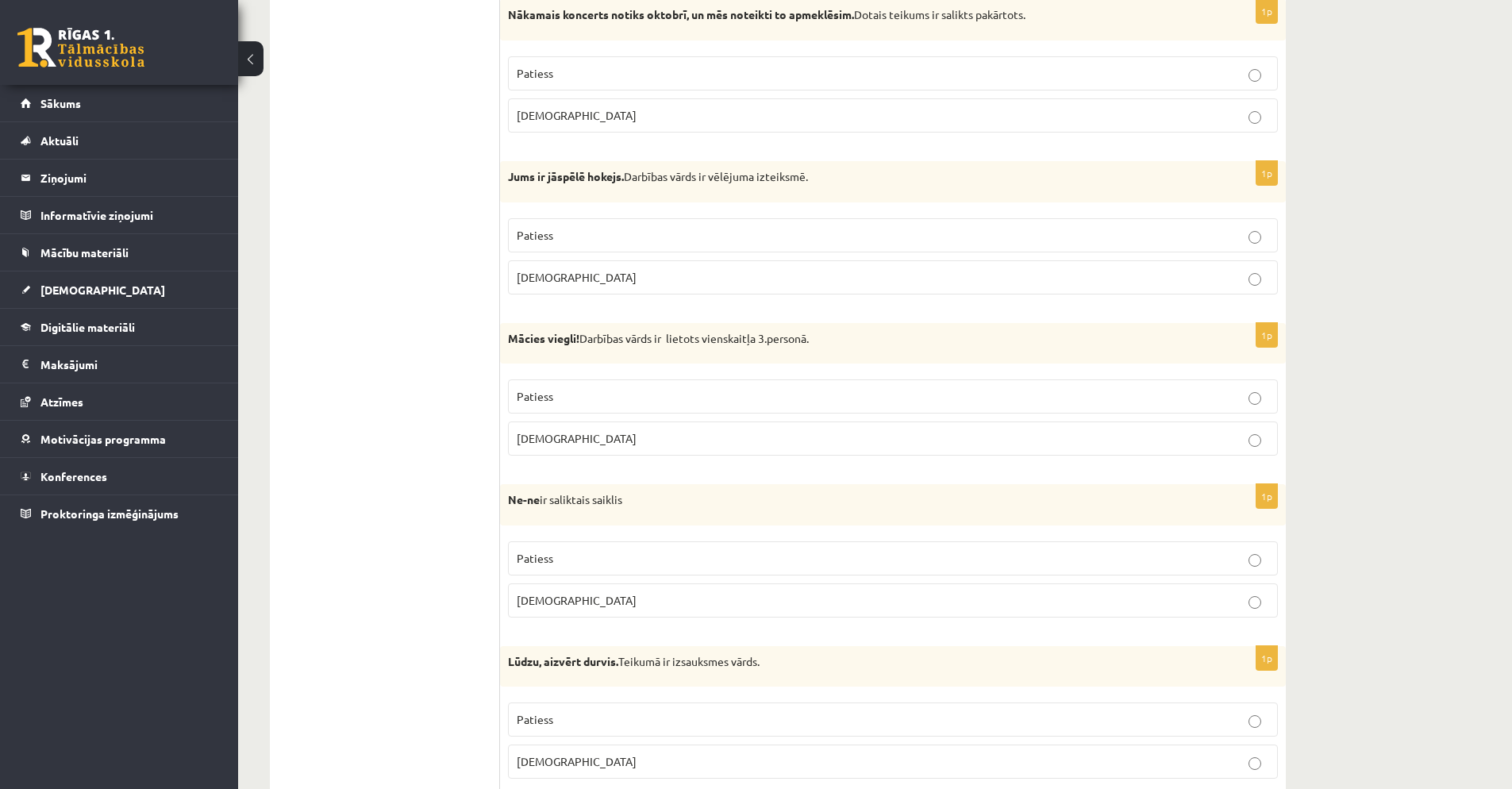
click at [683, 271] on p "Aplams" at bounding box center [893, 277] width 753 height 16
click at [673, 433] on p "Aplams" at bounding box center [893, 438] width 753 height 16
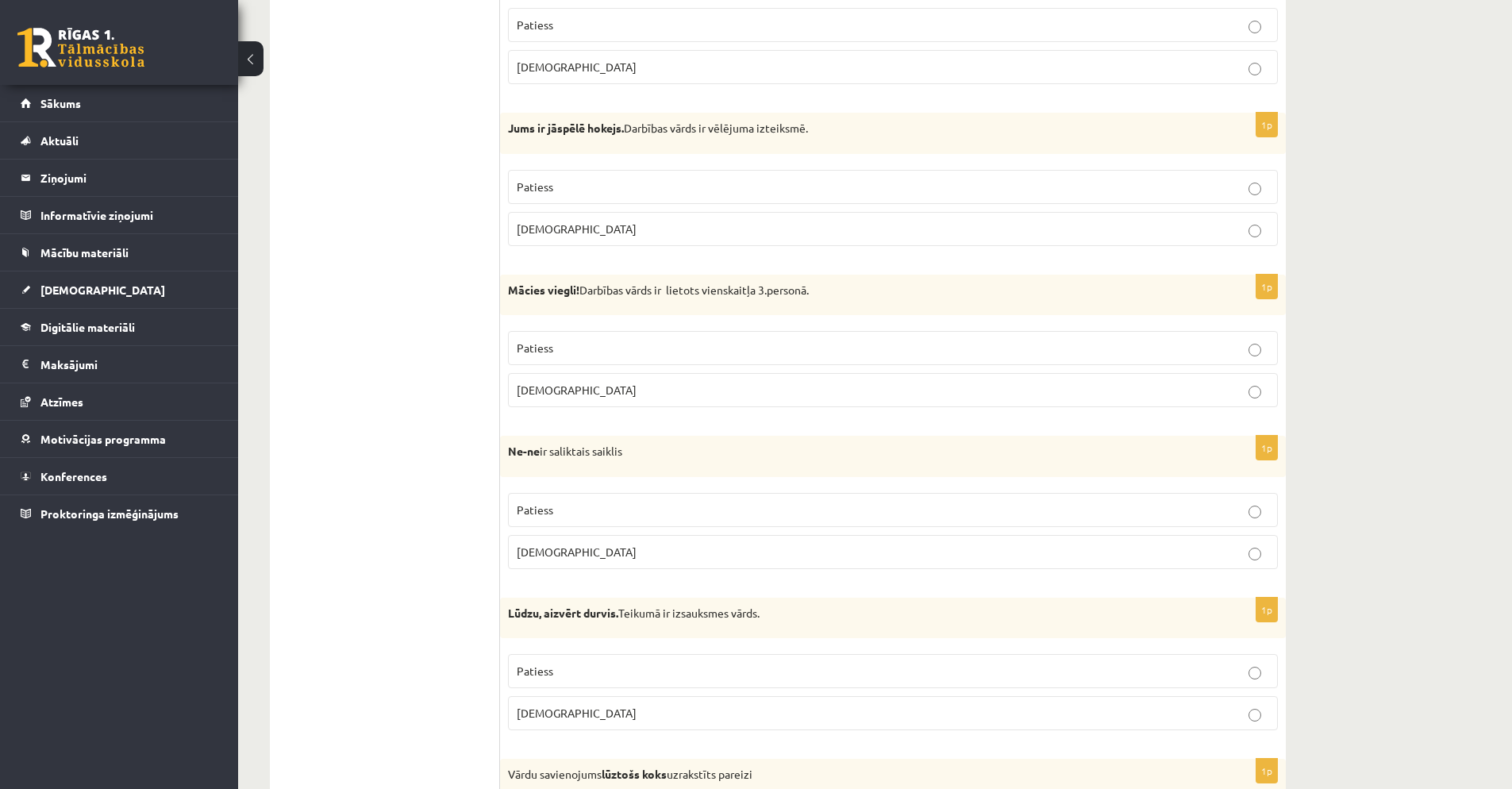
scroll to position [3934, 0]
click at [637, 506] on p "Patiess" at bounding box center [893, 507] width 753 height 16
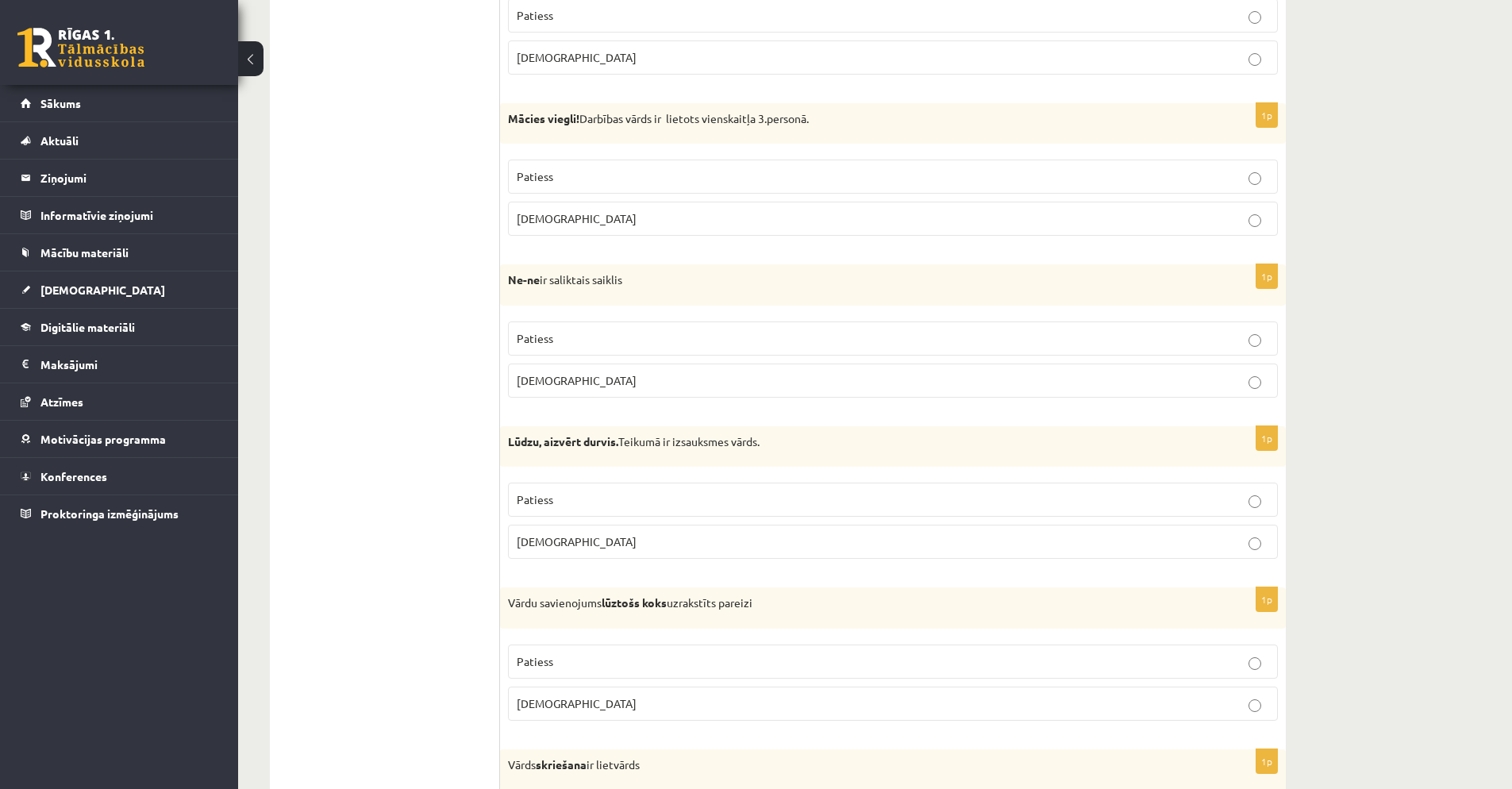
scroll to position [4106, 0]
click at [614, 527] on label "Aplams" at bounding box center [893, 538] width 770 height 34
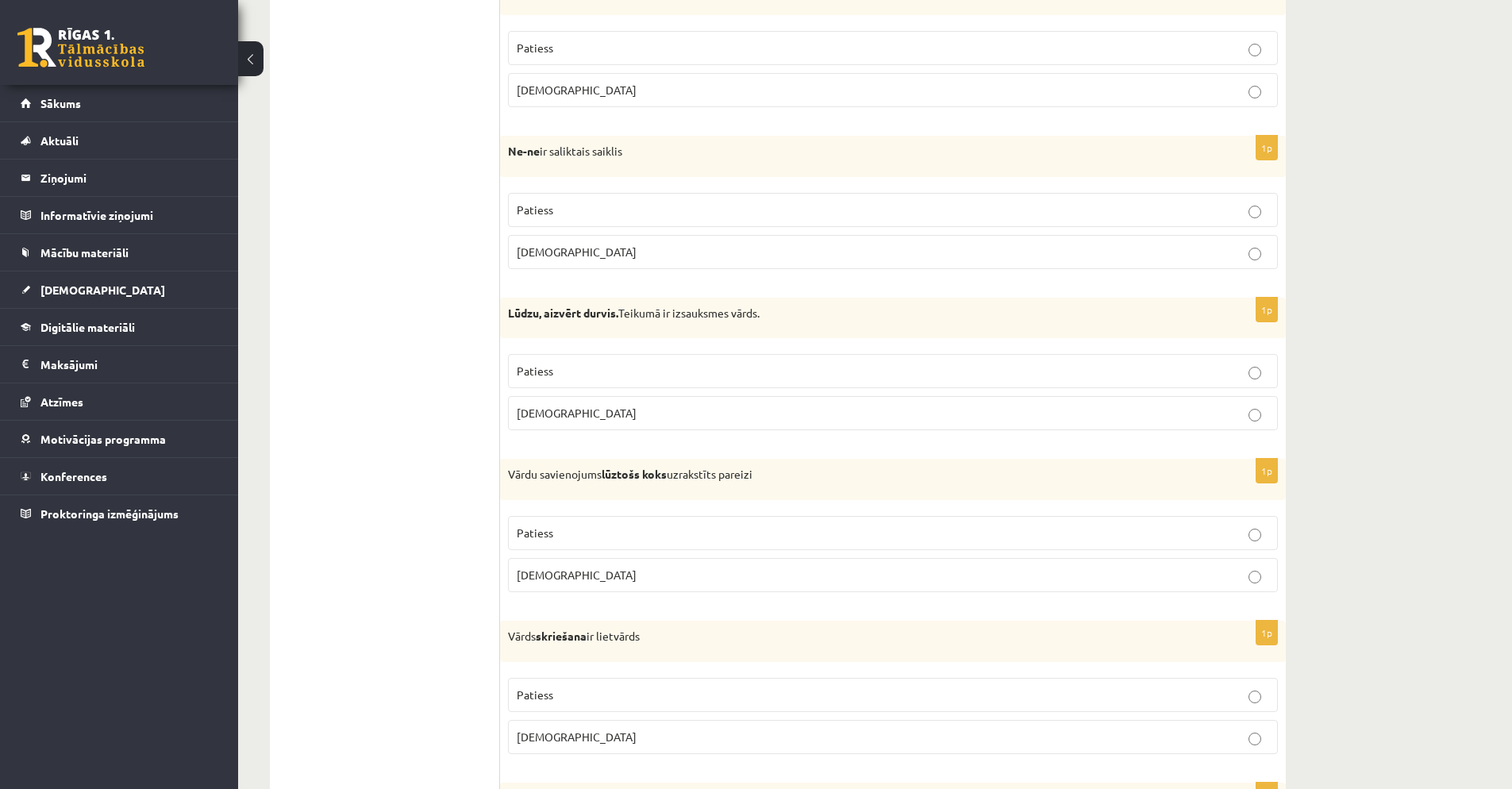
scroll to position [4232, 0]
click at [595, 564] on label "Aplams" at bounding box center [893, 574] width 770 height 34
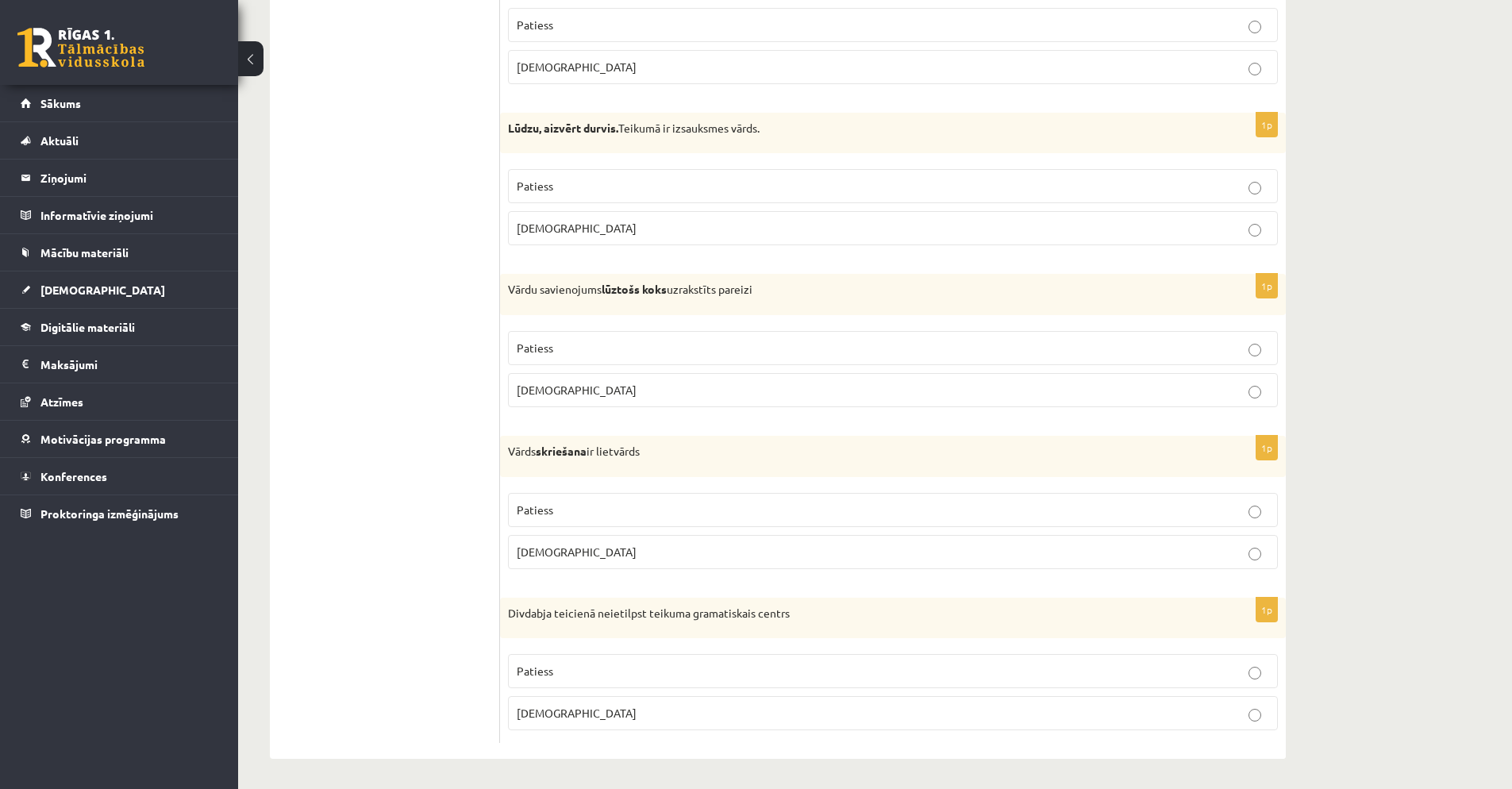
scroll to position [4418, 0]
click at [621, 511] on p "Patiess" at bounding box center [893, 509] width 753 height 16
click at [621, 549] on p "Aplams" at bounding box center [893, 550] width 753 height 16
click at [620, 700] on label "Aplams" at bounding box center [893, 711] width 770 height 34
click at [637, 674] on p "Patiess" at bounding box center [893, 669] width 753 height 16
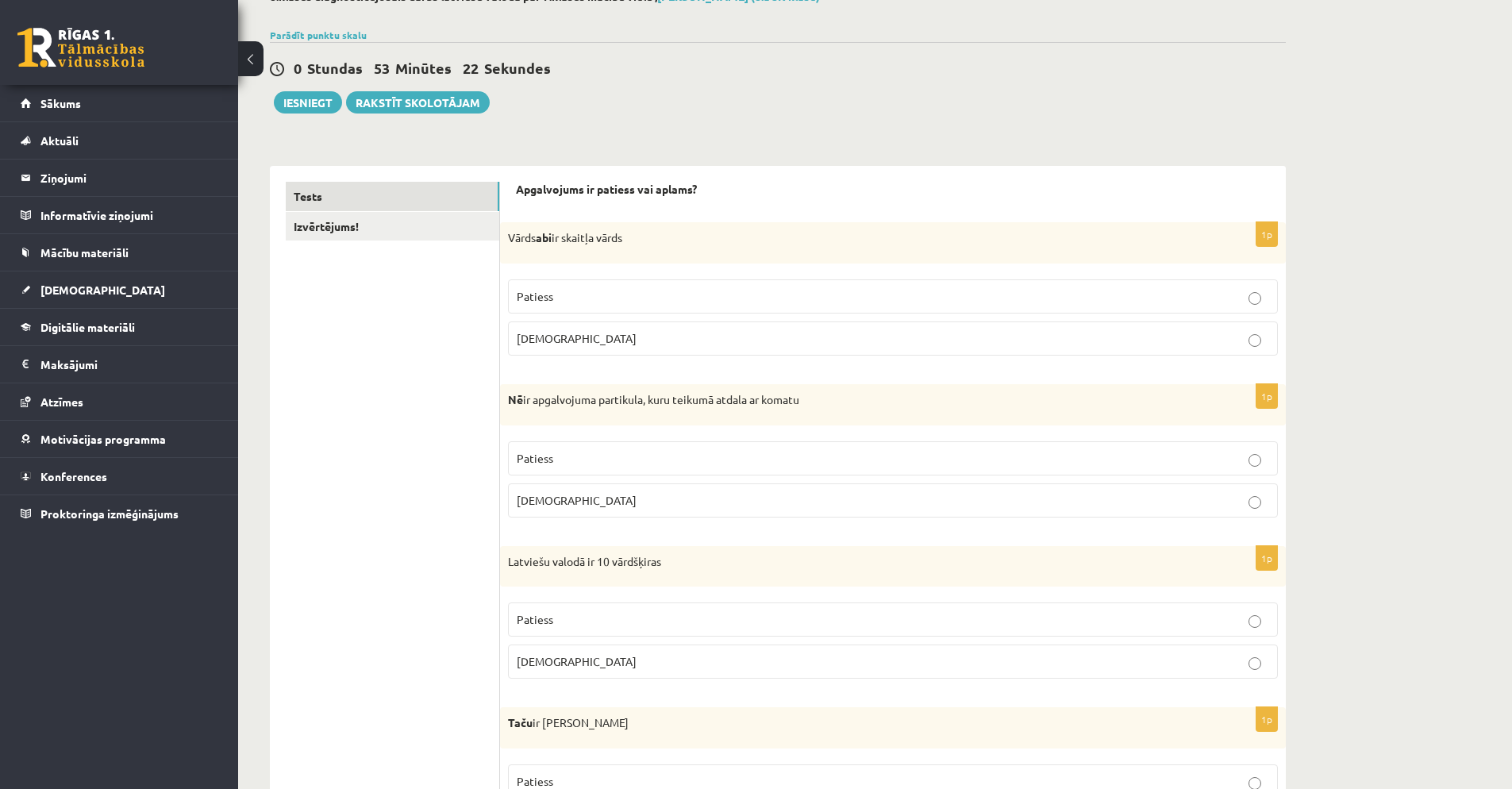
scroll to position [0, 0]
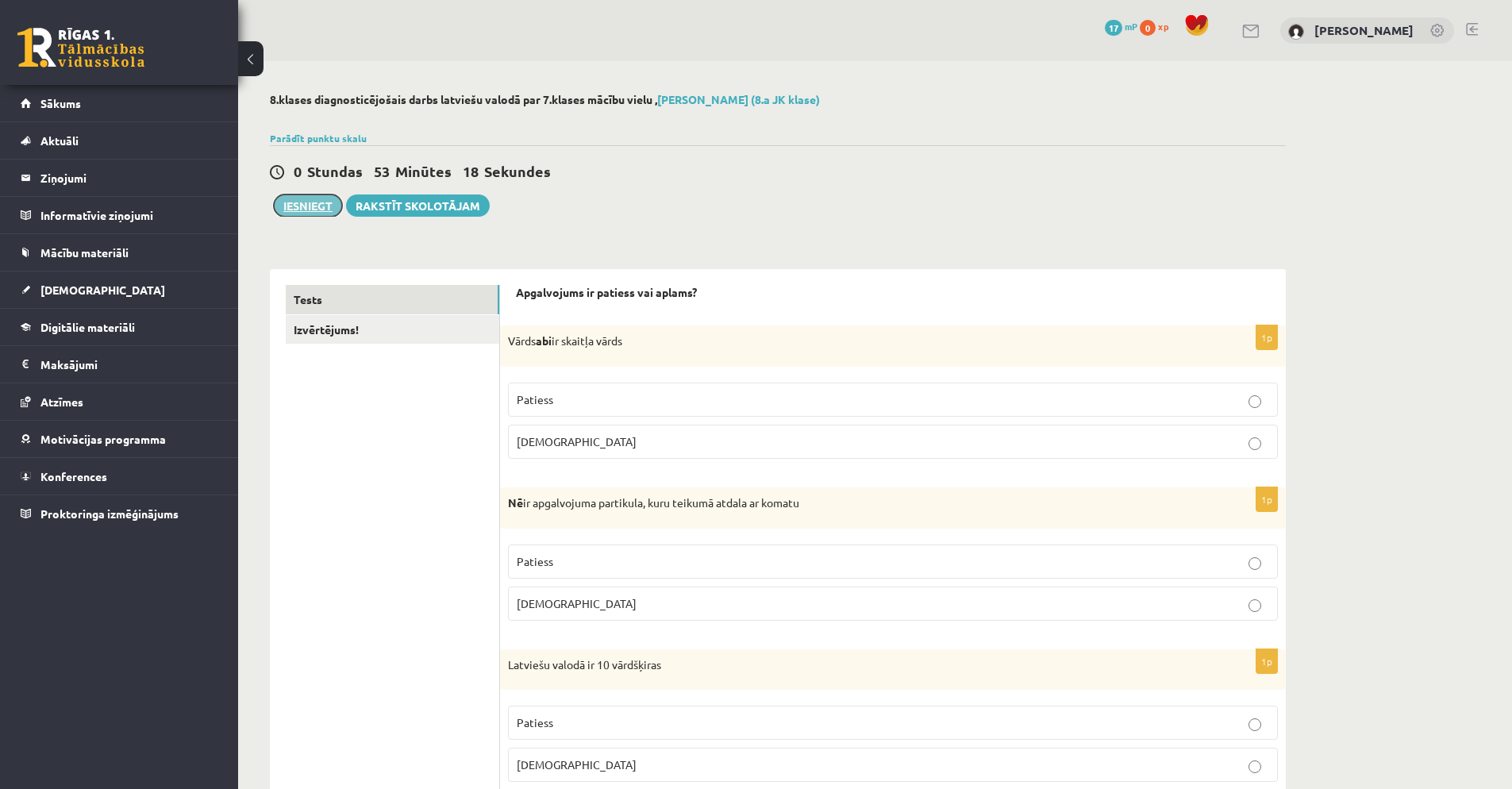
click at [292, 203] on button "Iesniegt" at bounding box center [308, 206] width 69 height 23
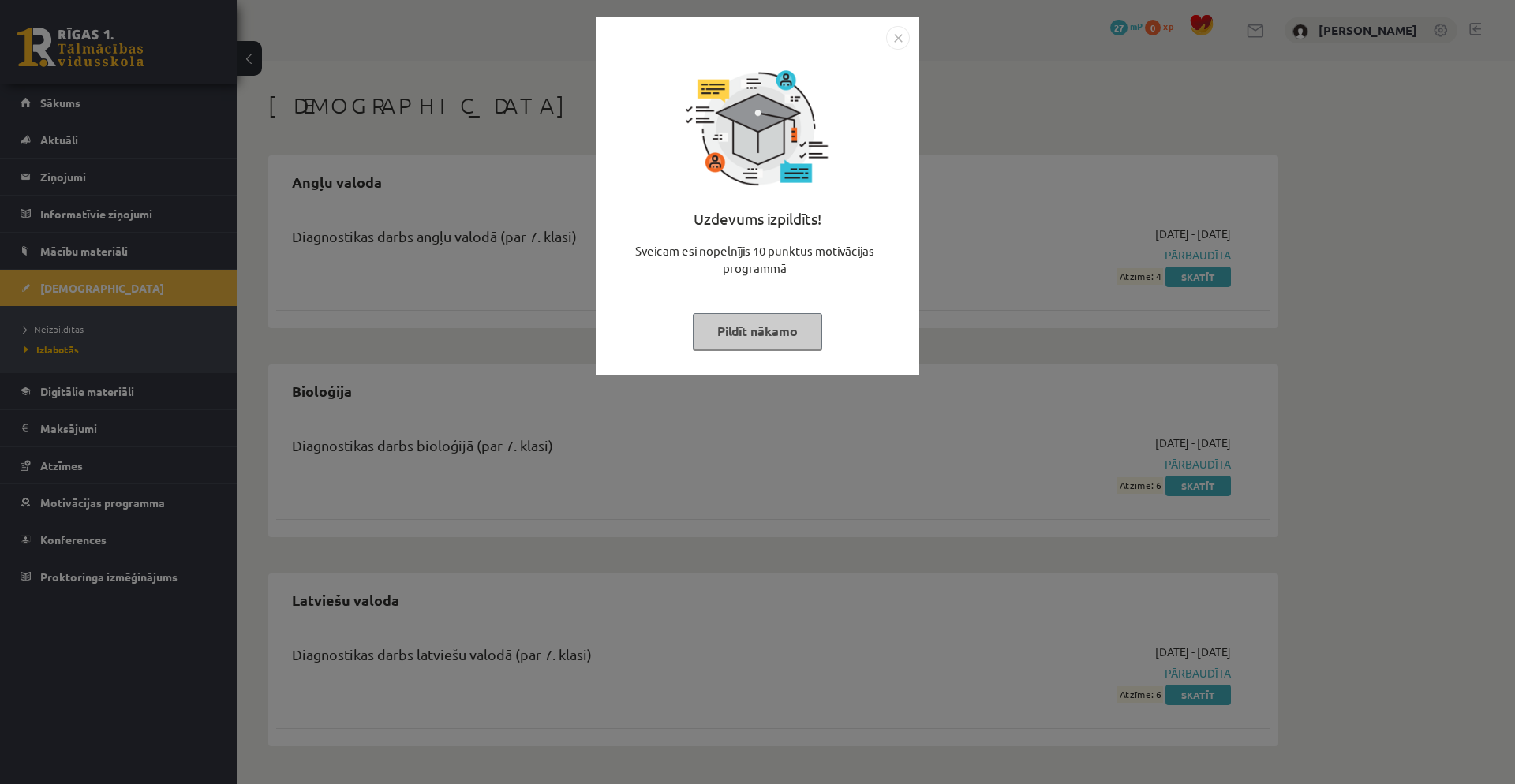
click at [888, 37] on img "Close" at bounding box center [898, 38] width 23 height 23
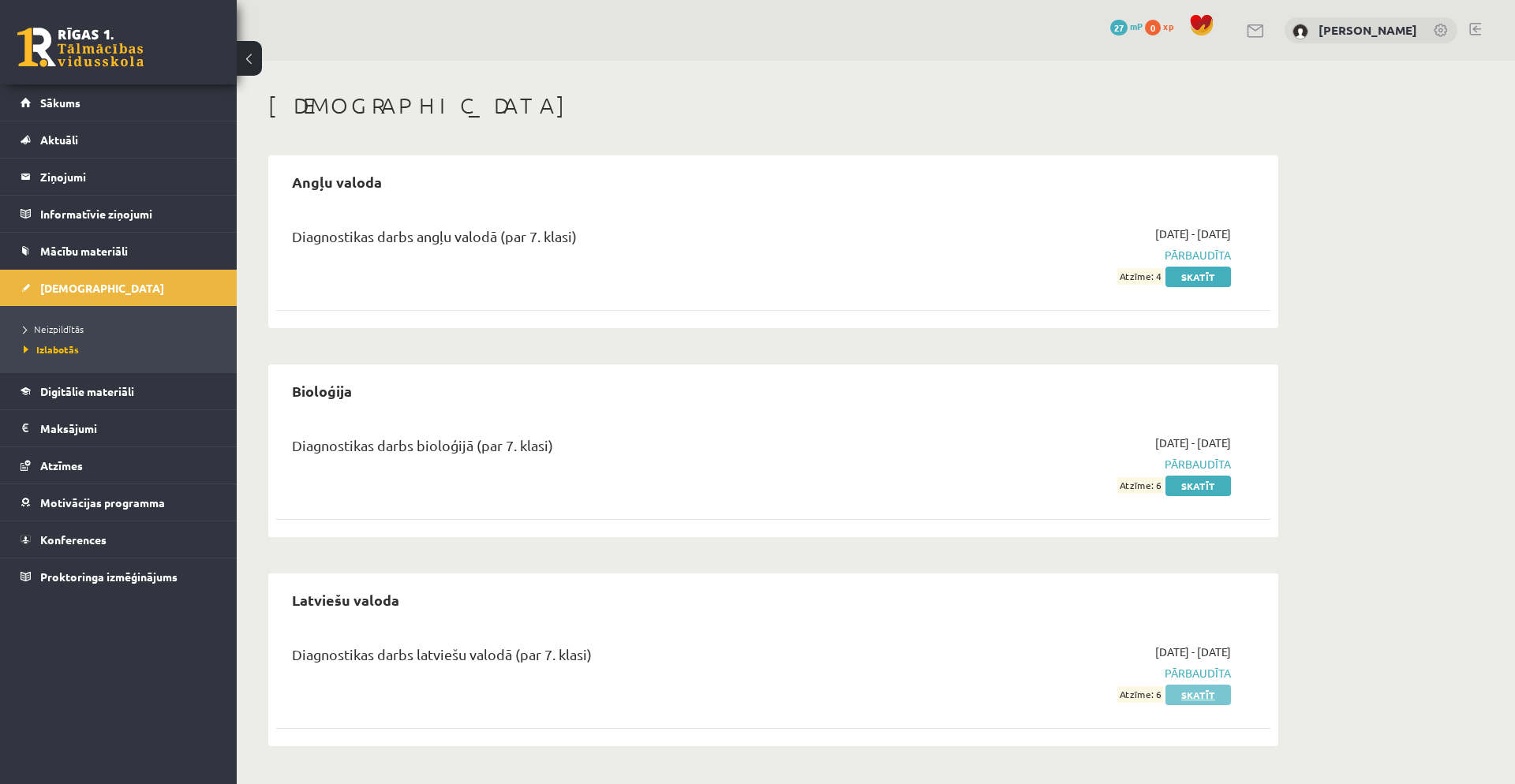
click at [1191, 695] on link "Skatīt" at bounding box center [1198, 694] width 65 height 21
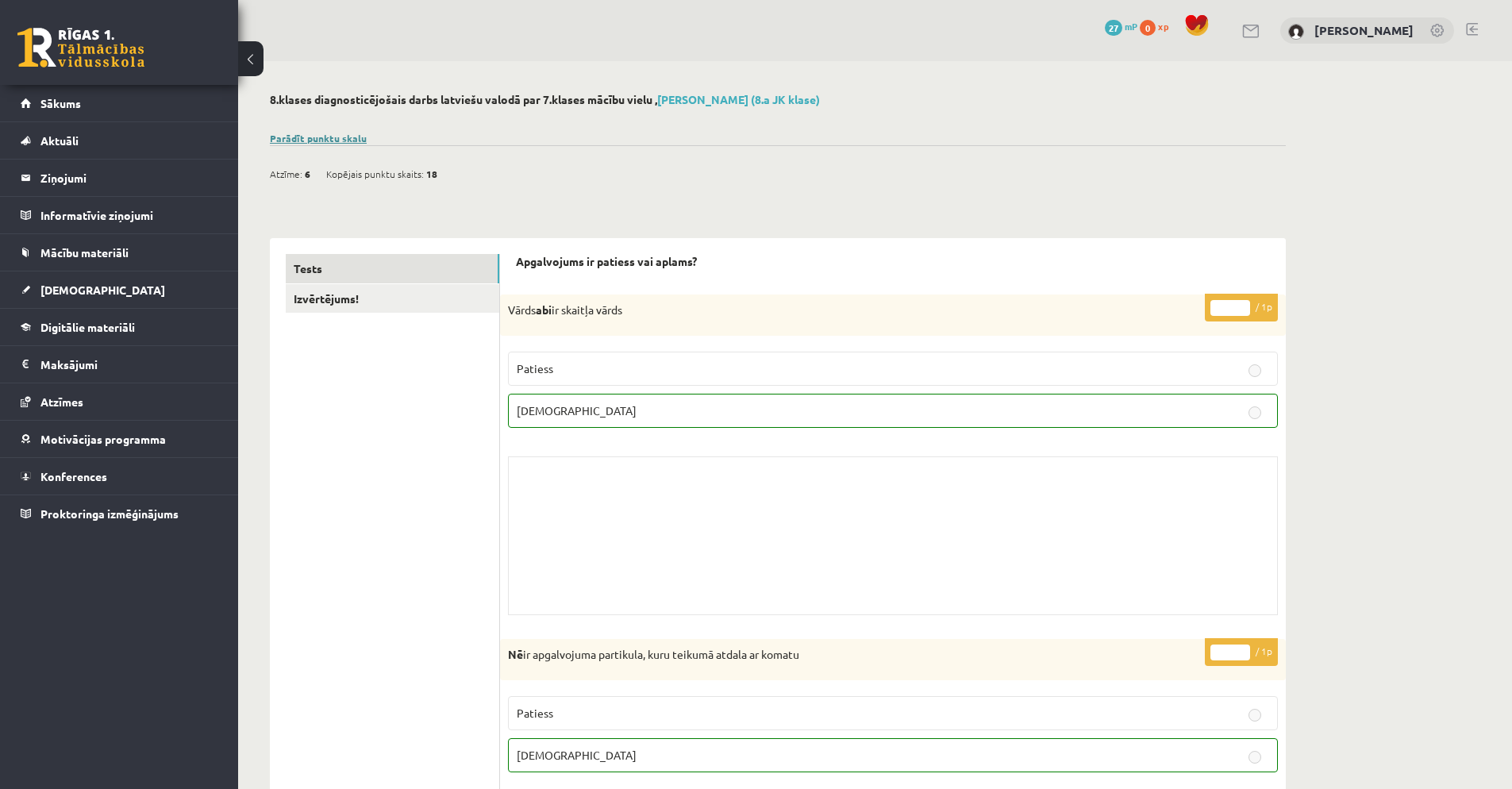
click at [321, 135] on link "Parādīt punktu skalu" at bounding box center [317, 138] width 96 height 13
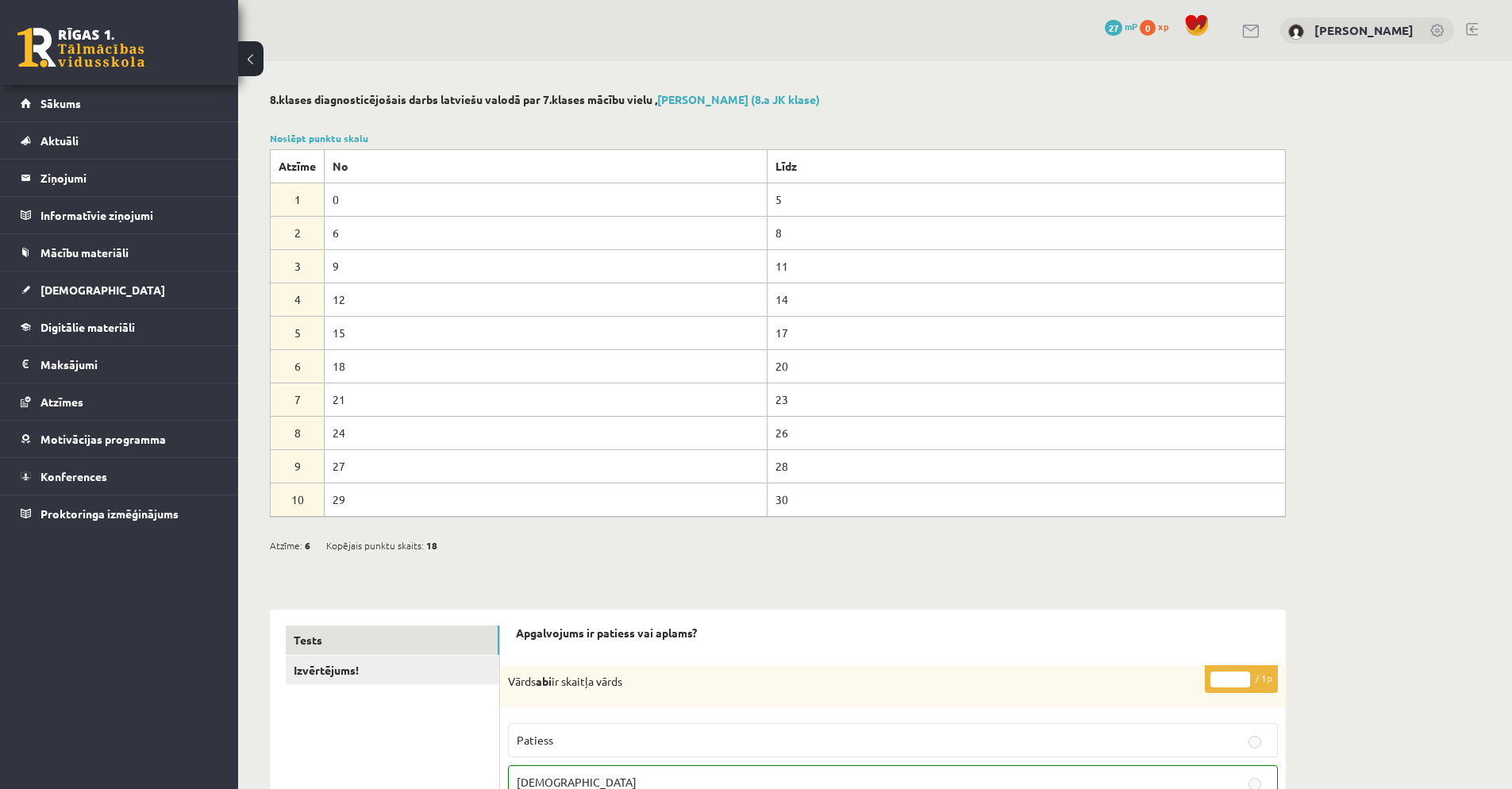
drag, startPoint x: 335, startPoint y: 360, endPoint x: 380, endPoint y: 363, distance: 45.1
click at [380, 363] on td "18" at bounding box center [545, 365] width 443 height 33
click at [308, 136] on link "Noslēpt punktu skalu" at bounding box center [318, 138] width 98 height 13
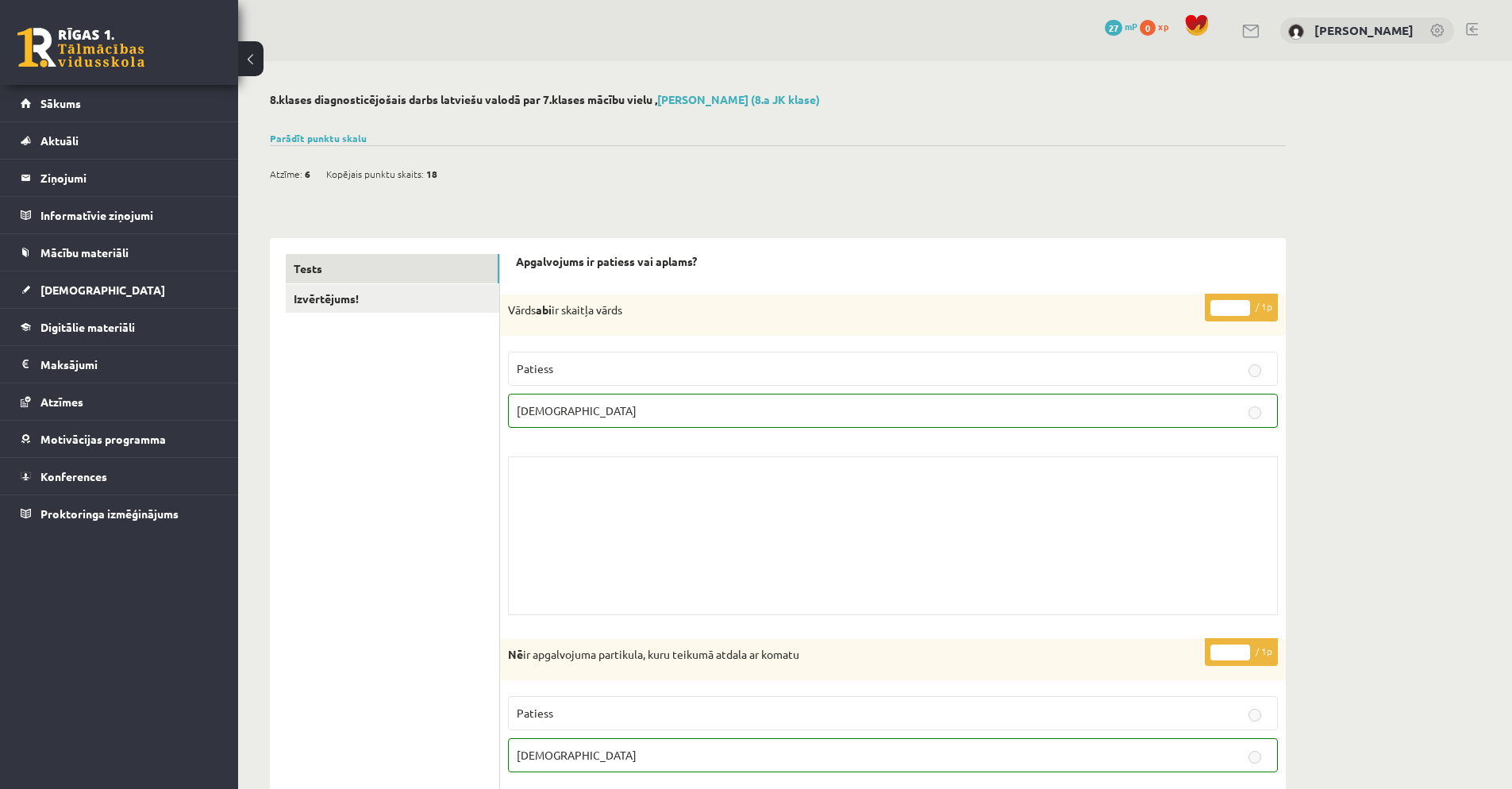
click at [1122, 24] on span "27" at bounding box center [1113, 28] width 17 height 16
click at [134, 436] on span "Motivācijas programma" at bounding box center [103, 439] width 125 height 14
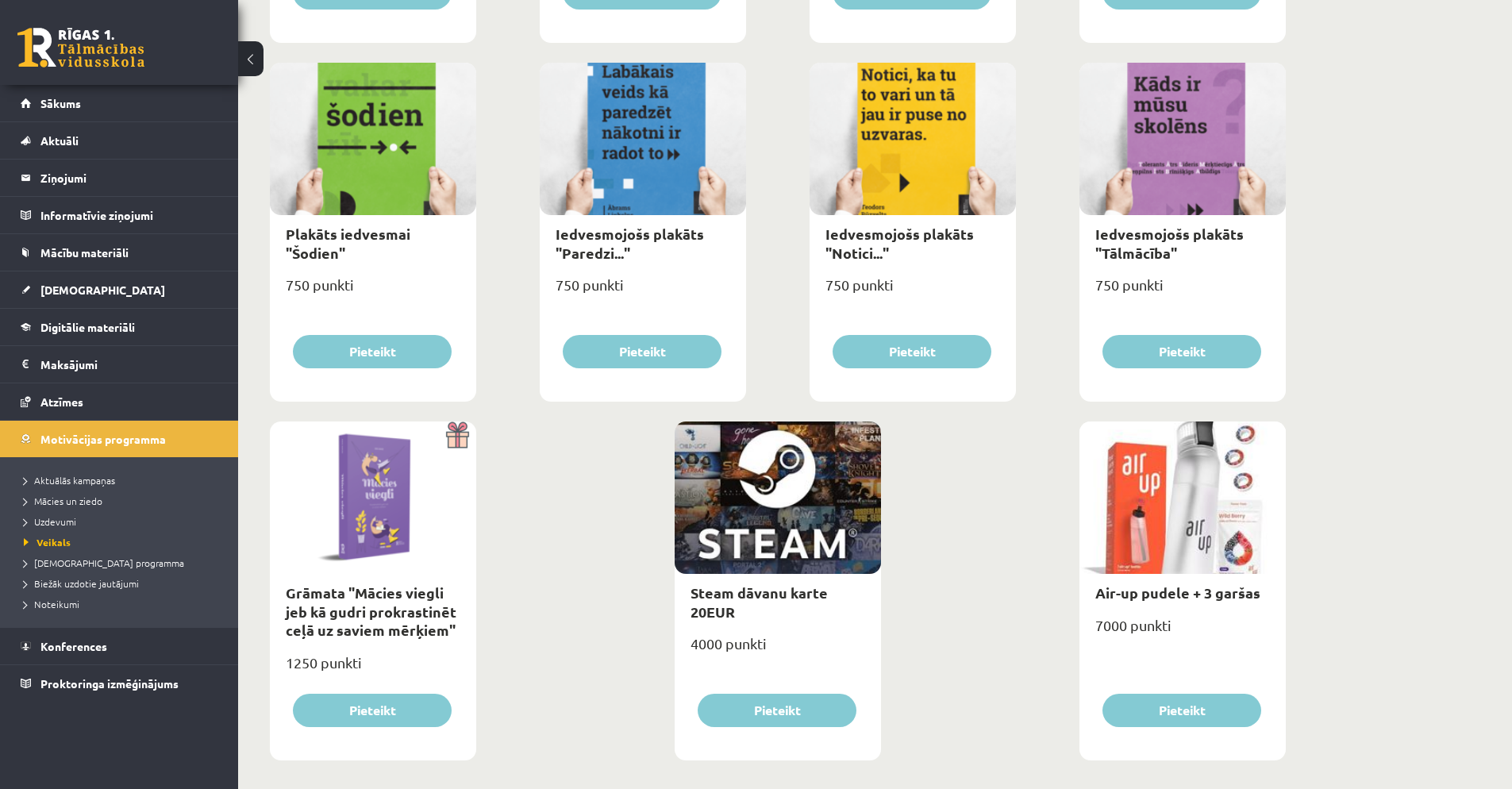
scroll to position [1650, 0]
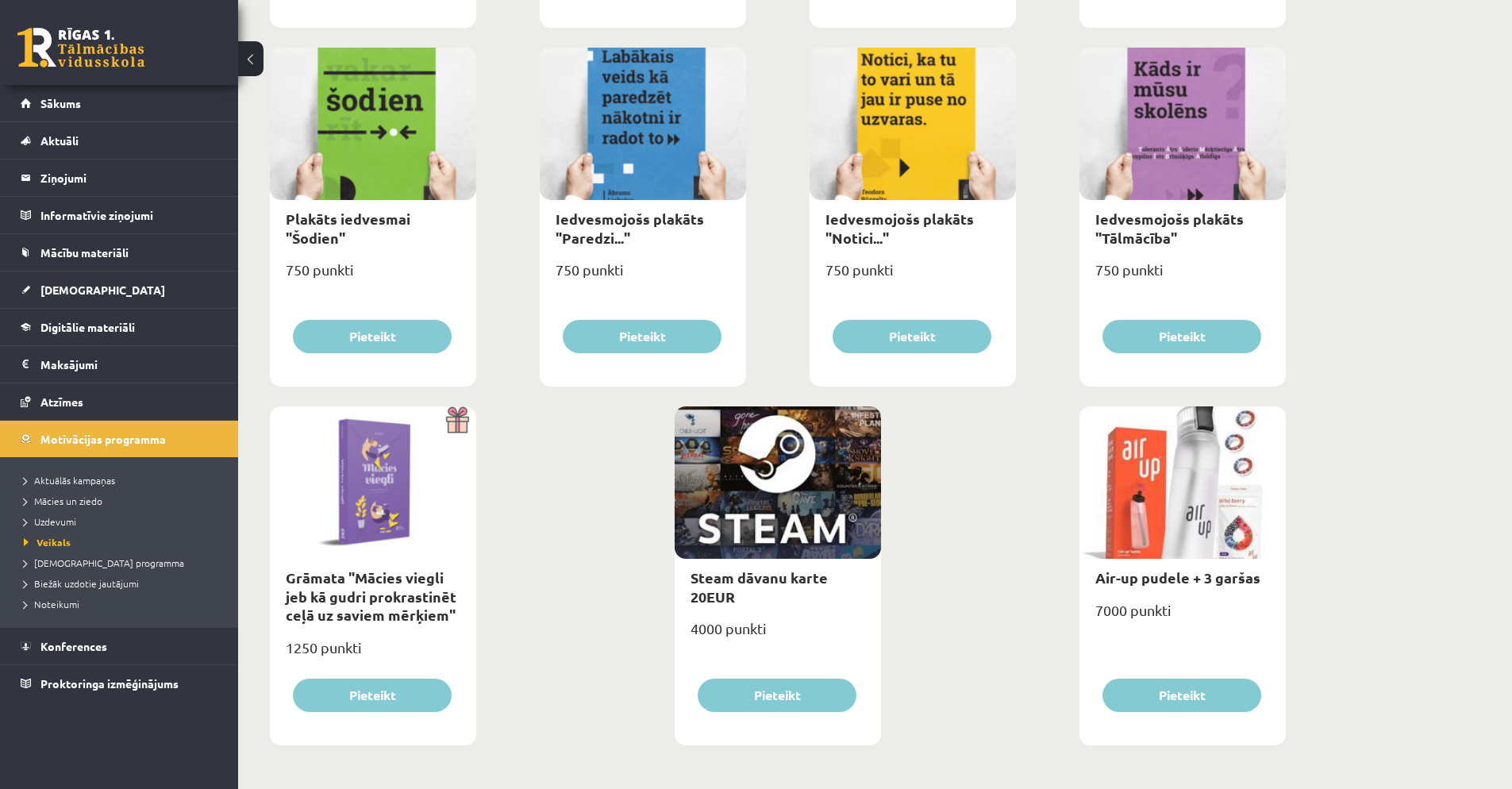
click at [1197, 467] on div at bounding box center [1182, 482] width 206 height 152
click at [1146, 503] on div at bounding box center [1182, 482] width 206 height 152
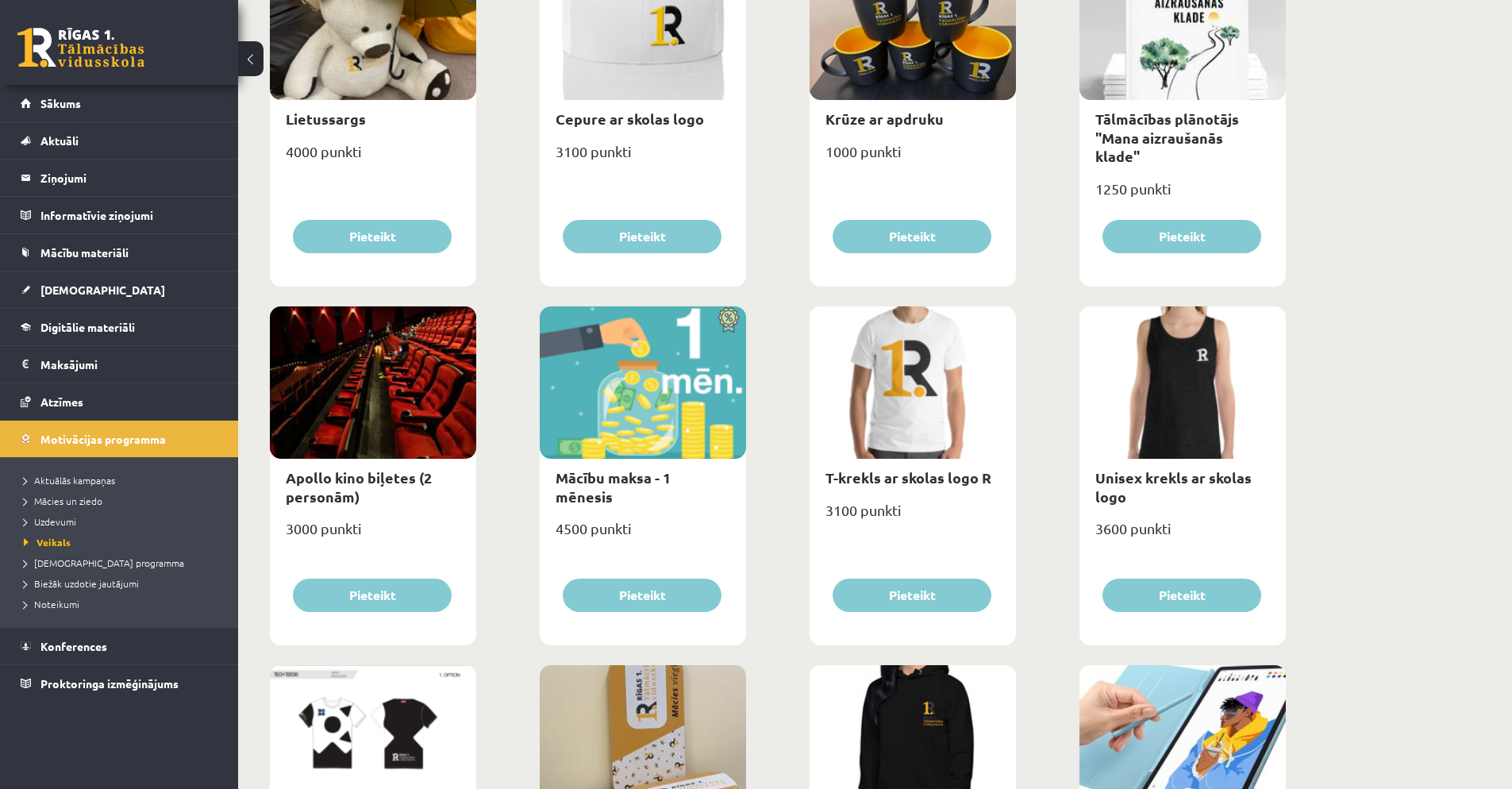
scroll to position [121, 0]
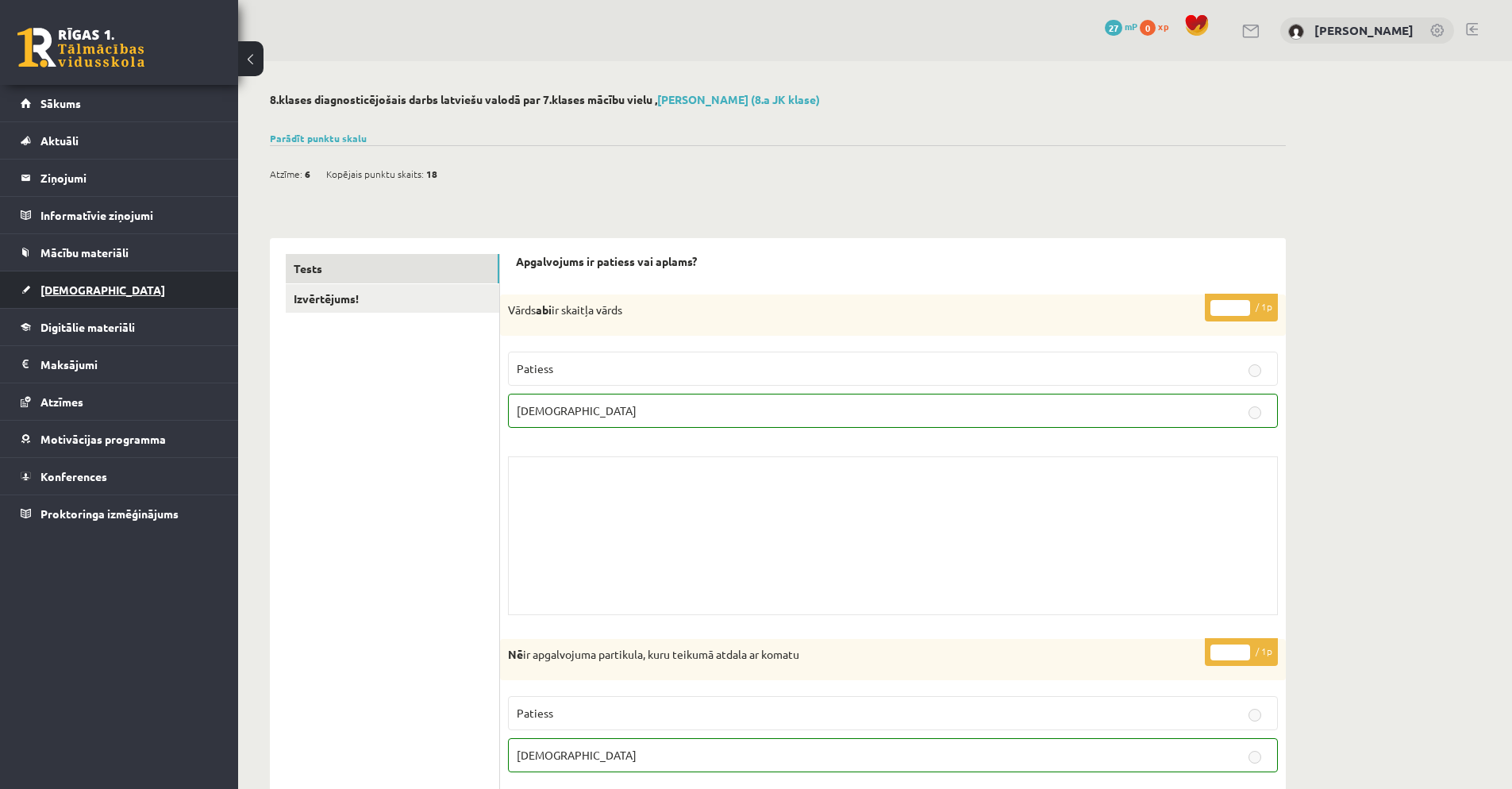
click at [137, 272] on link "[DEMOGRAPHIC_DATA]" at bounding box center [119, 289] width 197 height 36
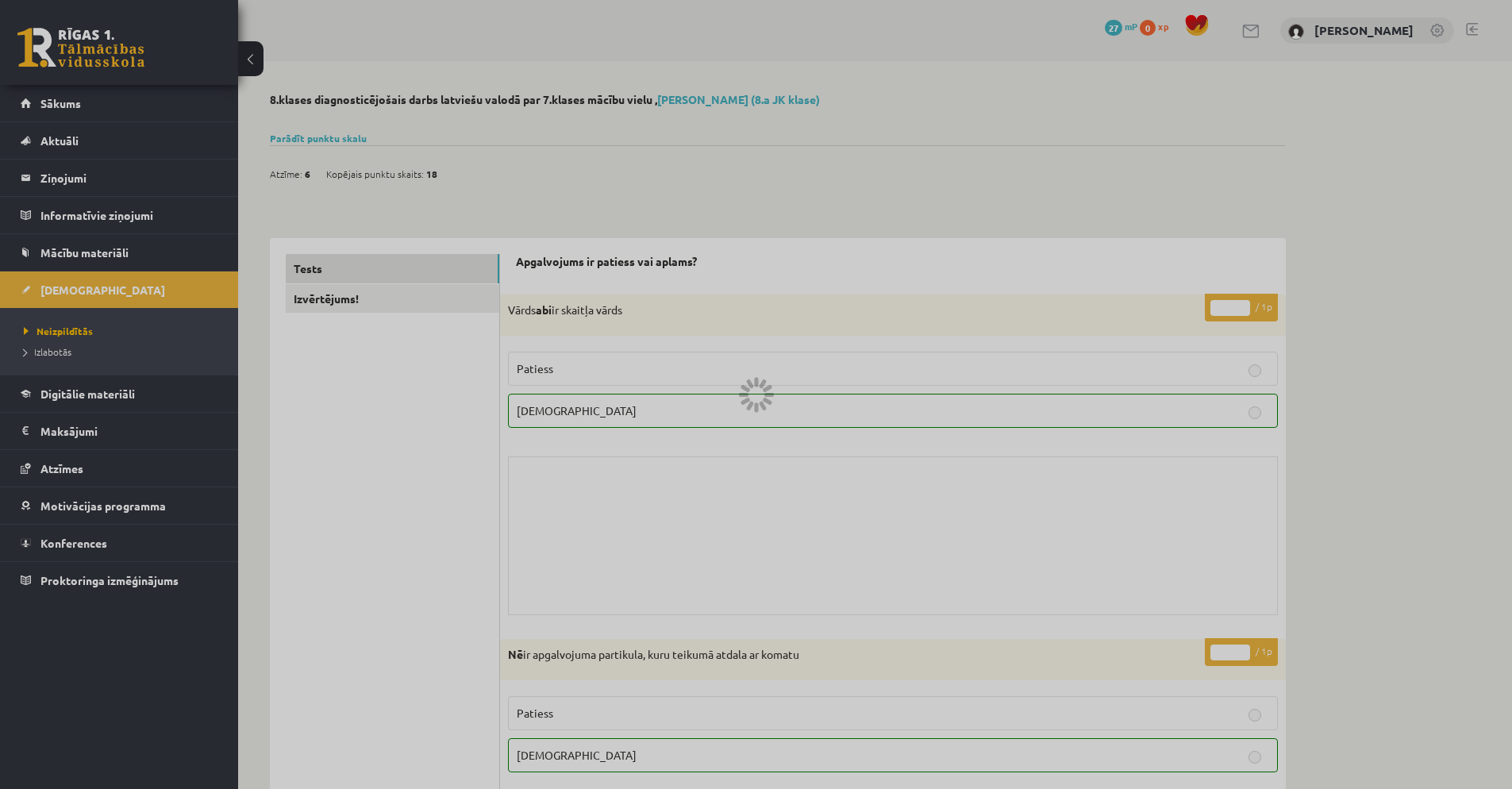
click at [63, 332] on div at bounding box center [756, 394] width 1512 height 789
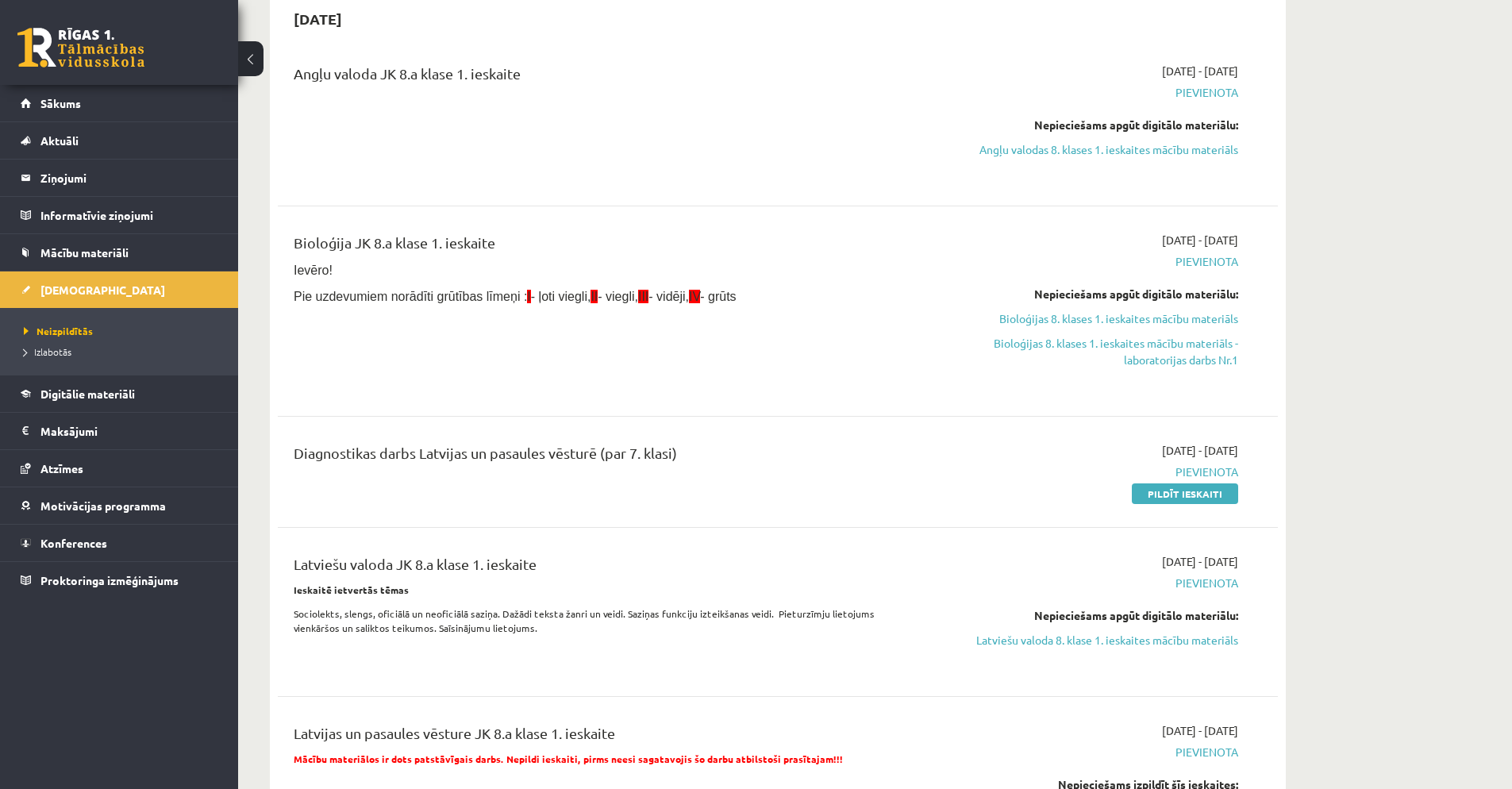
scroll to position [346, 0]
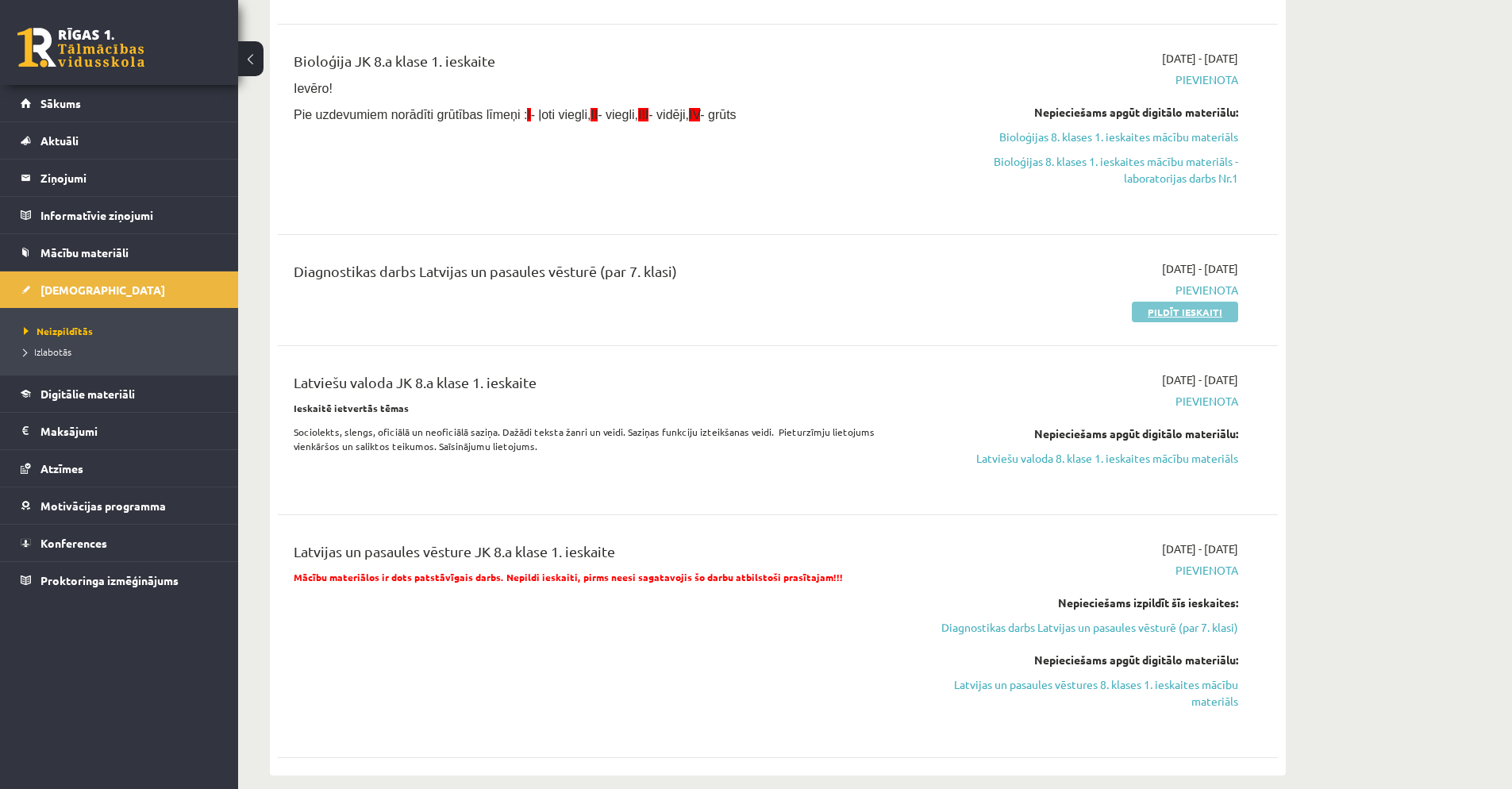
click at [1149, 303] on link "Pildīt ieskaiti" at bounding box center [1185, 312] width 106 height 21
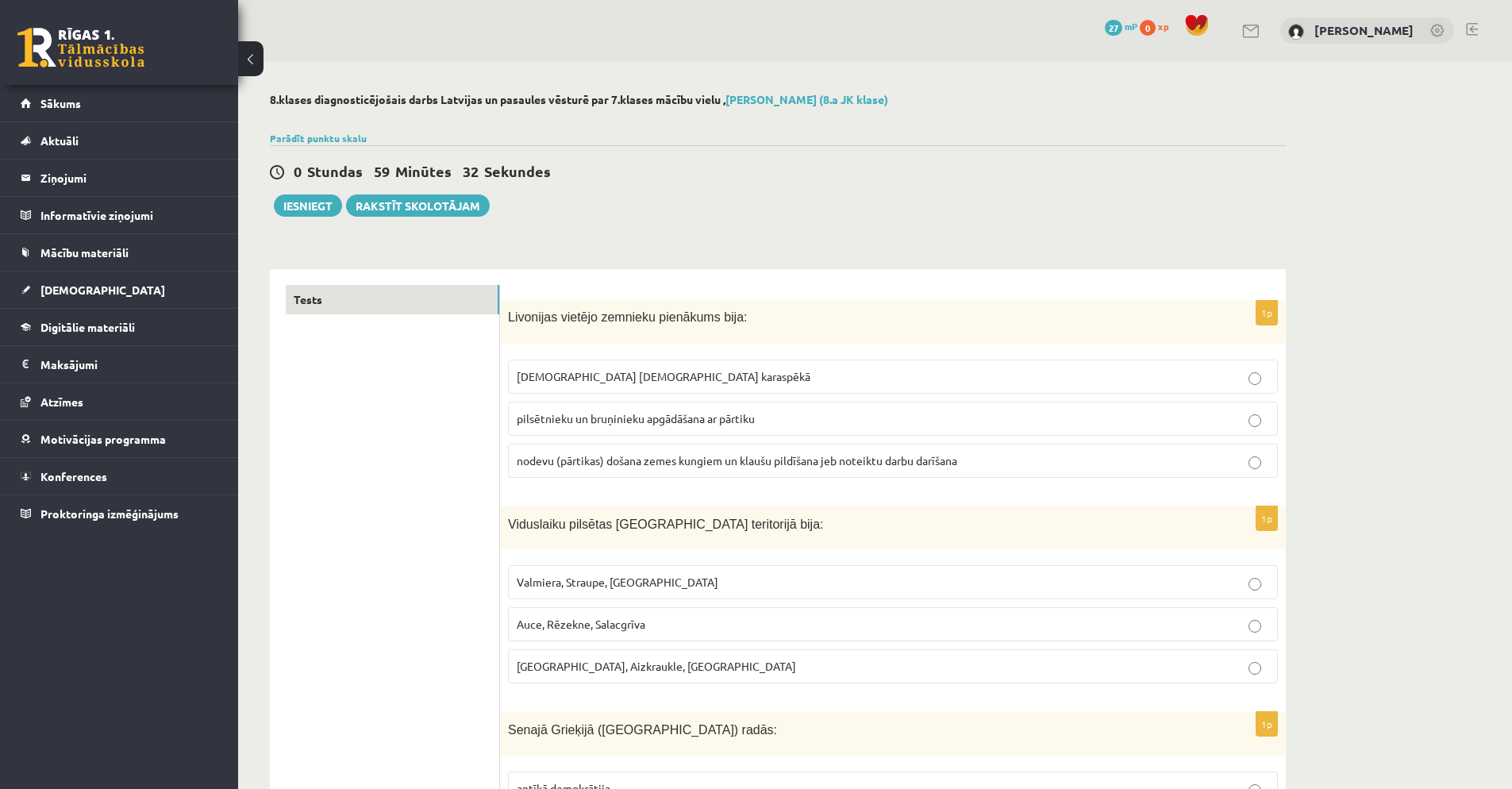
click at [669, 670] on p "[GEOGRAPHIC_DATA], Aizkraukle, [GEOGRAPHIC_DATA]" at bounding box center [893, 666] width 753 height 16
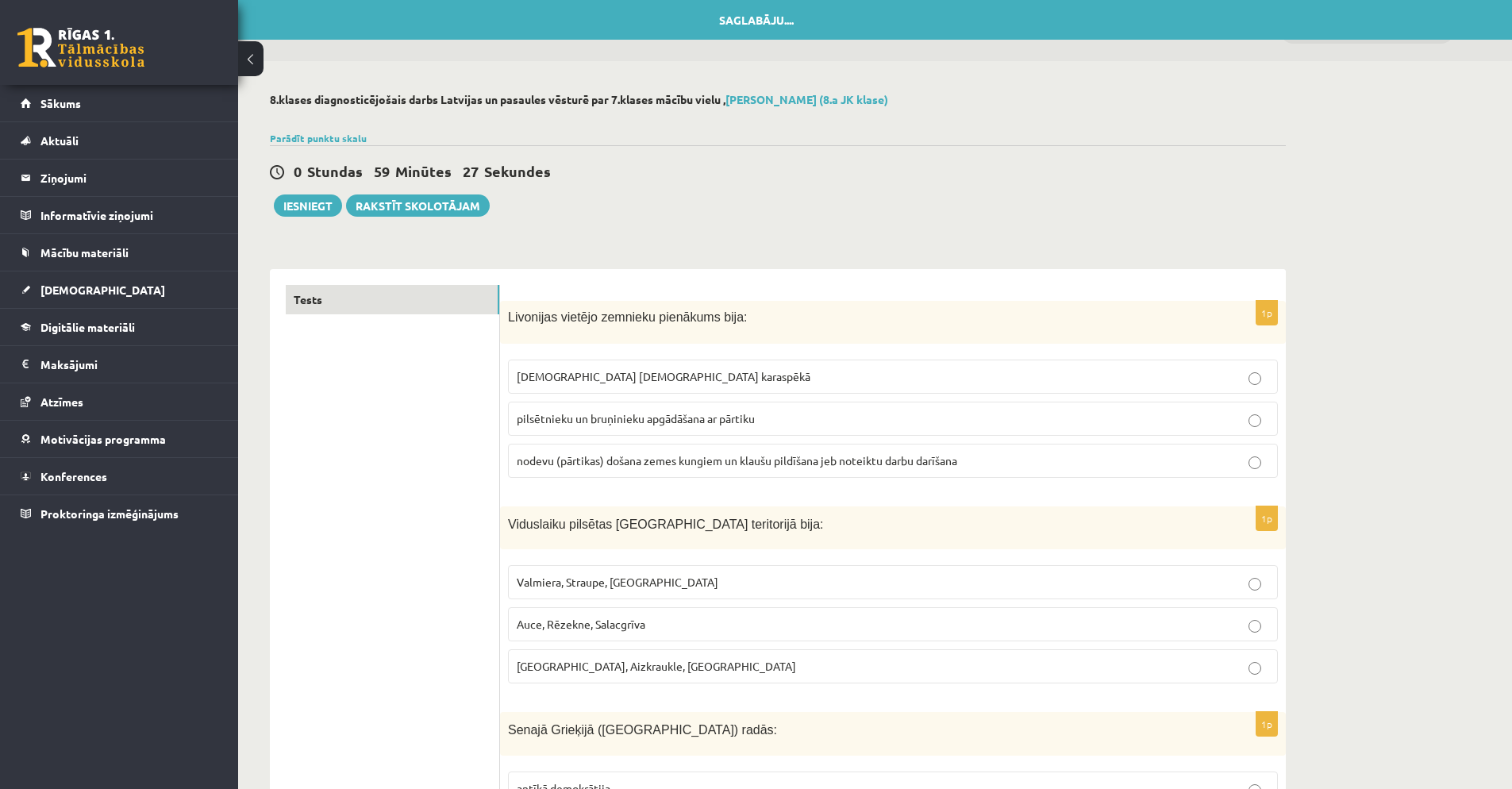
click at [739, 375] on p "[DEMOGRAPHIC_DATA] [DEMOGRAPHIC_DATA] karaspēkā" at bounding box center [893, 377] width 753 height 16
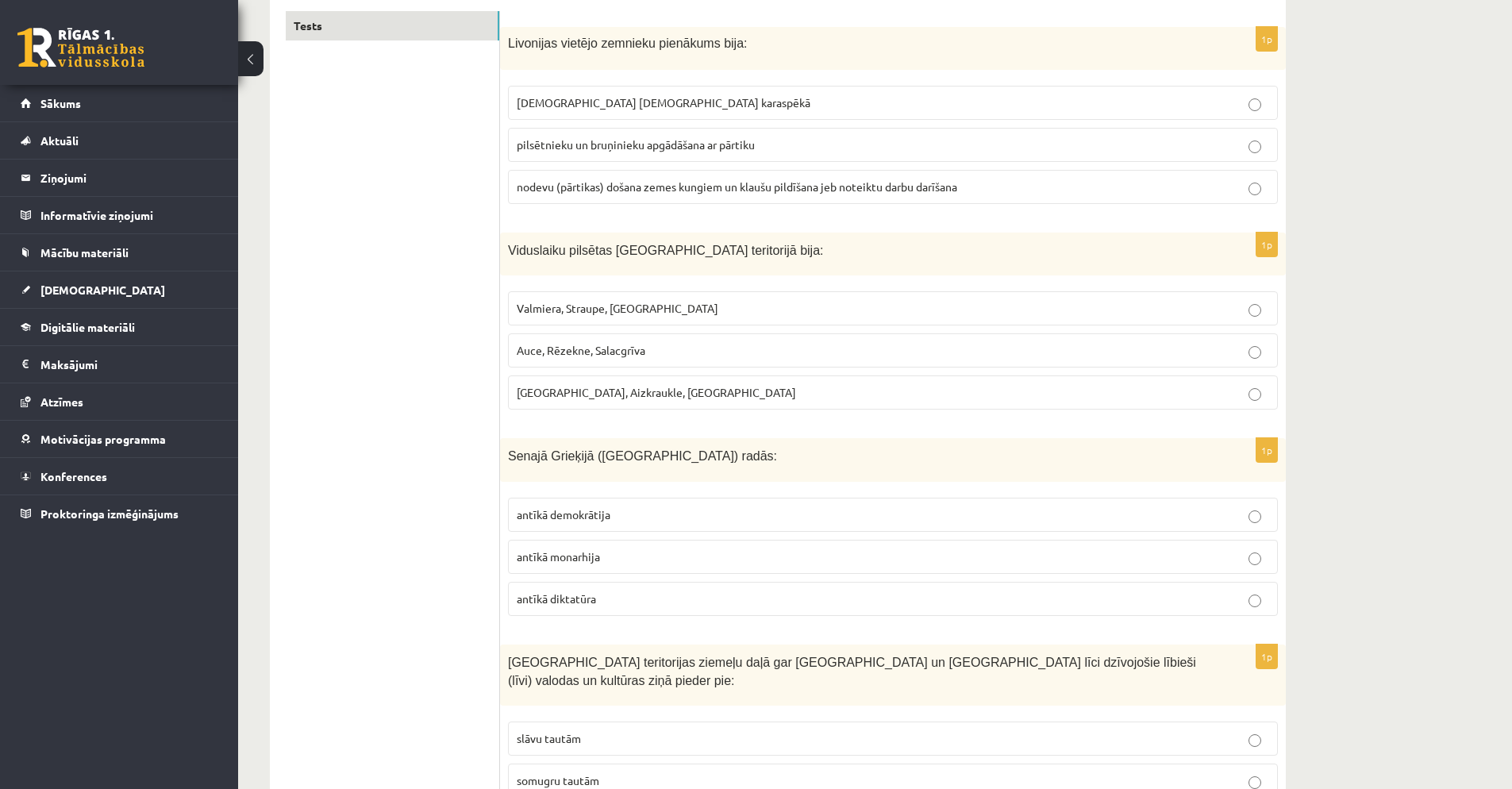
scroll to position [327, 0]
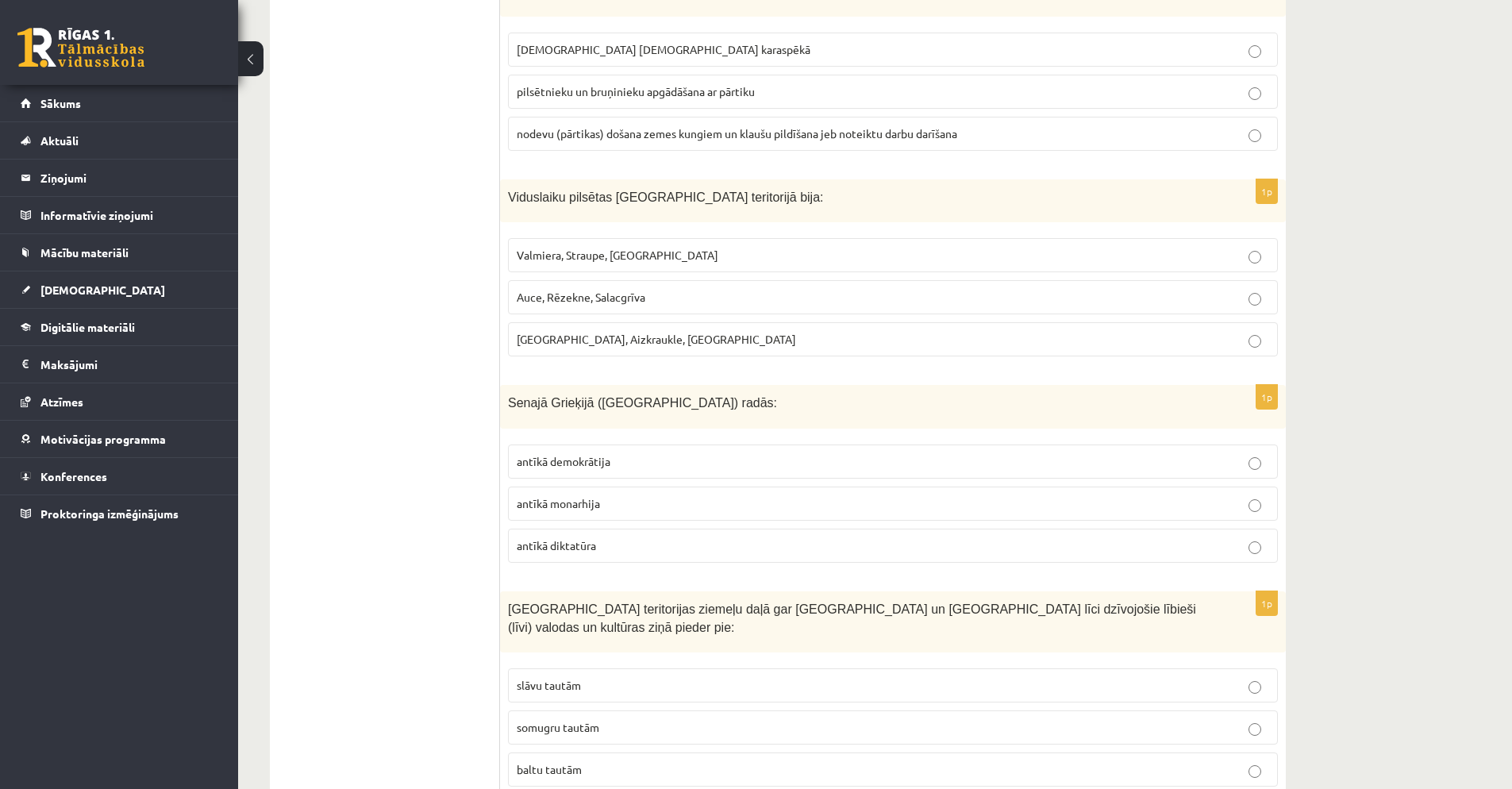
click at [727, 502] on p "antīkā monarhija" at bounding box center [893, 503] width 753 height 16
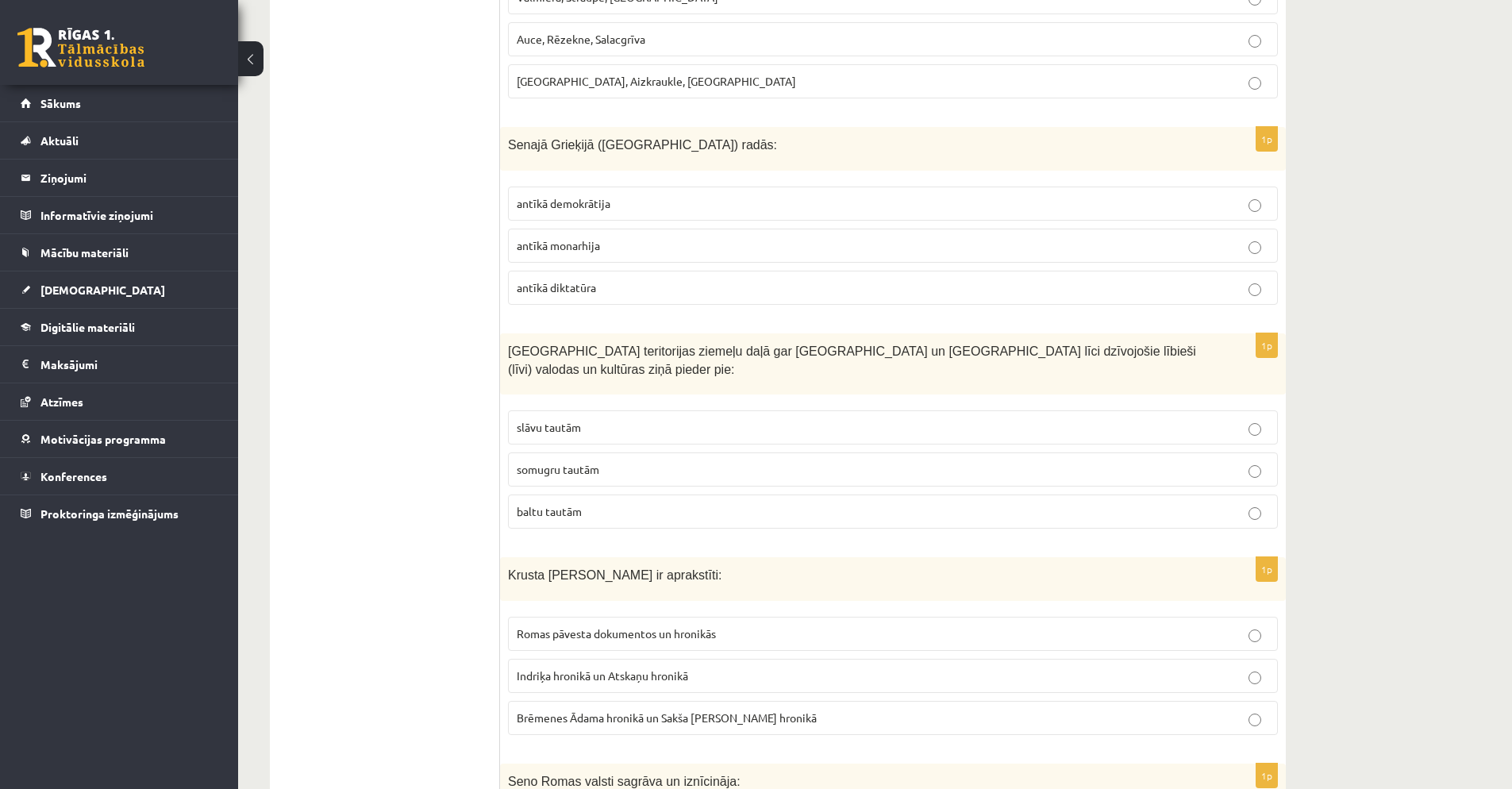
scroll to position [586, 0]
click at [674, 420] on p "slāvu tautām" at bounding box center [893, 427] width 753 height 16
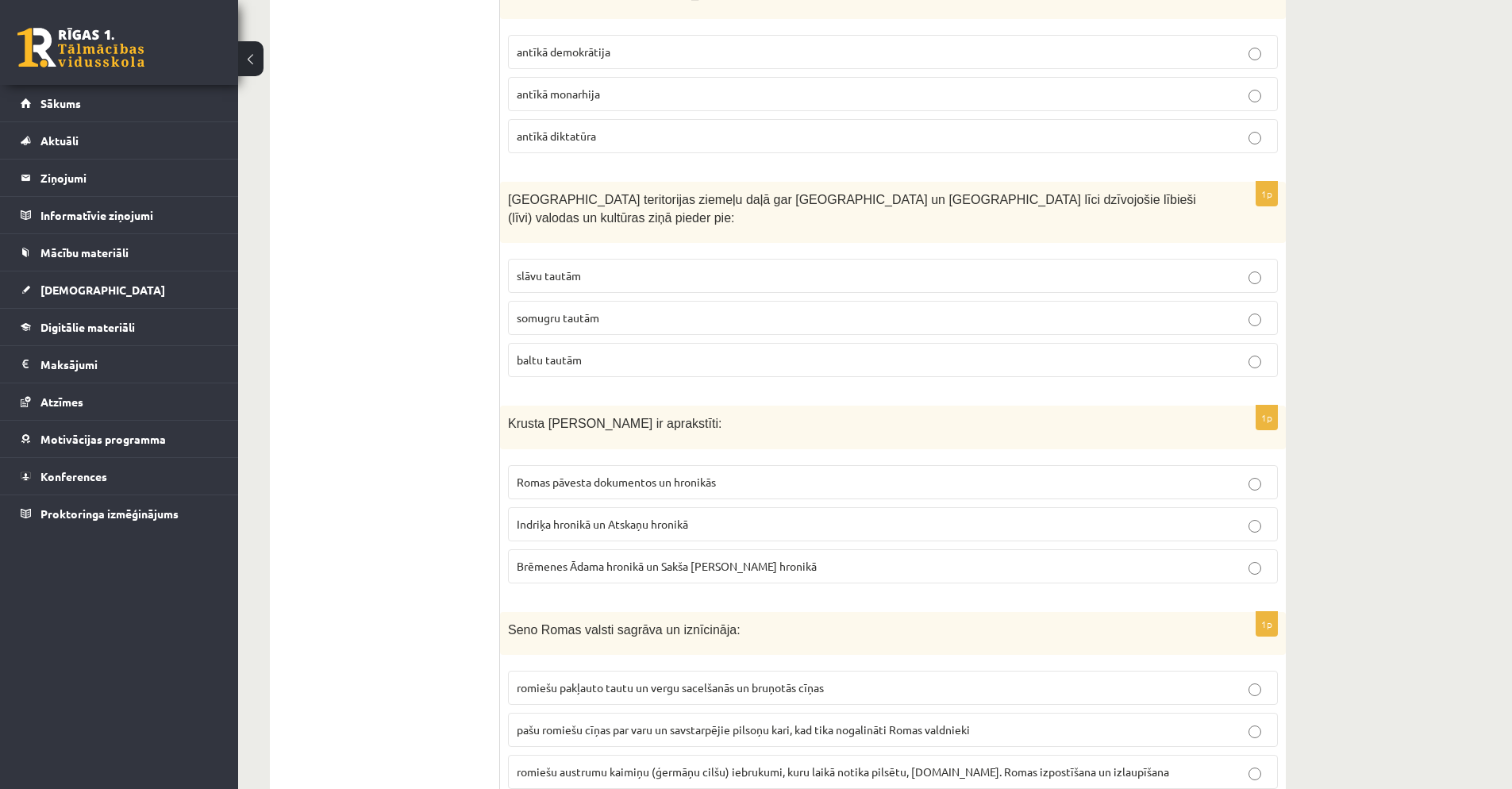
scroll to position [748, 0]
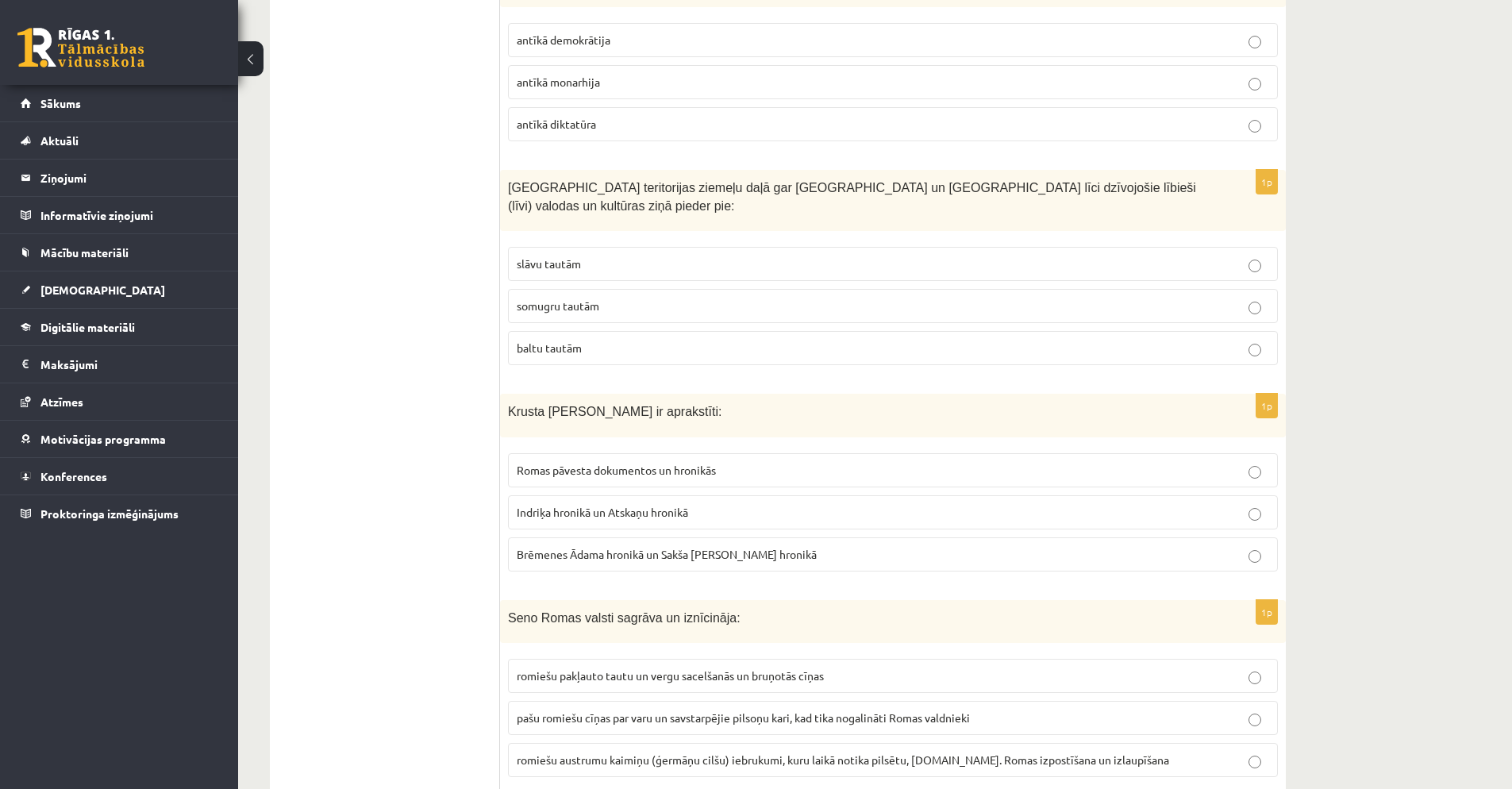
click at [641, 464] on span "Romas pāvesta dokumentos un hronikās" at bounding box center [616, 470] width 199 height 14
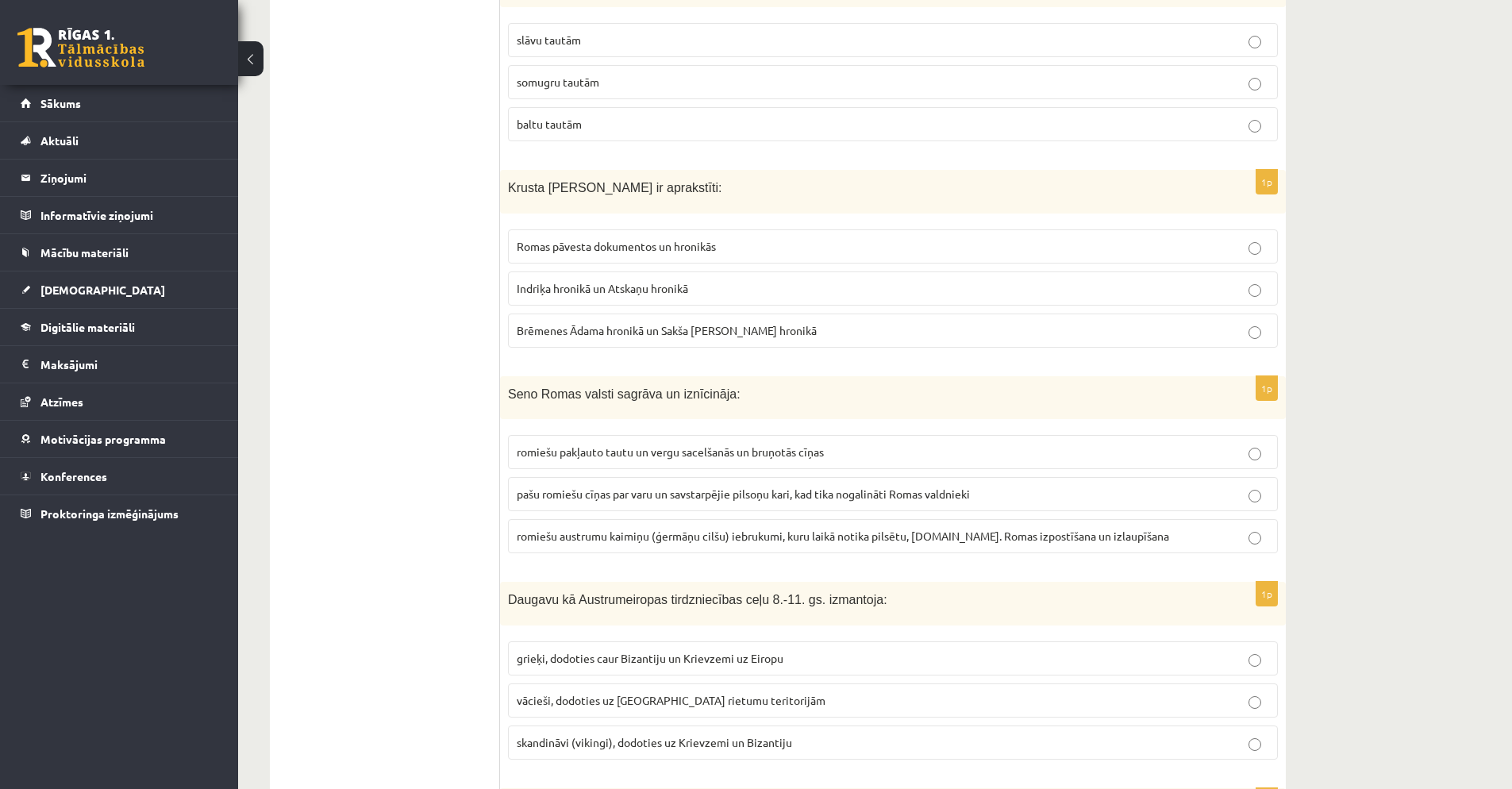
scroll to position [973, 0]
click at [662, 541] on span "romiešu austrumu kaimiņu (ģermāņu cilšu) iebrukumi, kuru laikā notika pilsētu, …" at bounding box center [843, 535] width 653 height 14
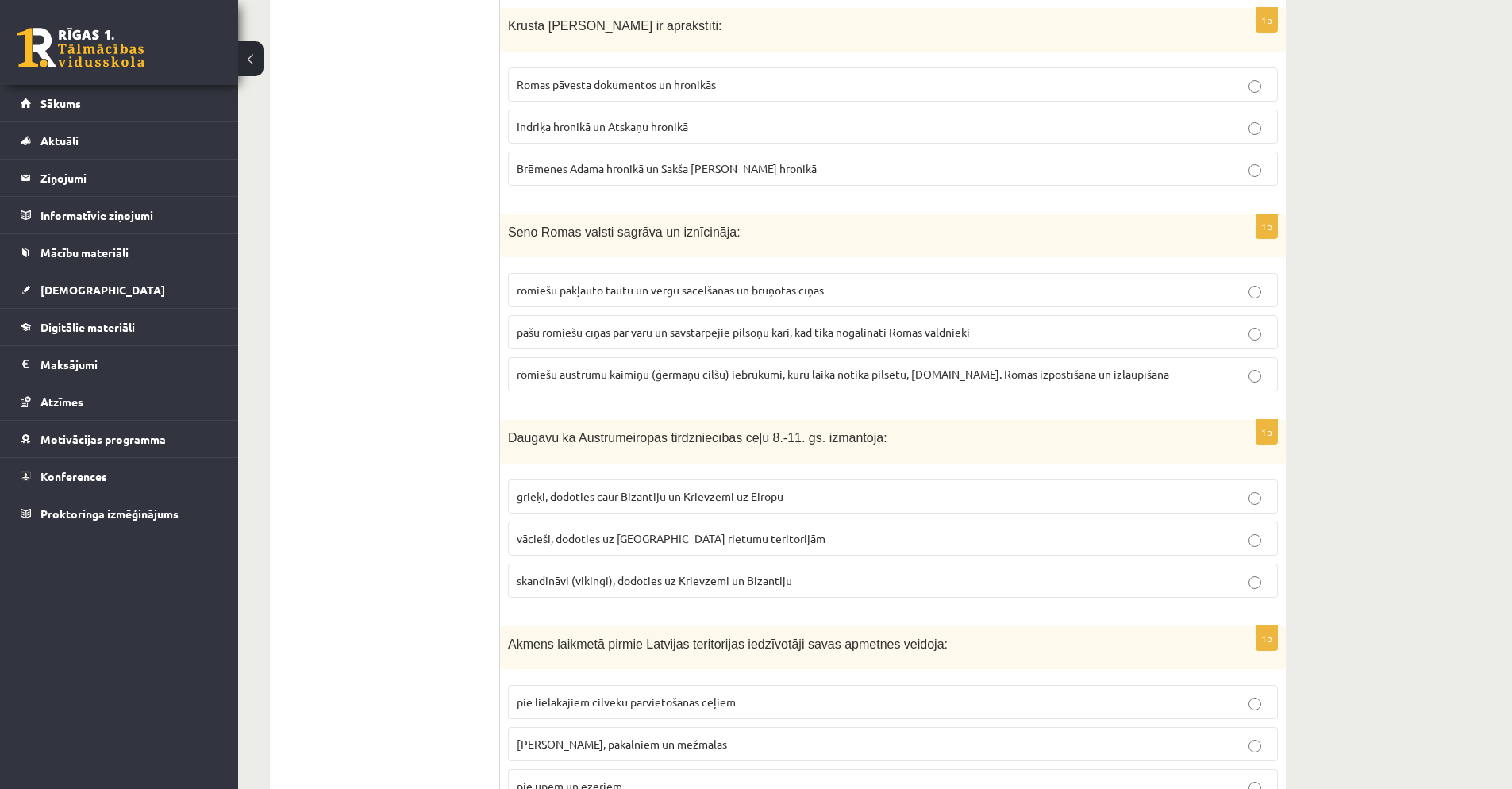
scroll to position [1150, 0]
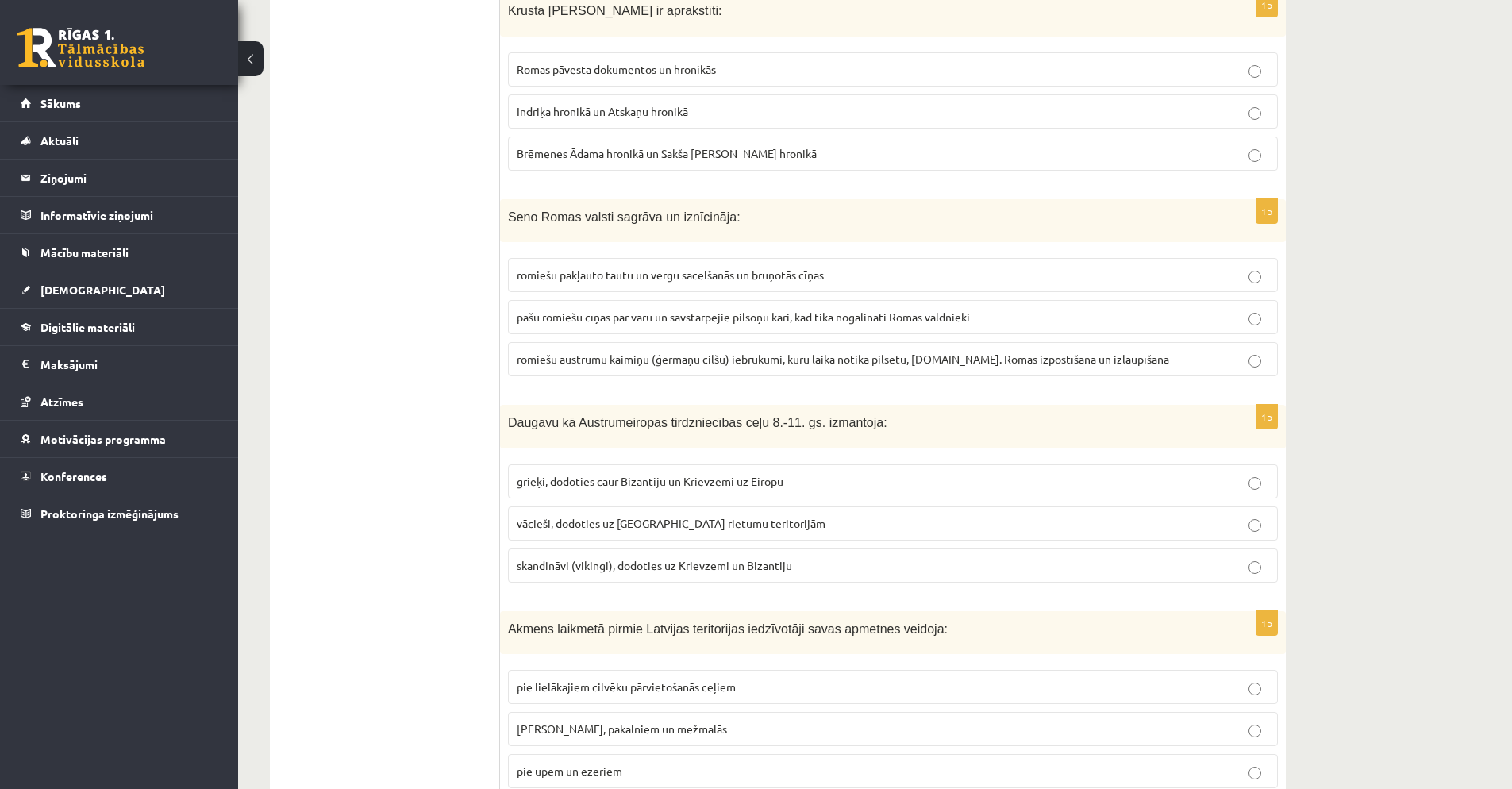
click at [677, 573] on p "skandināvi (vikingi), dodoties uz Krievzemi un Bizantiju" at bounding box center [893, 565] width 753 height 16
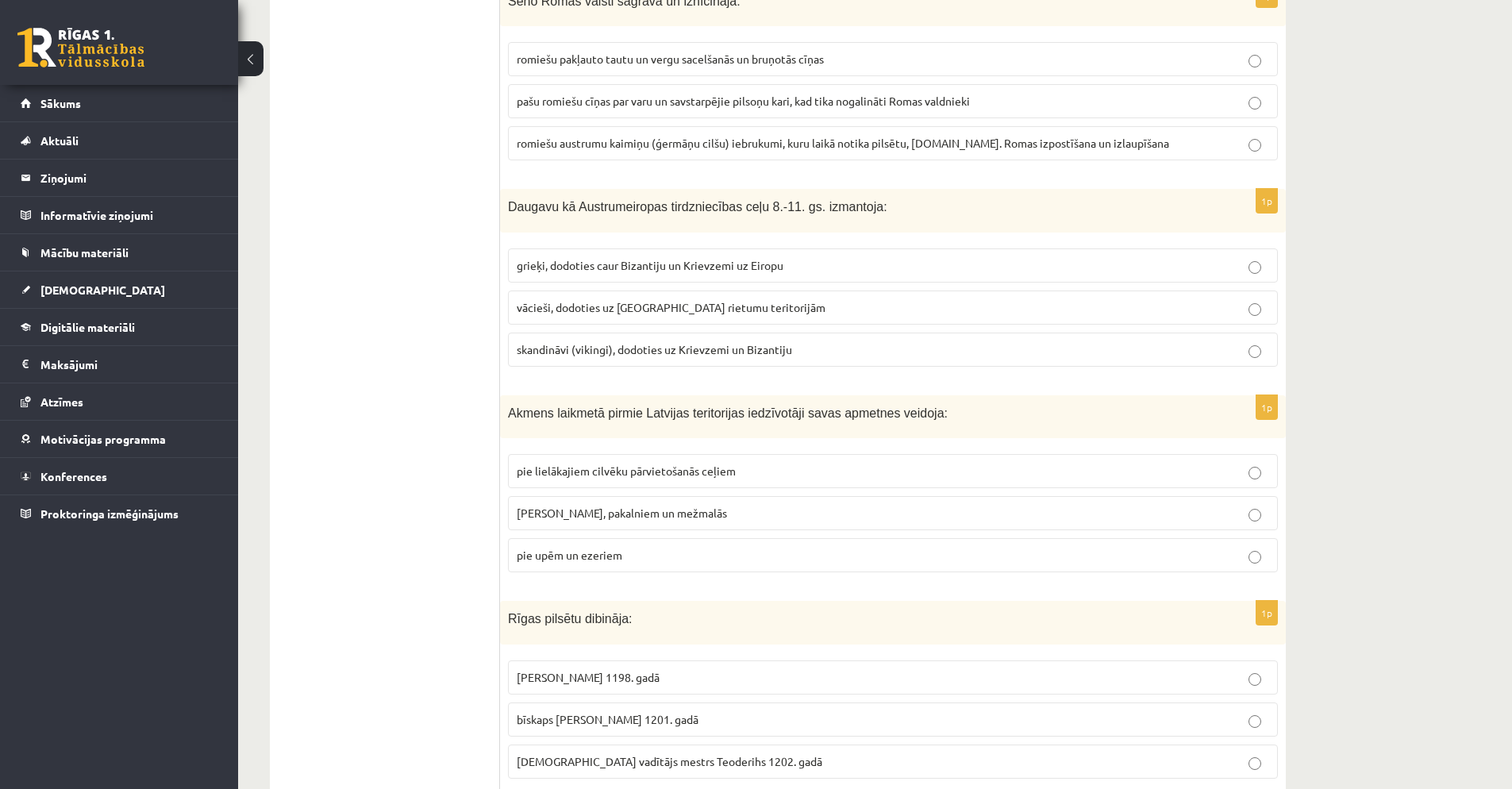
scroll to position [1369, 0]
click at [705, 504] on p "[PERSON_NAME], pakalniem un mežmalās" at bounding box center [893, 509] width 753 height 16
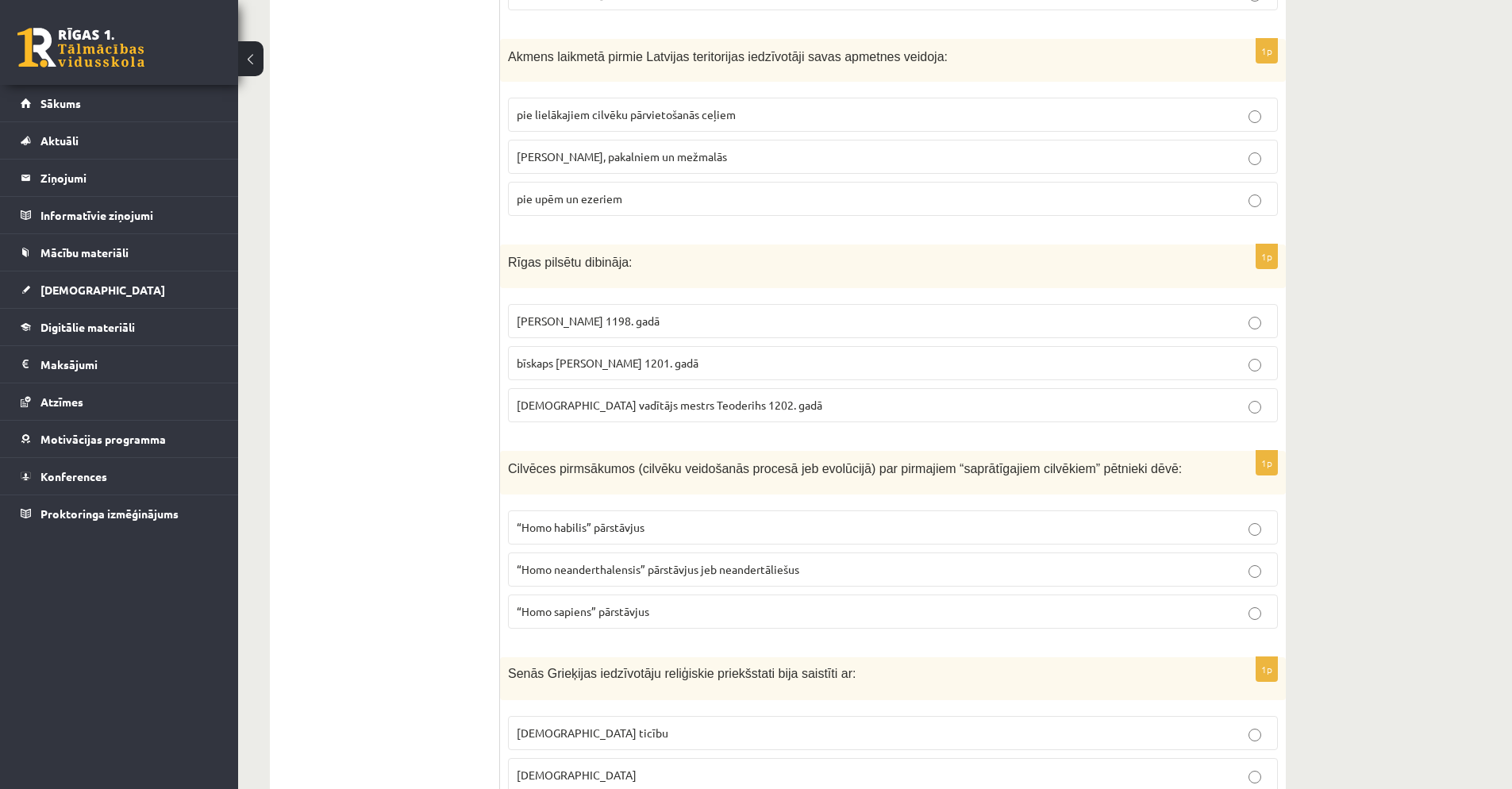
scroll to position [1779, 0]
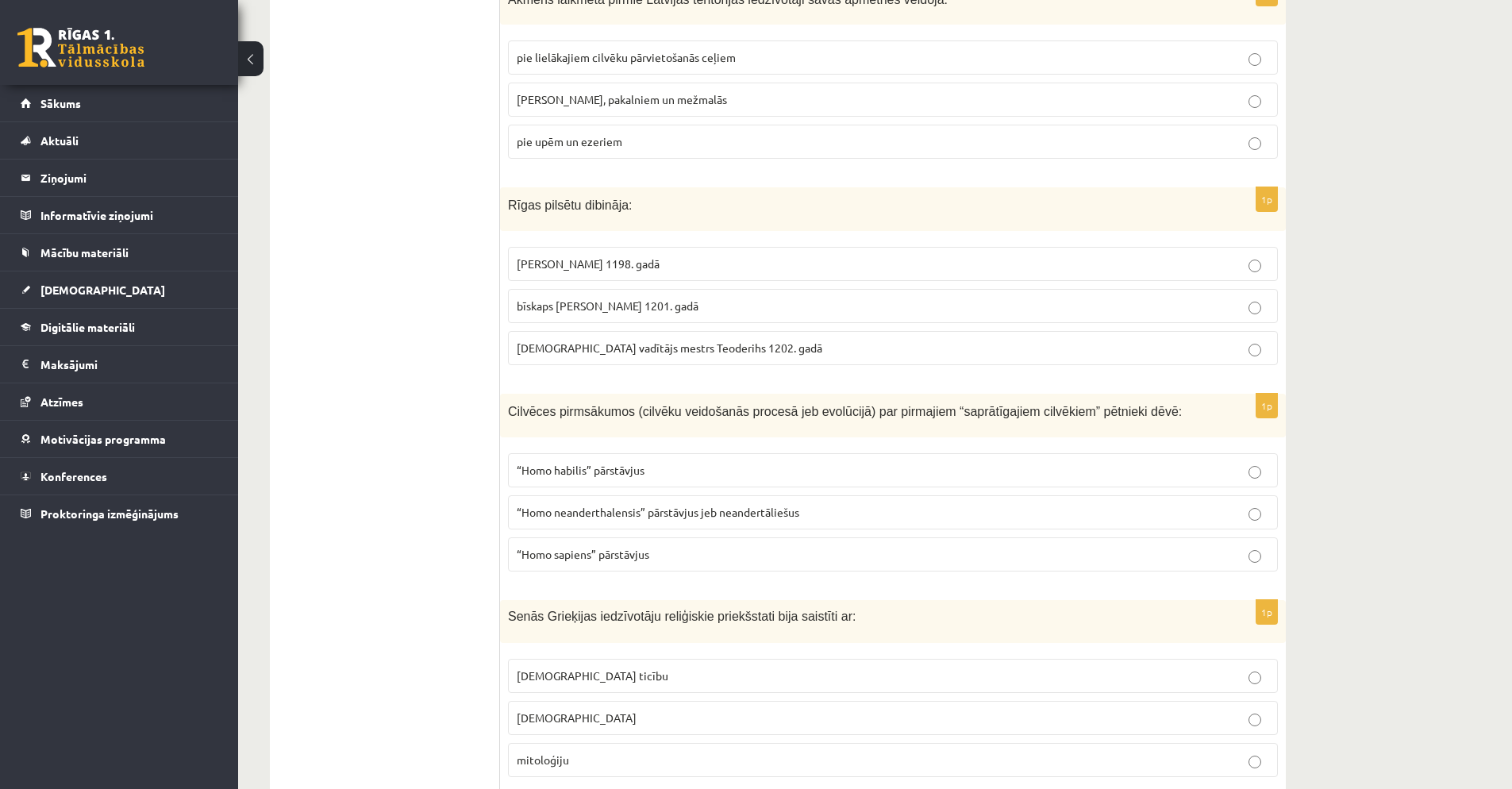
click at [727, 259] on p "[PERSON_NAME] 1198. gadā" at bounding box center [893, 263] width 753 height 16
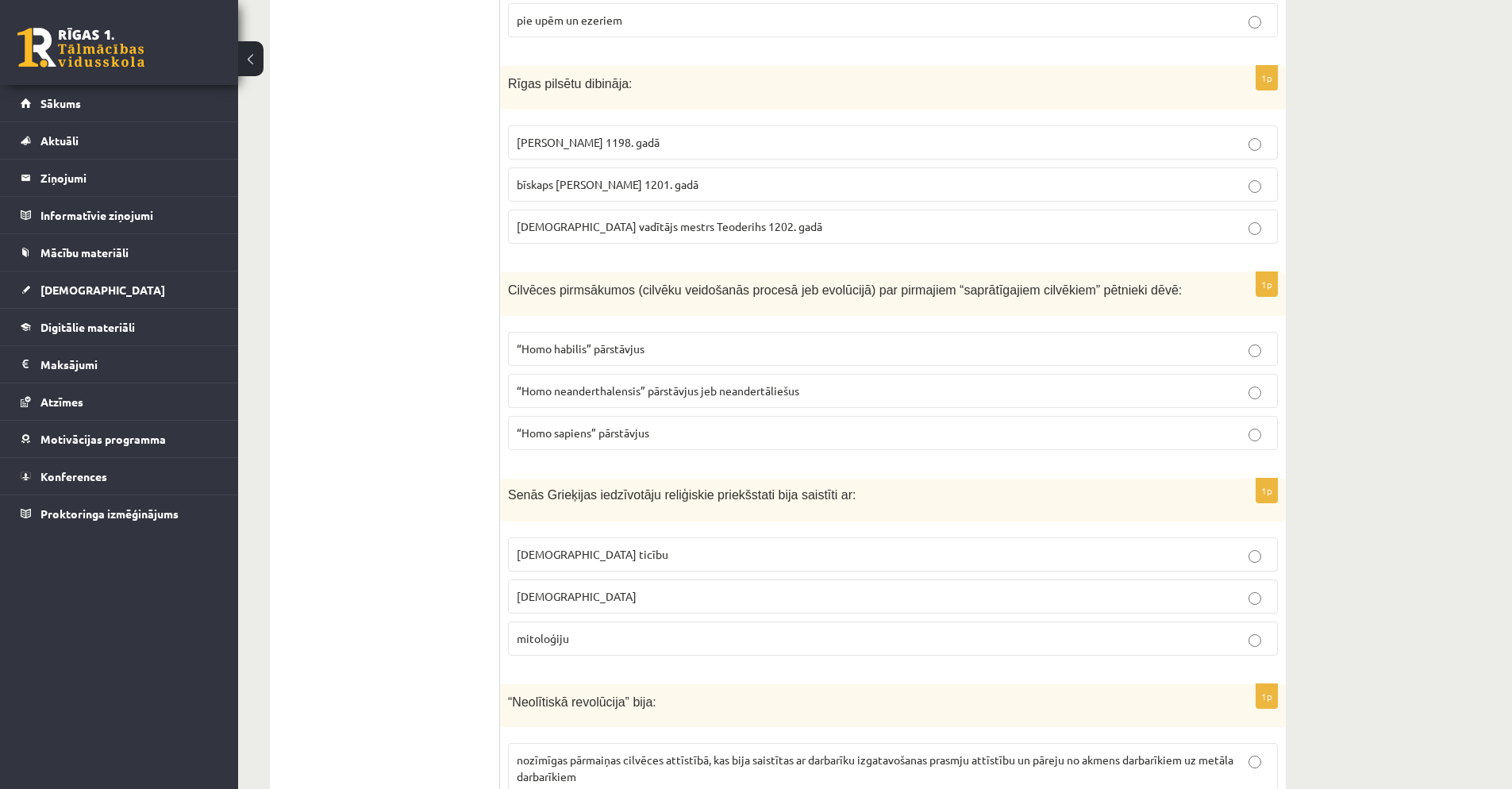
scroll to position [1939, 0]
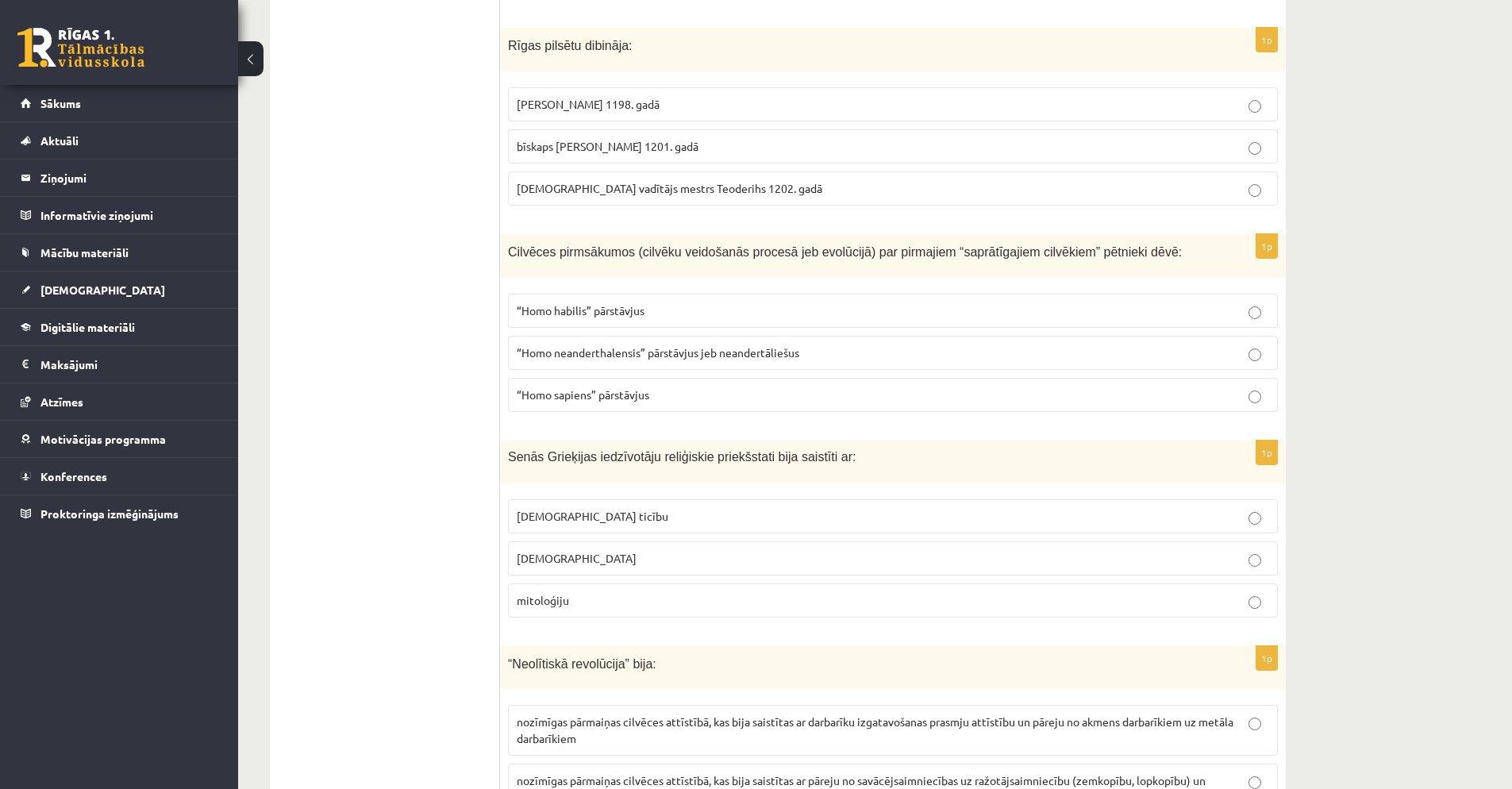
click at [712, 355] on span "“Homo neanderthalensis” pārstāvjus jeb neandertāliešus" at bounding box center [657, 353] width 282 height 14
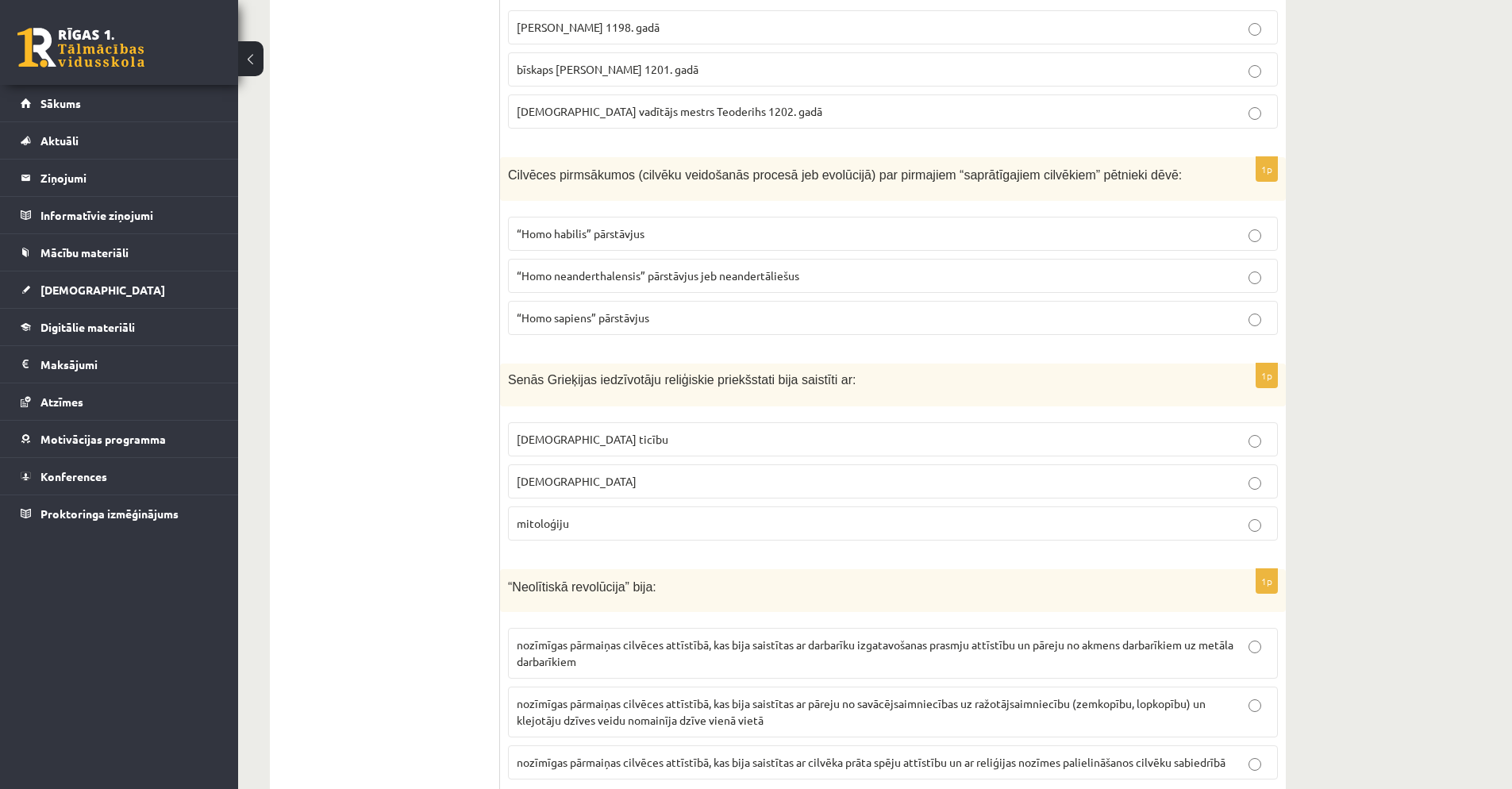
scroll to position [2016, 0]
click at [687, 520] on p "mitoloģiju" at bounding box center [893, 523] width 753 height 16
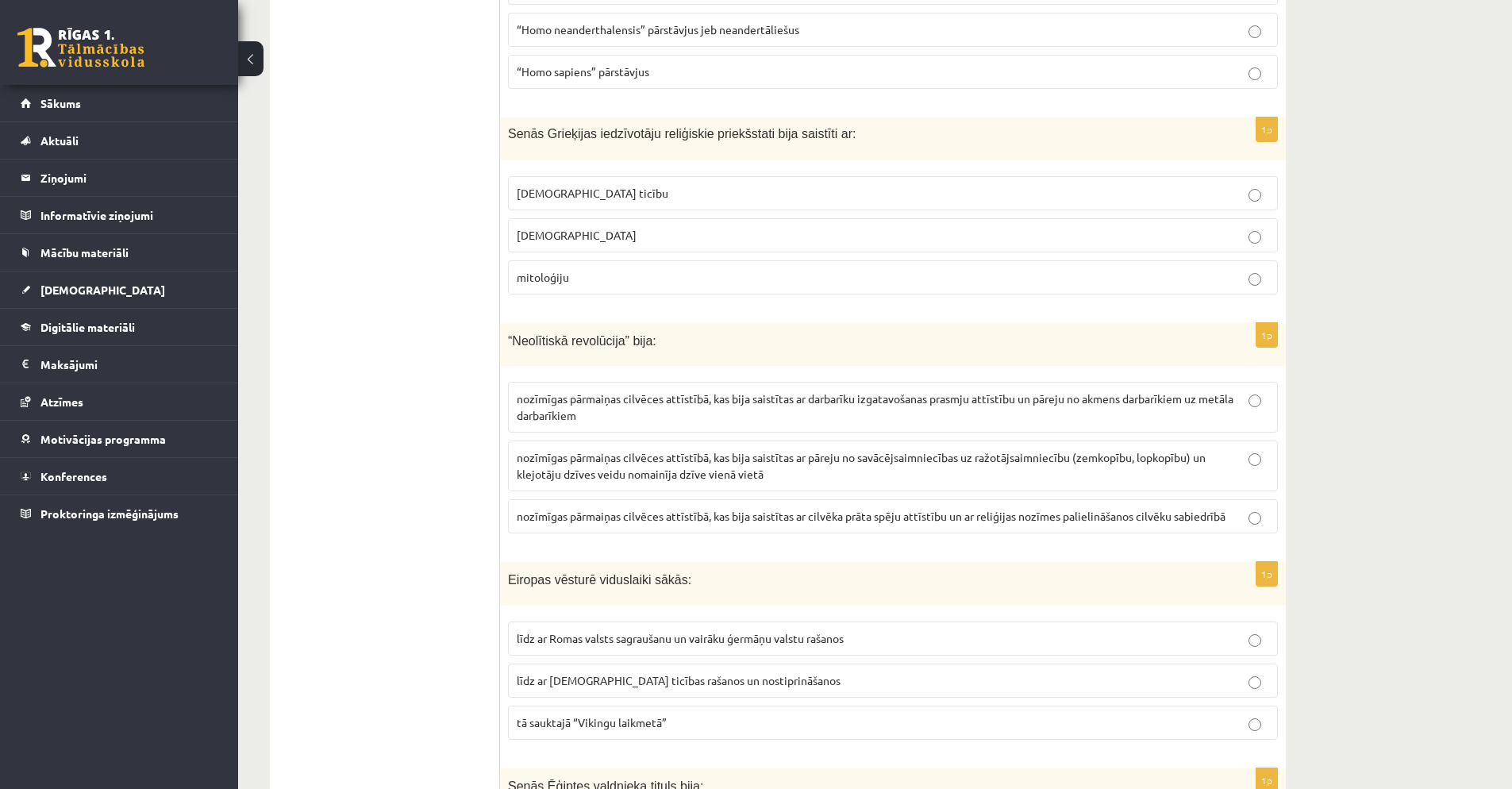
scroll to position [2264, 0]
click at [688, 457] on span "nozīmīgas pārmaiņas cilvēces attīstībā, kas bija saistītas ar pāreju no savācēj…" at bounding box center [861, 463] width 689 height 31
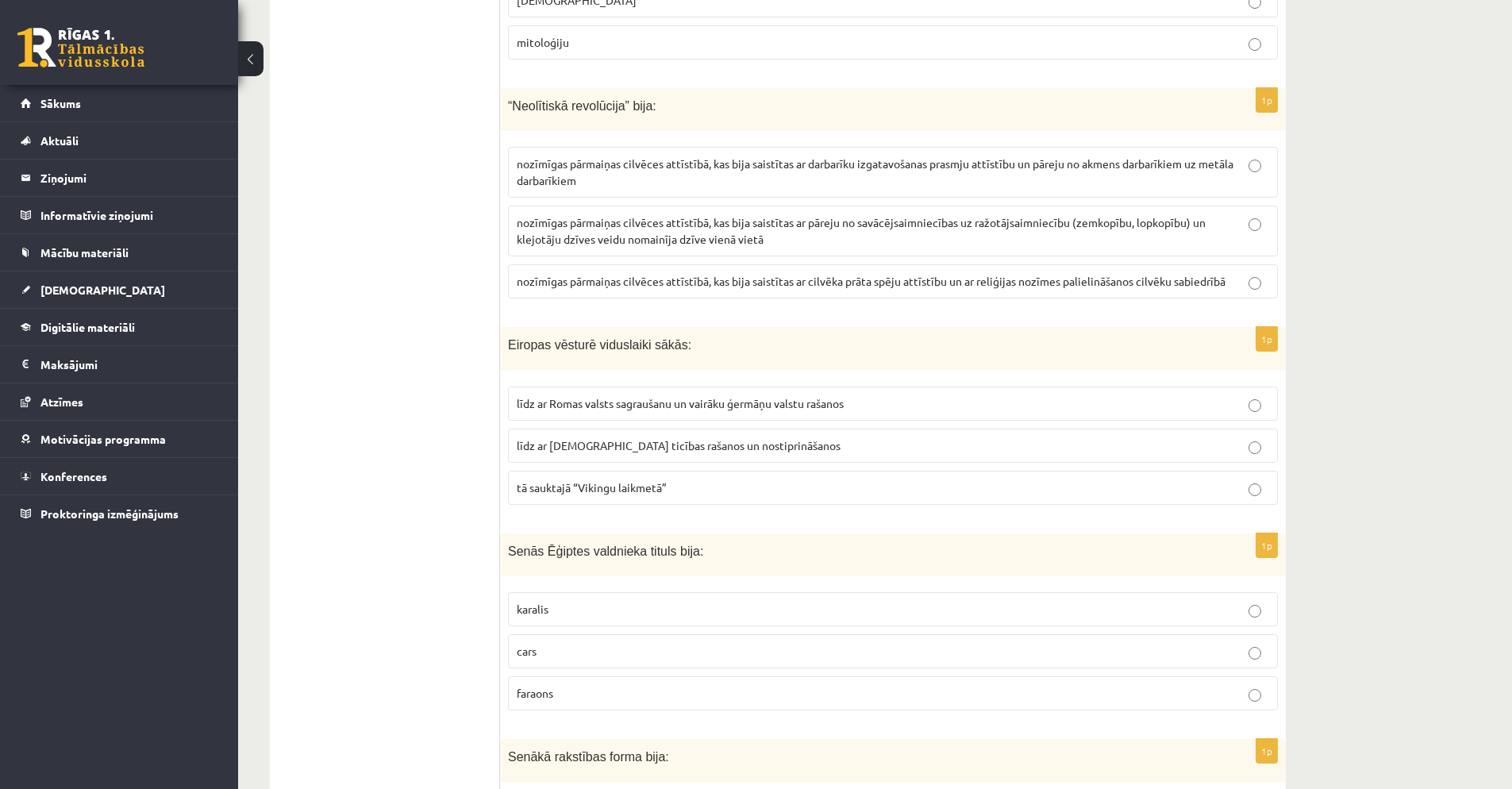
scroll to position [2508, 0]
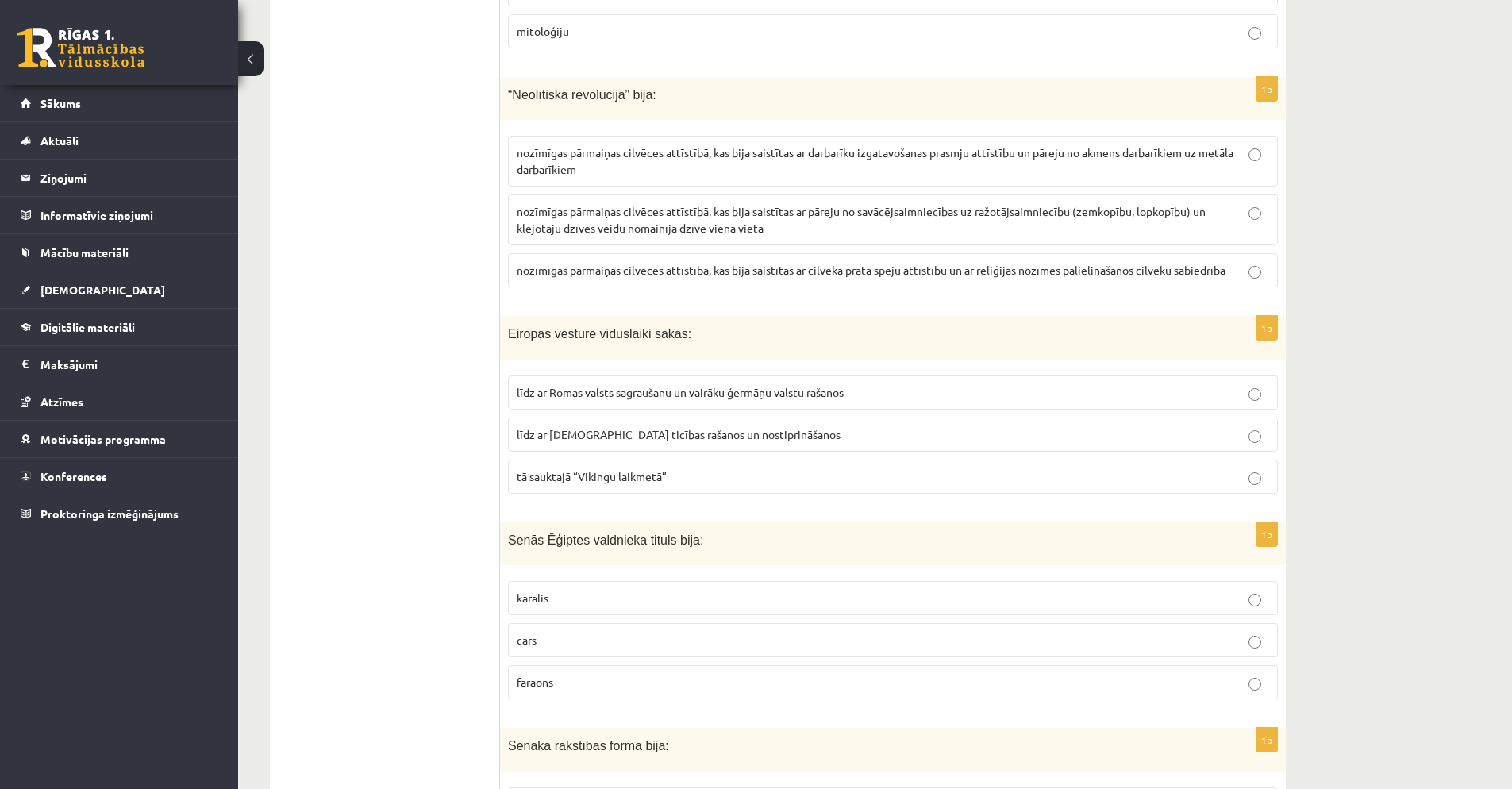
click at [633, 403] on label "līdz ar Romas valsts sagraušanu un vairāku ģermāņu valstu rašanos" at bounding box center [893, 392] width 770 height 34
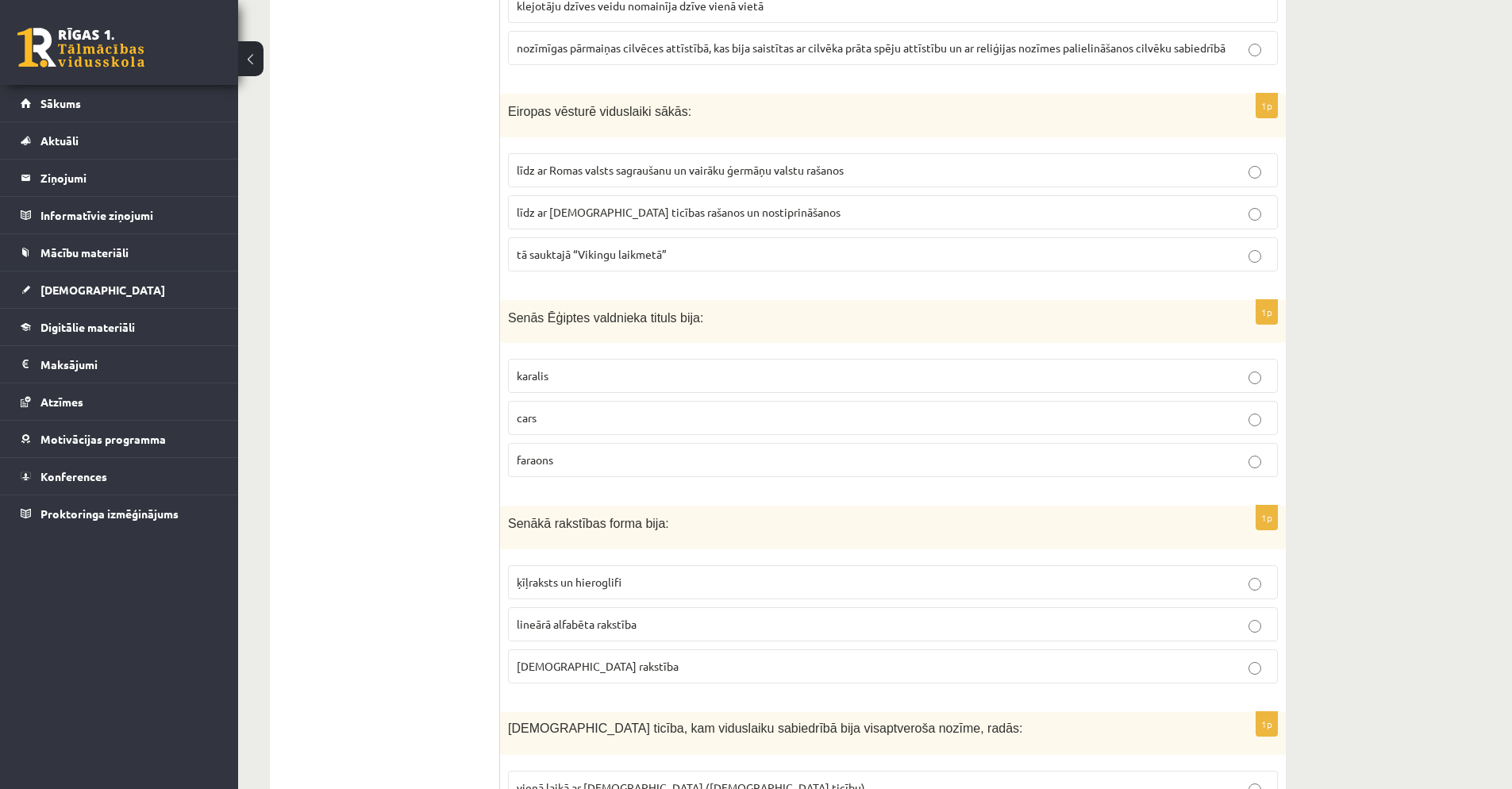
scroll to position [2816, 0]
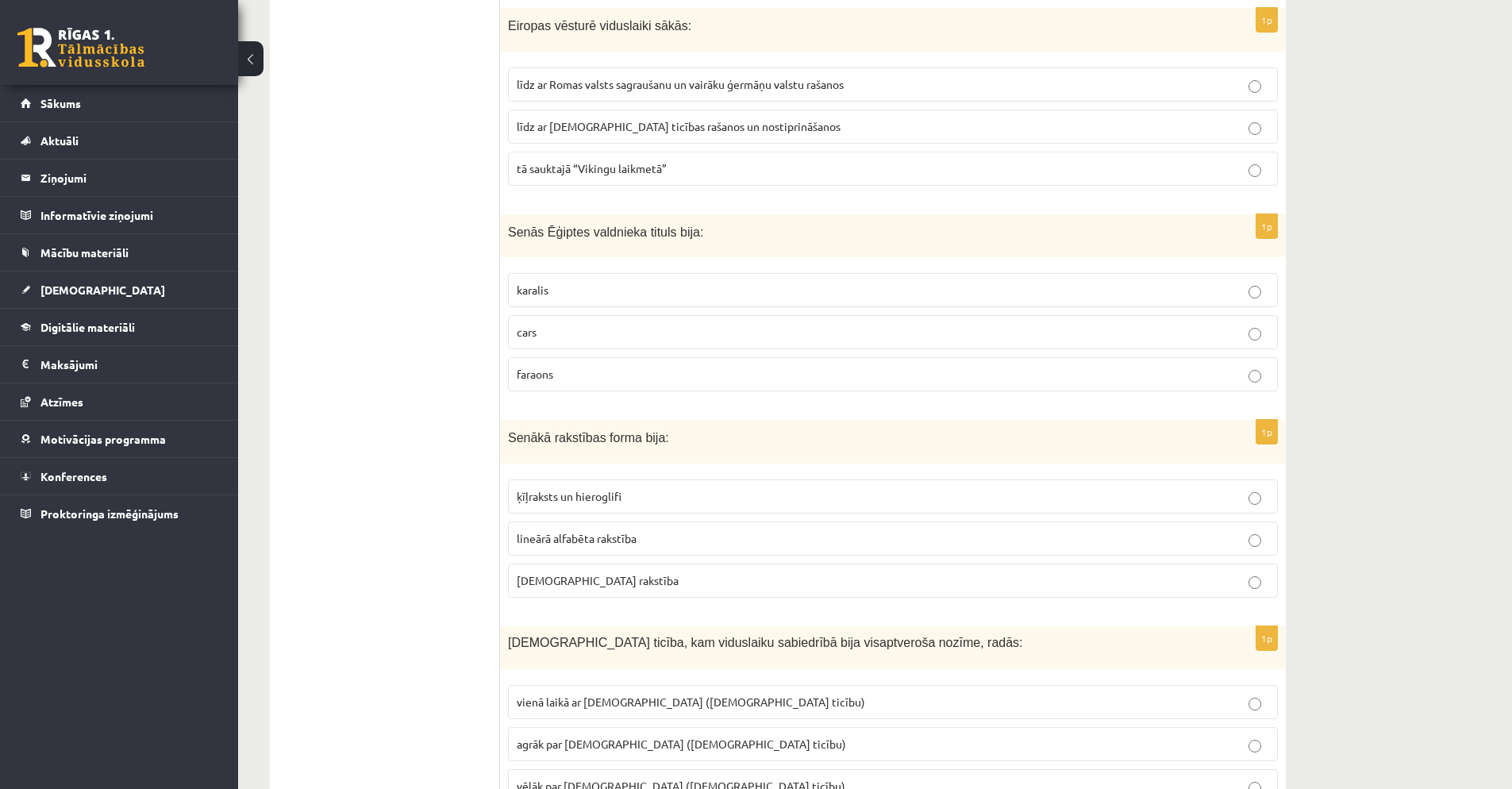
click at [605, 368] on p "faraons" at bounding box center [893, 374] width 753 height 16
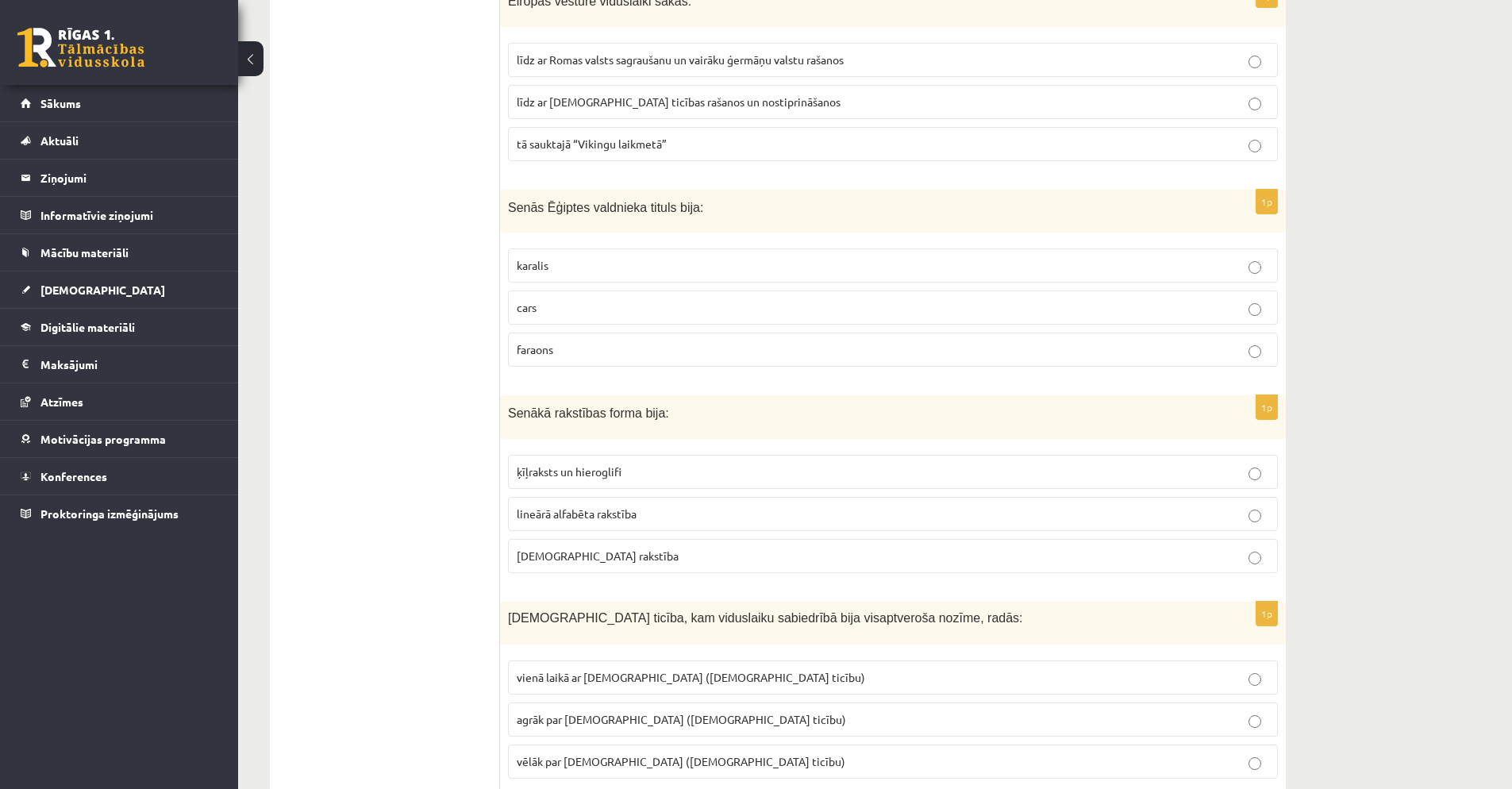
scroll to position [2991, 0]
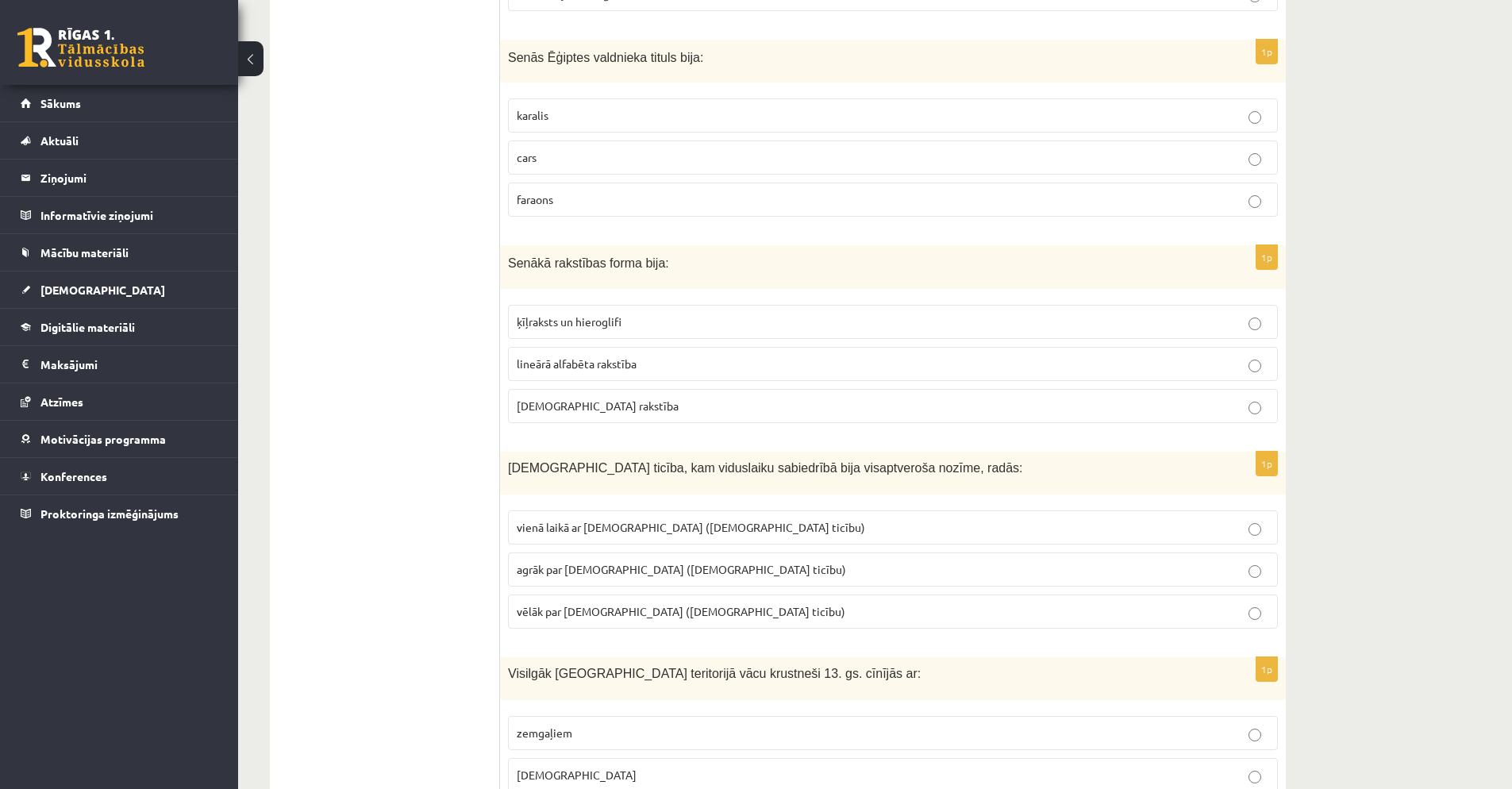
click at [648, 326] on p "ķīļraksts un hieroglifi" at bounding box center [893, 322] width 753 height 16
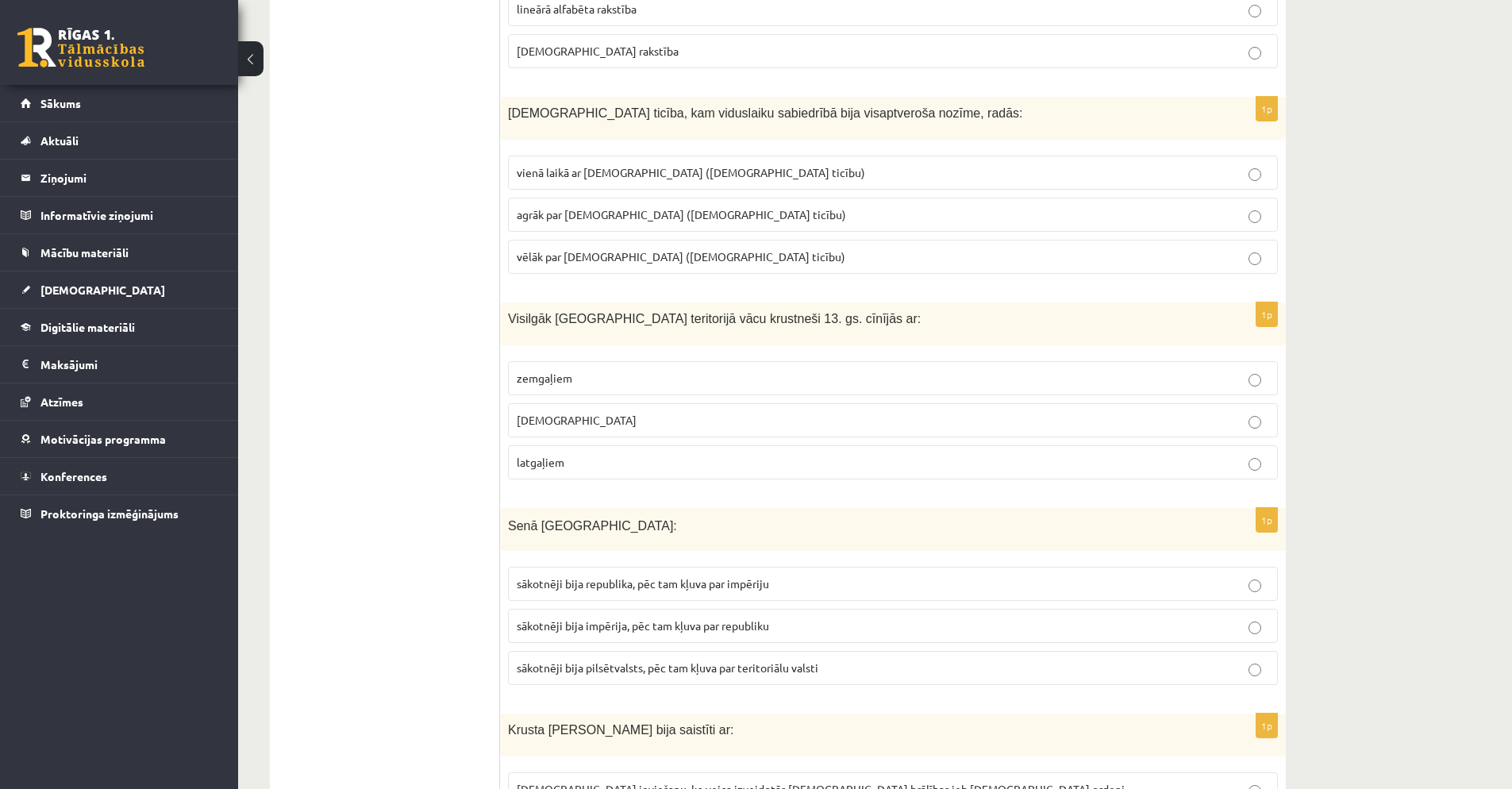
scroll to position [3344, 0]
click at [554, 266] on label "vēlāk par islamu (musulmaņu ticību)" at bounding box center [893, 258] width 770 height 34
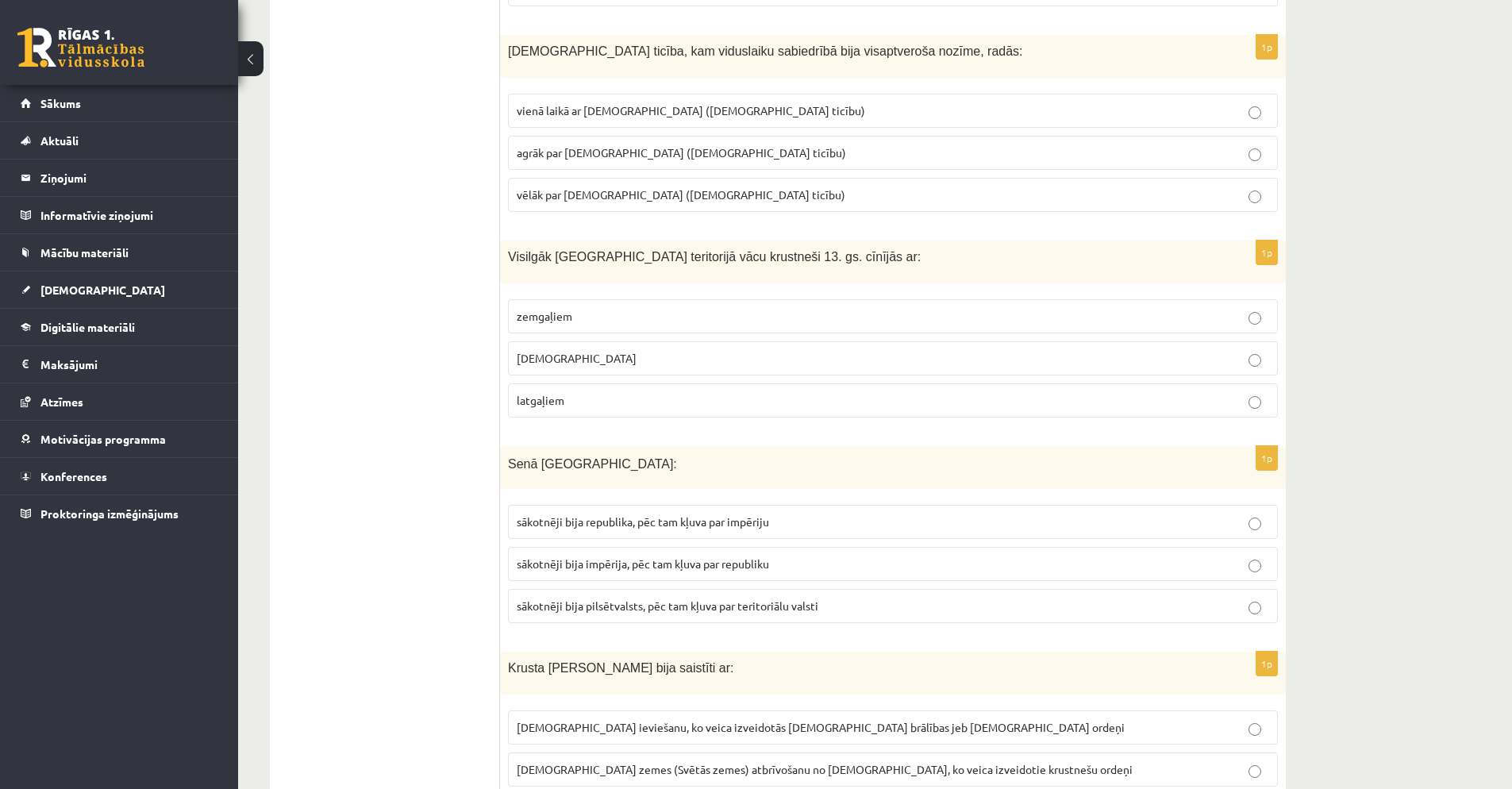
scroll to position [3424, 0]
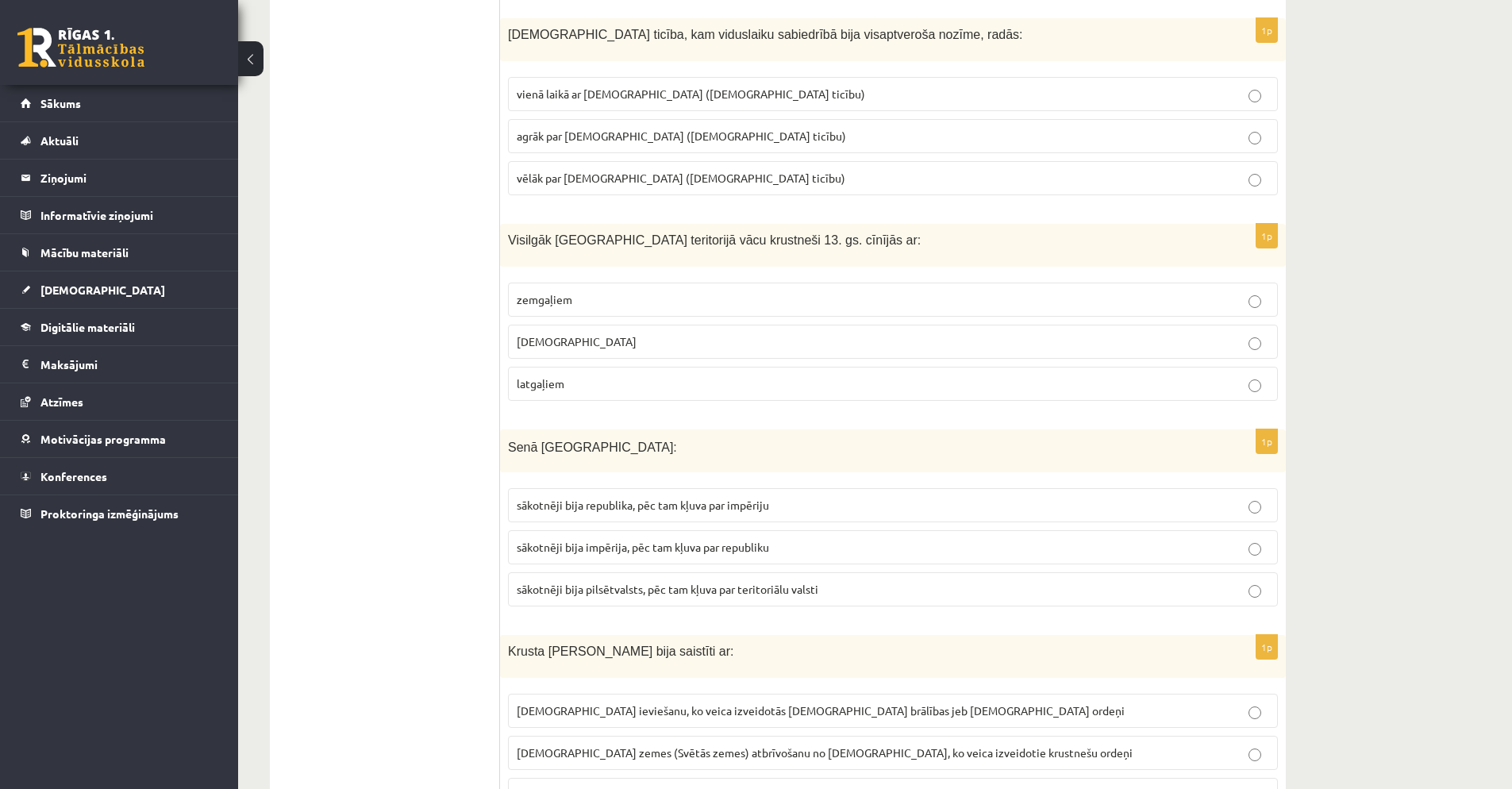
click at [658, 298] on p "zemgaļiem" at bounding box center [893, 299] width 753 height 16
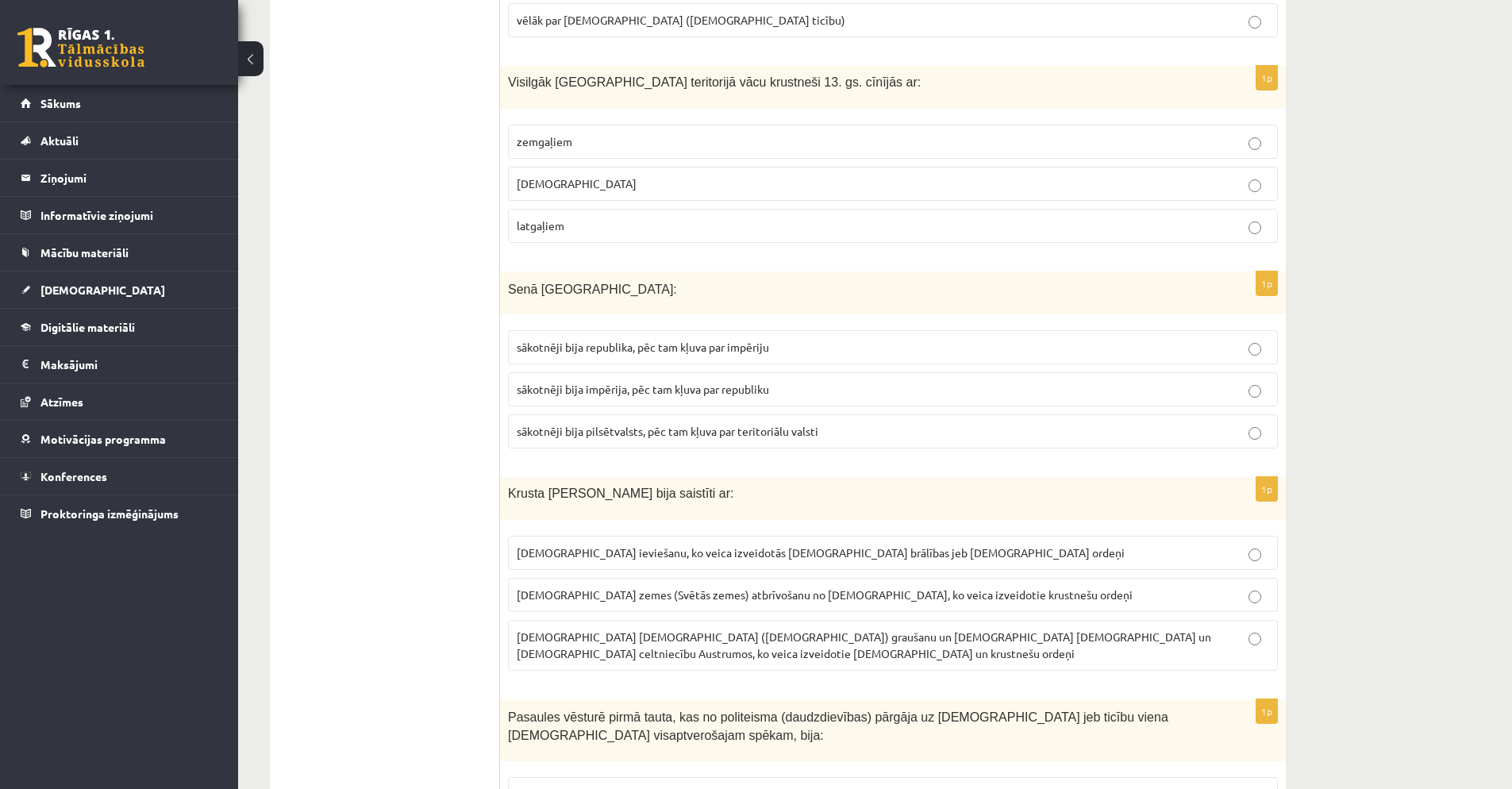
scroll to position [3588, 0]
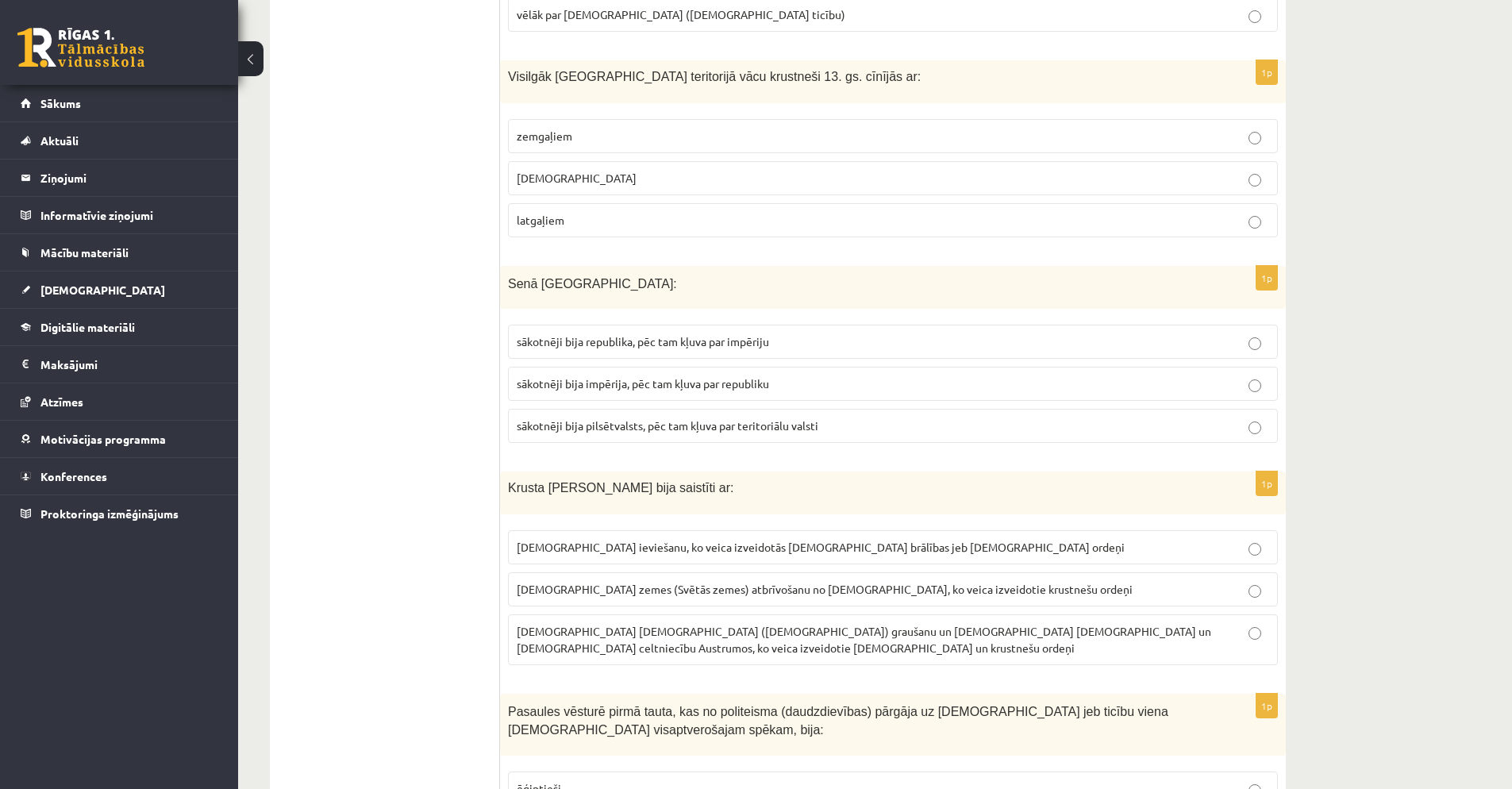
click at [642, 342] on span "sākotnēji bija republika, pēc tam kļuva par impēriju" at bounding box center [643, 342] width 252 height 14
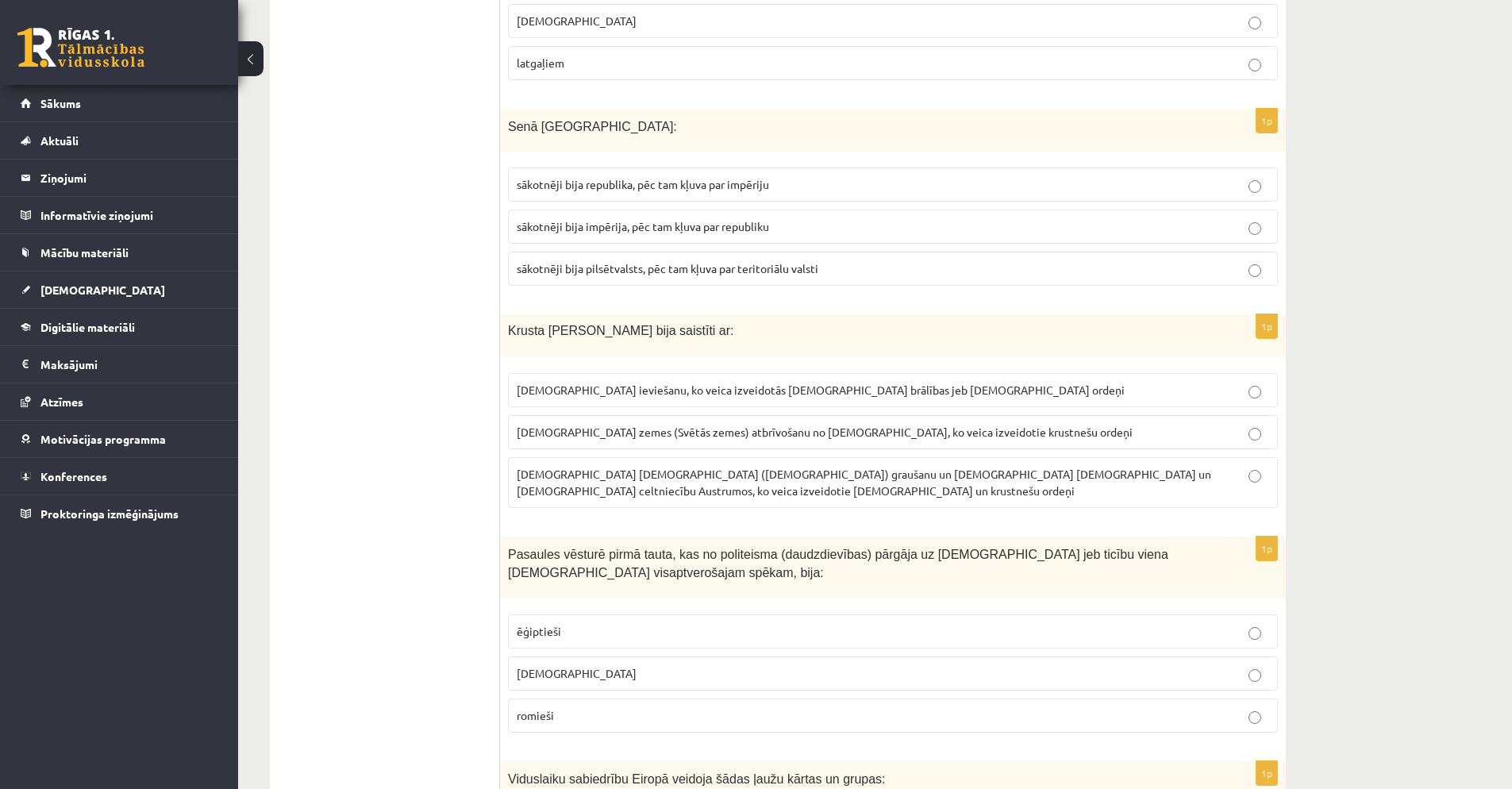
scroll to position [3786, 0]
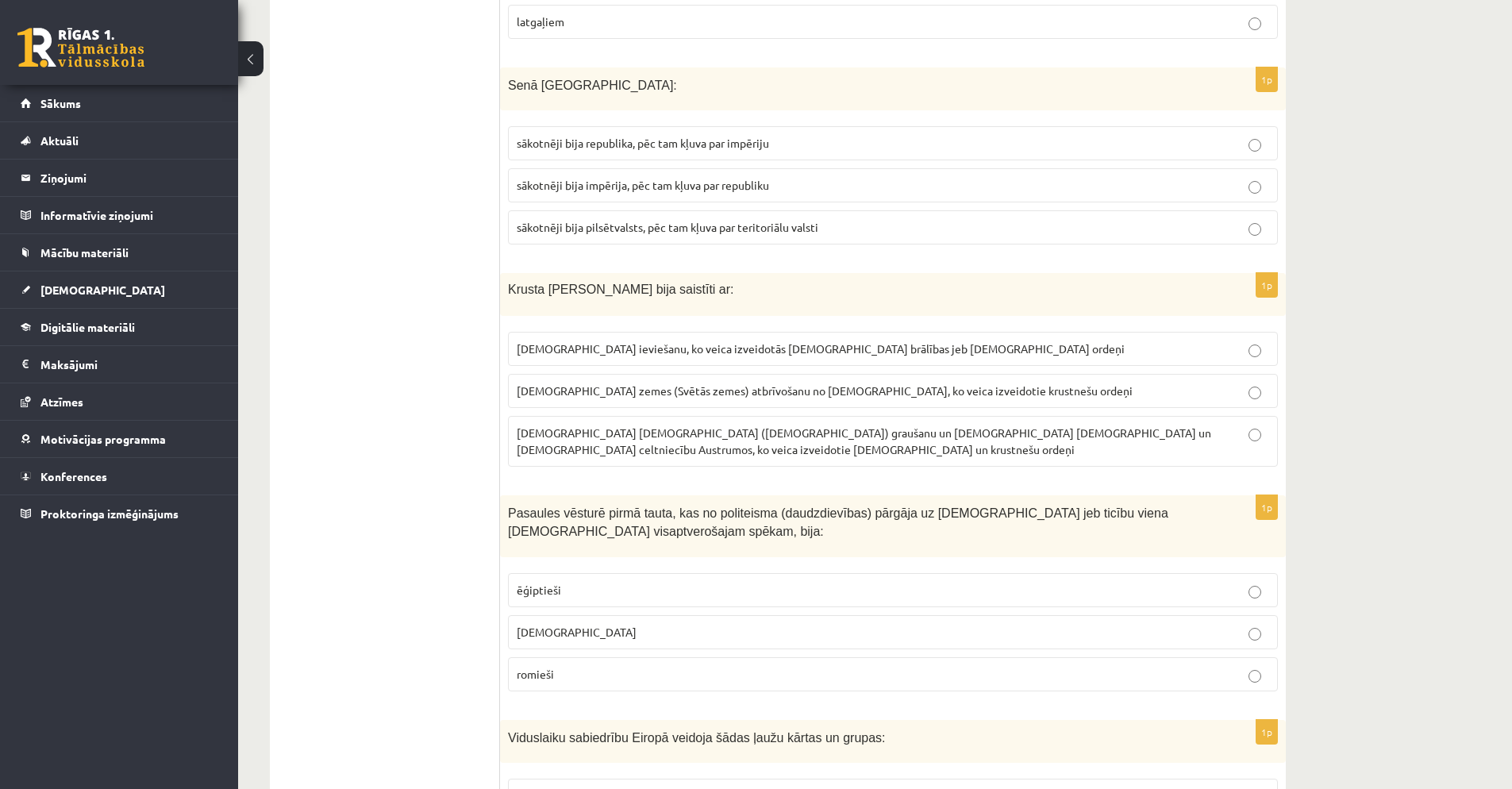
click at [722, 436] on span "musulmaņu mošeju (dievnamu) graušanu un kristiešu klosteru un baznīcu celtniecī…" at bounding box center [864, 441] width 694 height 31
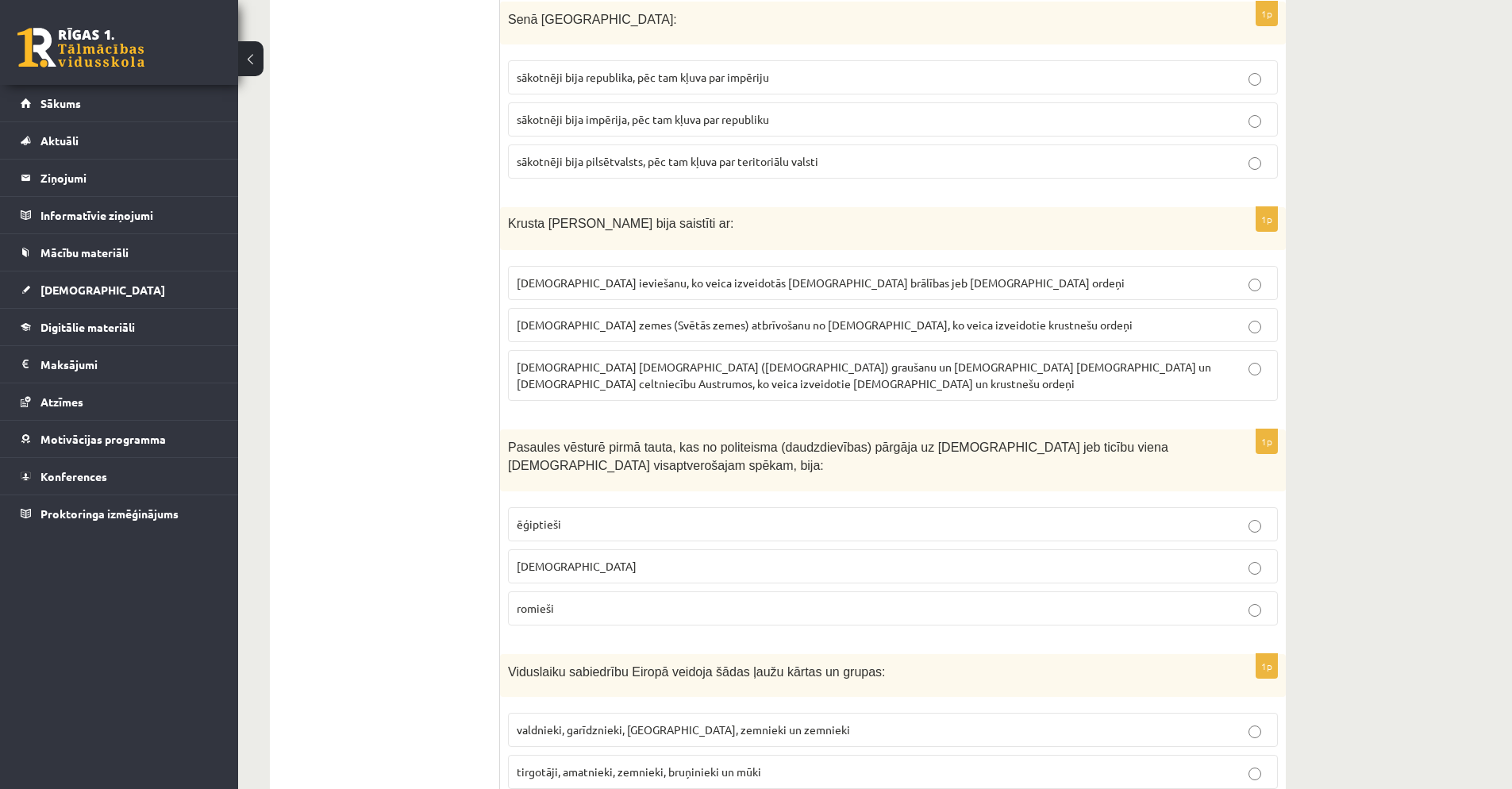
scroll to position [3861, 0]
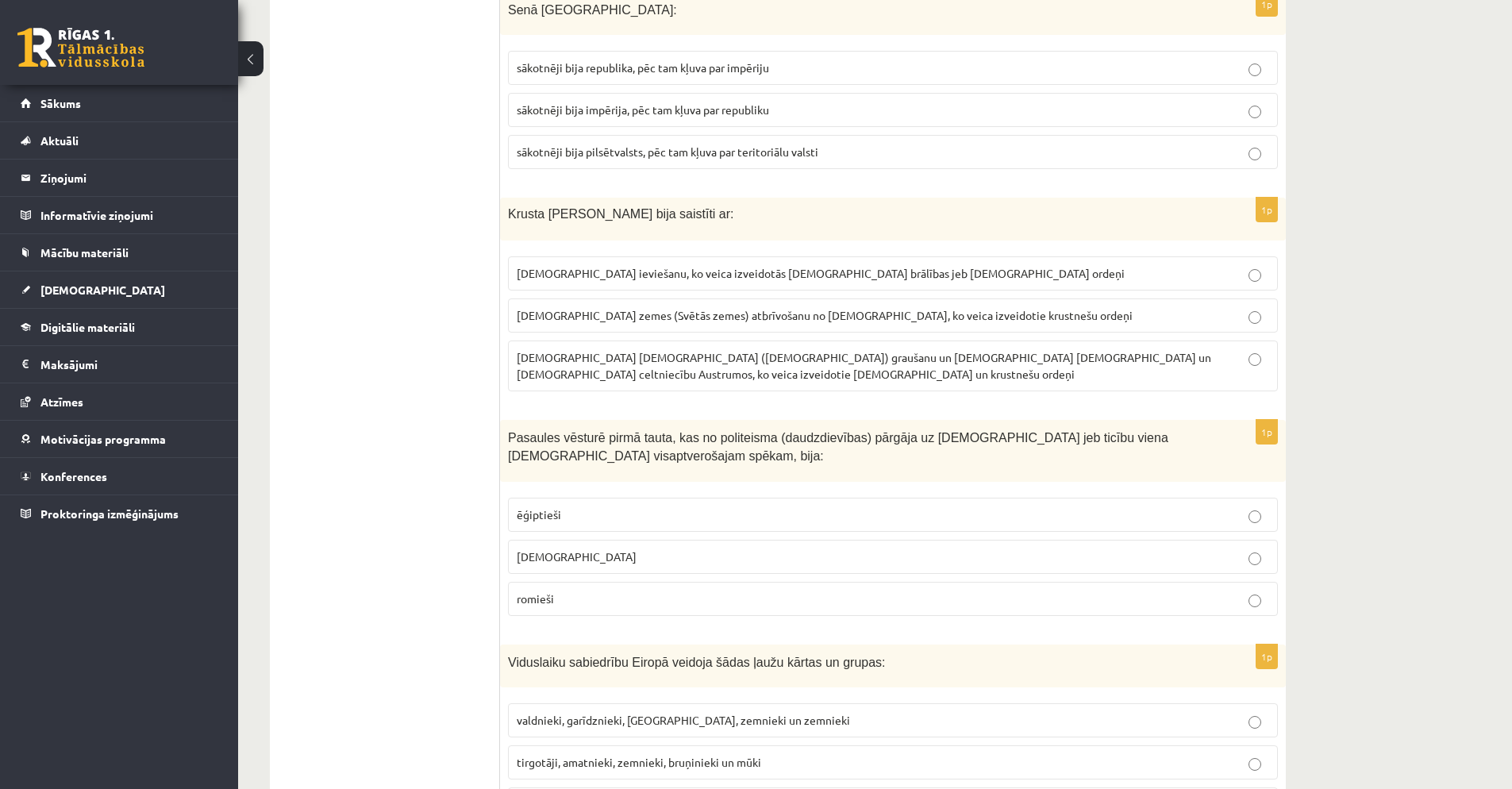
click at [657, 548] on p "ebreji" at bounding box center [893, 556] width 753 height 16
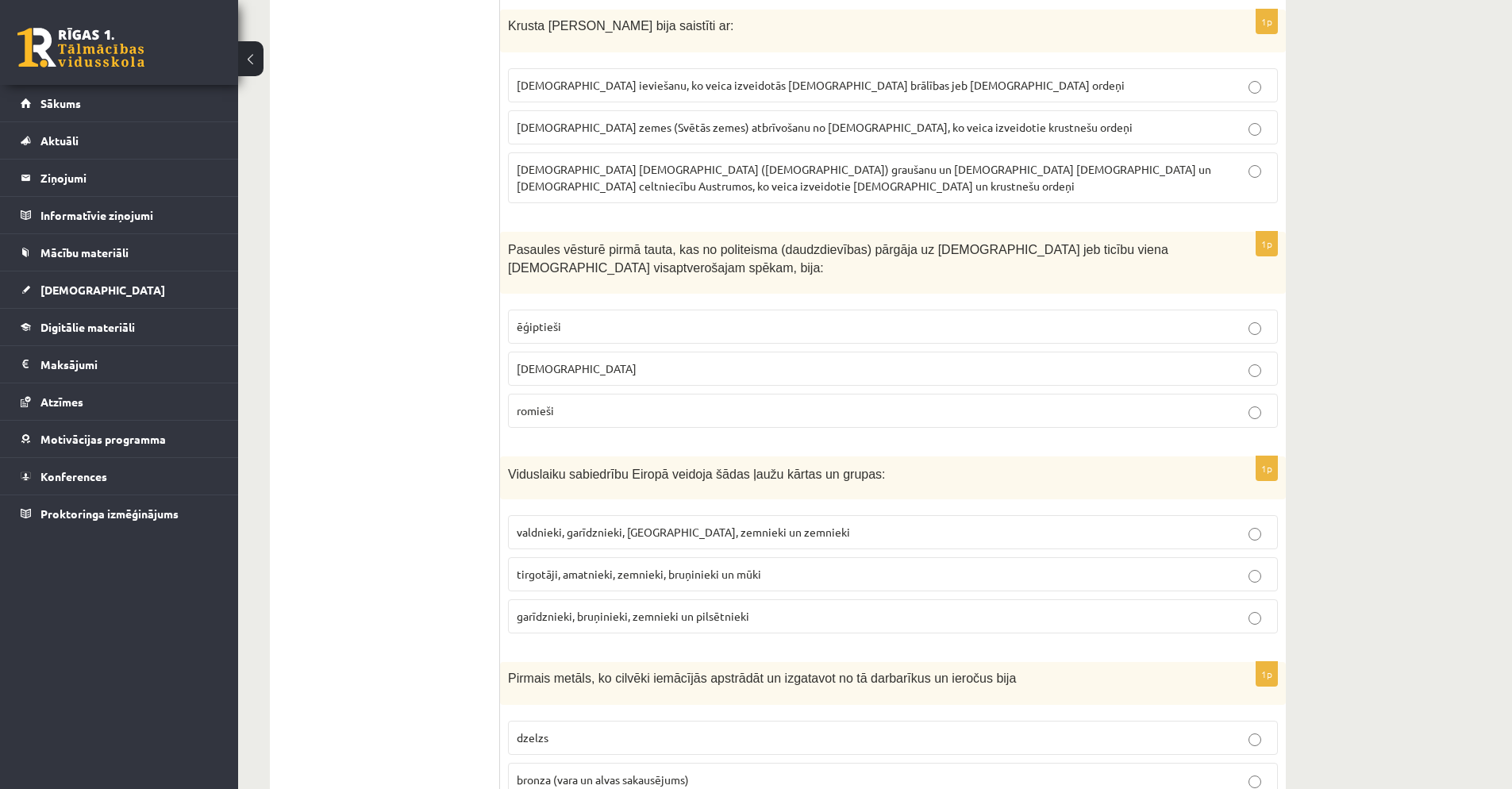
scroll to position [4052, 0]
click at [649, 522] on span "valdnieki, garīdznieki, bruņinieki, zemnieki un zemnieki" at bounding box center [683, 529] width 334 height 14
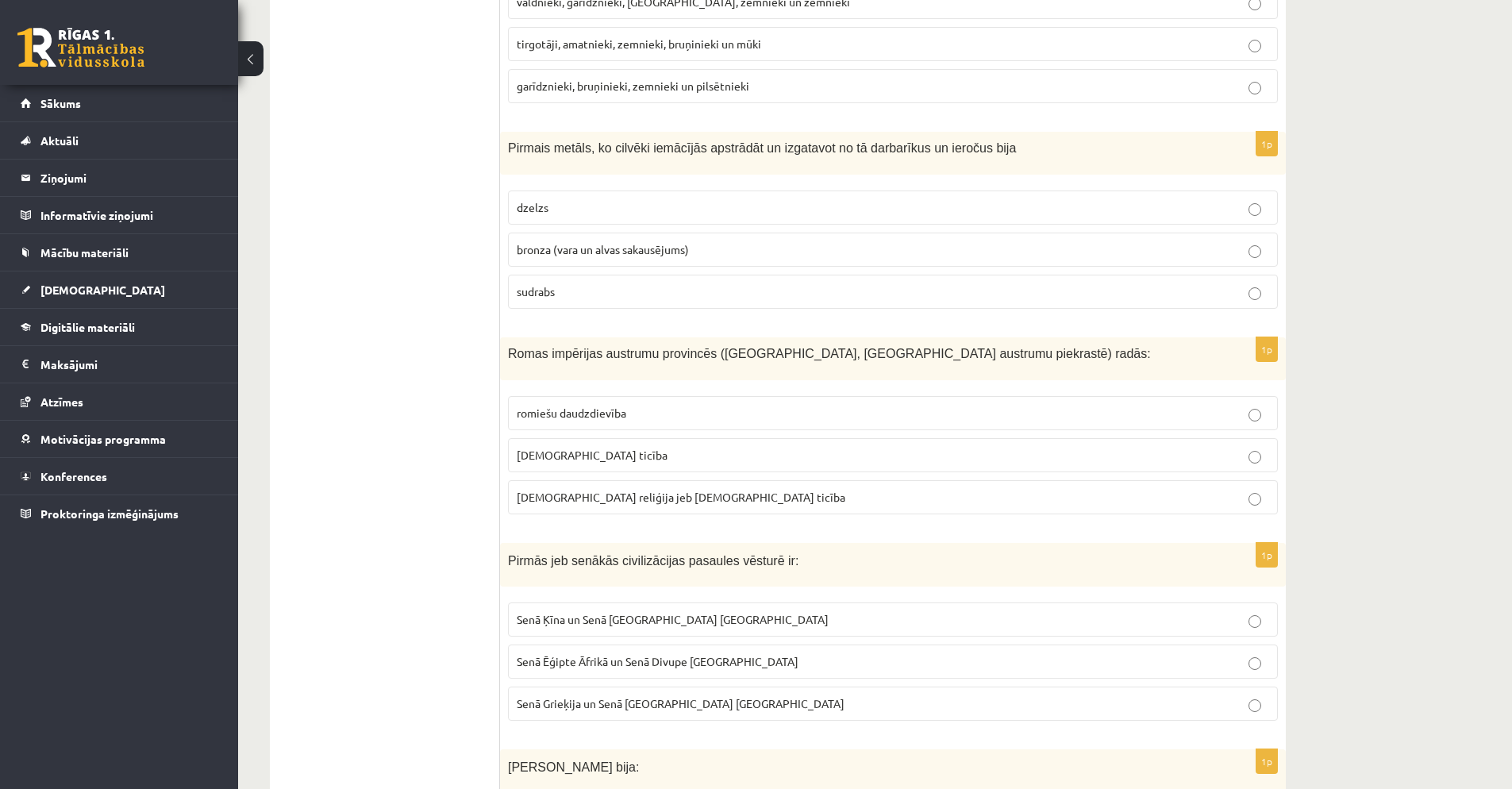
scroll to position [4577, 0]
click at [676, 203] on p "dzelzs" at bounding box center [893, 211] width 753 height 16
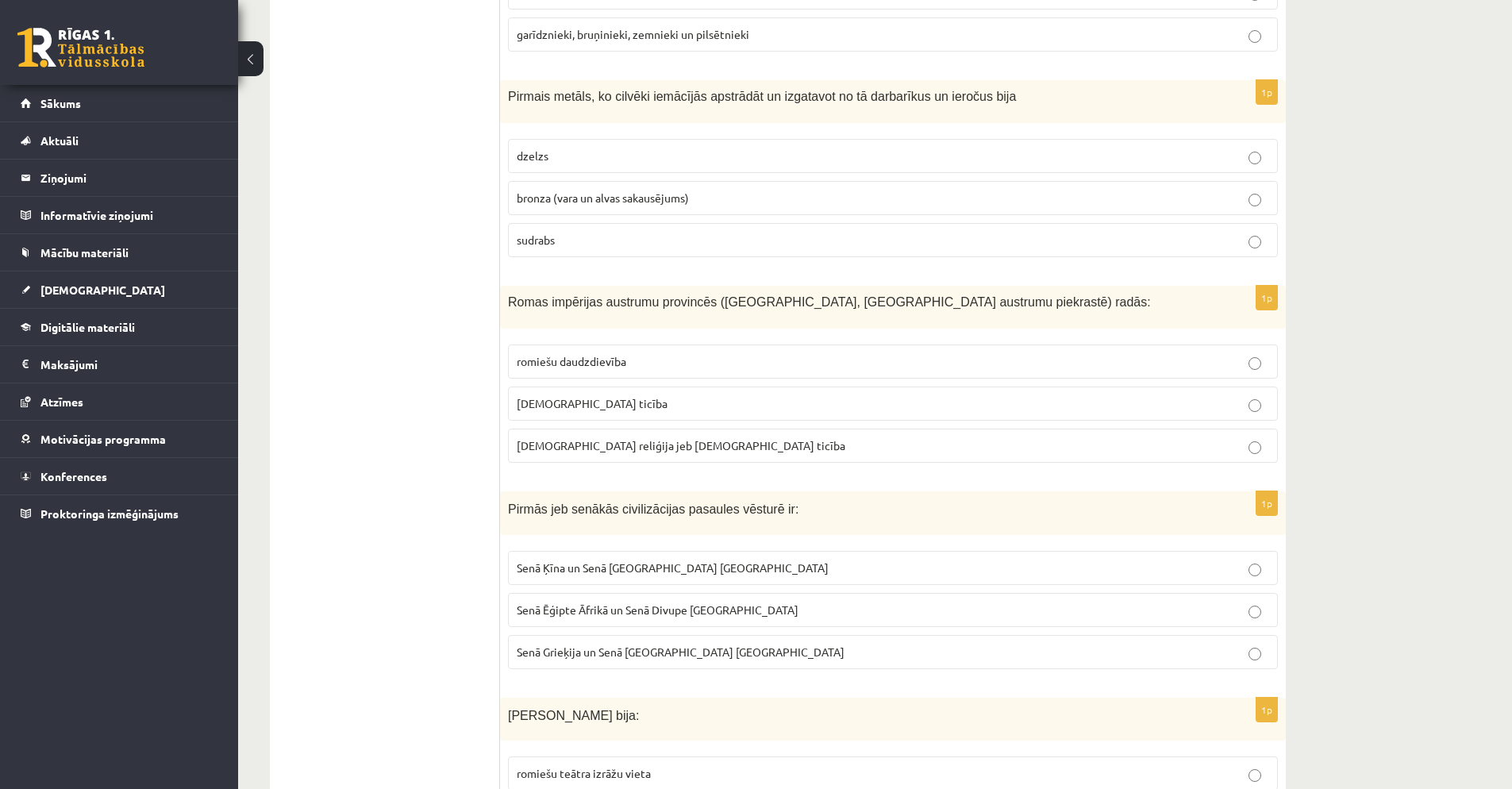
scroll to position [4634, 0]
click at [599, 436] on span "islama reliģija jeb musulmaņu ticība" at bounding box center [681, 443] width 328 height 14
click at [639, 353] on label "romiešu daudzdievība" at bounding box center [893, 359] width 770 height 34
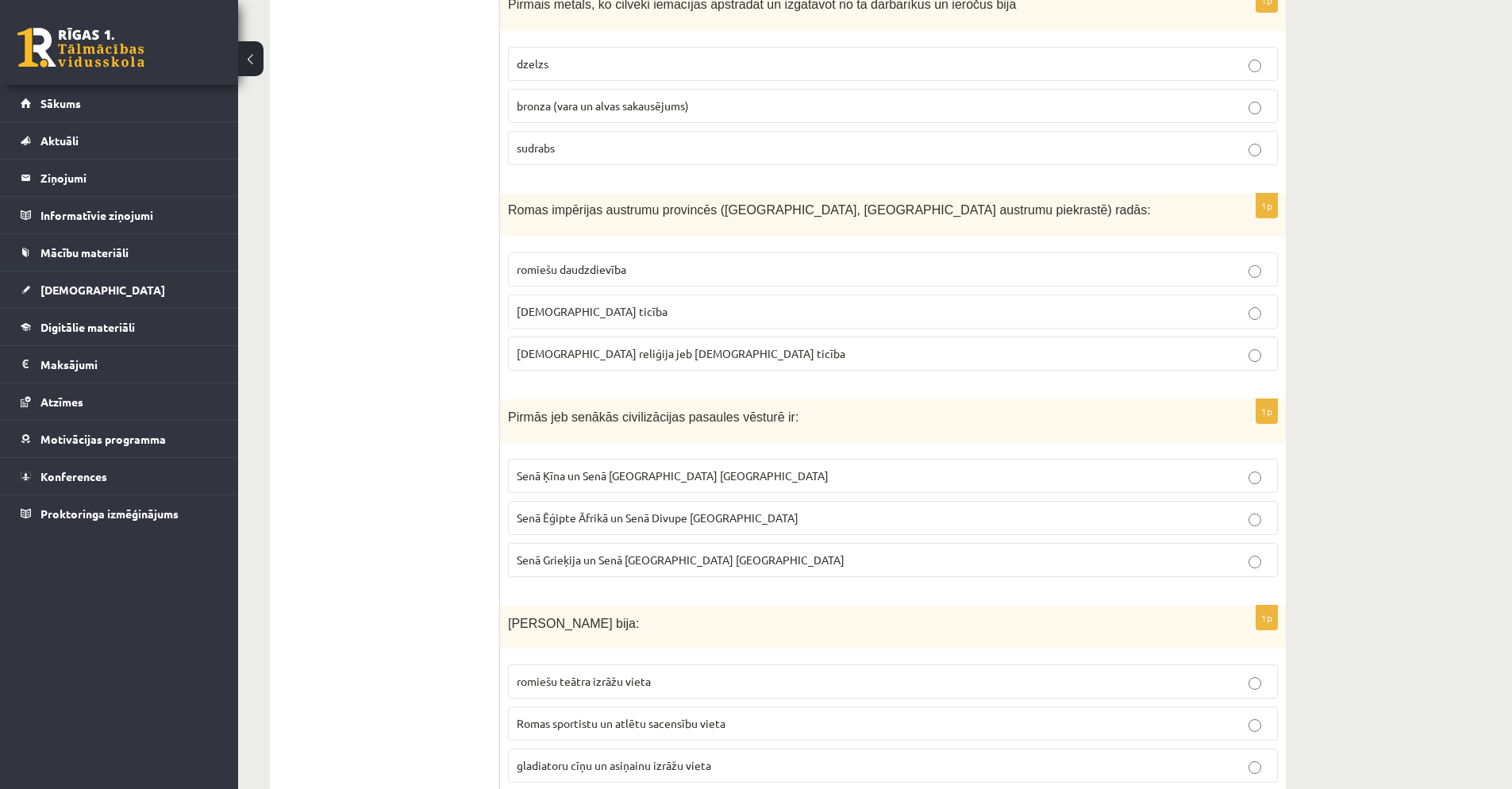
scroll to position [4803, 0]
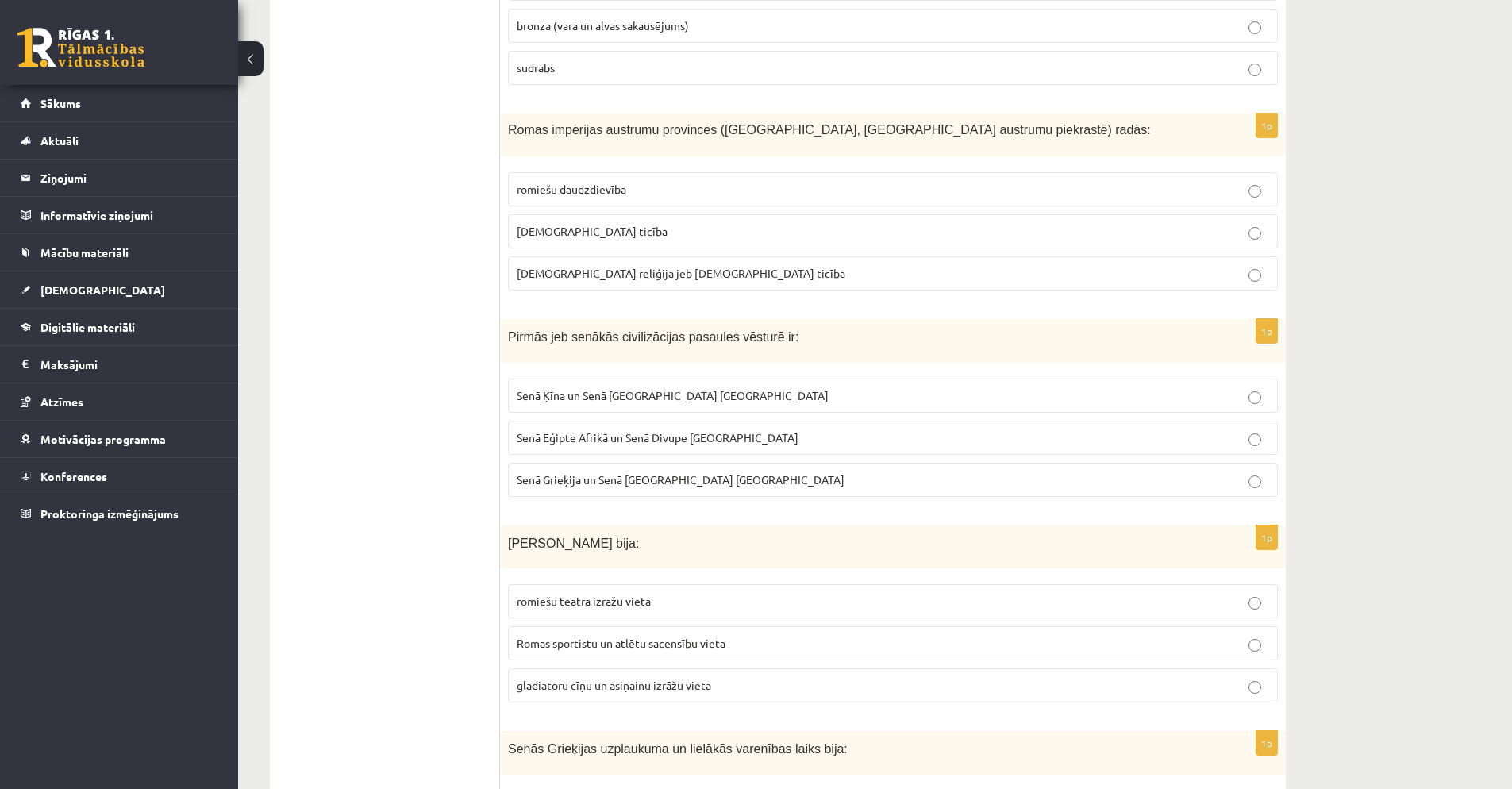
click at [582, 472] on span "Senā Grieķija un Senā Roma Eiropā" at bounding box center [681, 480] width 328 height 14
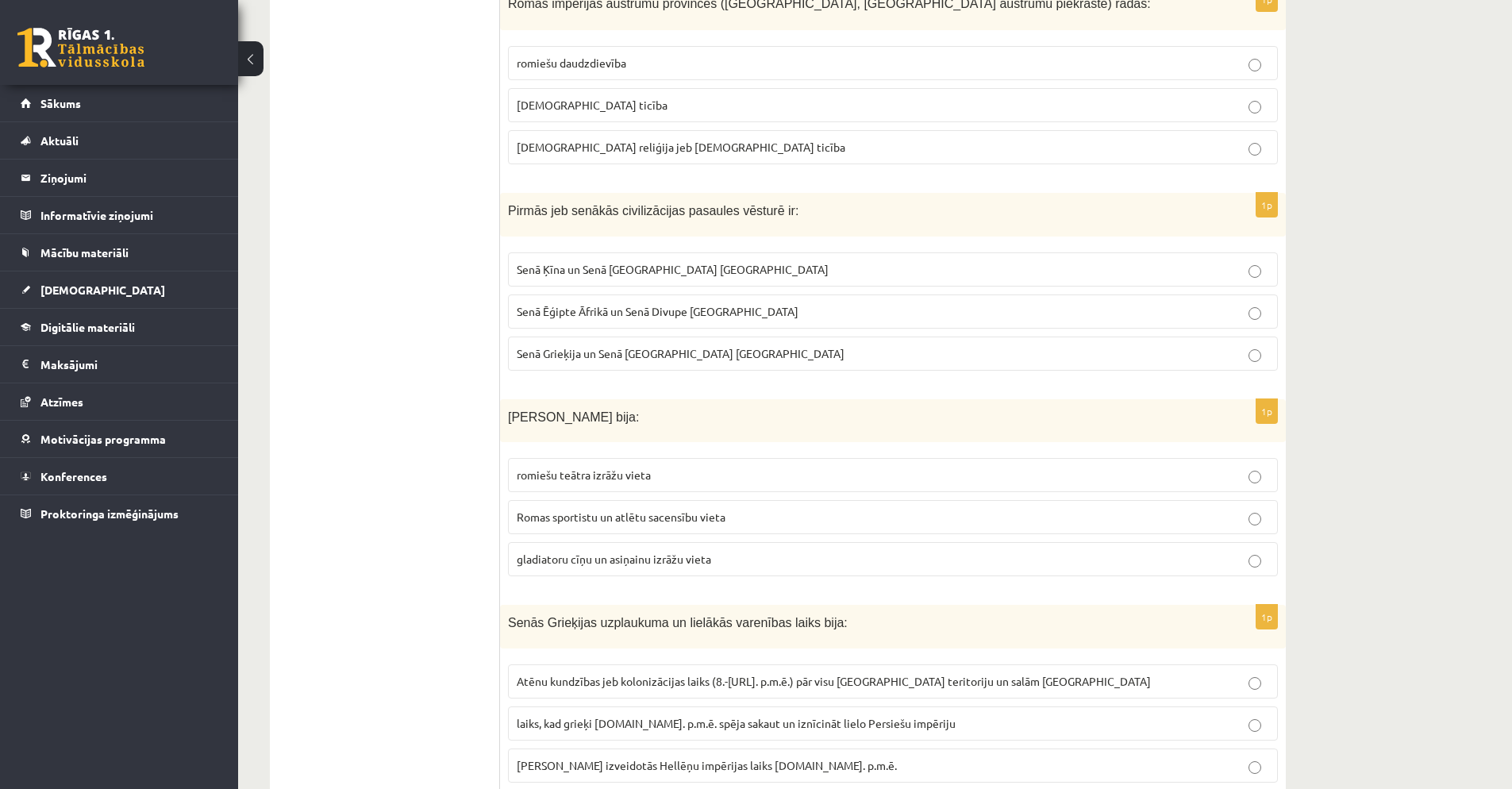
scroll to position [4937, 0]
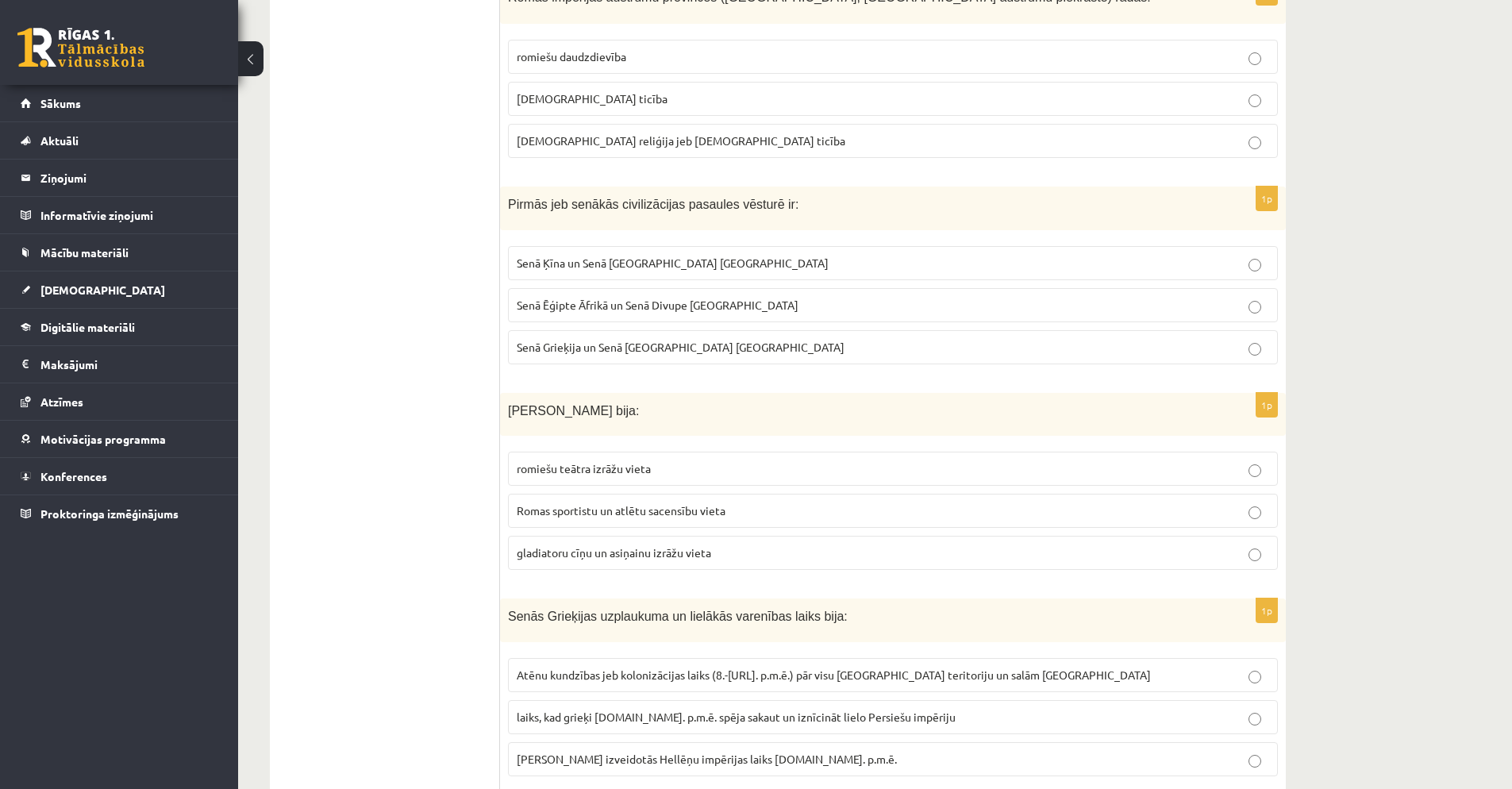
click at [608, 546] on span "gladiatoru cīņu un asiņainu izrāžu vieta" at bounding box center [614, 553] width 195 height 14
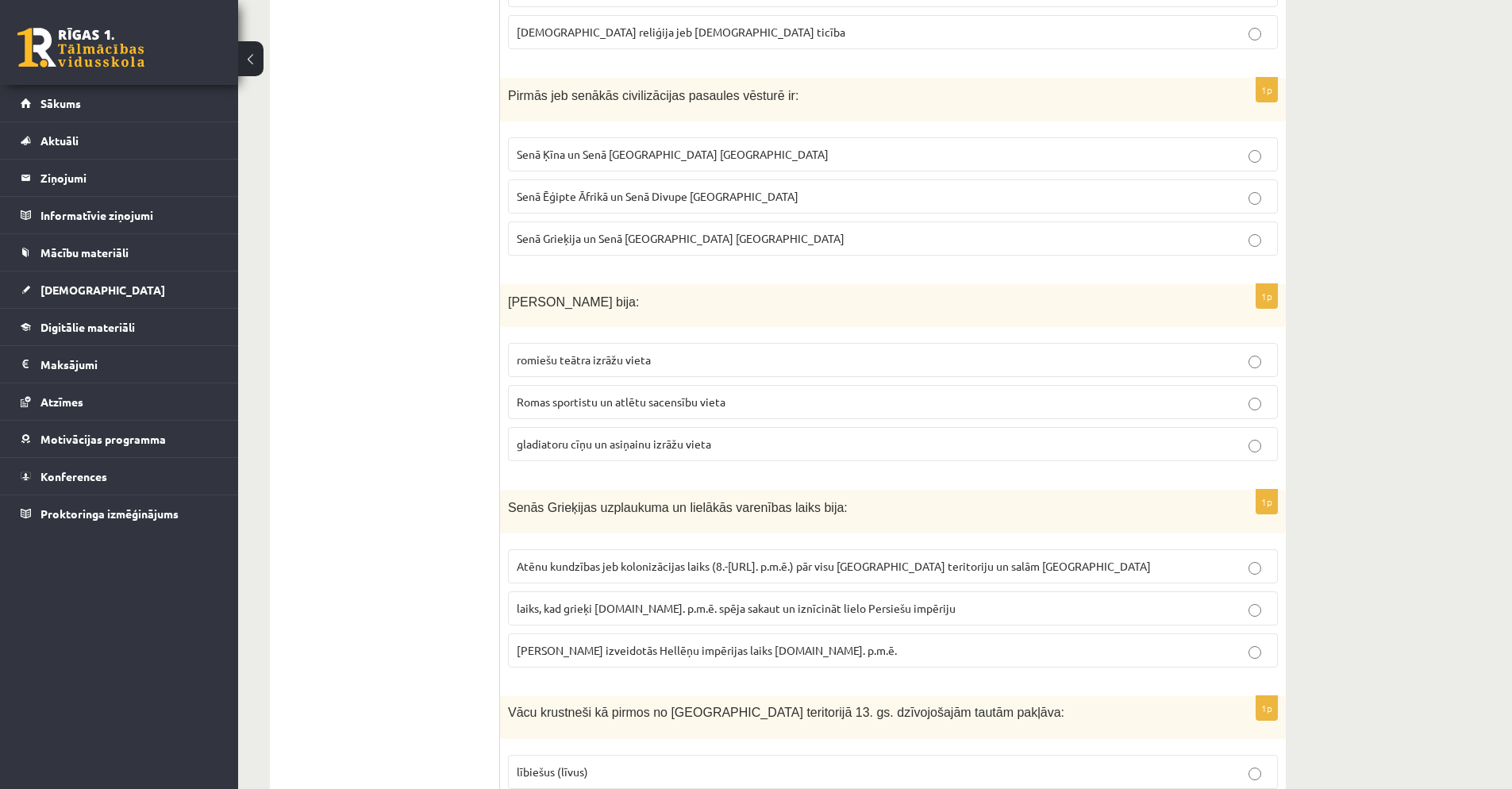
scroll to position [5123, 0]
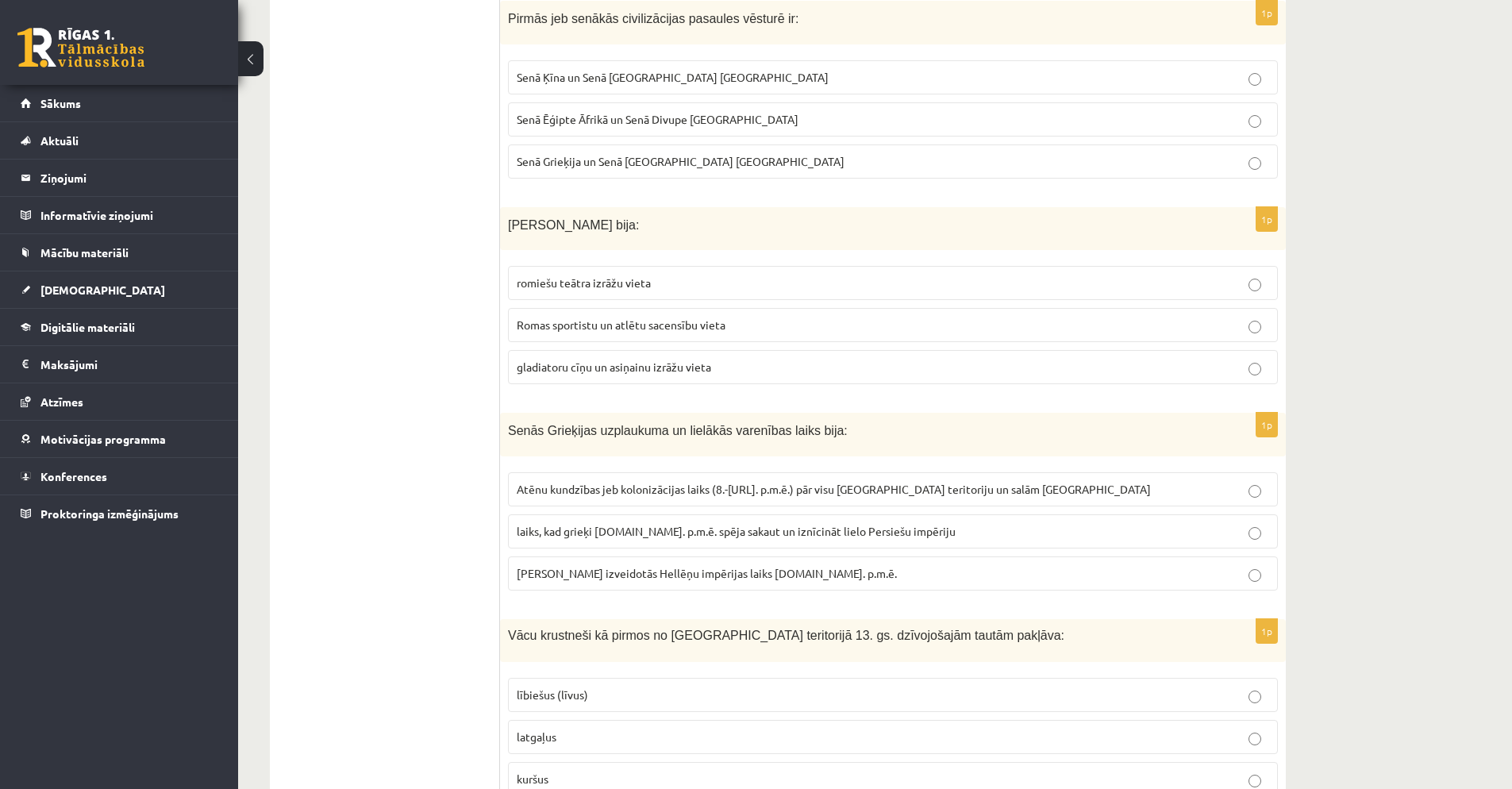
click at [628, 482] on span "Atēnu kundzības jeb kolonizācijas laiks (8.-6.gs. p.m.ē.) pār visu Grieķijas te…" at bounding box center [833, 489] width 634 height 14
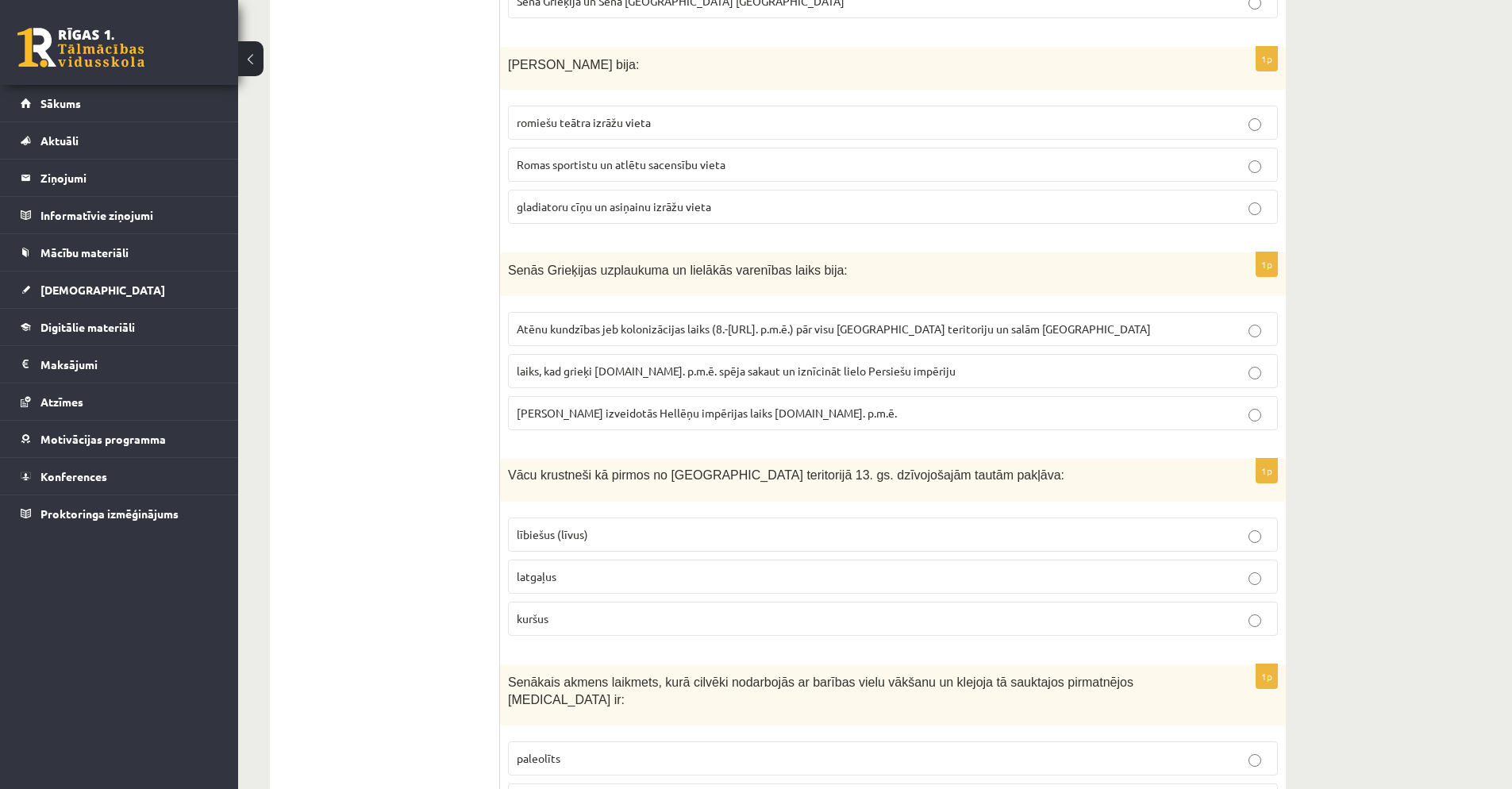
scroll to position [5302, 0]
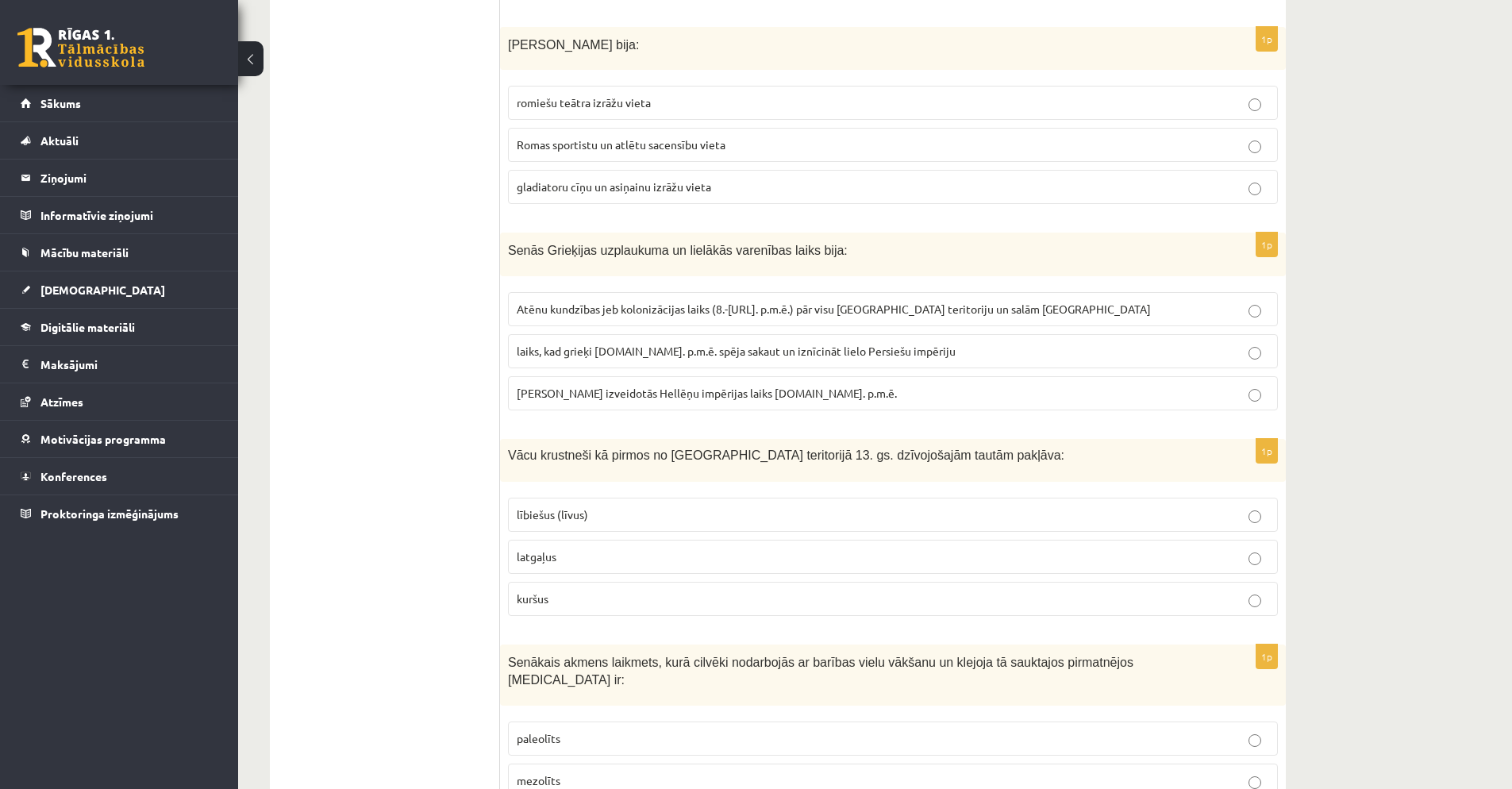
click at [554, 591] on p "kuršus" at bounding box center [893, 599] width 753 height 16
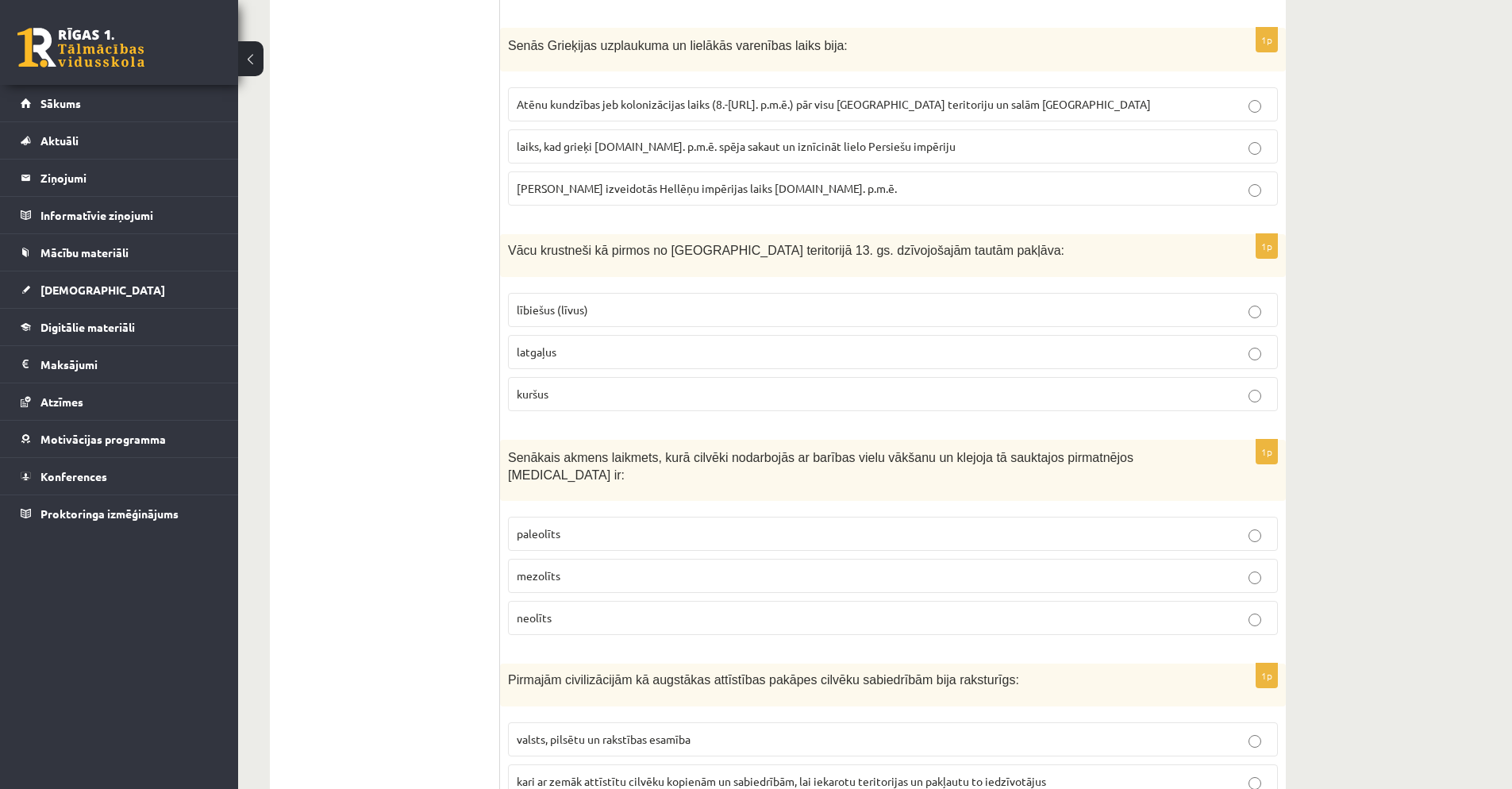
scroll to position [5527, 0]
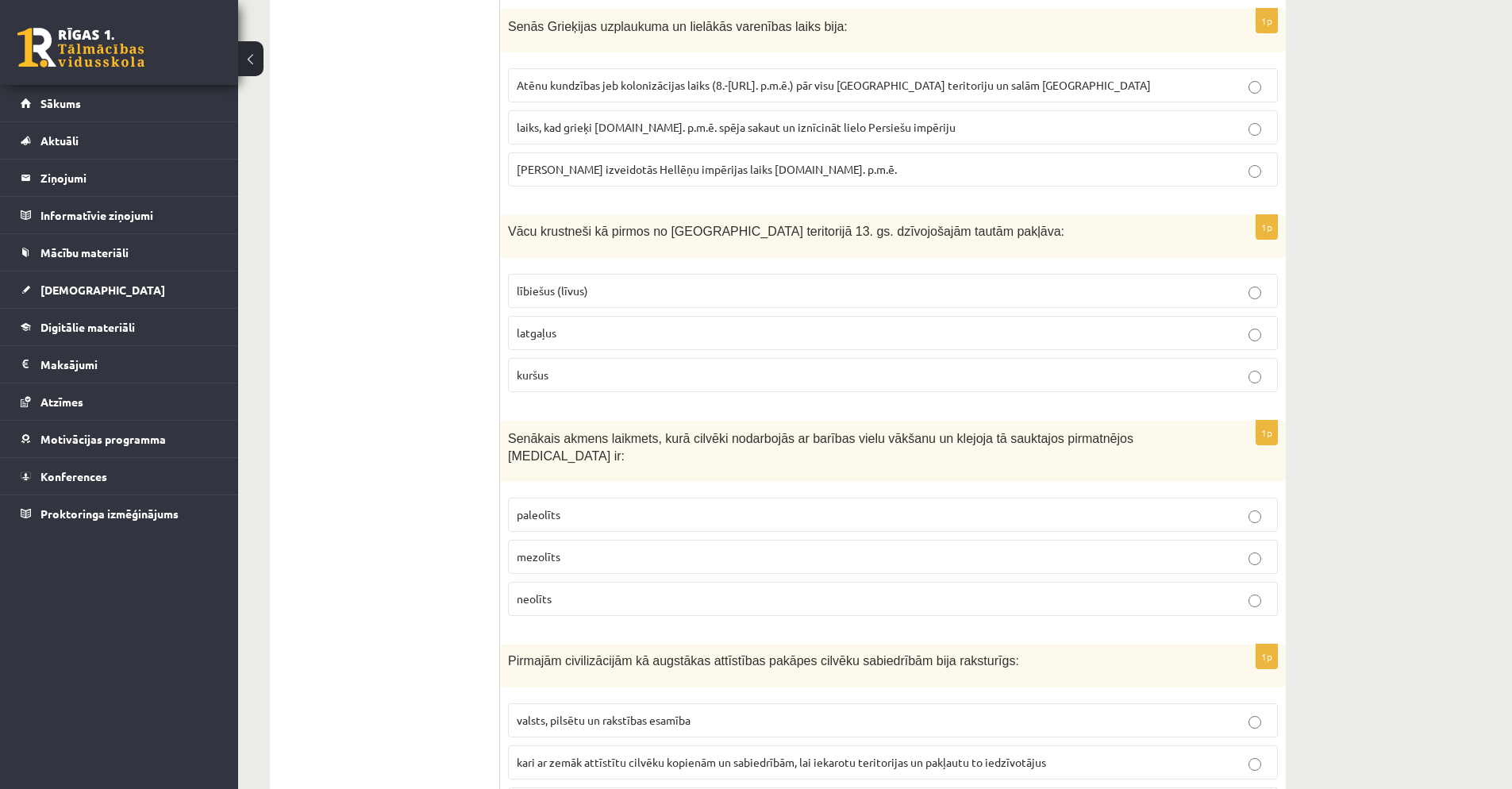
click at [555, 549] on span "mezolīts" at bounding box center [538, 556] width 43 height 14
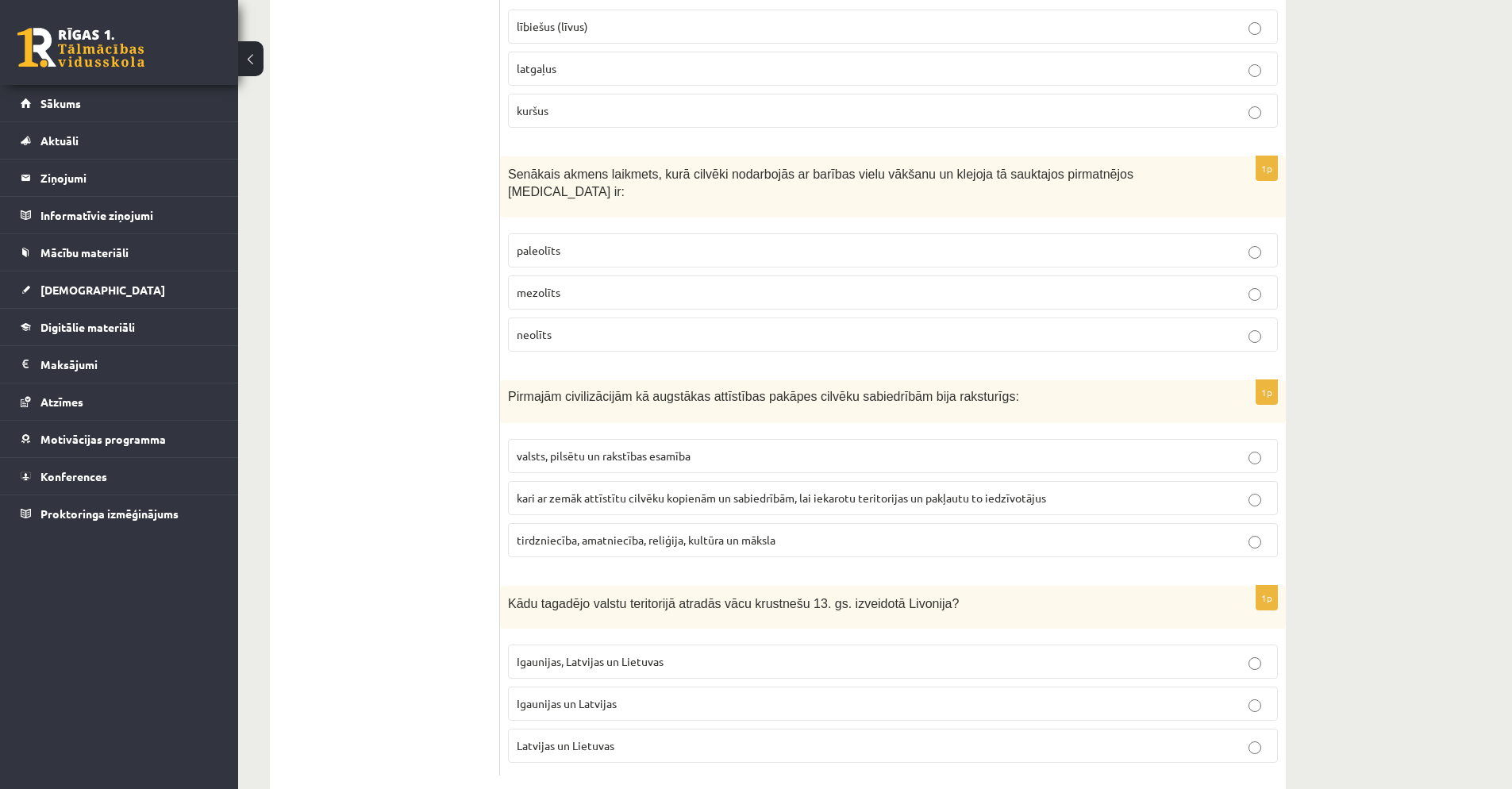
scroll to position [5792, 0]
click at [581, 490] on span "kari ar zemāk attīstītu cilvēku kopienām un sabiedrībām, lai iekarotu teritorij…" at bounding box center [781, 497] width 529 height 14
click at [541, 738] on span "Latvijas un Lietuvas" at bounding box center [565, 745] width 97 height 14
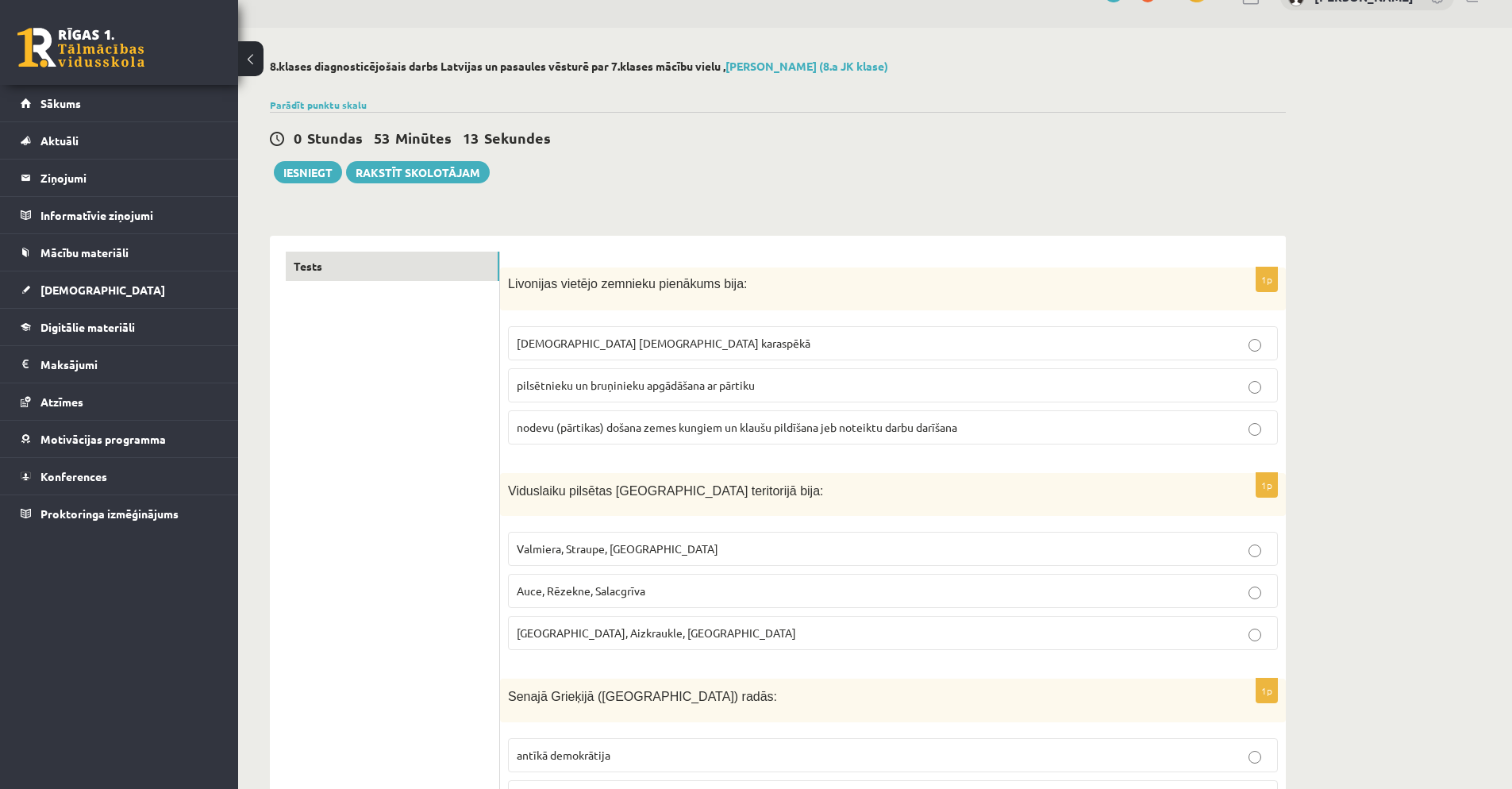
scroll to position [0, 0]
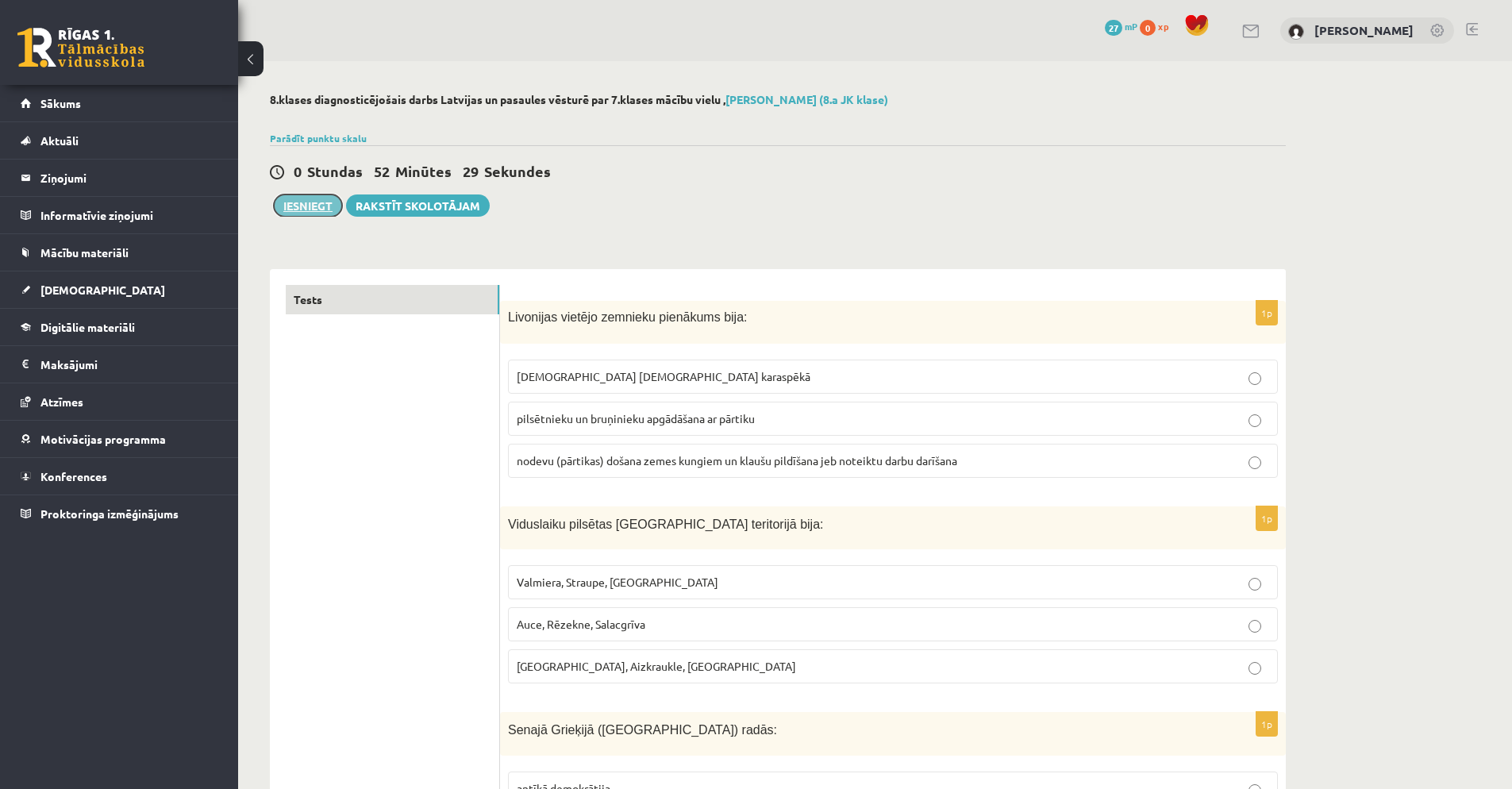
click at [316, 208] on button "Iesniegt" at bounding box center [308, 206] width 69 height 23
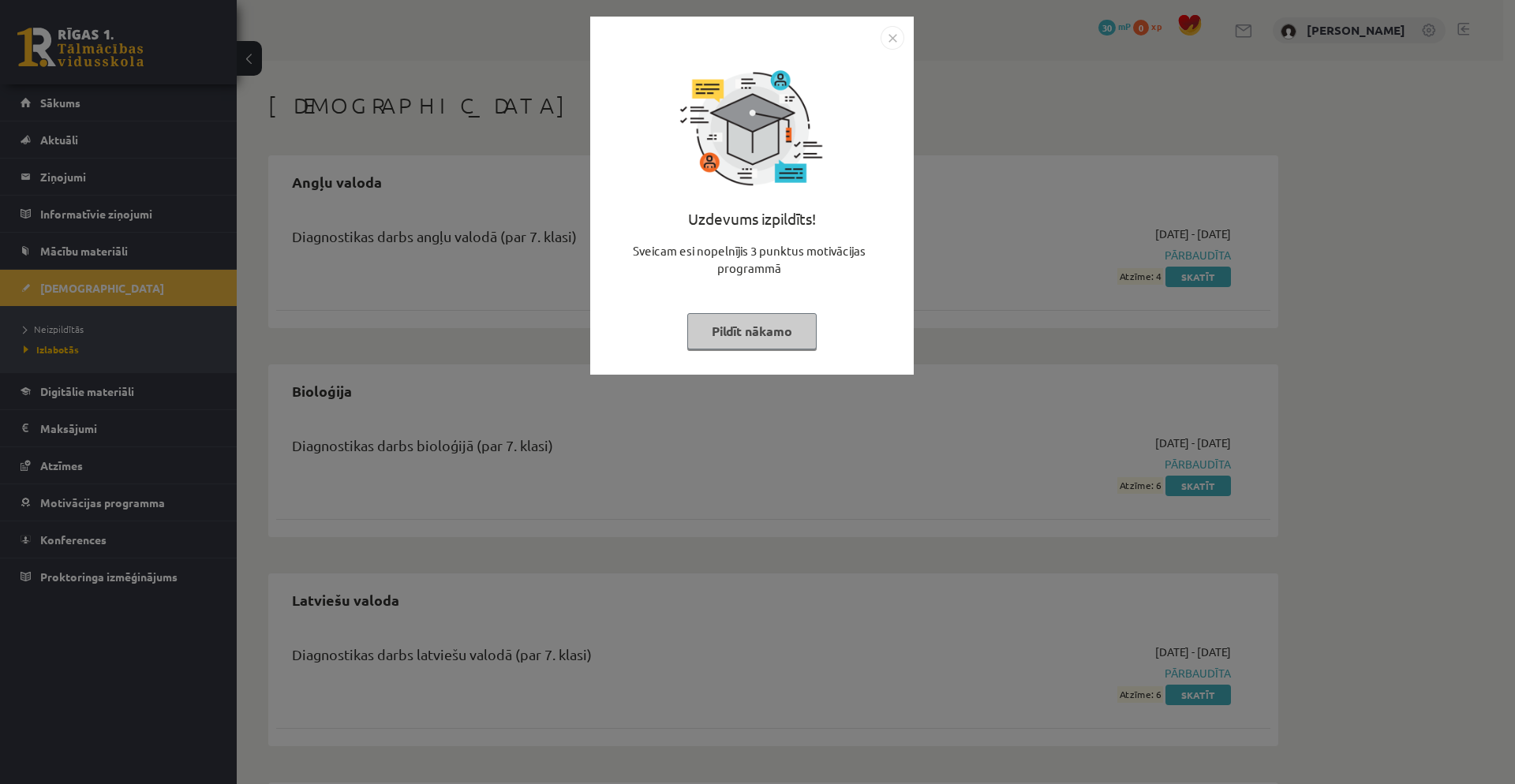
click at [889, 33] on img "Close" at bounding box center [893, 38] width 23 height 23
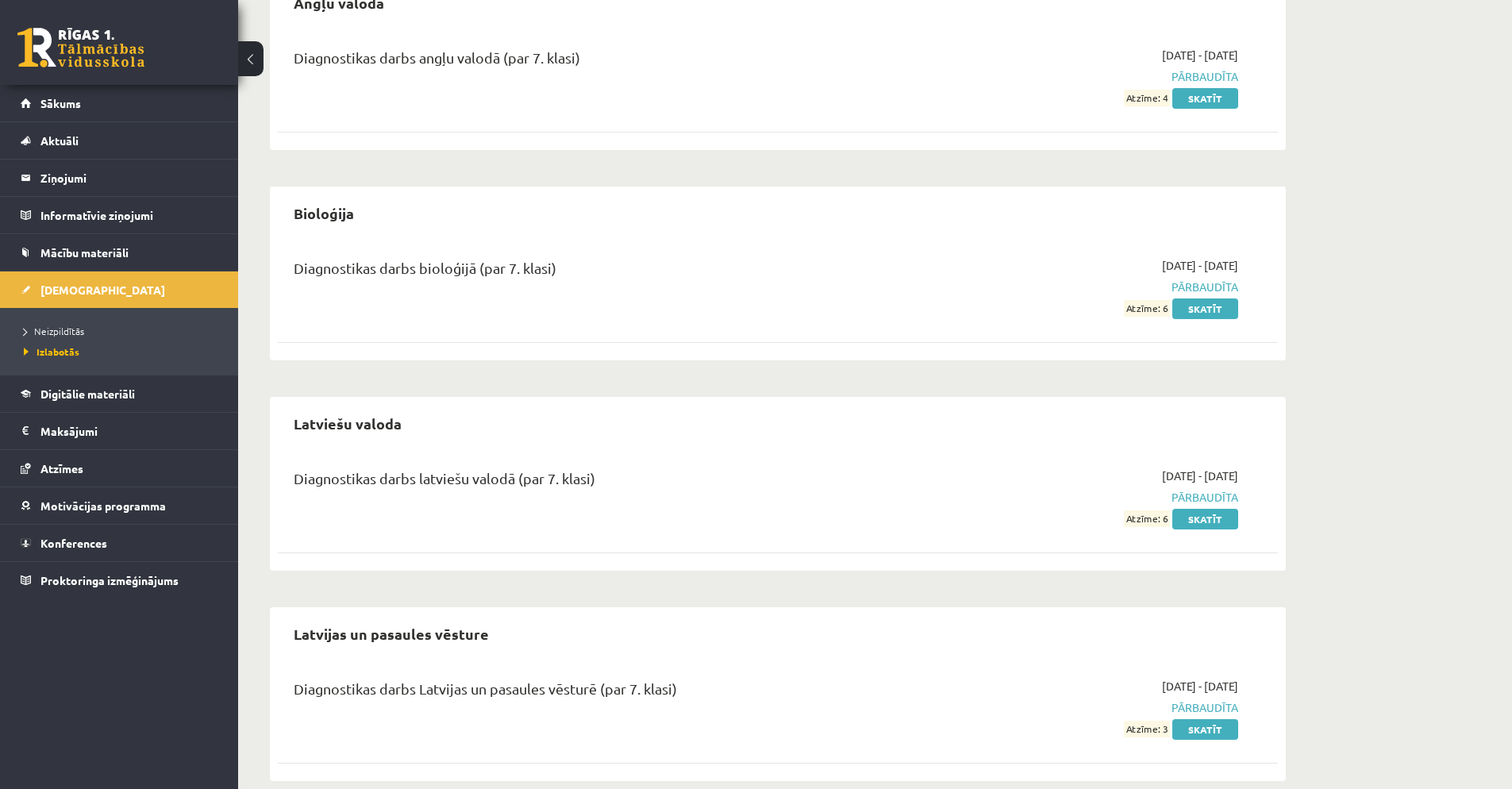
scroll to position [181, 0]
click at [1195, 729] on link "Skatīt" at bounding box center [1205, 729] width 66 height 21
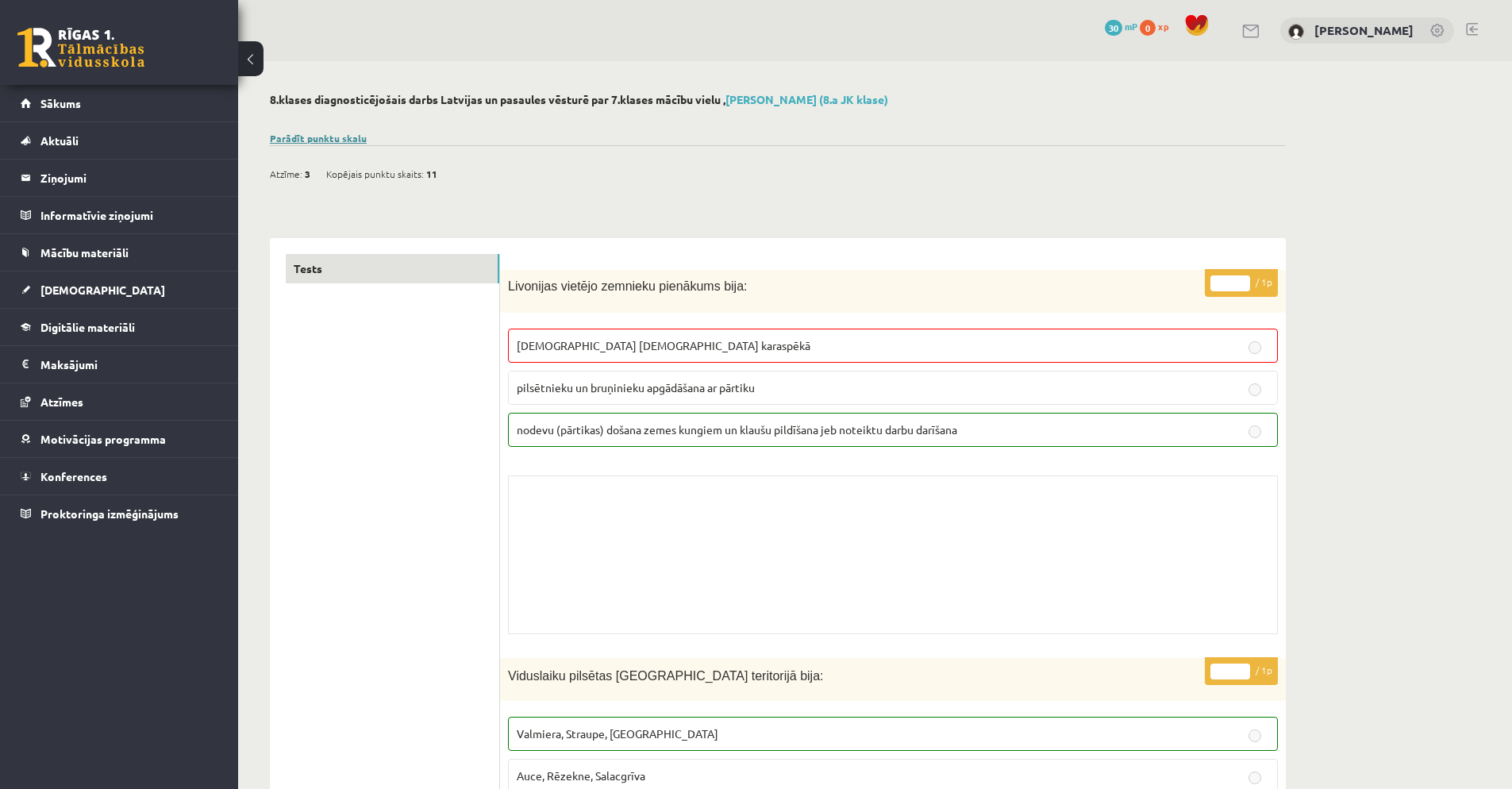
click at [351, 135] on link "Parādīt punktu skalu" at bounding box center [317, 138] width 96 height 13
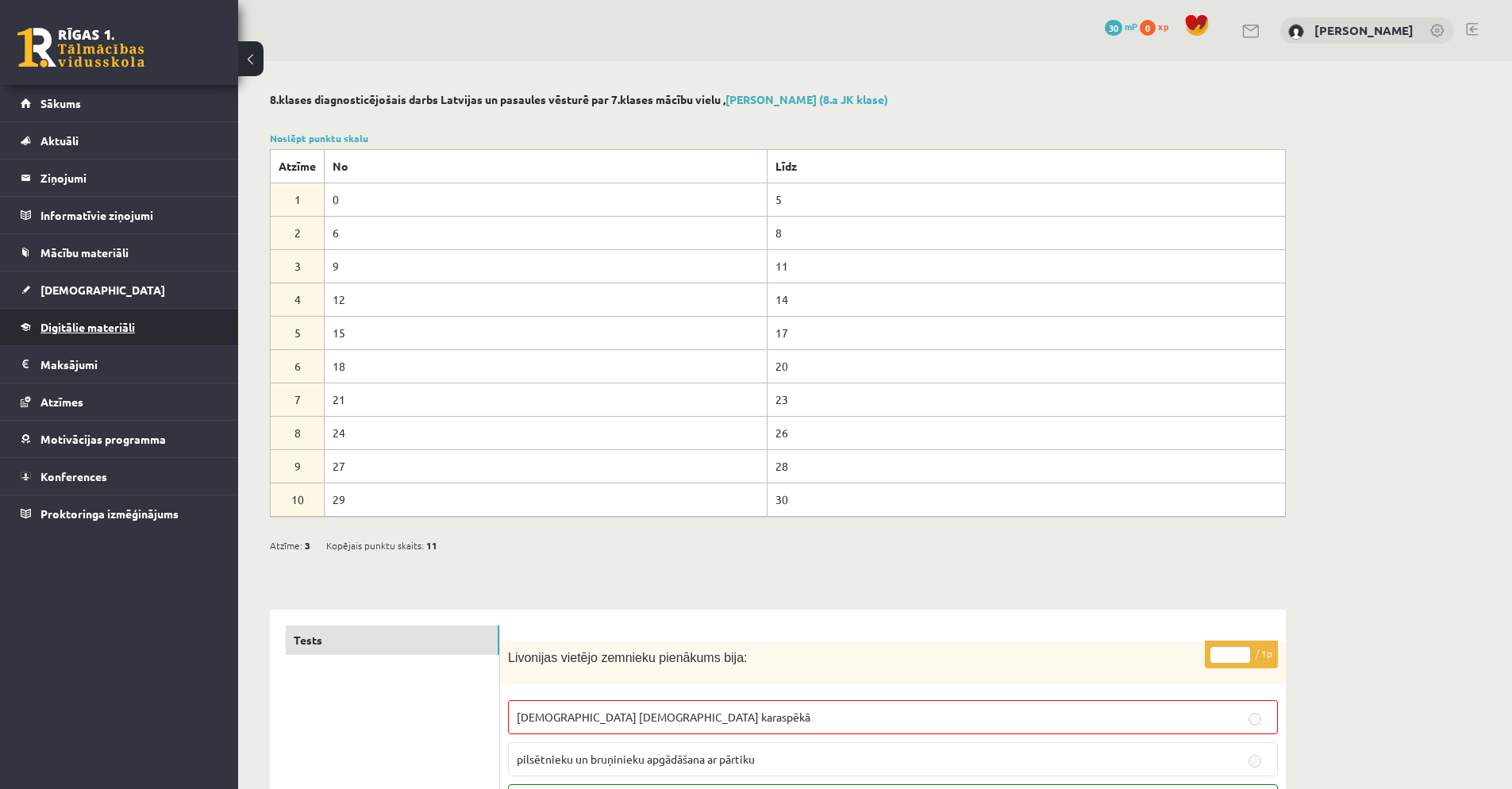
click at [105, 327] on span "Digitālie materiāli" at bounding box center [87, 327] width 95 height 14
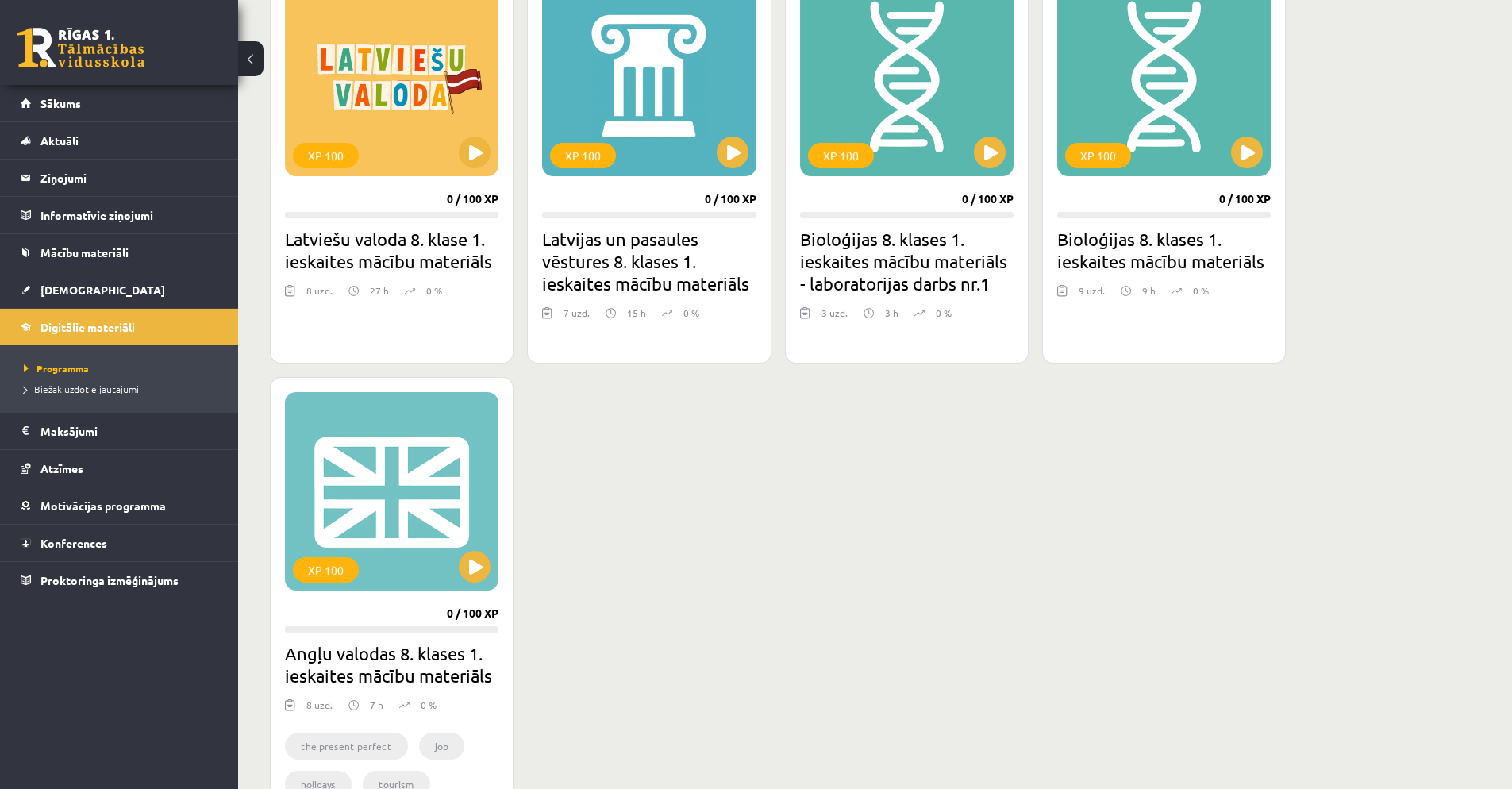
scroll to position [500, 0]
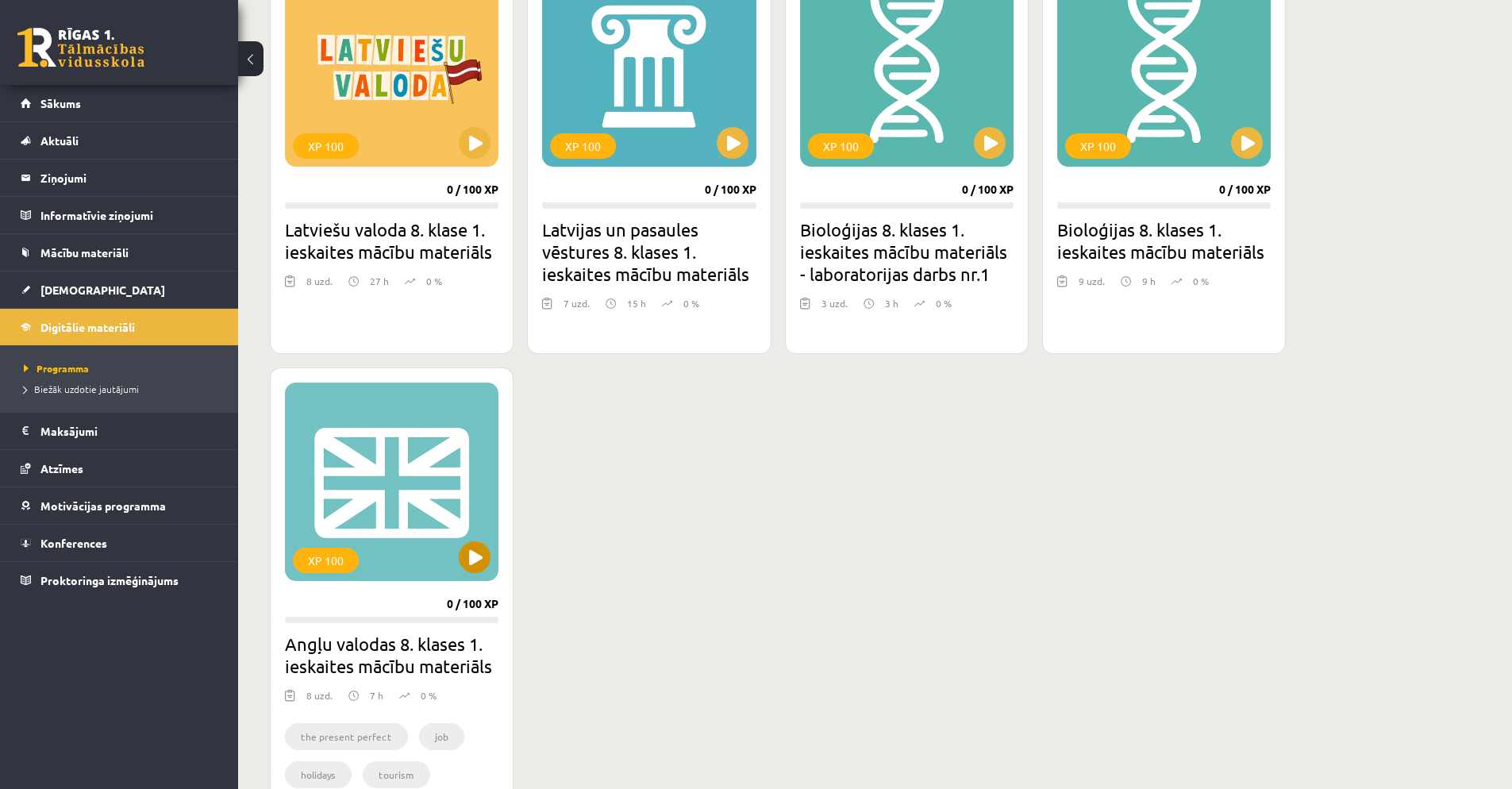
click at [409, 526] on div "XP 100" at bounding box center [391, 482] width 214 height 198
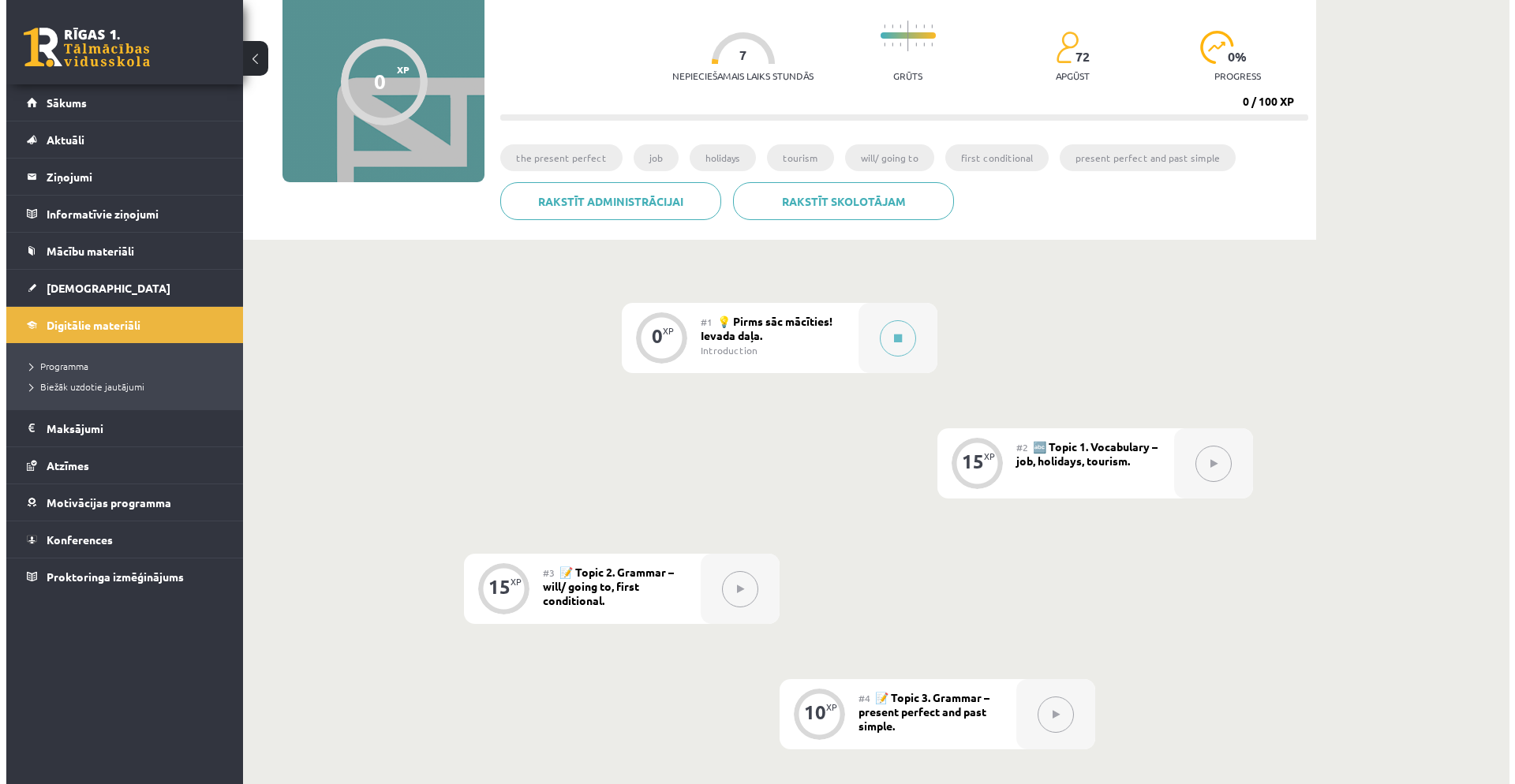
scroll to position [209, 0]
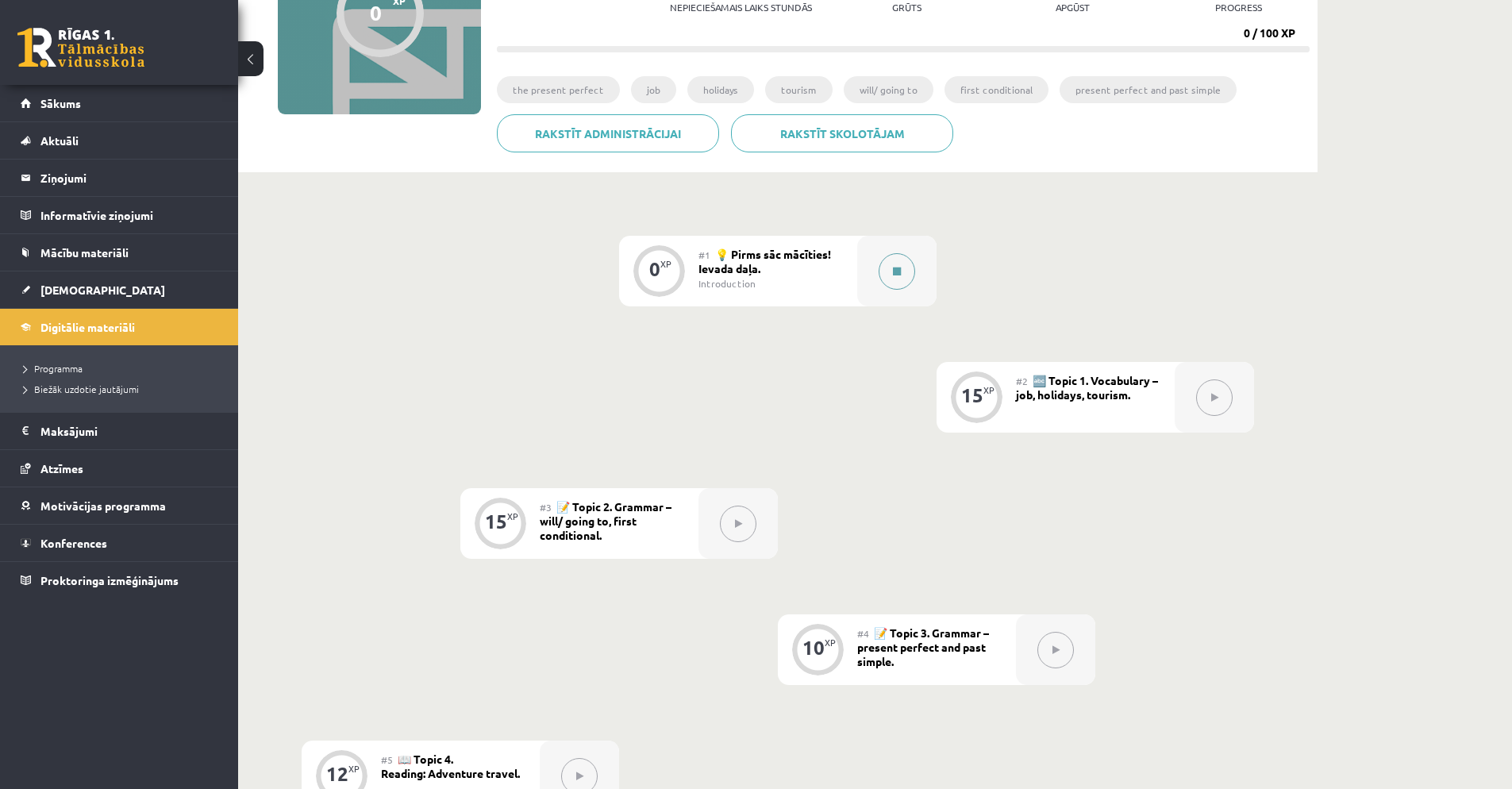
click at [882, 261] on button at bounding box center [897, 271] width 36 height 36
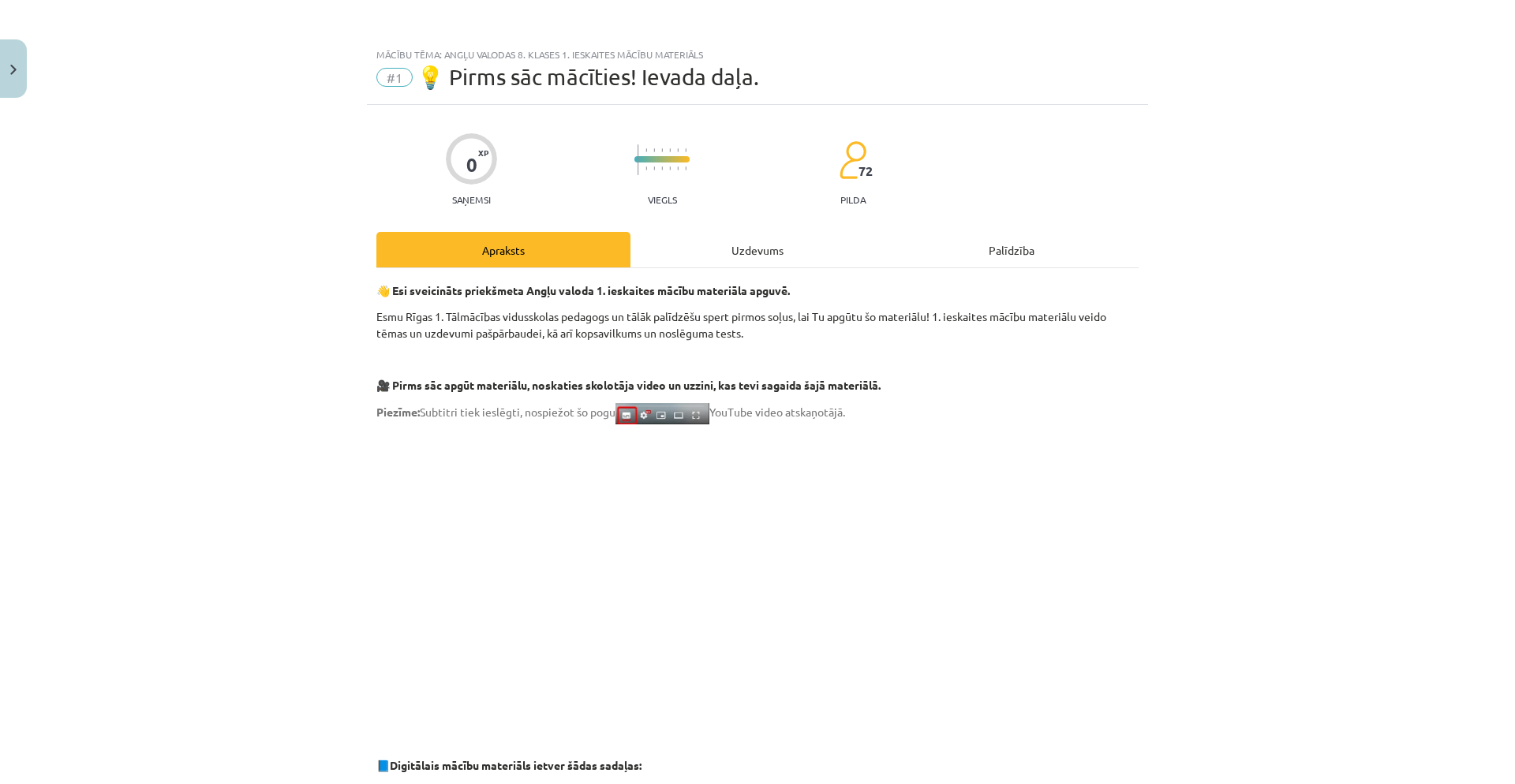
click at [775, 241] on div "Uzdevums" at bounding box center [757, 250] width 254 height 36
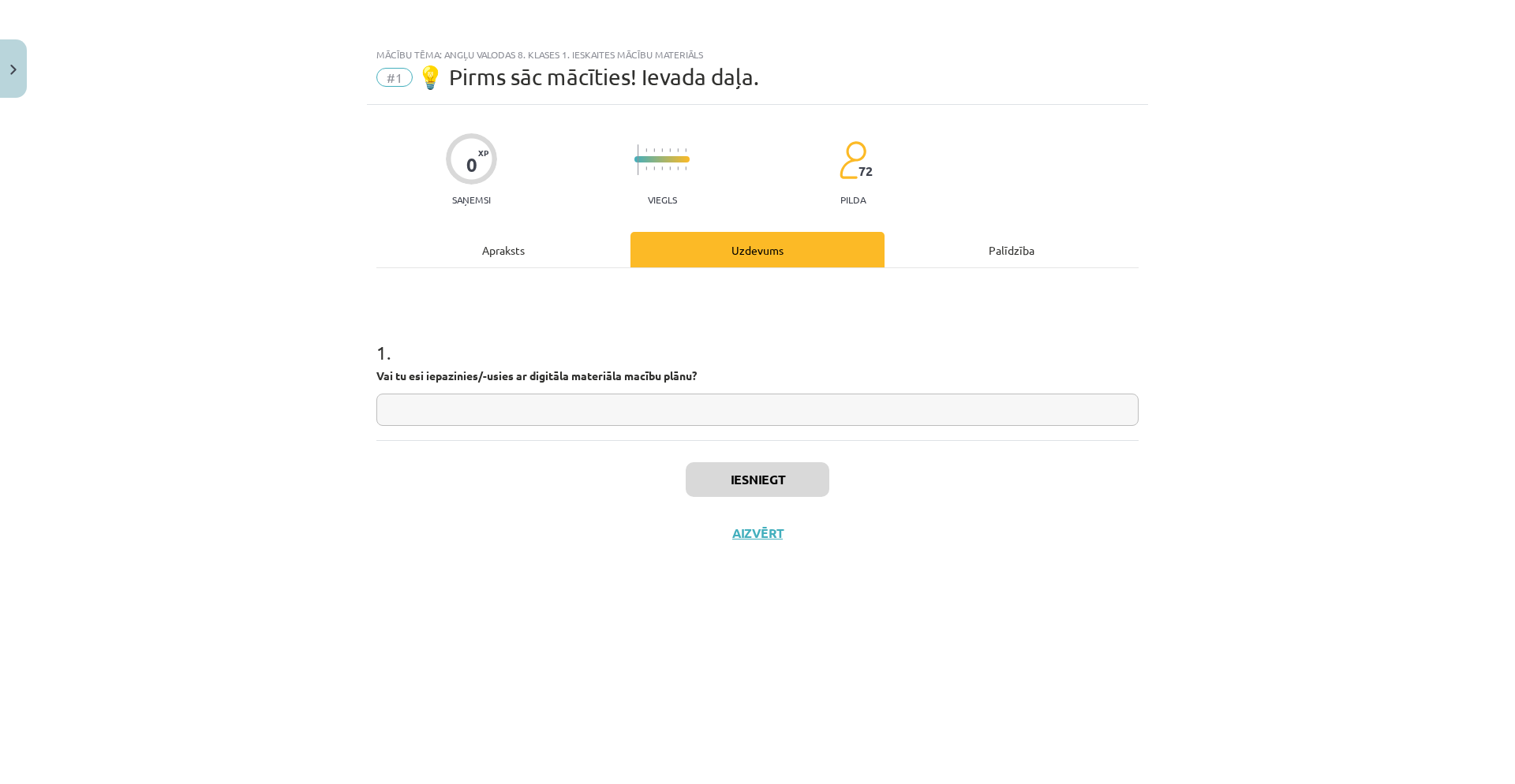
click at [530, 244] on div "Apraksts" at bounding box center [503, 250] width 254 height 36
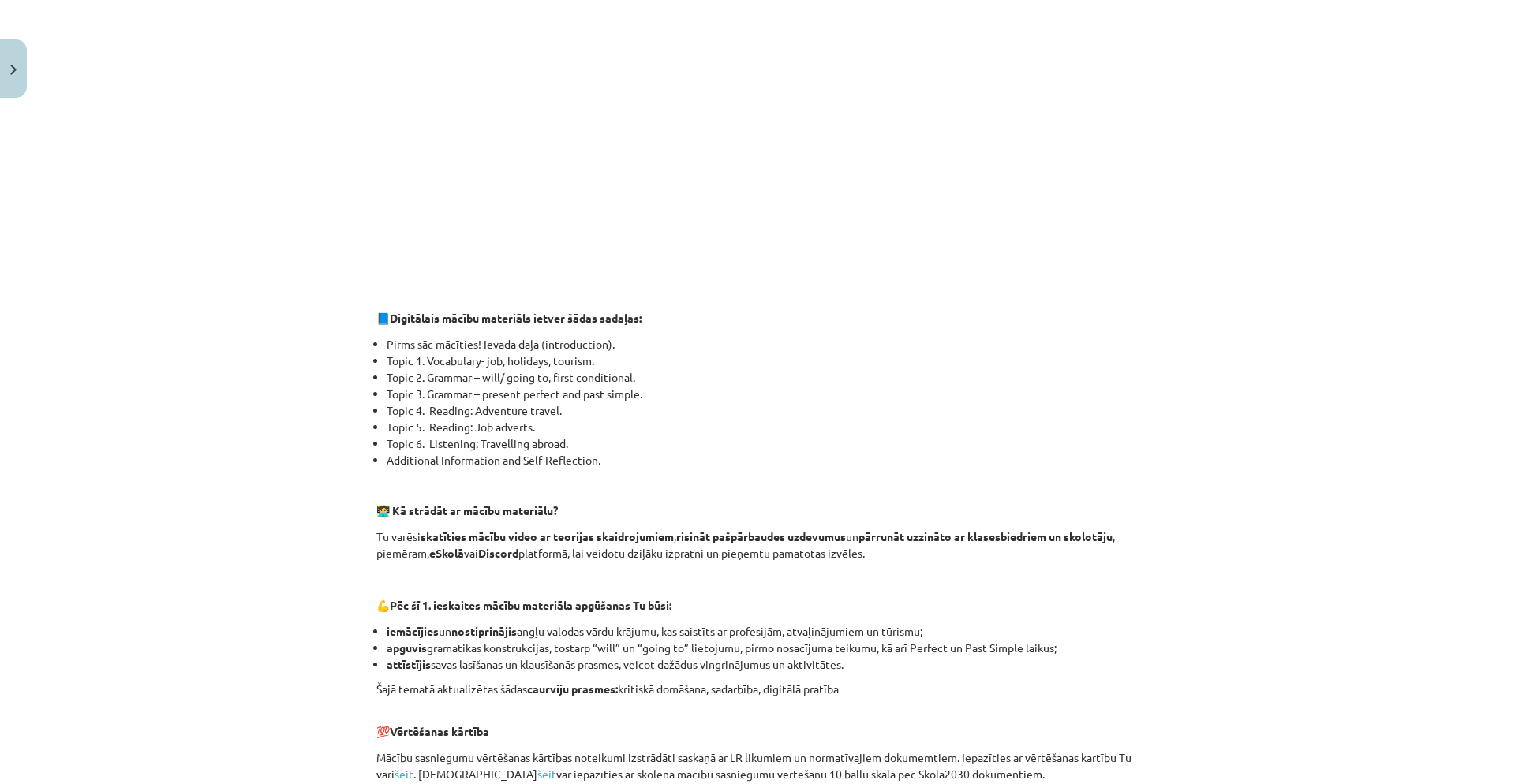
scroll to position [369, 0]
